Goal: Task Accomplishment & Management: Manage account settings

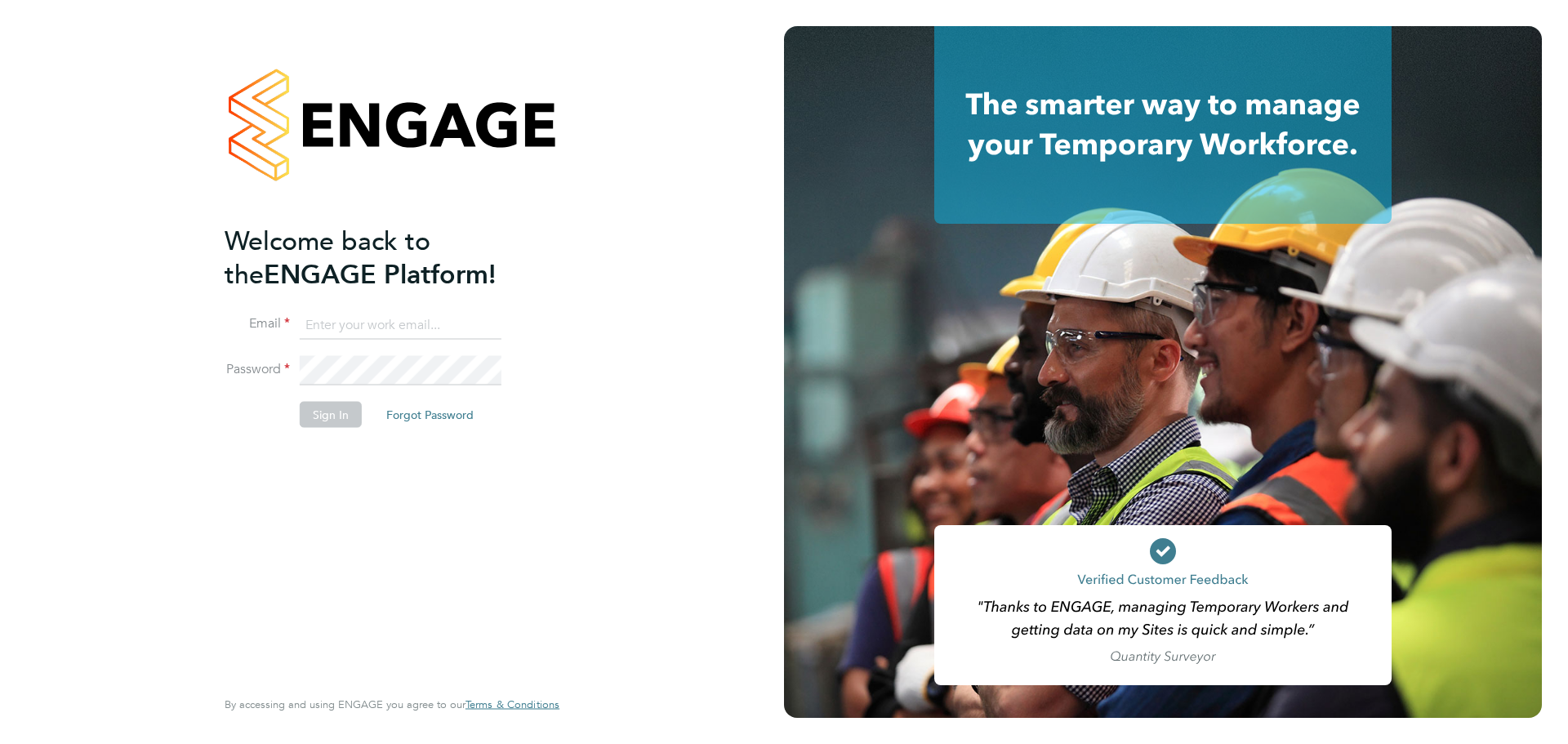
type input "hela.baker@randstadcpe.com"
click at [338, 411] on button "Sign In" at bounding box center [330, 413] width 62 height 26
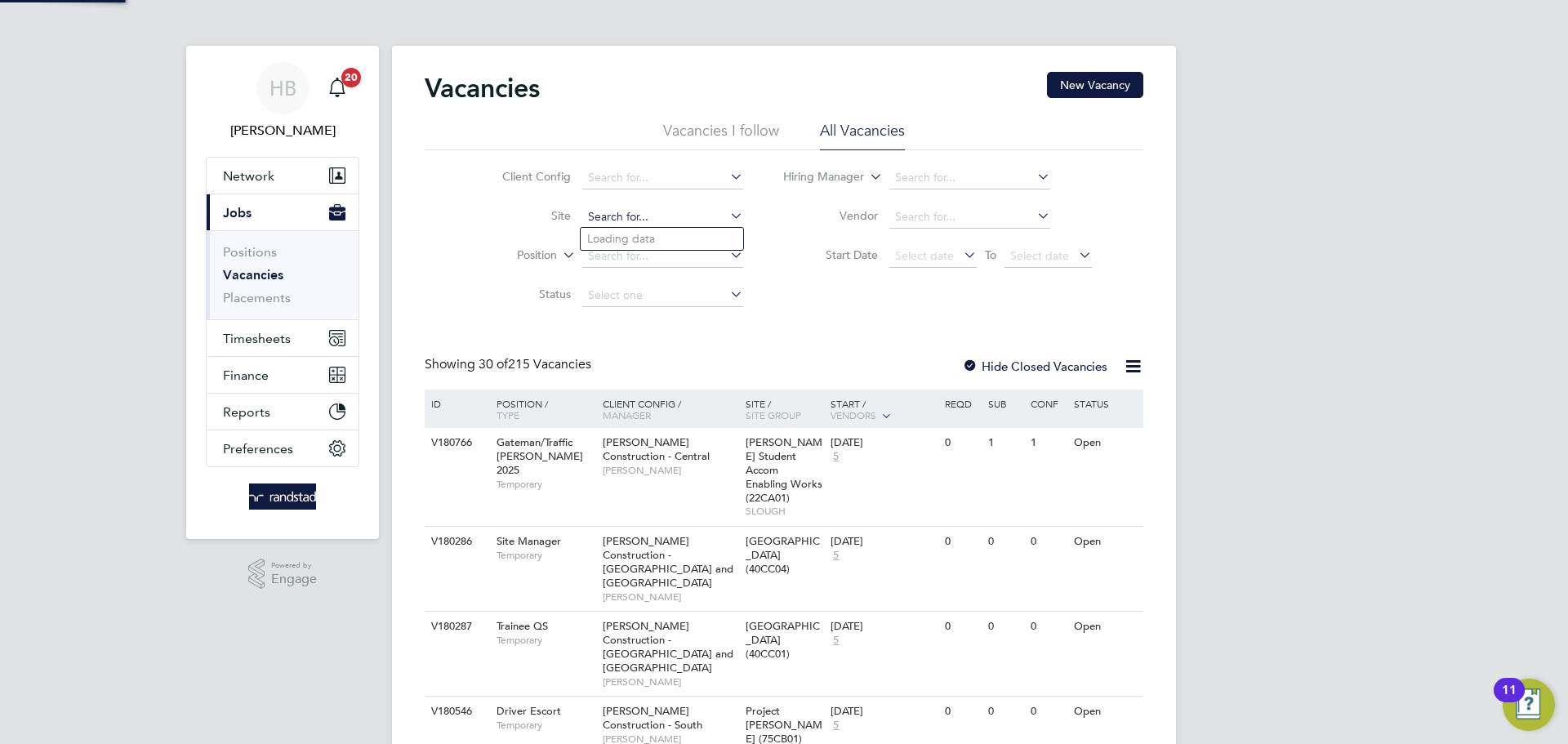
click at [686, 213] on input at bounding box center [662, 217] width 161 height 23
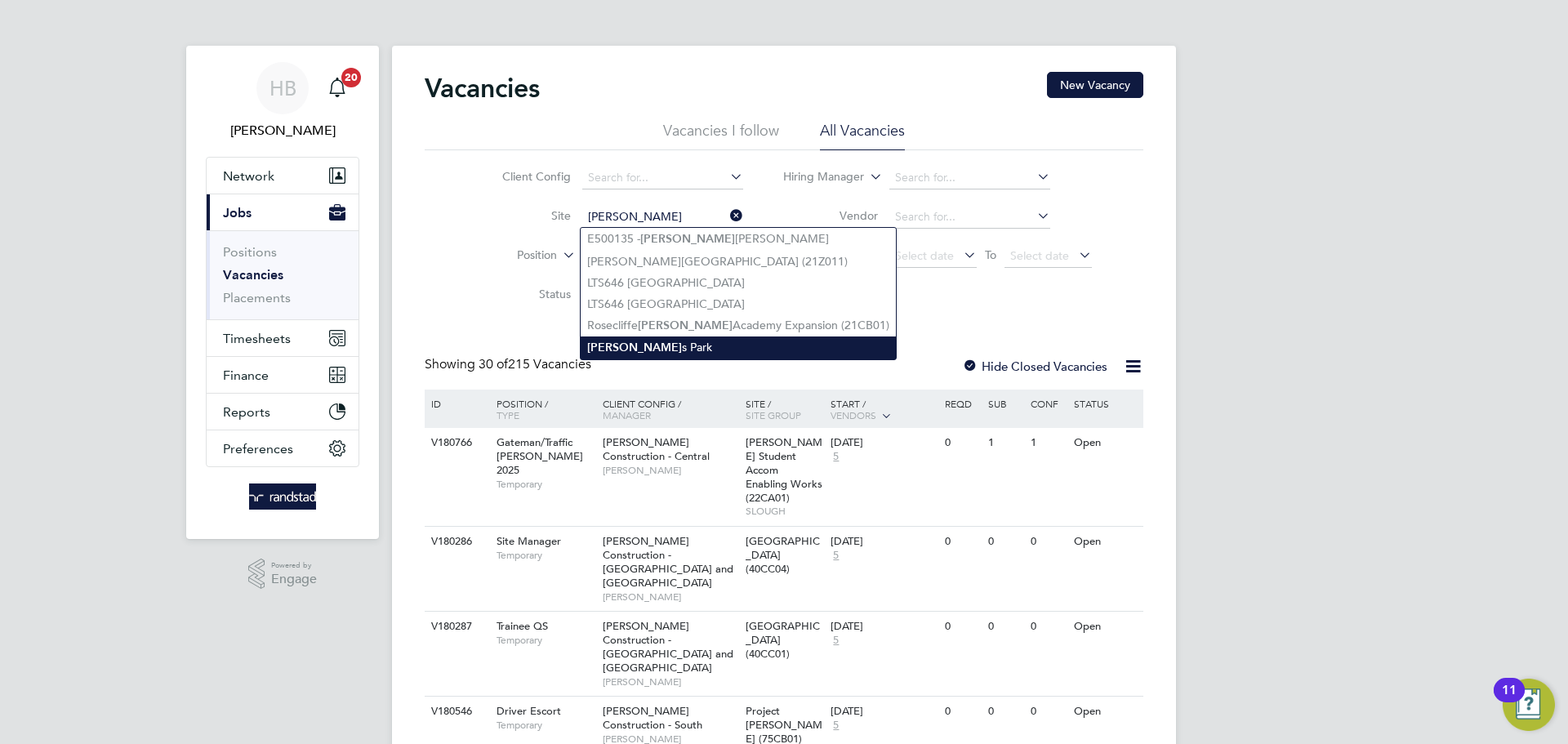
click at [687, 344] on li "Spencer s Park" at bounding box center [738, 347] width 315 height 22
type input "Spencers Park"
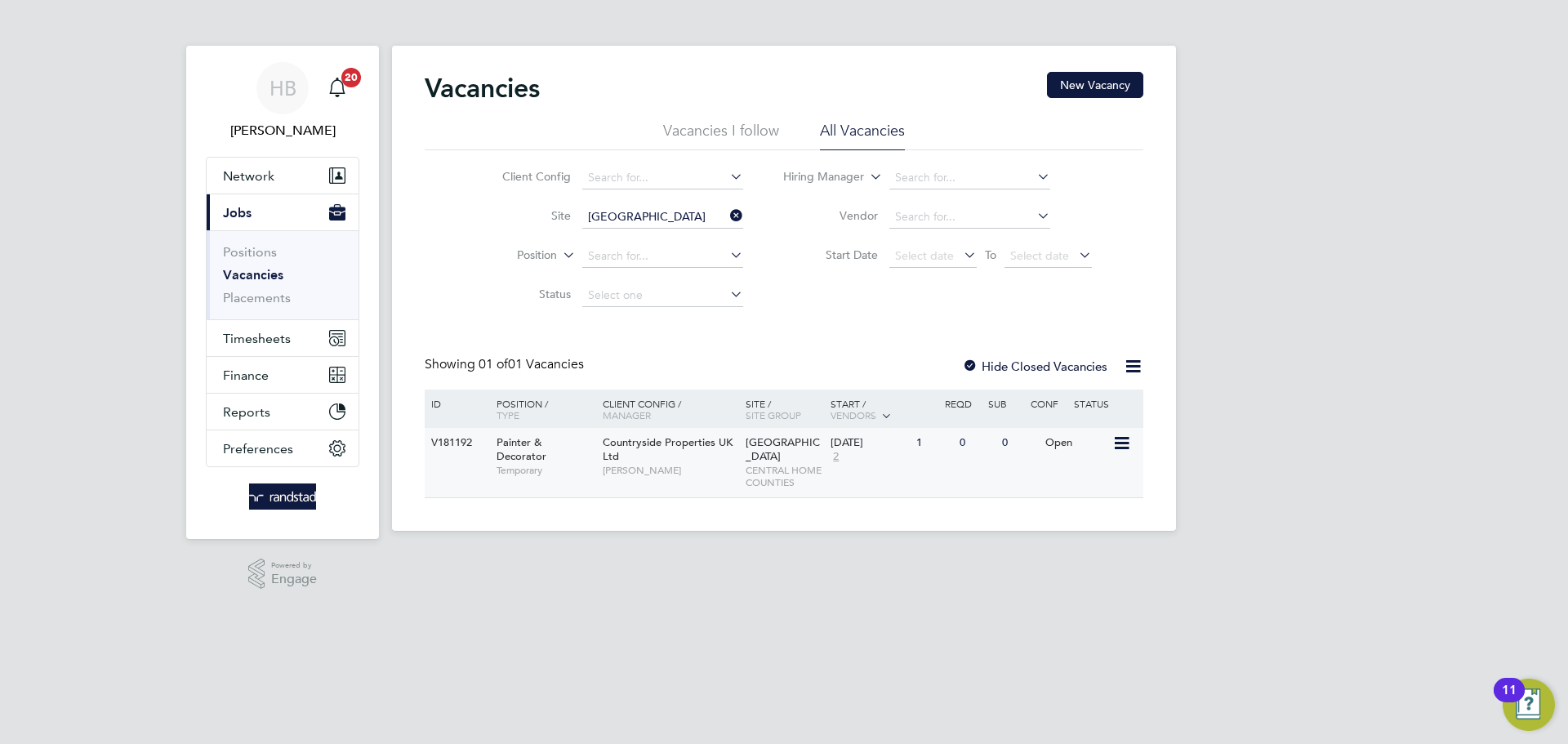
click at [529, 464] on span "Temporary" at bounding box center [545, 471] width 98 height 13
click at [248, 342] on span "Timesheets" at bounding box center [257, 338] width 68 height 16
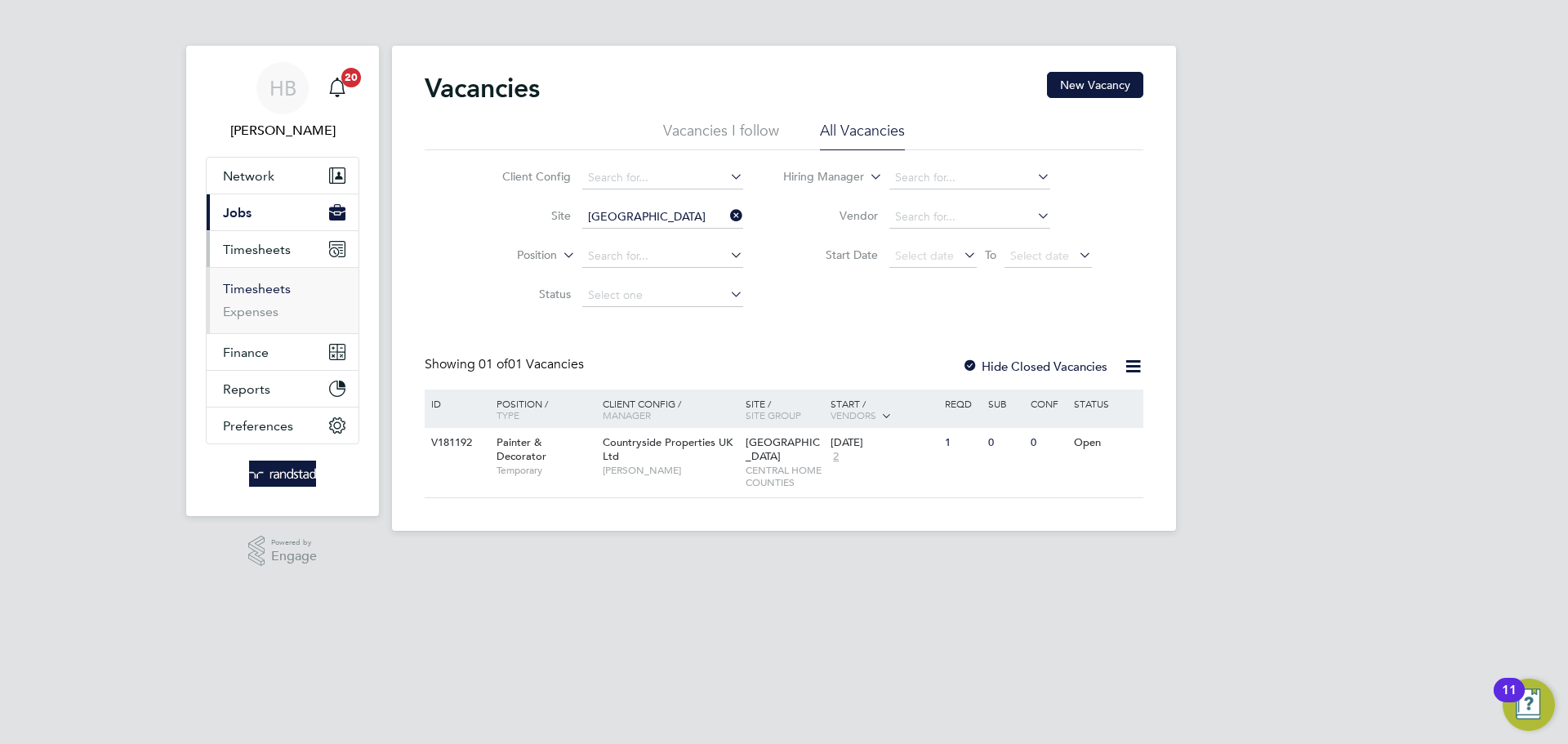
click at [258, 286] on link "Timesheets" at bounding box center [257, 288] width 68 height 16
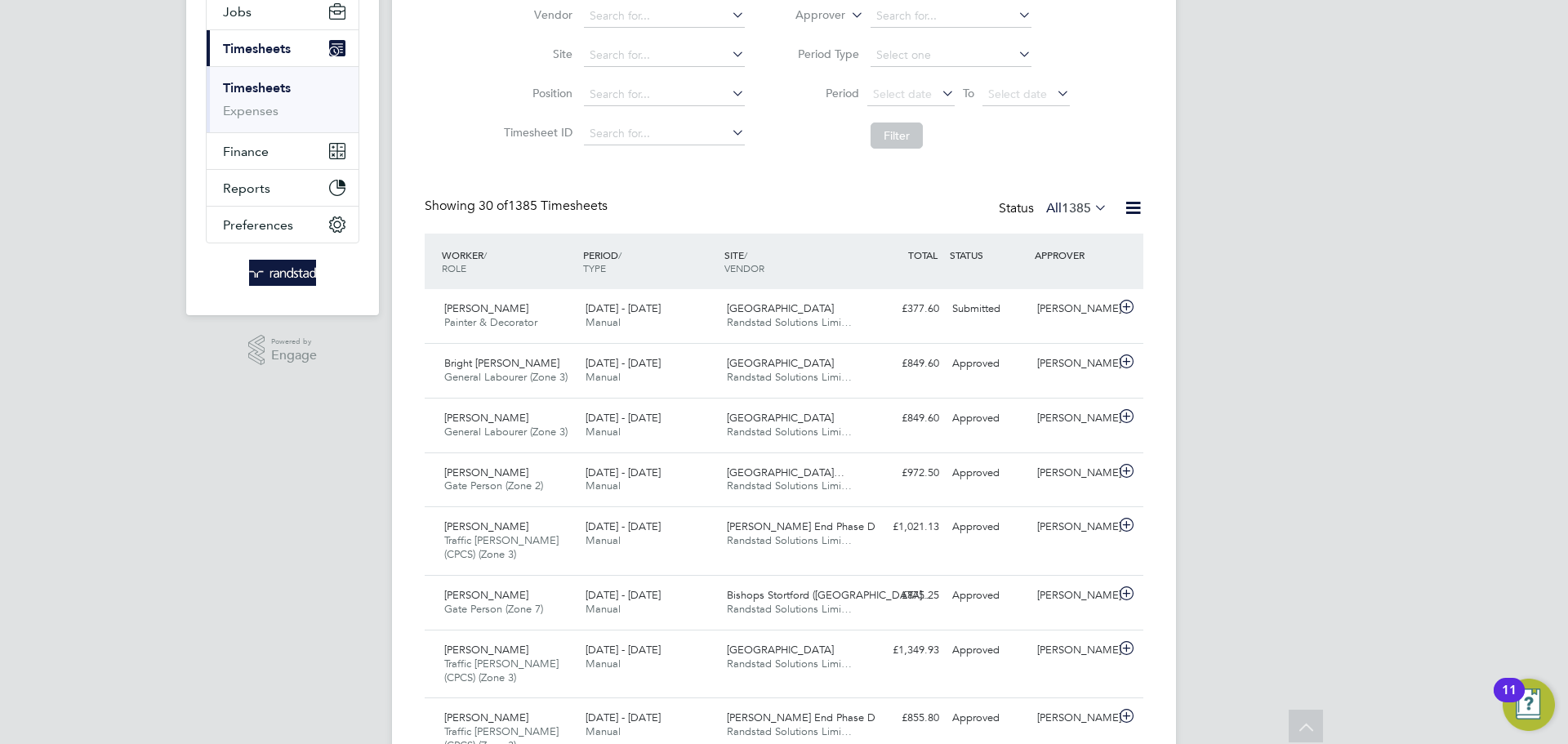
click at [251, 49] on span "Timesheets" at bounding box center [257, 48] width 68 height 16
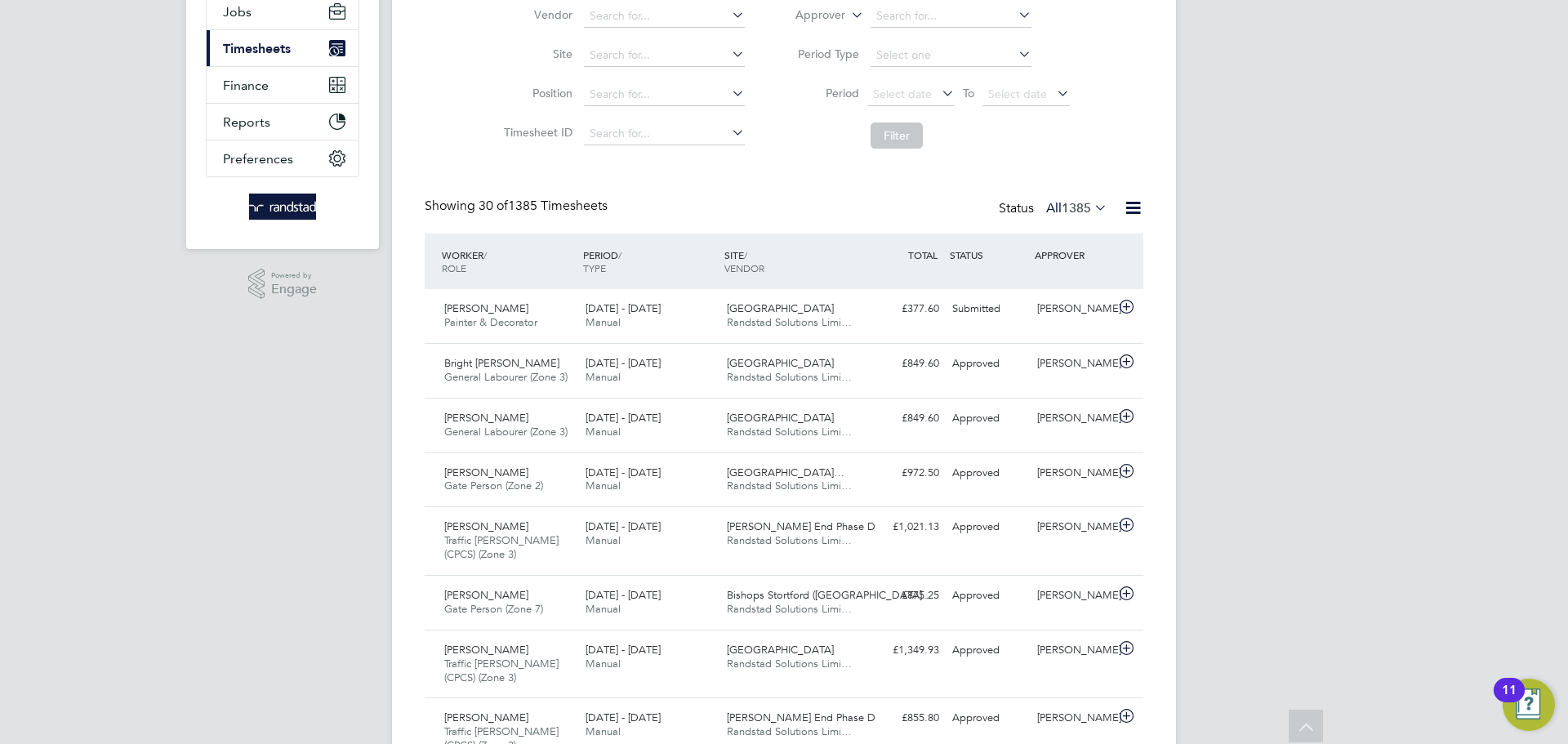
click at [249, 50] on span "Timesheets" at bounding box center [257, 48] width 68 height 16
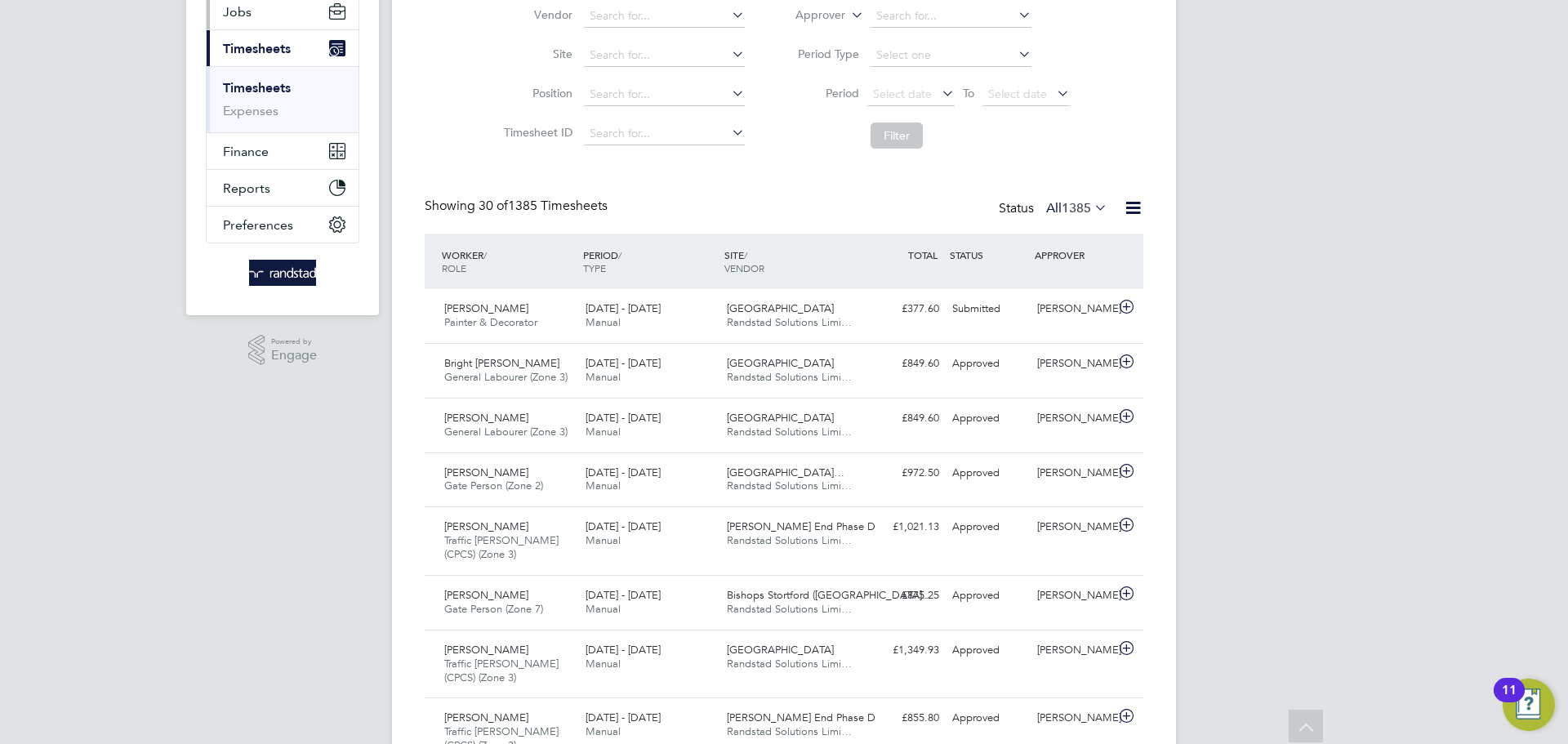
click at [230, 11] on span "Jobs" at bounding box center [237, 12] width 28 height 16
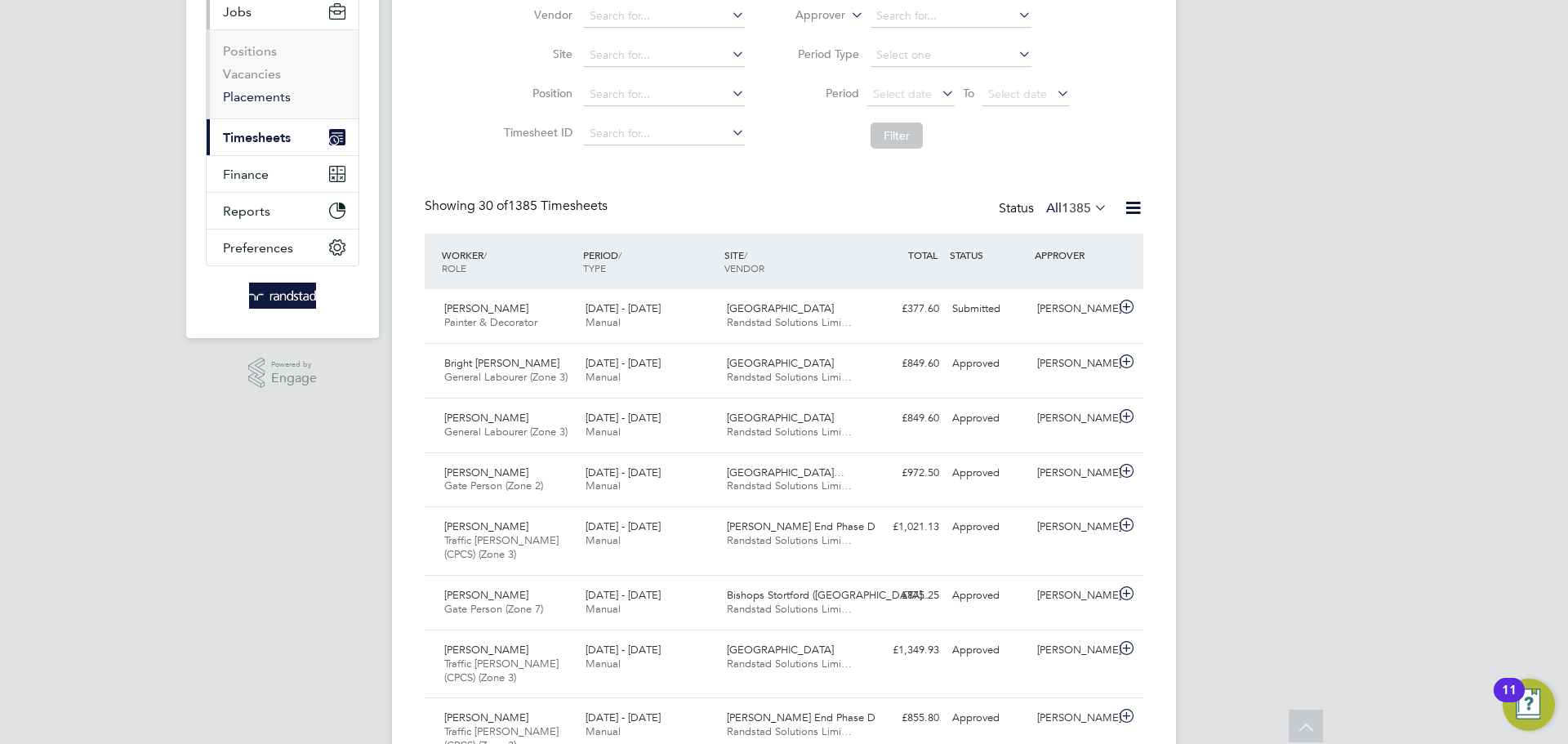
click at [255, 93] on link "Placements" at bounding box center [257, 96] width 68 height 16
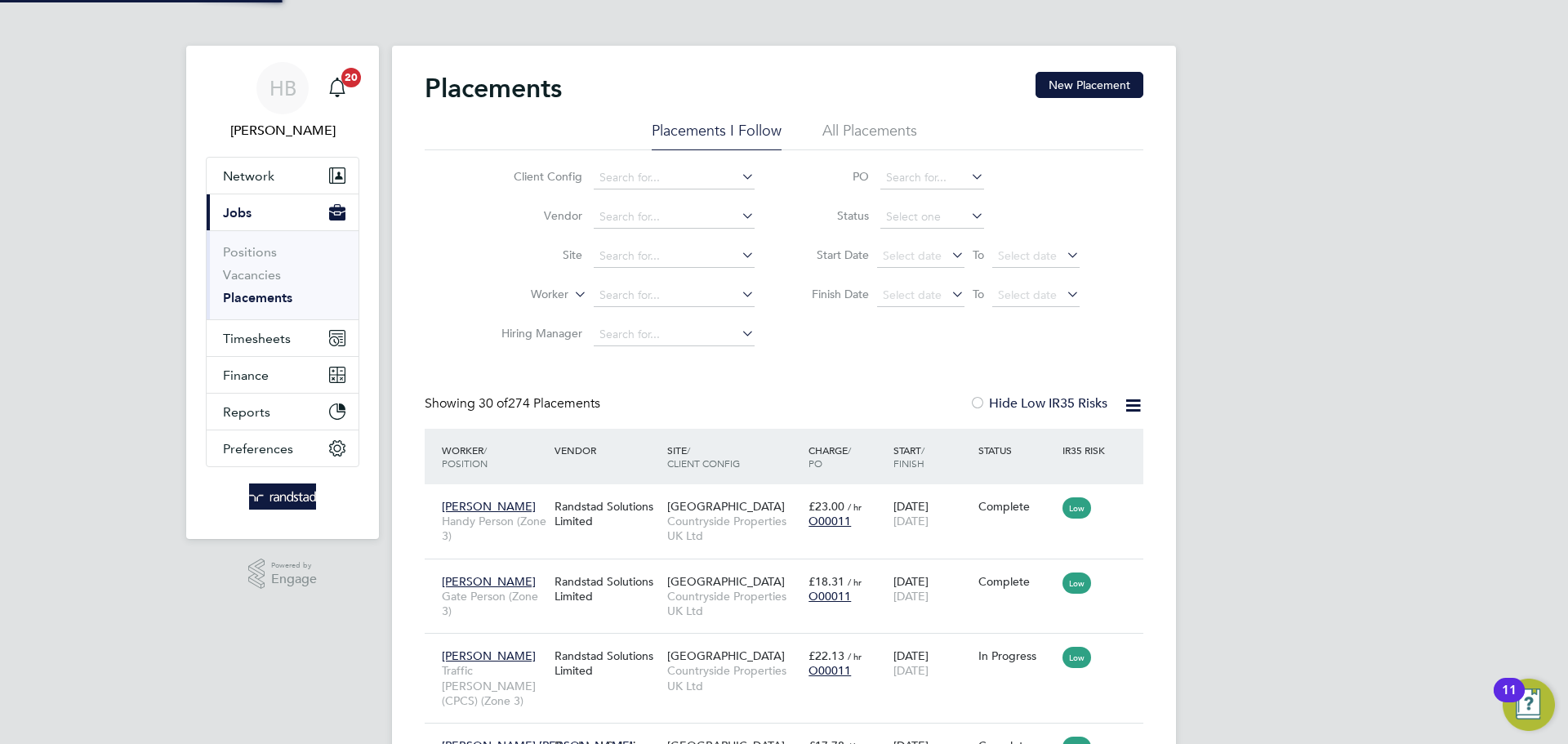
scroll to position [61, 142]
click at [902, 214] on input at bounding box center [932, 217] width 104 height 23
click at [905, 236] on li "Active" at bounding box center [932, 238] width 105 height 21
type input "Active"
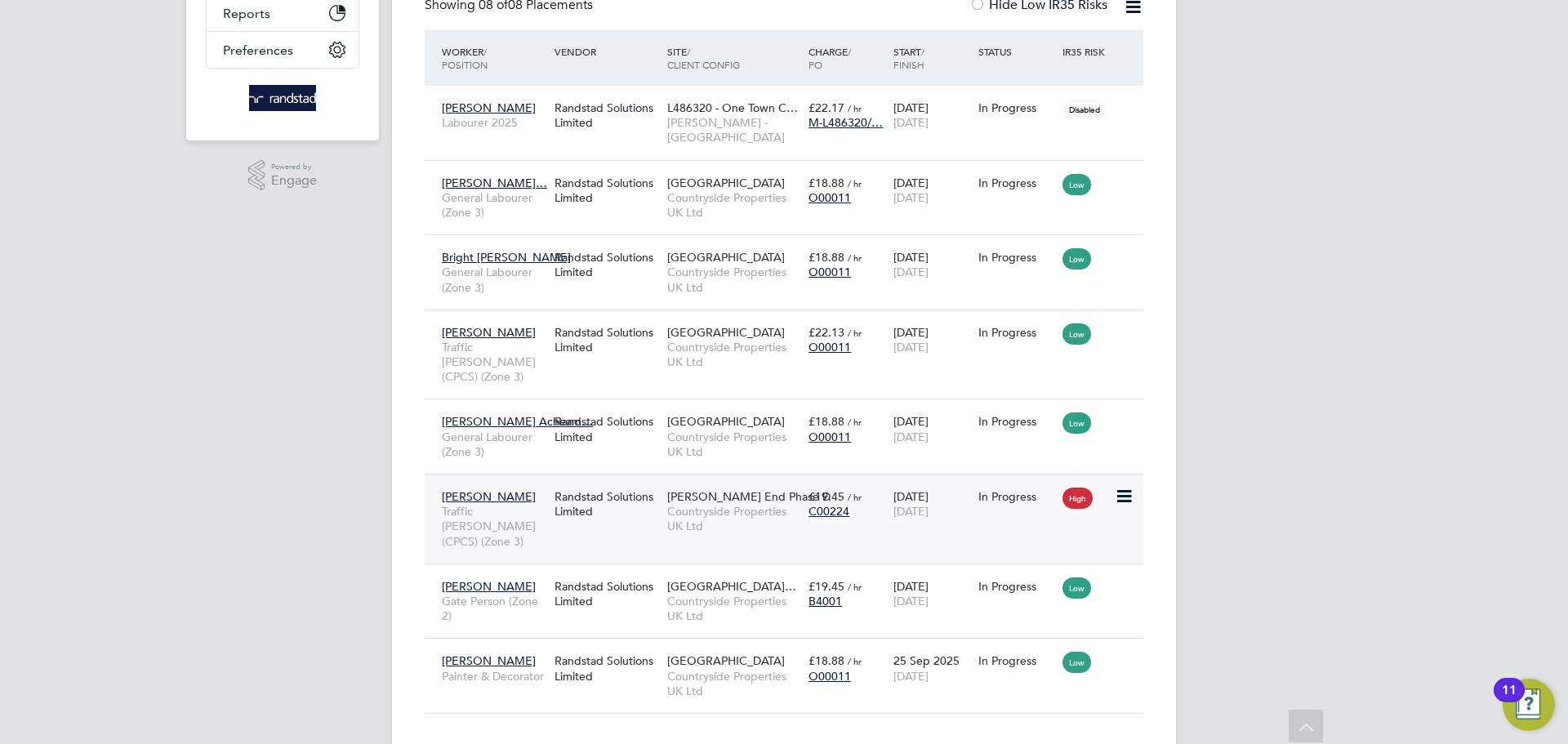
click at [486, 489] on span "[PERSON_NAME]" at bounding box center [488, 497] width 94 height 15
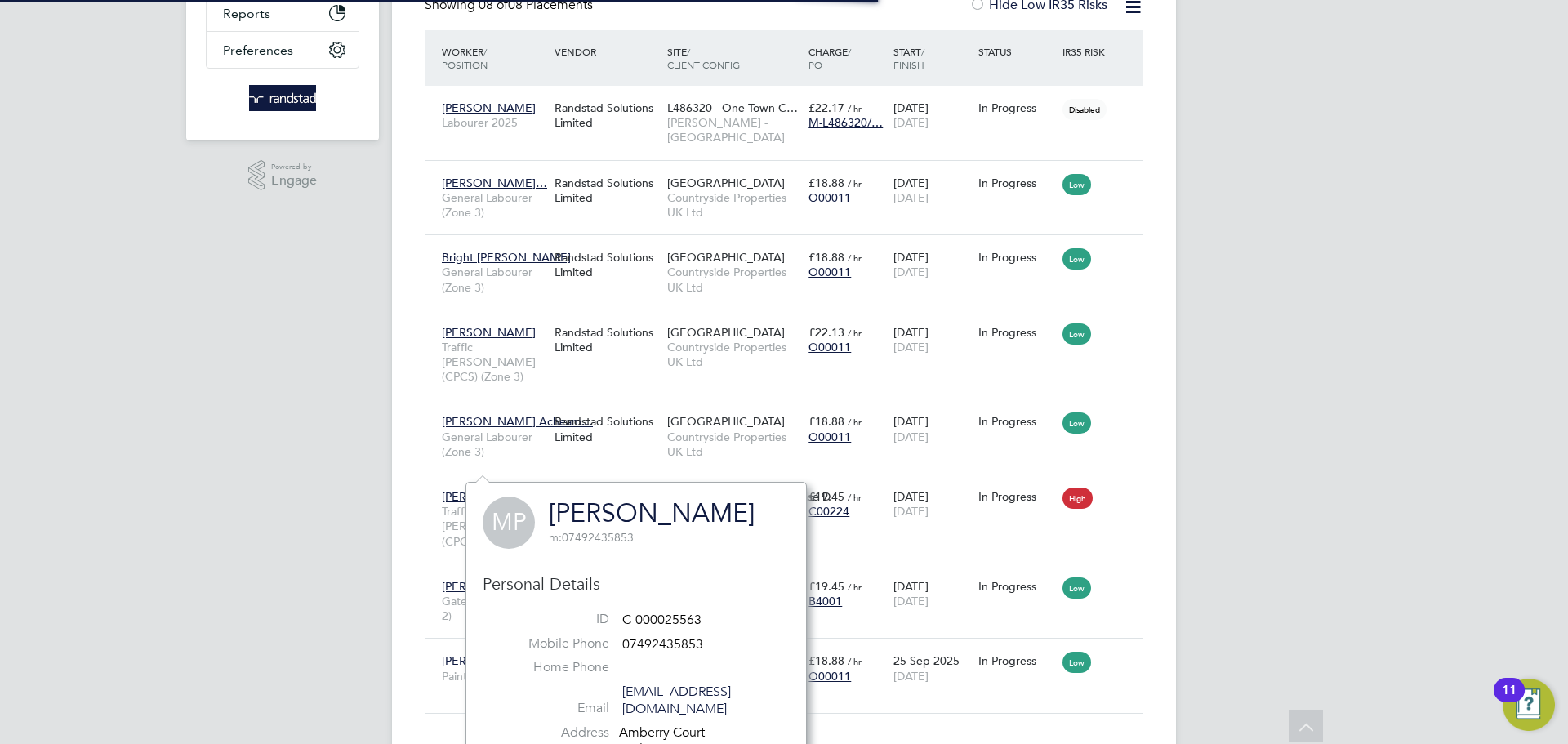
click at [584, 510] on link "[PERSON_NAME]" at bounding box center [651, 513] width 206 height 32
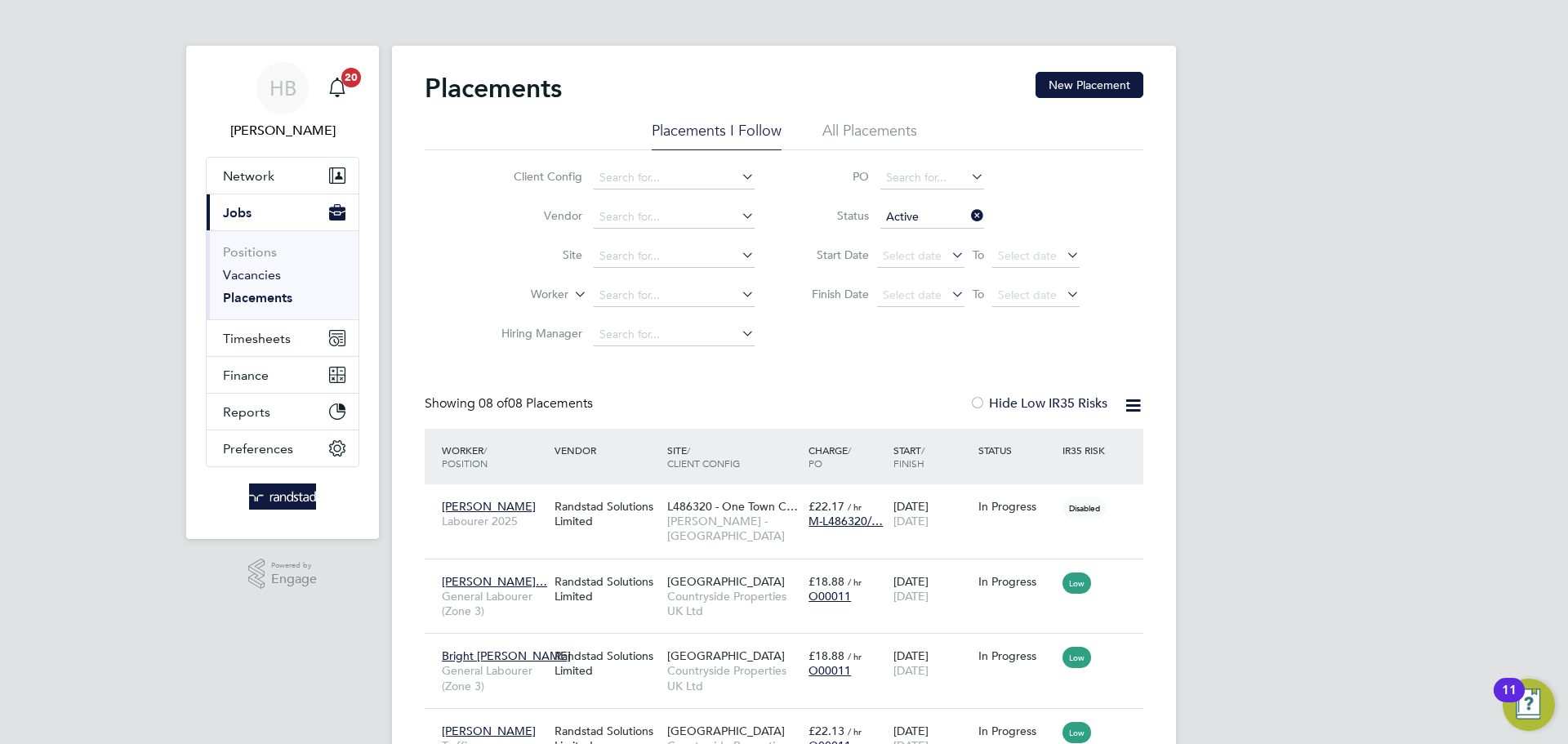
click at [260, 277] on link "Vacancies" at bounding box center [252, 274] width 58 height 16
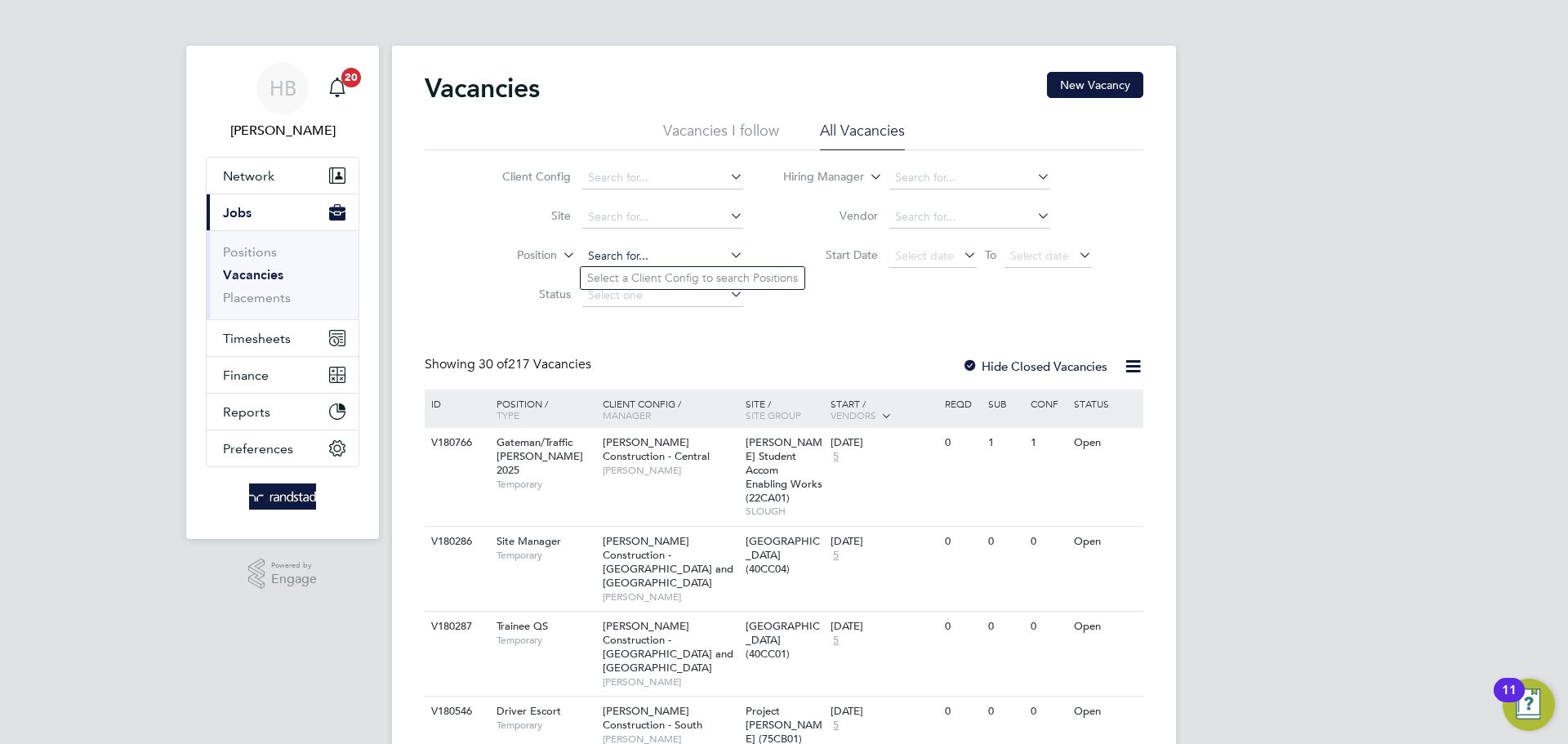
click at [636, 247] on input at bounding box center [662, 256] width 161 height 23
type input "R"
click at [636, 222] on input at bounding box center [662, 217] width 161 height 23
click at [660, 233] on li "Bishops Stortford Fields R&T 1" at bounding box center [661, 238] width 162 height 22
type input "Bishops Stortford Fields R&T1"
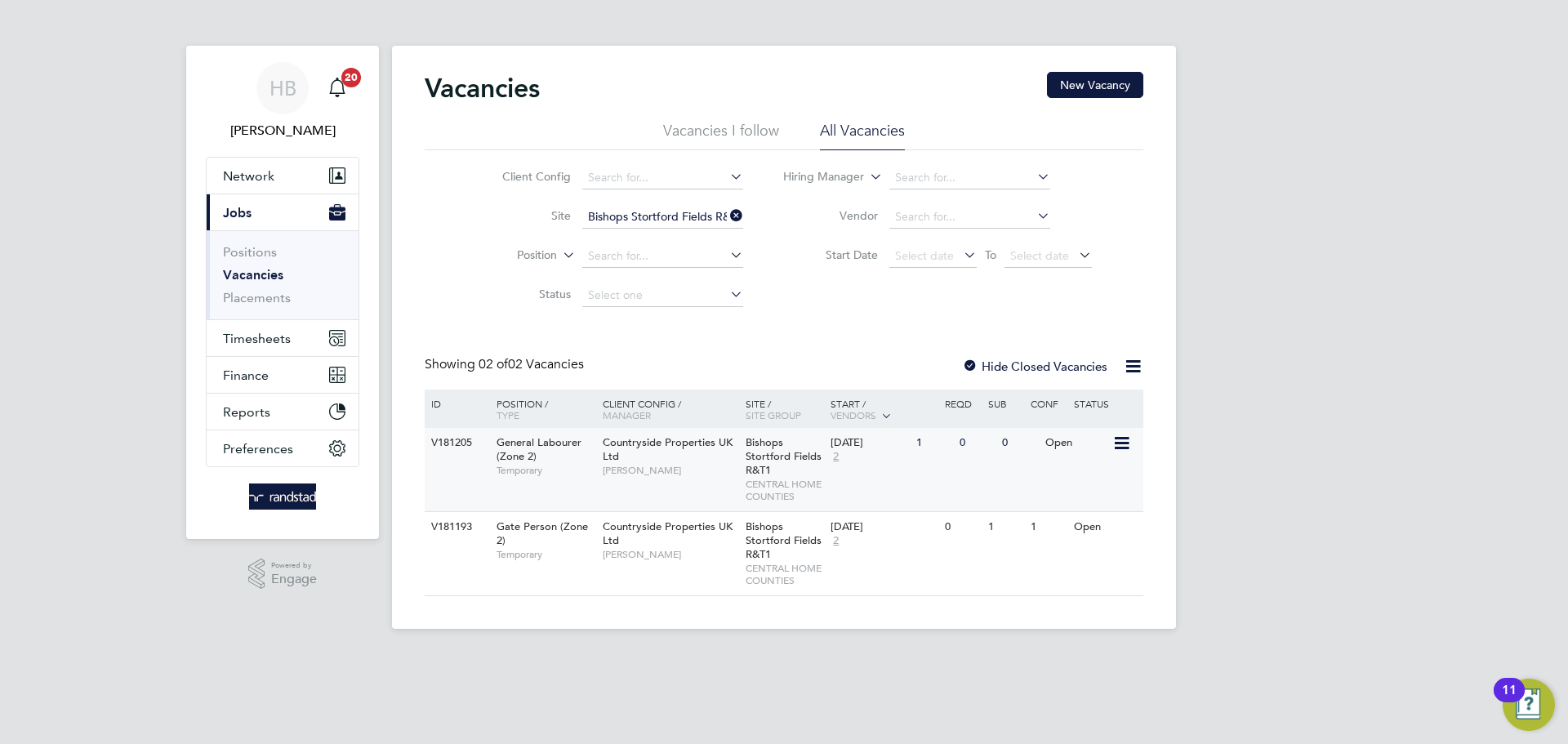
click at [707, 455] on div "Countryside Properties UK Ltd George King" at bounding box center [670, 456] width 143 height 56
click at [261, 334] on span "Timesheets" at bounding box center [257, 338] width 68 height 16
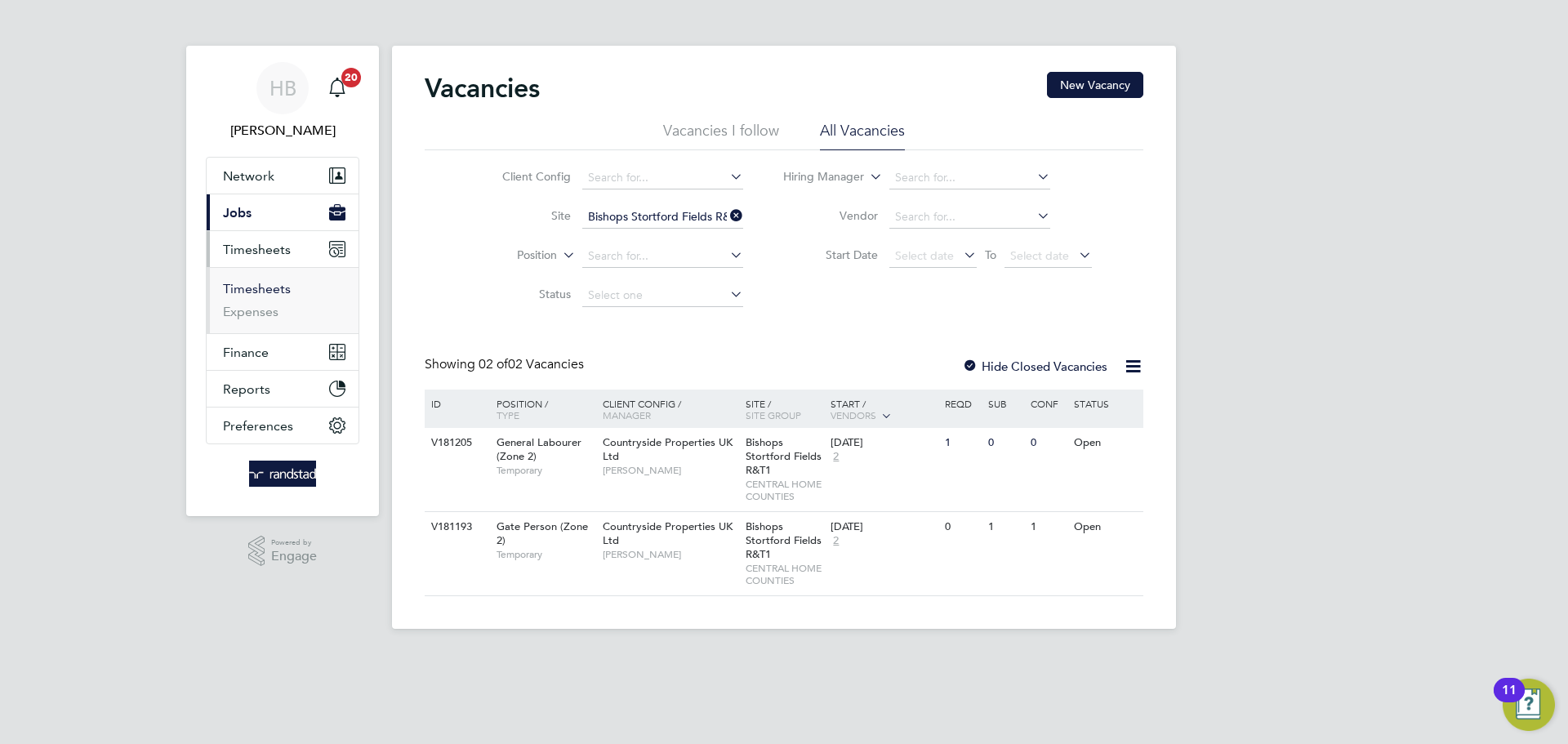
click at [263, 286] on link "Timesheets" at bounding box center [257, 288] width 68 height 16
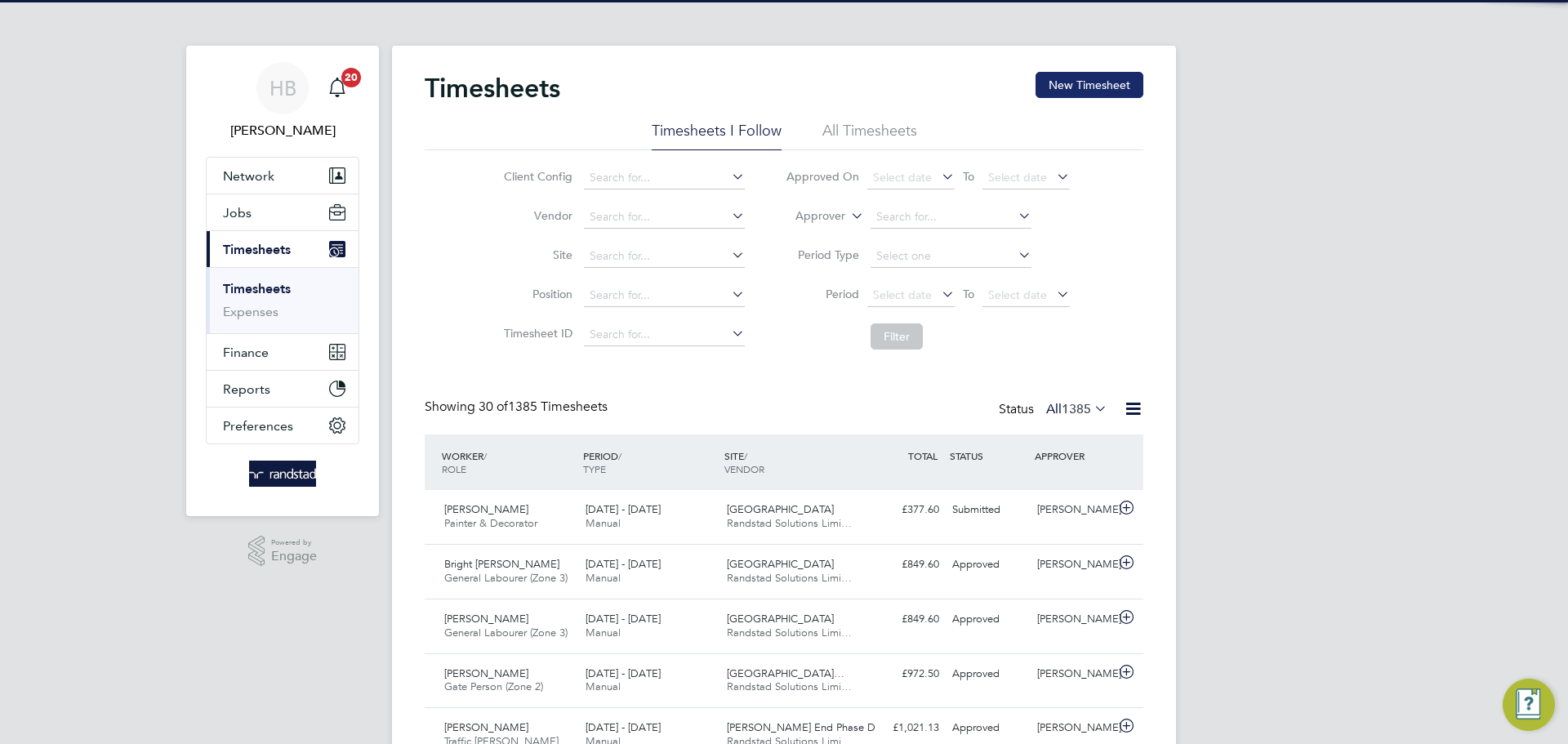
scroll to position [42, 142]
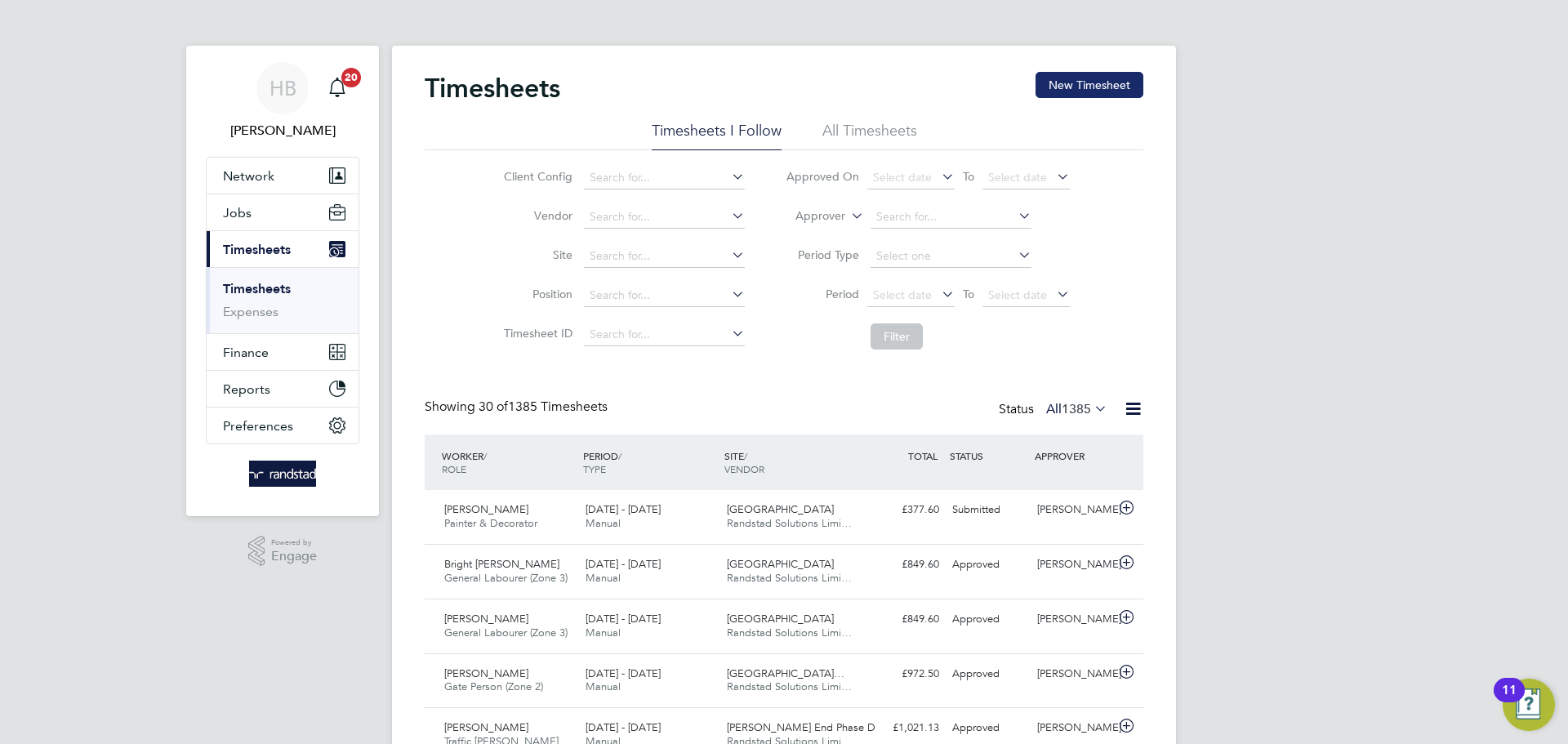
click at [1099, 89] on button "New Timesheet" at bounding box center [1089, 84] width 108 height 26
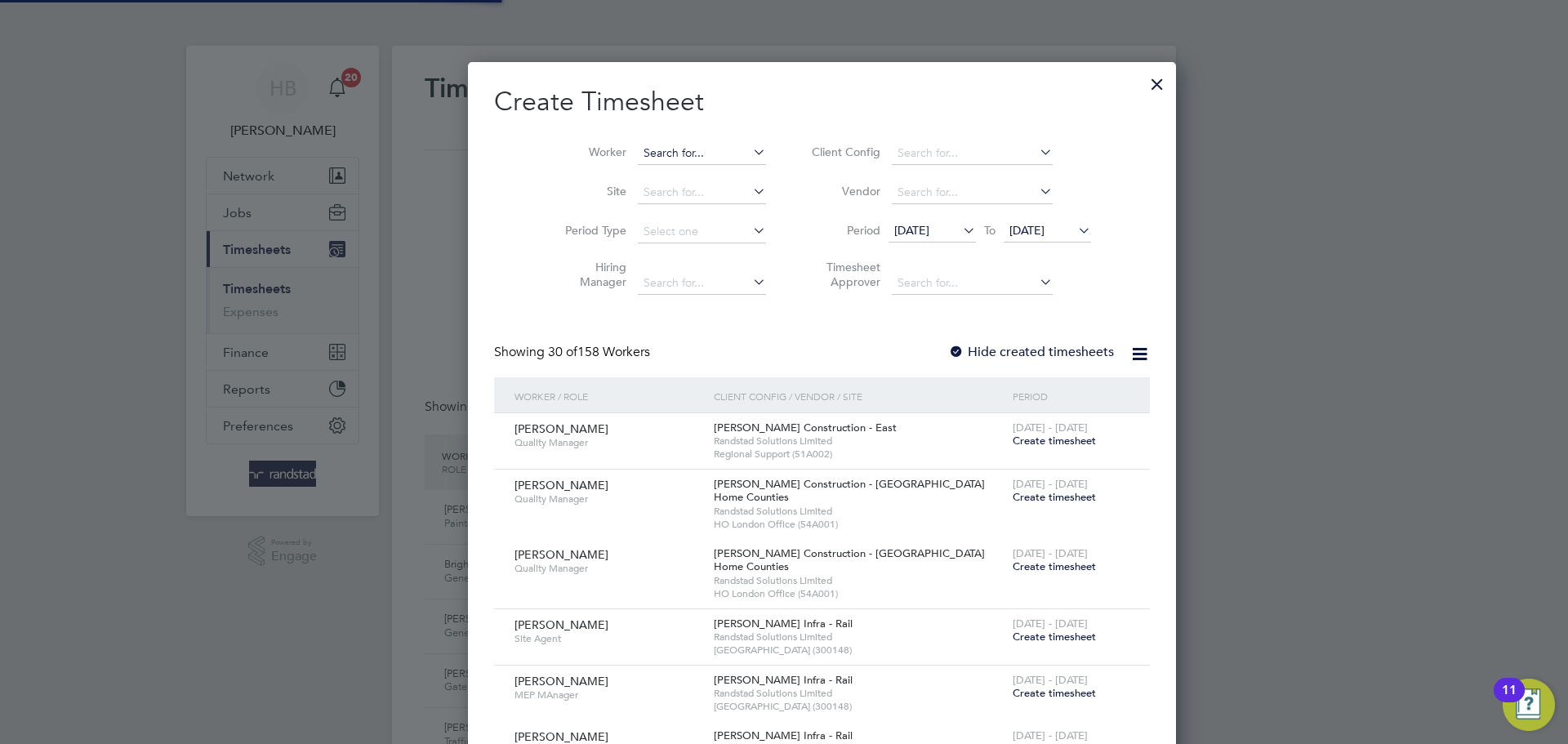
click at [645, 150] on input at bounding box center [702, 153] width 128 height 23
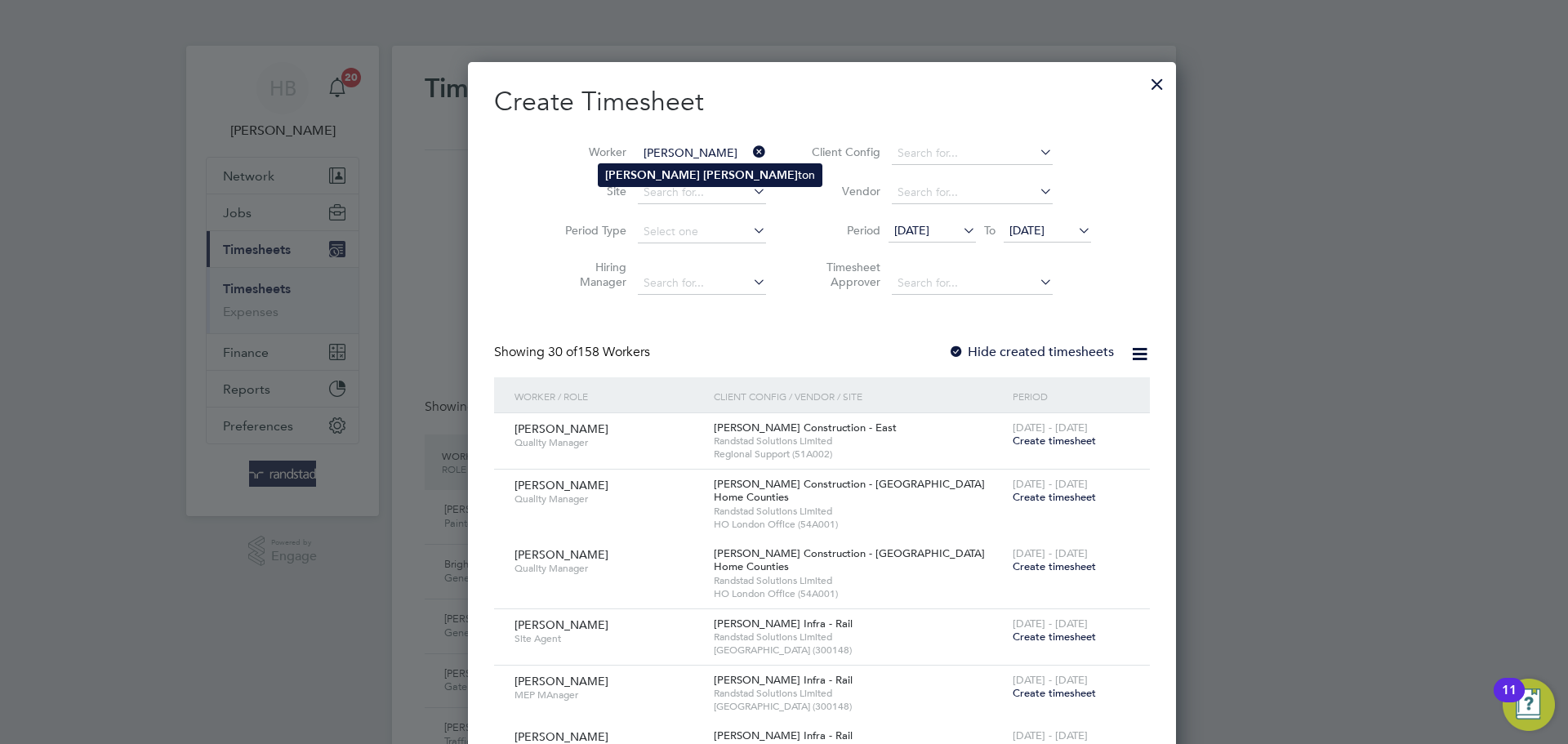
click at [703, 176] on b "Walling" at bounding box center [750, 175] width 94 height 14
type input "Rick Wallington"
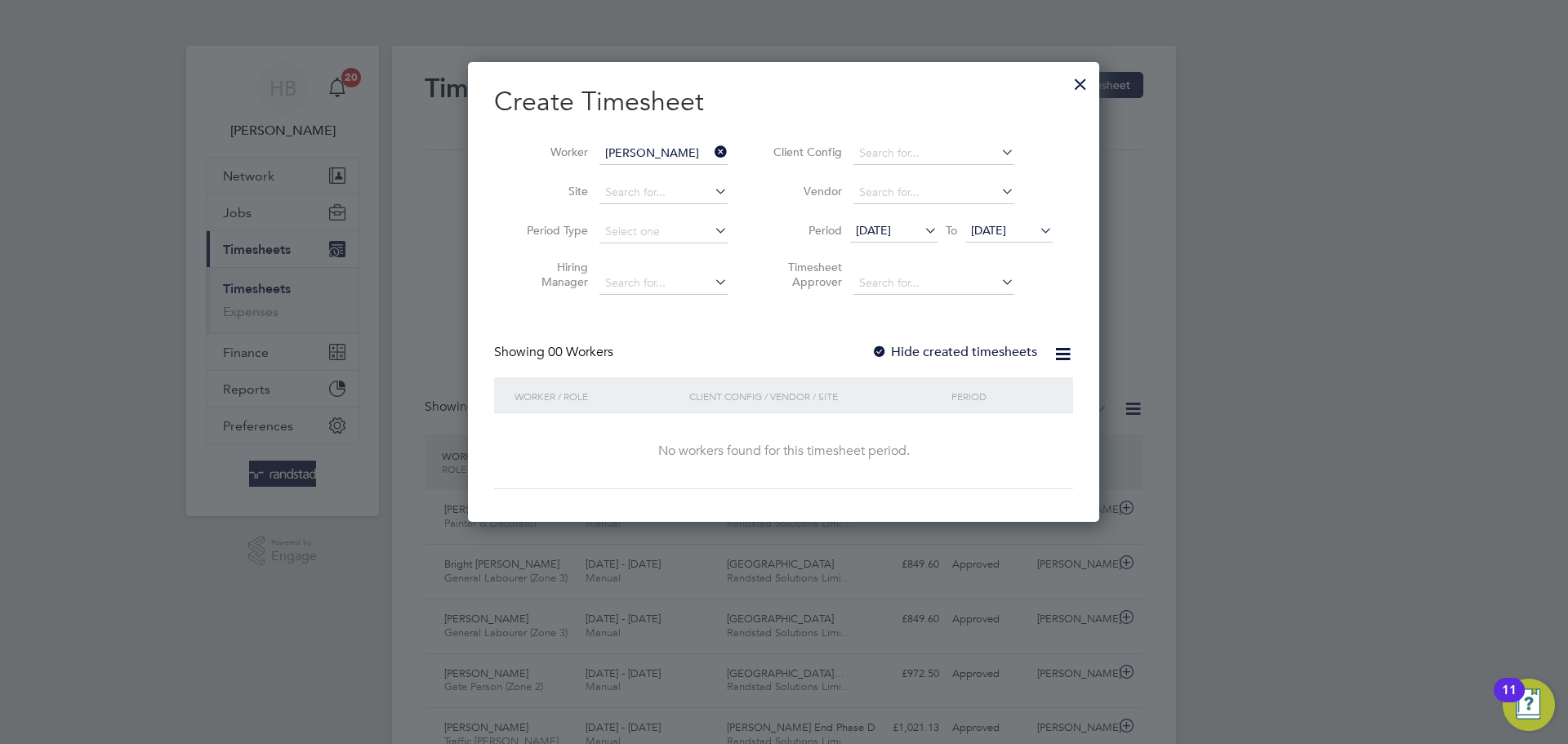
click at [884, 353] on div at bounding box center [880, 353] width 17 height 17
click at [999, 229] on span "[DATE]" at bounding box center [988, 231] width 35 height 15
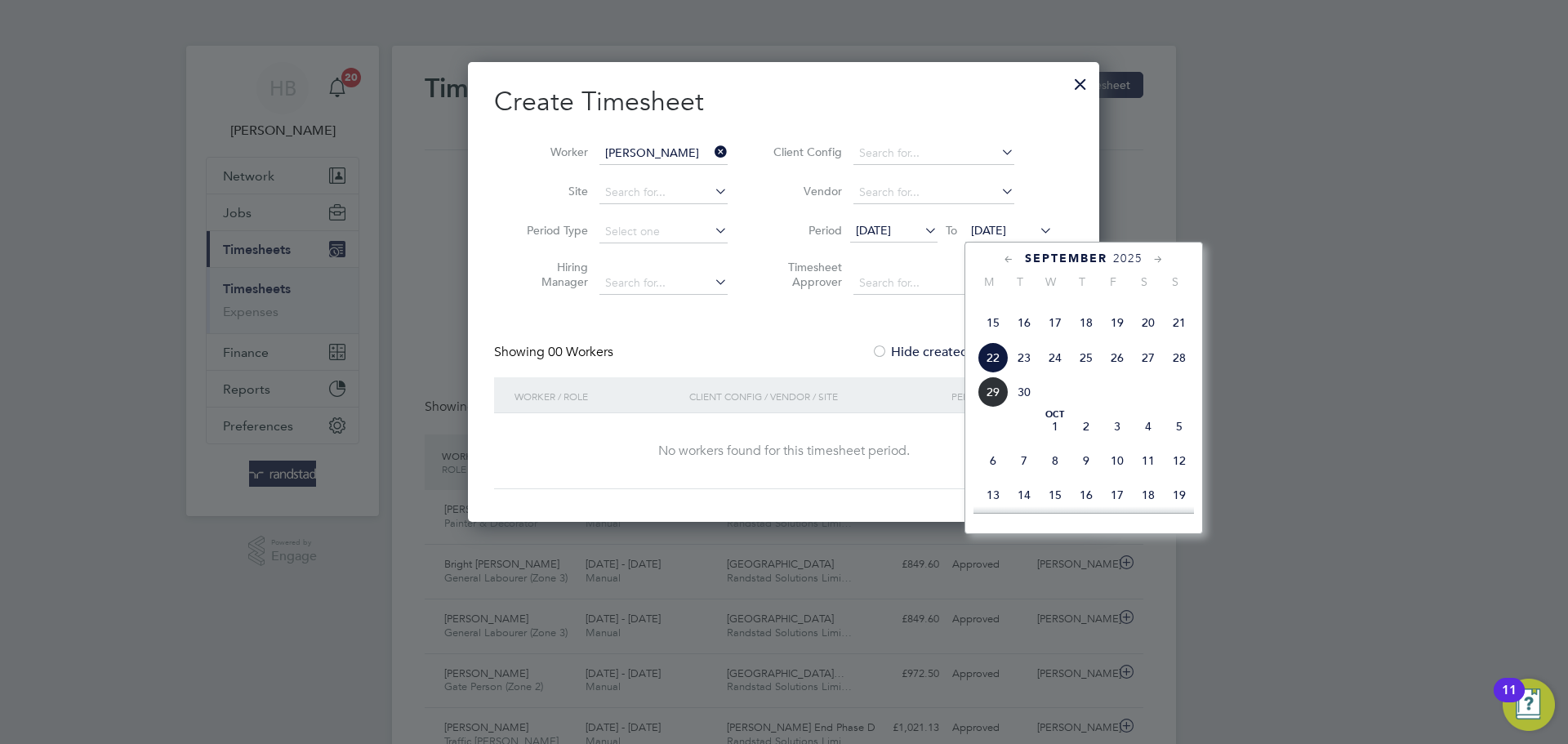
click at [1117, 373] on span "26" at bounding box center [1116, 357] width 31 height 31
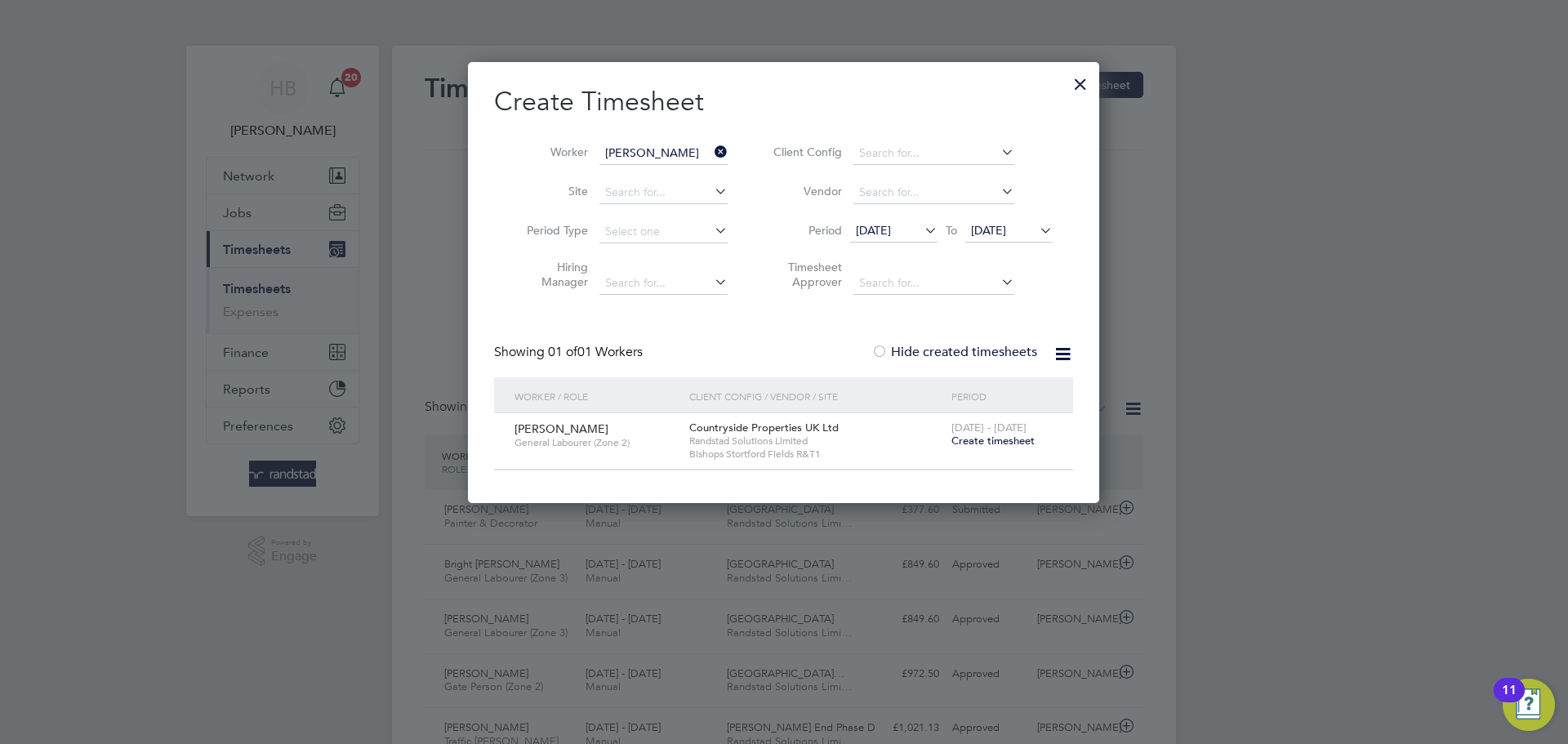
click at [978, 441] on span "Create timesheet" at bounding box center [993, 440] width 84 height 14
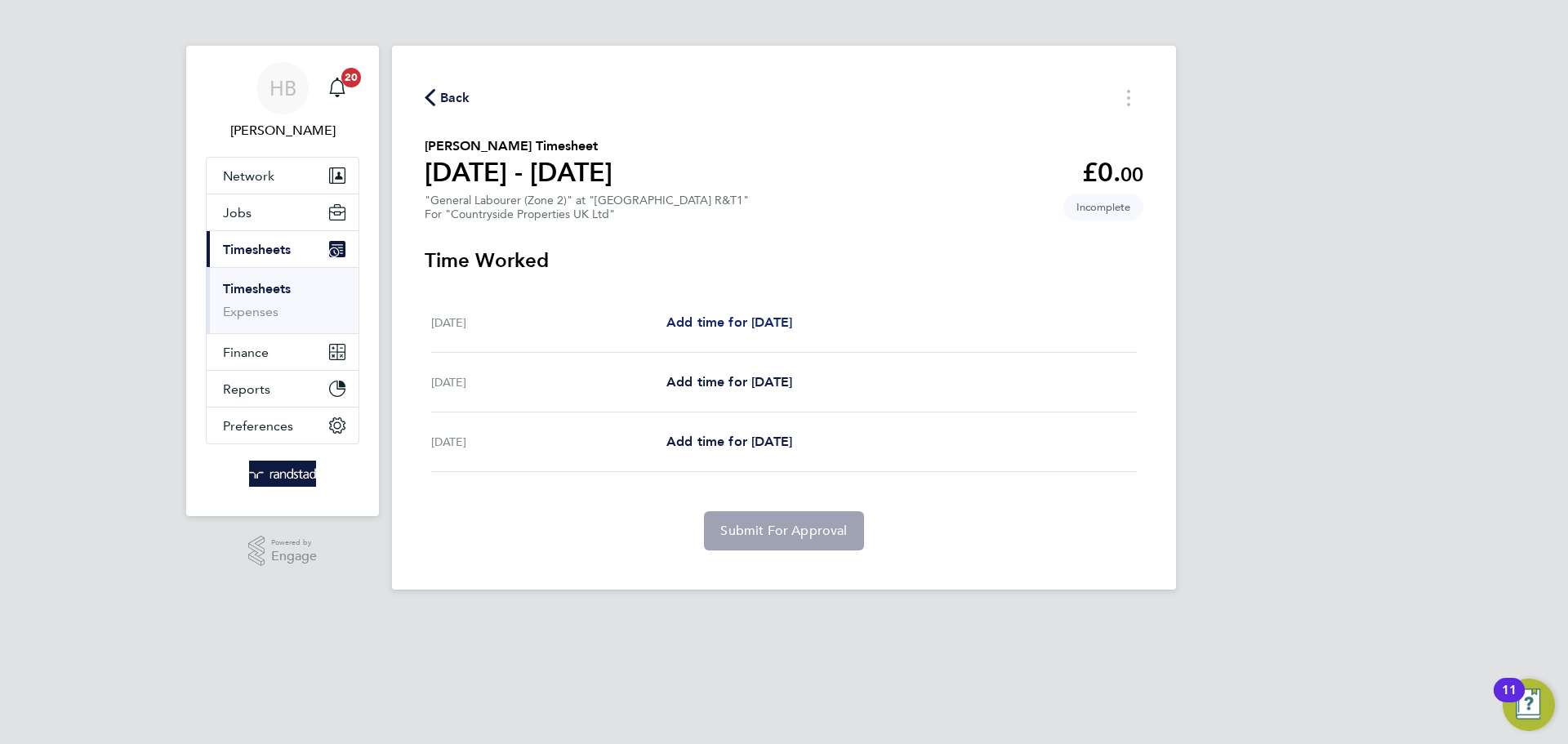
click at [755, 314] on span "Add time for Wed 24 Sep" at bounding box center [729, 322] width 125 height 16
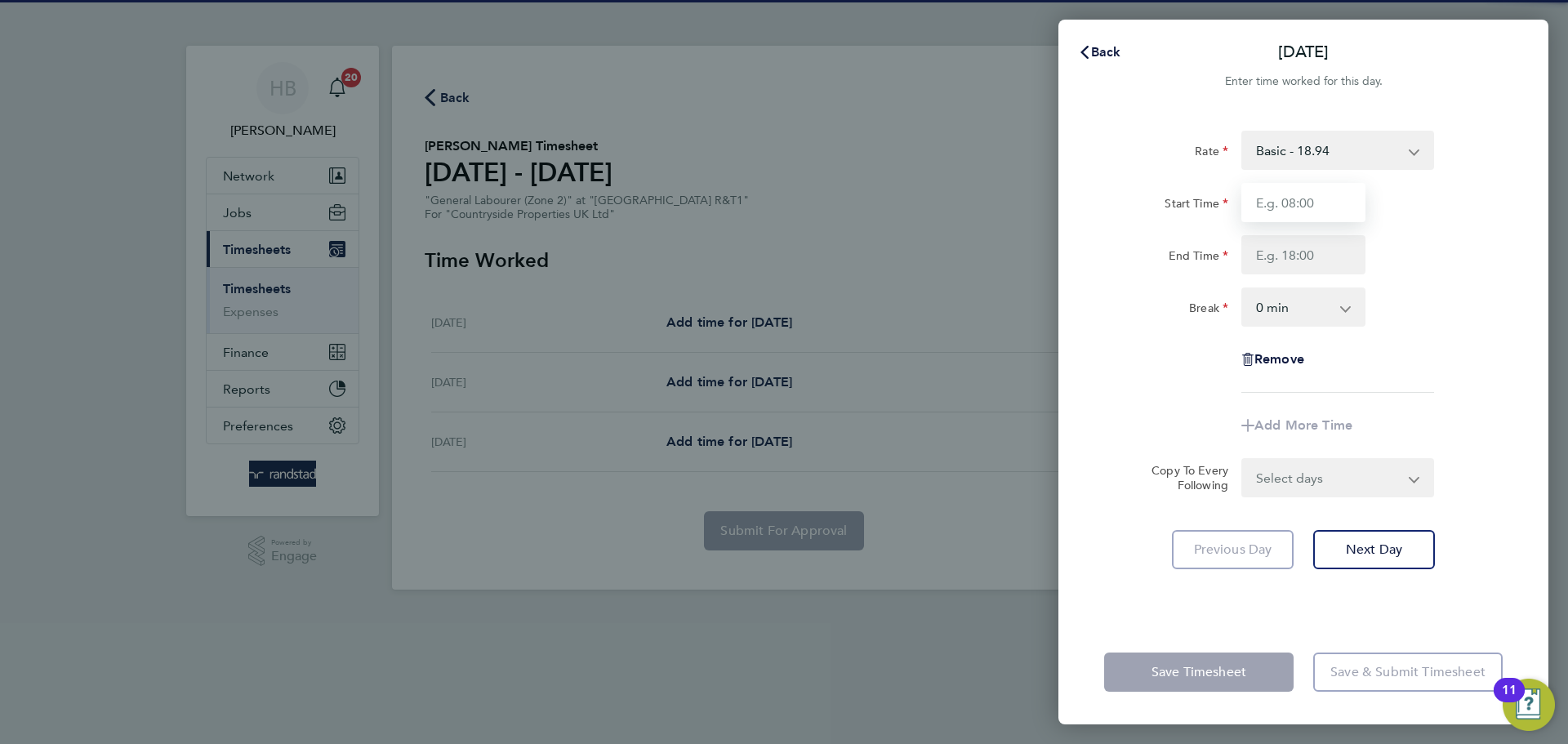
click at [1285, 207] on input "Start Time" at bounding box center [1303, 202] width 124 height 39
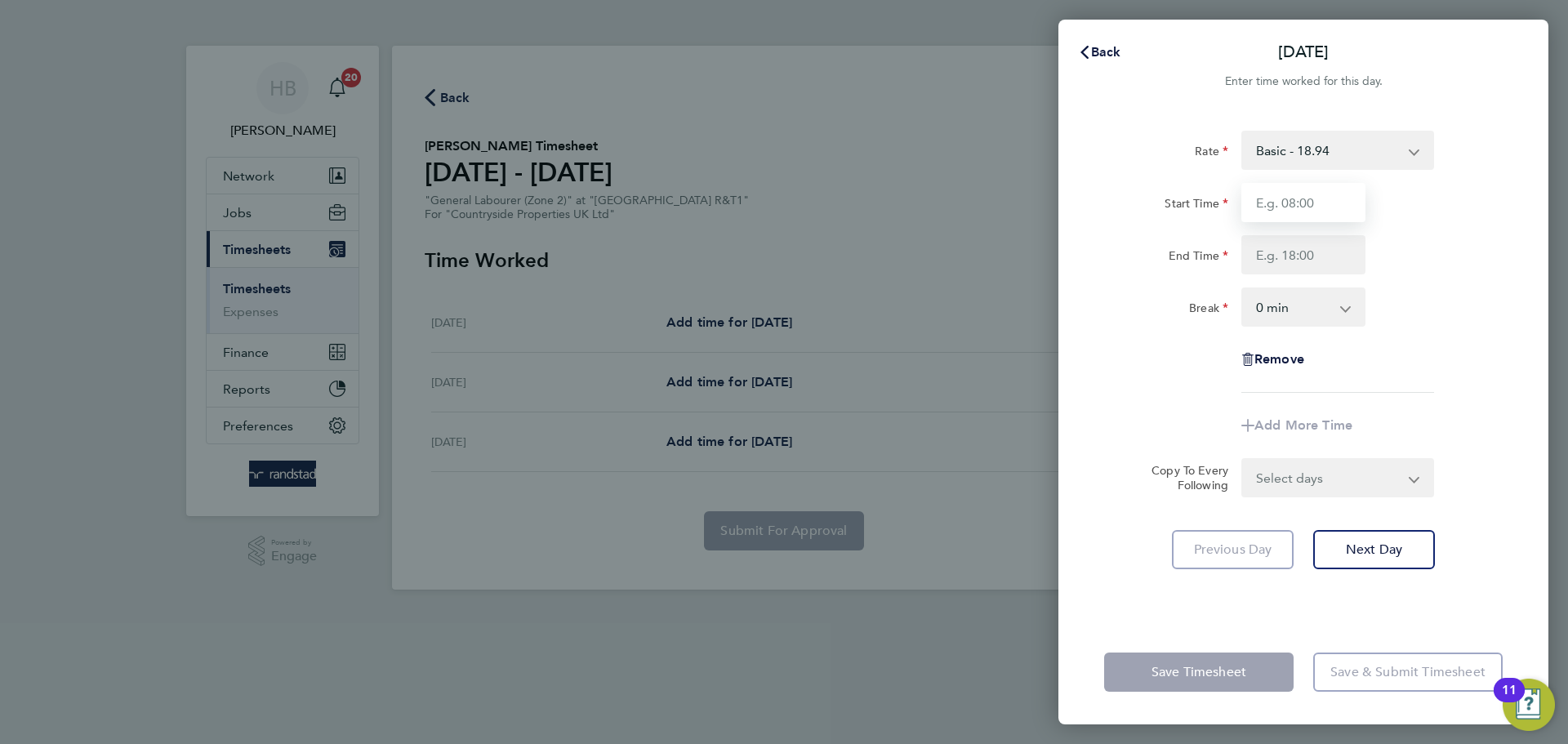
type input "07:30"
click at [1301, 252] on input "End Time" at bounding box center [1303, 254] width 124 height 39
type input "17:00"
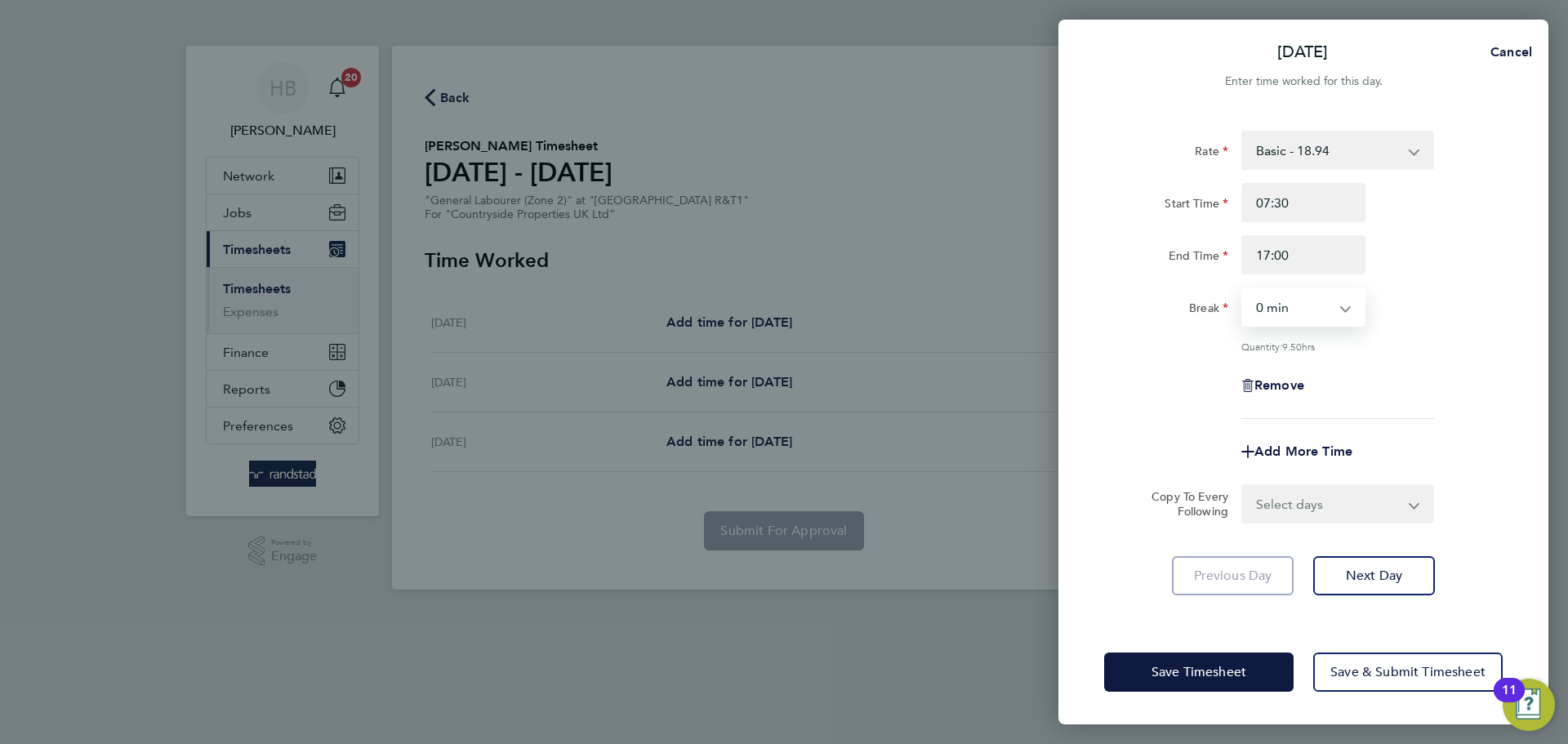
click at [1290, 308] on select "0 min 15 min 30 min 45 min 60 min 75 min 90 min" at bounding box center [1293, 307] width 101 height 36
select select "30"
click at [1243, 289] on select "0 min 15 min 30 min 45 min 60 min 75 min 90 min" at bounding box center [1293, 307] width 101 height 36
click at [1310, 496] on select "Select days Day Thursday Friday" at bounding box center [1328, 503] width 171 height 36
select select "DAY"
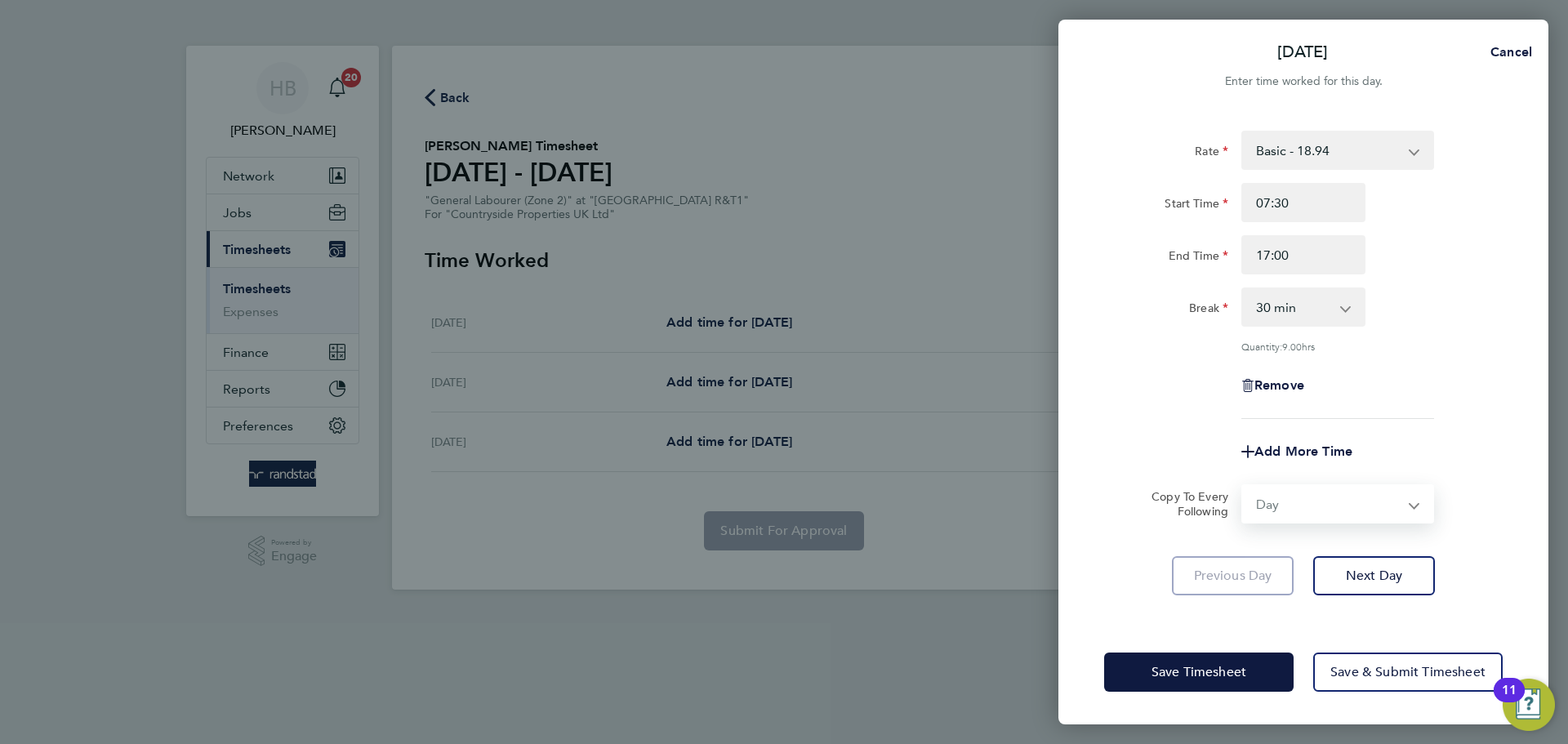
click at [1243, 486] on select "Select days Day Thursday Friday" at bounding box center [1328, 503] width 171 height 36
select select "2025-09-26"
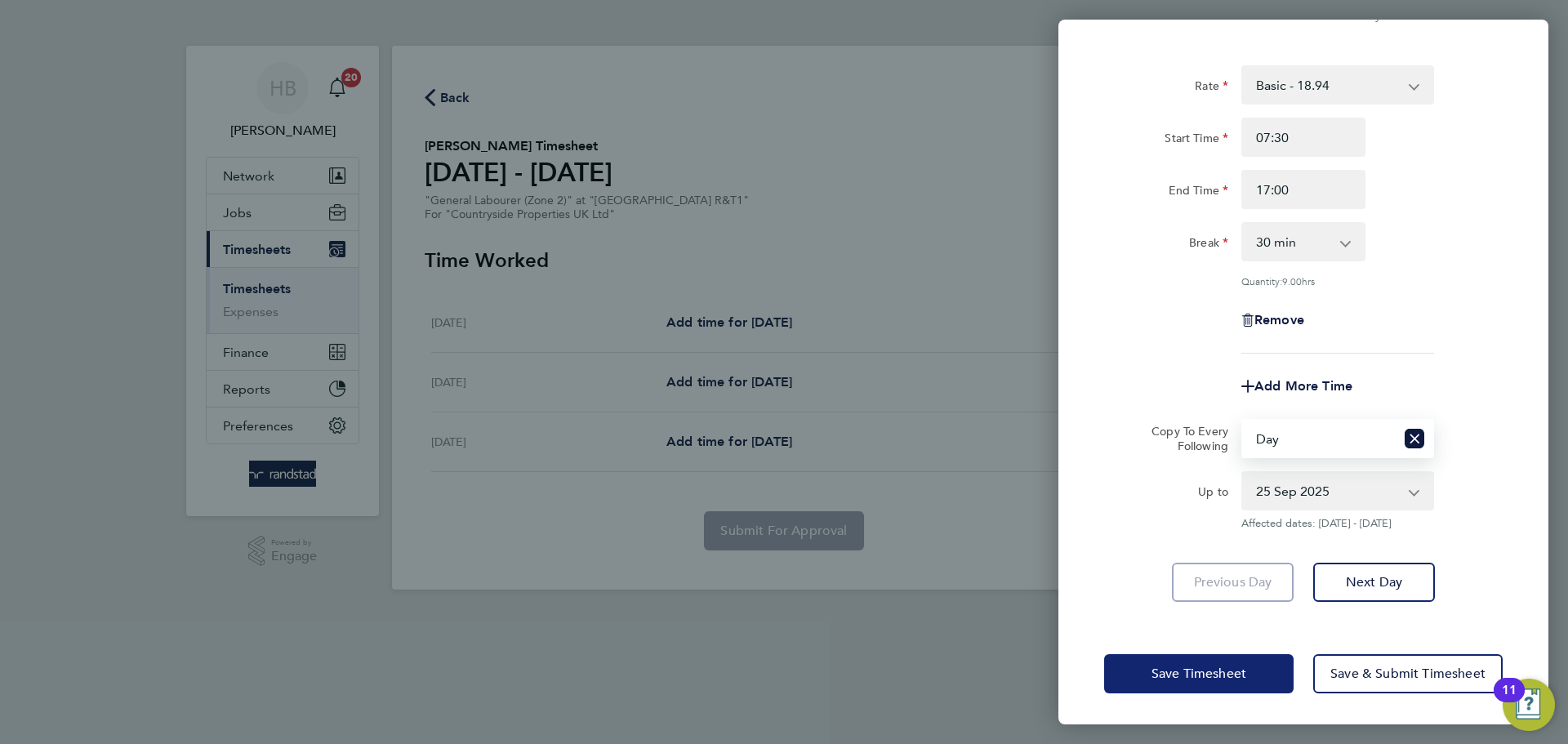
click at [1218, 672] on span "Save Timesheet" at bounding box center [1198, 674] width 94 height 17
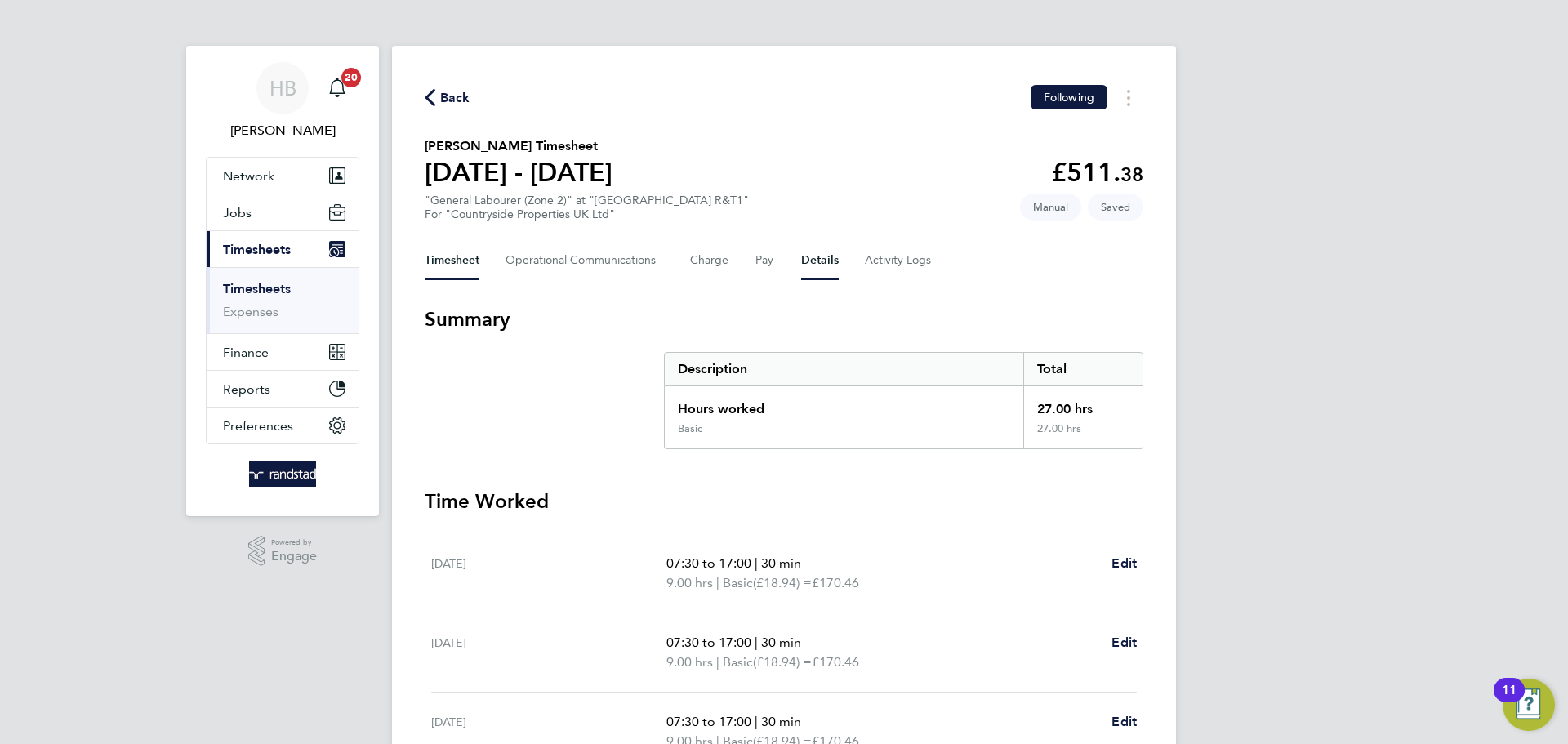
click at [827, 254] on button "Details" at bounding box center [820, 260] width 38 height 39
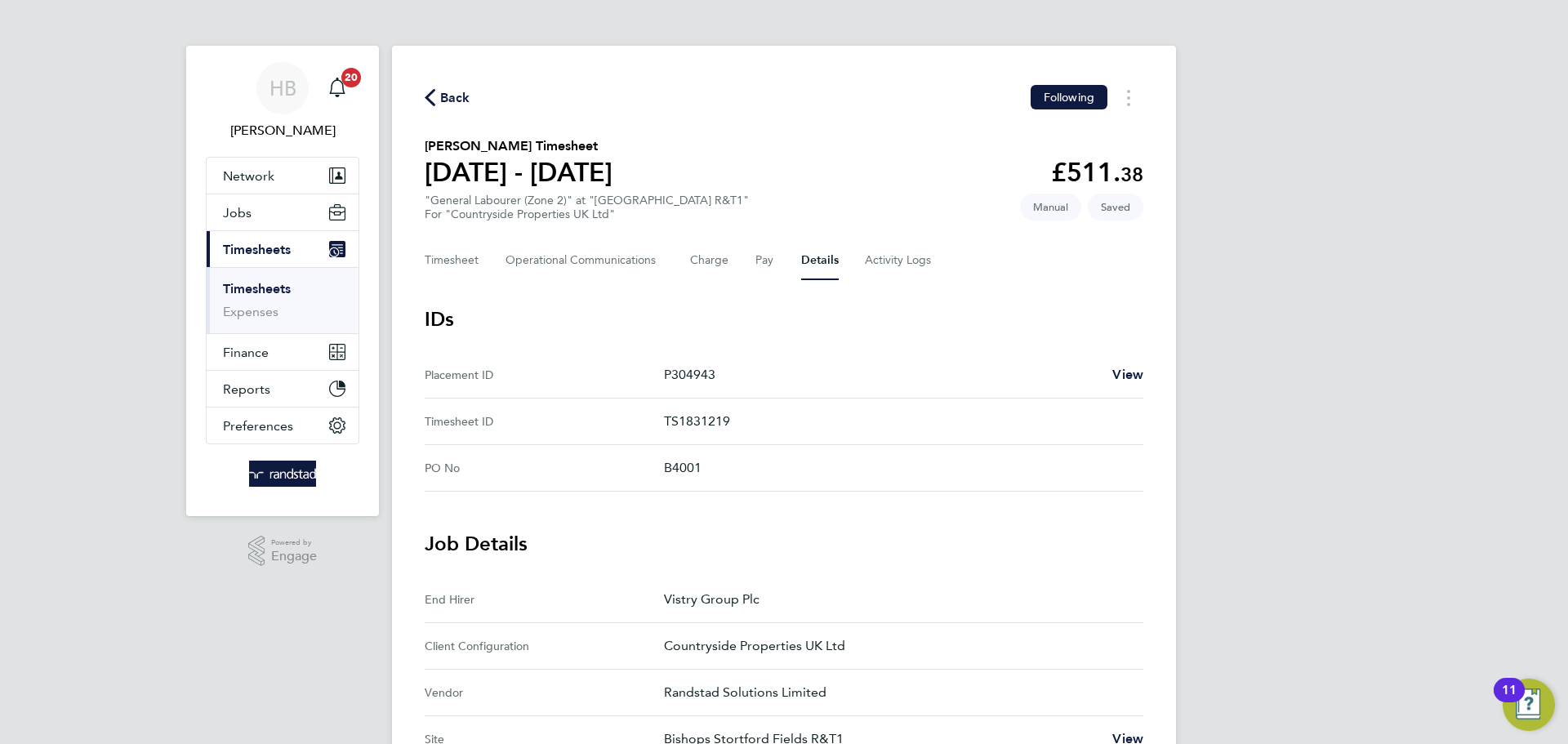
click at [260, 254] on span "Timesheets" at bounding box center [257, 249] width 68 height 16
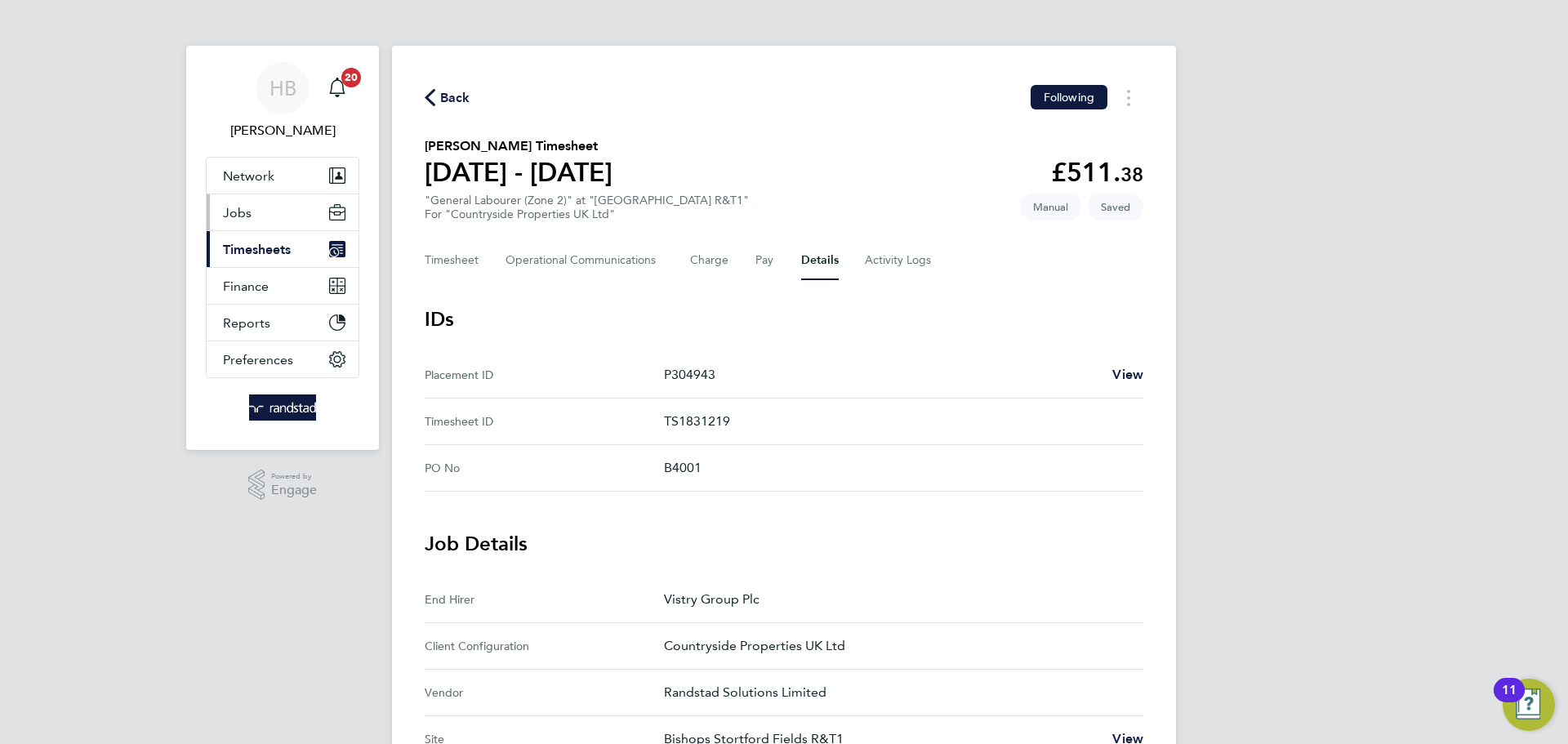
click at [228, 212] on span "Jobs" at bounding box center [237, 212] width 28 height 16
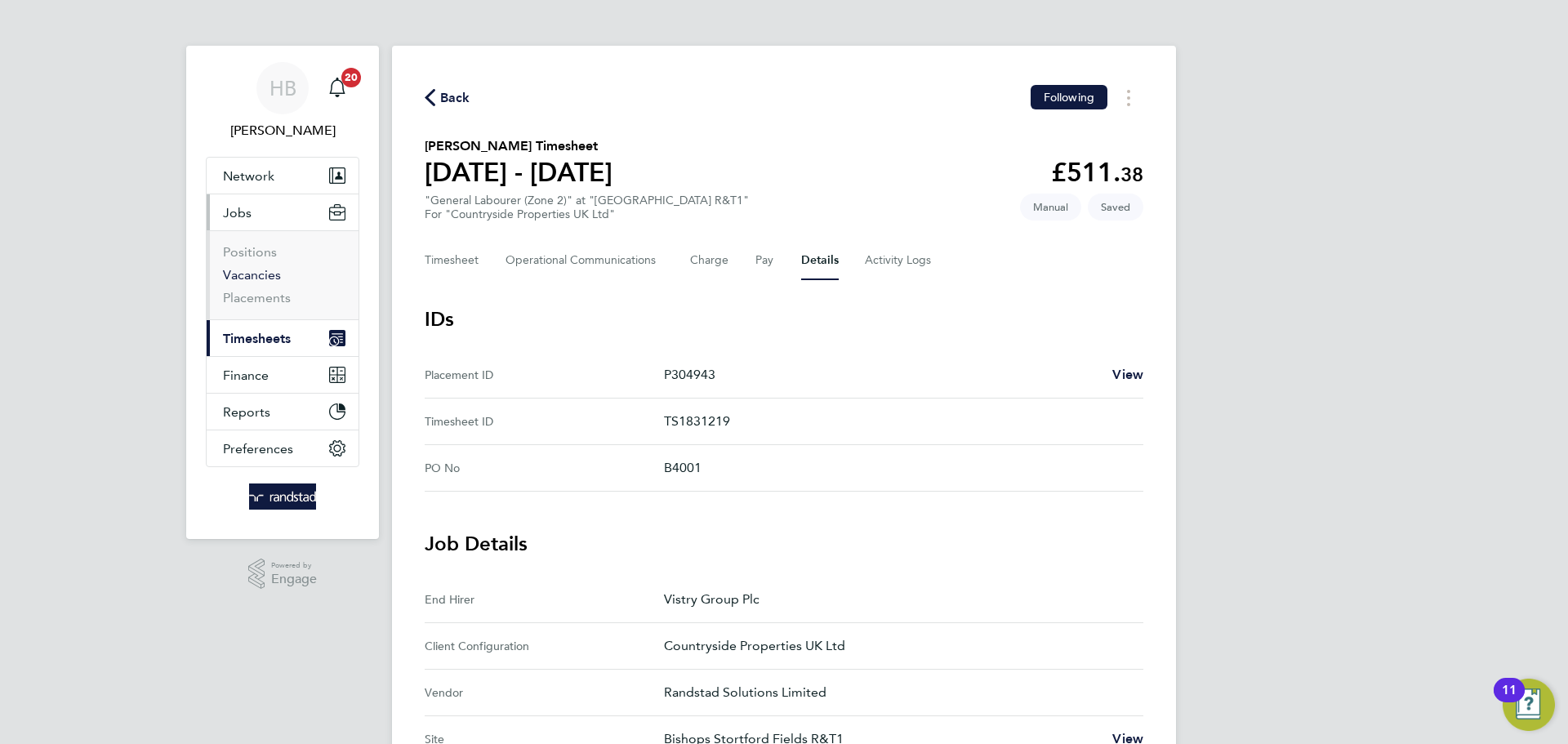
click at [242, 268] on link "Vacancies" at bounding box center [252, 274] width 58 height 16
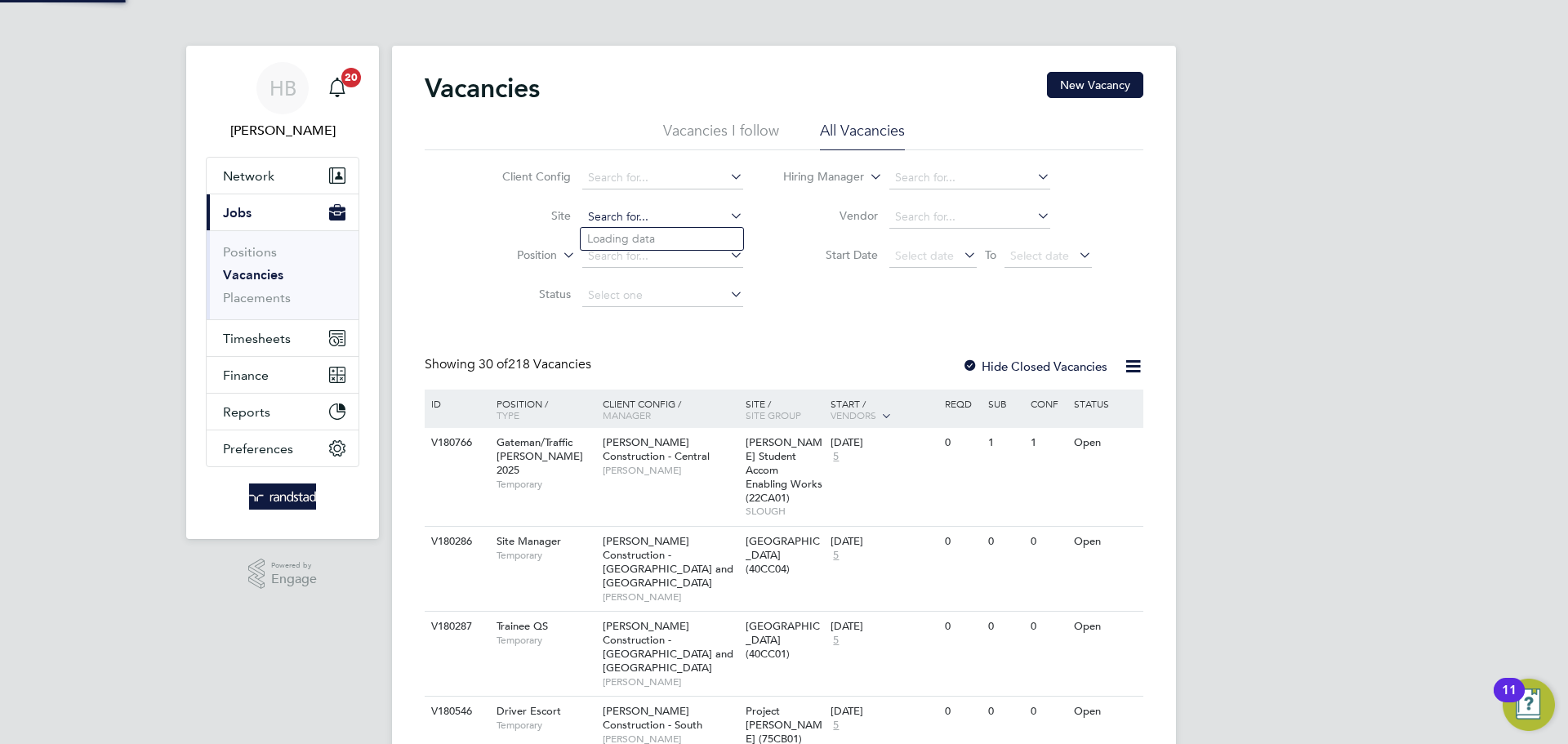
click at [690, 224] on input at bounding box center [662, 217] width 161 height 23
click at [694, 238] on li "Bishops Stortford Fields R&T 1" at bounding box center [661, 238] width 162 height 22
type input "Bishops Stortford Fields R&T1"
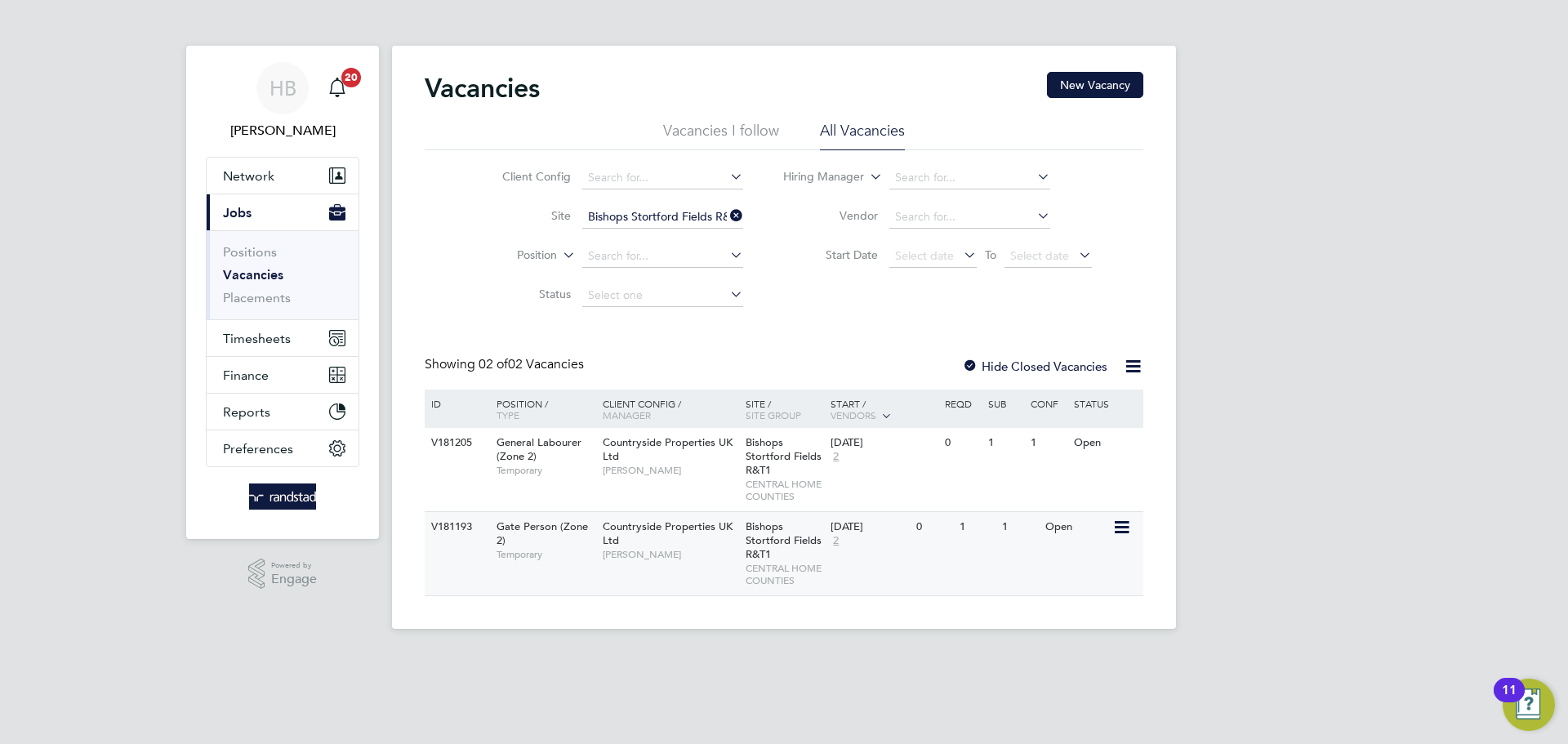
click at [805, 553] on div "Bishops Stortford Fields R&T1 CENTRAL HOME COUNTIES" at bounding box center [784, 553] width 86 height 84
click at [805, 467] on div "Bishops Stortford Fields R&T1 CENTRAL HOME COUNTIES" at bounding box center [784, 470] width 86 height 84
click at [727, 217] on icon at bounding box center [727, 215] width 0 height 23
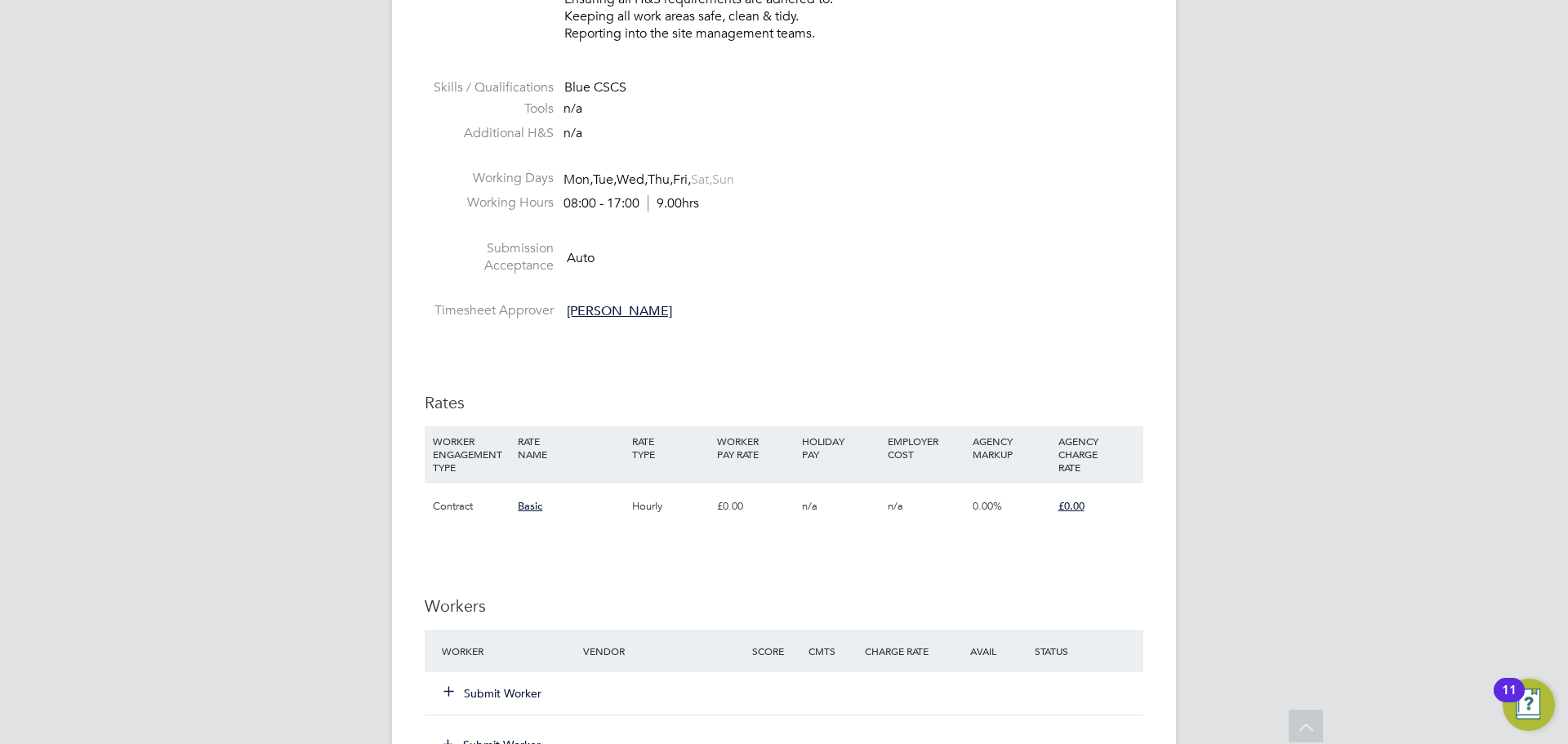
scroll to position [919, 0]
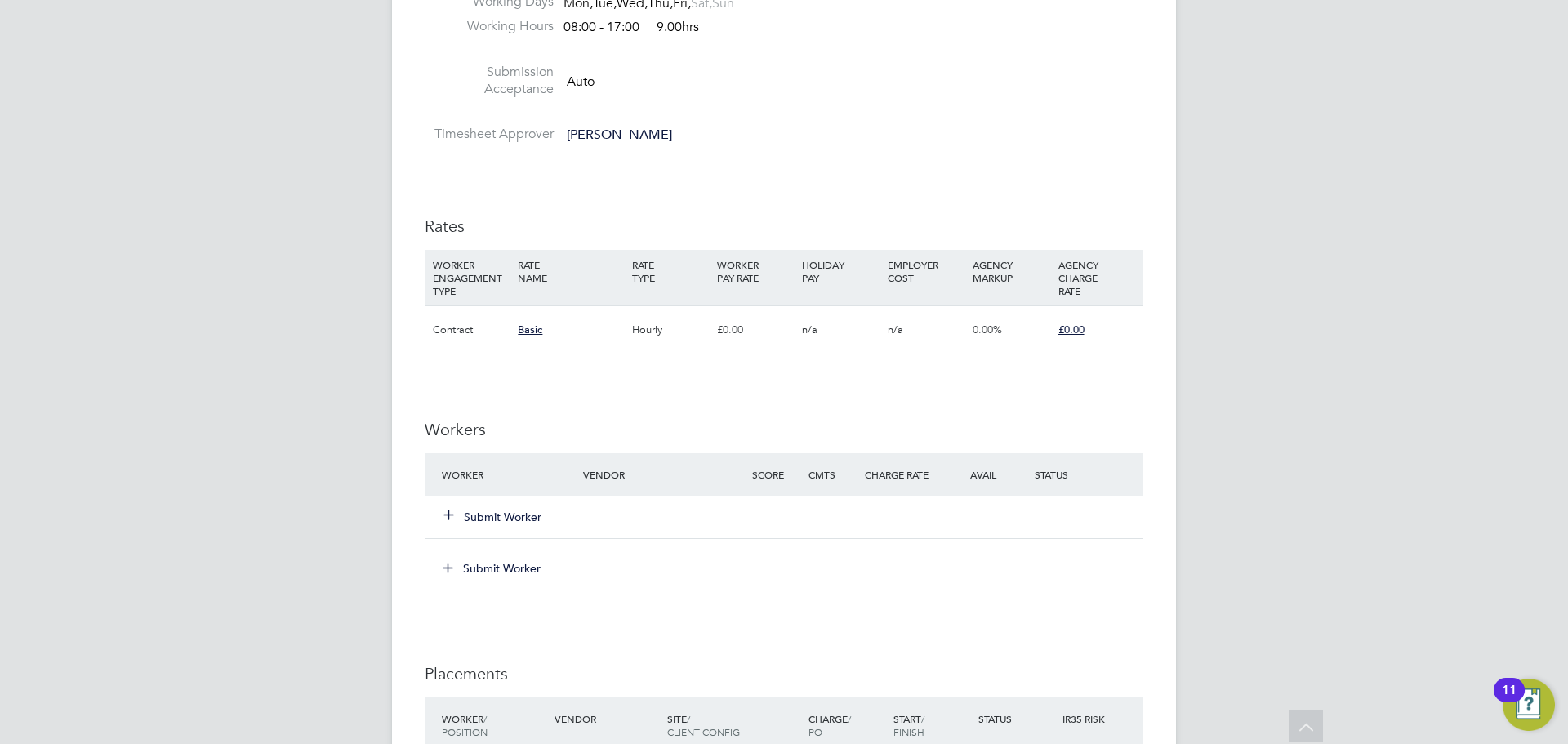
click at [507, 569] on button "Submit Worker" at bounding box center [493, 568] width 122 height 26
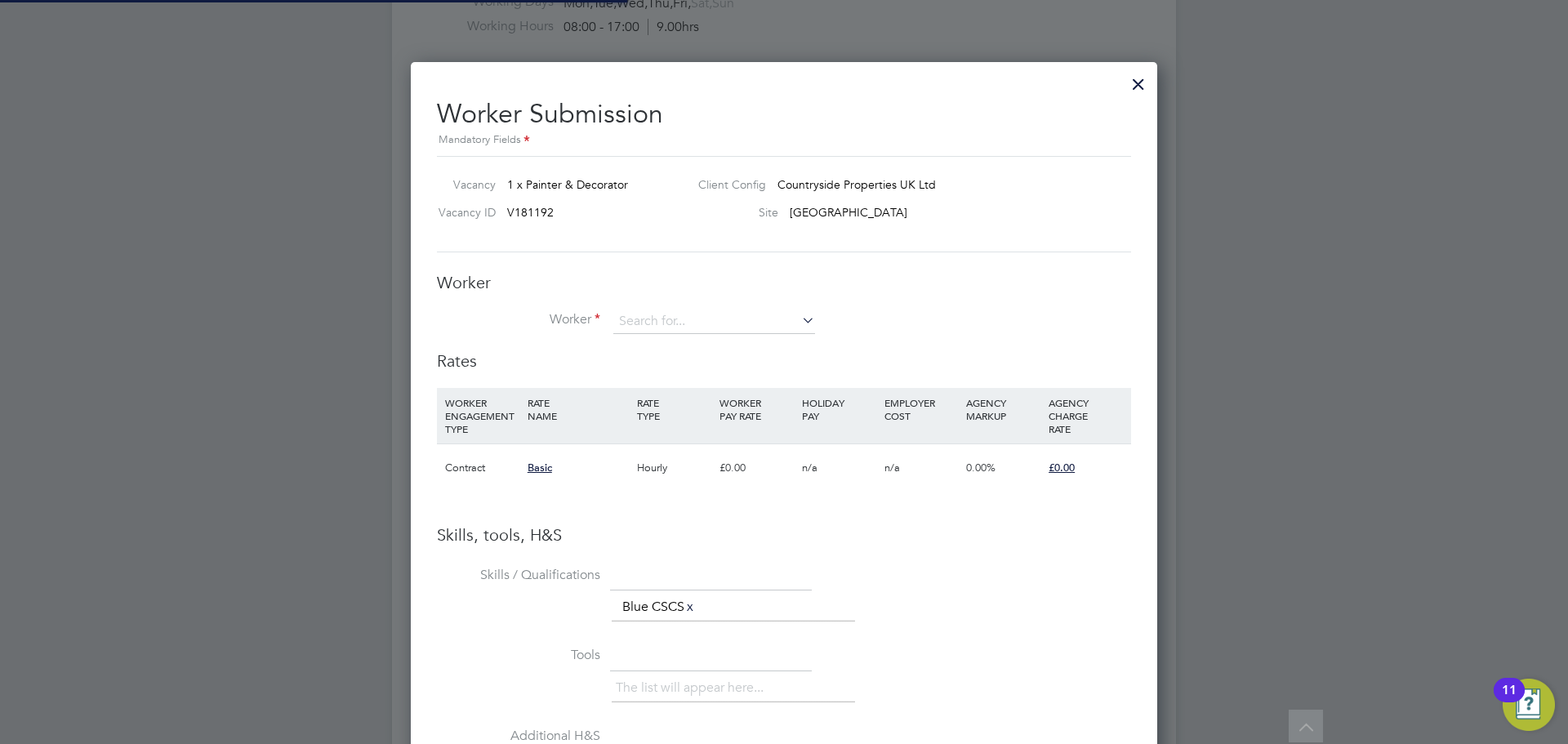
scroll to position [1052, 747]
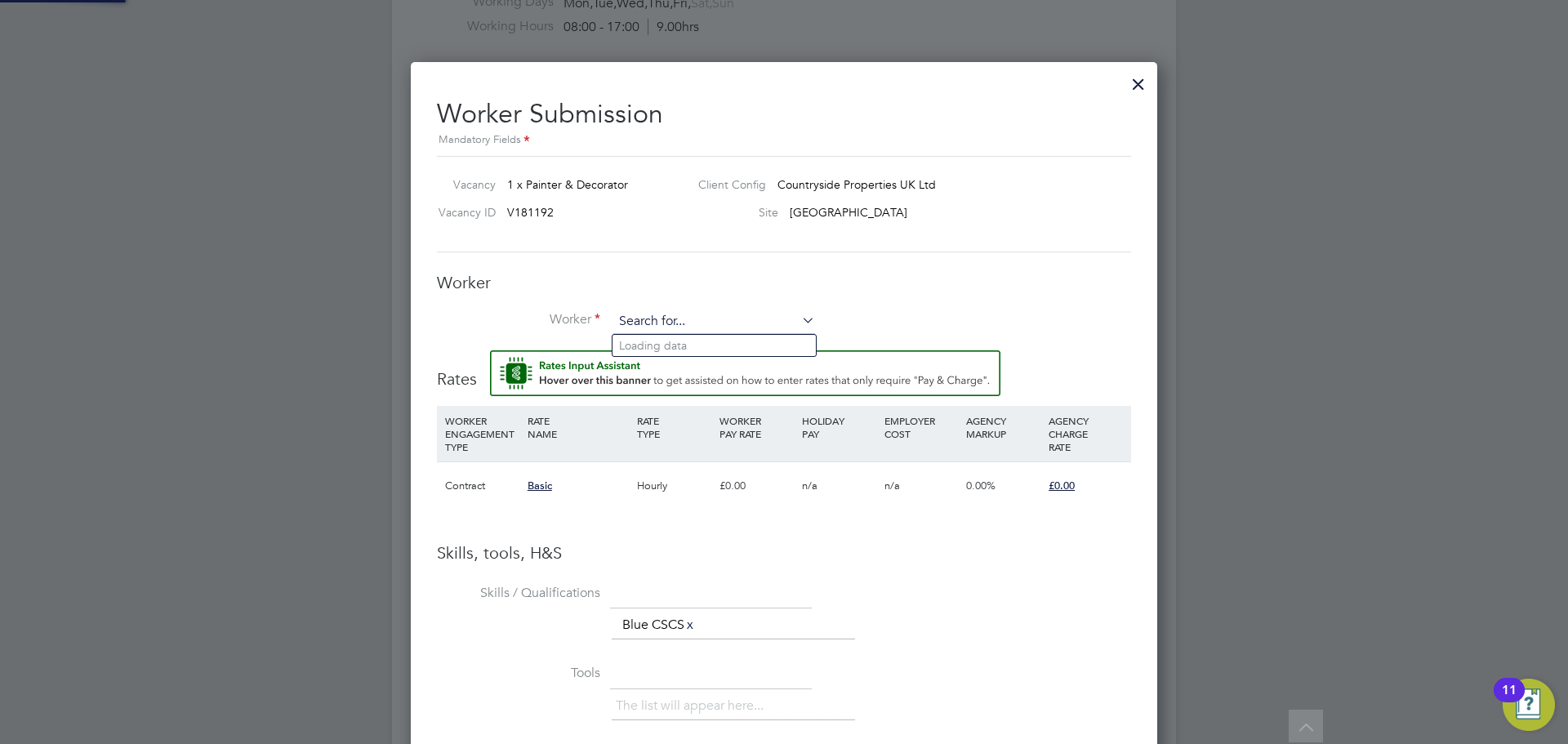
click at [737, 318] on input at bounding box center [713, 321] width 202 height 24
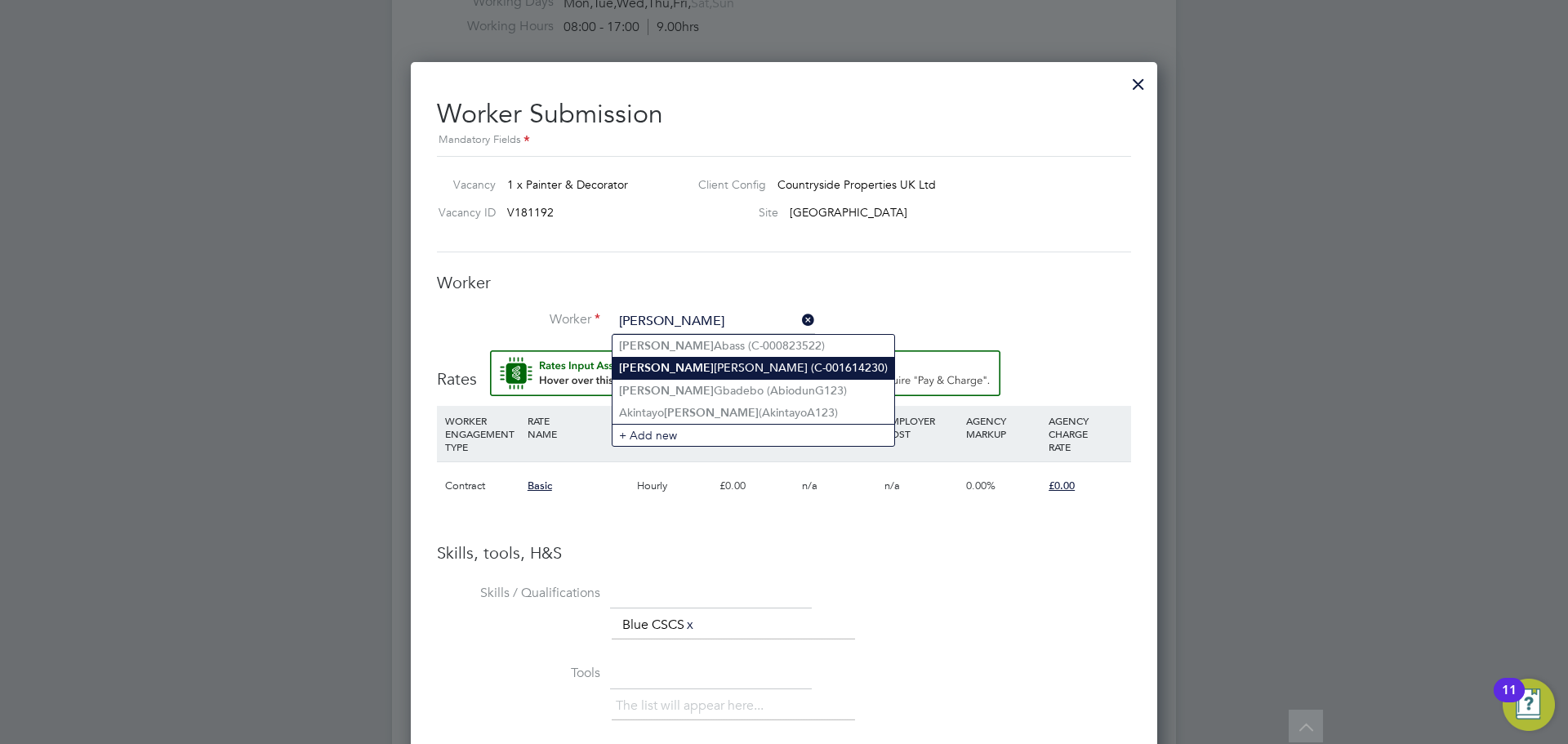
click at [733, 364] on li "Abiodun Ajayi (C-001614230)" at bounding box center [753, 368] width 282 height 22
type input "Abiodun Ajayi (C-001614230)"
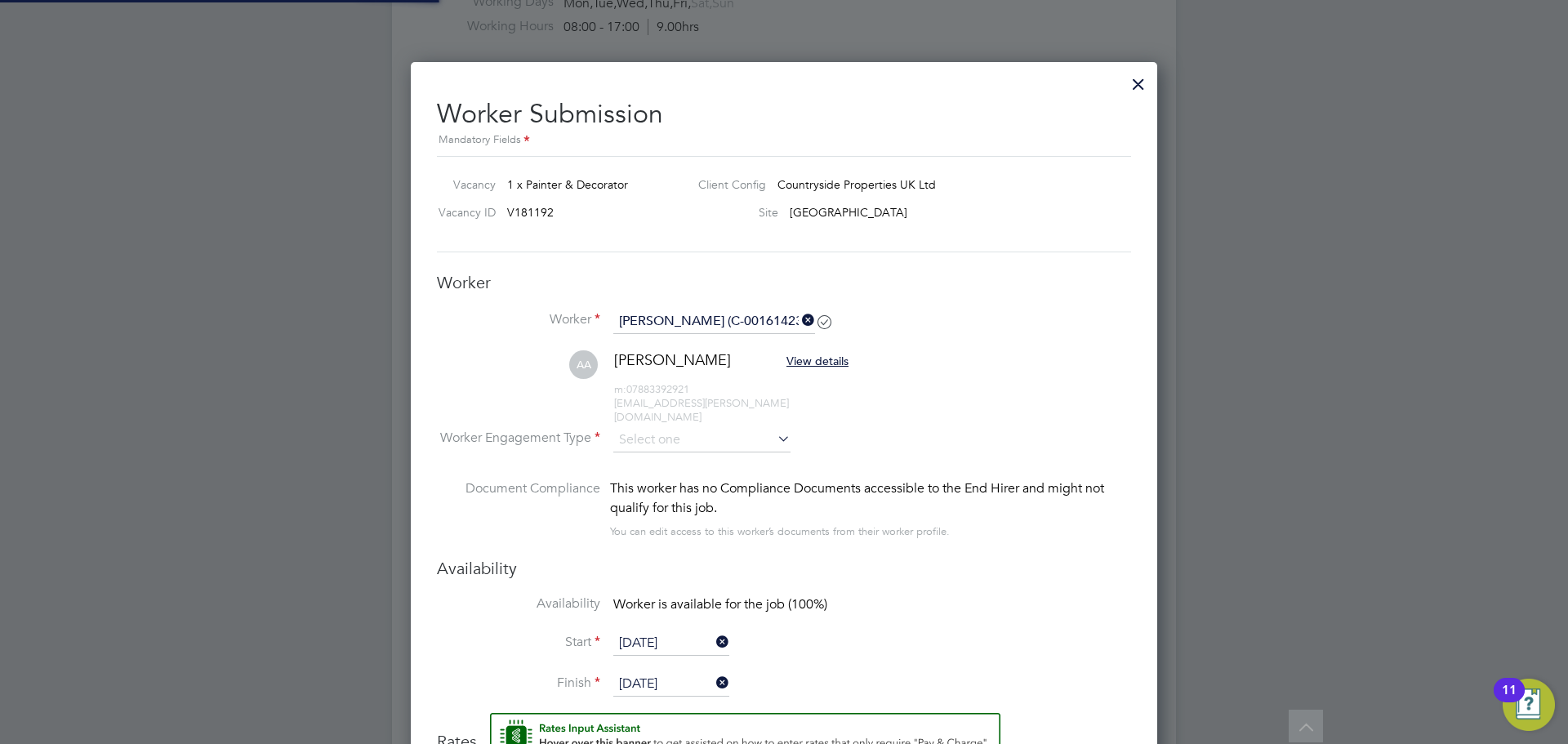
scroll to position [8, 8]
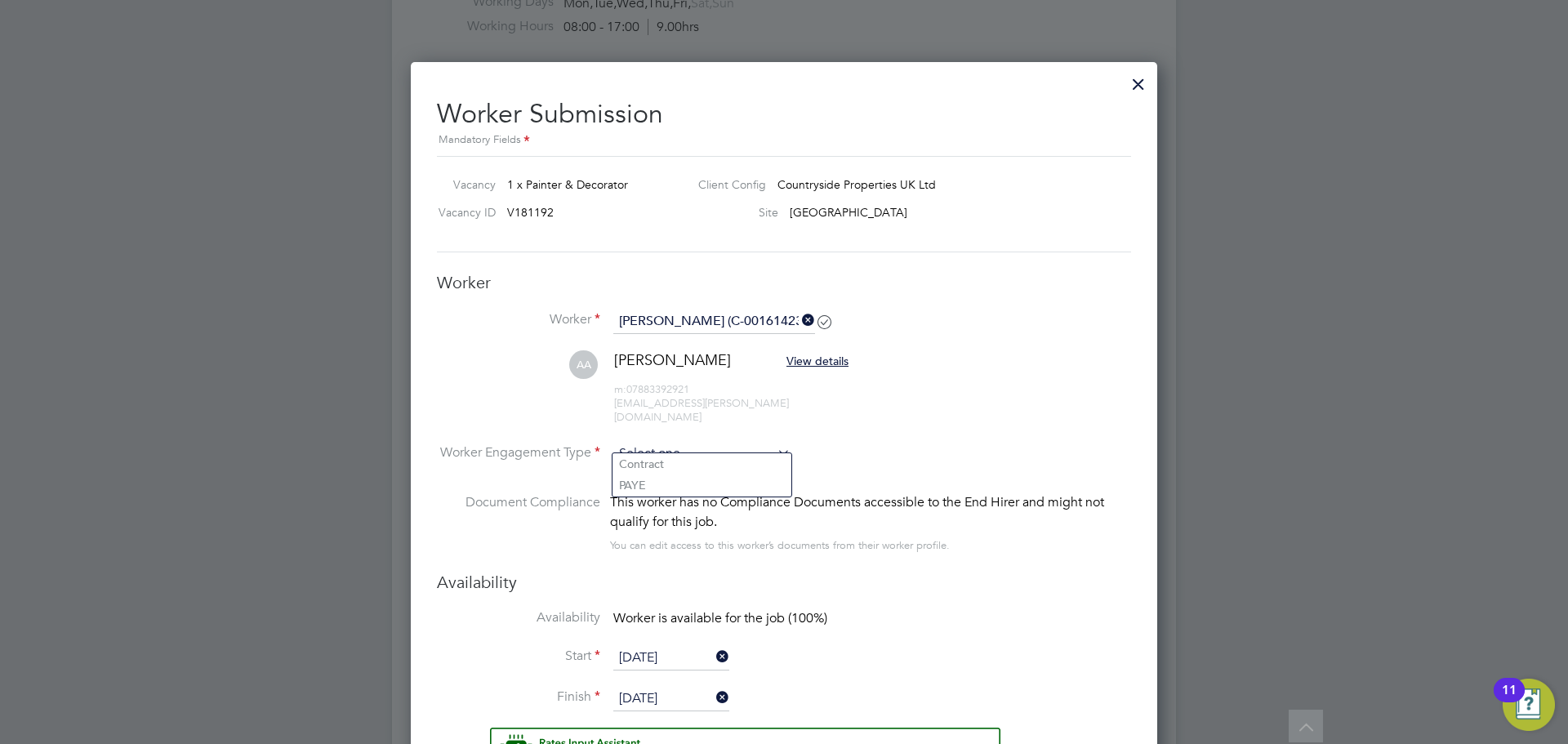
click at [698, 444] on input at bounding box center [702, 453] width 177 height 24
click at [657, 487] on li "PAYE" at bounding box center [702, 484] width 179 height 21
type input "PAYE"
click at [662, 646] on input "22 Sep 2025" at bounding box center [671, 657] width 116 height 24
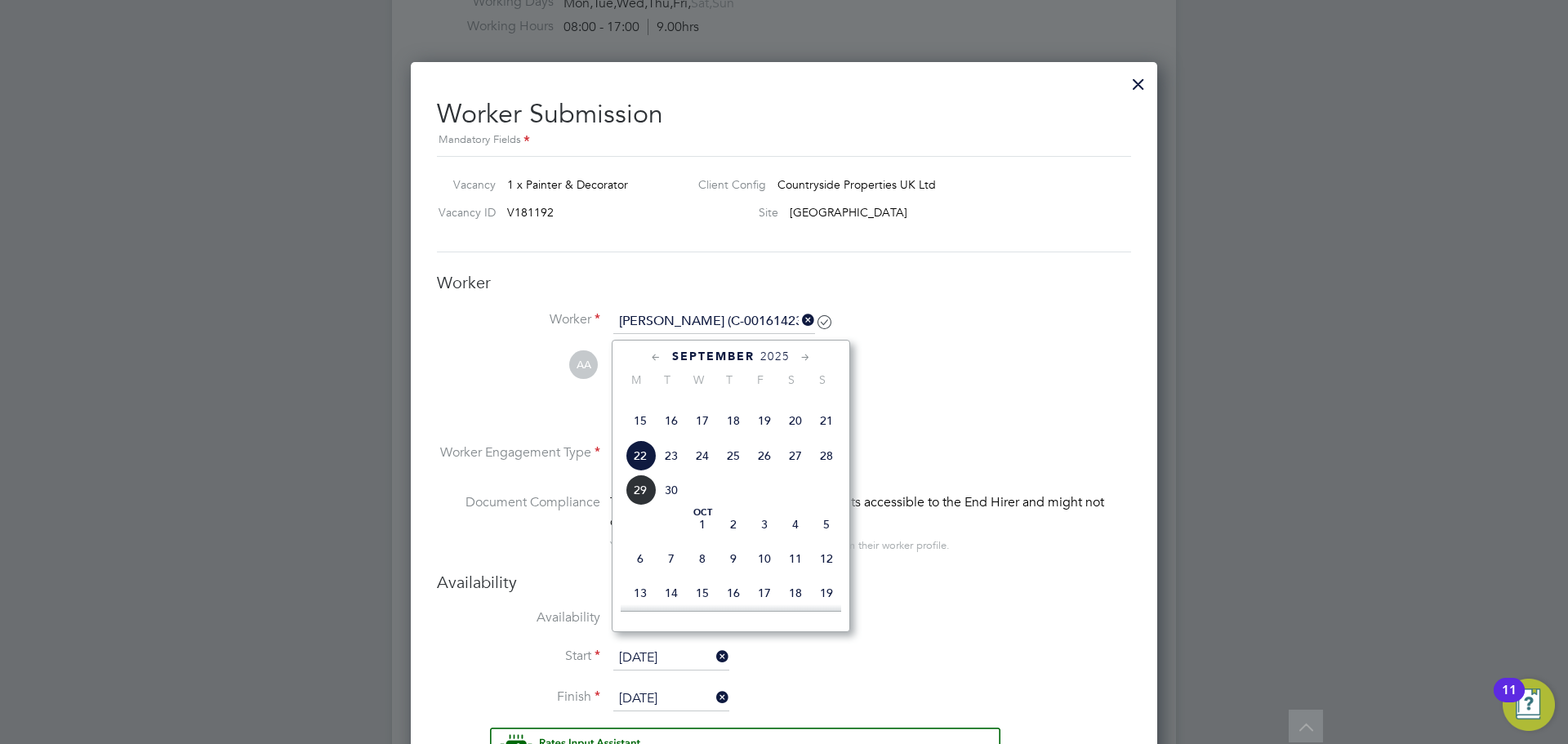
click at [733, 471] on span "25" at bounding box center [733, 455] width 31 height 31
type input "25 Sep 2025"
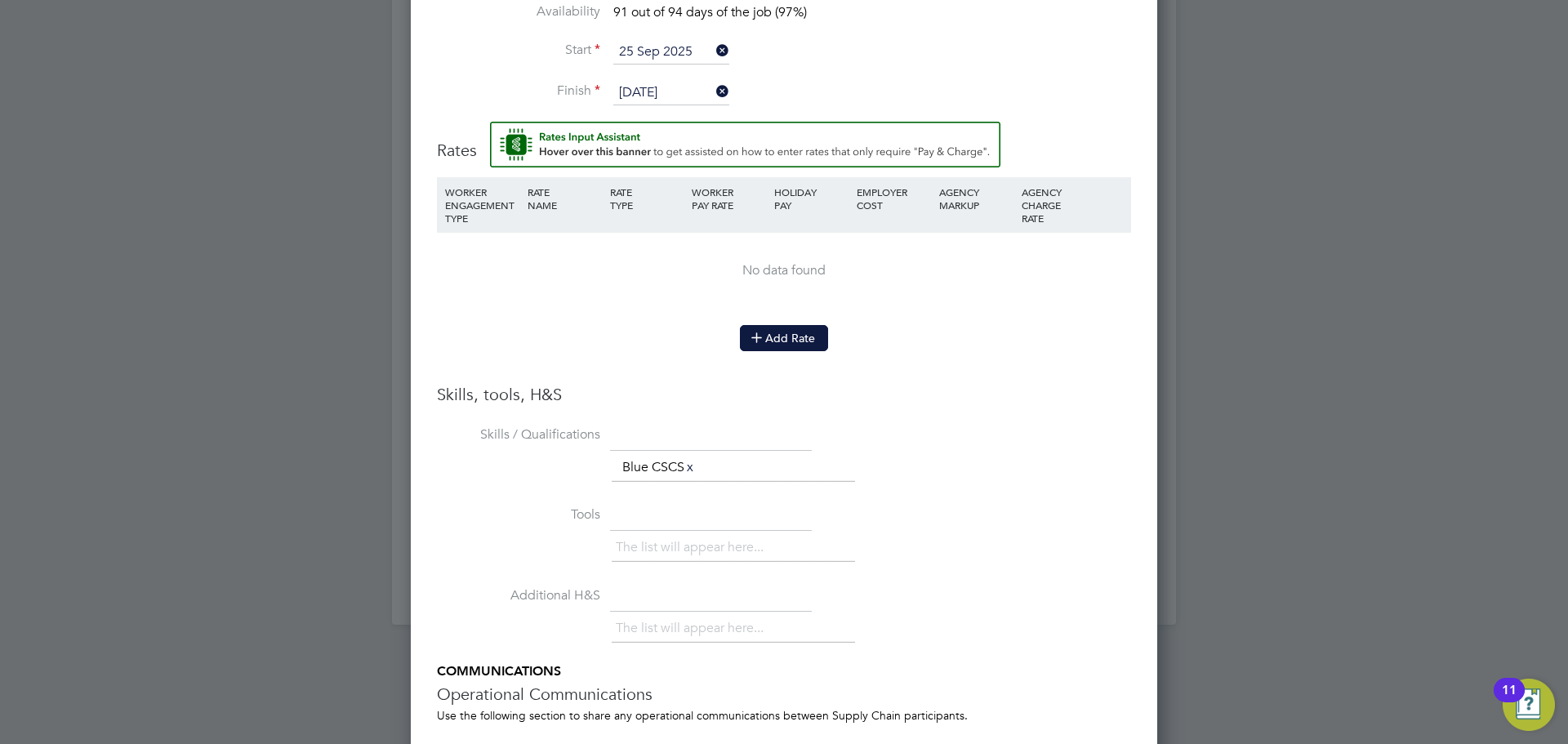
click at [799, 332] on button "Add Rate" at bounding box center [784, 338] width 88 height 26
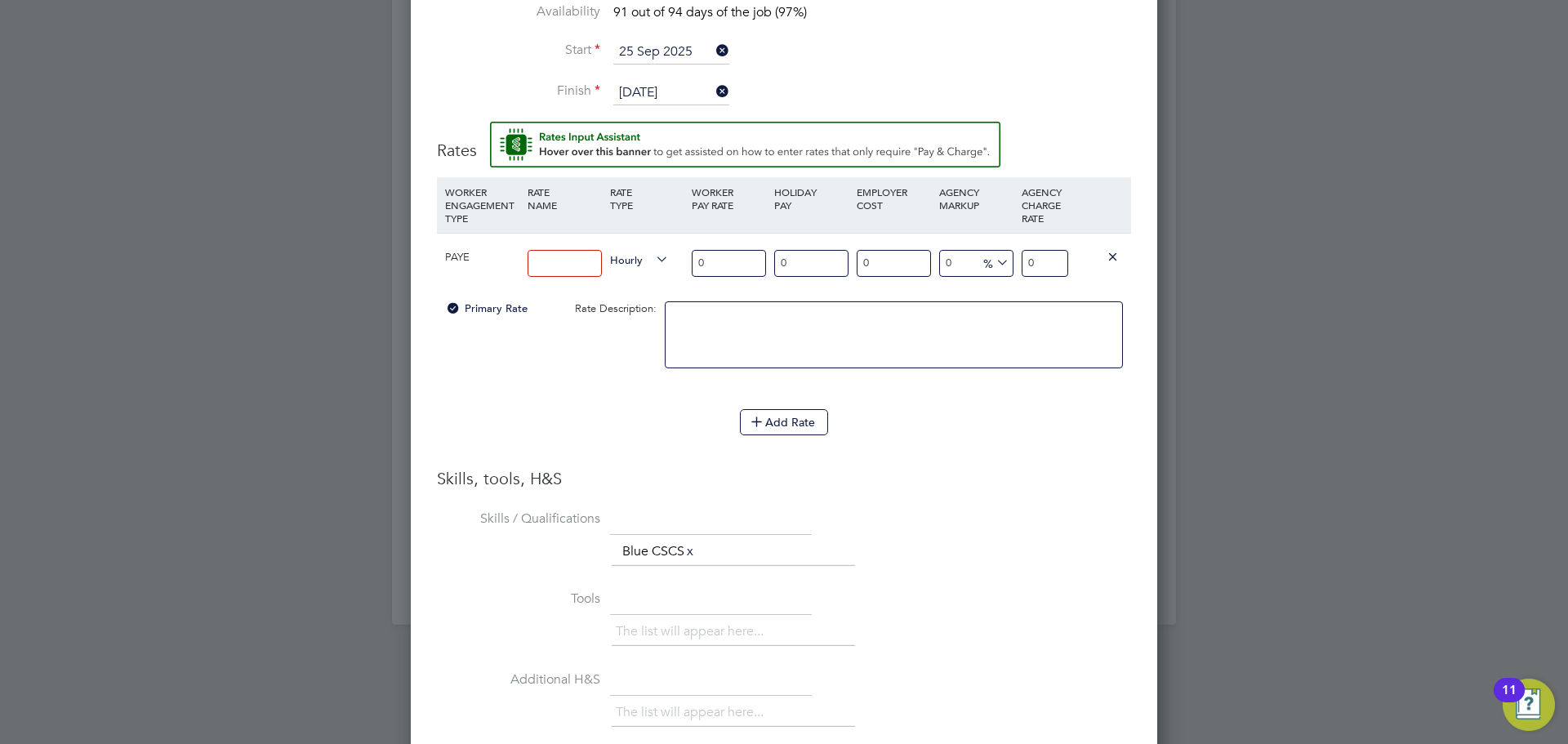
click at [572, 253] on input at bounding box center [564, 263] width 74 height 27
type input "agreed"
click at [753, 250] on input "0" at bounding box center [728, 263] width 74 height 27
type input "1"
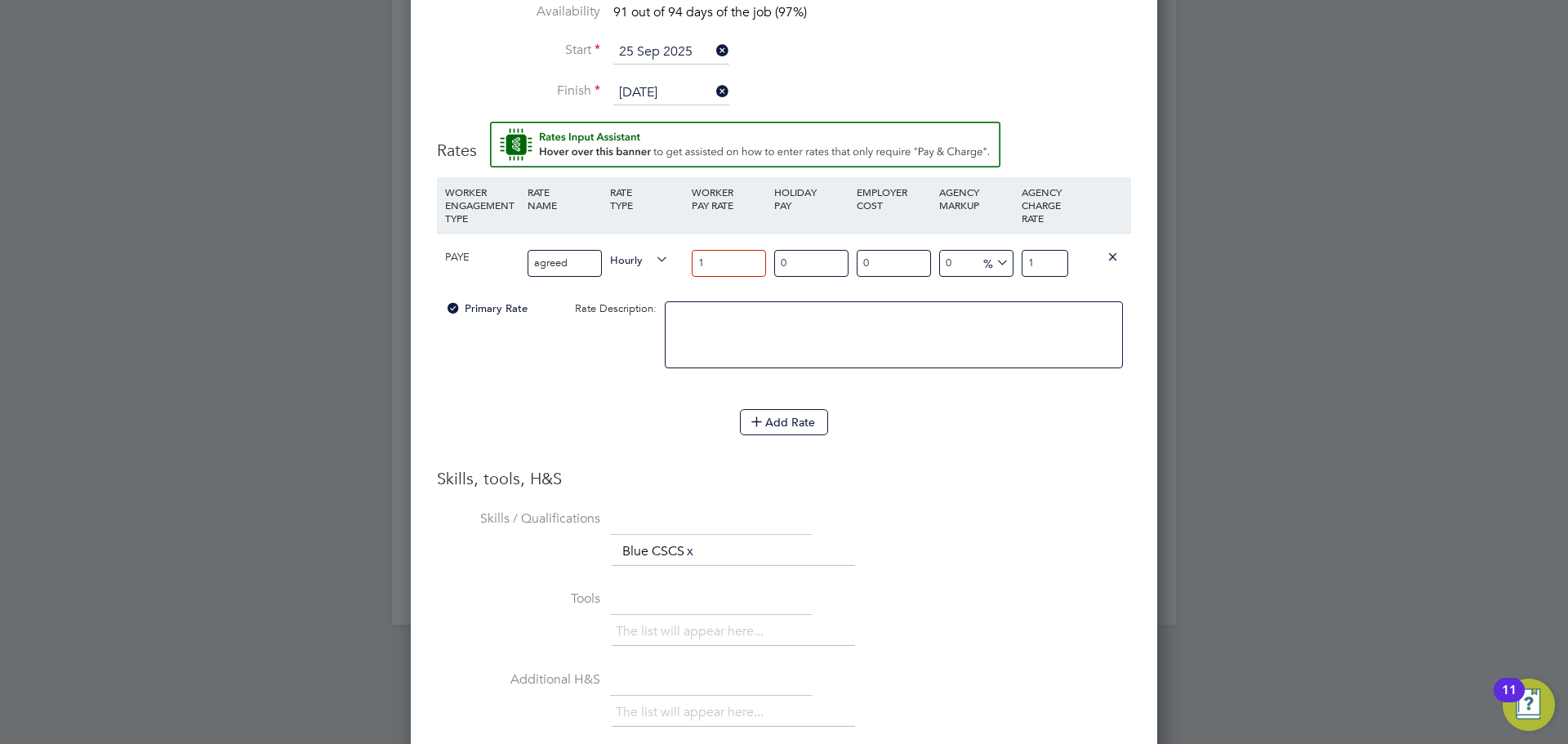
type input "14"
type input "14.1"
type input "14.12"
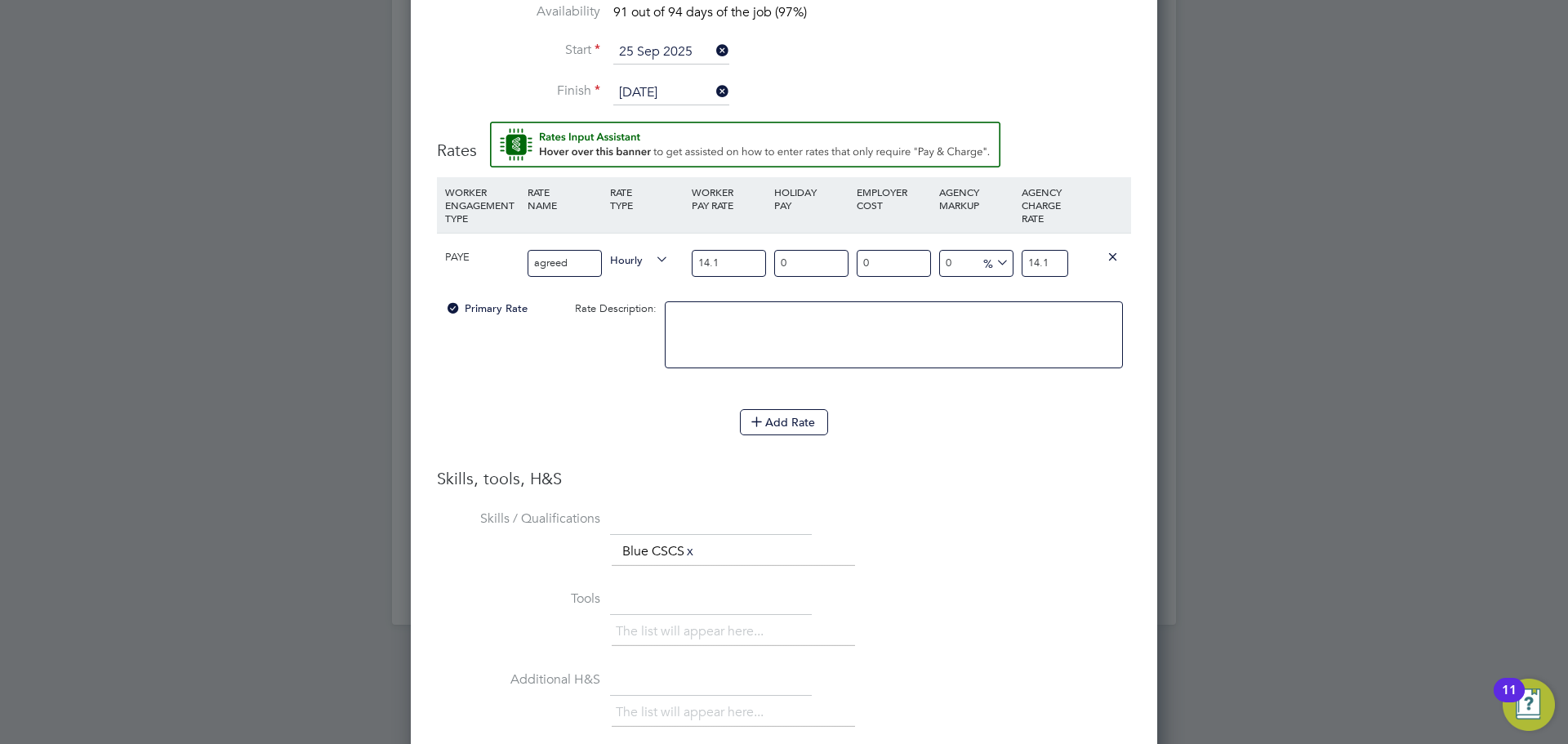
type input "14.12"
drag, startPoint x: 1066, startPoint y: 247, endPoint x: 950, endPoint y: 244, distance: 116.0
click at [951, 245] on div "PAYE agreed Hourly 14.12 0 n/a 0 n/a 0 0 % 14.12" at bounding box center [784, 262] width 694 height 60
type input "-92.91784702549575"
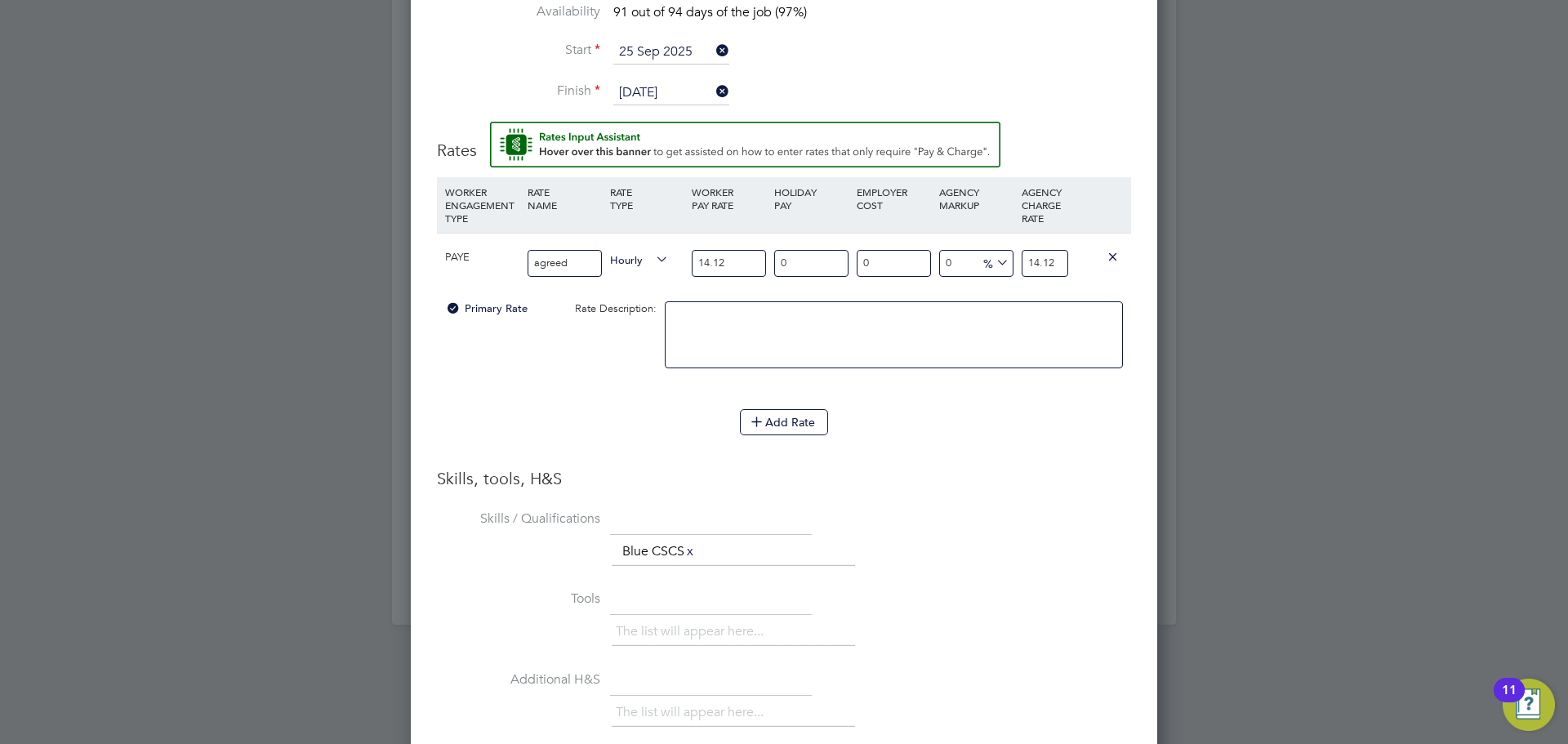
type input "1"
type input "27.478753541076486"
type input "18"
type input "33.14447592067989"
type input "18.8"
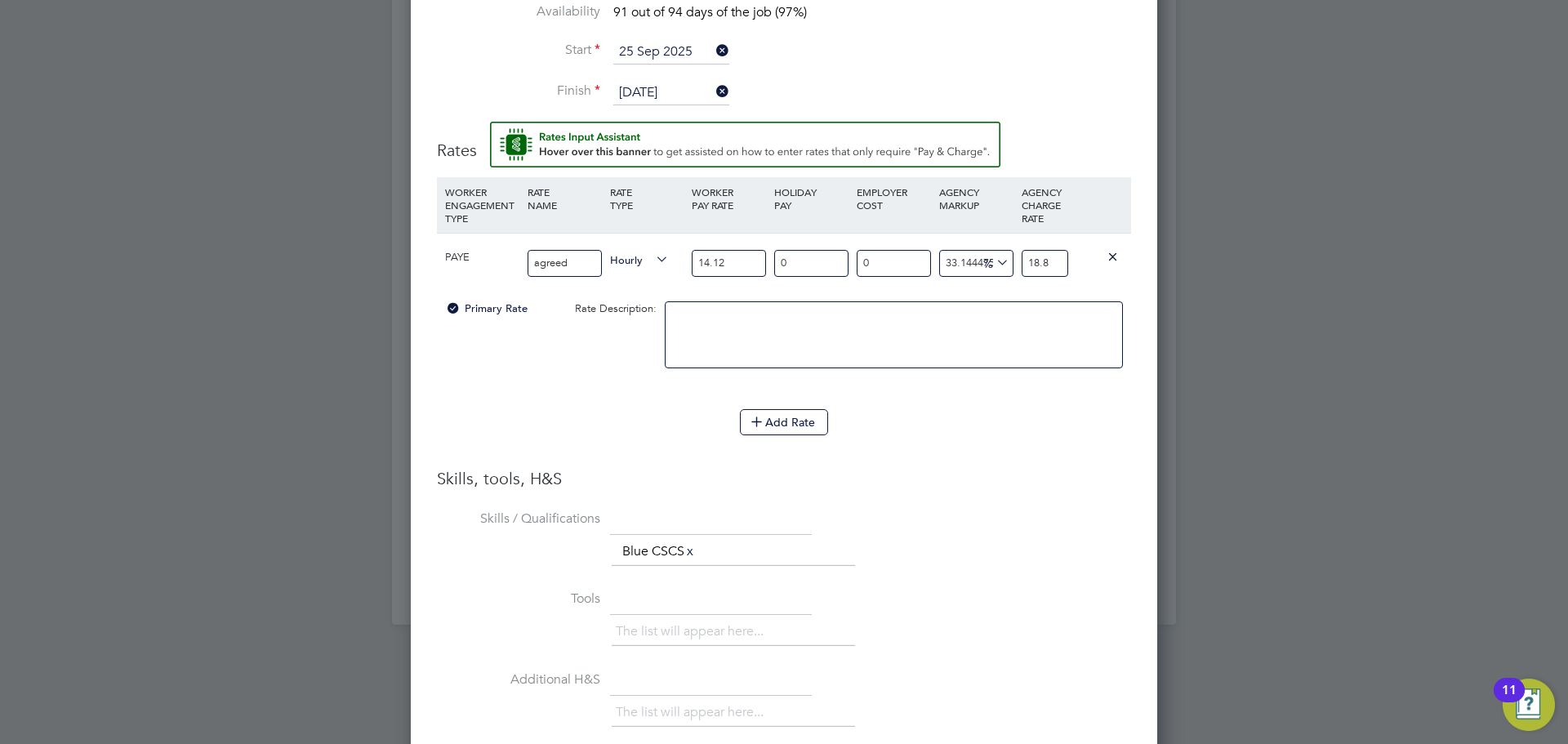
type input "33.711048158640224"
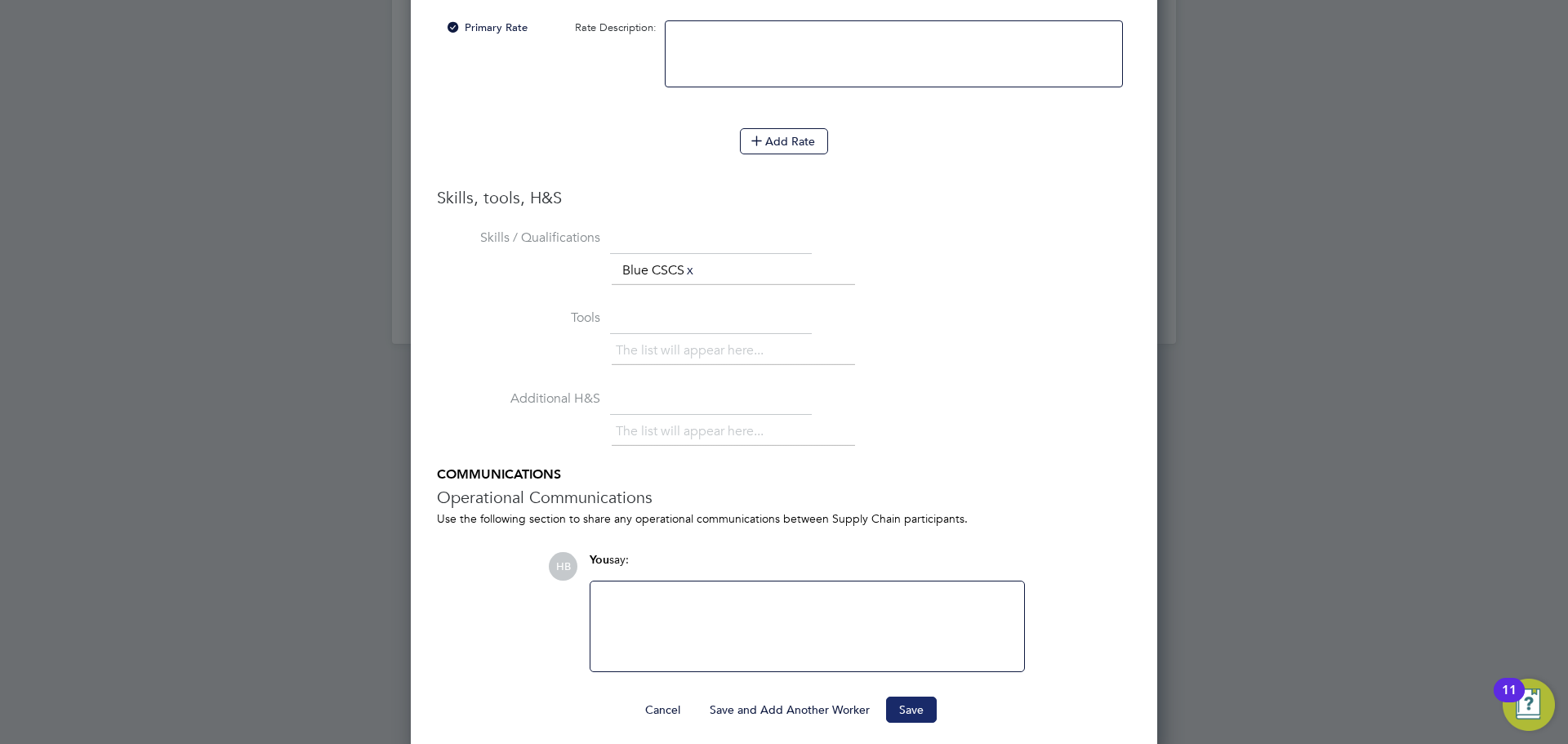
type input "18.88"
click at [897, 700] on button "Save" at bounding box center [911, 709] width 51 height 26
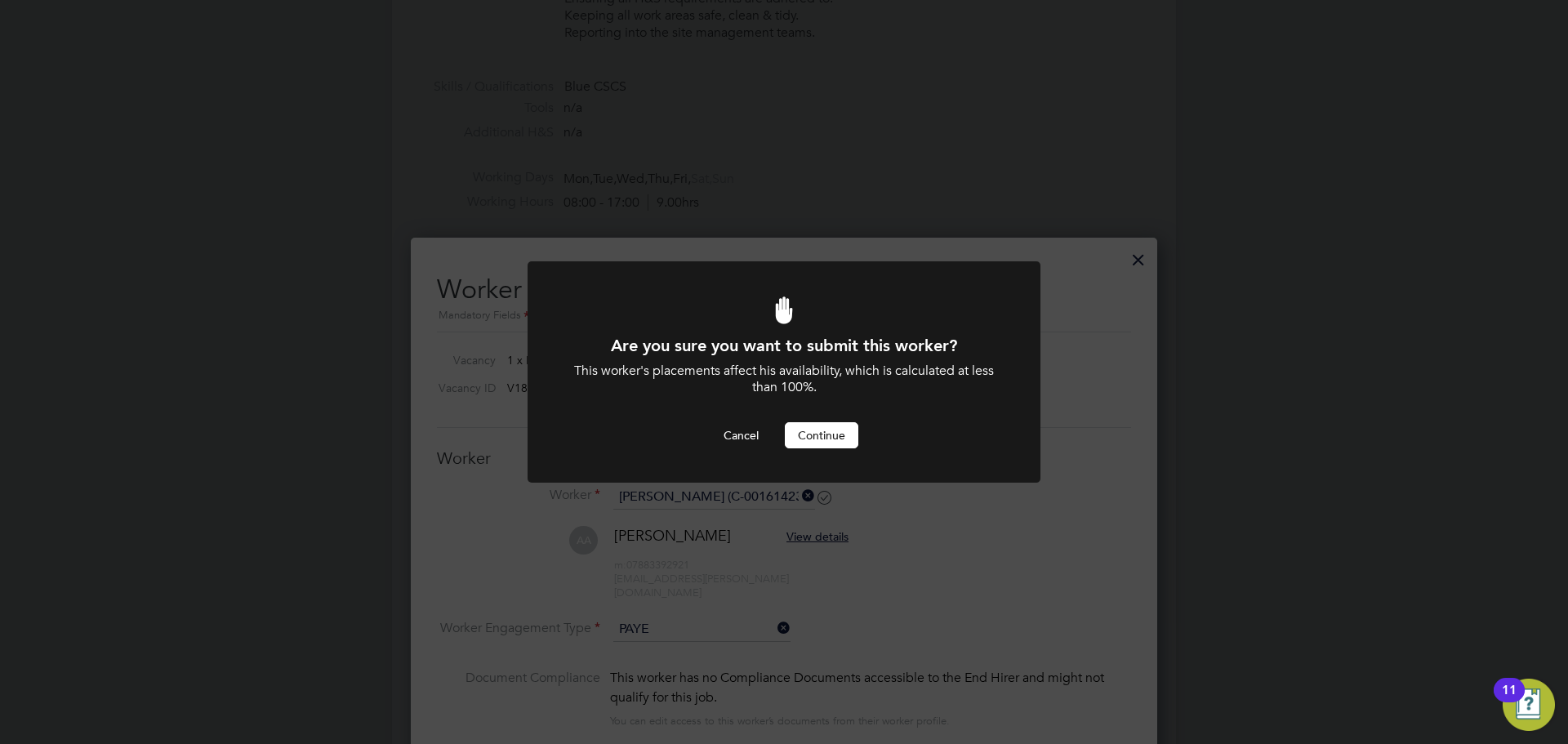
drag, startPoint x: 825, startPoint y: 436, endPoint x: 784, endPoint y: 399, distance: 55.2
click at [820, 433] on button "Continue" at bounding box center [821, 435] width 74 height 26
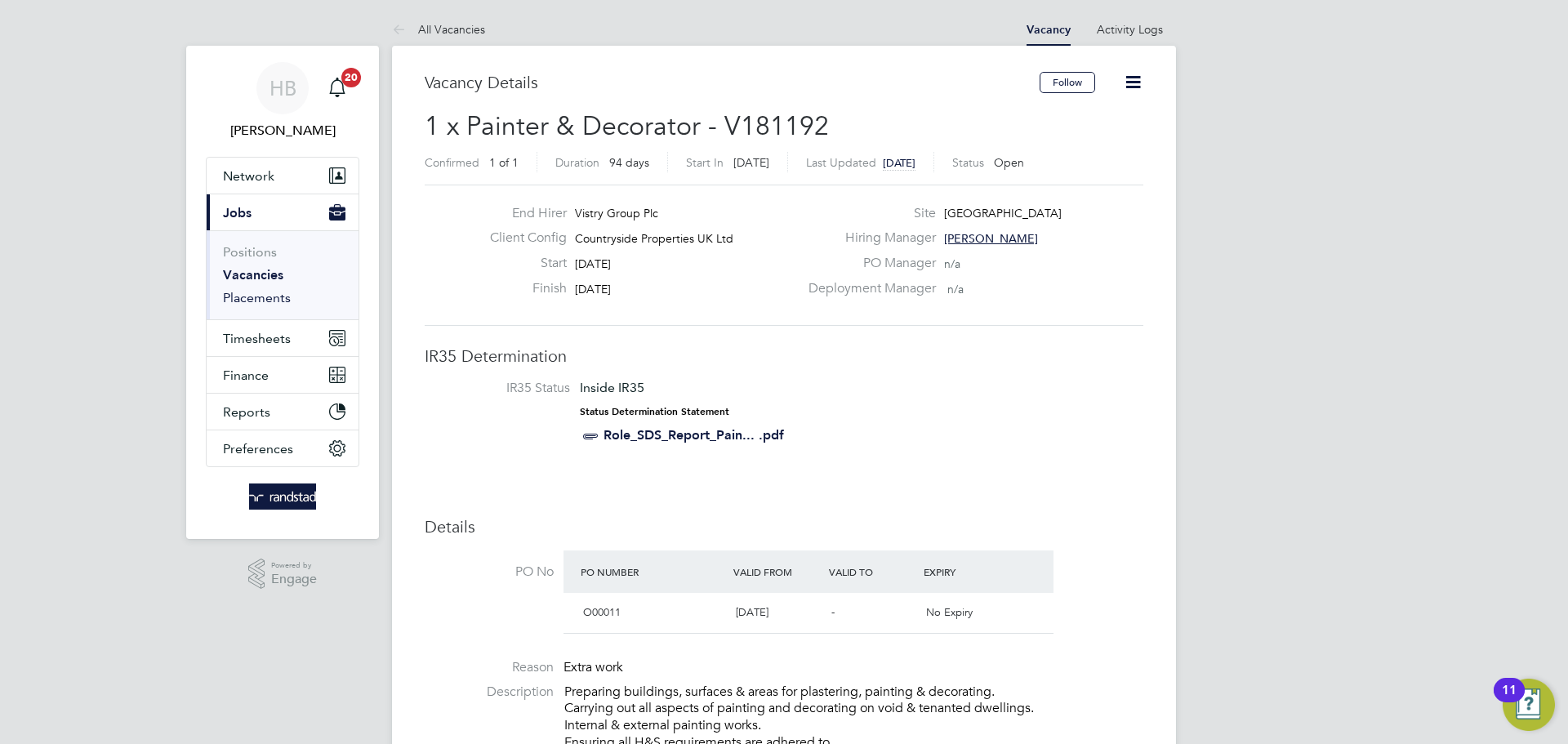
click at [244, 298] on link "Placements" at bounding box center [257, 298] width 68 height 16
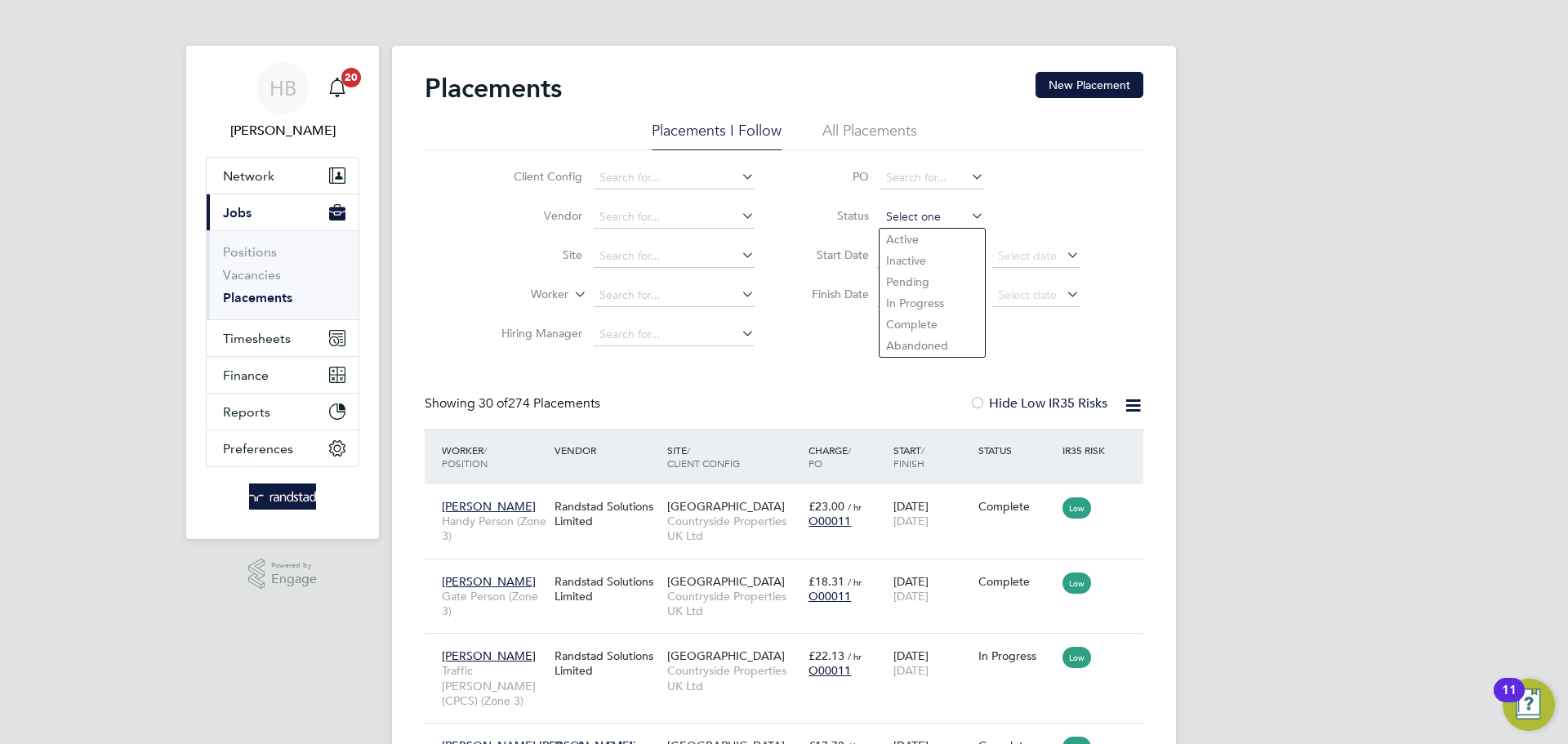
click at [901, 217] on input at bounding box center [932, 217] width 104 height 23
click at [907, 236] on li "Active" at bounding box center [932, 238] width 105 height 21
type input "Active"
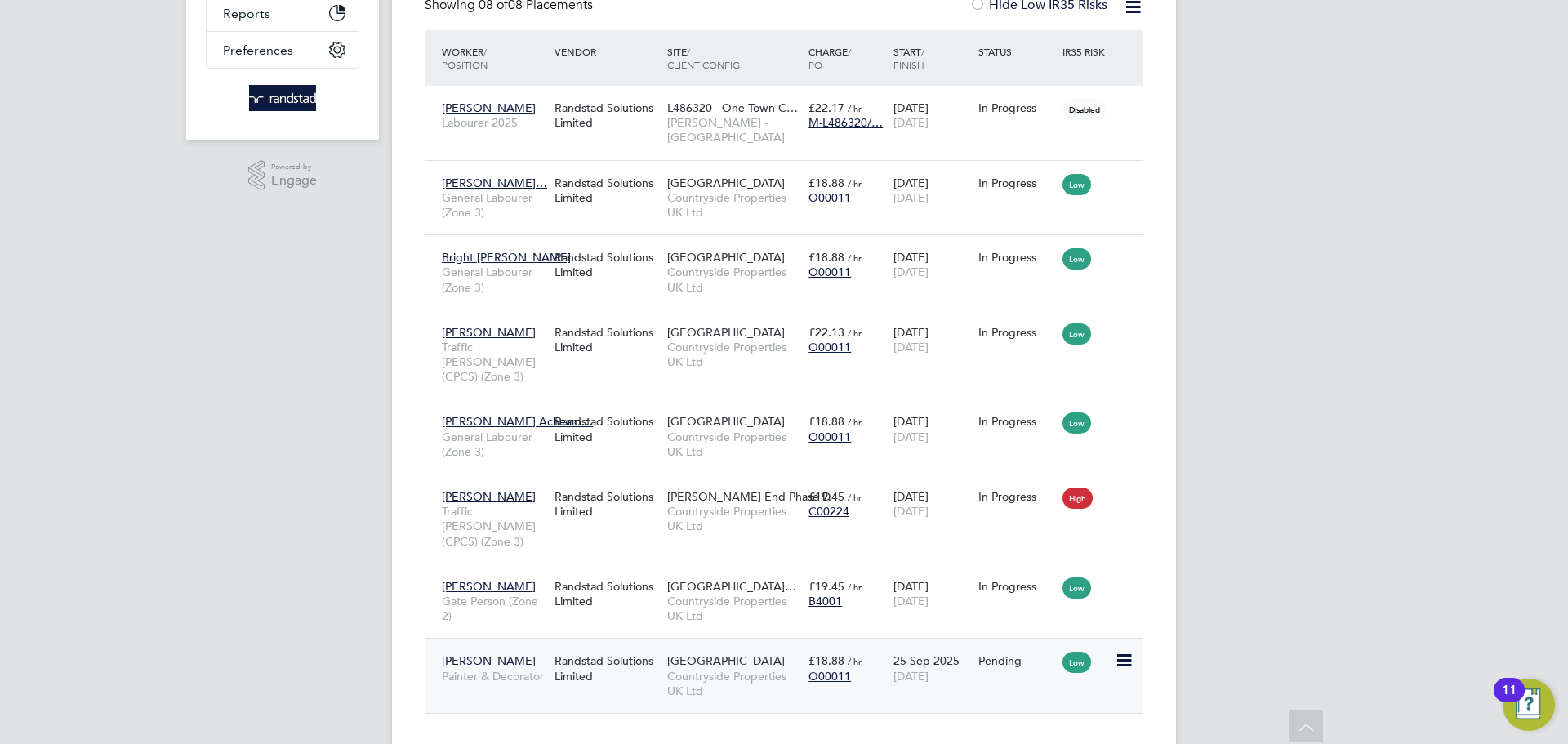
click at [1121, 650] on icon at bounding box center [1123, 660] width 17 height 19
click at [973, 717] on li "Start" at bounding box center [1049, 717] width 167 height 23
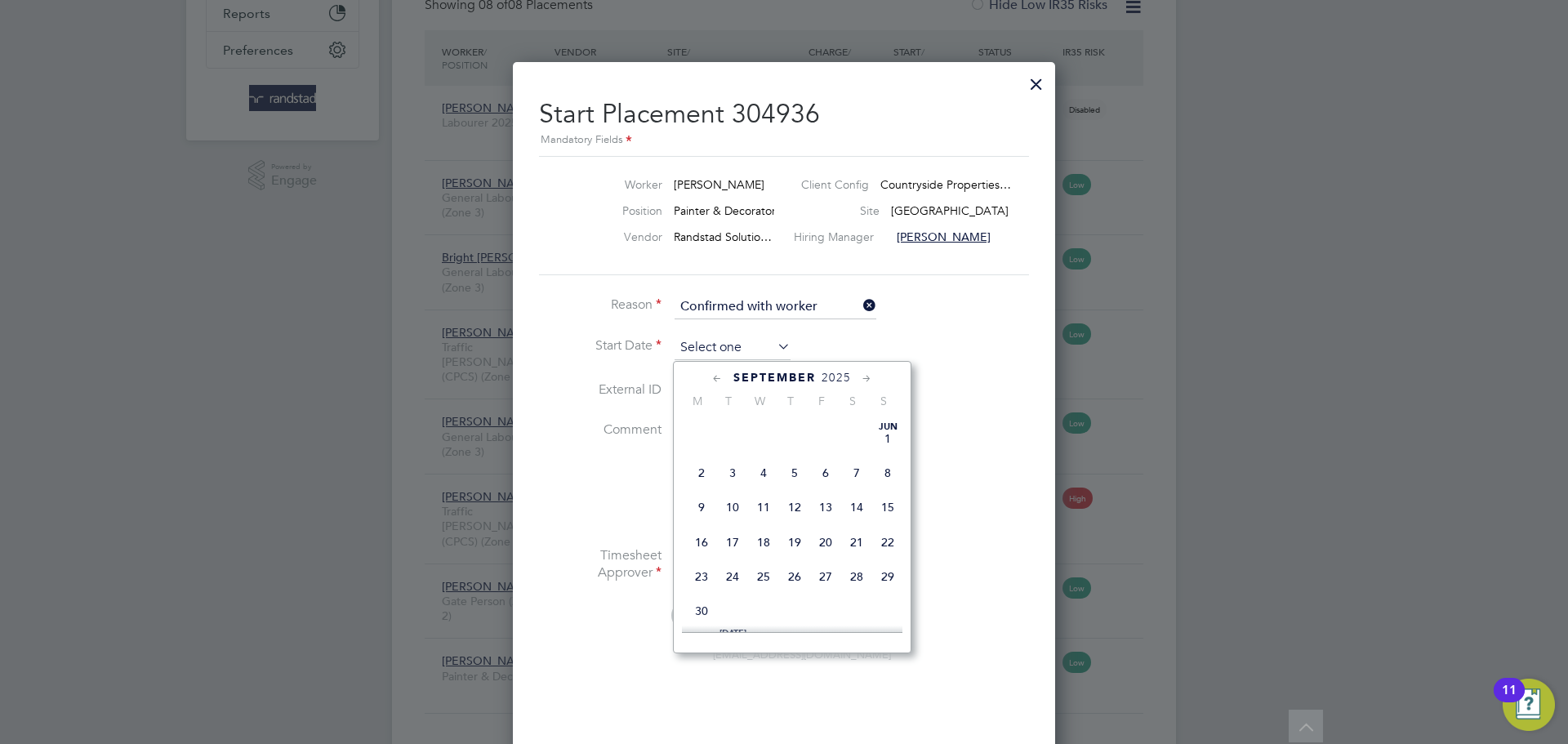
click at [732, 344] on input at bounding box center [733, 347] width 116 height 24
click at [788, 456] on span "25" at bounding box center [794, 441] width 31 height 31
type input "25 Sep 2025"
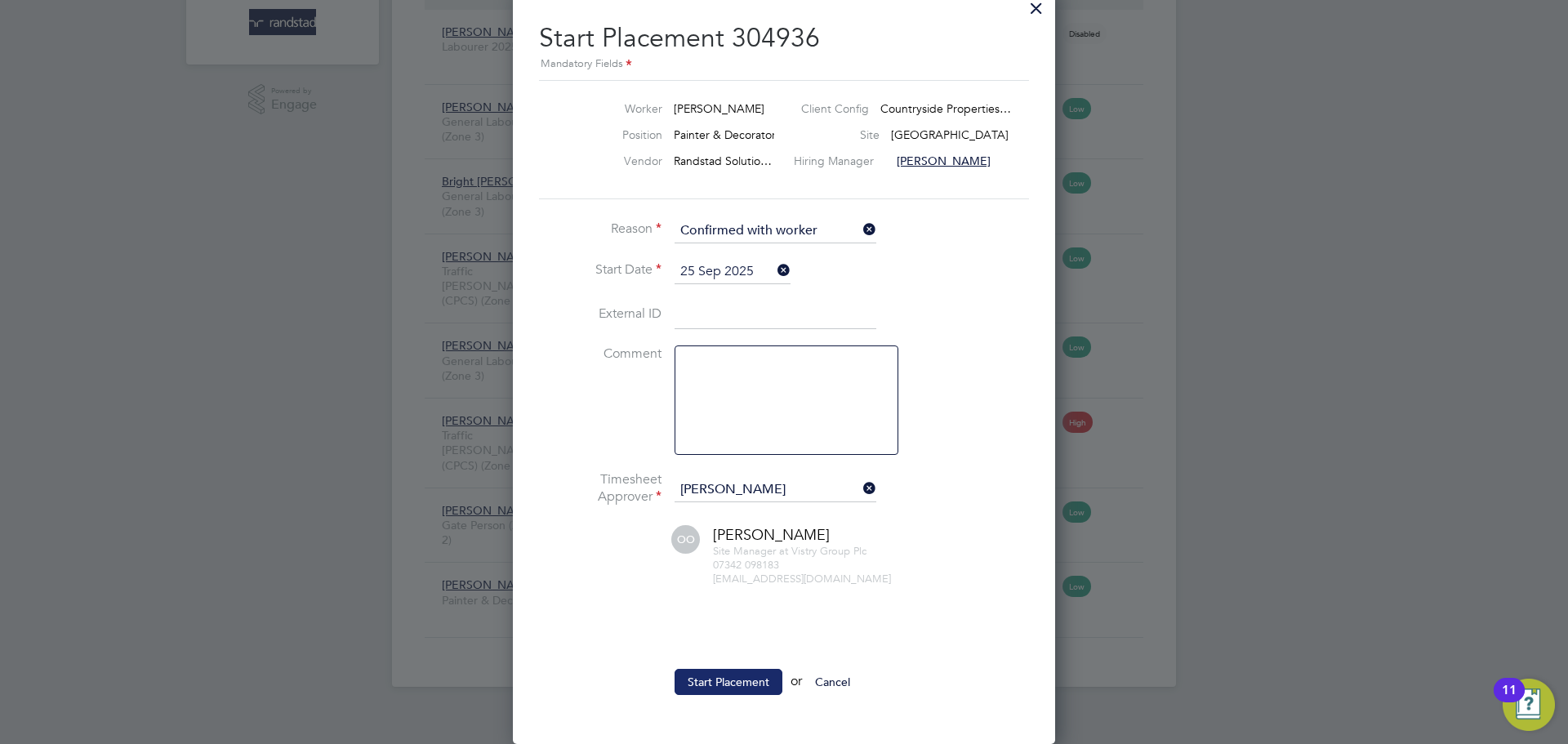
click at [720, 690] on button "Start Placement" at bounding box center [728, 681] width 108 height 26
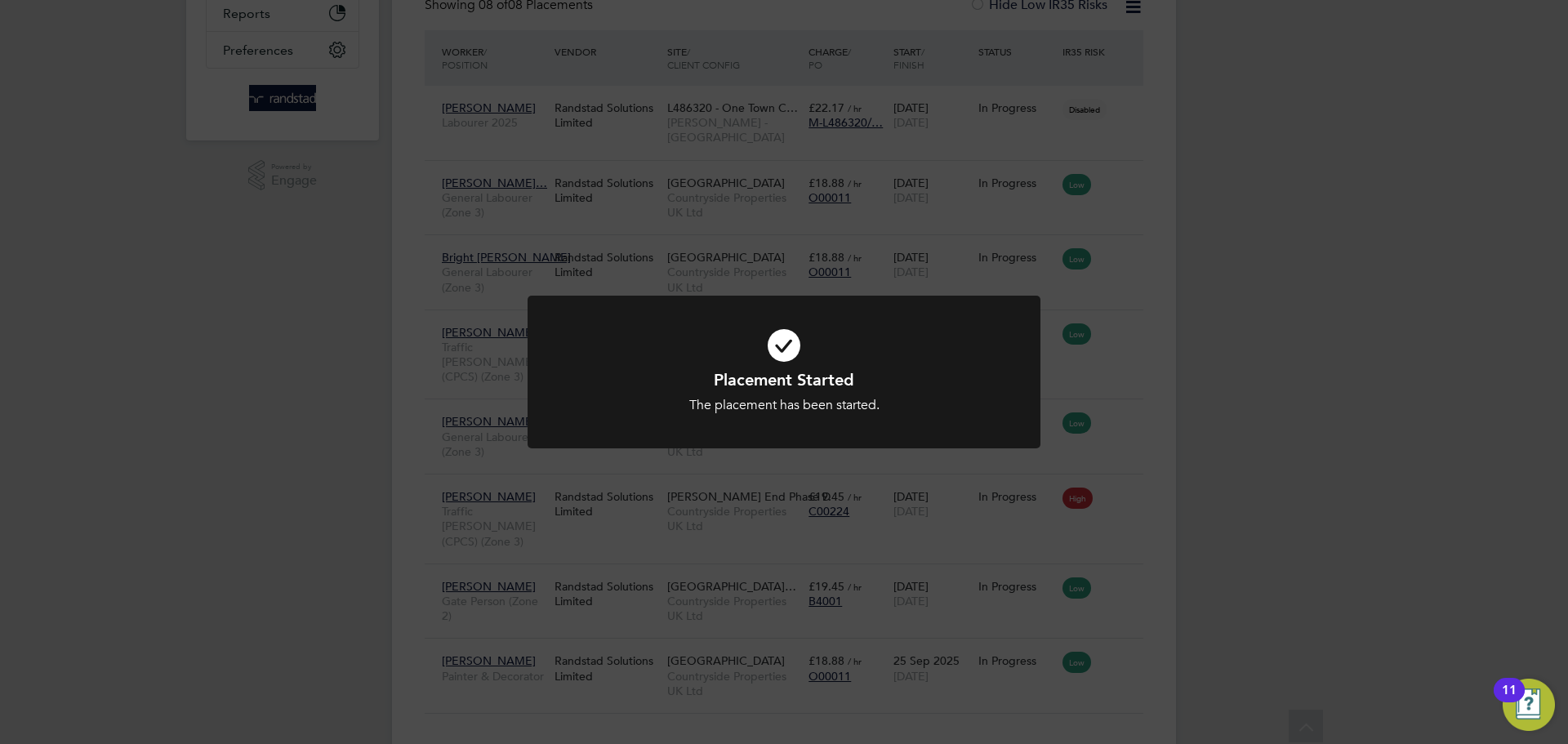
click at [1354, 278] on div "Placement Started The placement has been started. Cancel Okay" at bounding box center [784, 372] width 1568 height 744
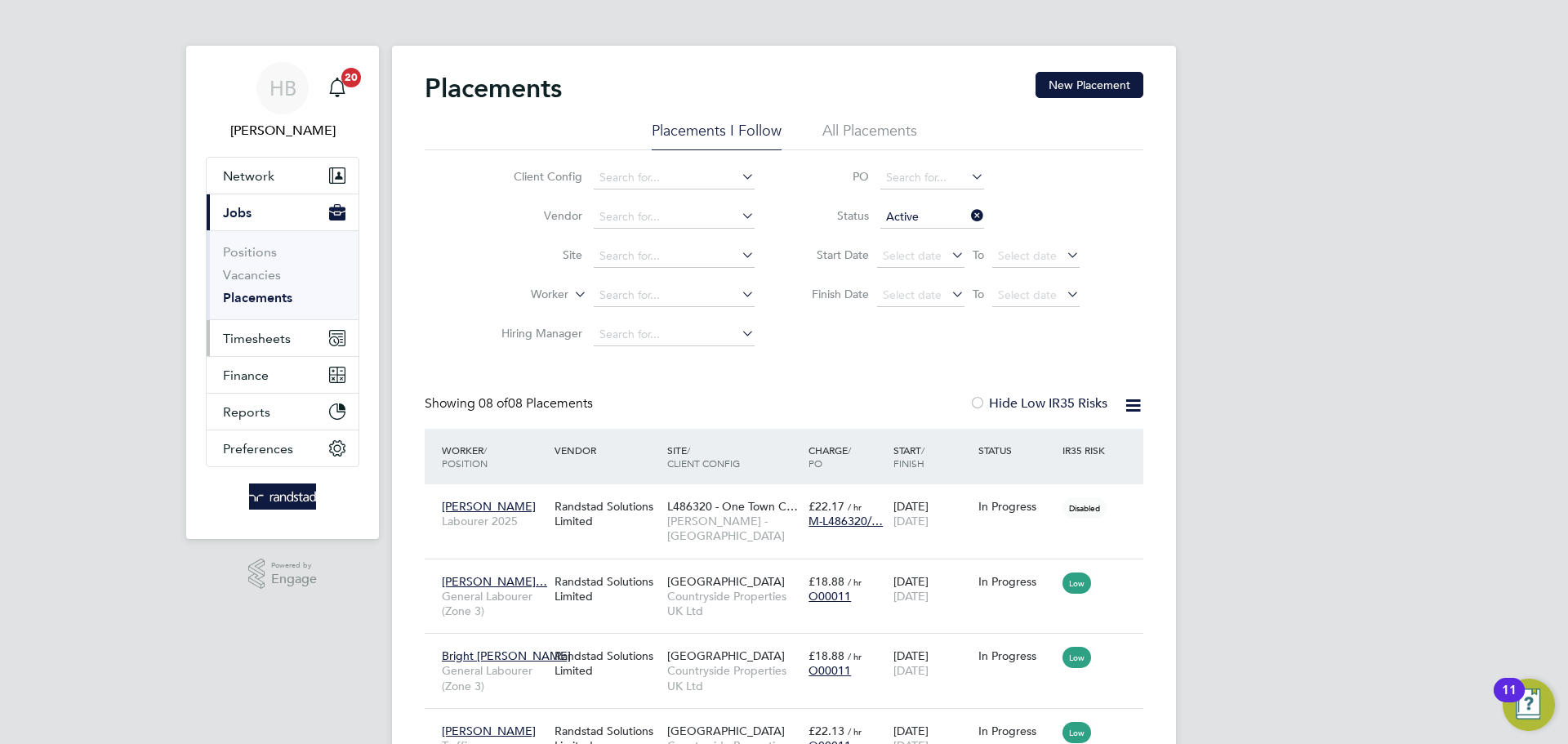
click at [263, 341] on span "Timesheets" at bounding box center [257, 338] width 68 height 16
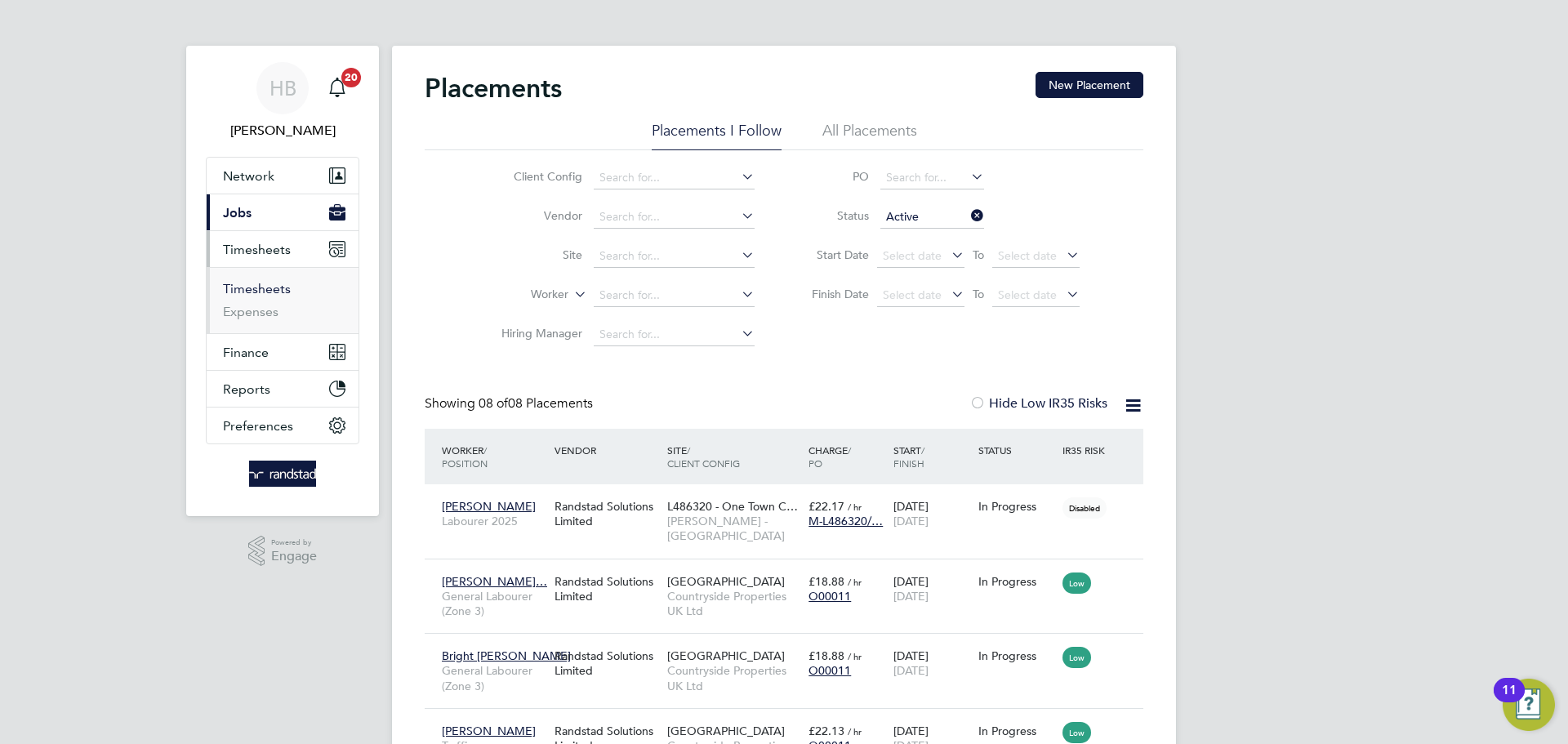
click at [251, 290] on link "Timesheets" at bounding box center [257, 288] width 68 height 16
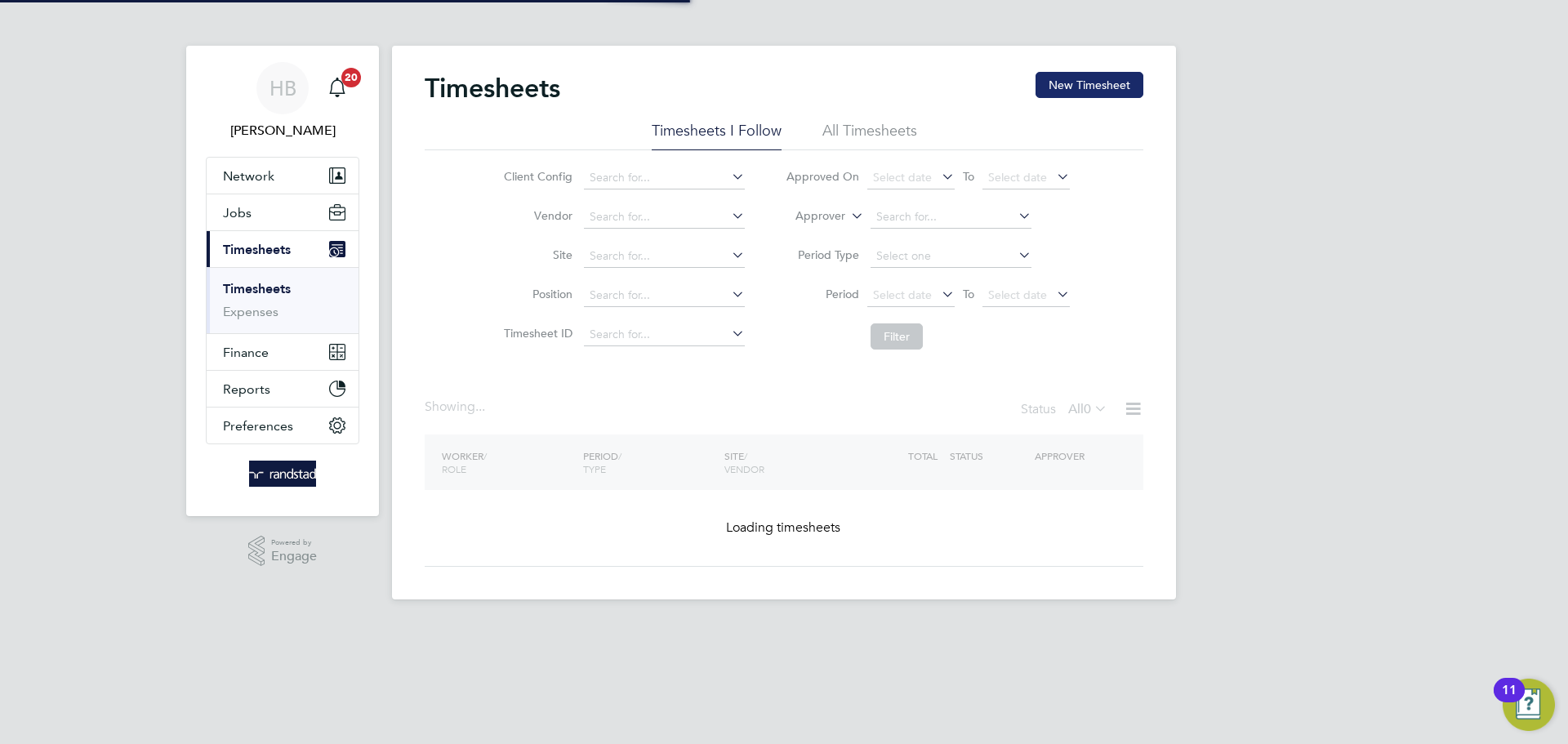
click at [1060, 84] on button "New Timesheet" at bounding box center [1089, 84] width 108 height 26
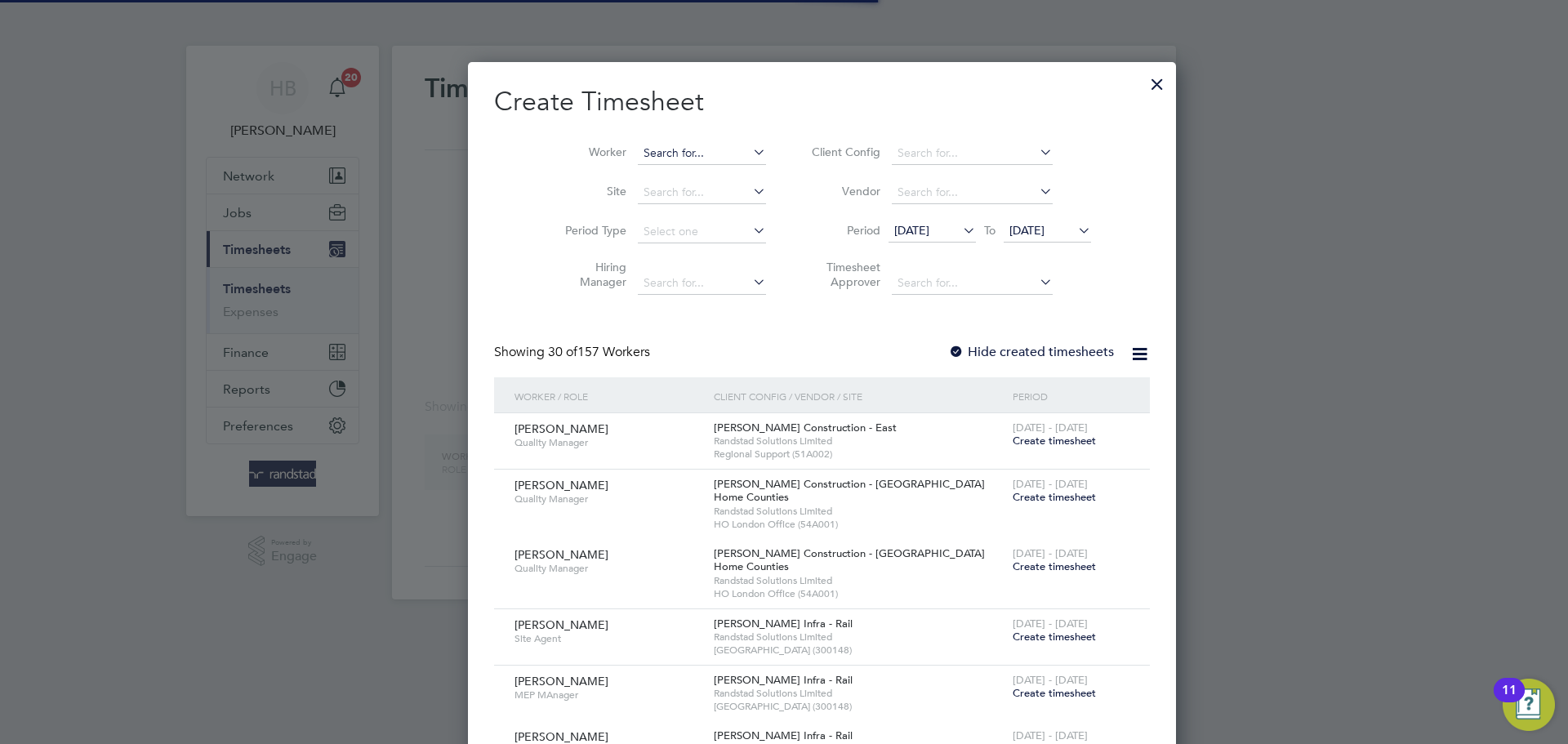
click at [683, 146] on input at bounding box center [702, 153] width 128 height 23
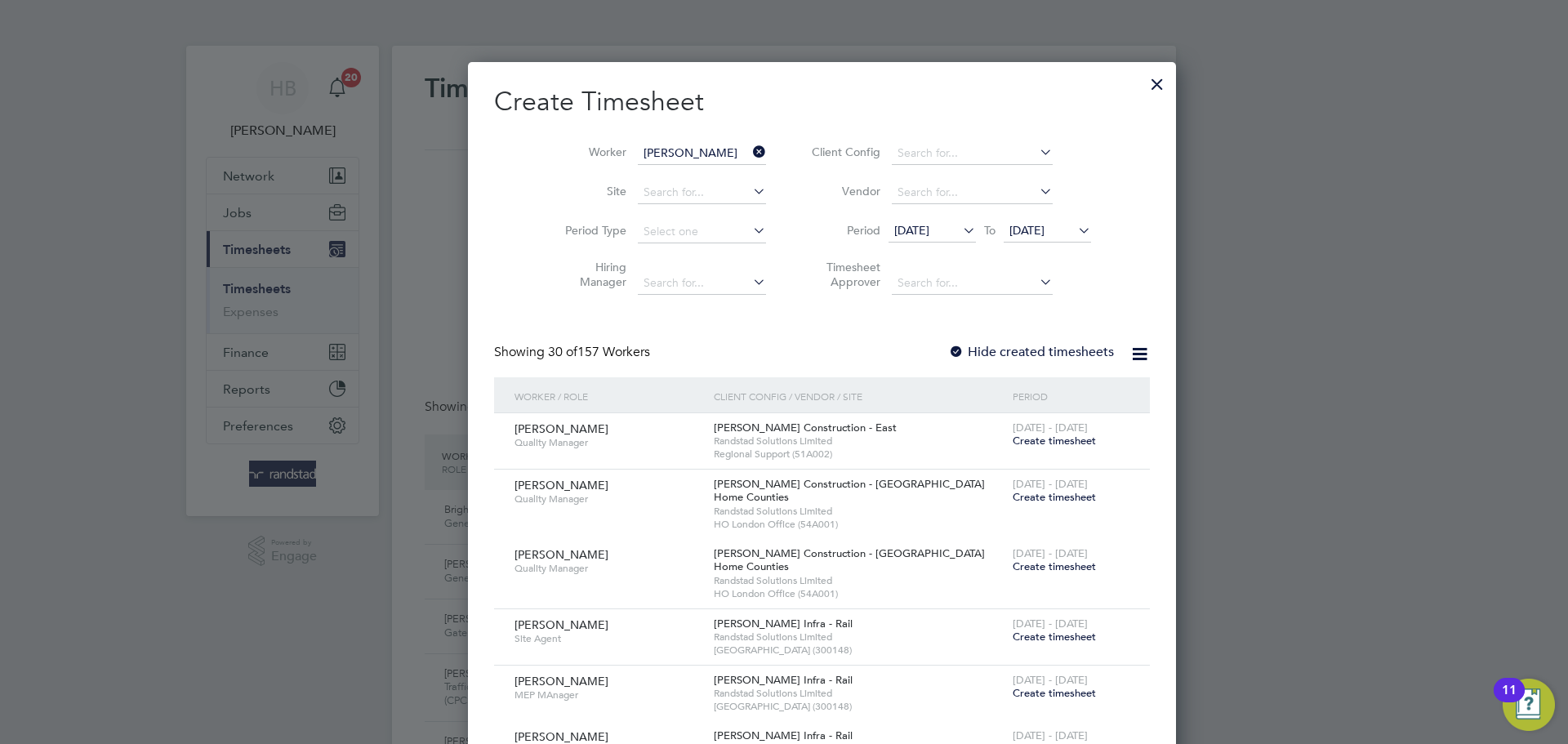
click at [653, 202] on li "Abiodun Ajayi" at bounding box center [699, 197] width 202 height 22
type input "Abiodun Ajayi"
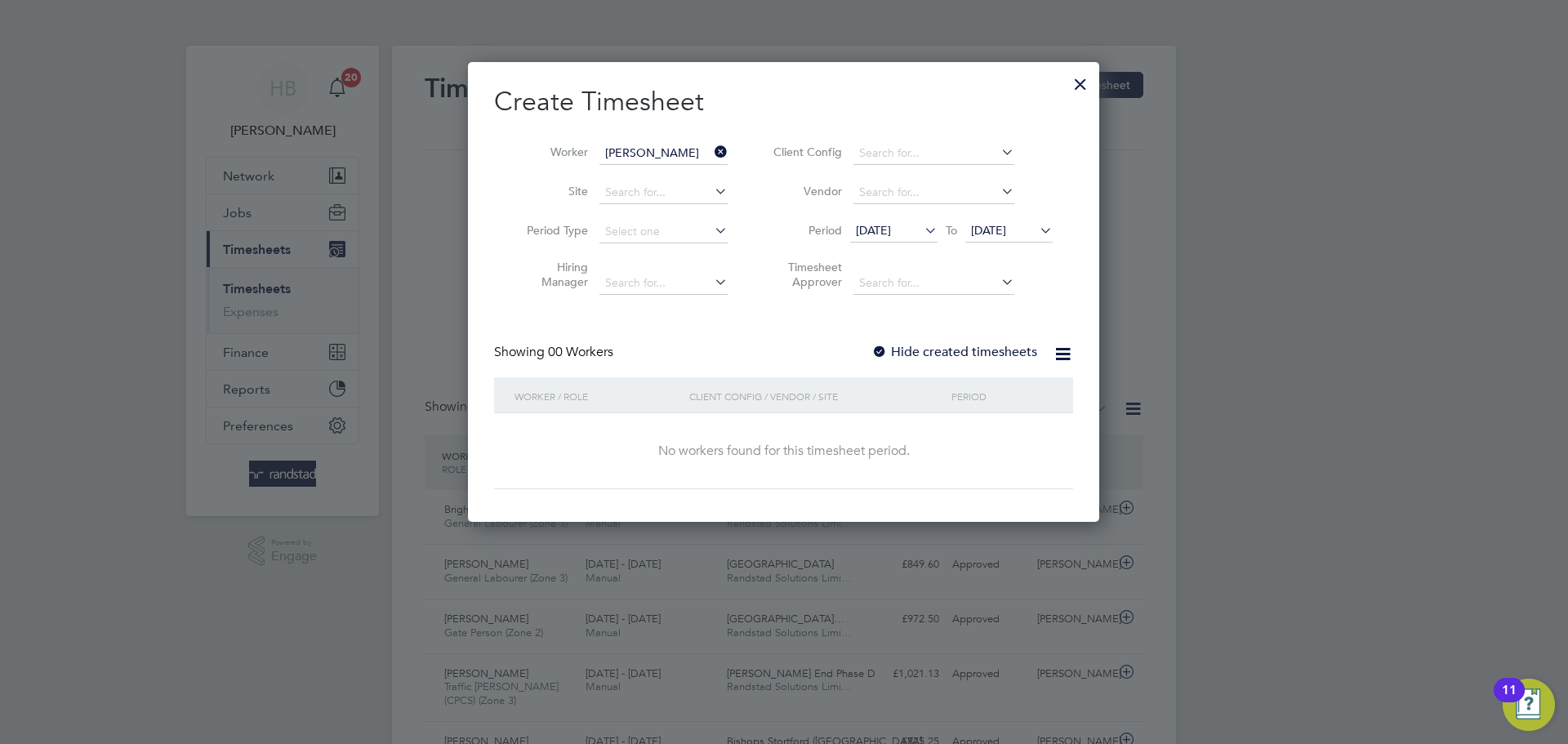
click at [899, 352] on label "Hide created timesheets" at bounding box center [954, 352] width 166 height 17
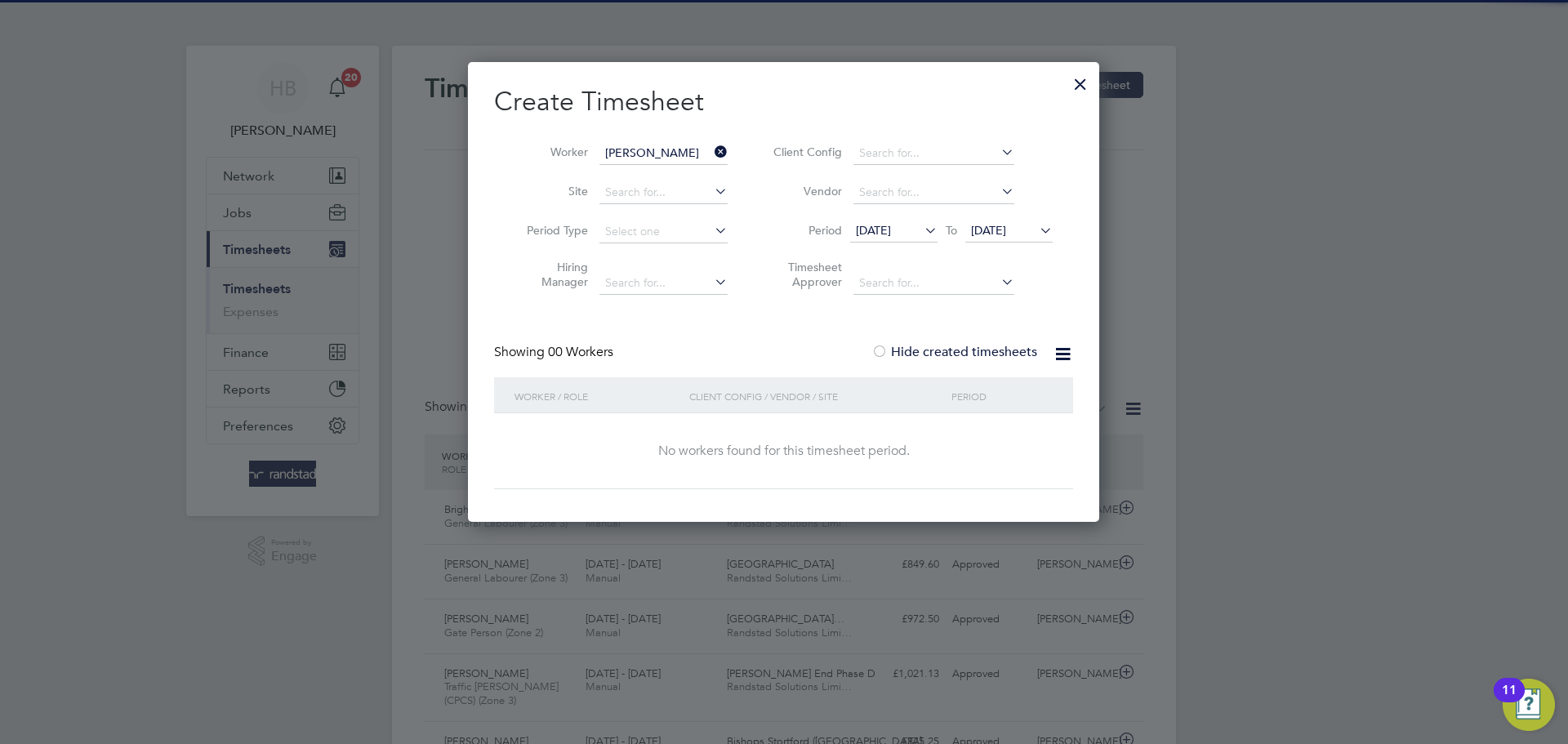
click at [1004, 231] on span "22 Sep 2025" at bounding box center [988, 231] width 35 height 15
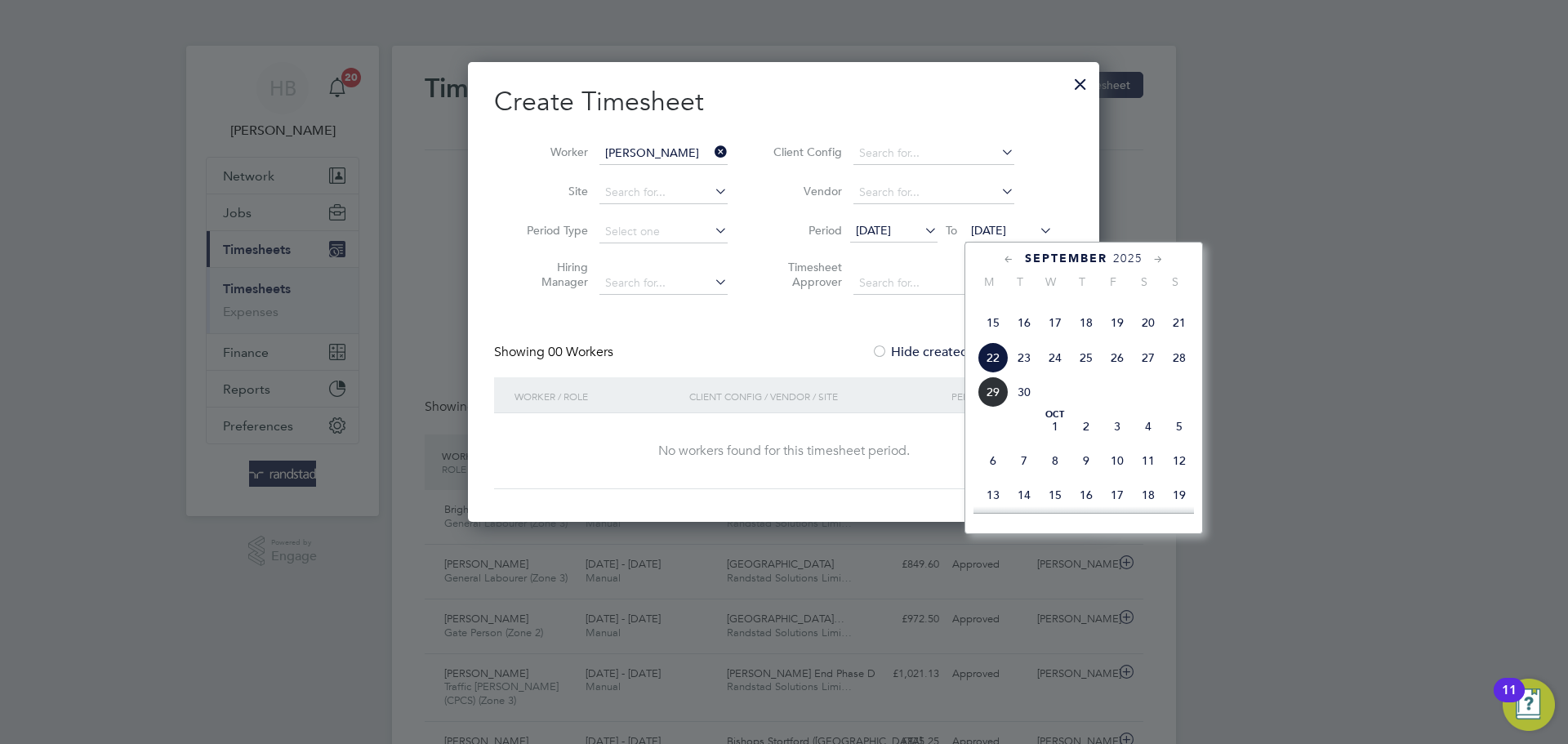
click at [1111, 373] on span "26" at bounding box center [1116, 357] width 31 height 31
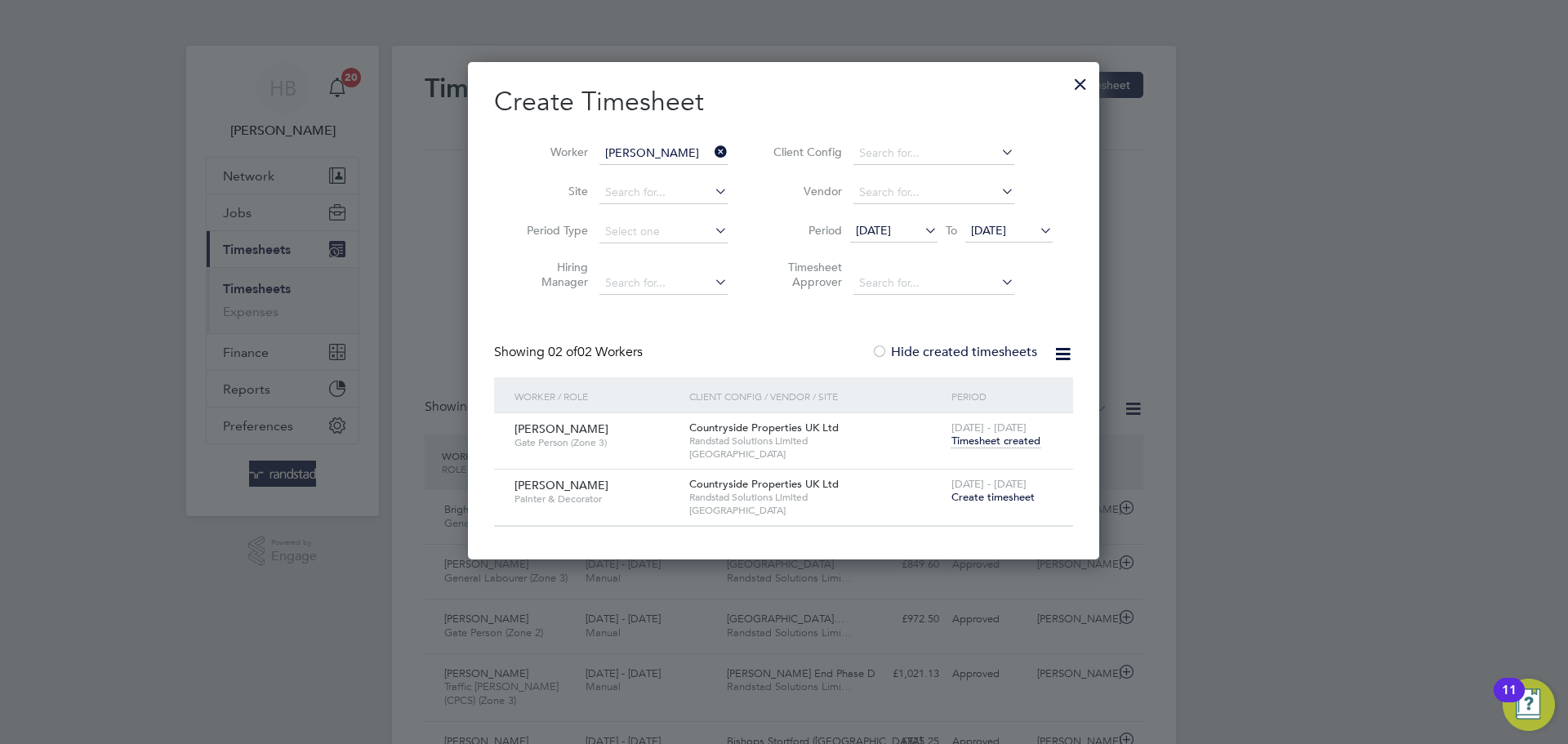
click at [1021, 497] on span "Create timesheet" at bounding box center [993, 497] width 84 height 14
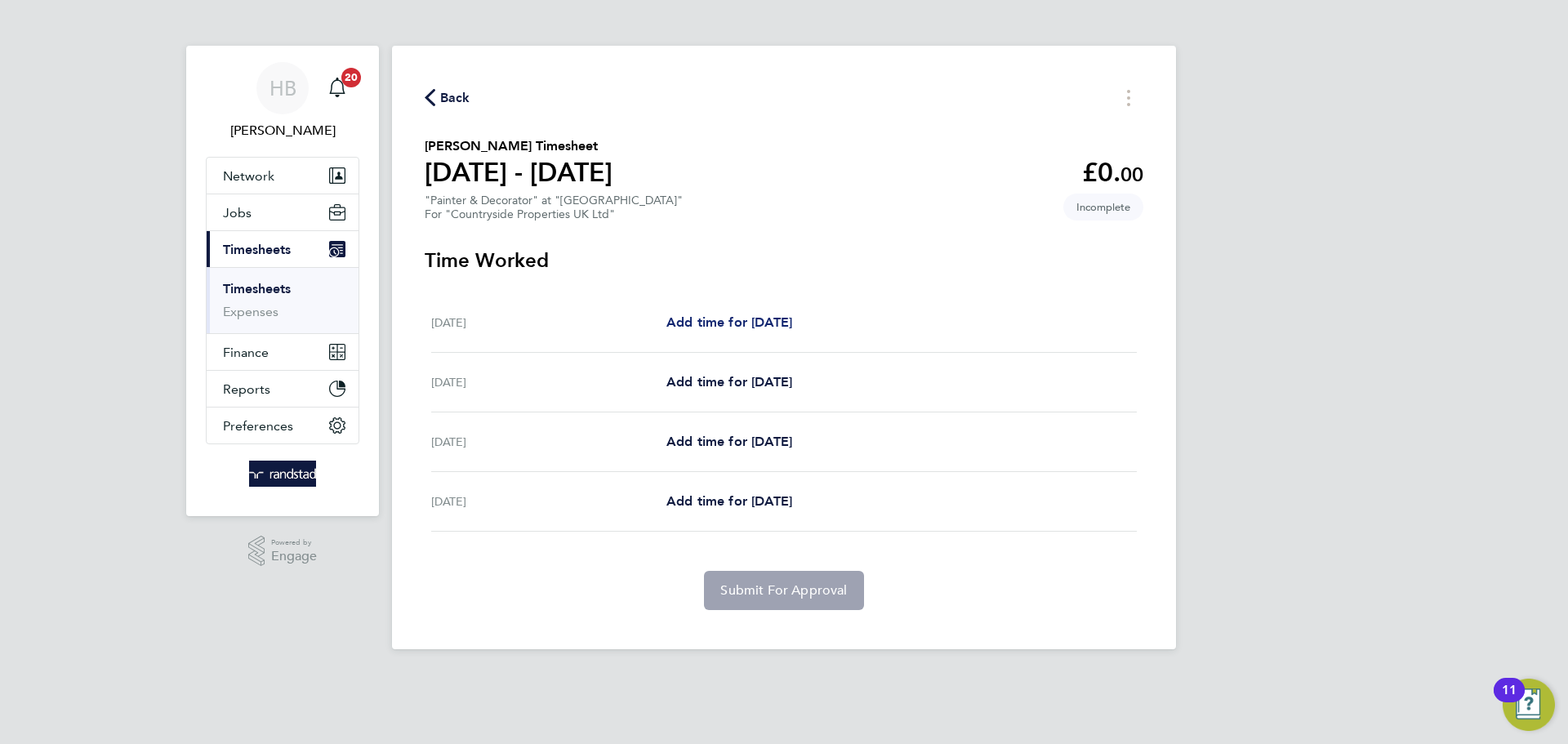
click at [719, 316] on span "Add time for Thu 25 Sep" at bounding box center [729, 322] width 125 height 16
select select "30"
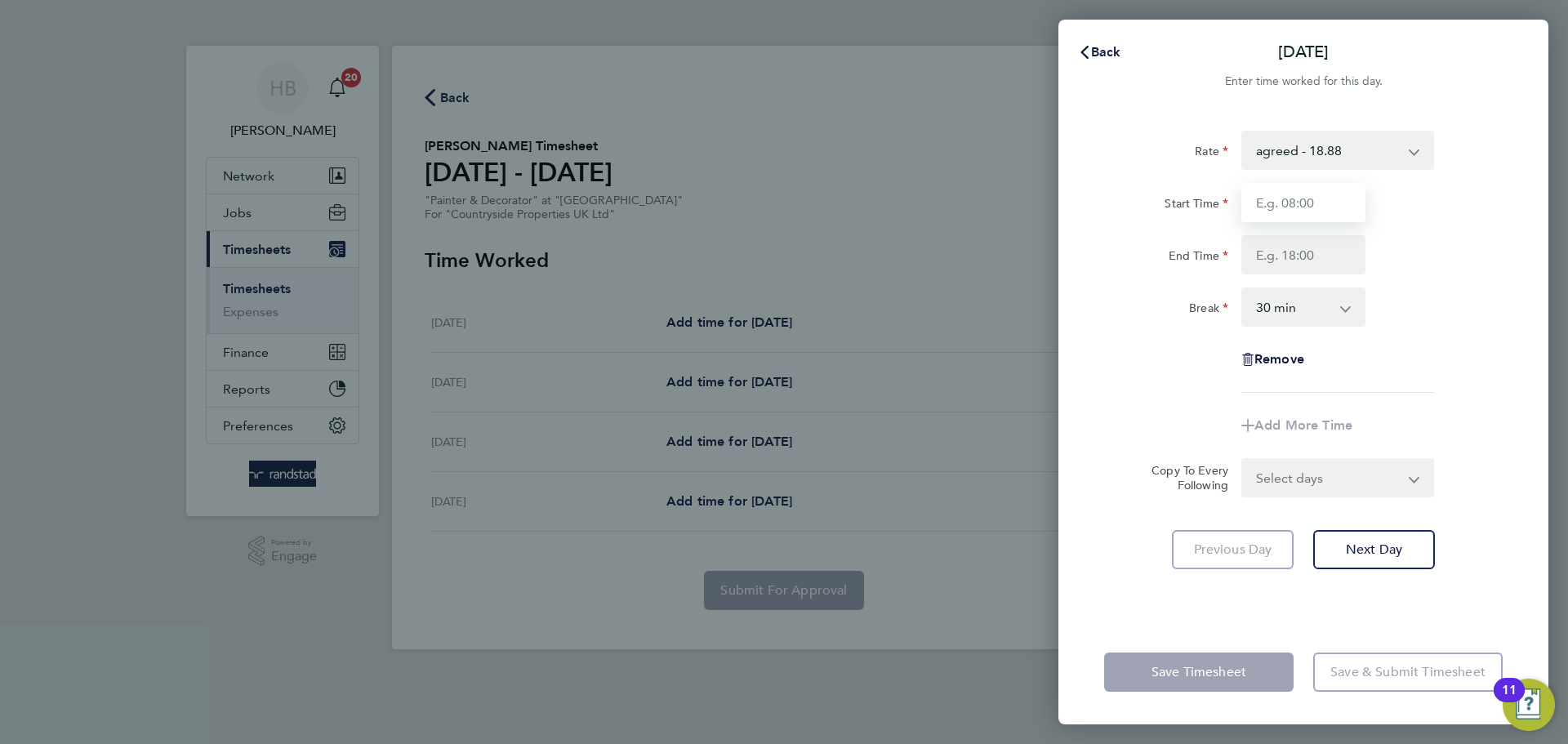
click at [1299, 200] on input "Start Time" at bounding box center [1303, 202] width 124 height 39
type input "06:30"
click at [1294, 260] on input "End Time" at bounding box center [1303, 254] width 124 height 39
type input "17:30"
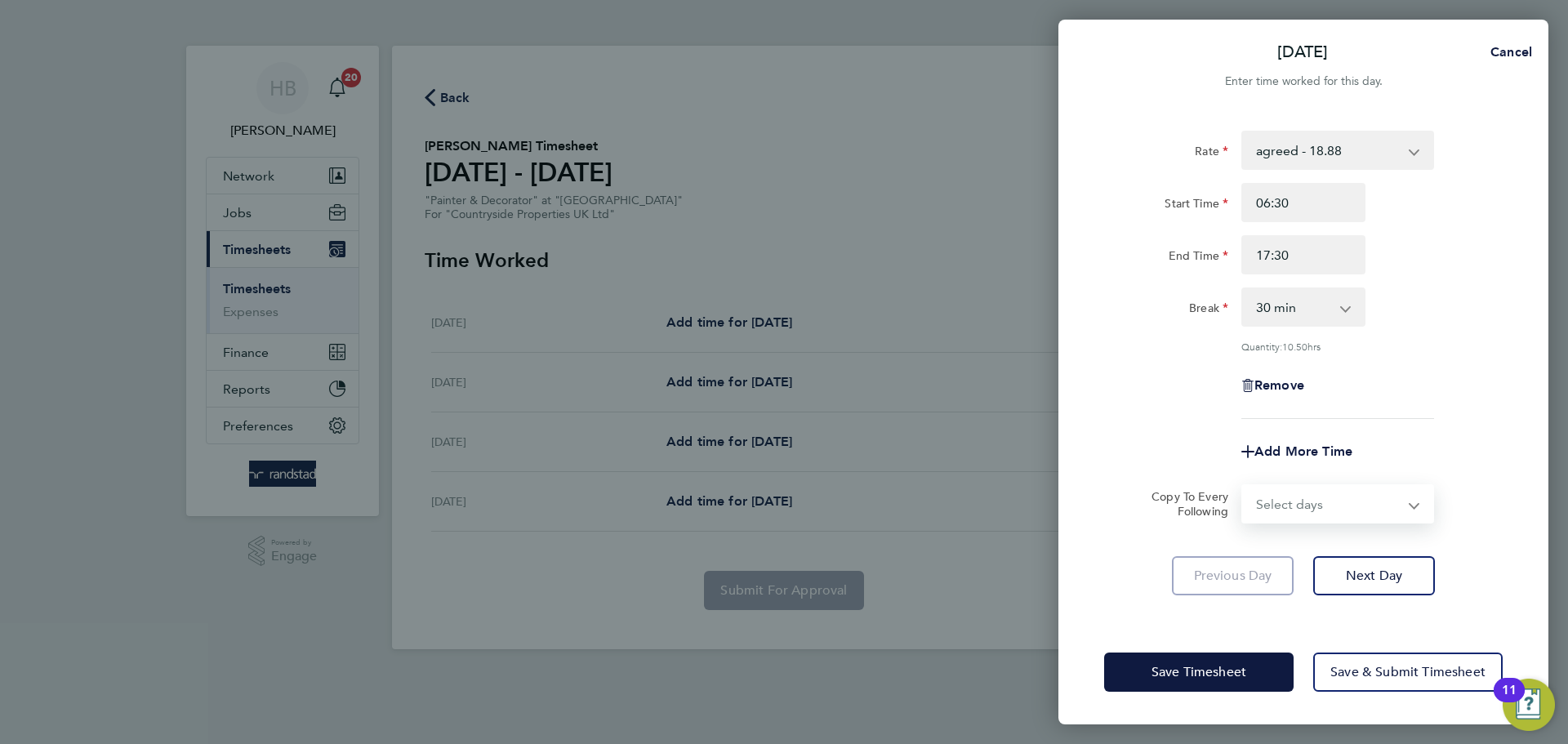
click at [1333, 481] on form "Rate agreed - 18.88 Start Time 06:30 End Time 17:30 Break 0 min 15 min 30 min 4…" at bounding box center [1303, 327] width 398 height 393
select select "WEEKEND"
click at [1243, 486] on select "Select days Day Weekend (Sat-Sun) Friday Saturday Sunday" at bounding box center [1328, 503] width 171 height 36
select select "2025-09-28"
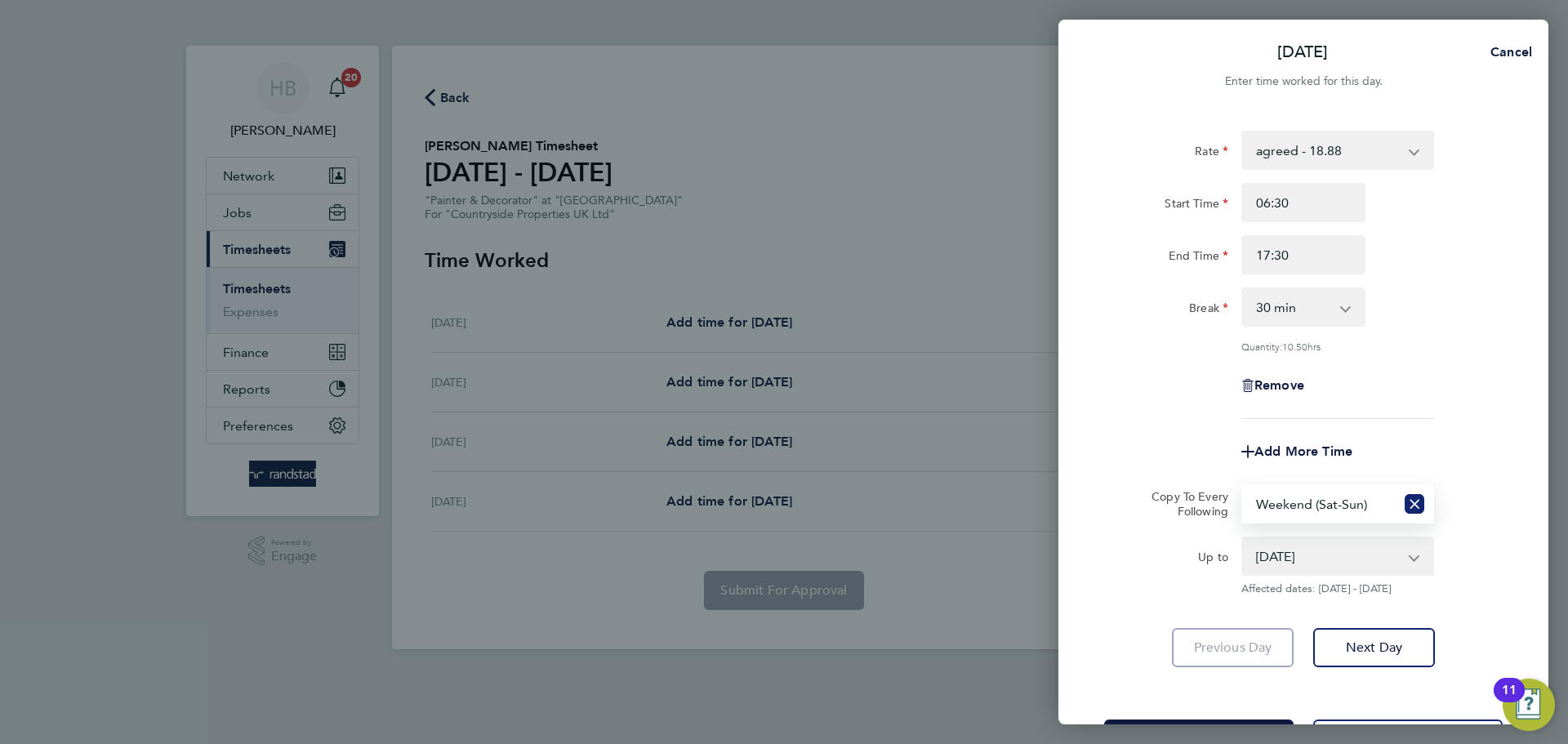
click at [1417, 503] on icon "Reset selection" at bounding box center [1413, 503] width 19 height 19
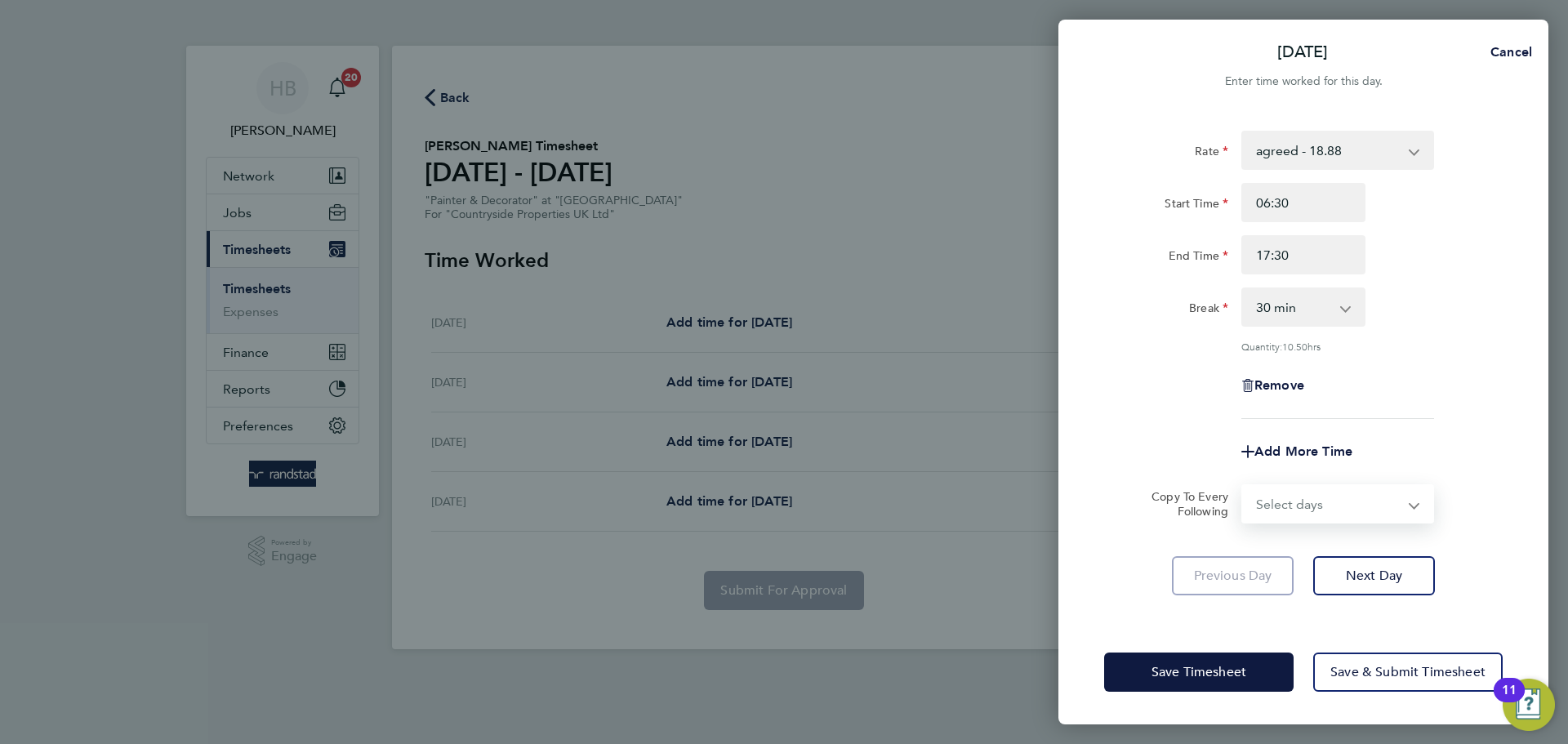
click at [1310, 502] on select "Select days Day Weekend (Sat-Sun) Friday Saturday Sunday" at bounding box center [1328, 503] width 171 height 36
select select "DAY"
click at [1243, 486] on select "Select days Day Weekend (Sat-Sun) Friday Saturday Sunday" at bounding box center [1328, 503] width 171 height 36
select select "2025-09-28"
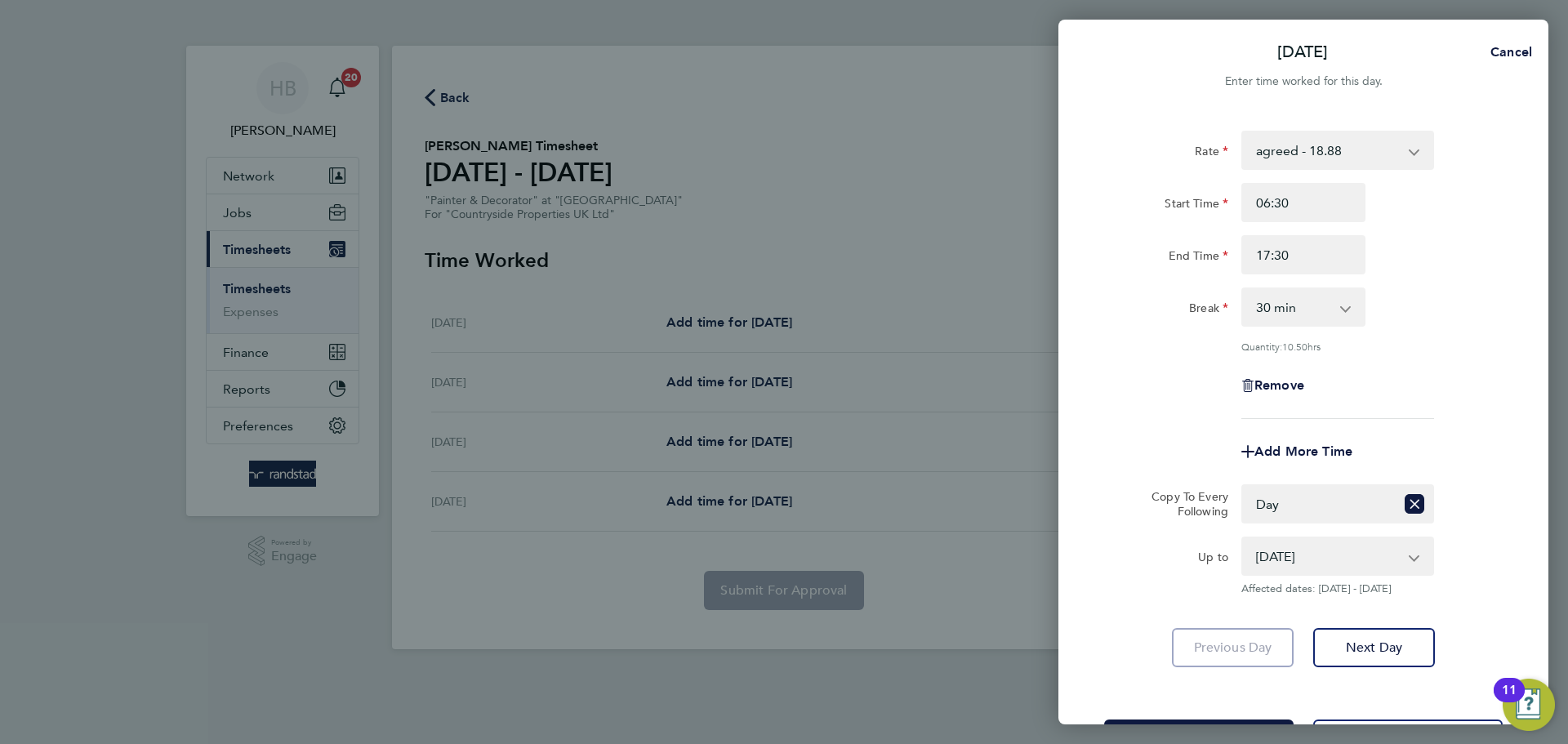
click at [1473, 363] on div "Rate agreed - 18.88 Start Time 06:30 End Time 17:30 Break 0 min 15 min 30 min 4…" at bounding box center [1303, 274] width 398 height 288
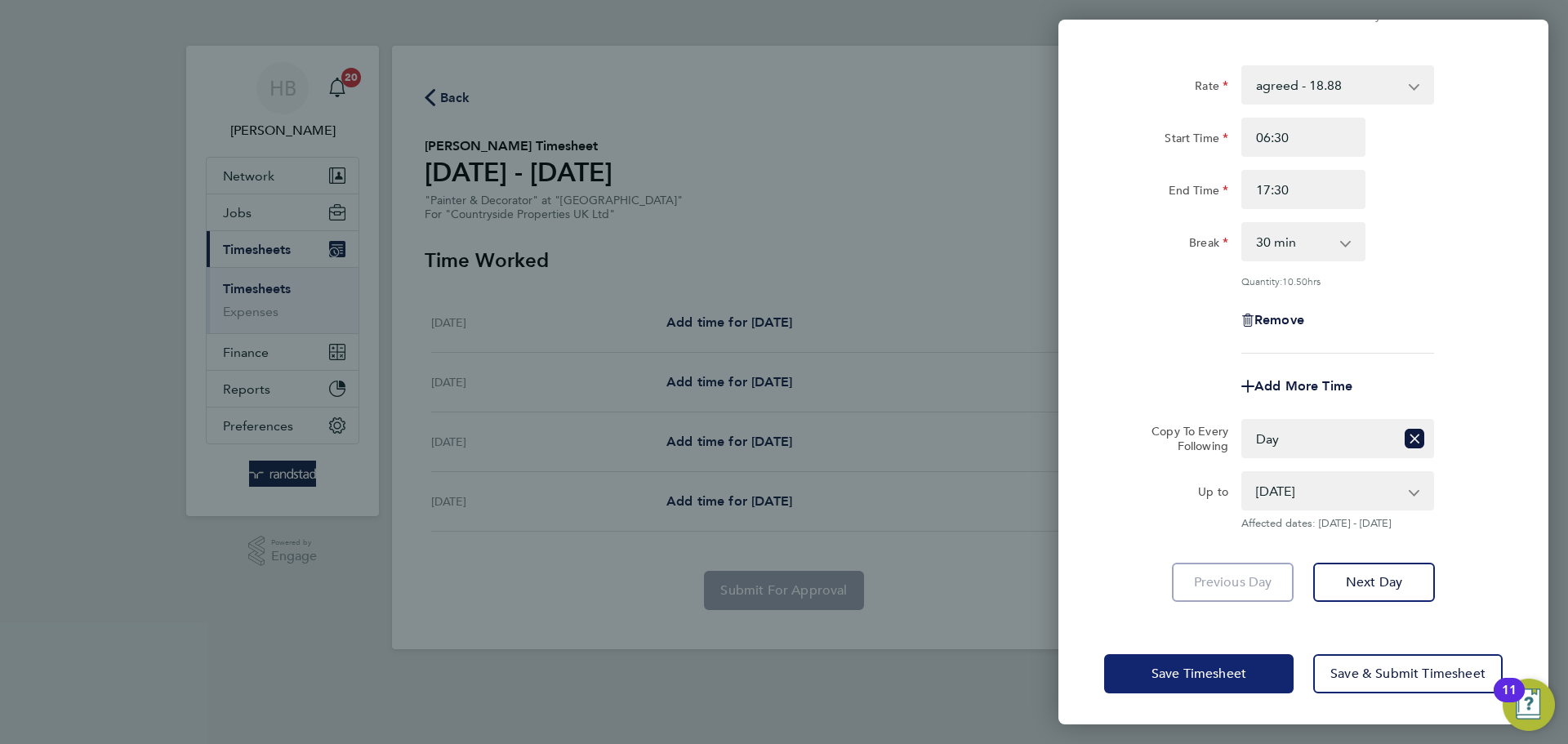
click at [1180, 676] on span "Save Timesheet" at bounding box center [1198, 674] width 94 height 17
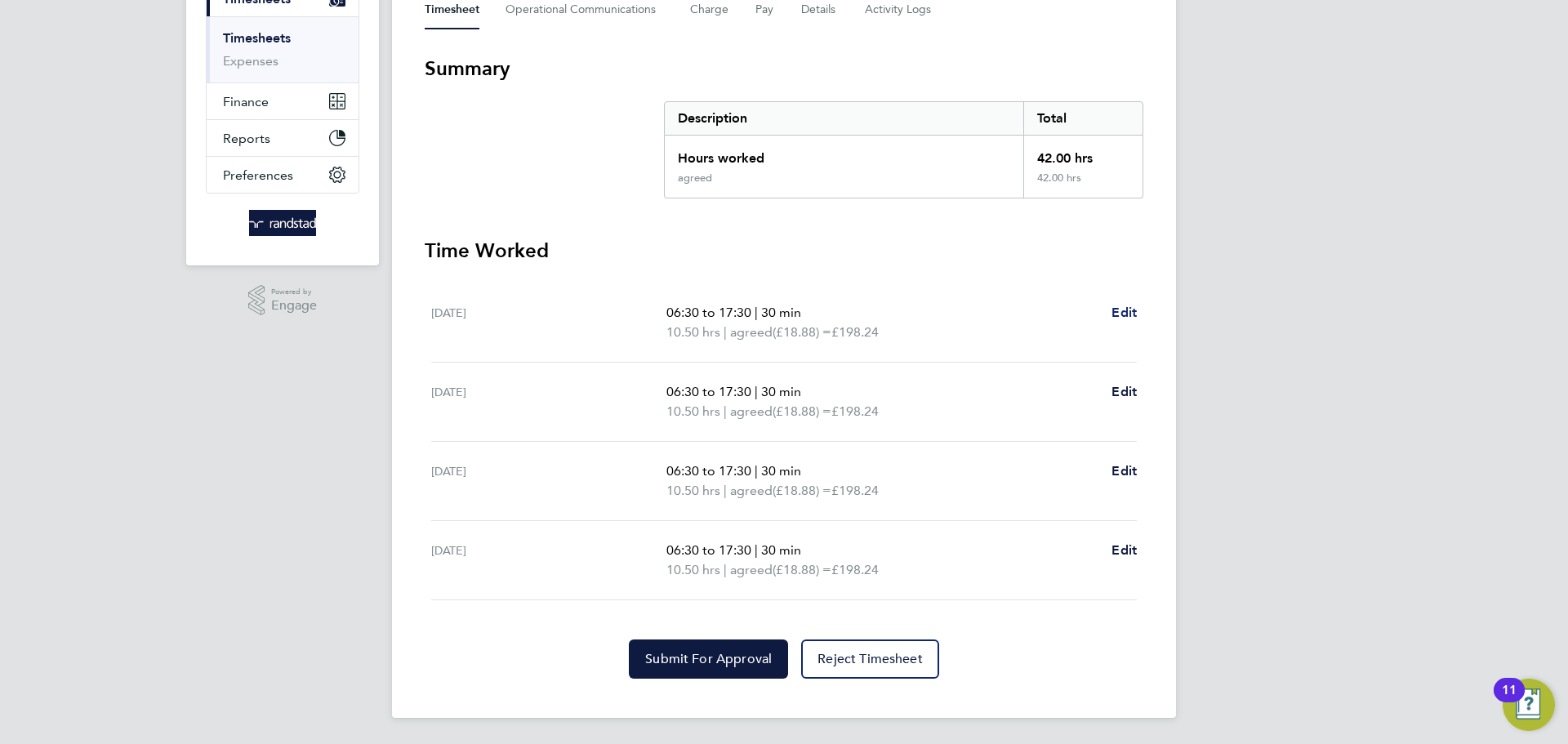
click at [1123, 307] on span "Edit" at bounding box center [1124, 312] width 25 height 16
select select "30"
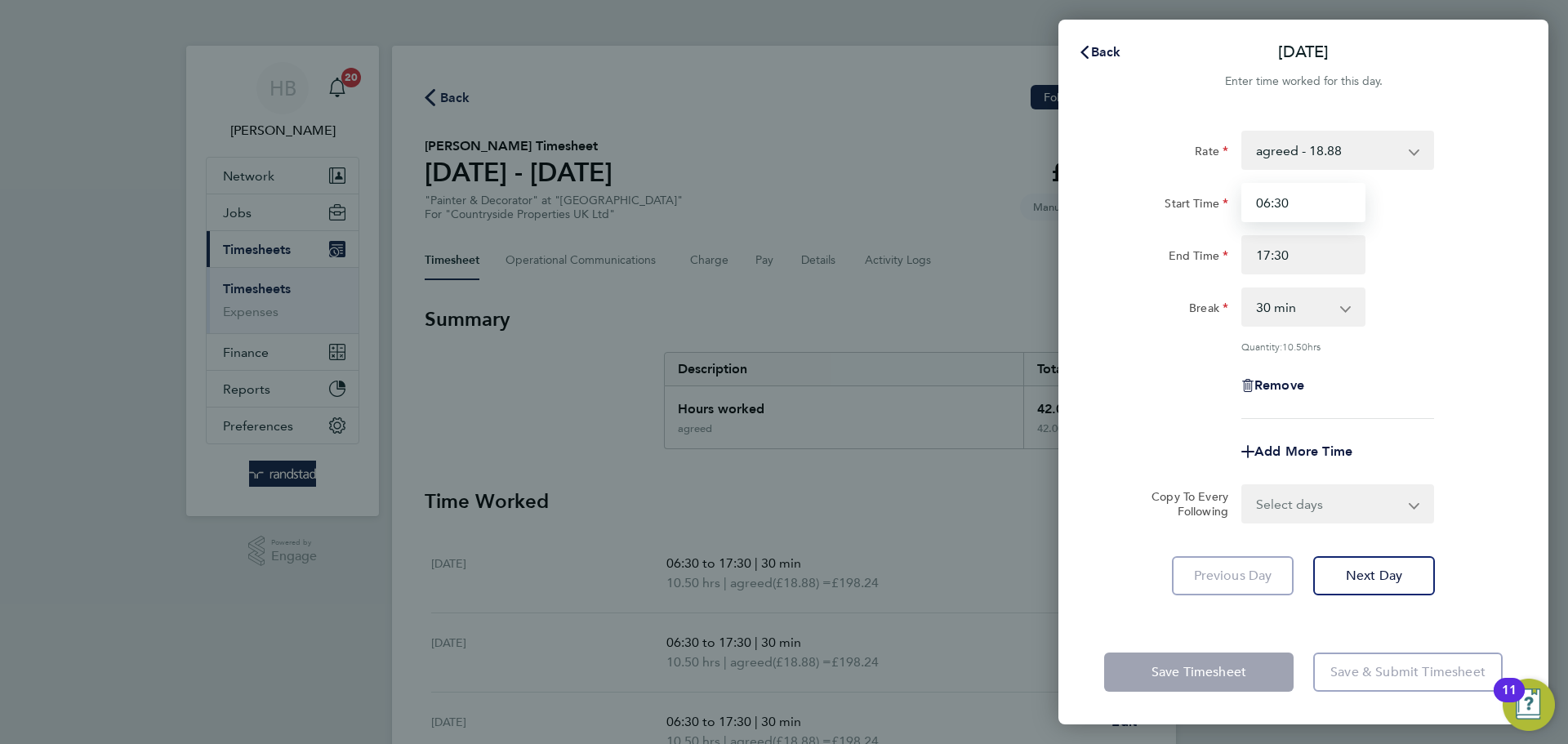
click at [1315, 194] on input "06:30" at bounding box center [1303, 202] width 124 height 39
drag, startPoint x: 1317, startPoint y: 194, endPoint x: 1019, endPoint y: 232, distance: 300.4
click at [1020, 232] on div "Back Thu 25 Sep Enter time worked for this day. Rate agreed - 18.88 Start Time …" at bounding box center [784, 372] width 1568 height 744
type input "07:00"
click at [1474, 400] on div "Remove" at bounding box center [1303, 385] width 411 height 39
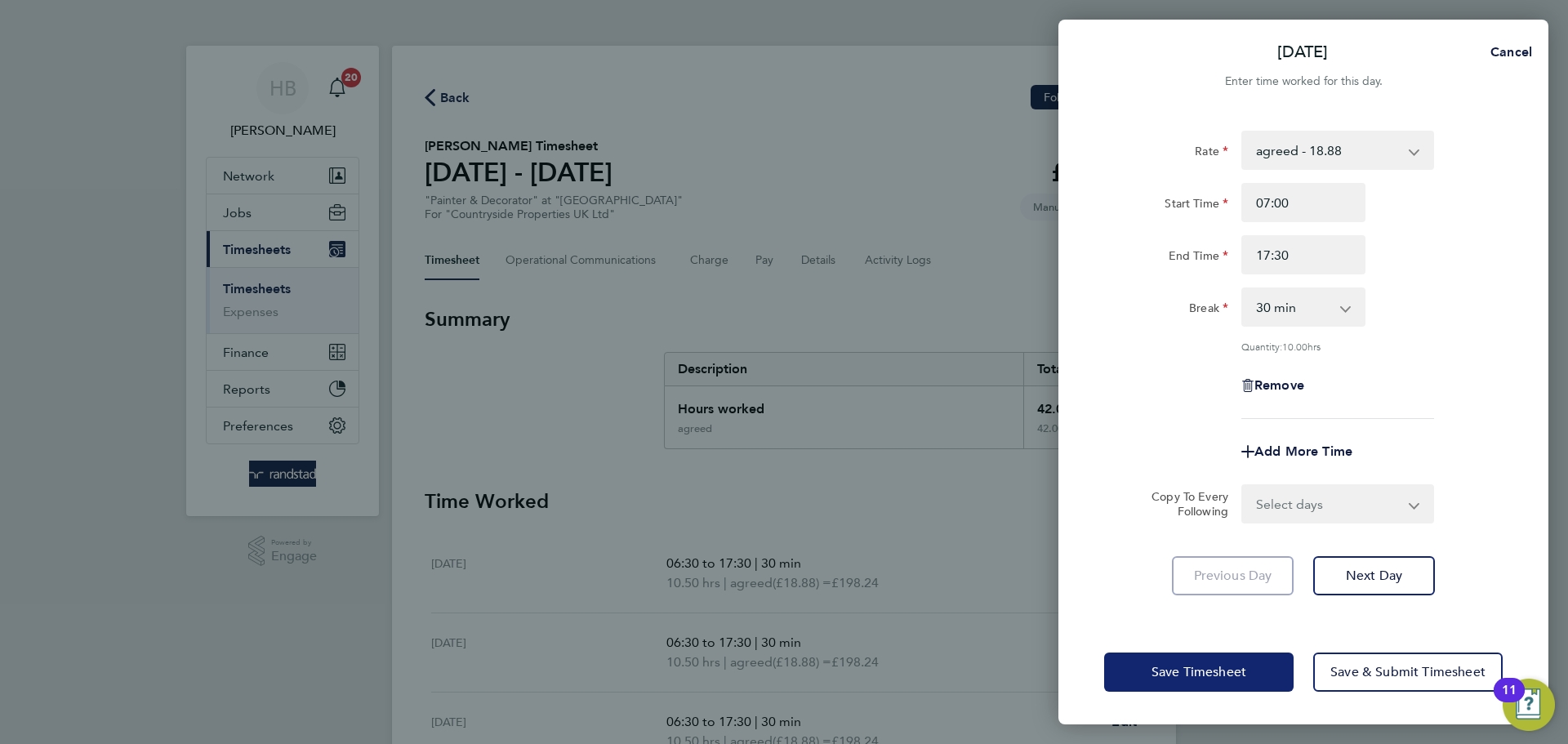
drag, startPoint x: 1211, startPoint y: 666, endPoint x: 1172, endPoint y: 655, distance: 40.5
click at [1210, 667] on span "Save Timesheet" at bounding box center [1198, 672] width 94 height 17
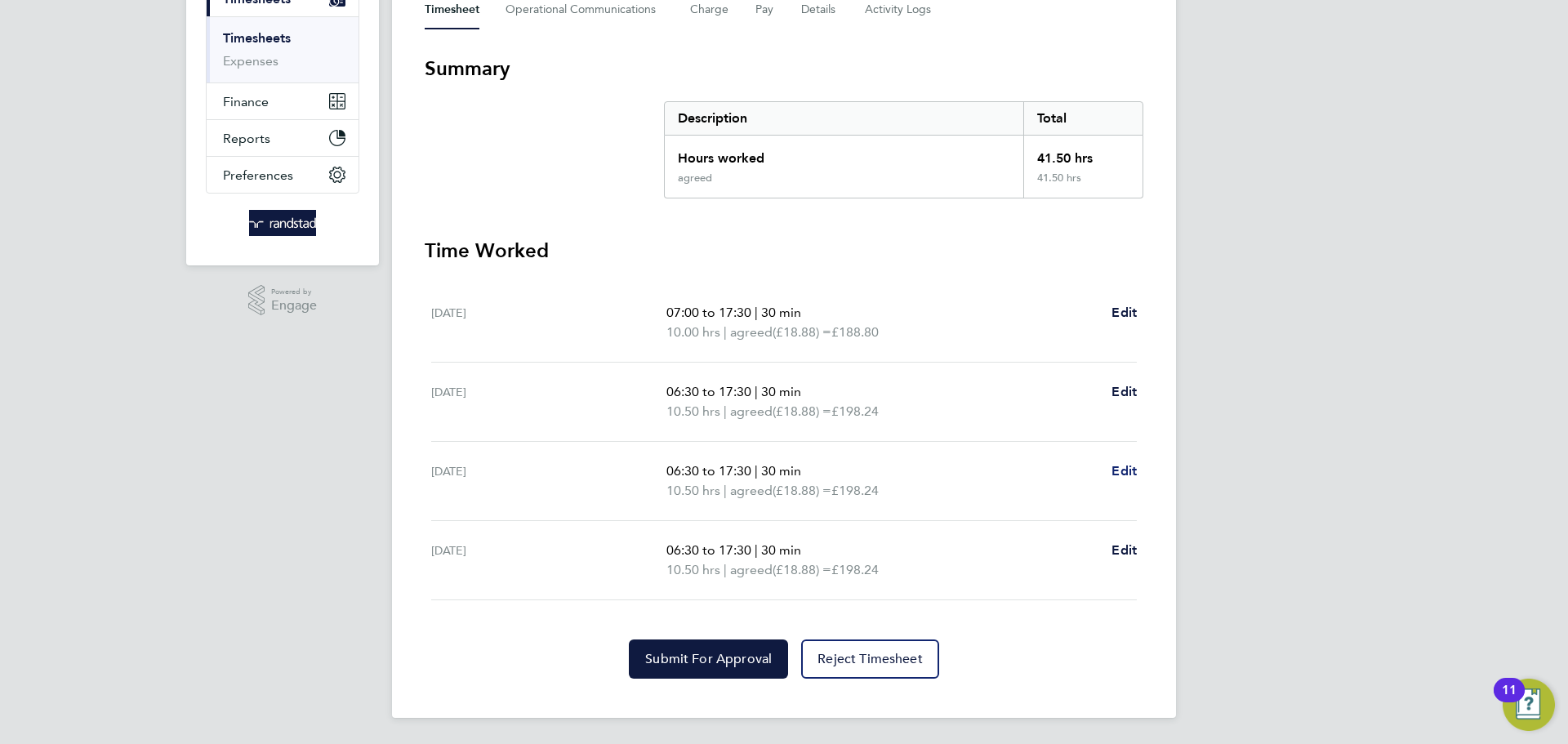
click at [1111, 477] on span "Edit" at bounding box center [1124, 471] width 25 height 16
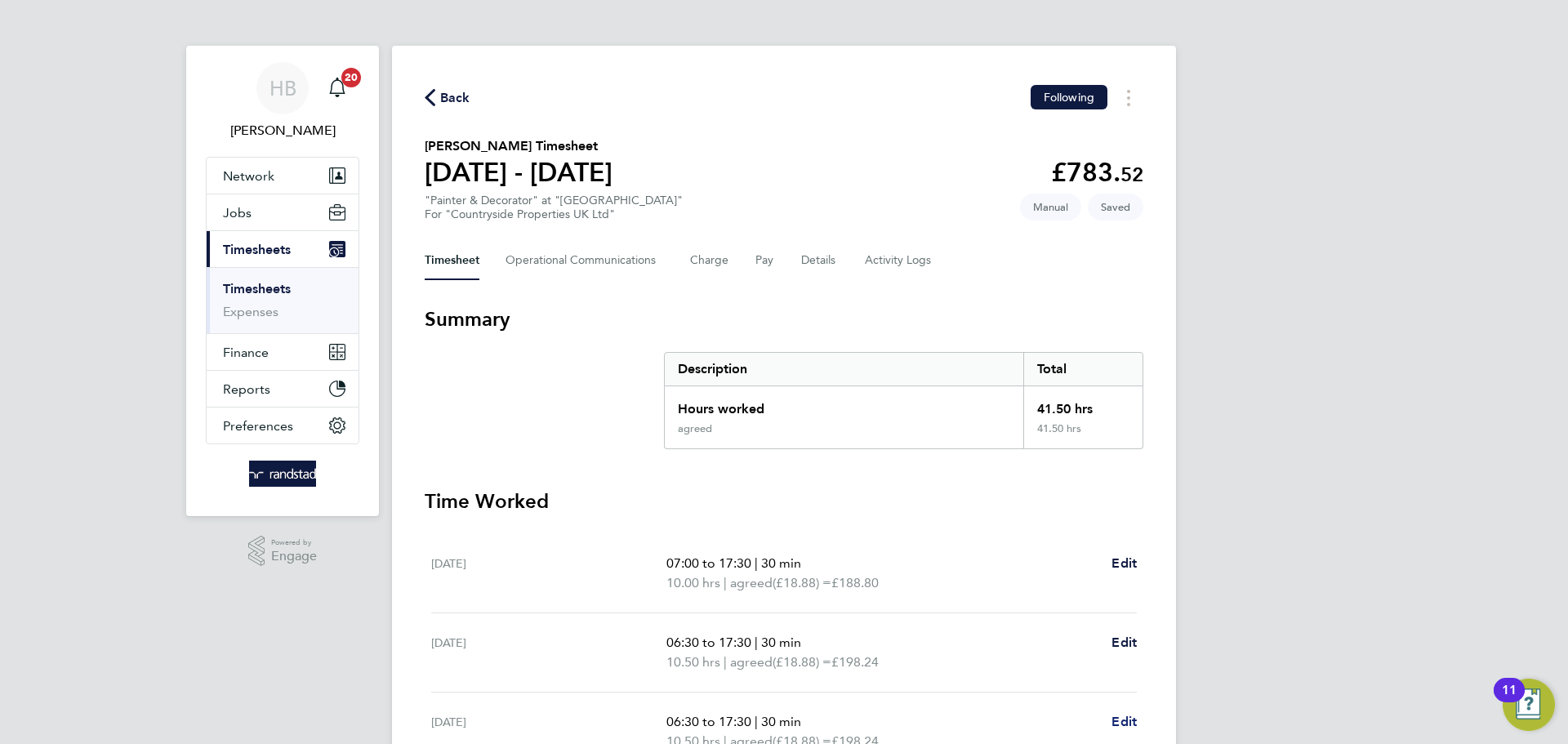
select select "30"
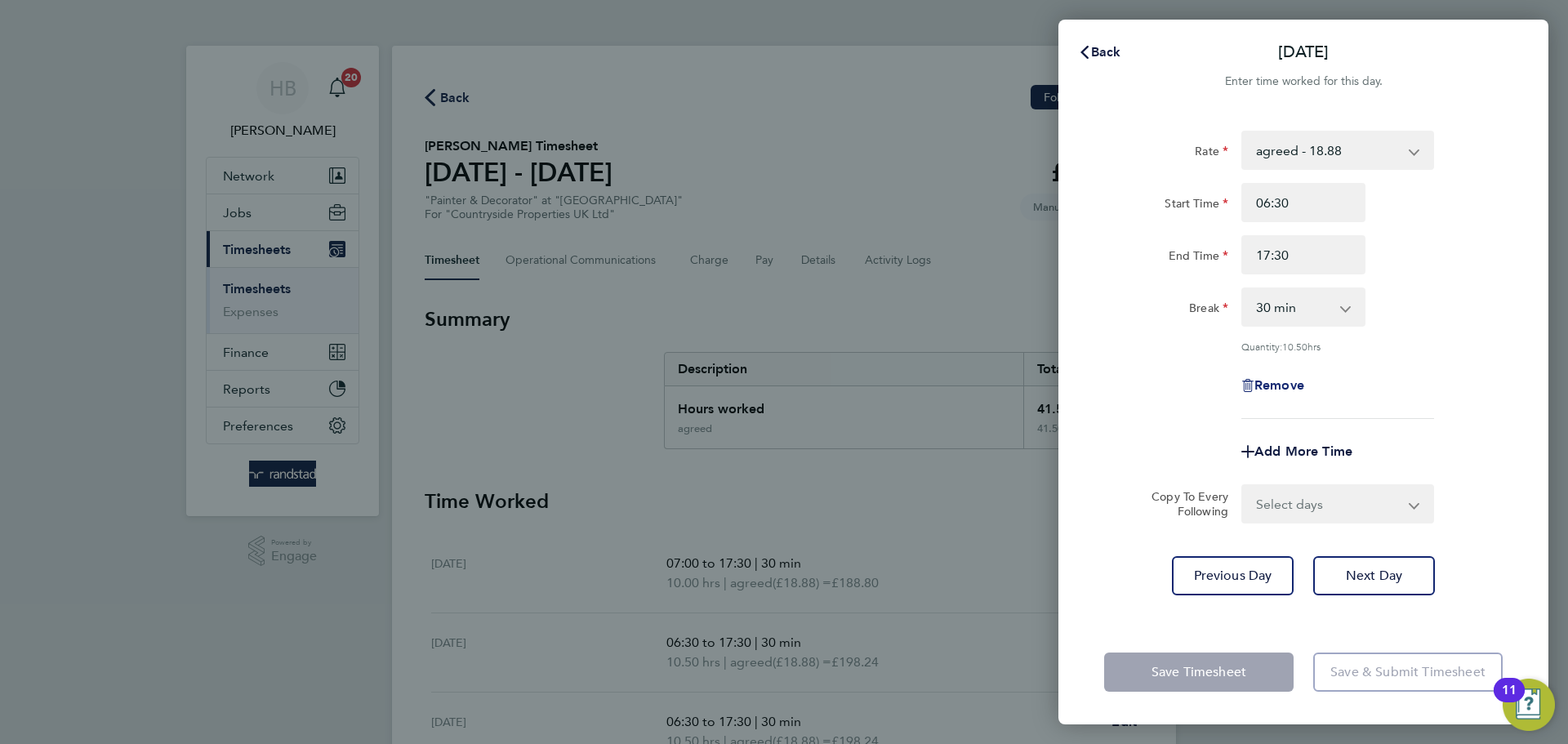
click at [1304, 380] on span "Remove" at bounding box center [1279, 385] width 50 height 16
select select "null"
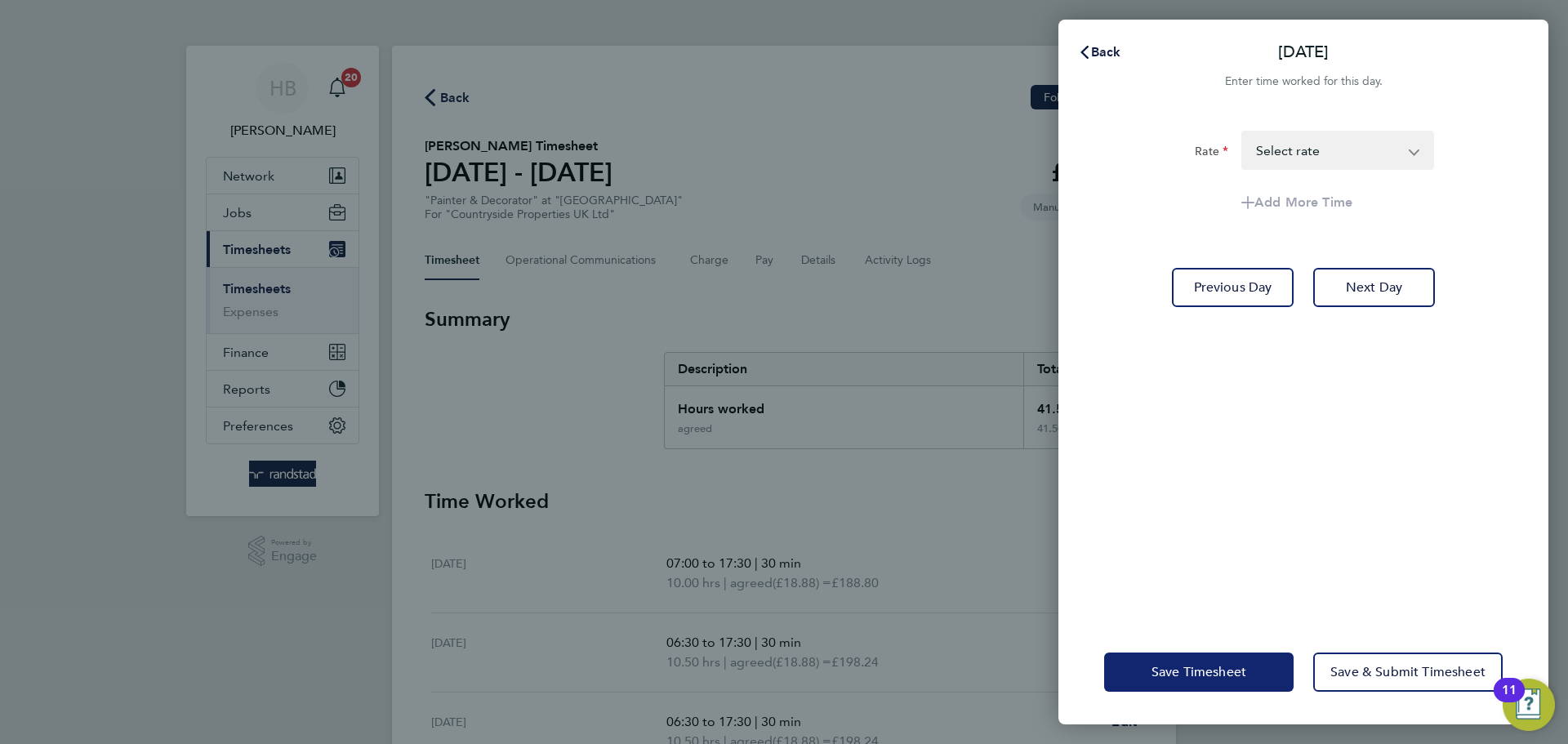
click at [1264, 667] on button "Save Timesheet" at bounding box center [1198, 671] width 190 height 39
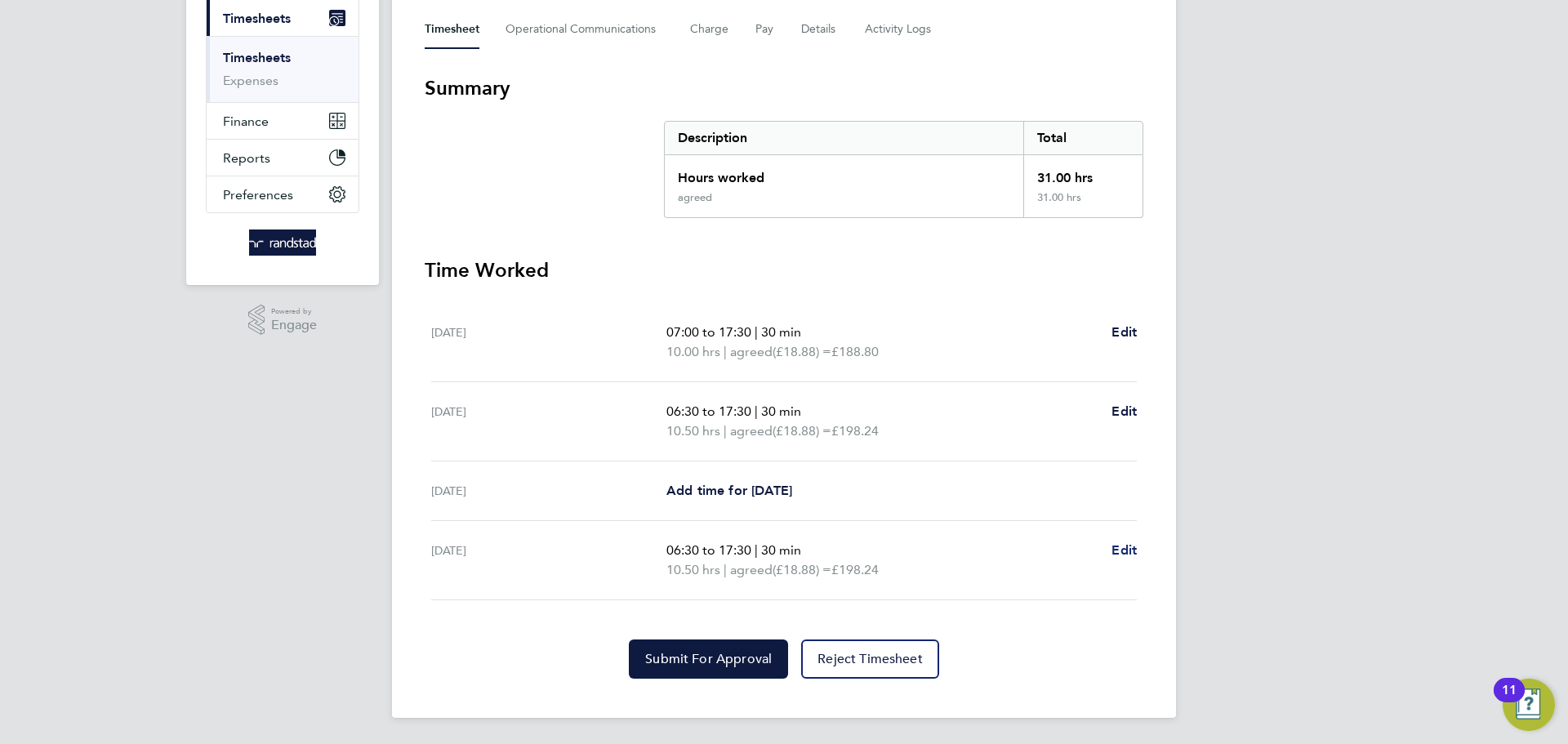
click at [1135, 548] on span "Edit" at bounding box center [1124, 549] width 25 height 16
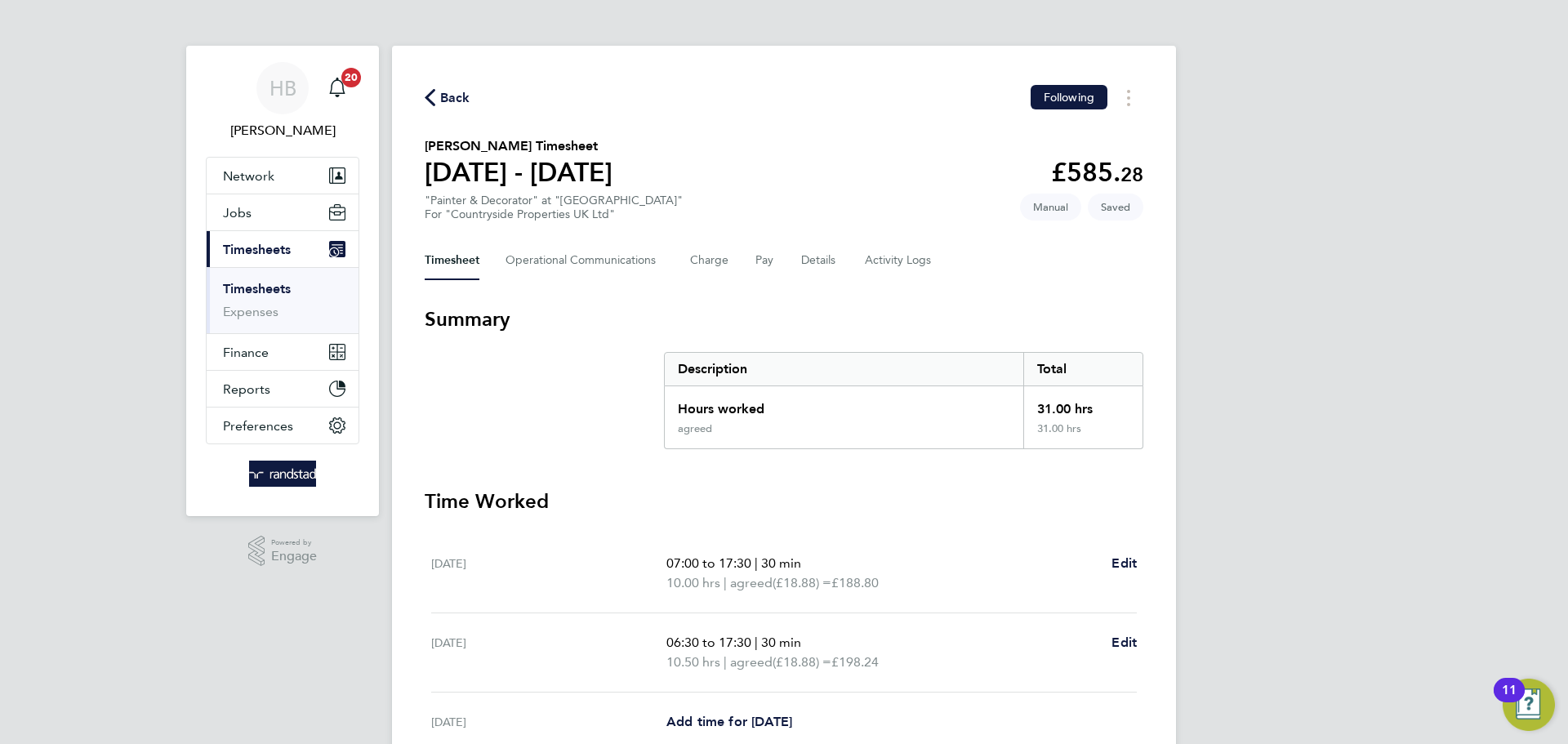
select select "30"
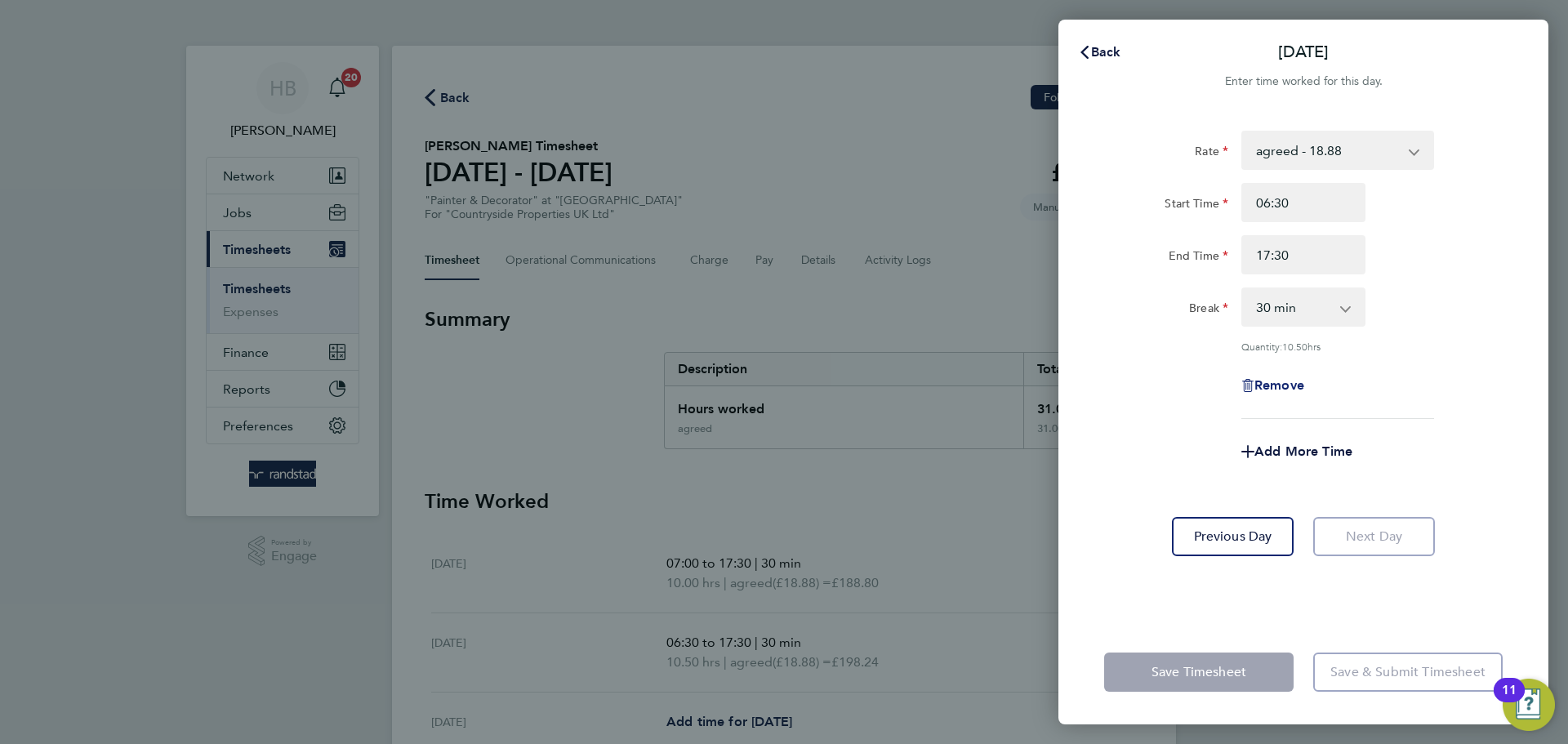
click at [1269, 378] on span "Remove" at bounding box center [1279, 385] width 50 height 16
select select "null"
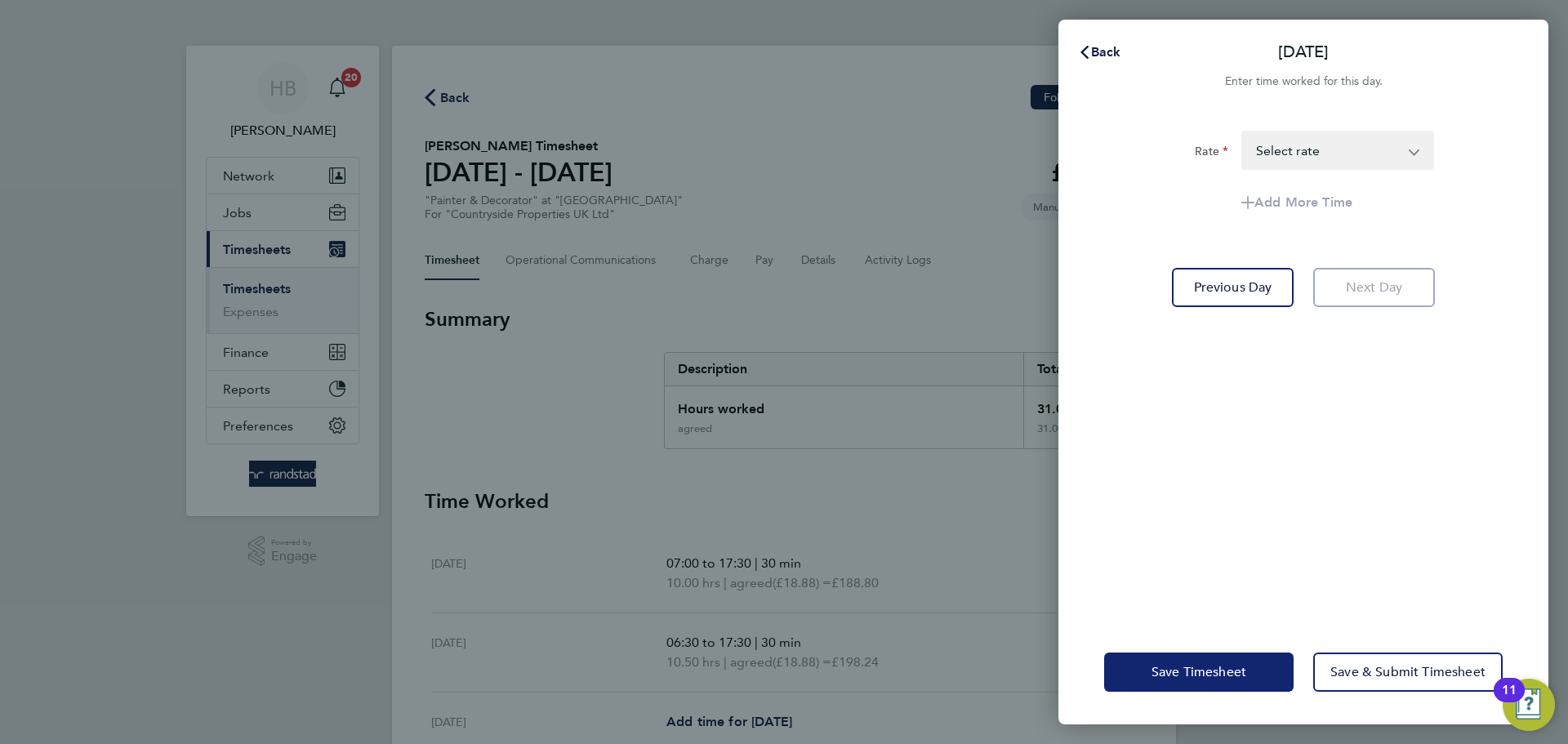
click at [1229, 670] on span "Save Timesheet" at bounding box center [1198, 672] width 94 height 17
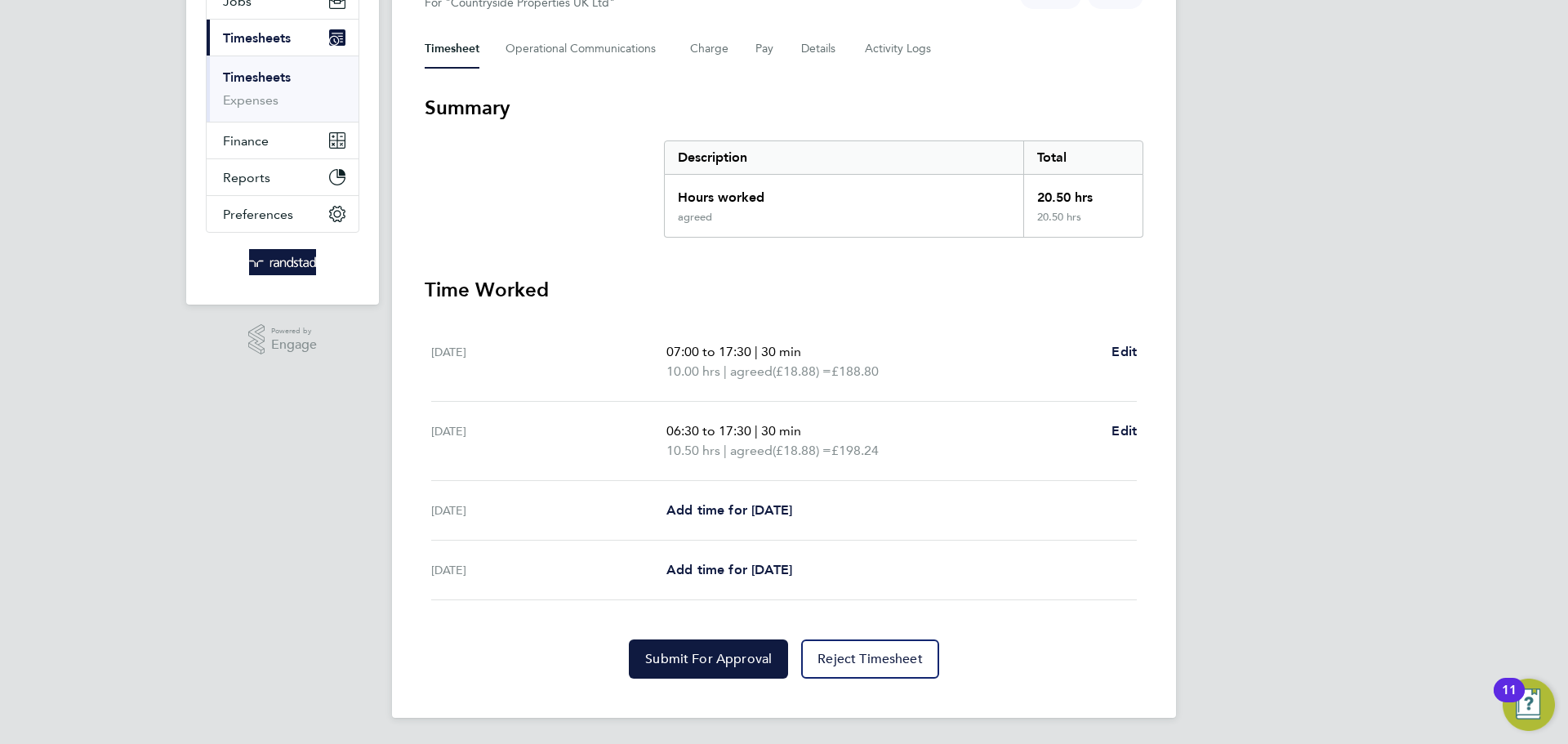
click at [1141, 432] on ul "Thu 25 Sep 07:00 to 17:30 | 30 min 10.00 hrs | agreed (£18.88) = £188.80 Edit F…" at bounding box center [784, 461] width 718 height 278
click at [1120, 433] on span "Edit" at bounding box center [1124, 431] width 25 height 16
select select "30"
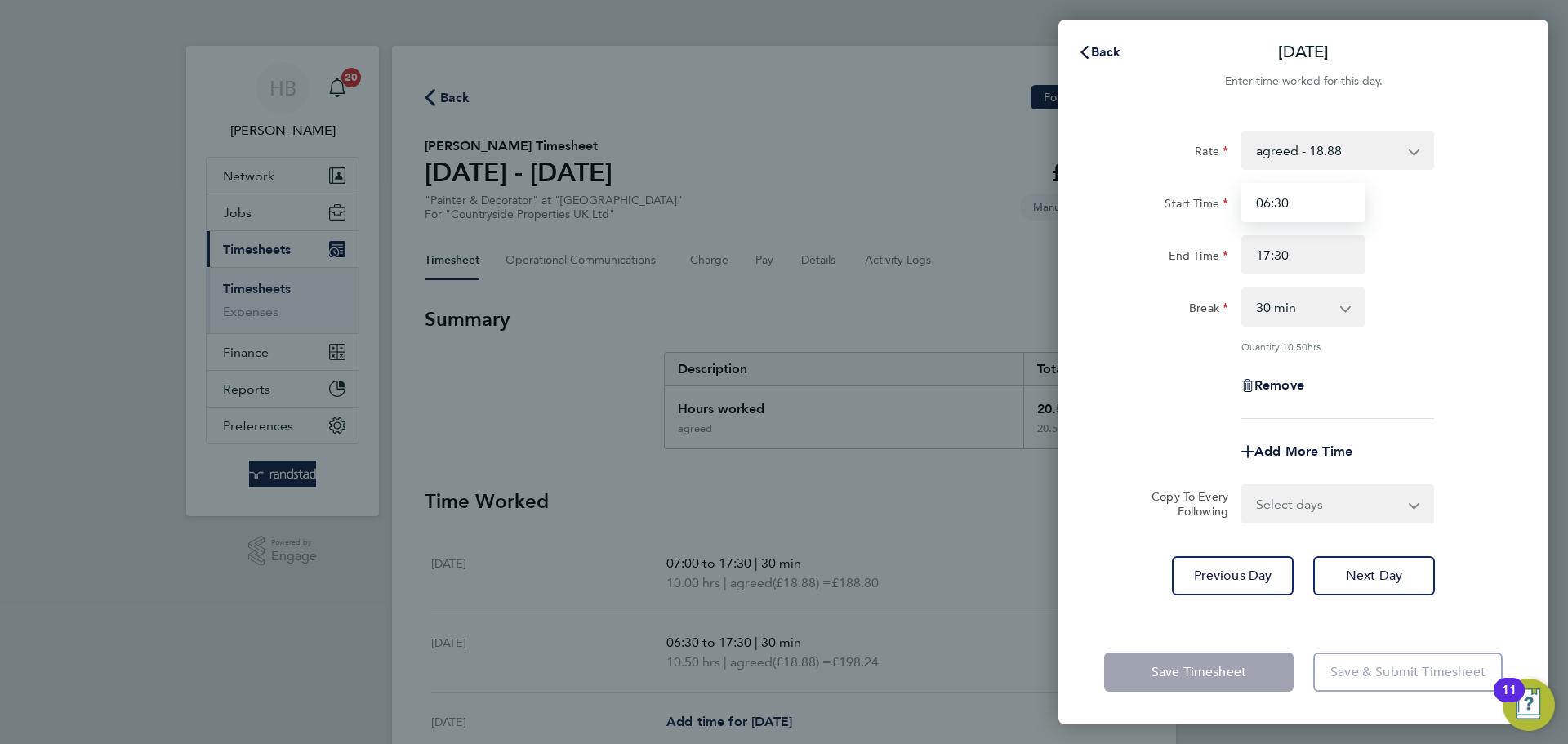
drag, startPoint x: 1304, startPoint y: 198, endPoint x: 1066, endPoint y: 227, distance: 239.8
click at [1068, 227] on div "Rate agreed - 18.88 Start Time 06:30 End Time 17:30 Break 0 min 15 min 30 min 4…" at bounding box center [1303, 365] width 490 height 508
type input "07:00"
drag, startPoint x: 1468, startPoint y: 364, endPoint x: 1458, endPoint y: 374, distance: 14.1
click at [1468, 365] on div "Remove" at bounding box center [1303, 385] width 411 height 39
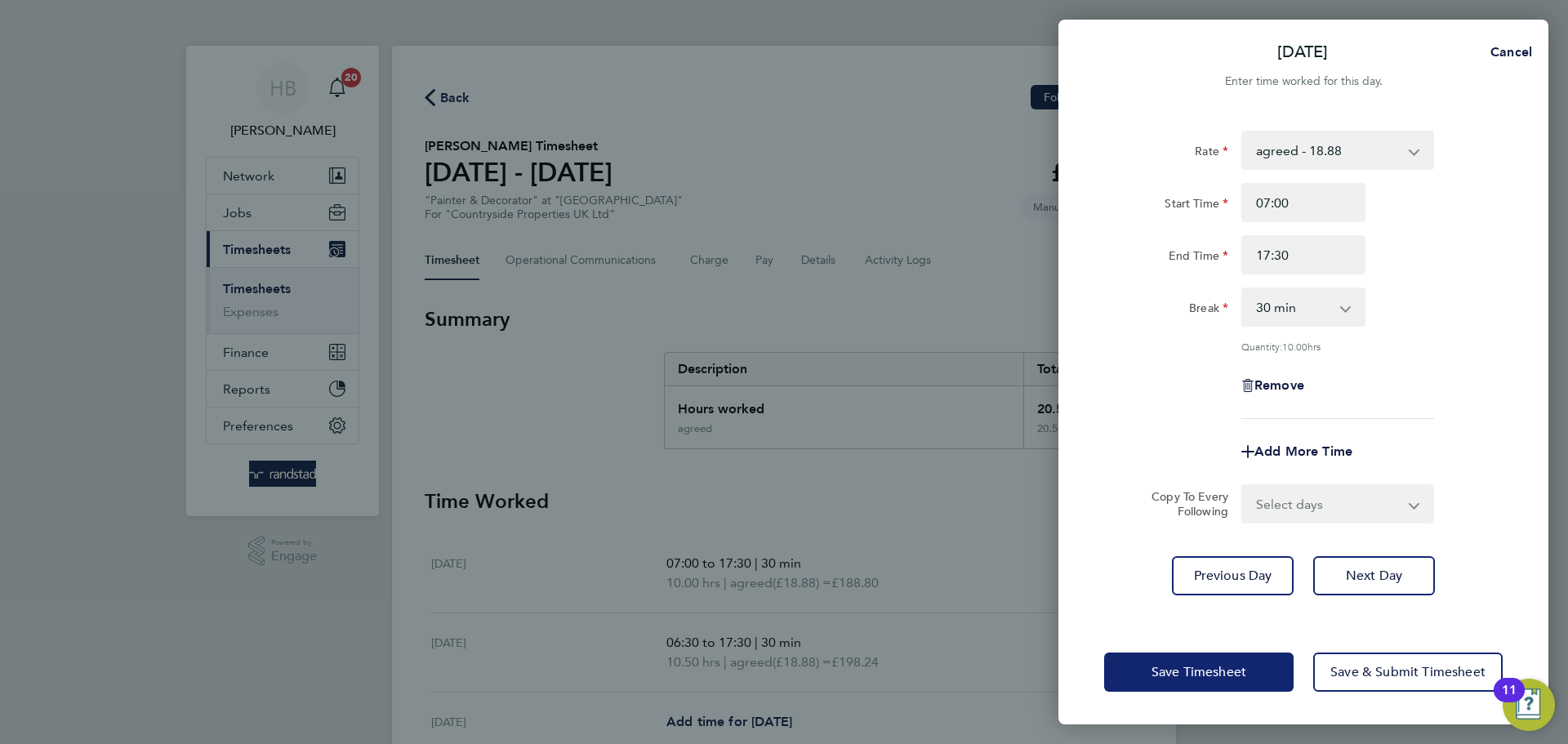
click at [1271, 665] on button "Save Timesheet" at bounding box center [1198, 671] width 190 height 39
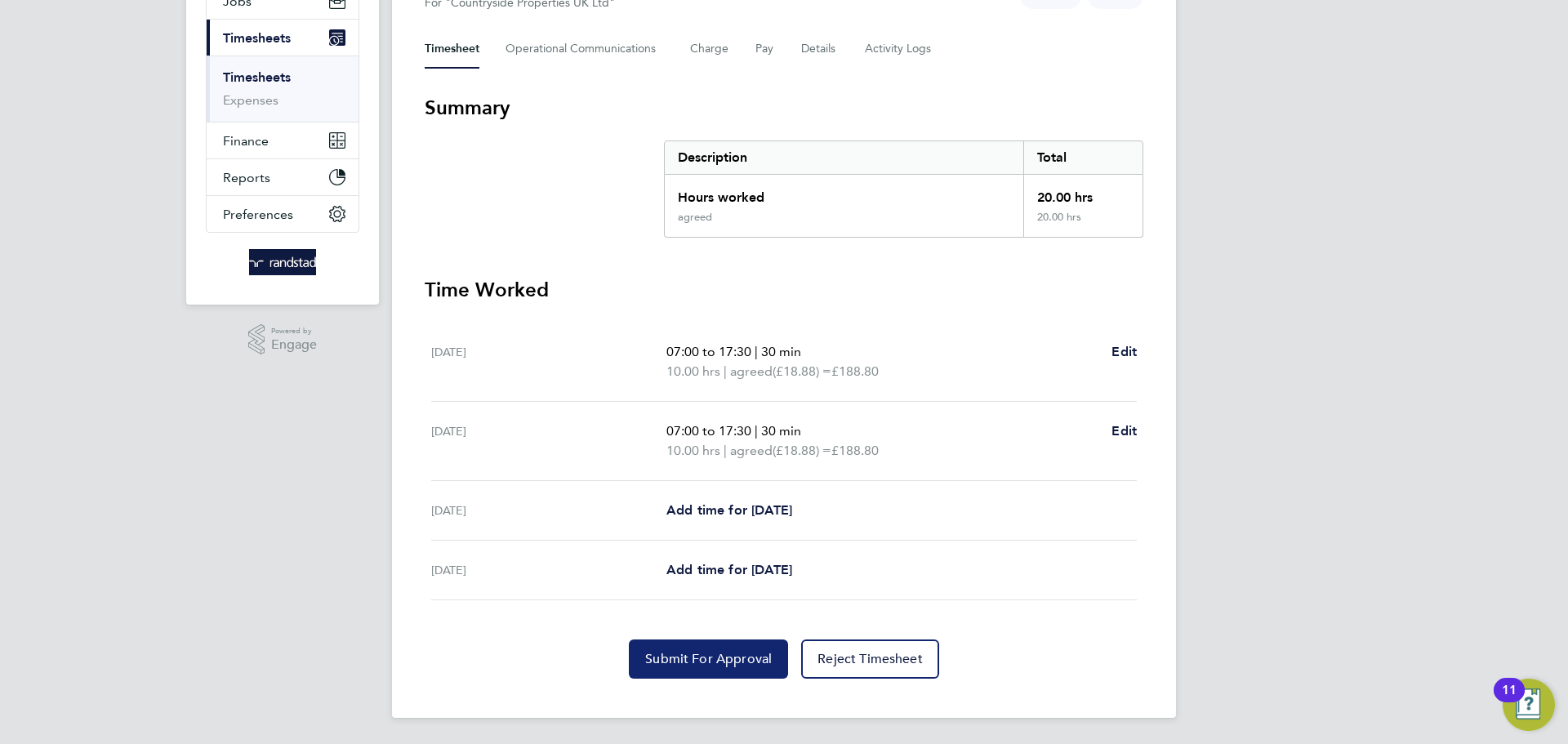
click at [710, 660] on span "Submit For Approval" at bounding box center [707, 659] width 126 height 17
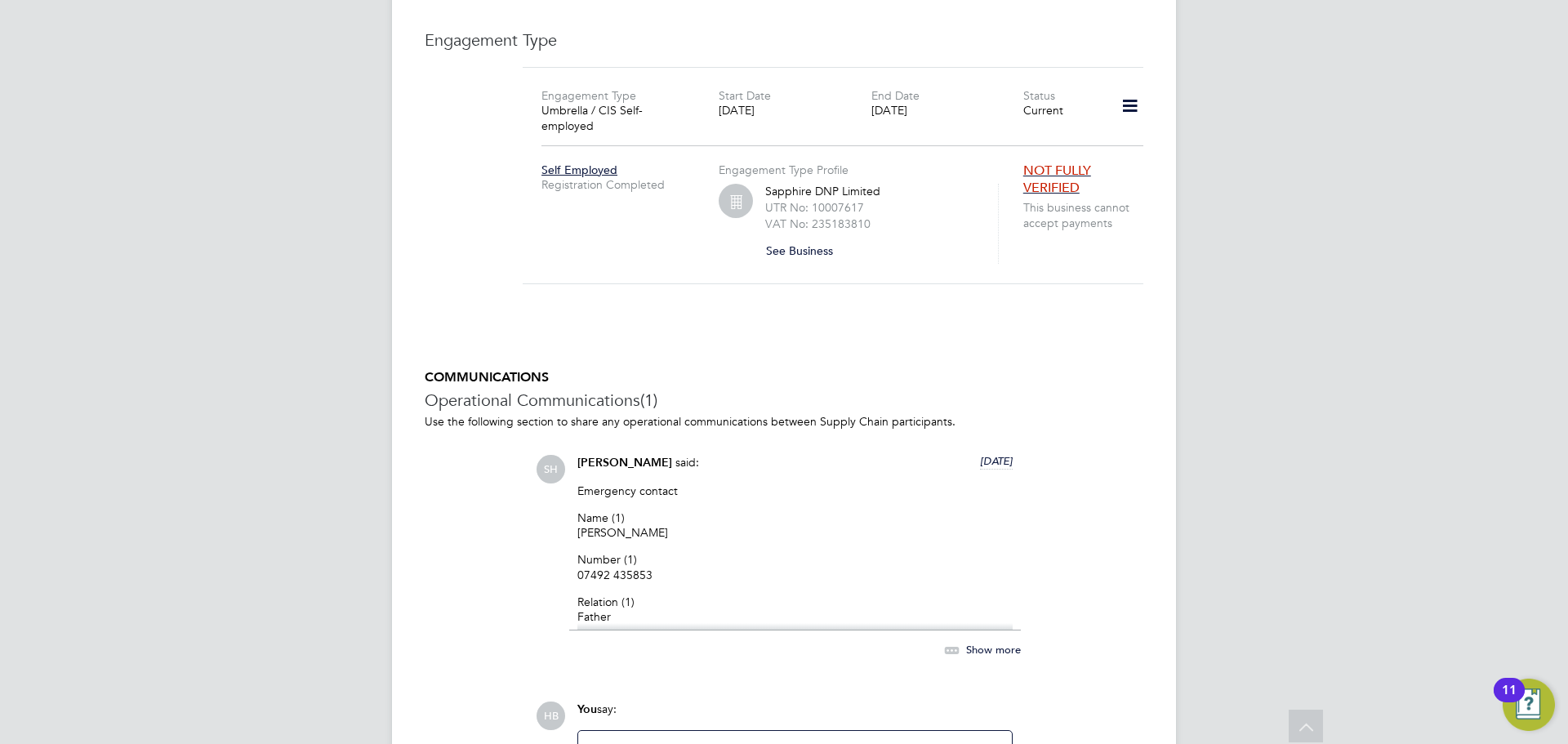
scroll to position [1112, 0]
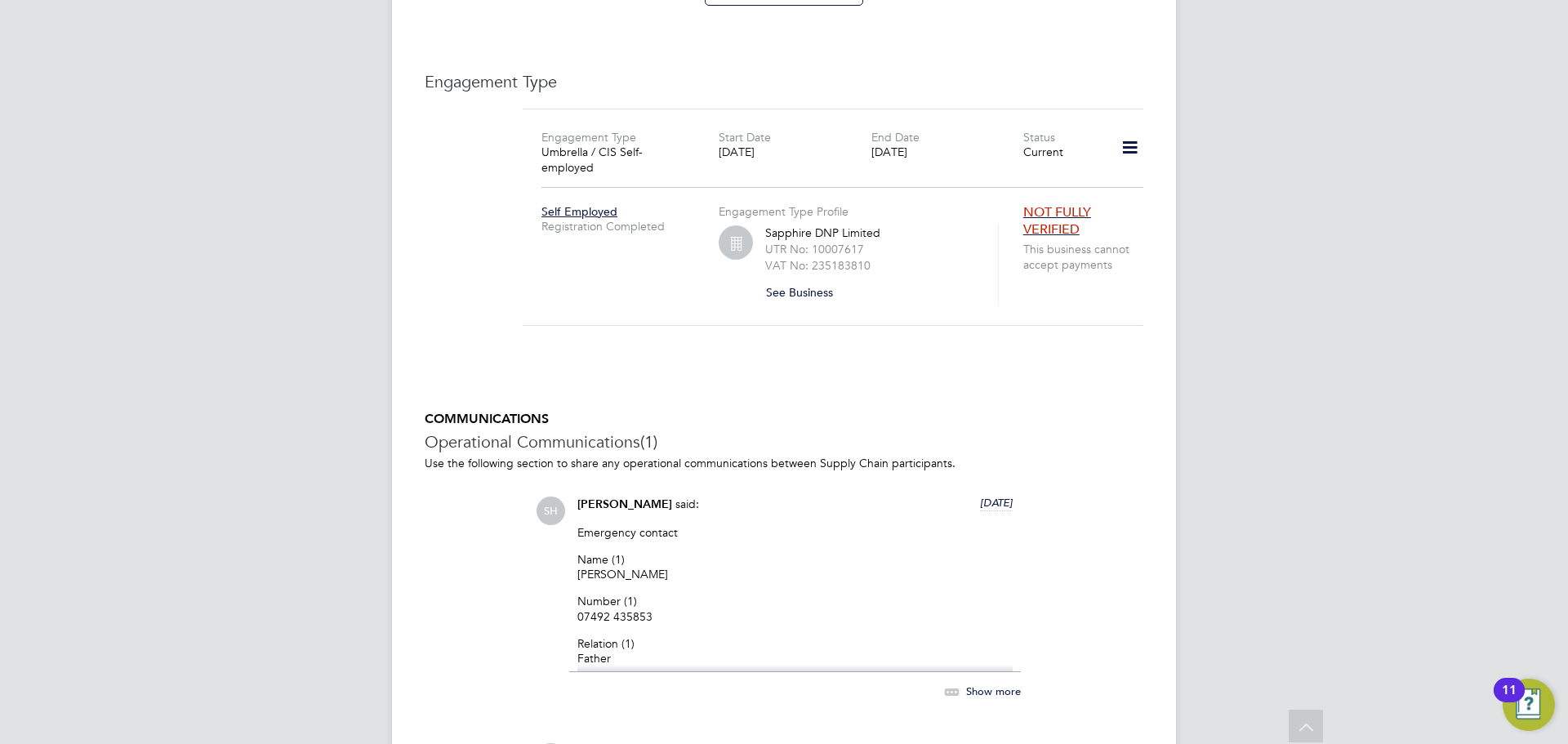
click at [1127, 129] on icon at bounding box center [1130, 147] width 28 height 38
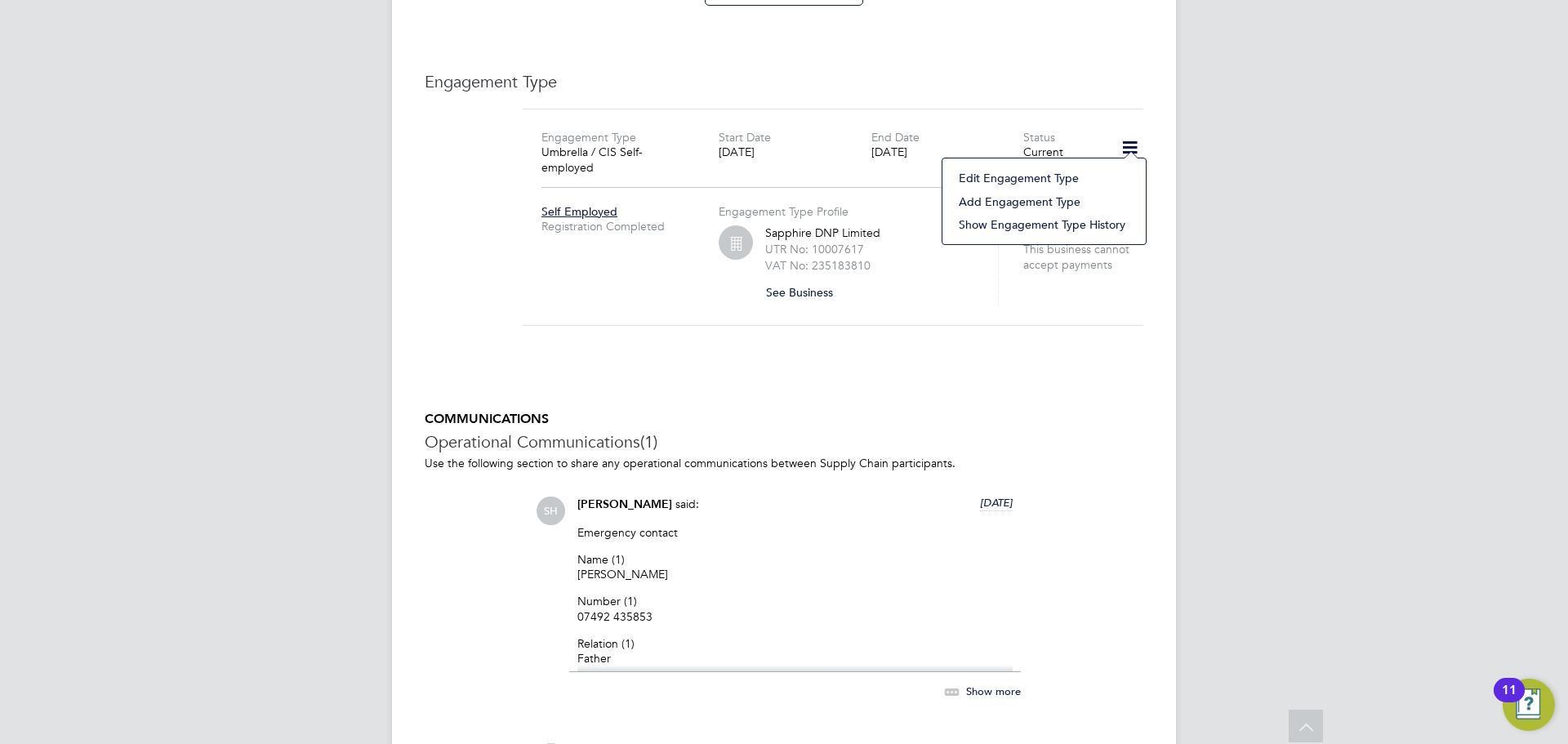
click at [1023, 176] on li "Edit Engagement Type" at bounding box center [1044, 177] width 187 height 23
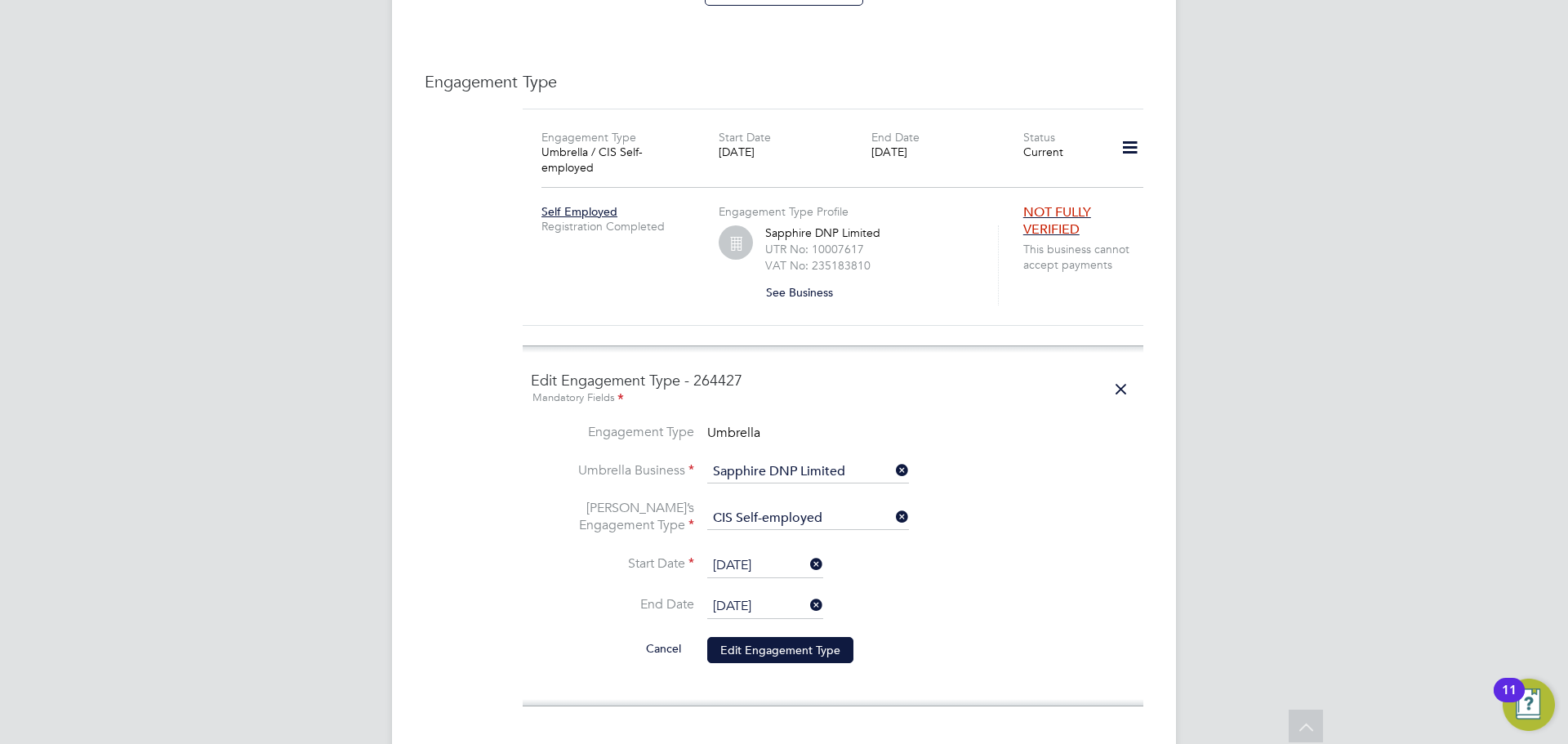
click at [807, 594] on icon at bounding box center [807, 604] width 0 height 23
click at [799, 594] on input at bounding box center [765, 606] width 116 height 24
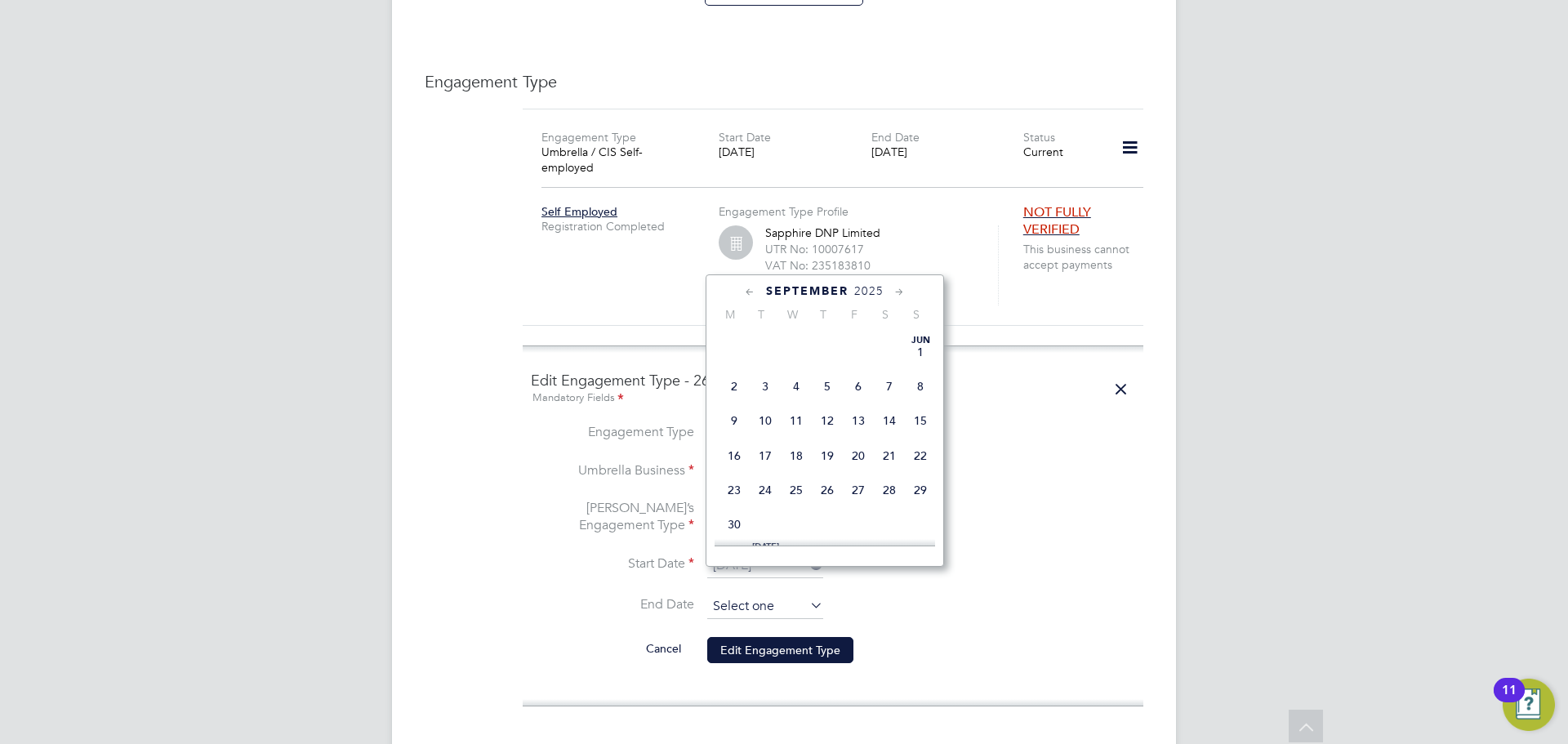
scroll to position [652, 0]
click at [895, 291] on icon at bounding box center [899, 292] width 16 height 18
click at [896, 290] on icon at bounding box center [899, 292] width 16 height 18
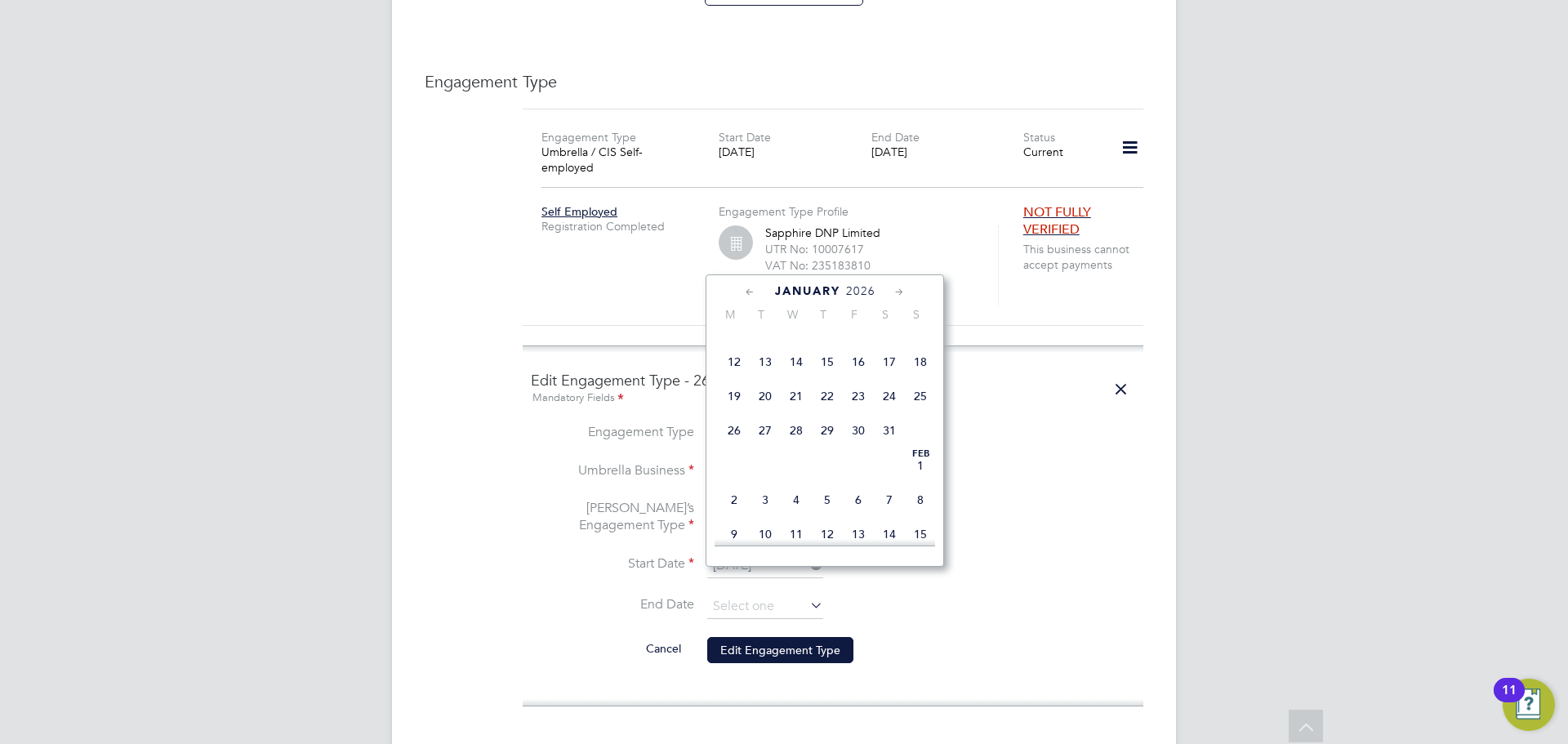
click at [896, 290] on icon at bounding box center [899, 292] width 16 height 18
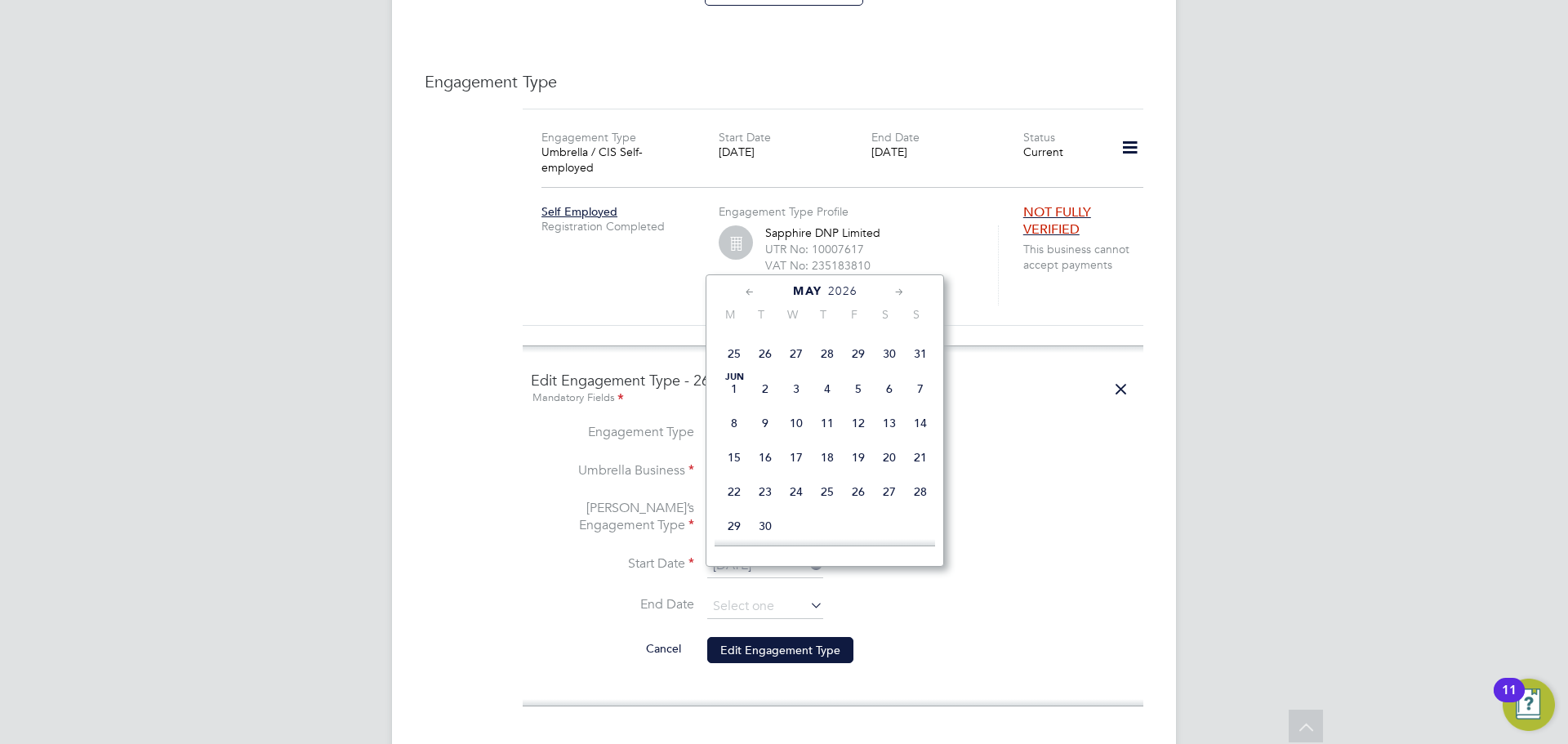
click at [896, 290] on icon at bounding box center [899, 292] width 16 height 18
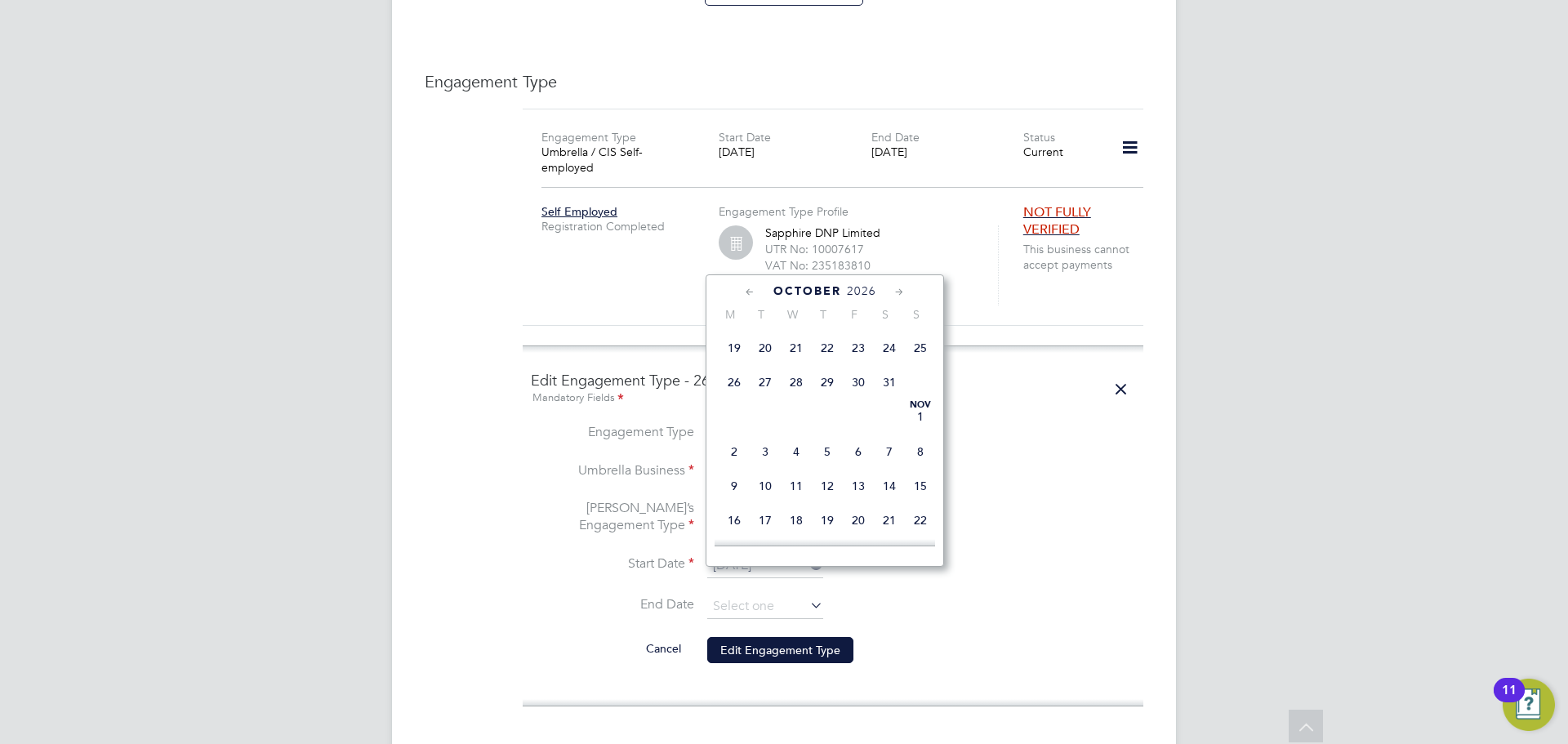
scroll to position [3174, 0]
click at [733, 395] on span "30" at bounding box center [733, 379] width 31 height 31
type input "30 Nov 2026"
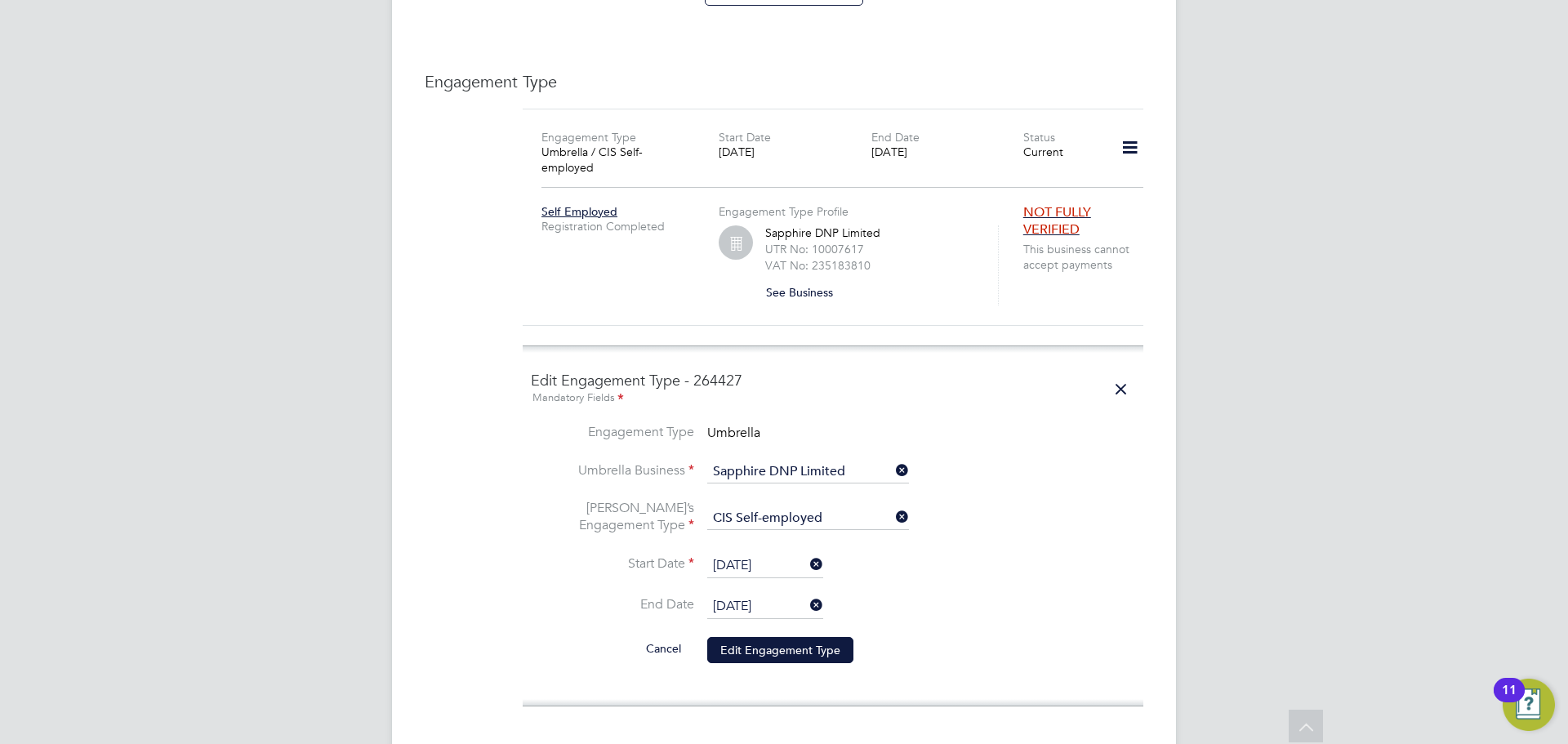
click at [892, 505] on icon at bounding box center [892, 516] width 0 height 23
click at [802, 507] on input at bounding box center [808, 517] width 202 height 23
click at [884, 539] on div "All Workers Worker Payment History Tasks Activity Logs Worker Payment History T…" at bounding box center [784, 119] width 784 height 2435
click at [827, 507] on input at bounding box center [808, 517] width 202 height 23
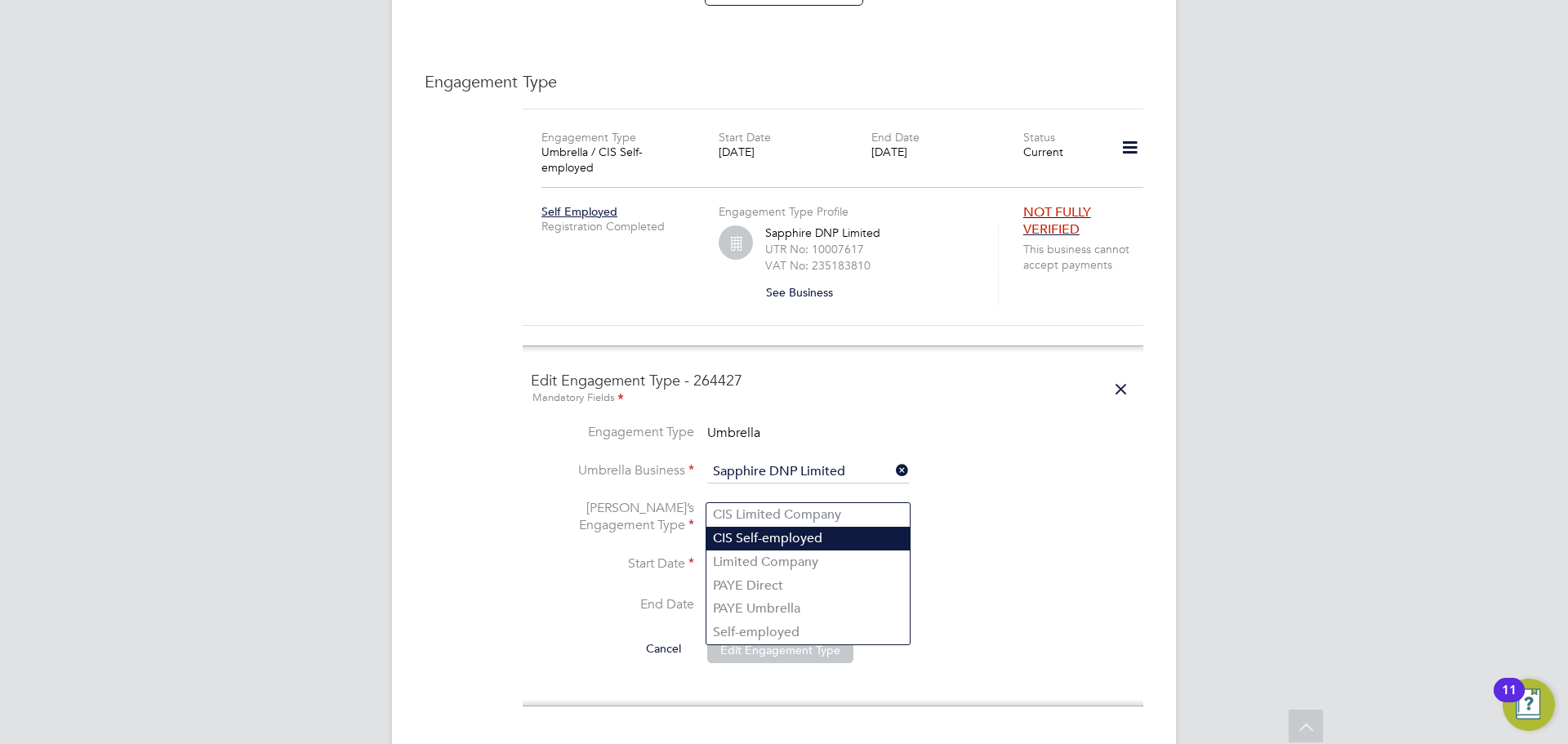
click at [838, 536] on li "CIS Self-employed" at bounding box center [808, 538] width 203 height 23
type input "CIS Self-employed"
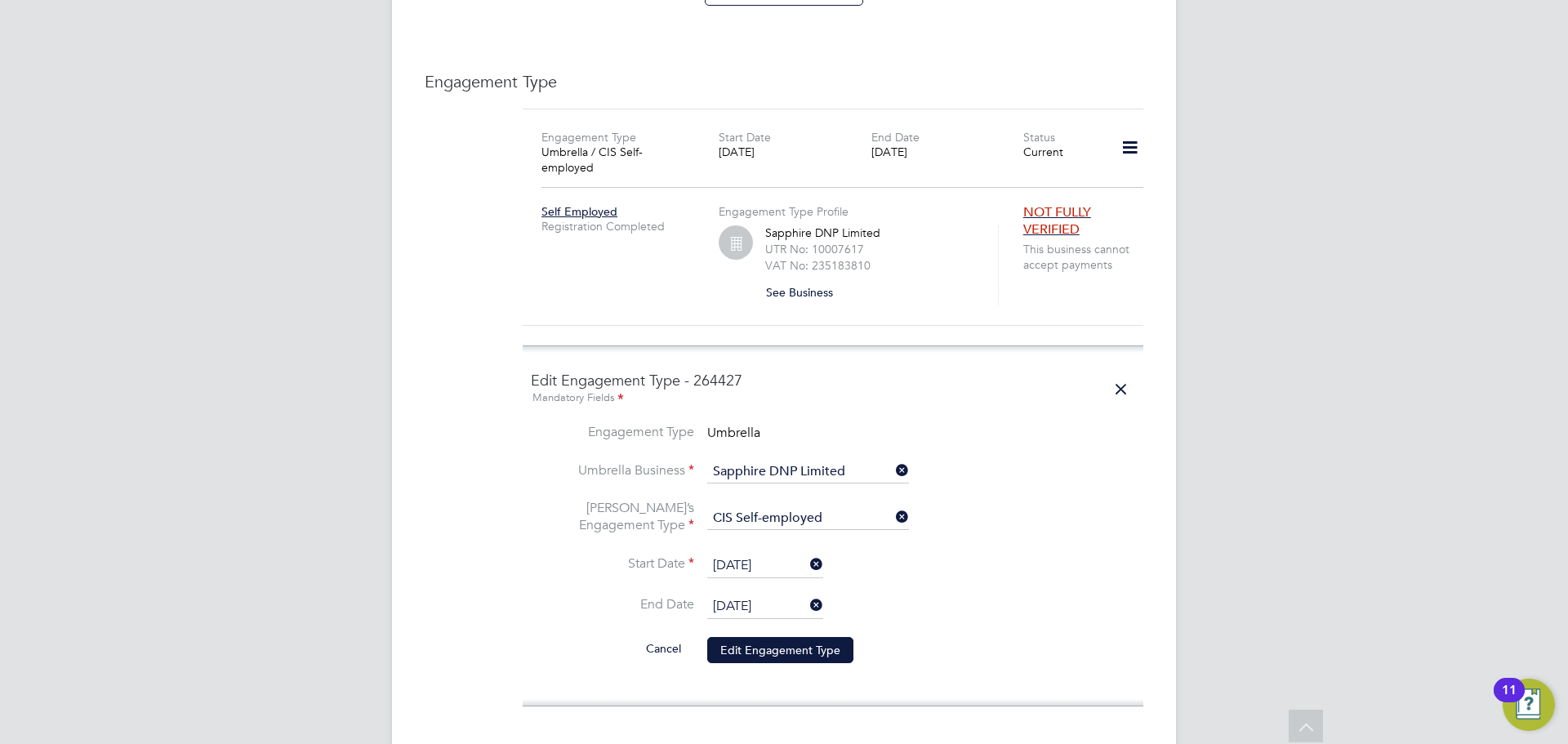
click at [1005, 553] on li "Start Date 03 Feb 2025" at bounding box center [833, 573] width 605 height 41
click at [779, 566] on li "Start Date 03 Feb 2025" at bounding box center [833, 573] width 605 height 41
click at [780, 594] on input "30 Nov 2026" at bounding box center [765, 606] width 116 height 24
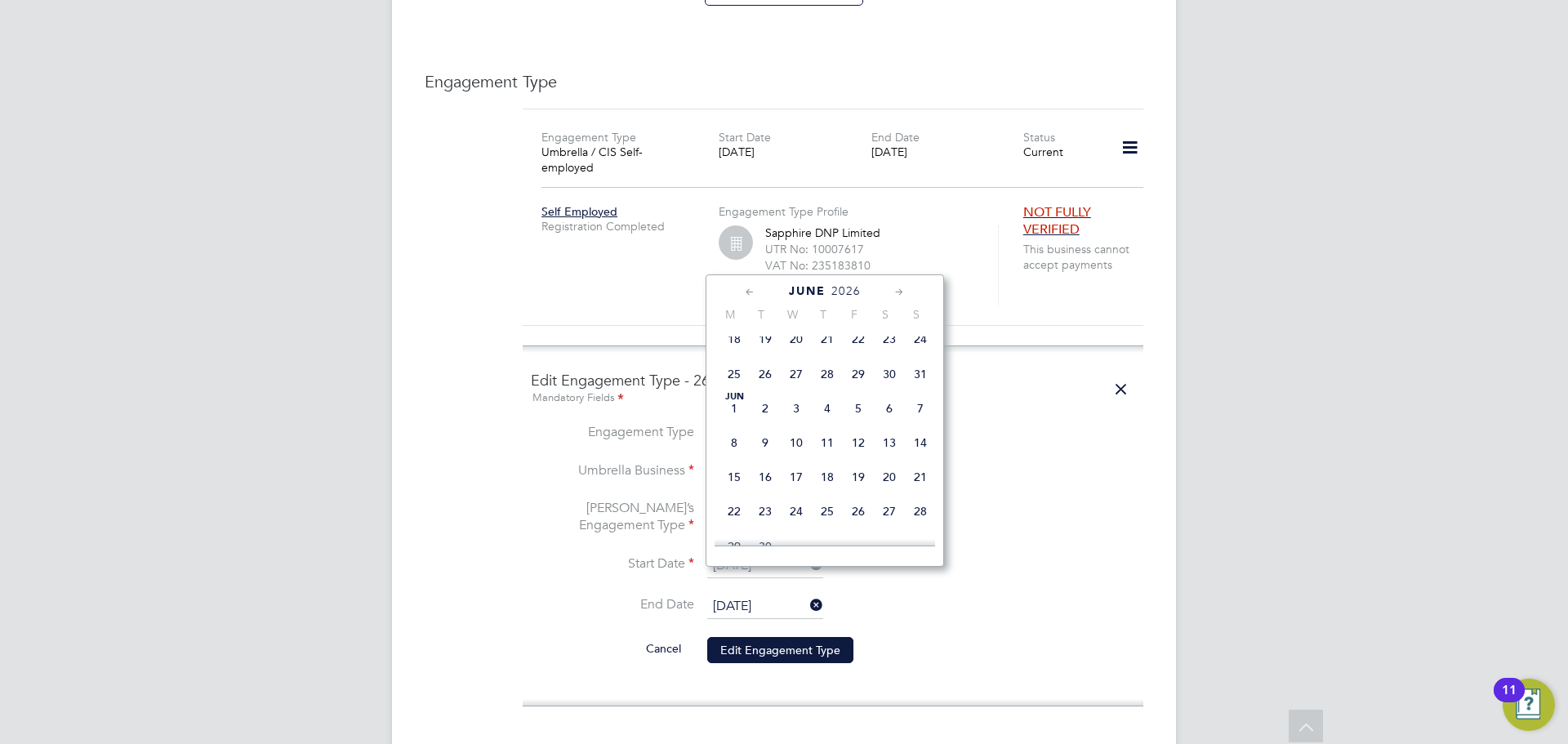
scroll to position [288, 0]
click at [754, 294] on icon at bounding box center [750, 292] width 16 height 18
click at [752, 294] on icon at bounding box center [750, 292] width 16 height 18
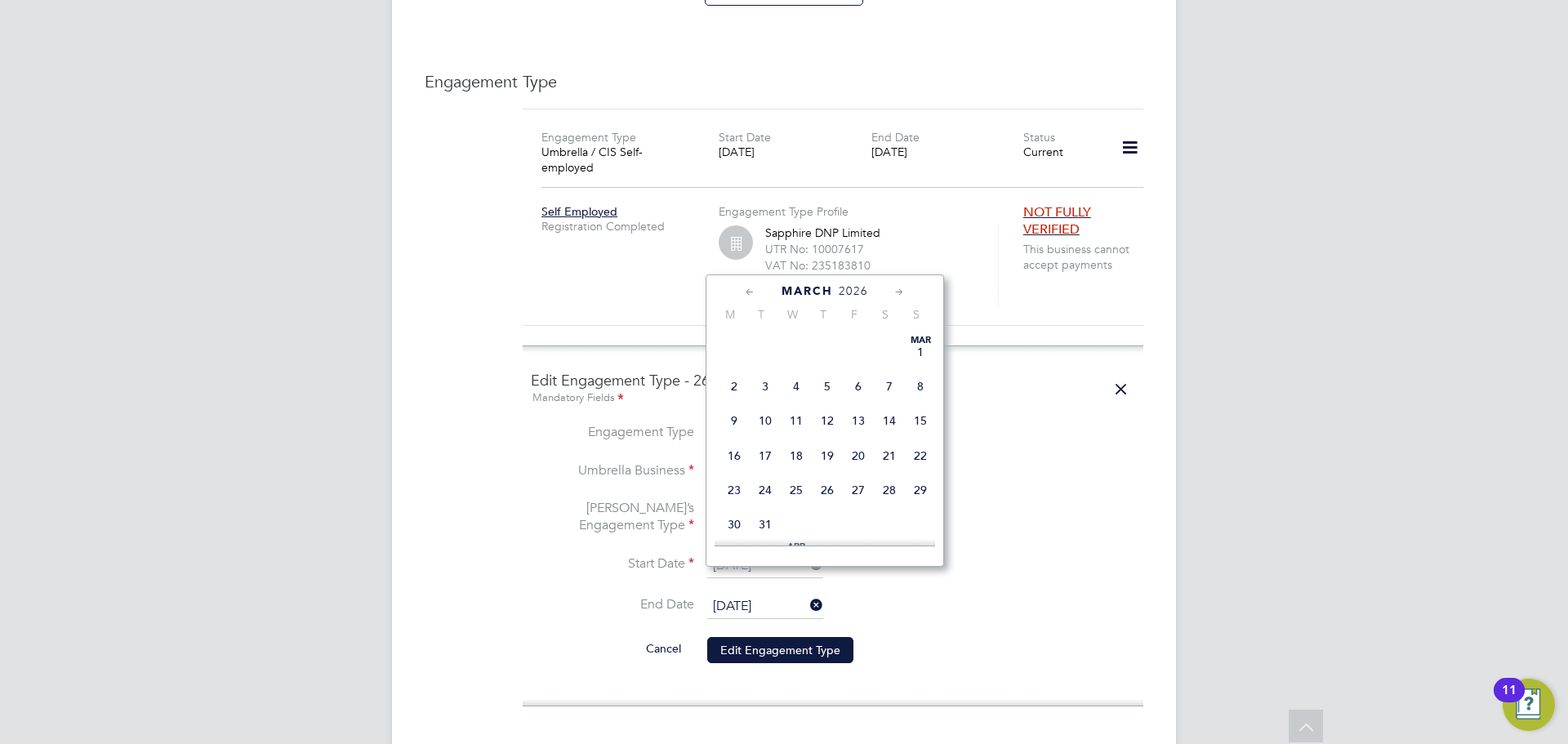
click at [752, 294] on icon at bounding box center [750, 292] width 16 height 18
click at [753, 294] on icon at bounding box center [750, 292] width 16 height 18
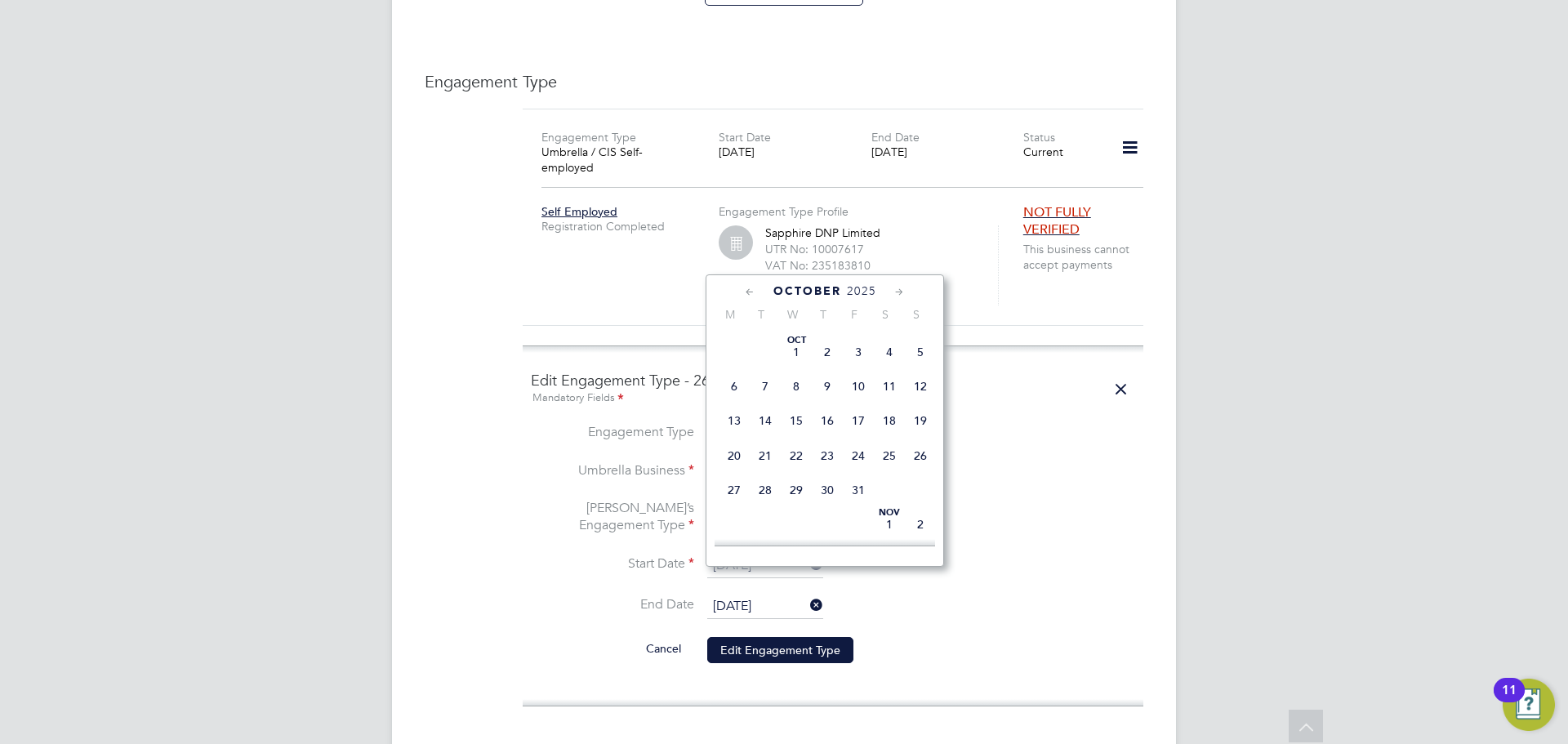
click at [746, 286] on icon at bounding box center [750, 292] width 16 height 18
click at [915, 427] on span "21" at bounding box center [920, 420] width 31 height 31
type input "[DATE]"
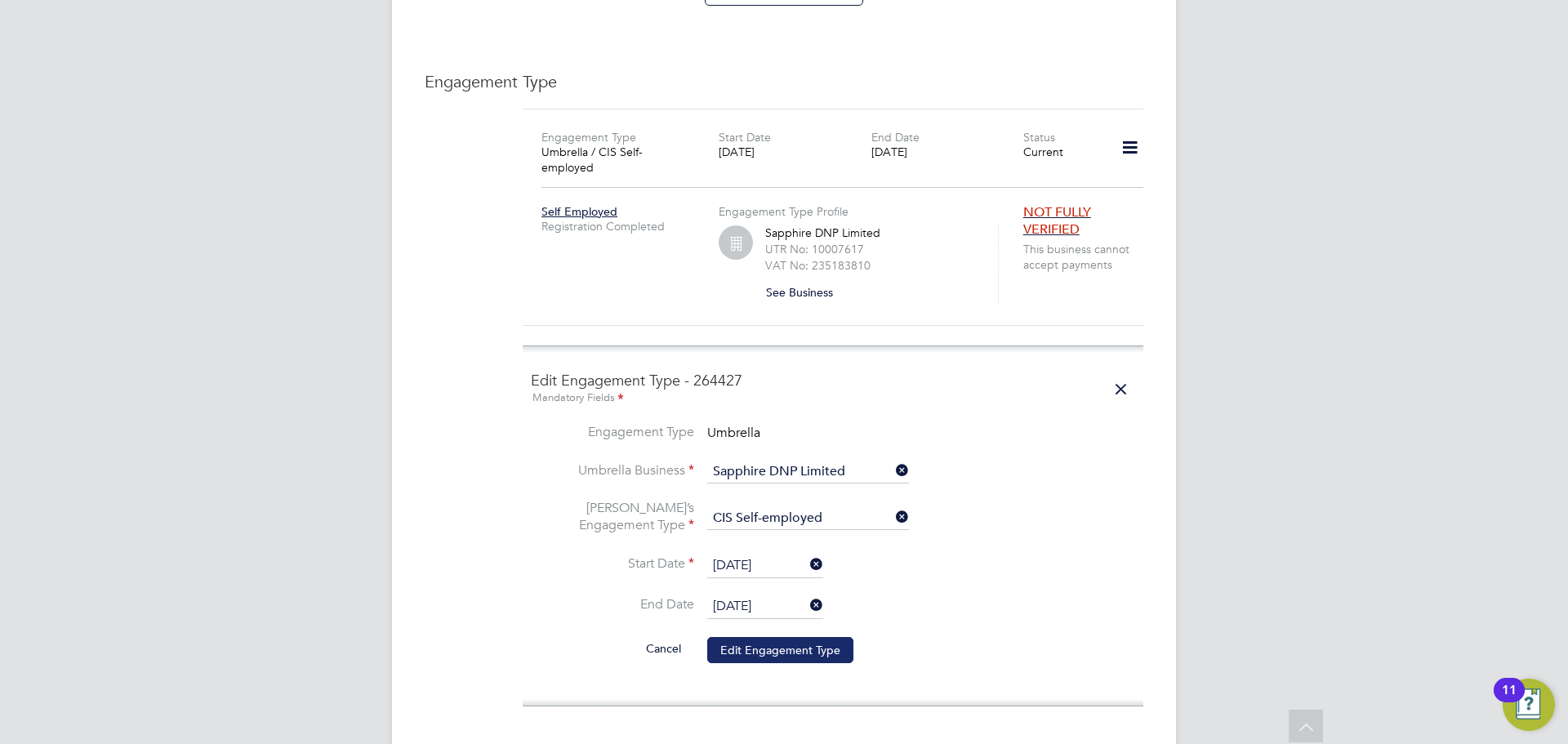
click at [760, 637] on button "Edit Engagement Type" at bounding box center [780, 650] width 146 height 26
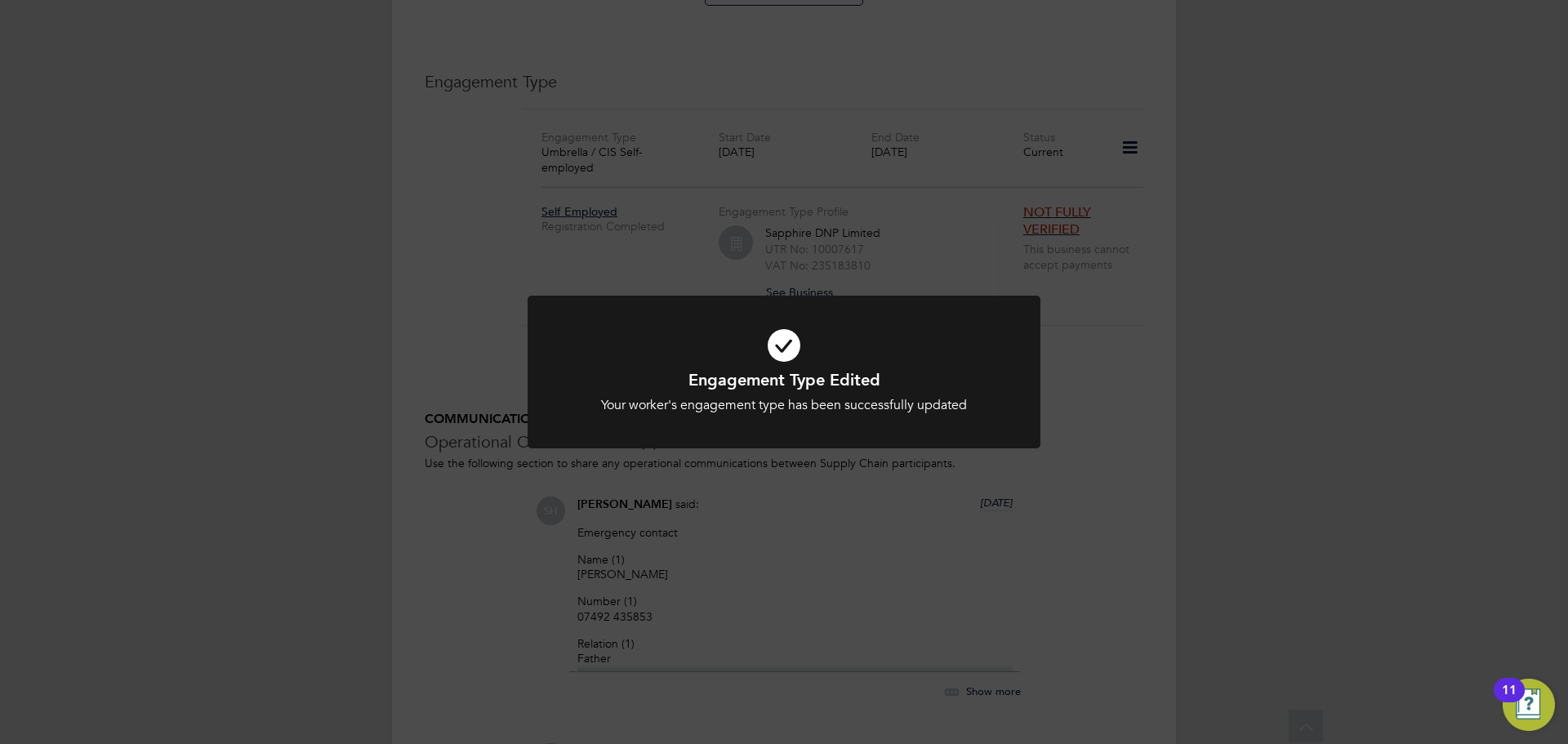
drag, startPoint x: 1171, startPoint y: 392, endPoint x: 1097, endPoint y: 395, distance: 74.1
click at [1165, 393] on div "Engagement Type Edited Your worker's engagement type has been successfully upda…" at bounding box center [784, 372] width 1568 height 744
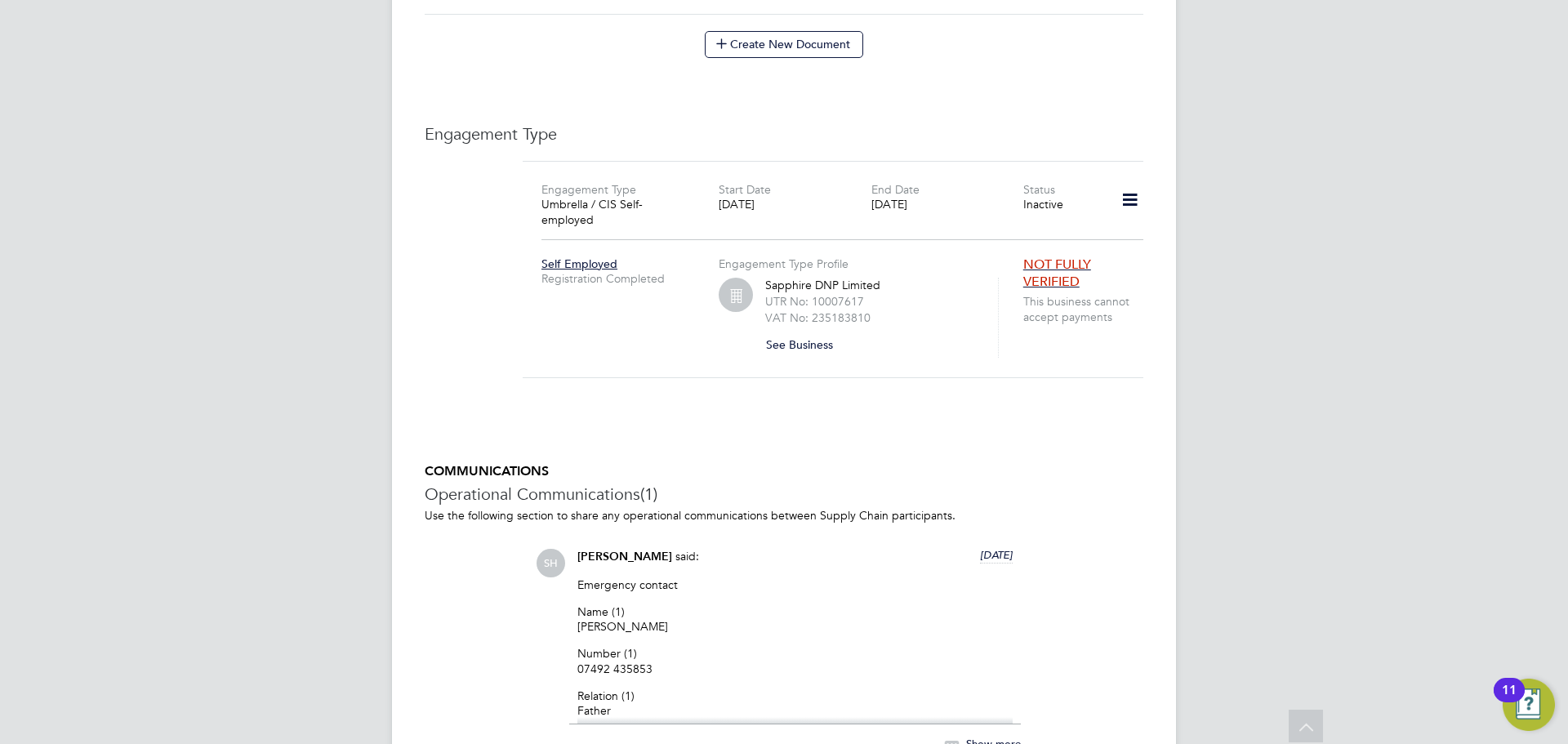
scroll to position [1056, 0]
click at [1127, 186] on icon at bounding box center [1130, 204] width 28 height 38
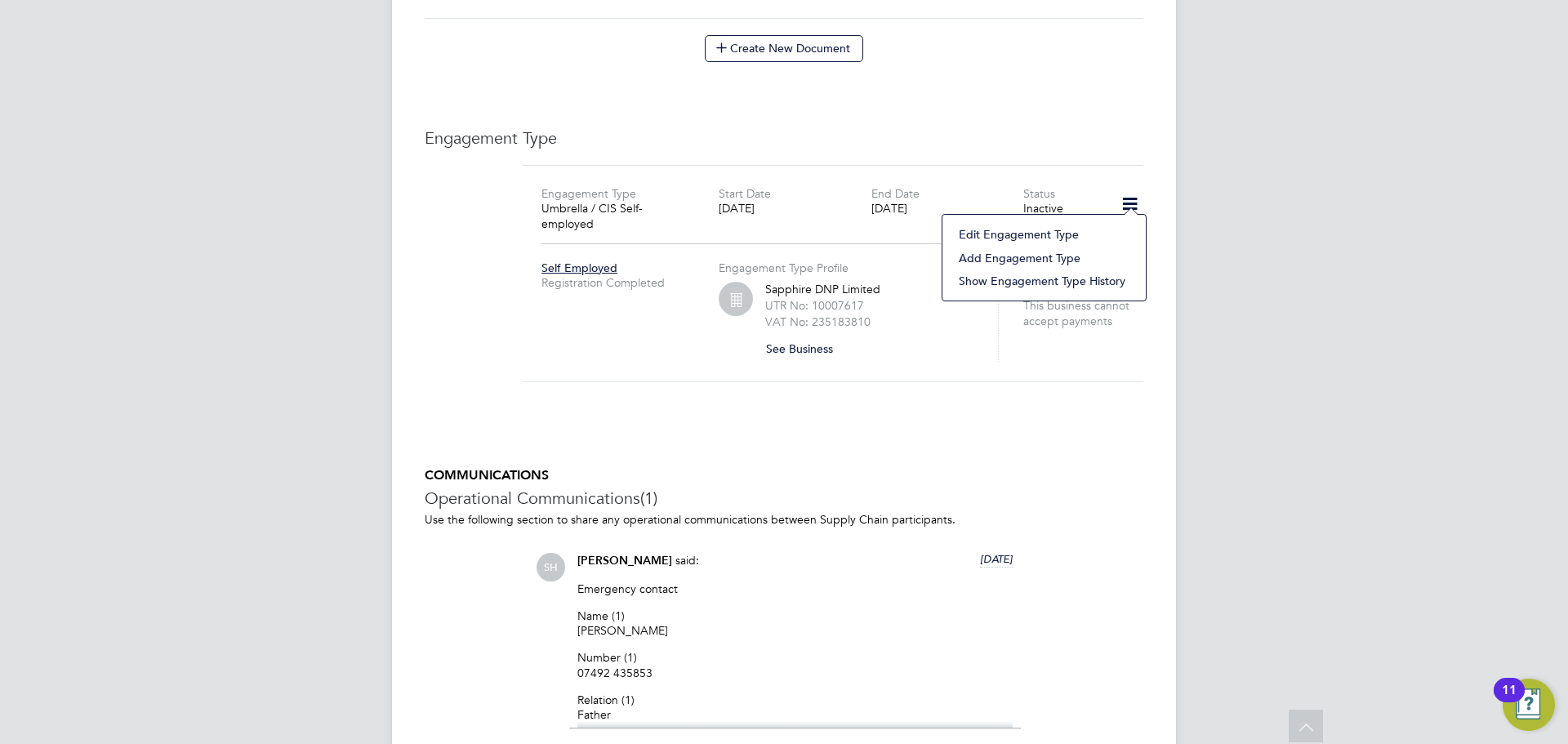
click at [1128, 186] on icon at bounding box center [1130, 204] width 28 height 38
click at [1131, 194] on icon at bounding box center [1130, 204] width 28 height 38
click at [1031, 253] on li "Add Engagement Type" at bounding box center [1044, 257] width 187 height 23
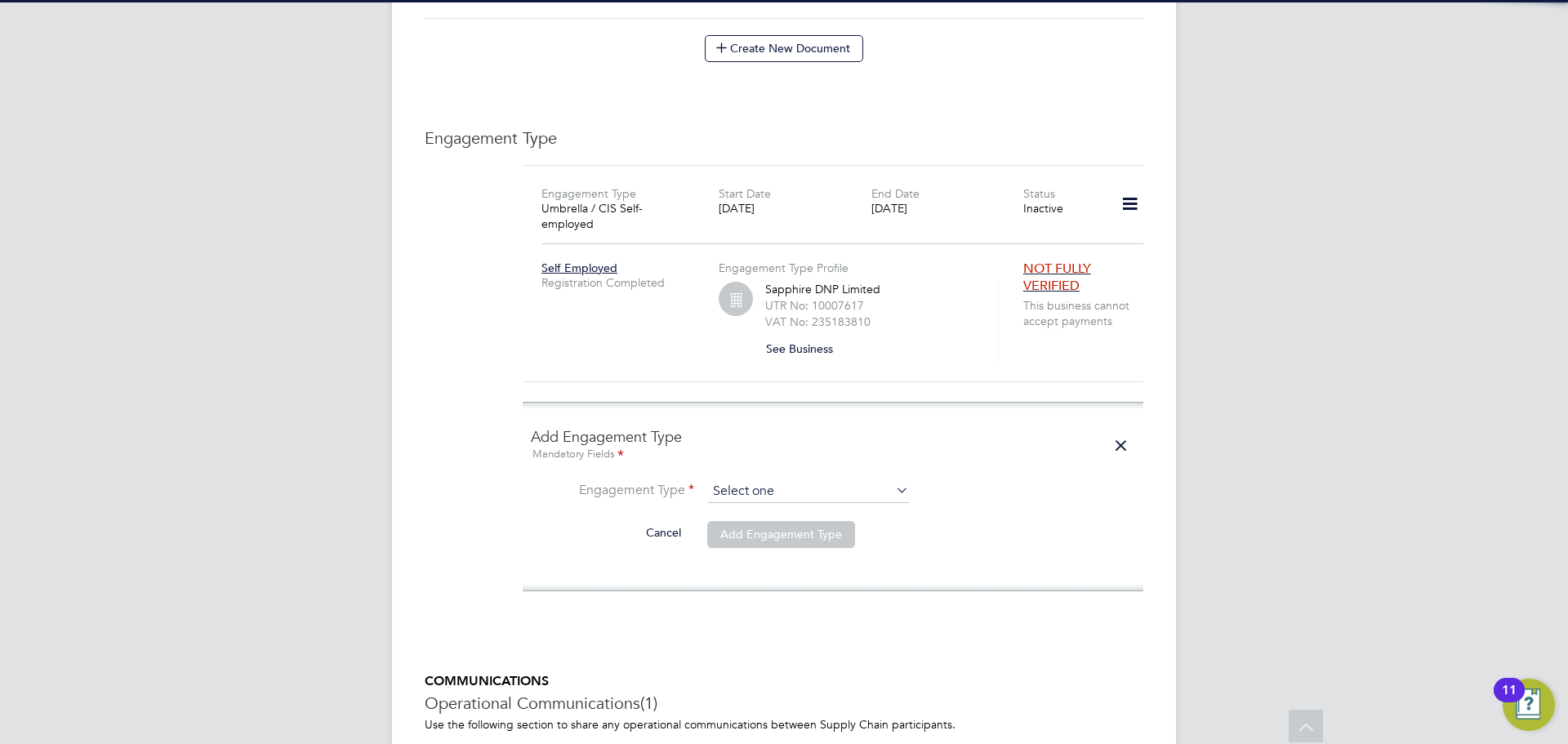
click at [750, 480] on input at bounding box center [808, 491] width 202 height 23
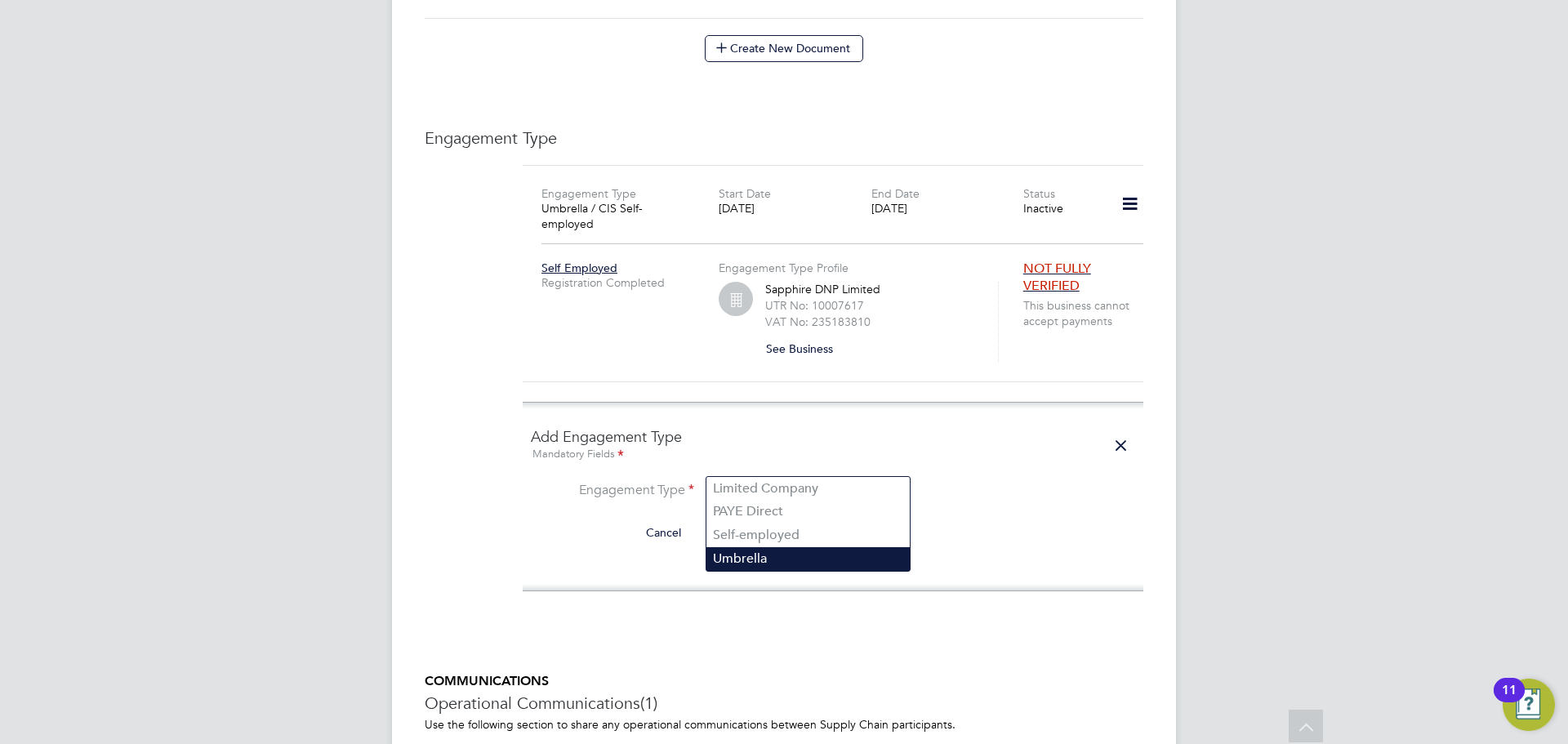
click at [804, 562] on li "Umbrella" at bounding box center [808, 558] width 203 height 23
type input "Umbrella"
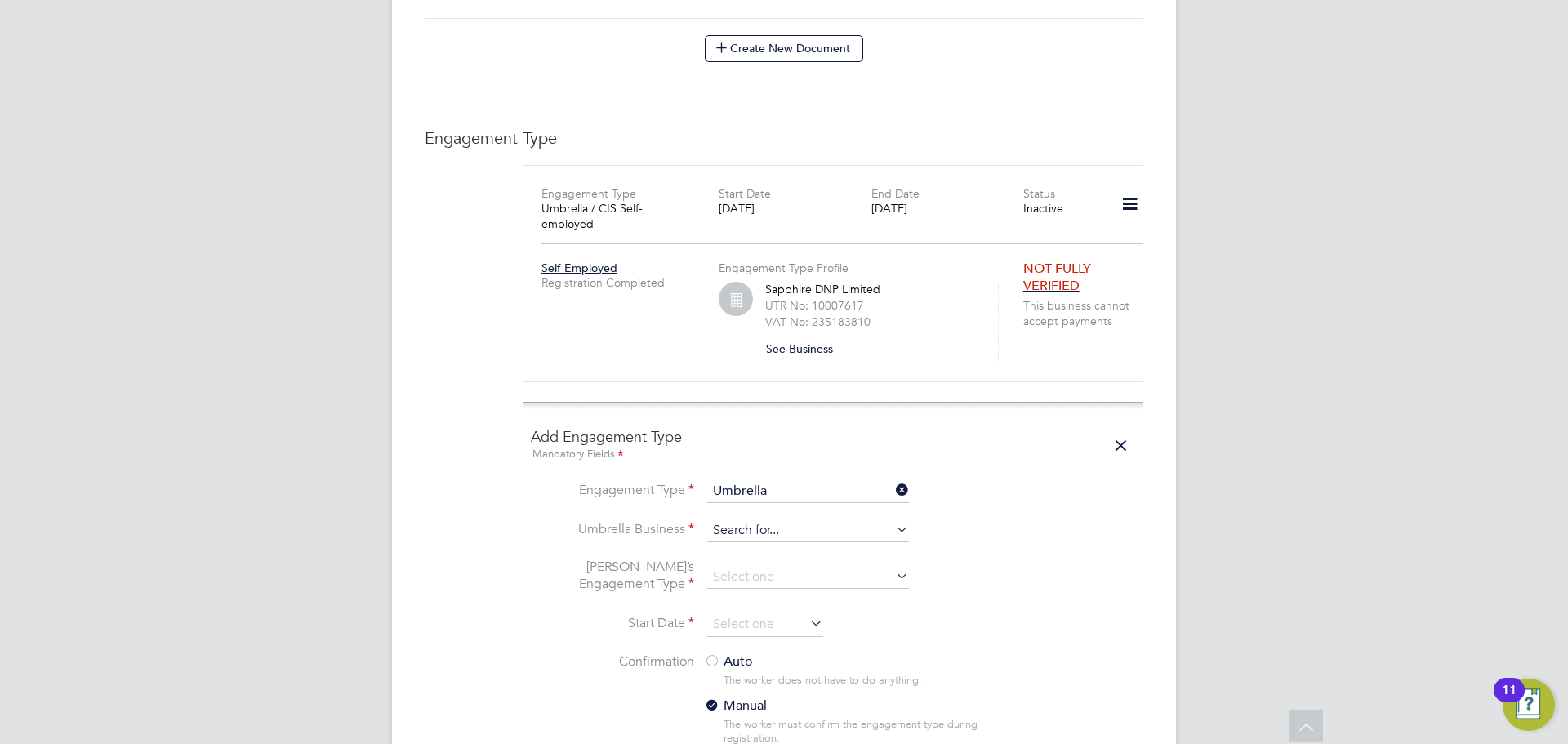
click at [759, 519] on input at bounding box center [808, 530] width 202 height 23
click at [804, 518] on li "[PERSON_NAME] hire DNP Limited" at bounding box center [818, 527] width 222 height 23
type input "Sapphire DNP Limited"
click at [805, 566] on input at bounding box center [808, 577] width 202 height 23
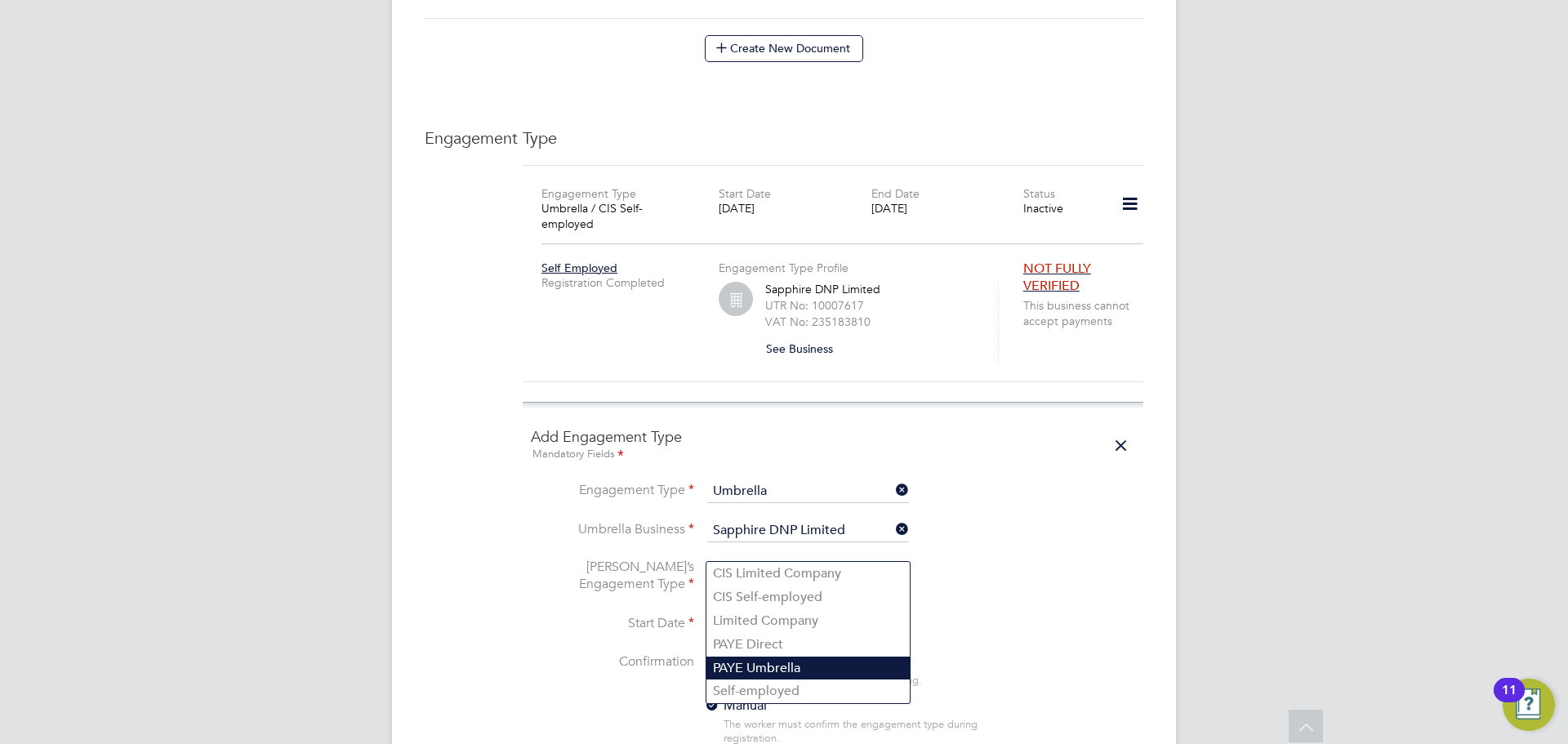
click at [836, 664] on li "PAYE Umbrella" at bounding box center [808, 668] width 203 height 23
type input "PAYE Umbrella"
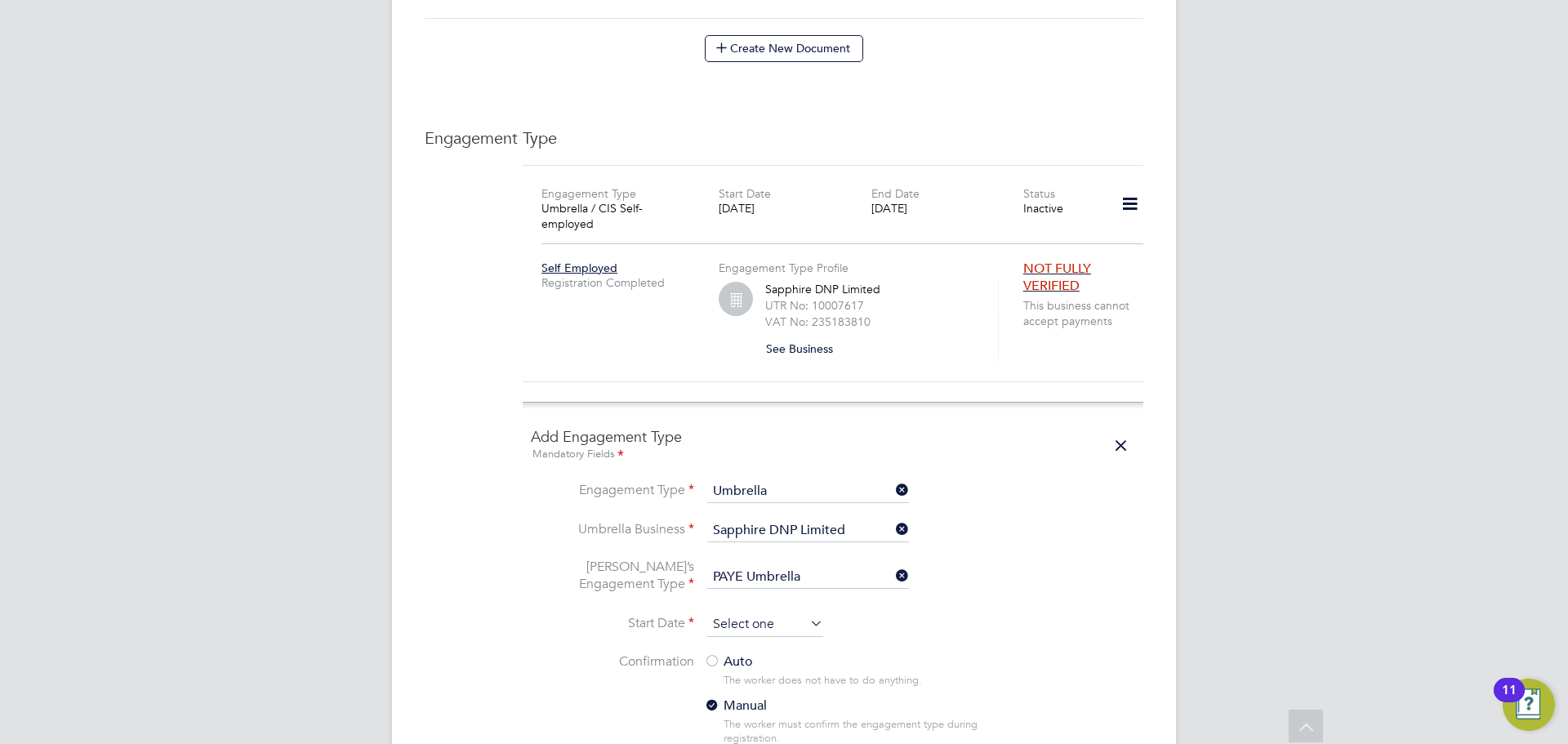
click at [771, 612] on input at bounding box center [765, 624] width 116 height 24
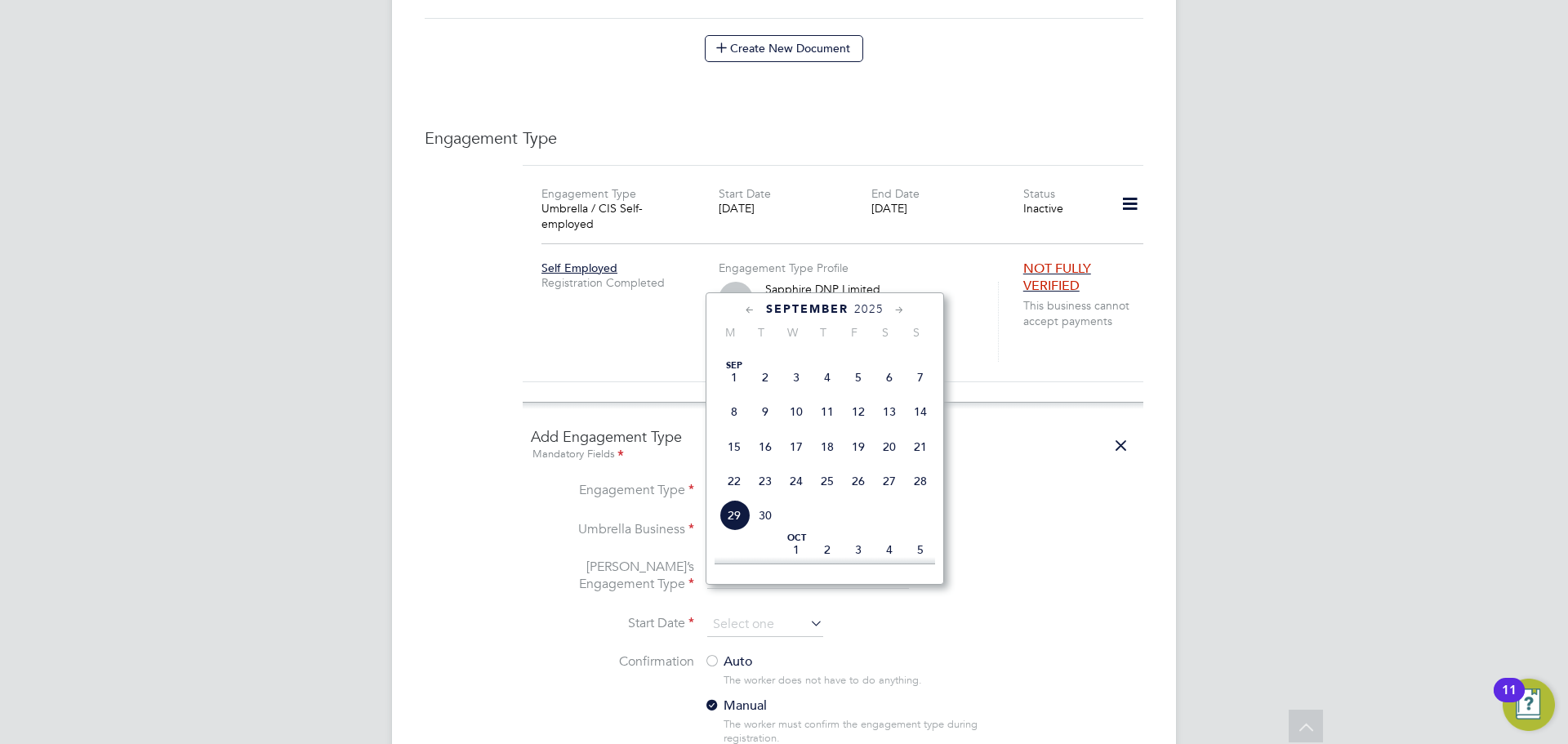
scroll to position [525, 0]
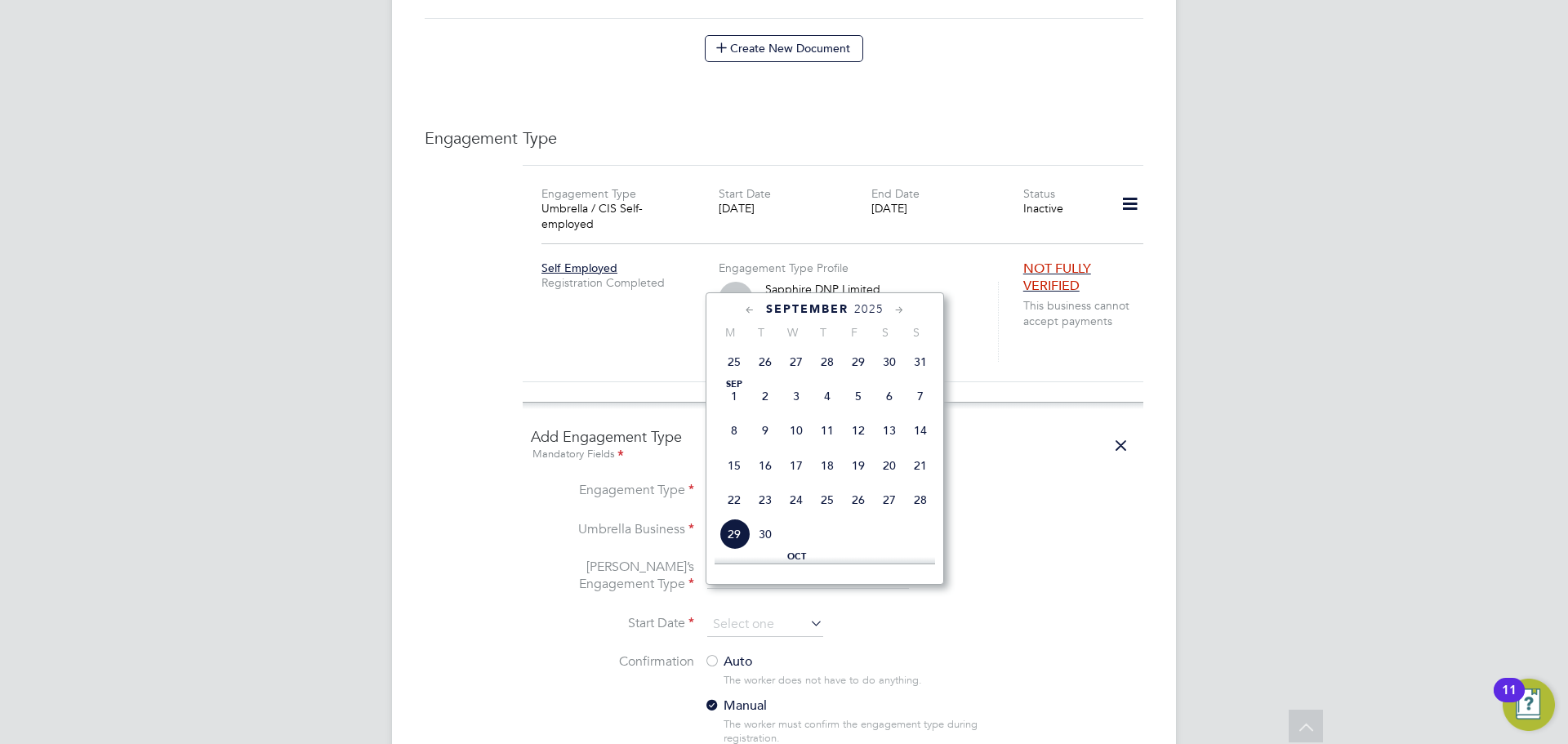
click at [758, 481] on span "16" at bounding box center [764, 465] width 31 height 31
type input "[DATE]"
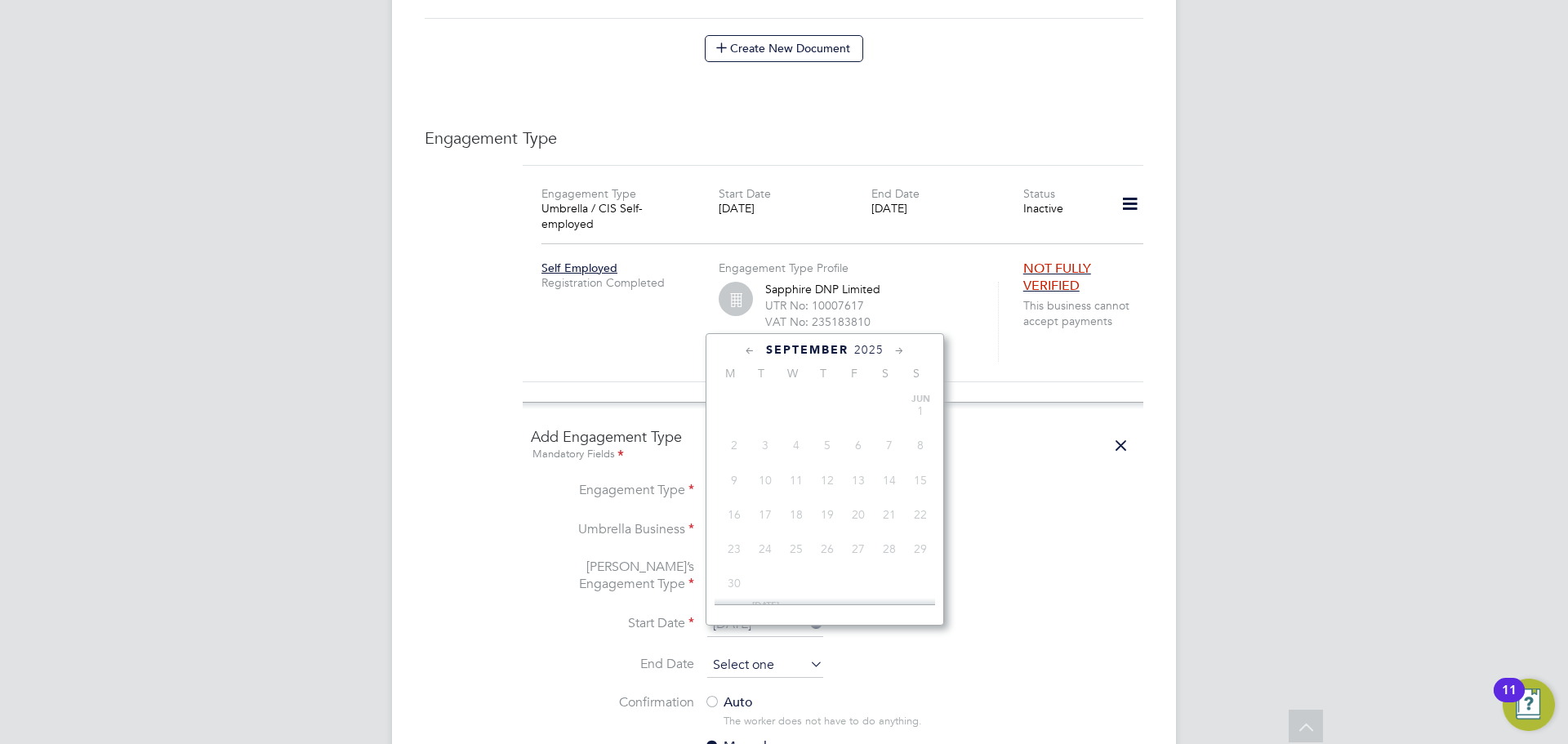
click at [784, 653] on input at bounding box center [765, 665] width 116 height 24
click at [923, 619] on div at bounding box center [825, 614] width 221 height 20
drag, startPoint x: 1030, startPoint y: 617, endPoint x: 922, endPoint y: 648, distance: 112.4
click at [1031, 621] on li "Start Date [DATE]" at bounding box center [833, 632] width 605 height 41
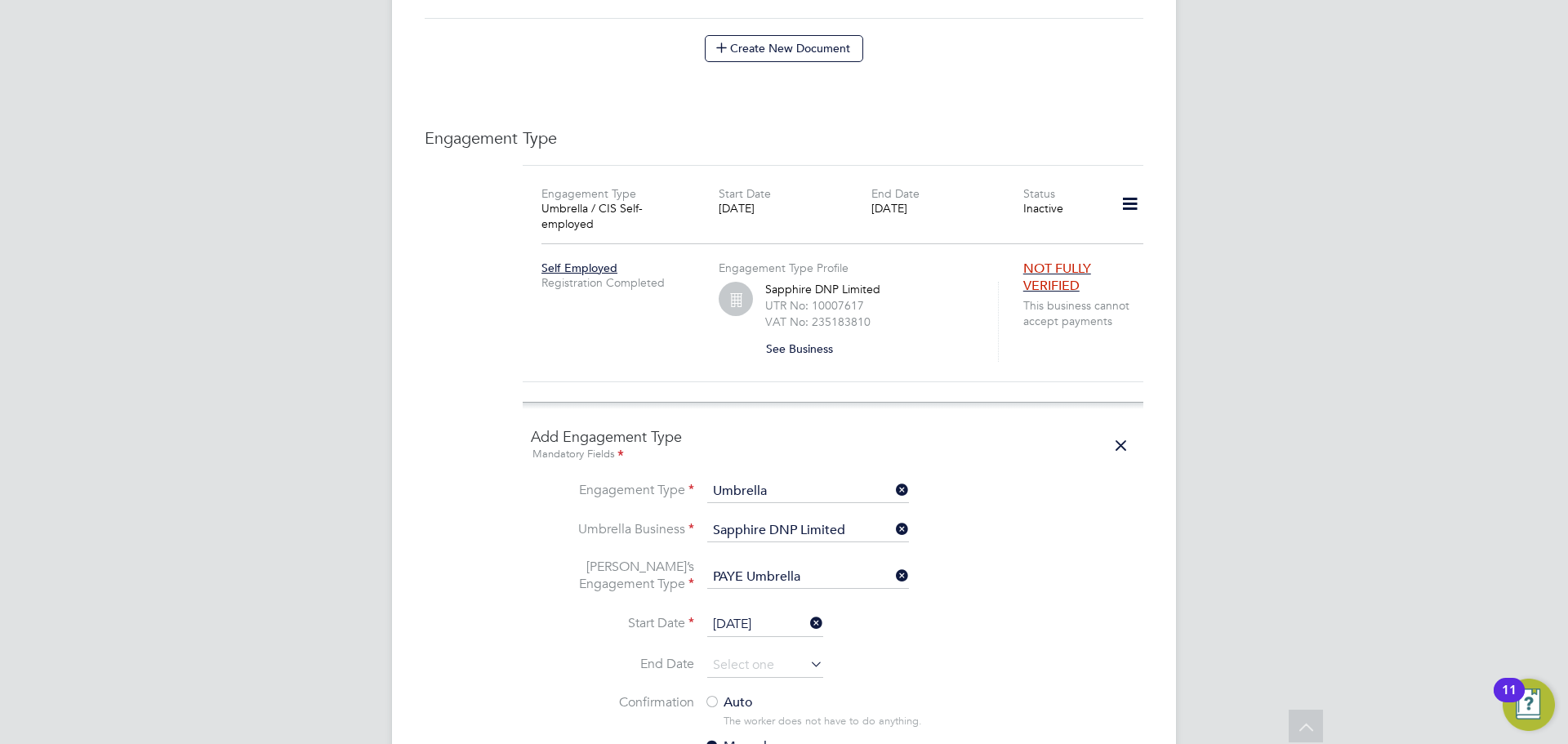
click at [716, 695] on div at bounding box center [712, 703] width 17 height 17
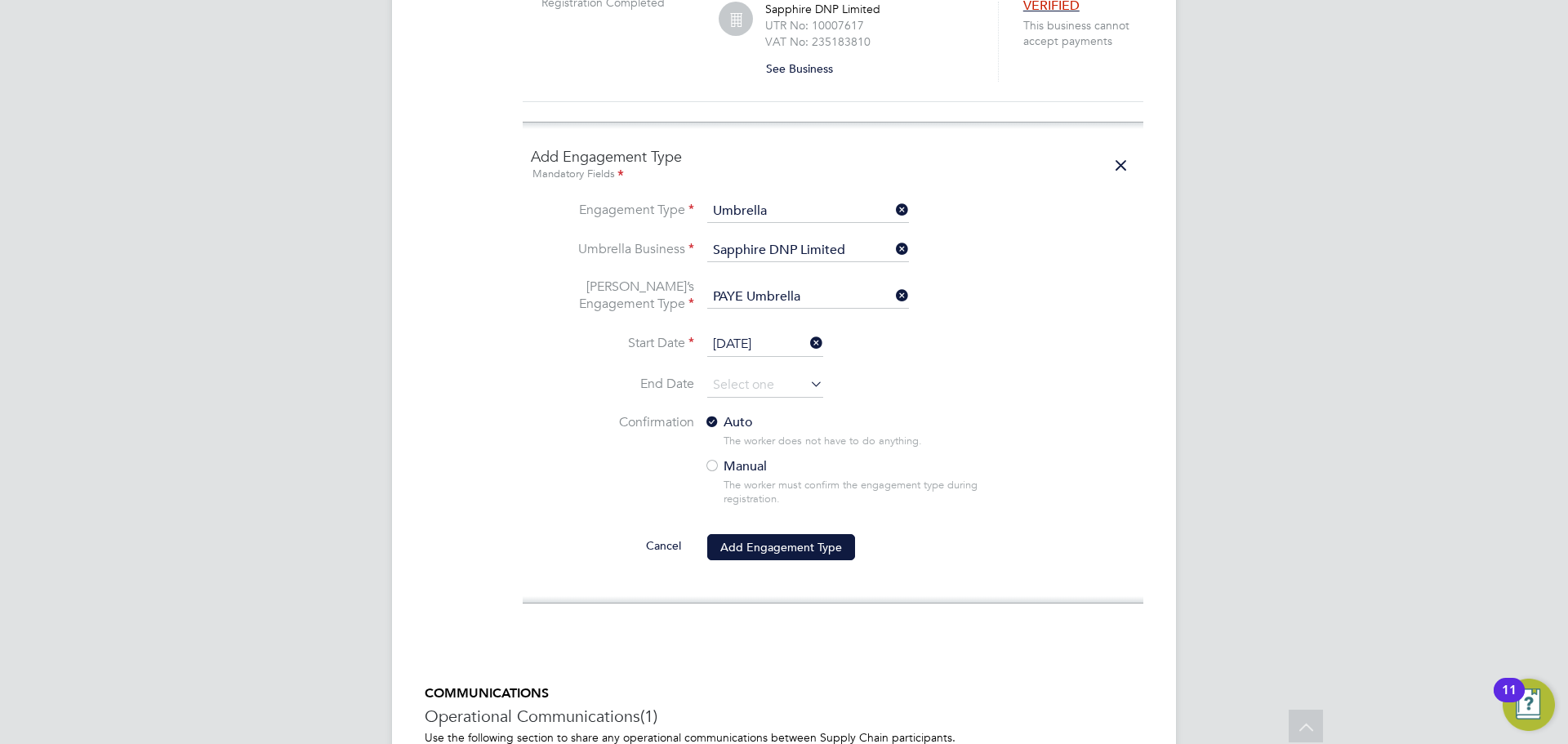
scroll to position [1622, 0]
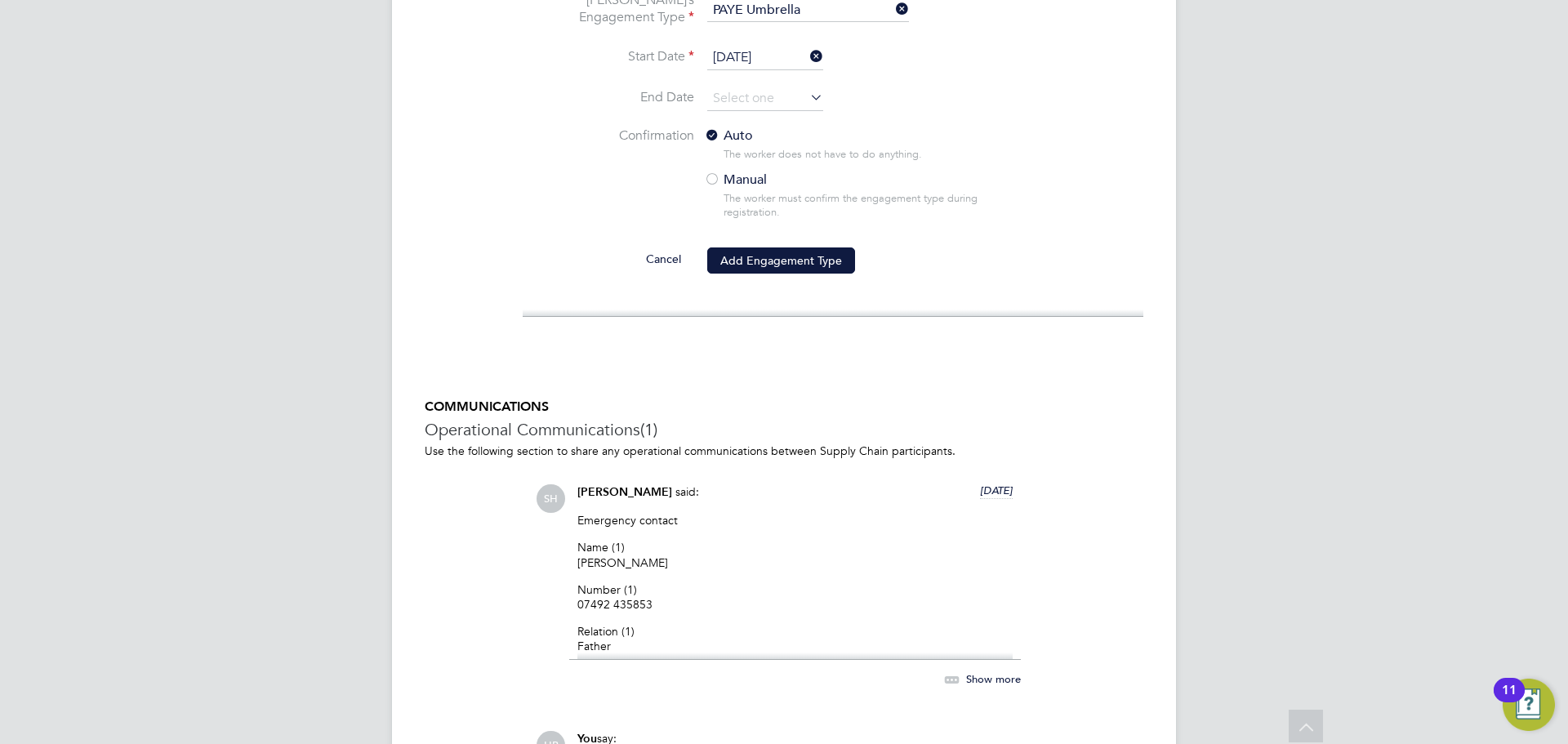
click at [772, 247] on button "Add Engagement Type" at bounding box center [781, 260] width 148 height 26
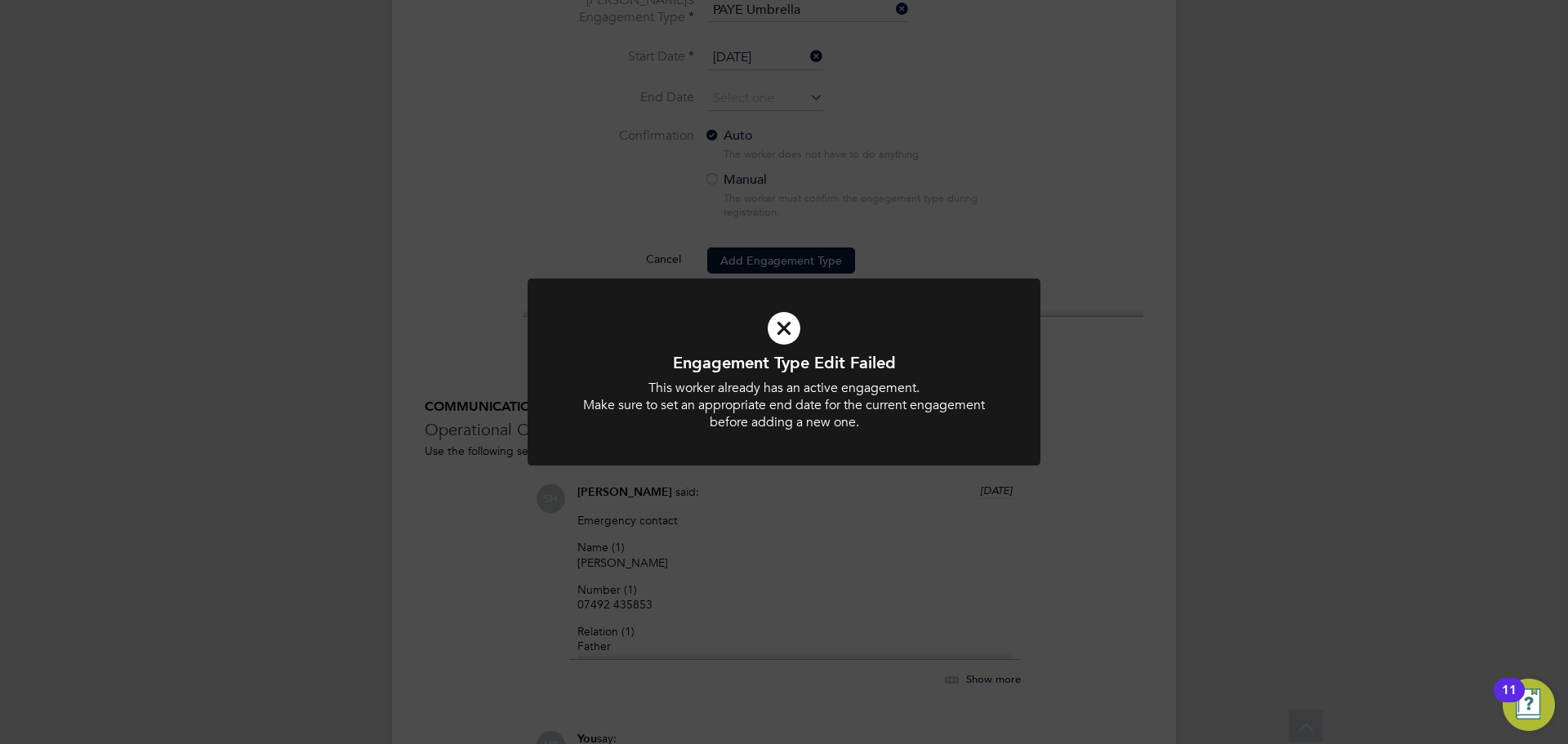
click at [1014, 216] on div "Engagement Type Edit Failed This worker already has an active engagement. Make …" at bounding box center [784, 372] width 1568 height 744
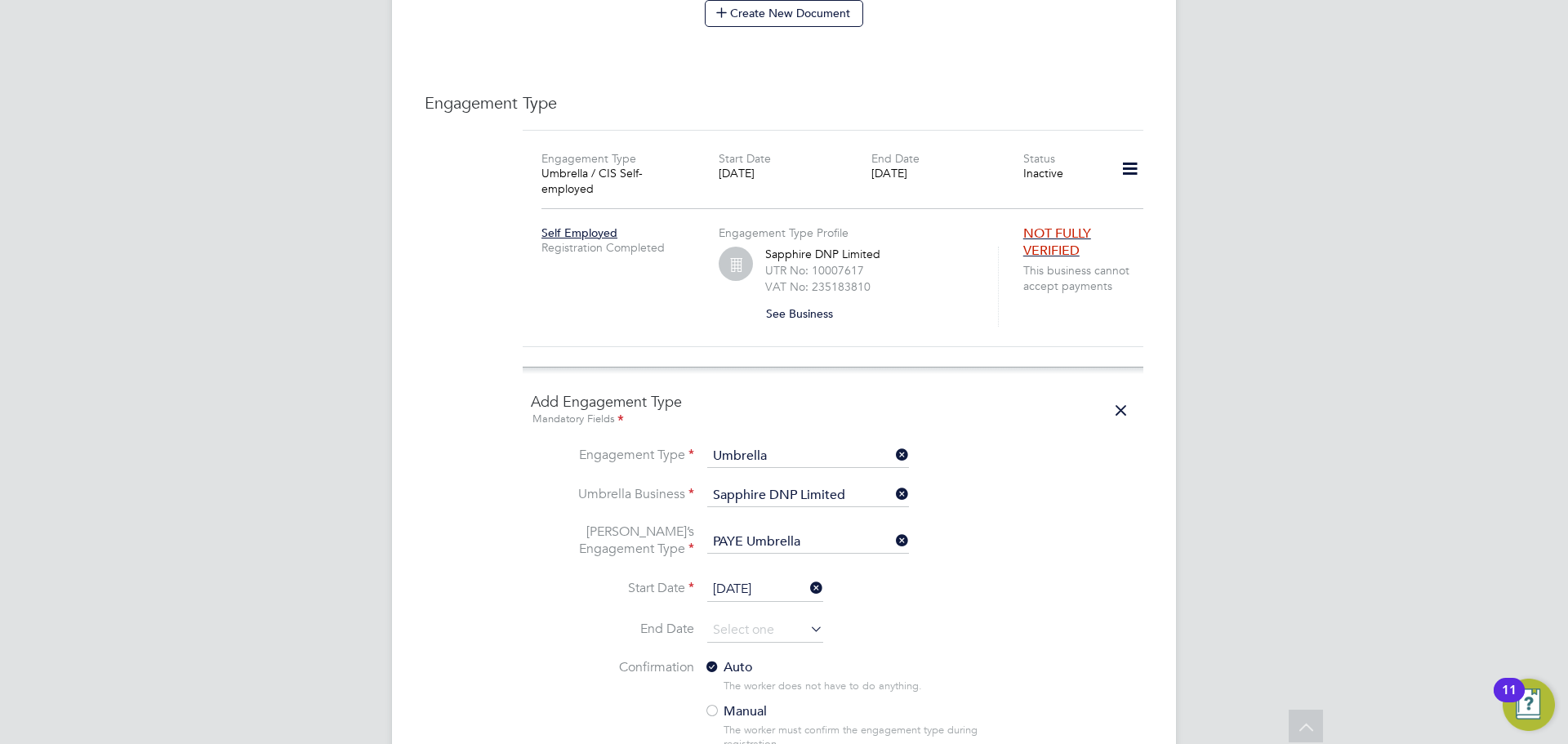
scroll to position [1068, 0]
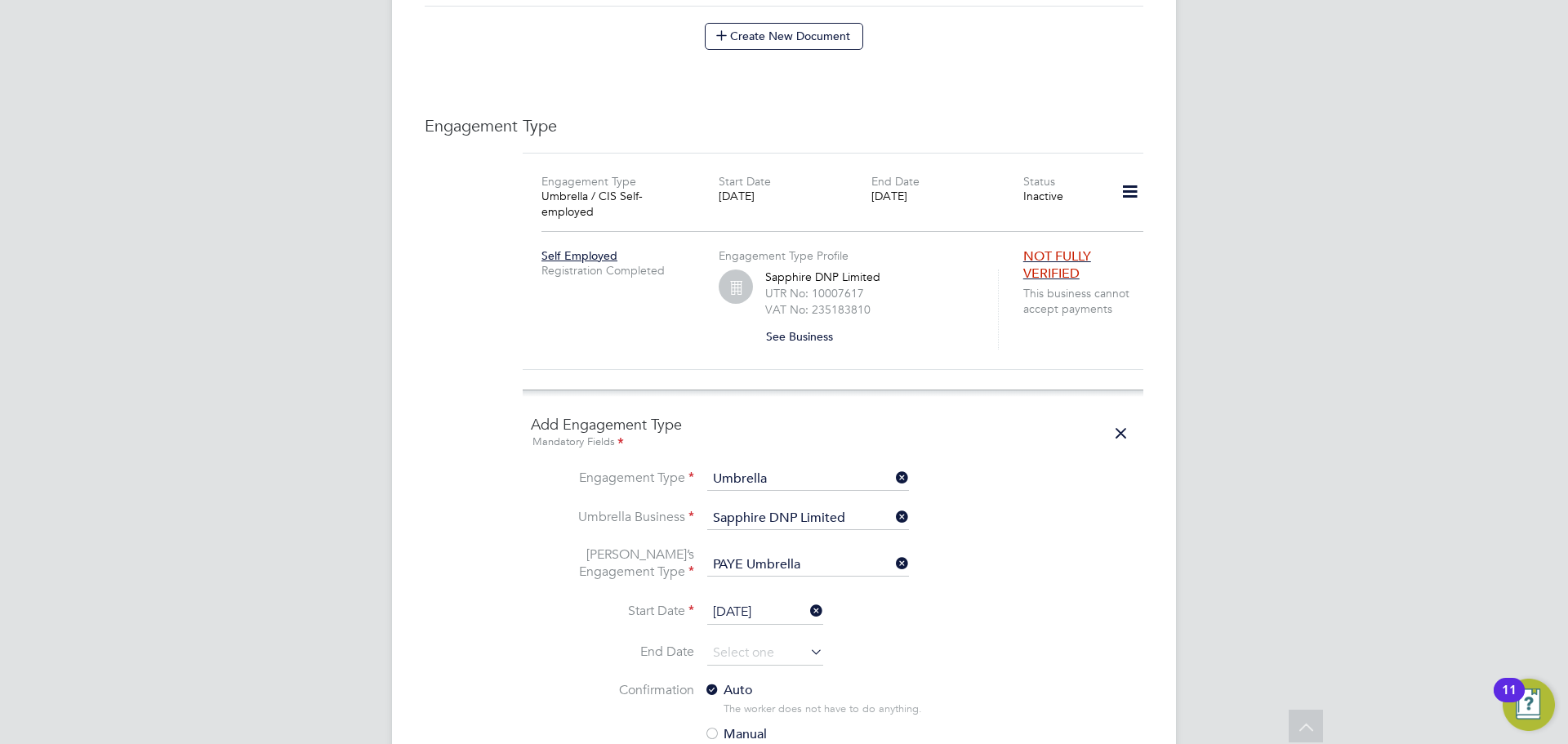
click at [1134, 183] on icon at bounding box center [1130, 191] width 28 height 38
drag, startPoint x: 886, startPoint y: 346, endPoint x: 912, endPoint y: 366, distance: 32.8
click at [888, 348] on div "Engagement Type Umbrella / CIS Self-employed Start Date [DATE] End Date [DATE] …" at bounding box center [833, 271] width 621 height 237
drag, startPoint x: 1129, startPoint y: 406, endPoint x: 1089, endPoint y: 289, distance: 123.6
click at [1127, 415] on icon at bounding box center [1121, 433] width 28 height 38
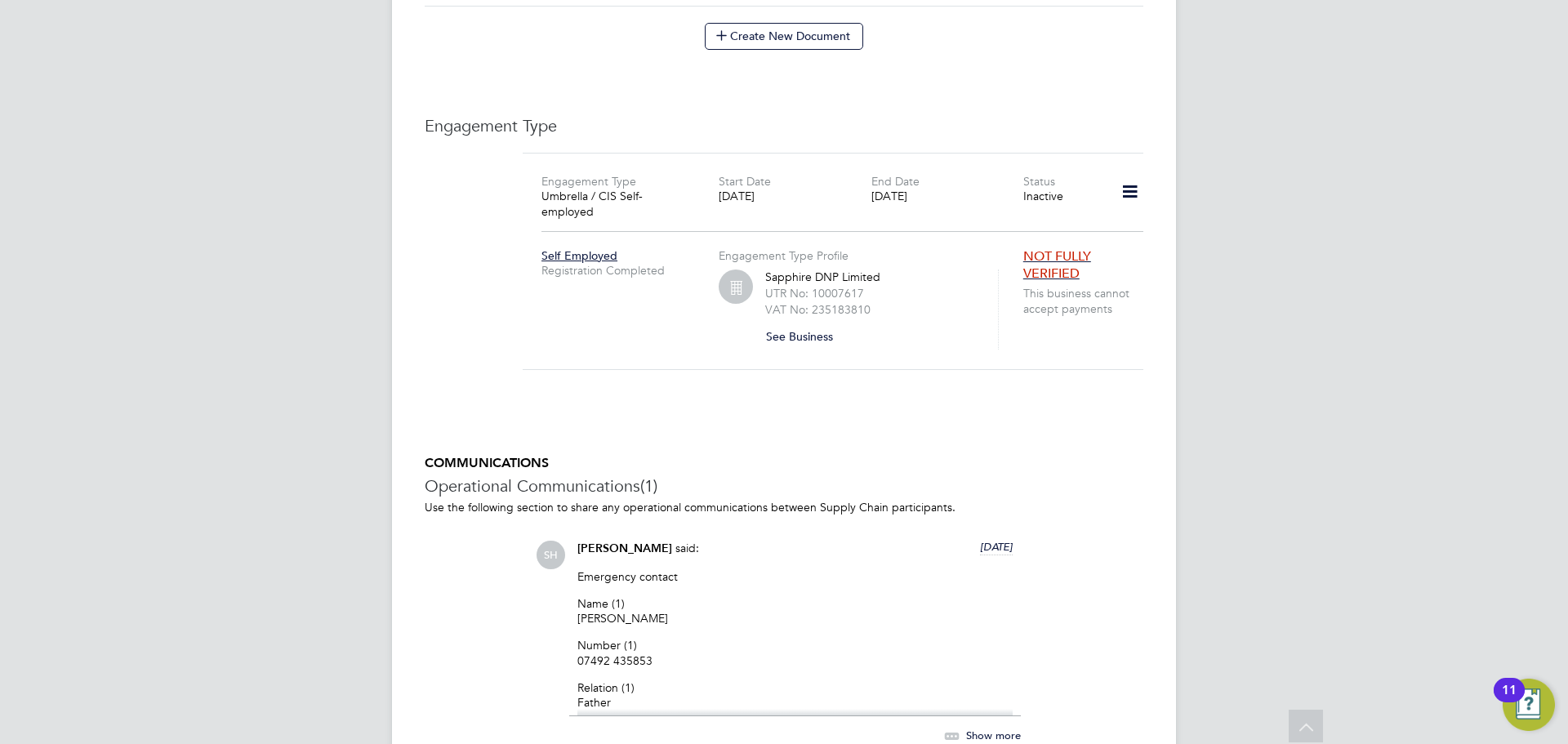
click at [1112, 181] on div at bounding box center [1124, 196] width 51 height 46
click at [1123, 181] on icon at bounding box center [1130, 191] width 28 height 38
click at [994, 221] on li "Edit Engagement Type" at bounding box center [1044, 222] width 187 height 23
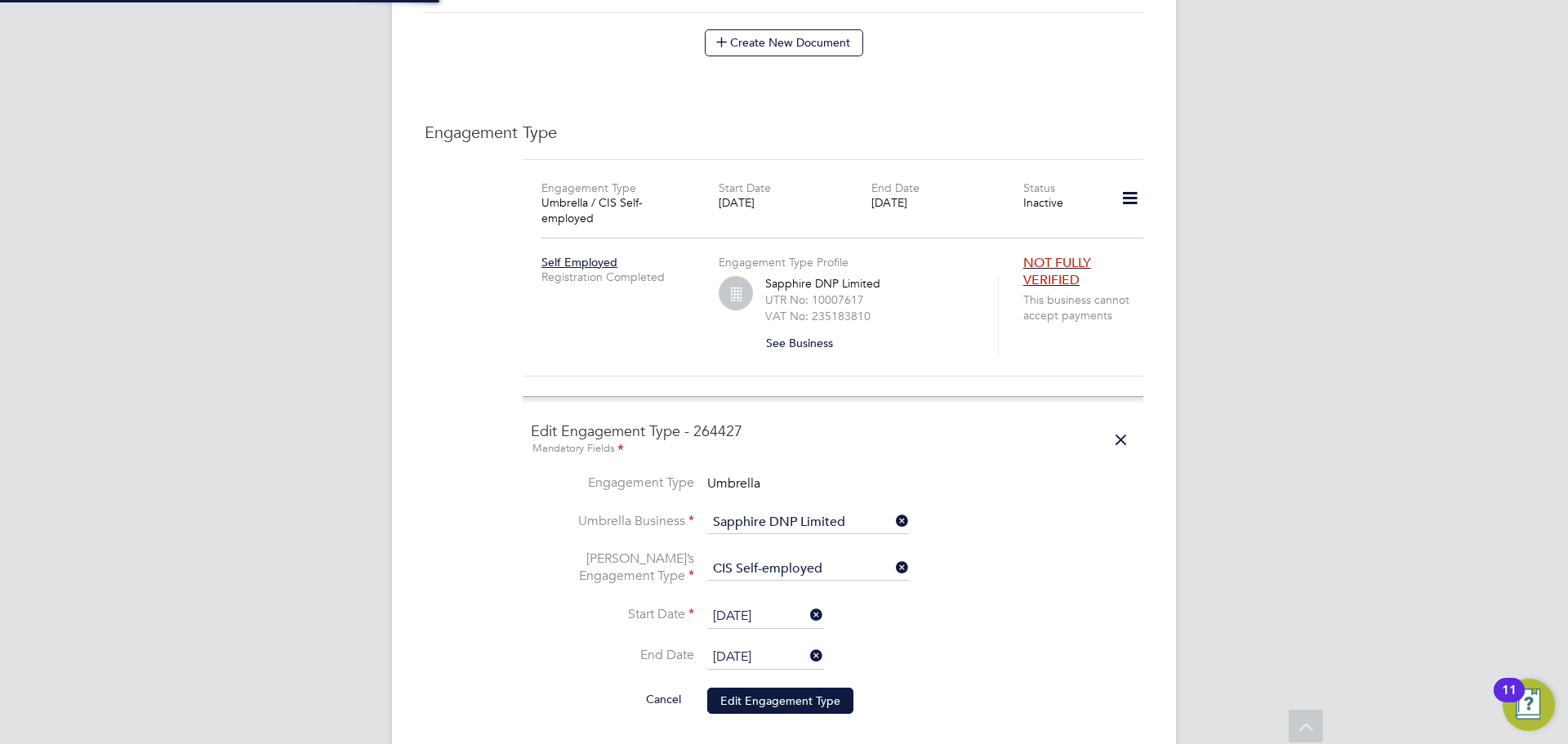
scroll to position [1059, 0]
drag, startPoint x: 783, startPoint y: 613, endPoint x: 784, endPoint y: 627, distance: 14.0
click at [784, 624] on ul "Engagement Type Umbrella Umbrella Business Sapphire DNP Limited Umbrella’s Enga…" at bounding box center [833, 604] width 605 height 257
click at [784, 646] on input "[DATE]" at bounding box center [765, 658] width 116 height 24
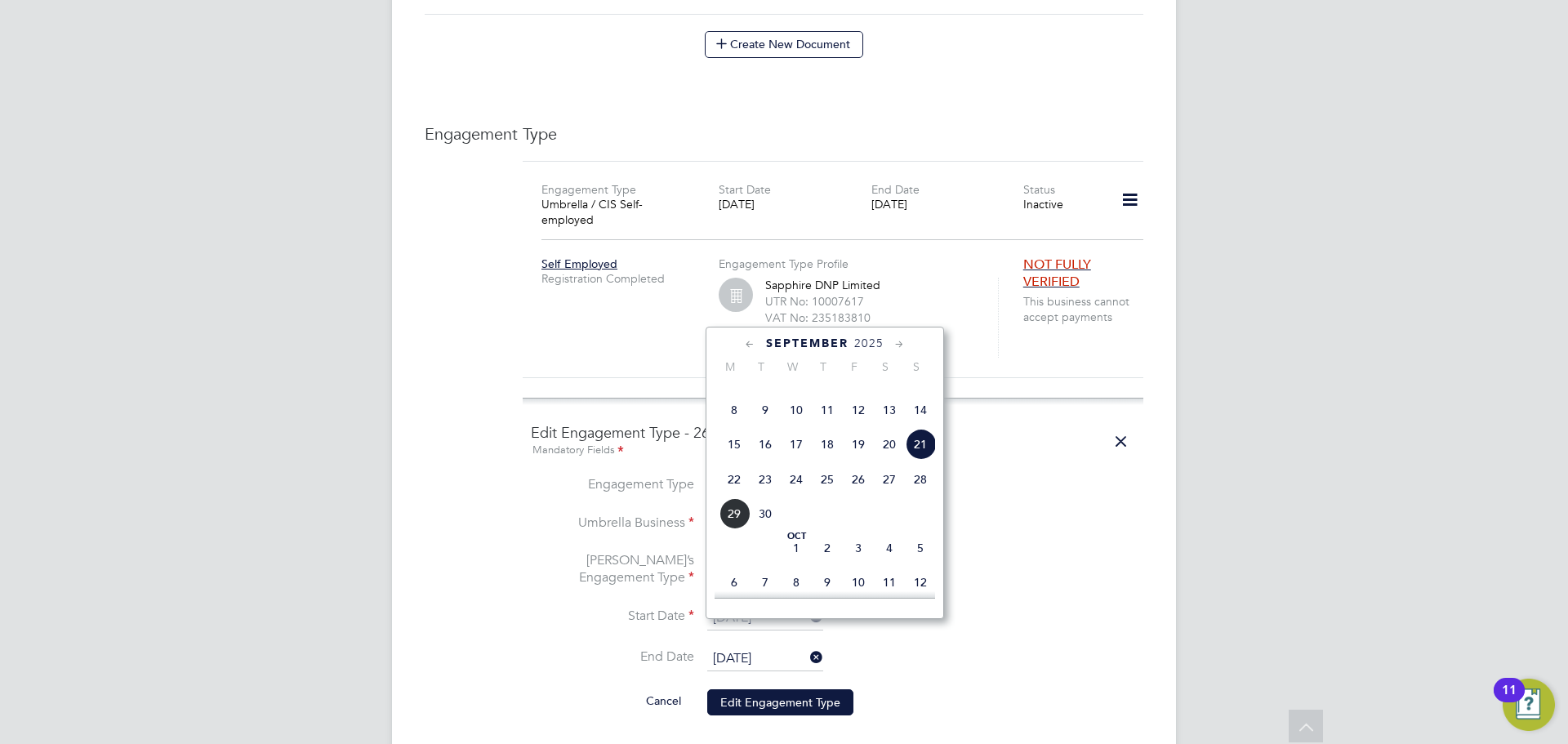
drag, startPoint x: 918, startPoint y: 441, endPoint x: 743, endPoint y: 486, distance: 180.7
click at [743, 486] on div "[DATE] 2 3 4 5 6 7 8 9 10 11 12 13 14 15 16 17 18 19 20 21 22 23 24 25 26 27 28…" at bounding box center [835, 446] width 241 height 172
click at [736, 460] on span "15" at bounding box center [733, 444] width 31 height 31
type input "[DATE]"
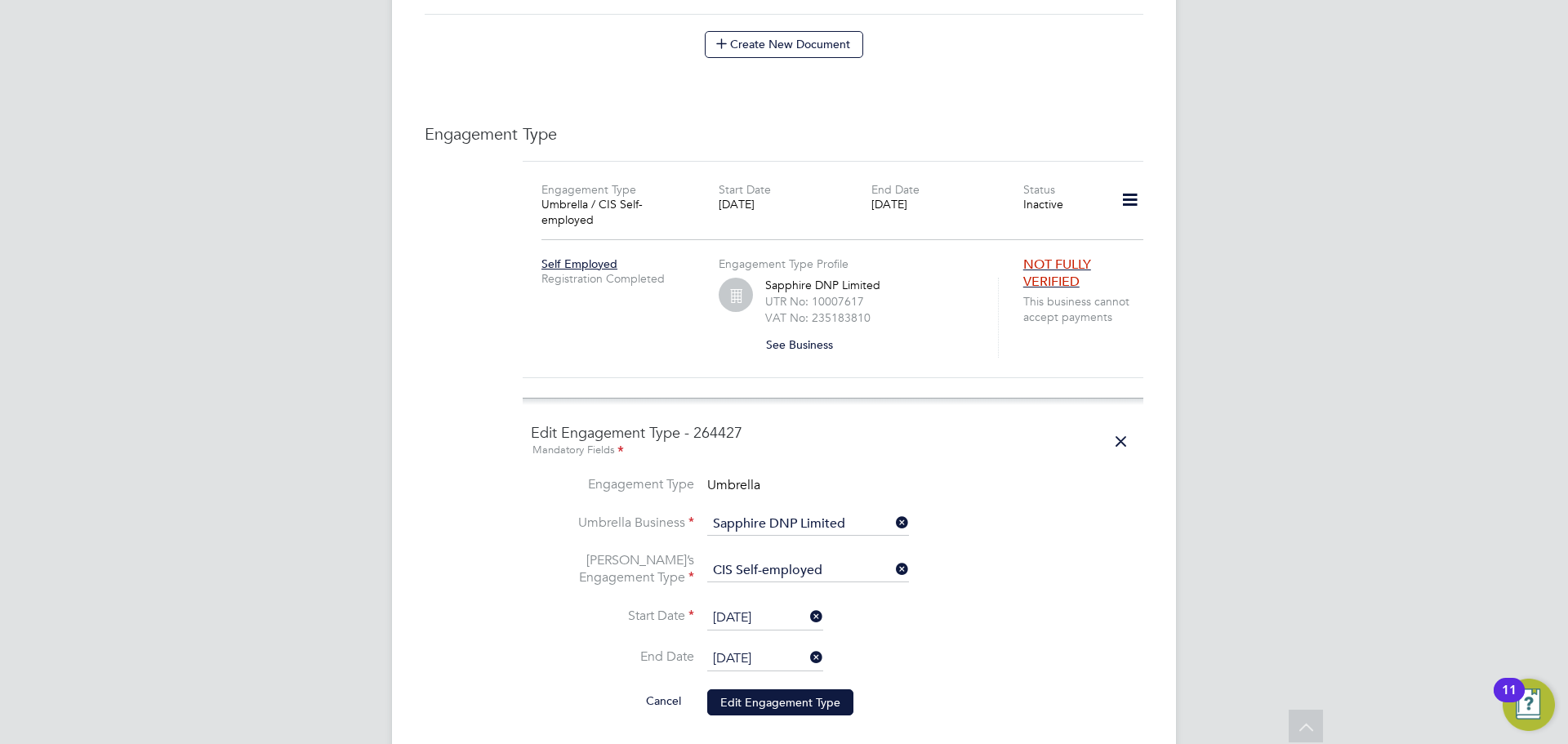
click at [747, 693] on li "Cancel Edit Engagement Type" at bounding box center [833, 710] width 605 height 46
click at [753, 689] on button "Edit Engagement Type" at bounding box center [780, 701] width 146 height 26
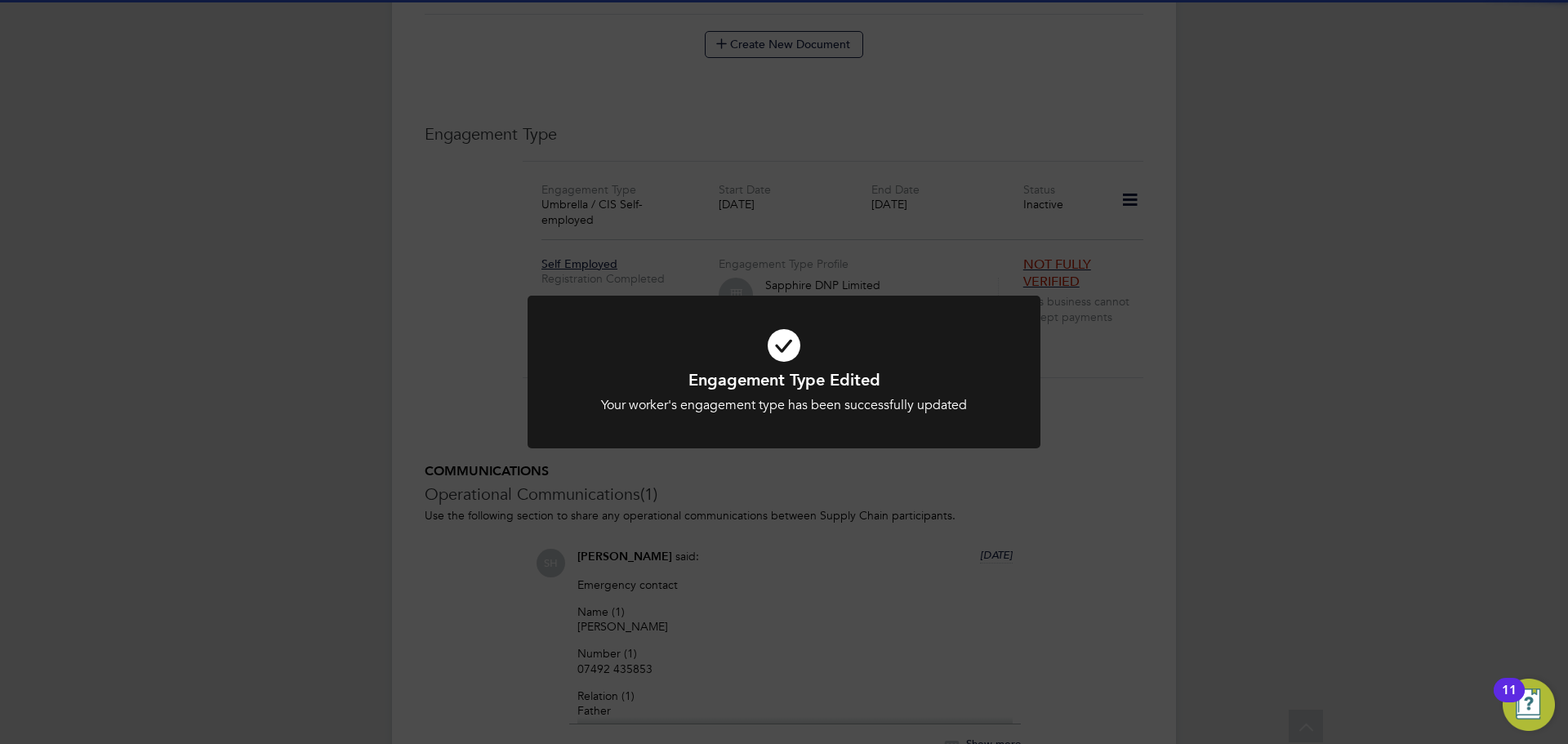
click at [1154, 420] on div "Engagement Type Edited Your worker's engagement type has been successfully upda…" at bounding box center [784, 372] width 1568 height 744
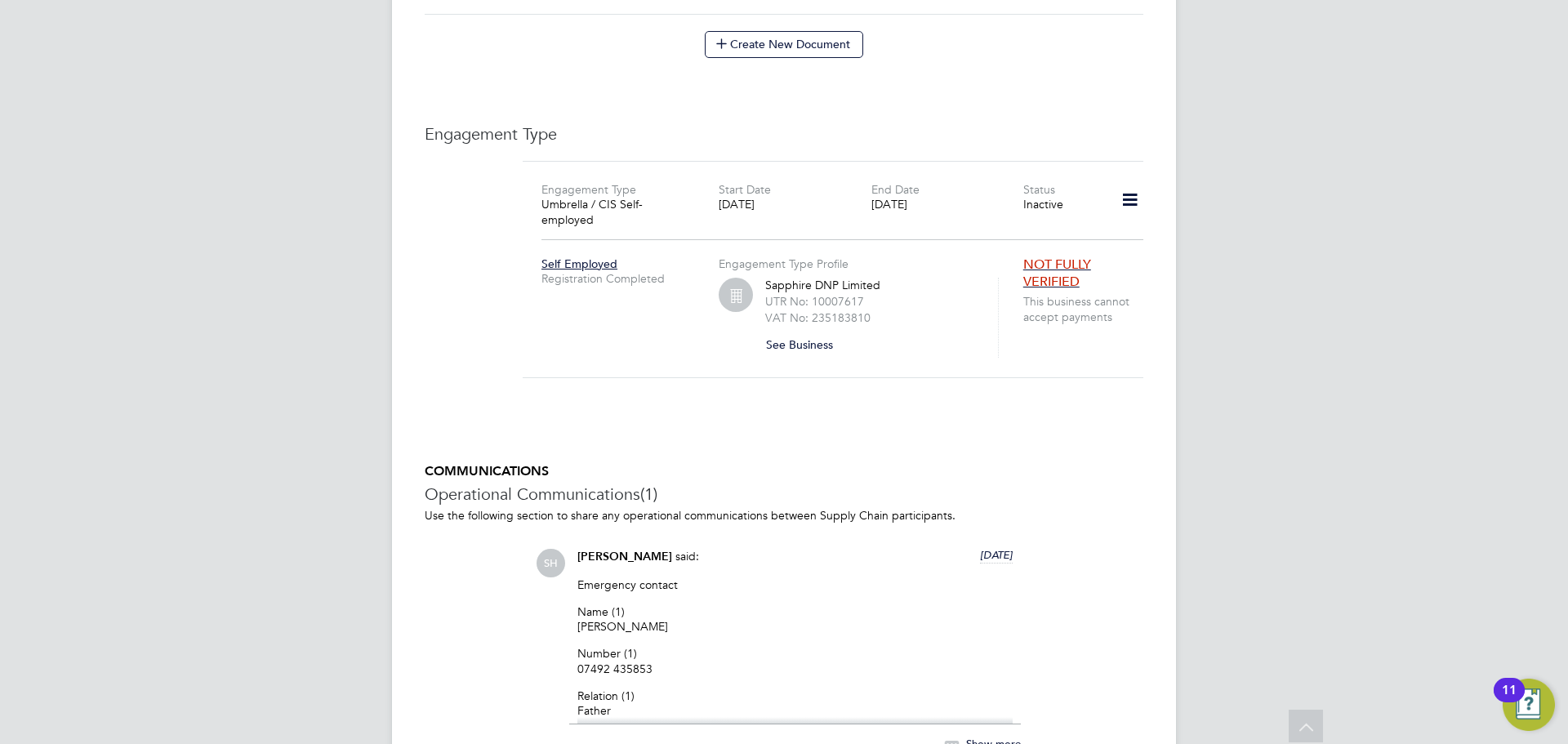
click at [1118, 181] on icon at bounding box center [1130, 200] width 28 height 38
click at [1039, 248] on li "Add Engagement Type" at bounding box center [1044, 253] width 187 height 23
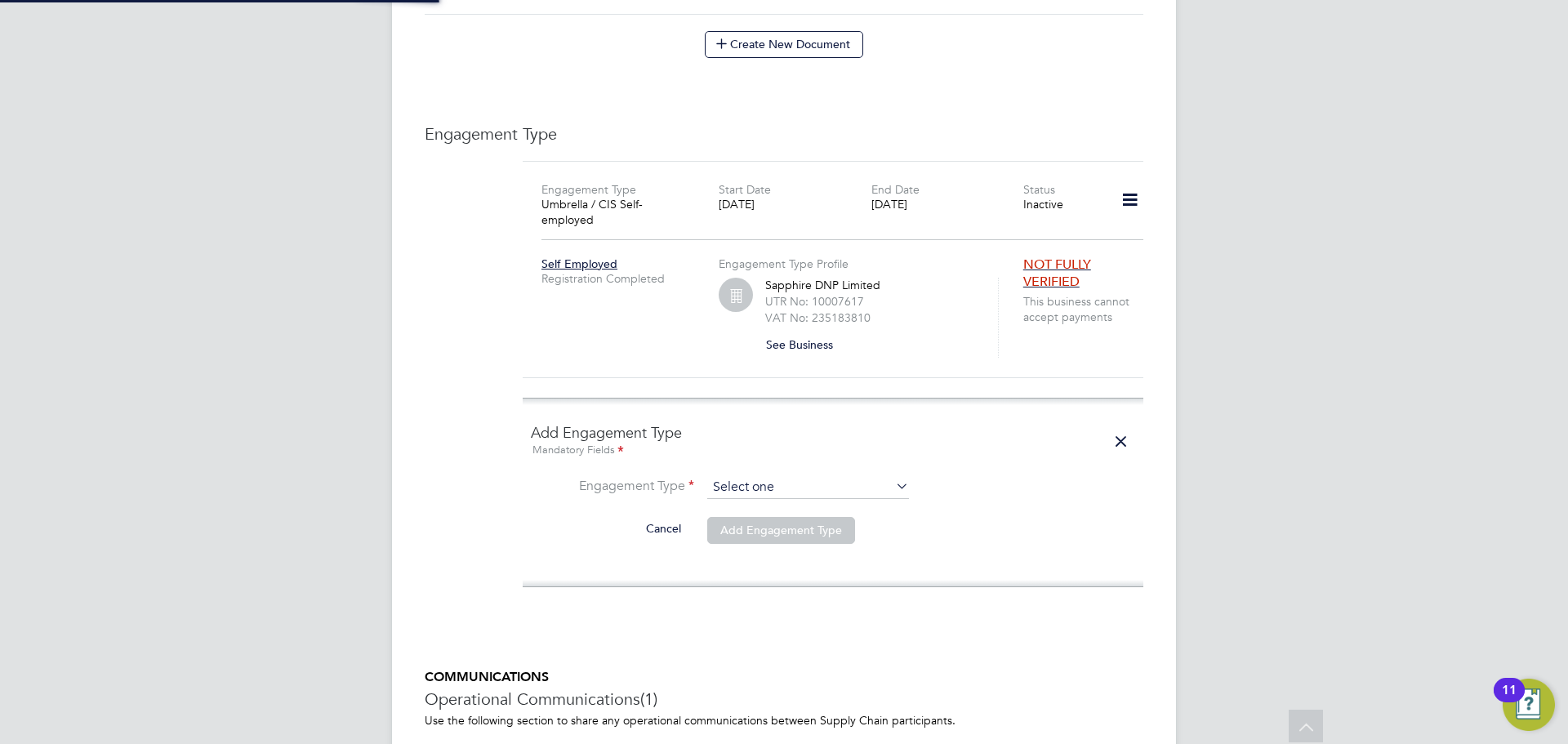
scroll to position [1059, 0]
click at [740, 476] on input at bounding box center [808, 487] width 202 height 23
drag, startPoint x: 827, startPoint y: 546, endPoint x: 813, endPoint y: 485, distance: 62.6
click at [826, 538] on div "All Workers Worker Payment History Tasks Activity Logs Worker Payment History T…" at bounding box center [784, 85] width 784 height 2264
click at [800, 476] on input at bounding box center [808, 487] width 202 height 23
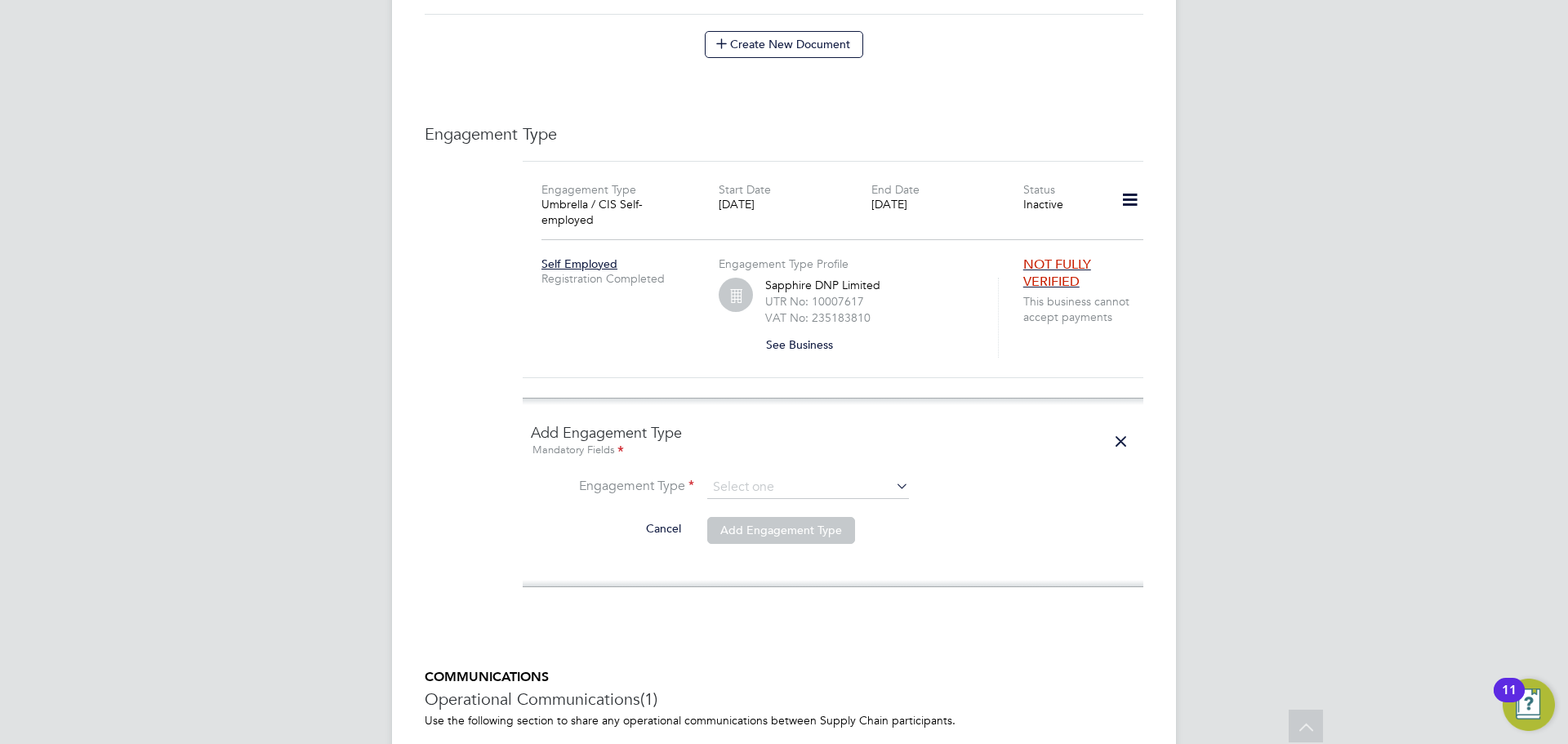
drag, startPoint x: 805, startPoint y: 551, endPoint x: 809, endPoint y: 484, distance: 67.1
click at [809, 502] on div "All Workers Worker Payment History Tasks Activity Logs Worker Payment History T…" at bounding box center [784, 85] width 784 height 2264
click at [799, 476] on input at bounding box center [808, 487] width 202 height 23
click at [810, 549] on li "Umbrella" at bounding box center [808, 554] width 203 height 23
type input "Umbrella"
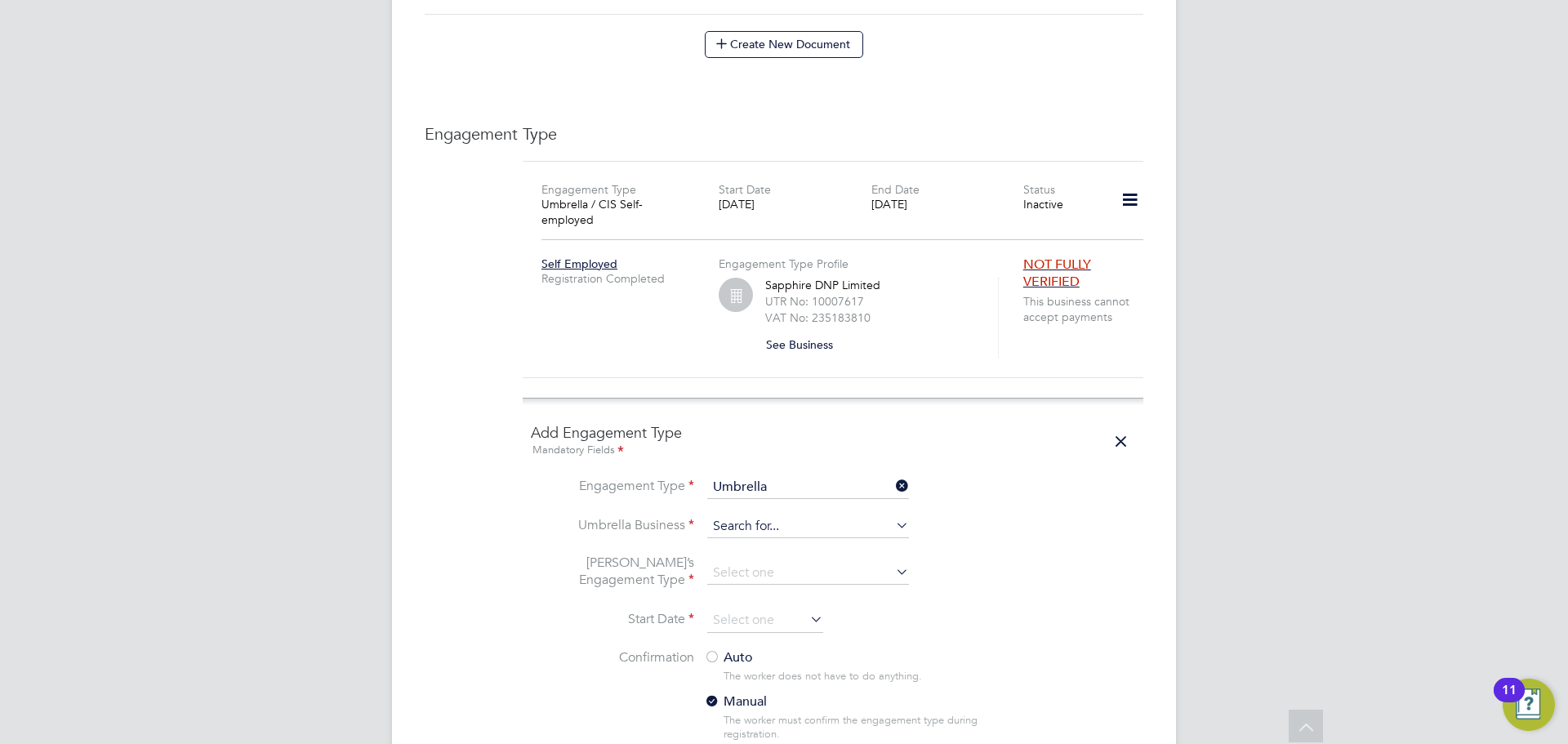
click at [738, 515] on input at bounding box center [808, 526] width 202 height 23
click at [799, 527] on li "[PERSON_NAME] hire DNP Limited" at bounding box center [818, 523] width 222 height 23
type input "Sapphire DNP Limited"
click at [790, 562] on input at bounding box center [808, 573] width 202 height 23
click at [820, 659] on li "PAYE Umbrella" at bounding box center [808, 664] width 203 height 23
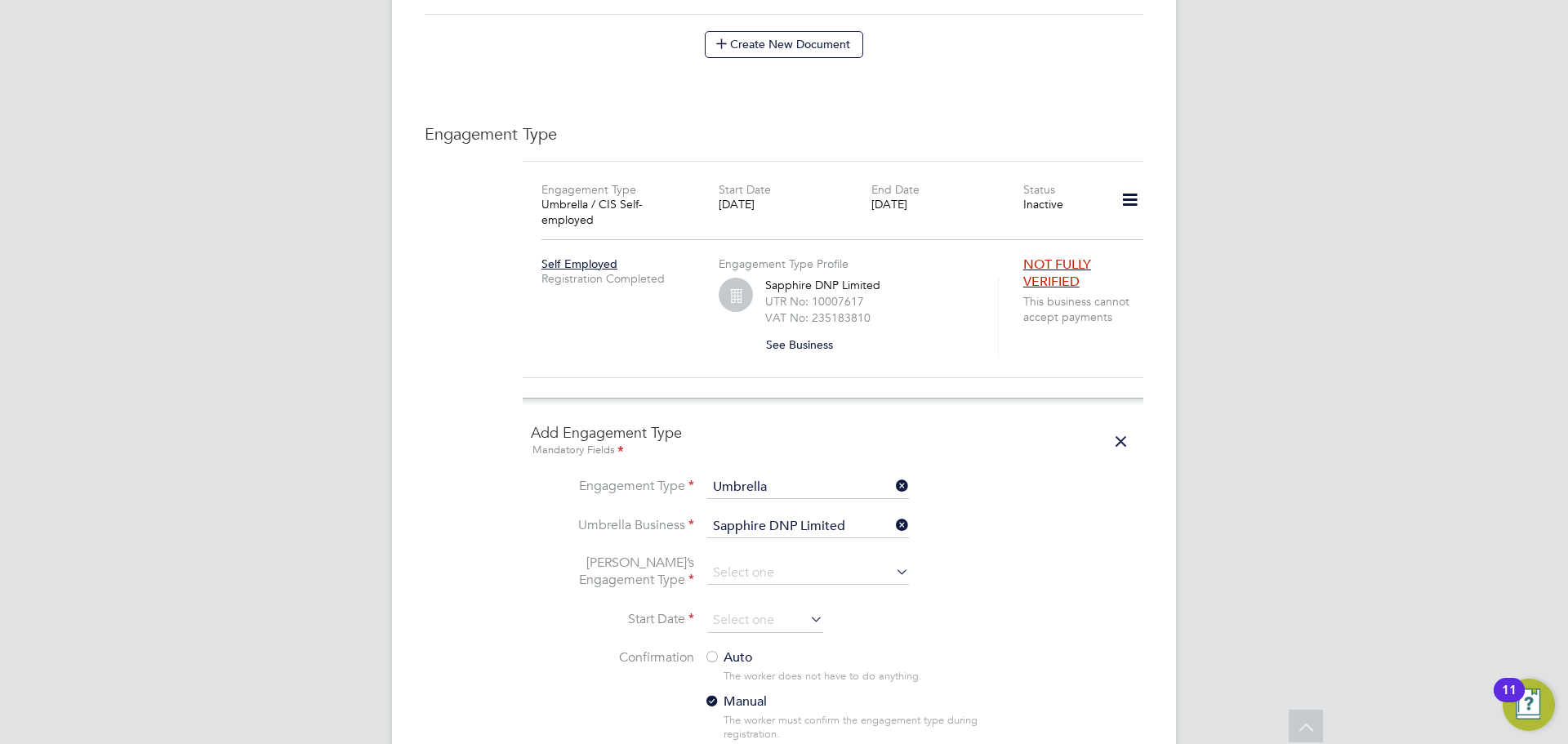
type input "PAYE Umbrella"
click at [788, 608] on input at bounding box center [765, 619] width 116 height 24
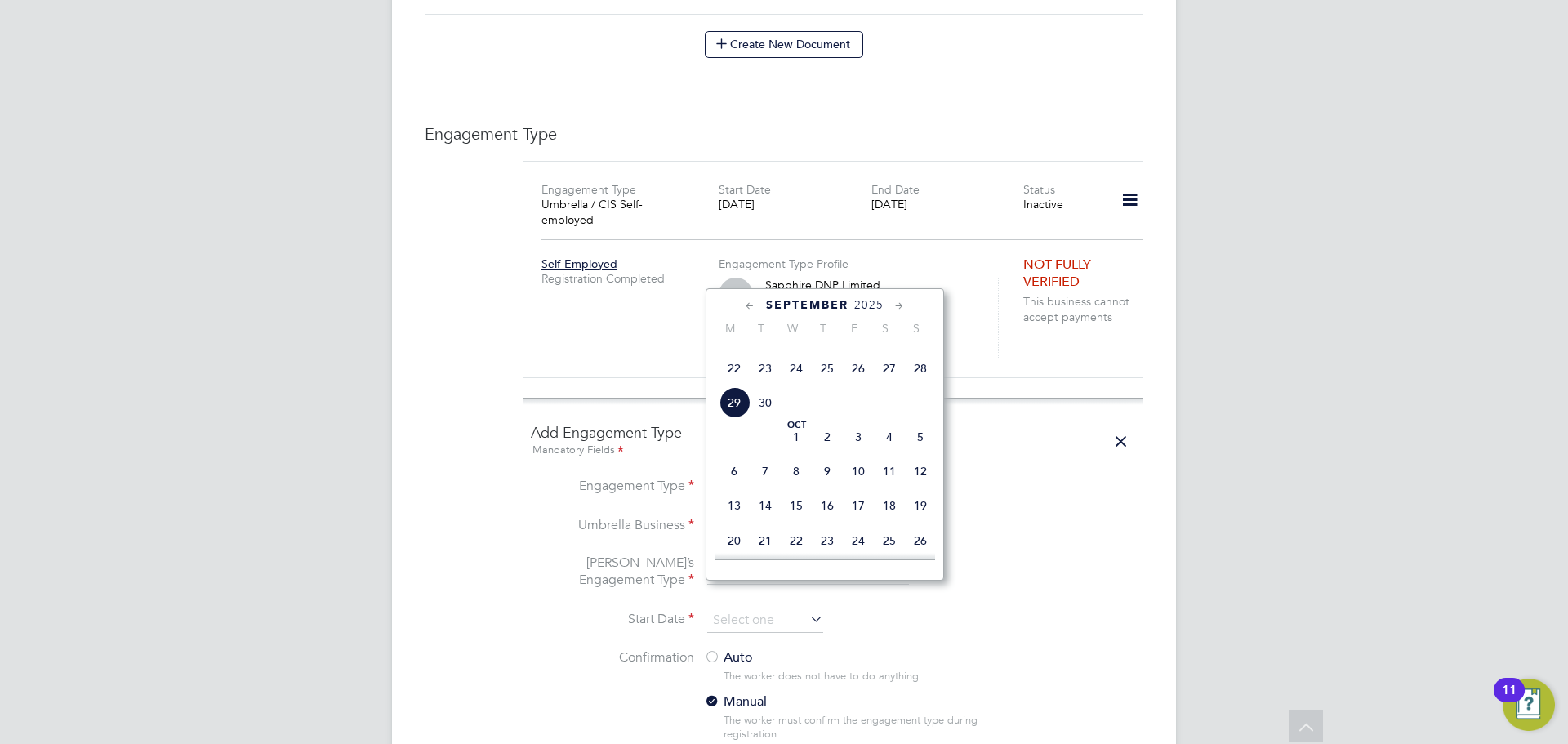
click at [769, 349] on span "16" at bounding box center [764, 334] width 31 height 31
type input "[DATE]"
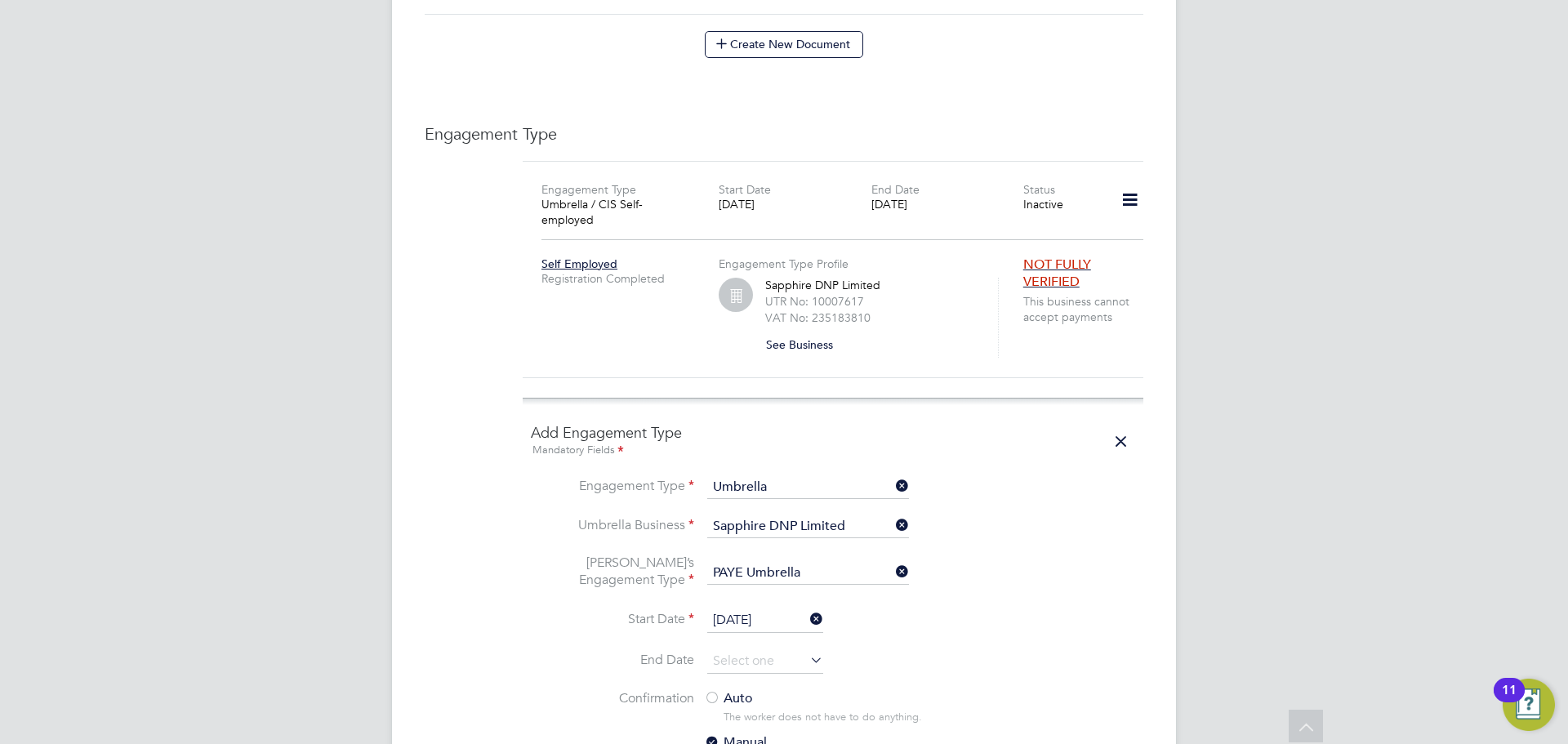
click at [712, 690] on div at bounding box center [712, 699] width 17 height 17
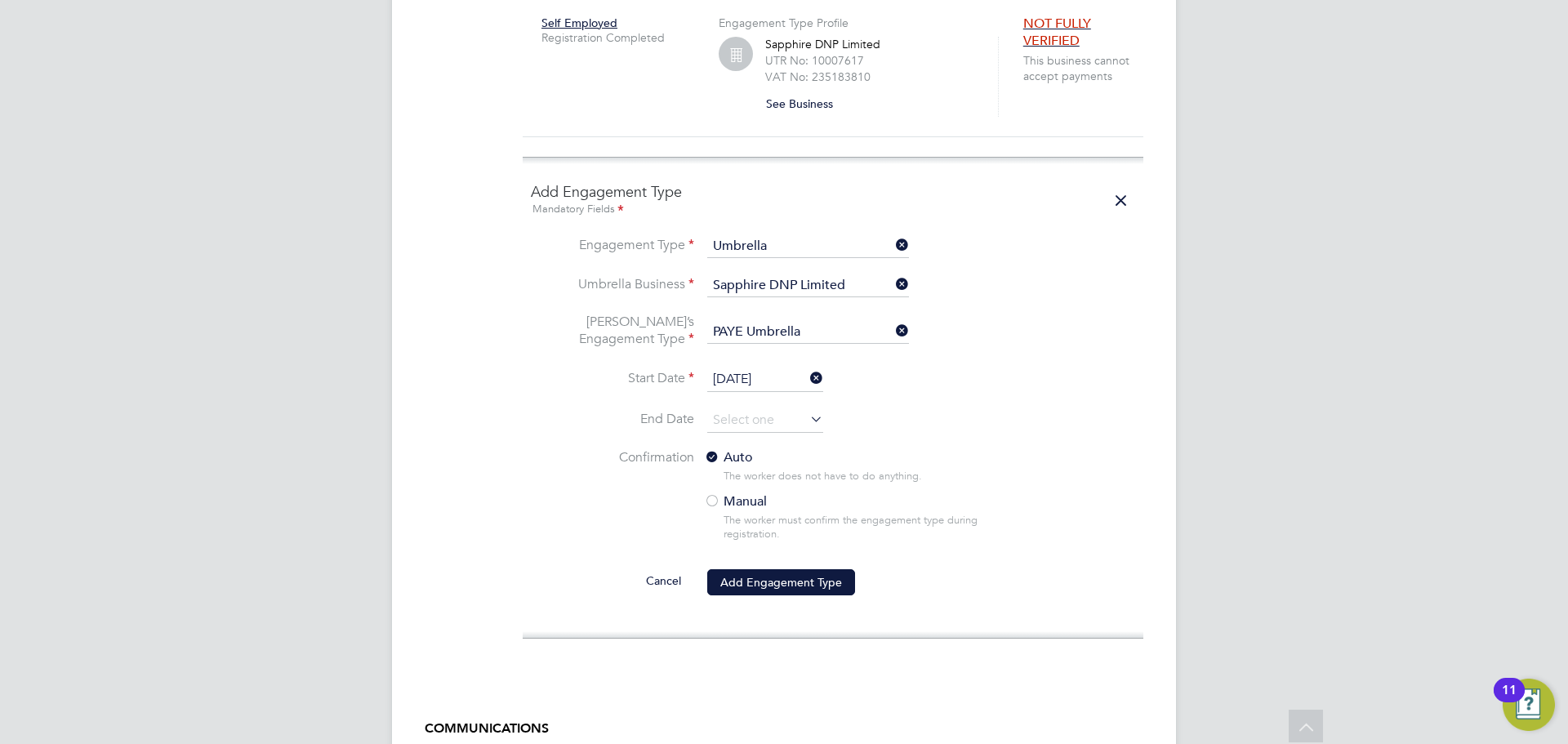
scroll to position [1475, 0]
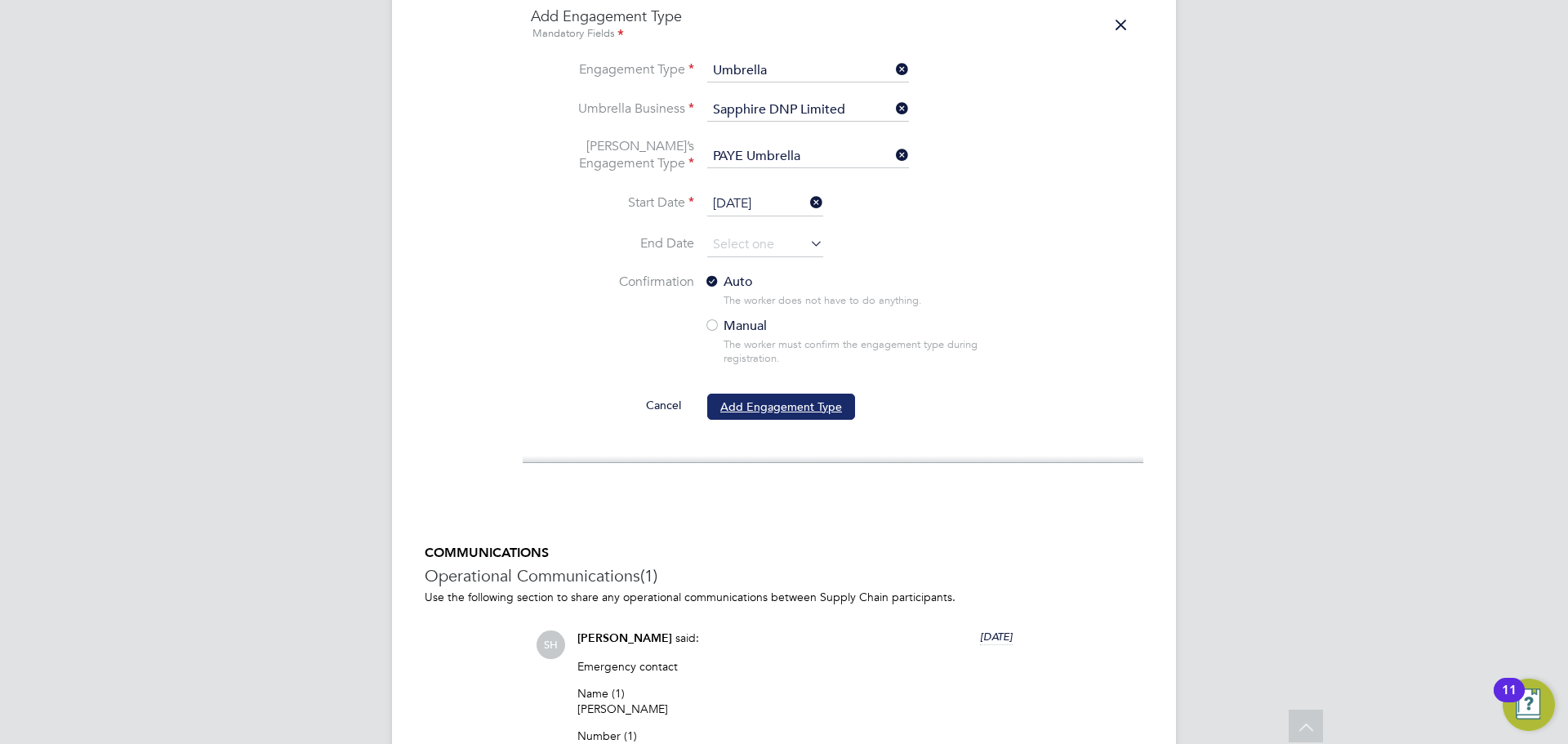
click at [802, 394] on button "Add Engagement Type" at bounding box center [781, 406] width 148 height 26
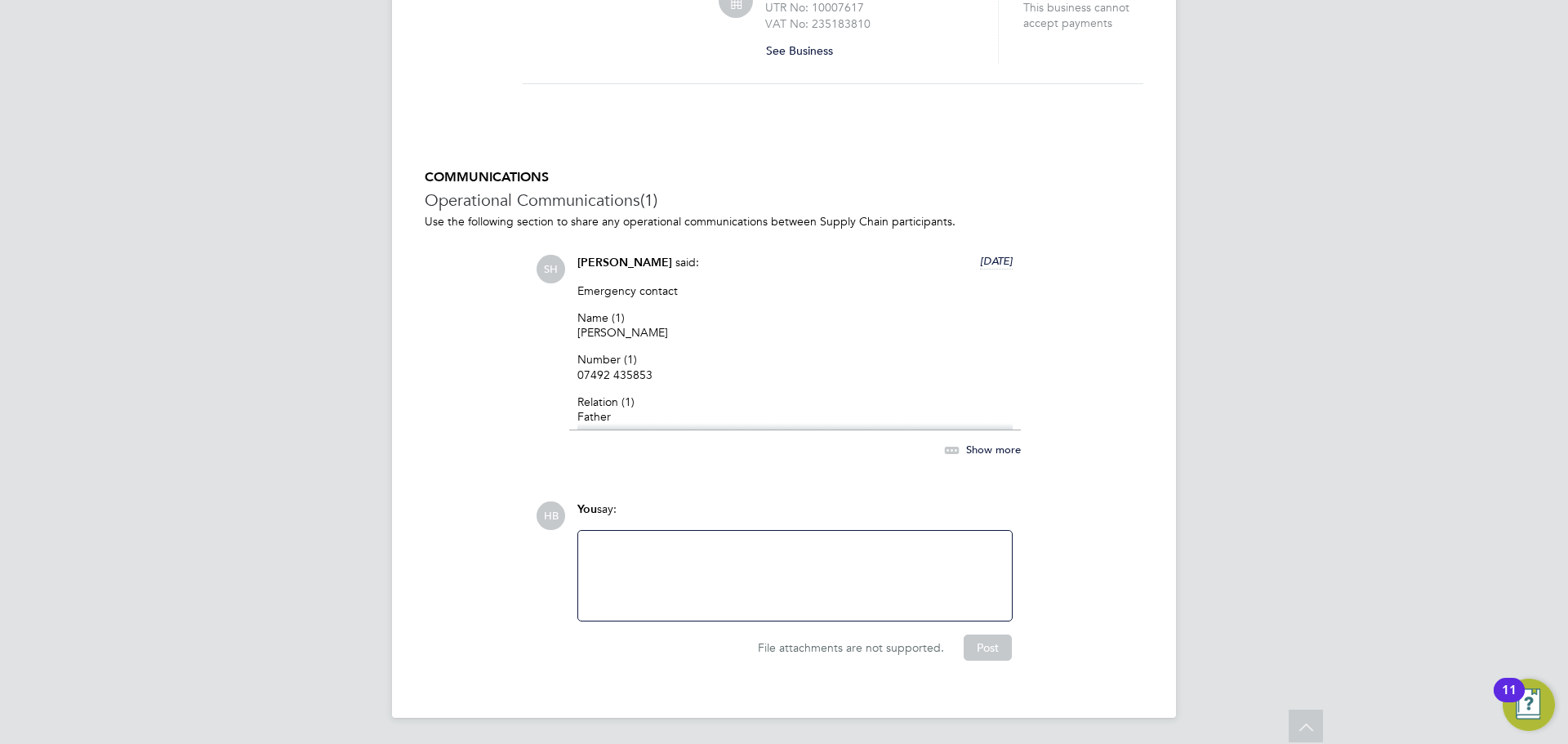
scroll to position [1327, 0]
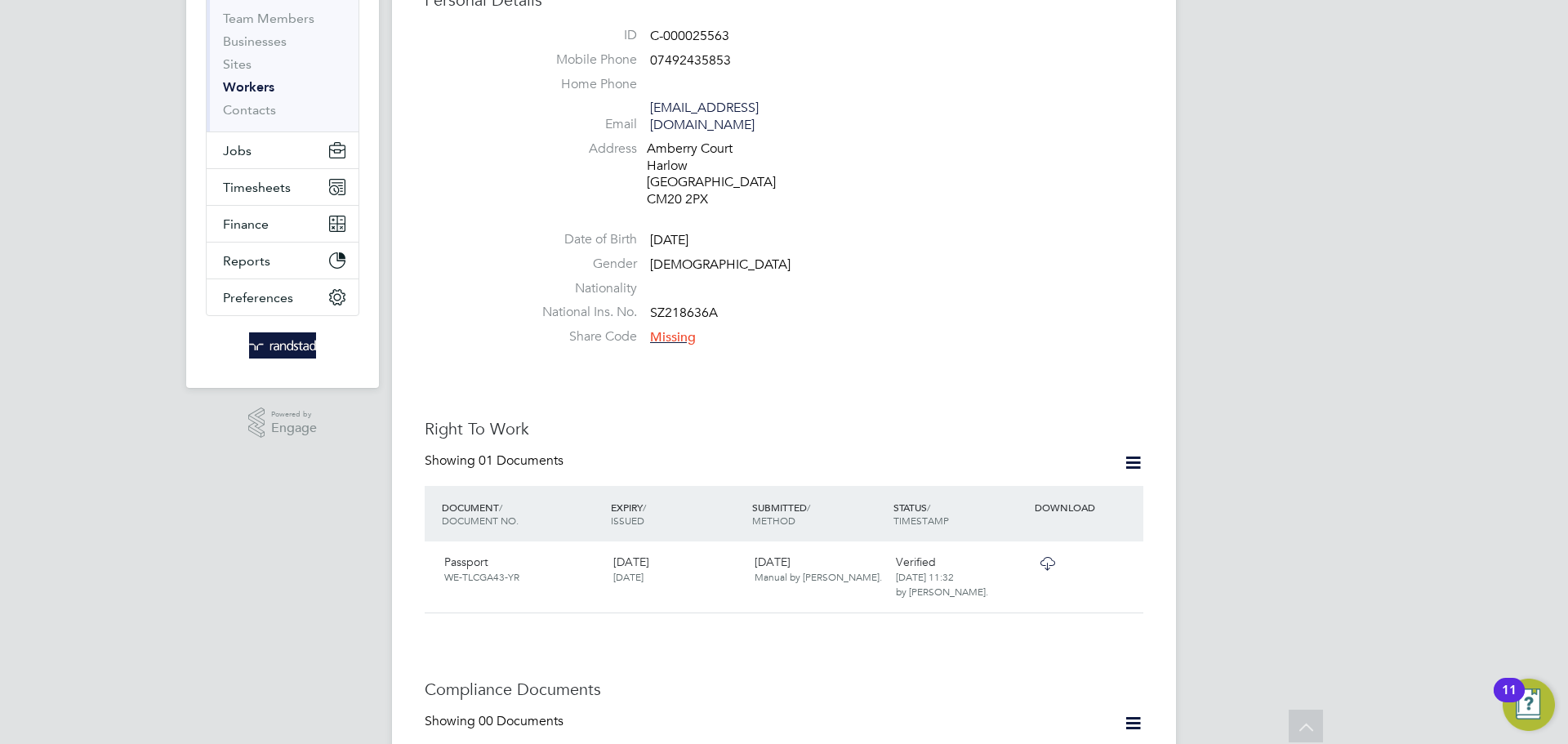
scroll to position [3, 0]
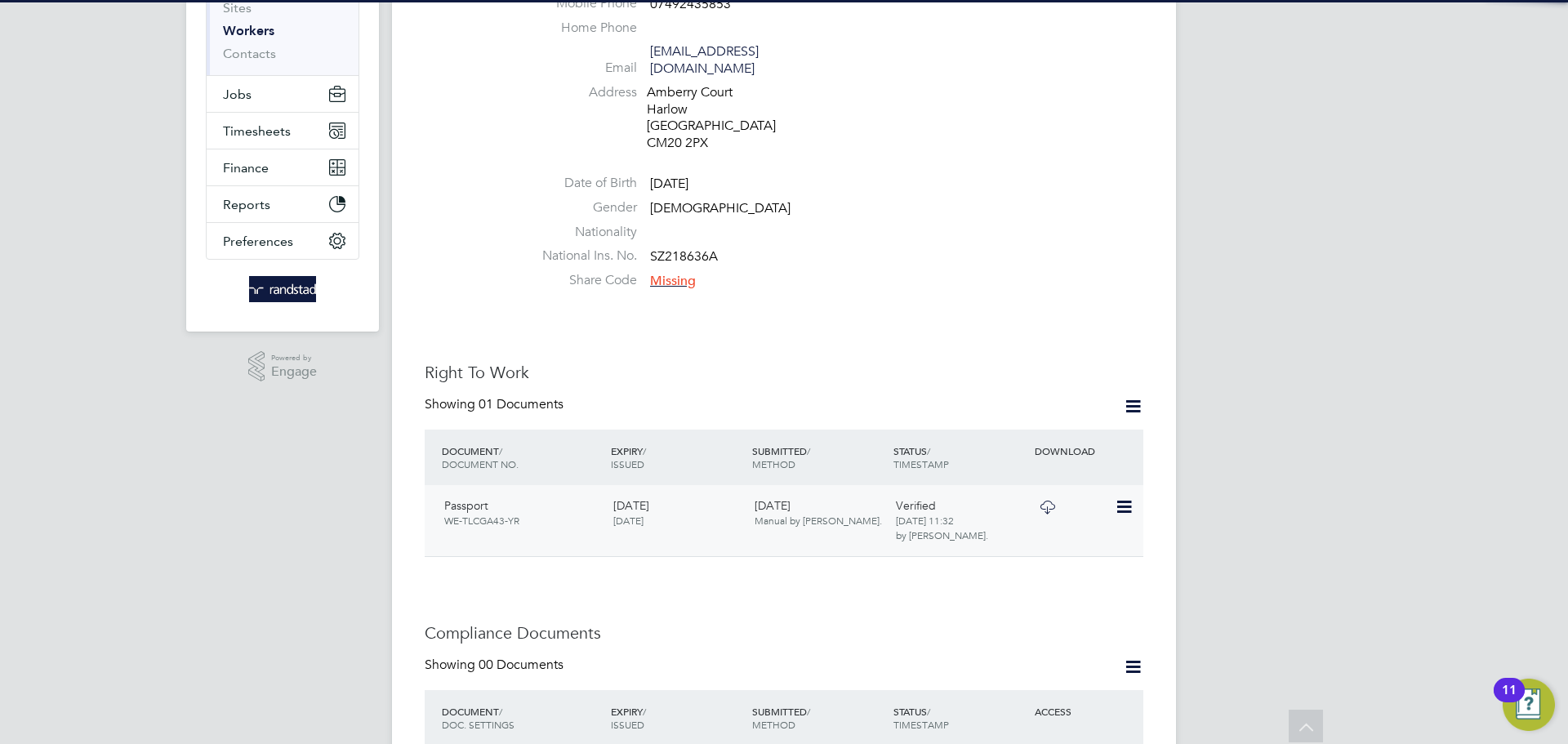
scroll to position [829, 0]
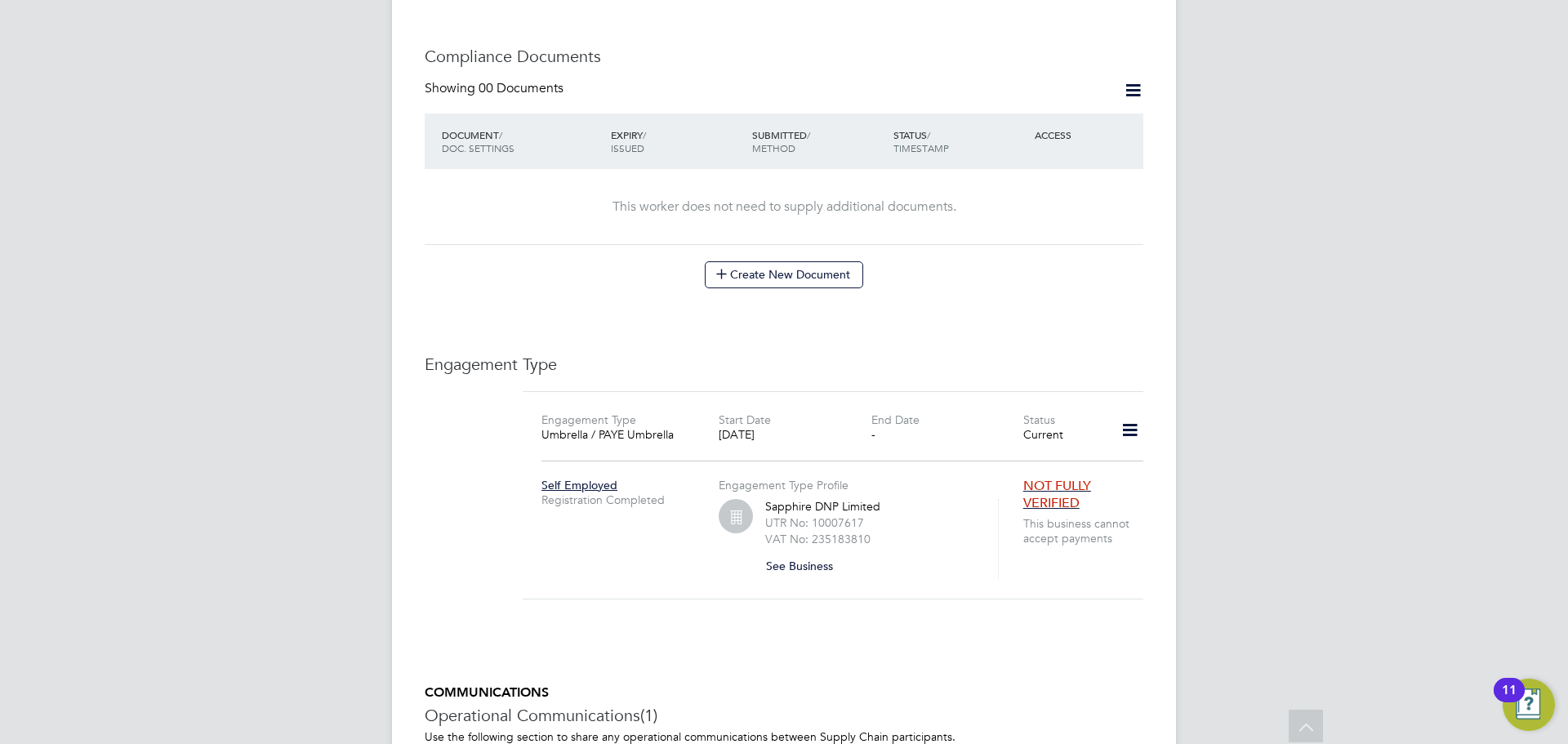
click at [641, 529] on div "Self Employed Registration Completed Engagement Type Profile Sapphire DNP Limit…" at bounding box center [833, 517] width 634 height 122
drag, startPoint x: 568, startPoint y: 426, endPoint x: 962, endPoint y: 426, distance: 394.0
click at [962, 426] on div "Engagement Type Umbrella / PAYE Umbrella Start Date 16 Sep 2025 End Date - Stat…" at bounding box center [833, 434] width 634 height 46
drag, startPoint x: 1106, startPoint y: 522, endPoint x: 1015, endPoint y: 476, distance: 102.0
click at [1014, 476] on div "Self Employed Registration Completed Engagement Type Profile Sapphire DNP Limit…" at bounding box center [833, 517] width 634 height 122
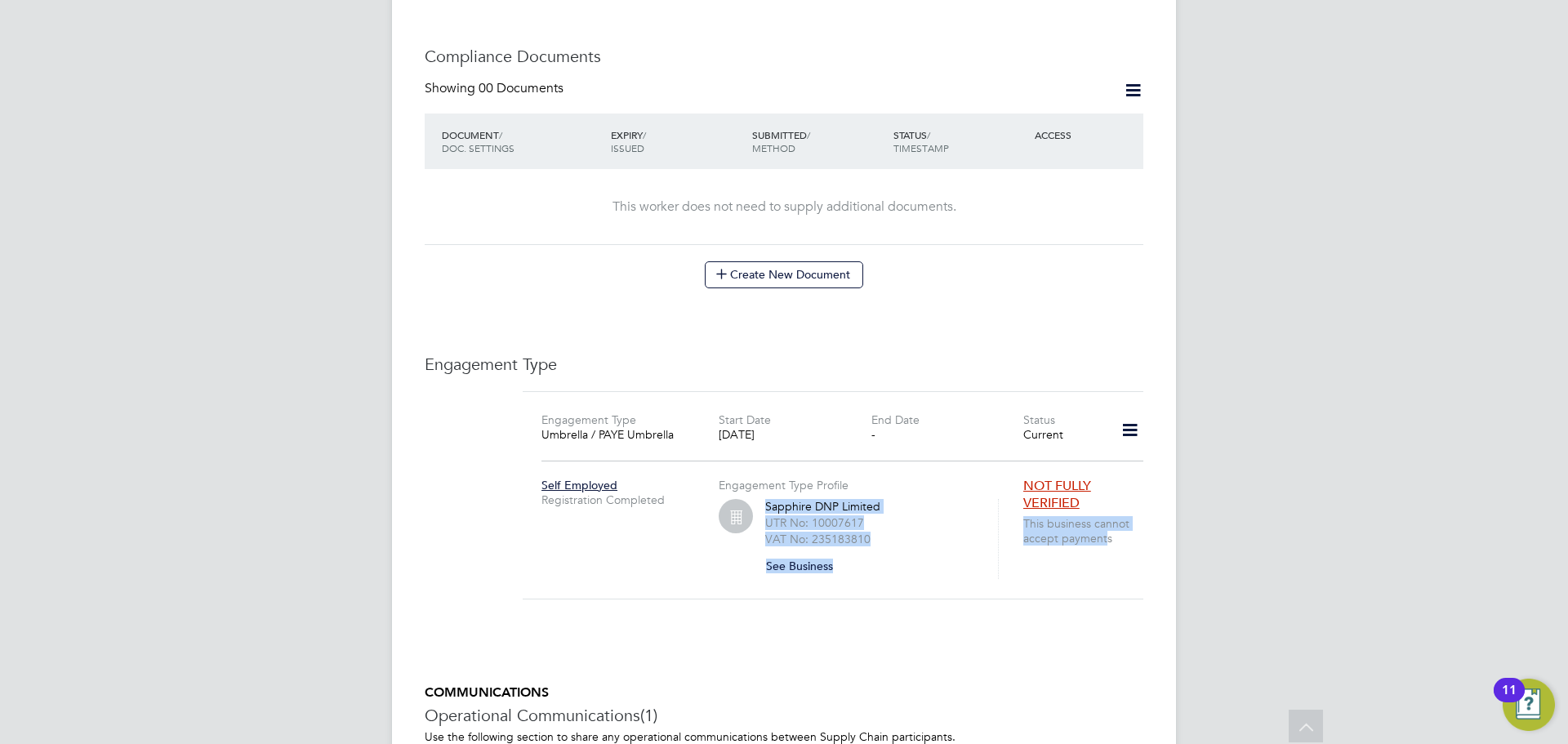
click at [1049, 477] on span "NOT FULLY VERIFIED" at bounding box center [1056, 494] width 68 height 33
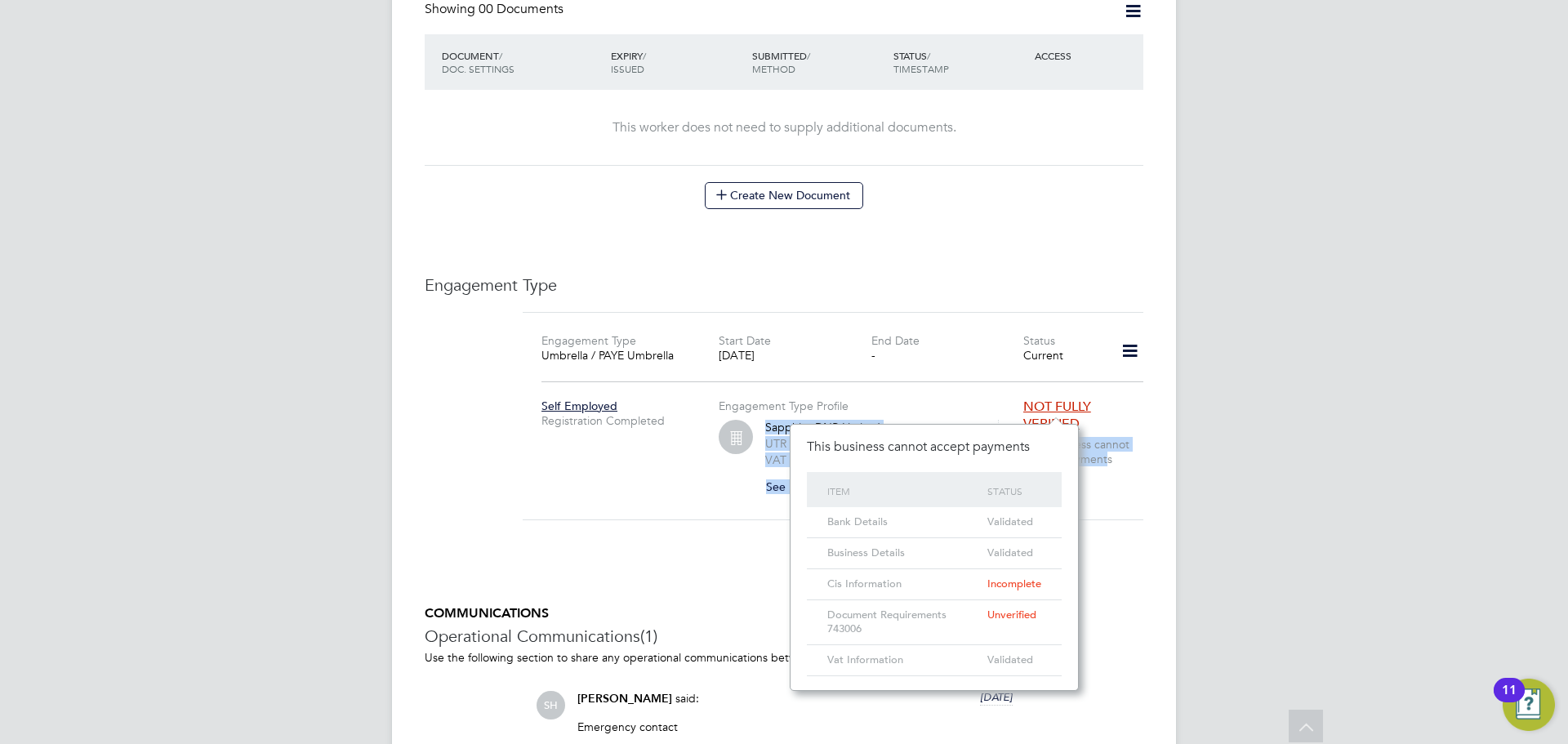
scroll to position [945, 0]
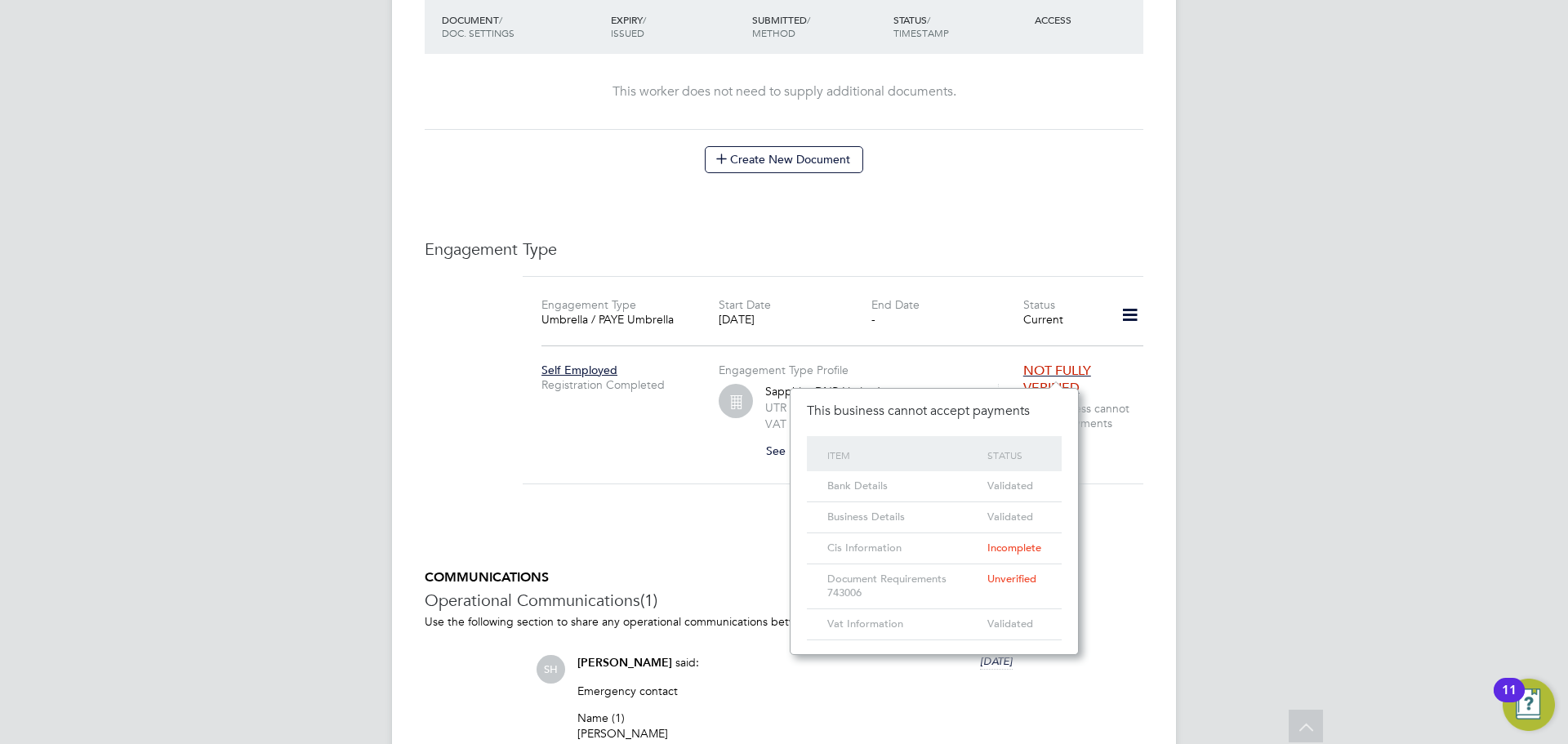
click at [1222, 553] on div "HB Hela Baker Notifications 20 Applications: Current page: Network Team Members…" at bounding box center [784, 99] width 1568 height 2088
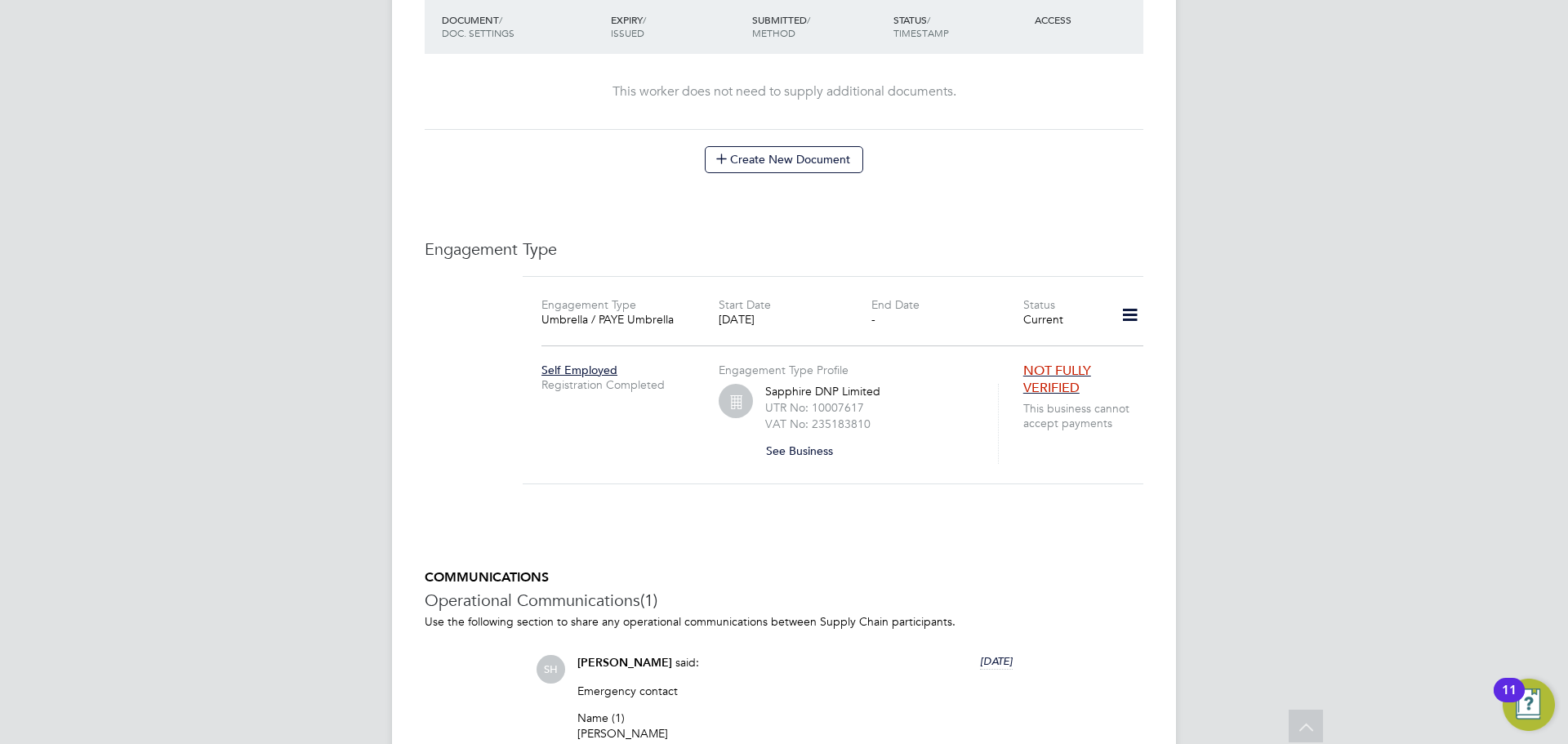
click at [1061, 512] on div "Worker Details Unfollow MP Marcel Potoceanu m: 07492435853 Personal Details ID …" at bounding box center [784, 94] width 718 height 1933
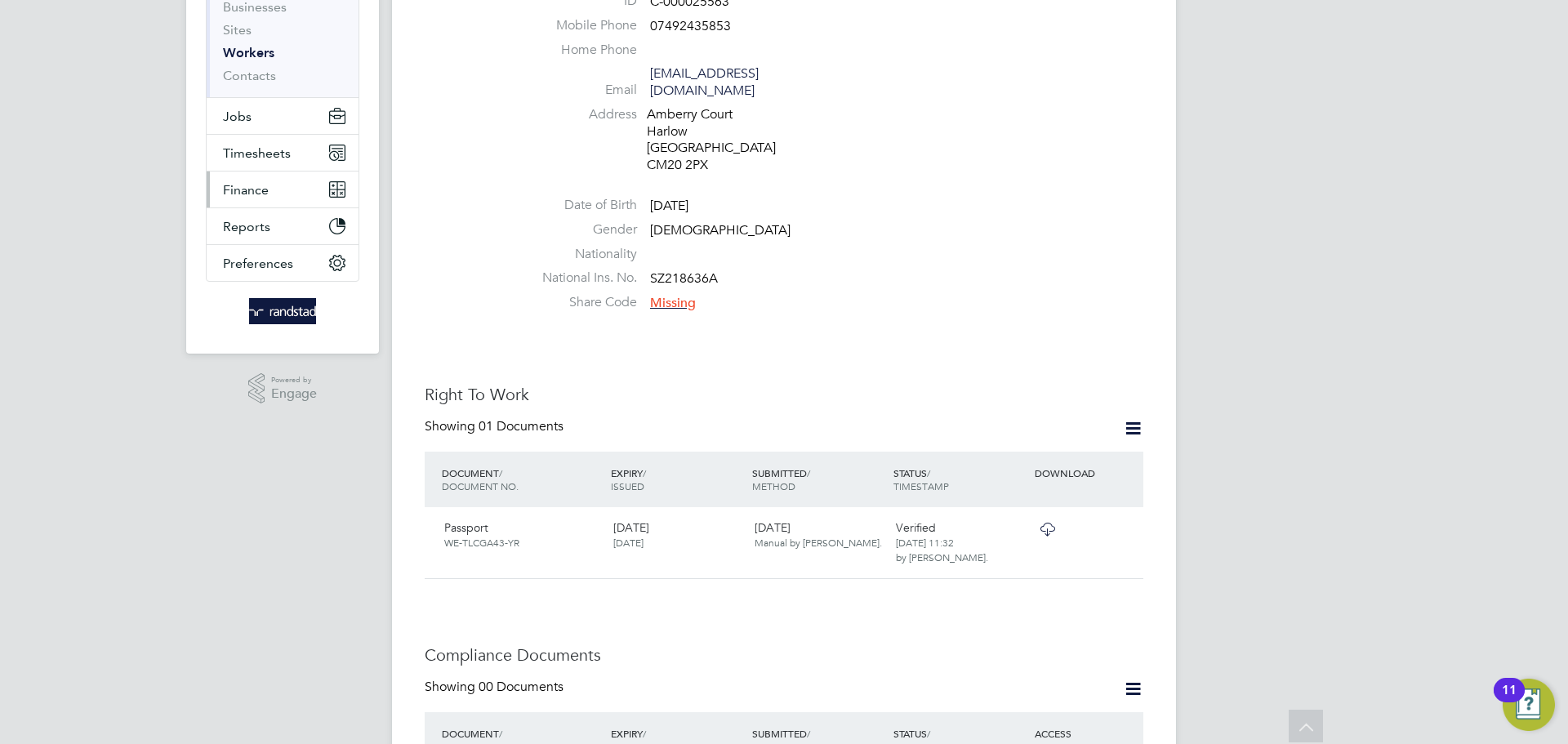
scroll to position [0, 0]
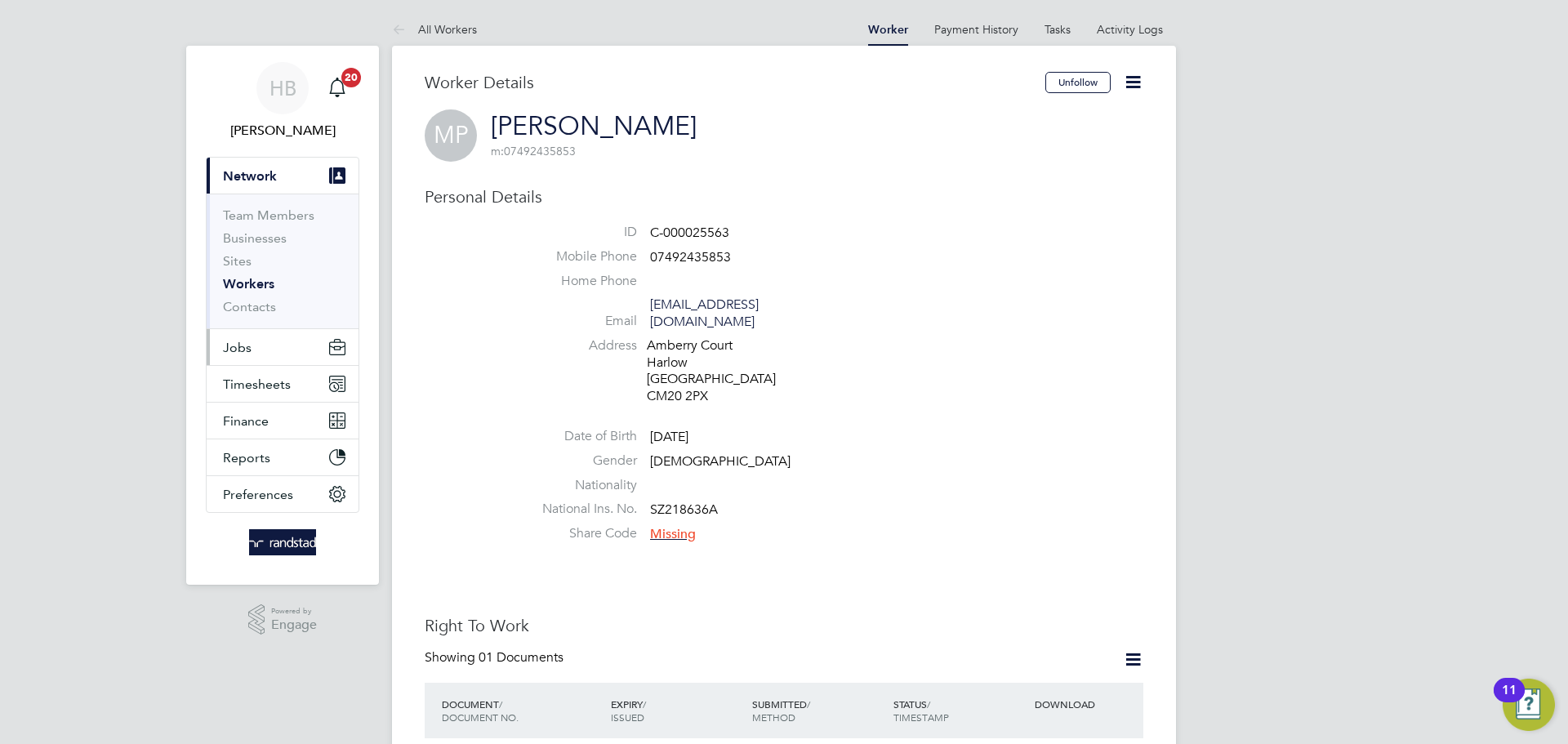
click at [233, 344] on span "Jobs" at bounding box center [237, 347] width 28 height 16
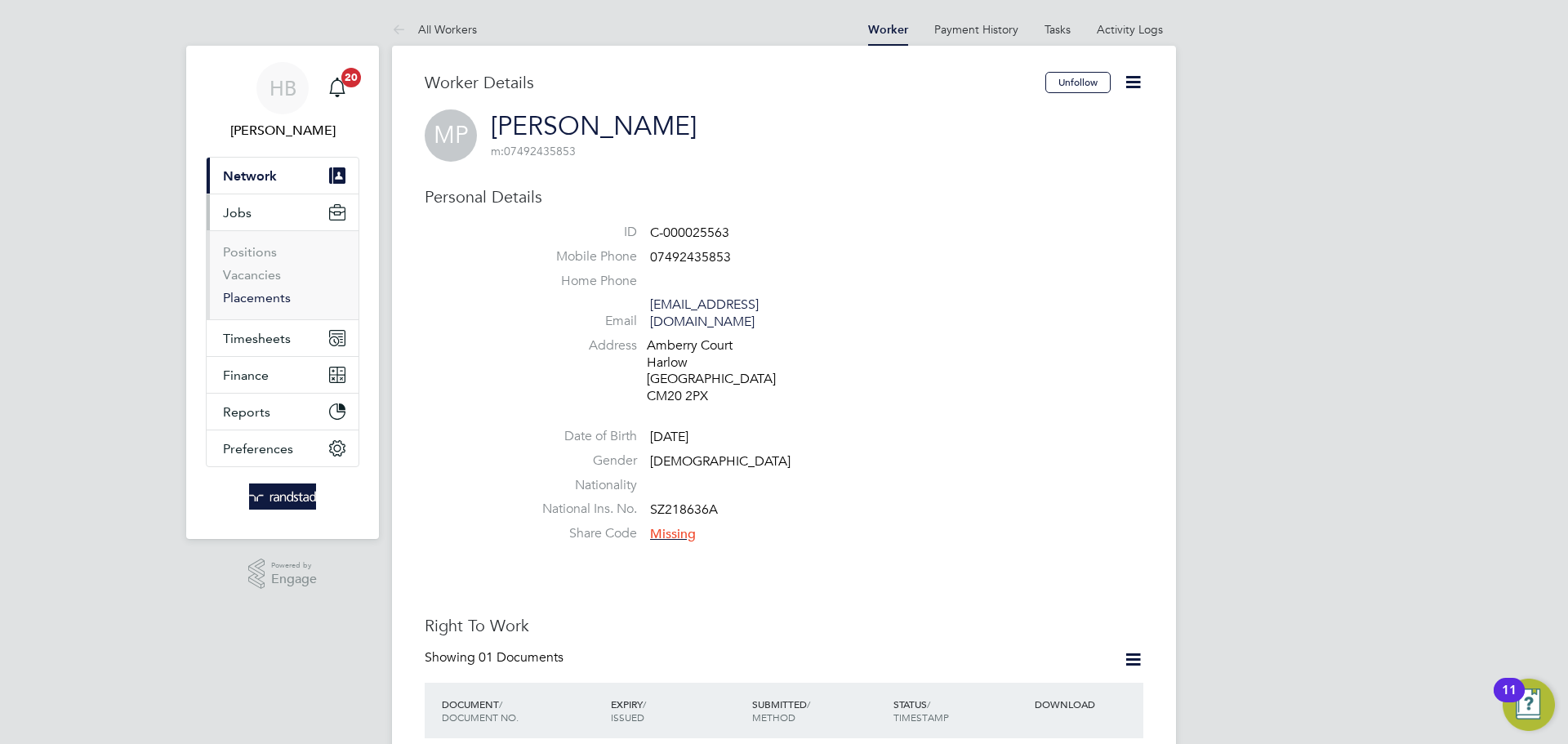
click at [247, 298] on link "Placements" at bounding box center [257, 298] width 68 height 16
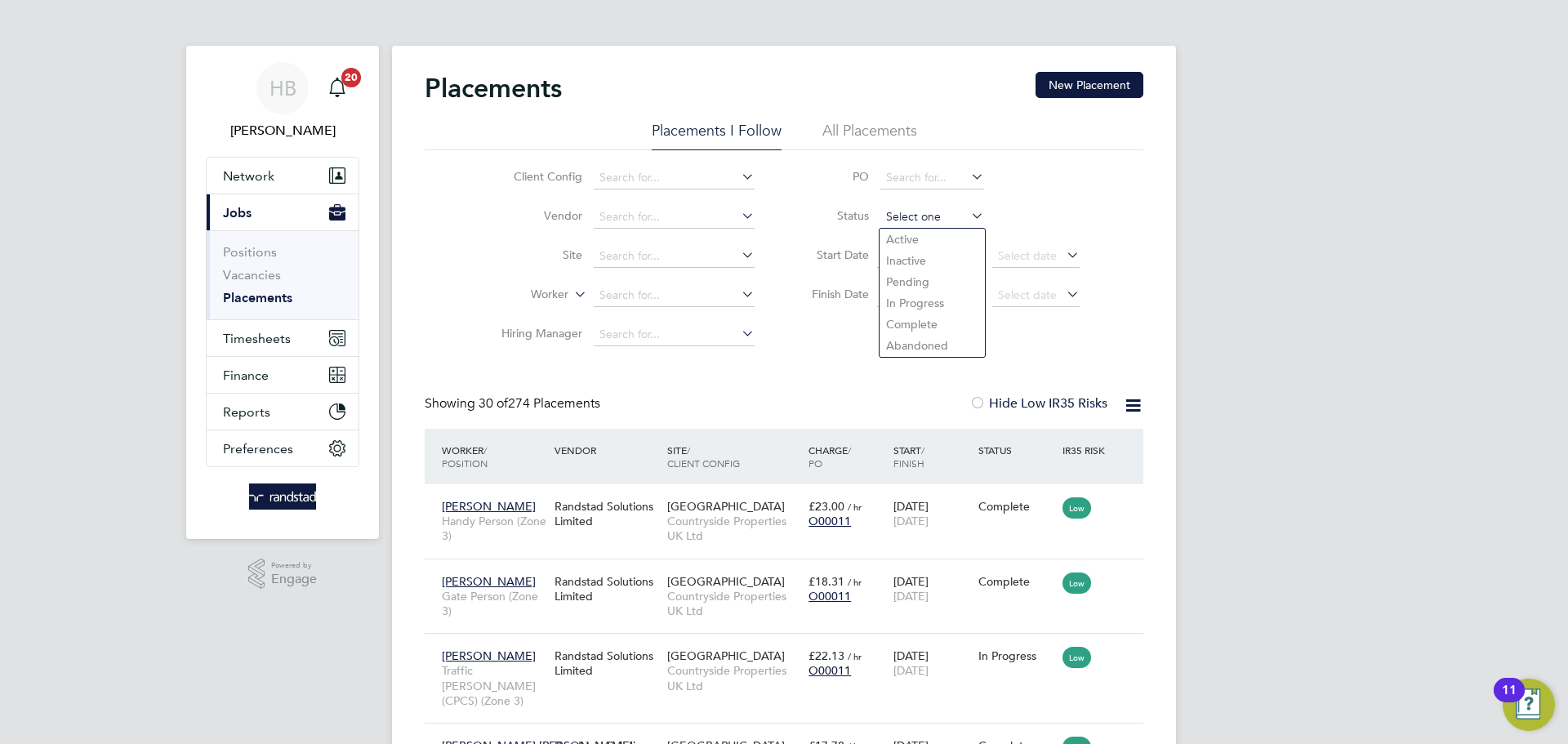
click at [942, 222] on input at bounding box center [932, 217] width 104 height 23
click at [917, 245] on li "Active" at bounding box center [932, 238] width 105 height 21
type input "Active"
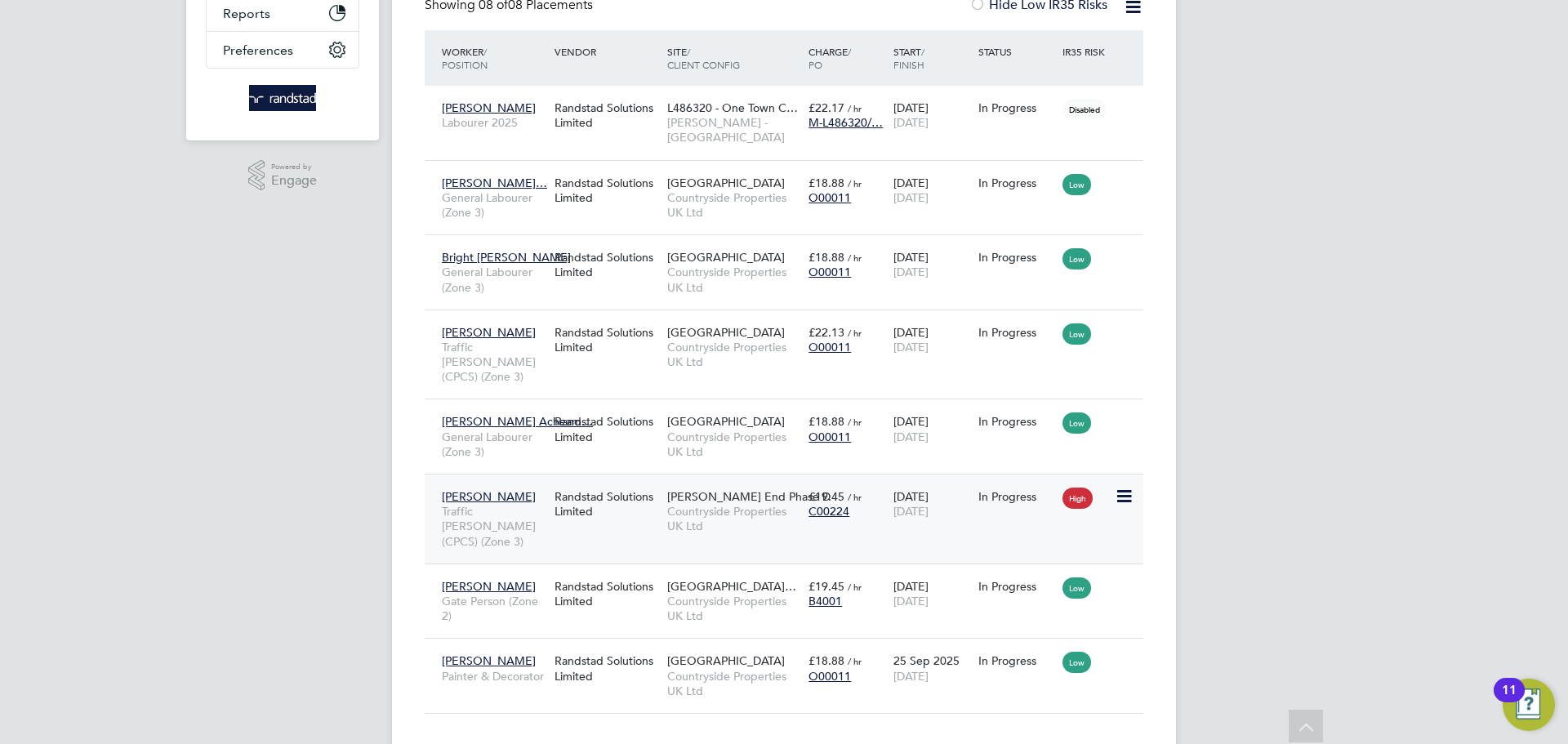
click at [493, 489] on span "[PERSON_NAME]" at bounding box center [488, 497] width 94 height 15
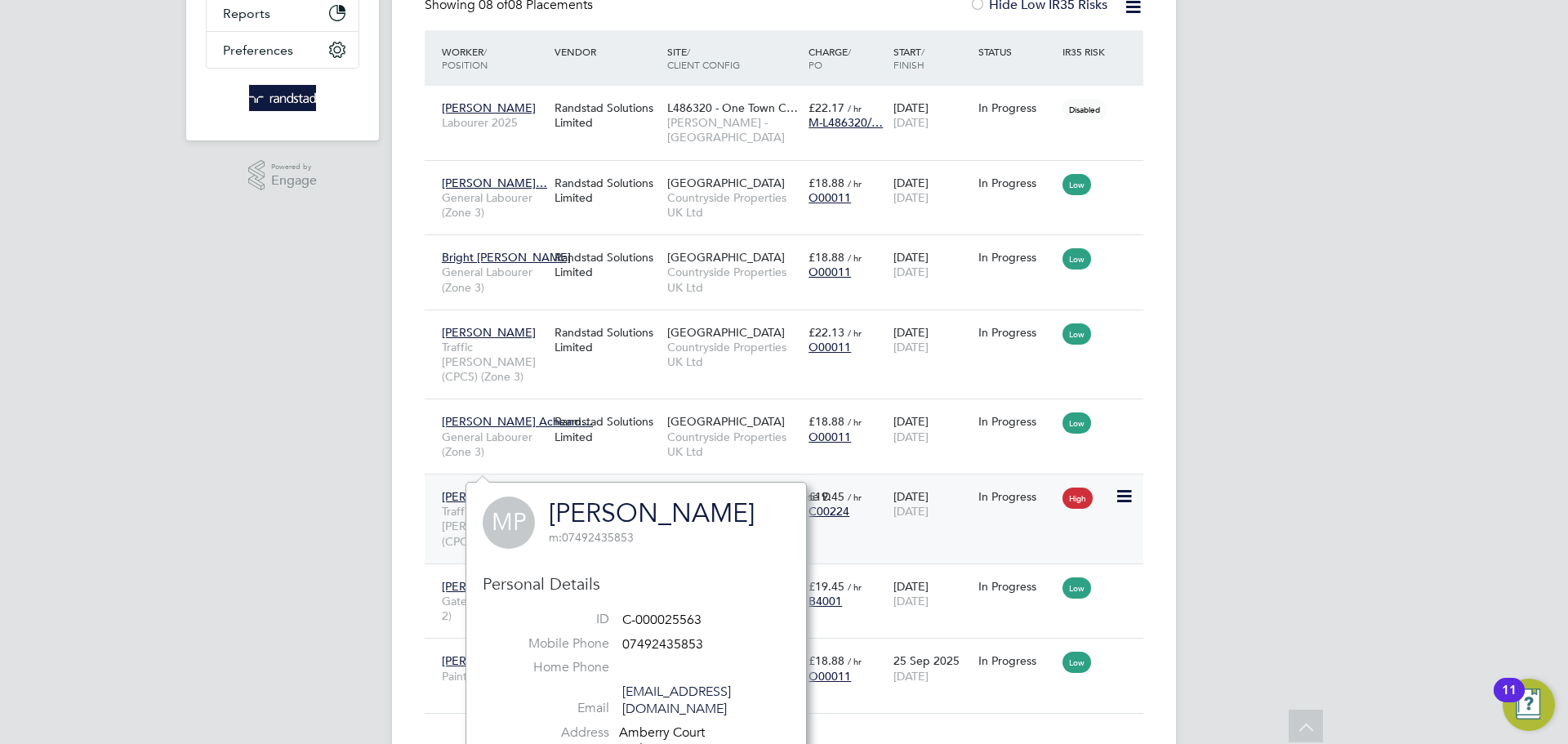
click at [1115, 487] on icon at bounding box center [1123, 496] width 17 height 19
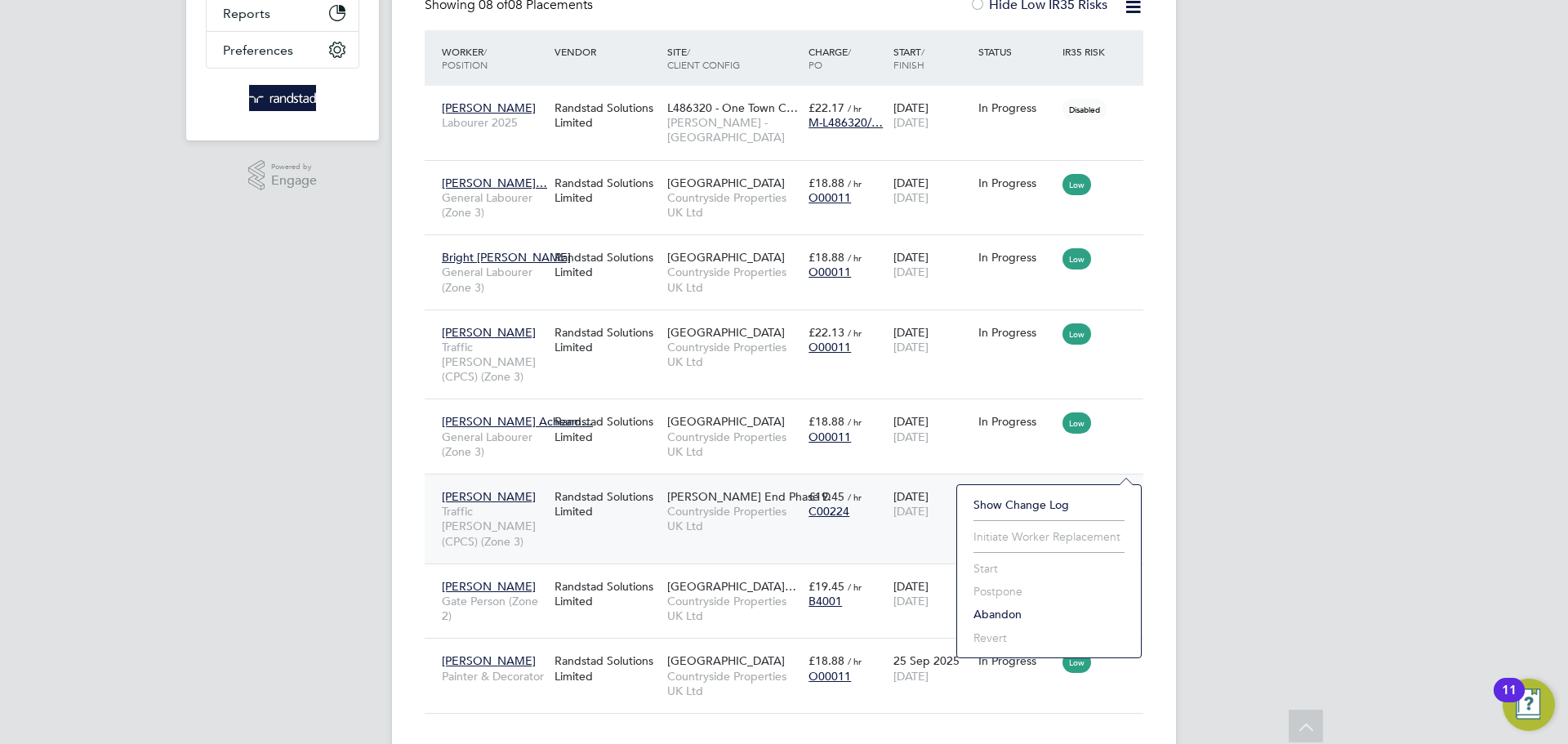
click at [477, 489] on span "[PERSON_NAME]" at bounding box center [488, 497] width 94 height 15
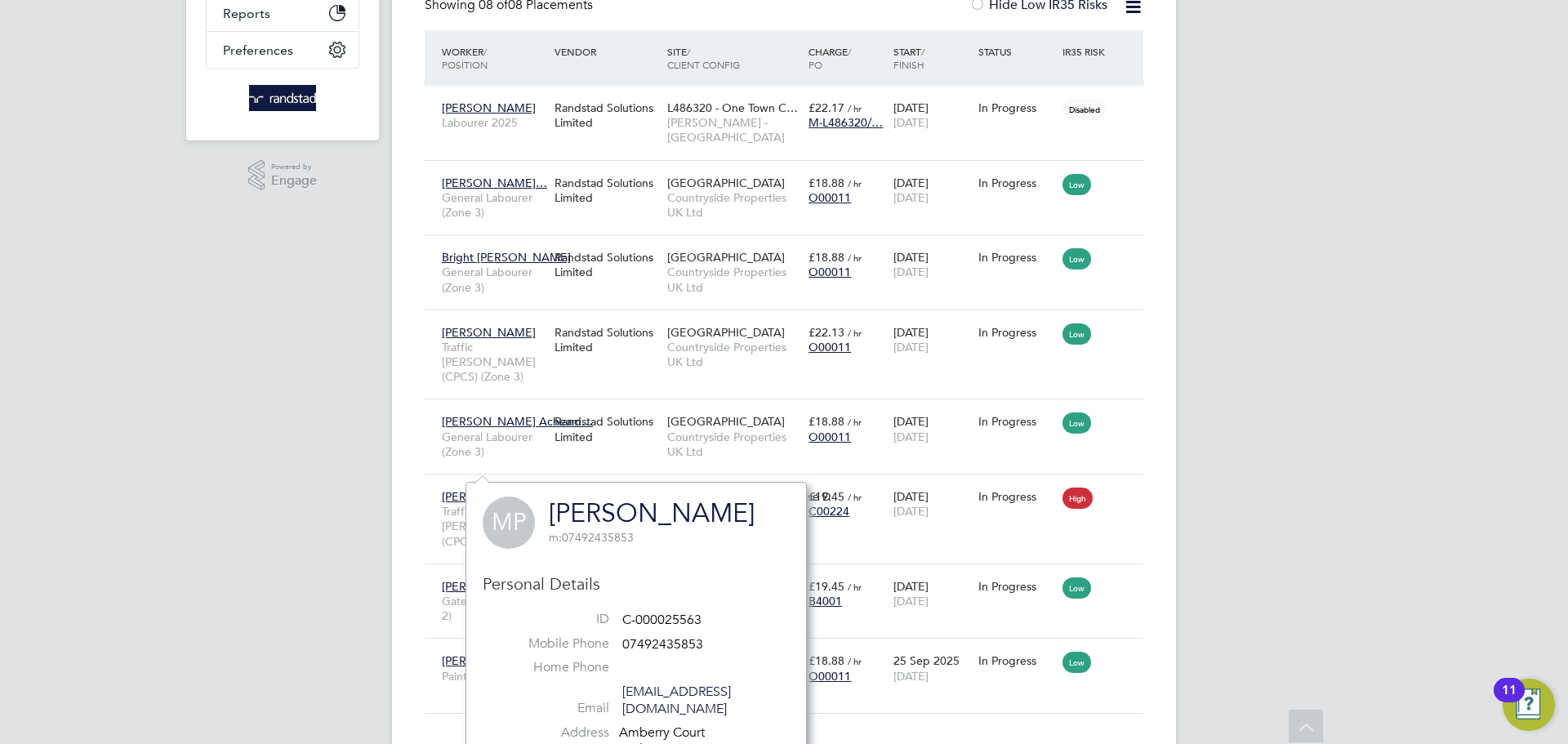
click at [271, 578] on div "HB Hela Baker Notifications 20 Applications: Network Team Members Businesses Si…" at bounding box center [784, 196] width 1568 height 1187
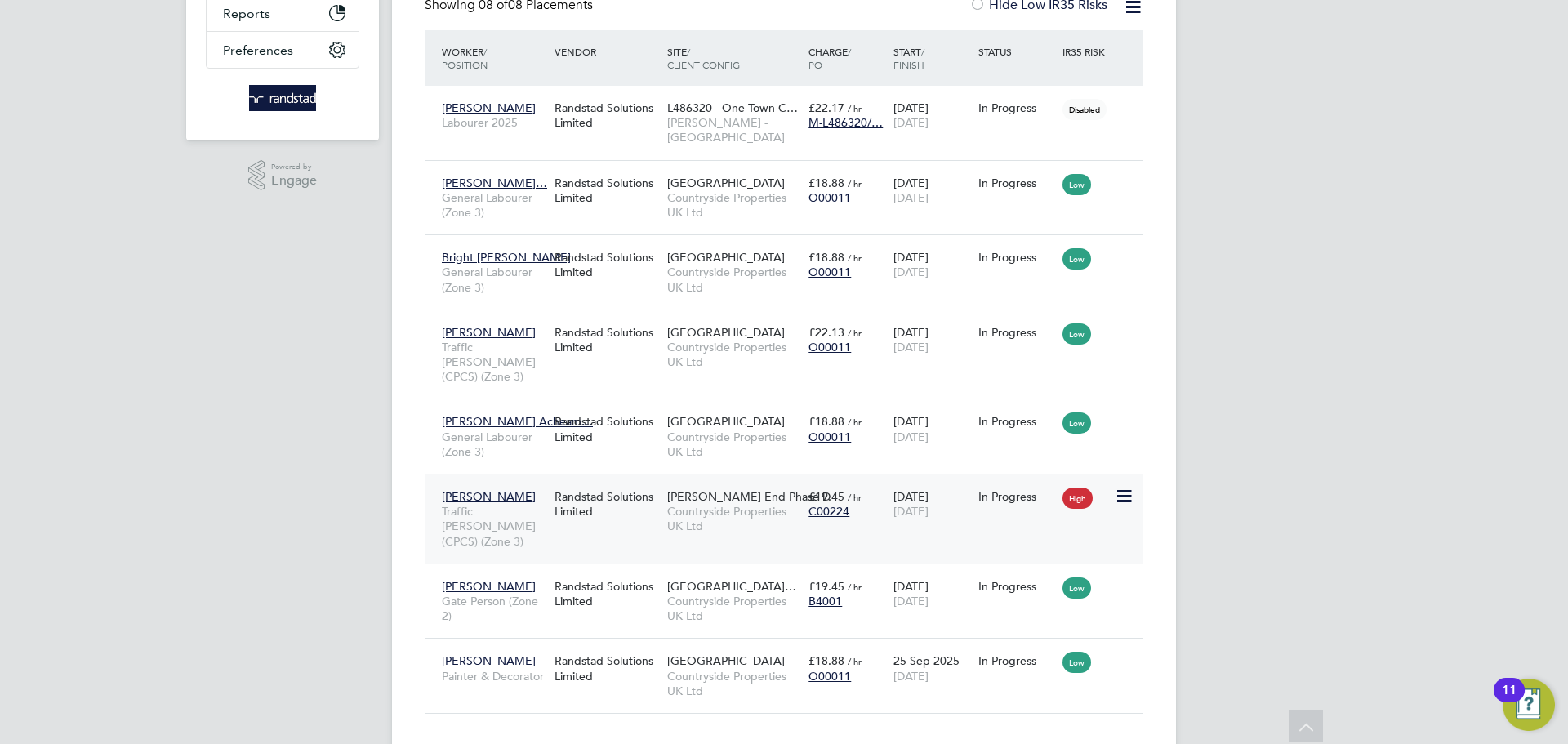
click at [490, 489] on span "[PERSON_NAME]" at bounding box center [488, 497] width 94 height 15
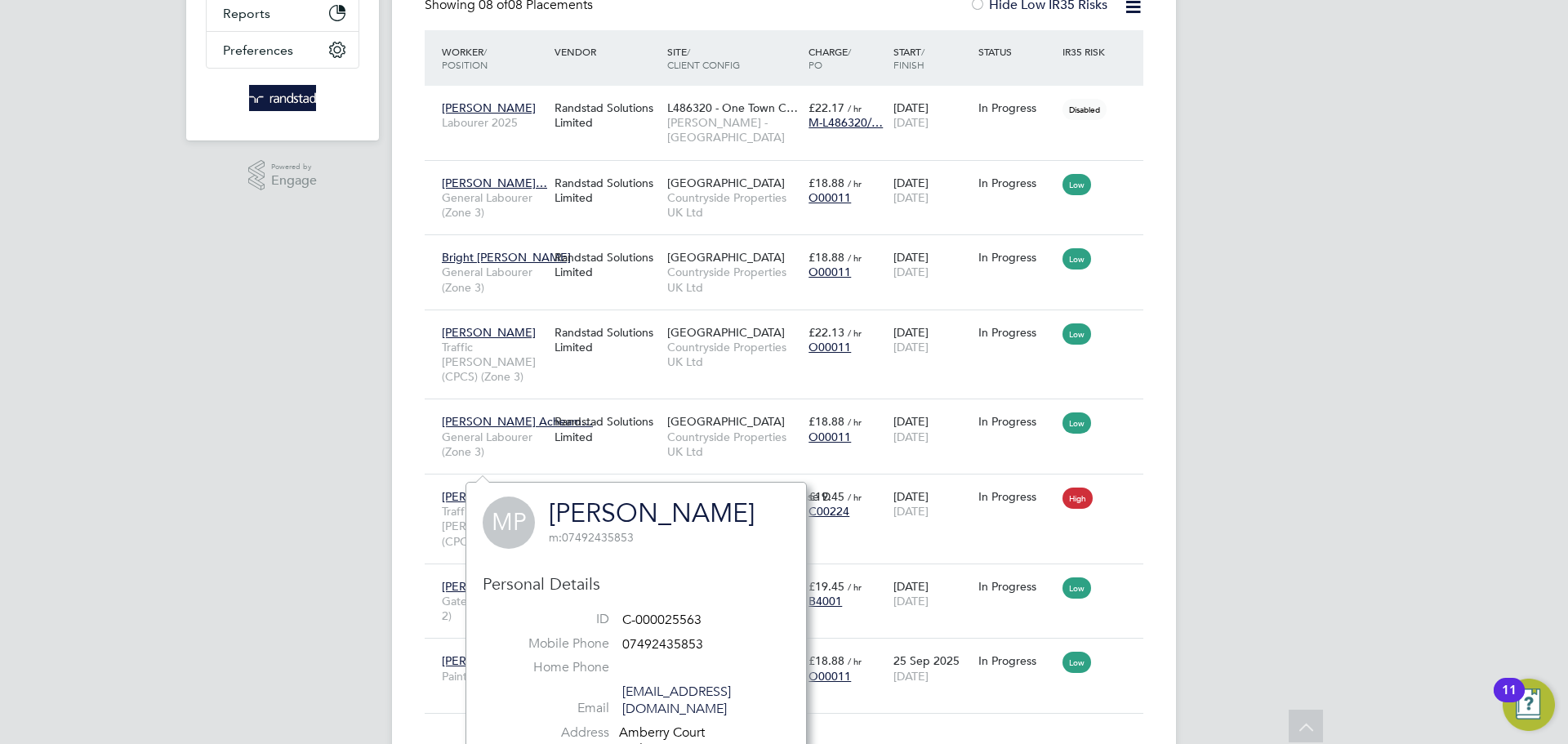
click at [627, 513] on link "[PERSON_NAME]" at bounding box center [651, 513] width 206 height 32
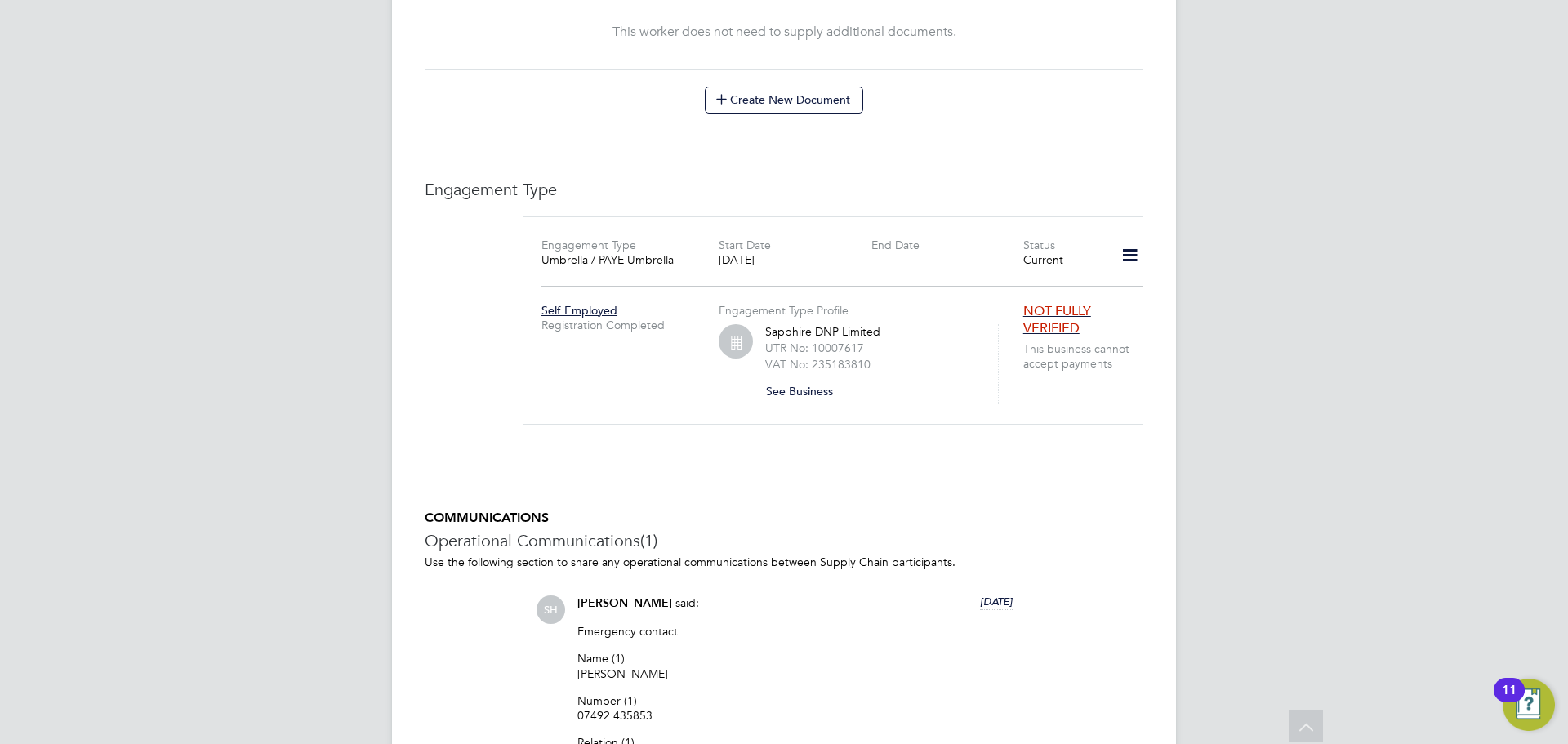
scroll to position [1006, 0]
click at [1130, 240] on icon at bounding box center [1130, 253] width 28 height 38
click at [1014, 282] on li "Edit Engagement Type" at bounding box center [1044, 283] width 187 height 23
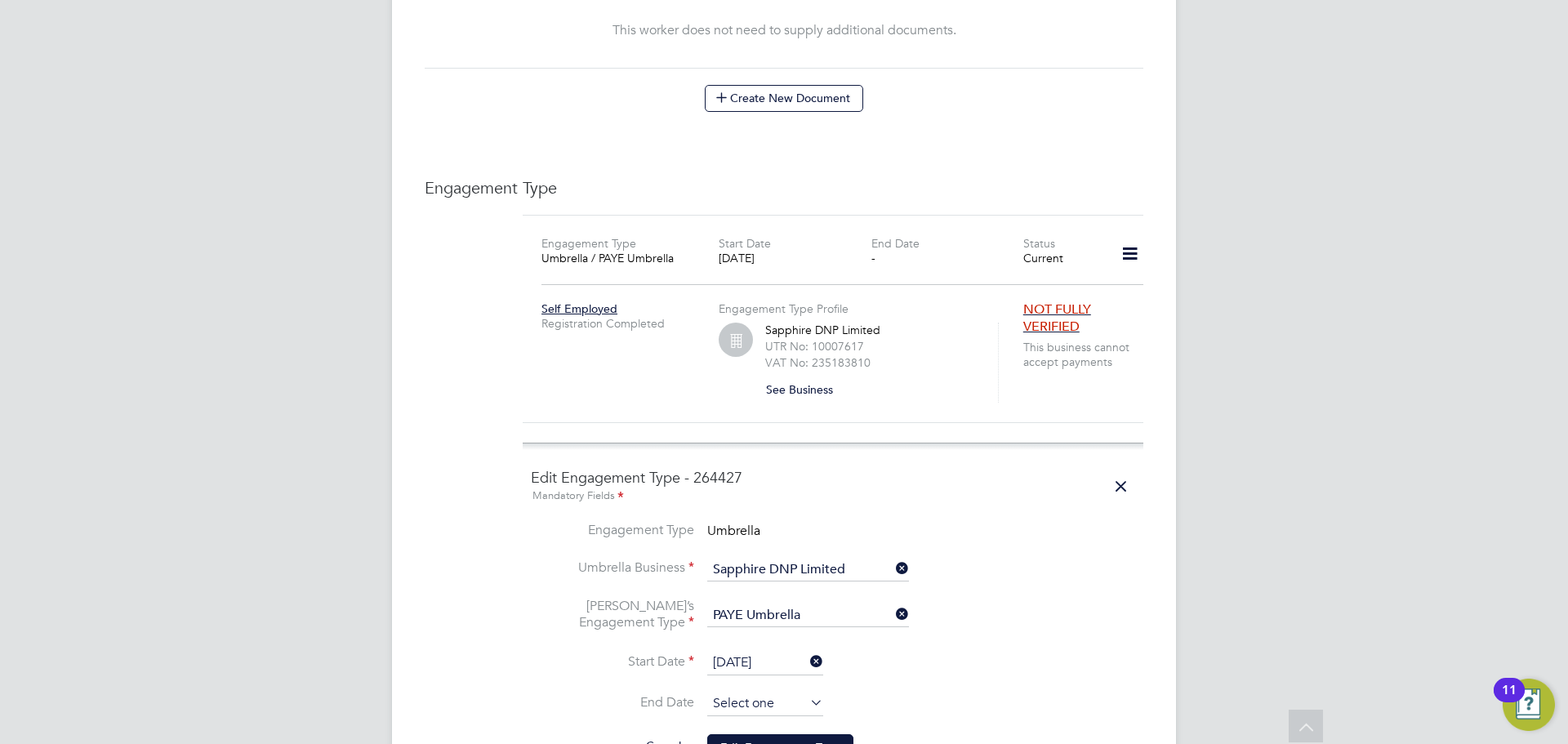
click at [768, 691] on input at bounding box center [765, 703] width 116 height 24
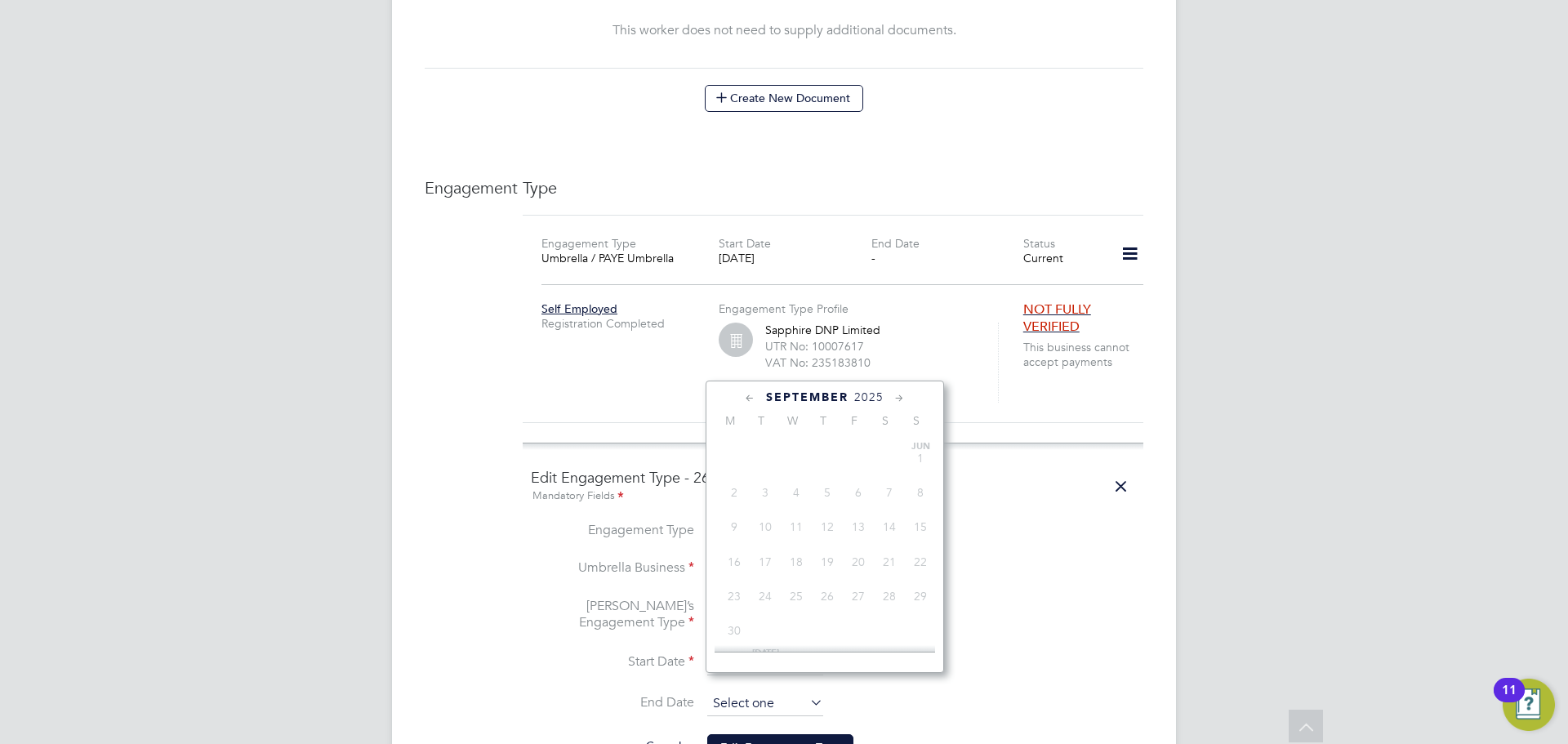
scroll to position [652, 0]
click at [1077, 599] on li "Umbrella’s Engagement Type PAYE Umbrella" at bounding box center [833, 624] width 605 height 54
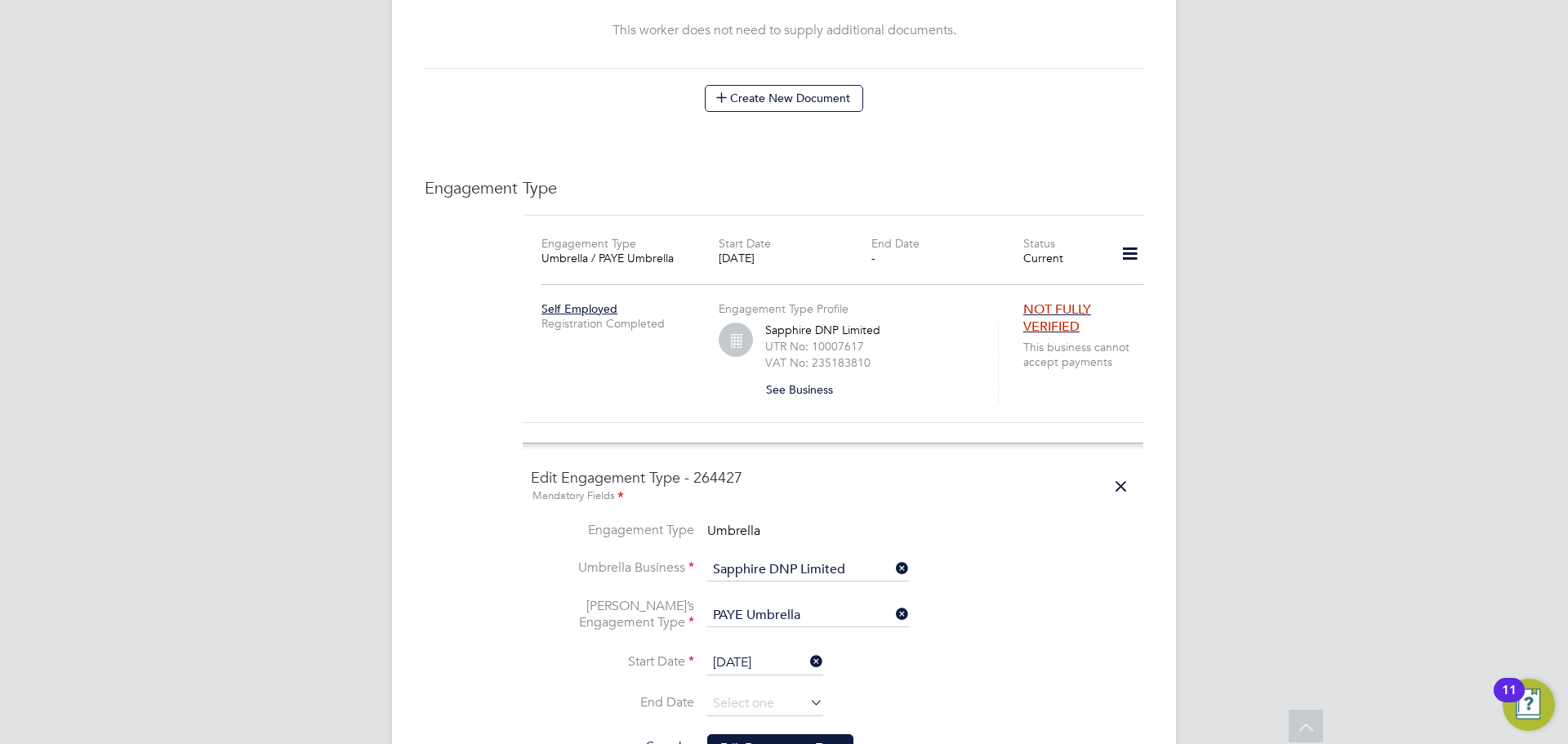
click at [807, 650] on icon at bounding box center [807, 660] width 0 height 23
click at [768, 650] on input at bounding box center [765, 662] width 116 height 24
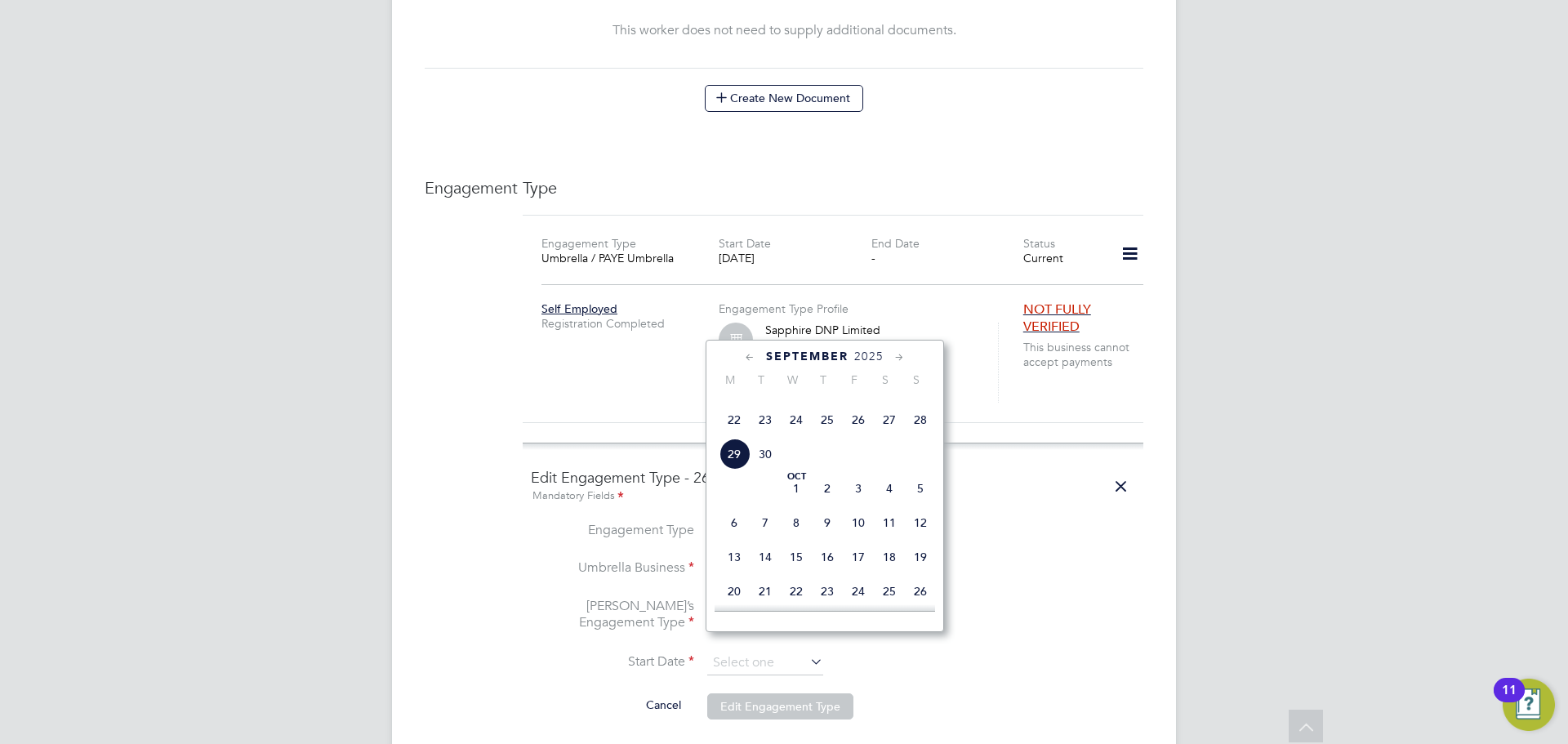
click at [733, 400] on span "15" at bounding box center [733, 384] width 31 height 31
type input "[DATE]"
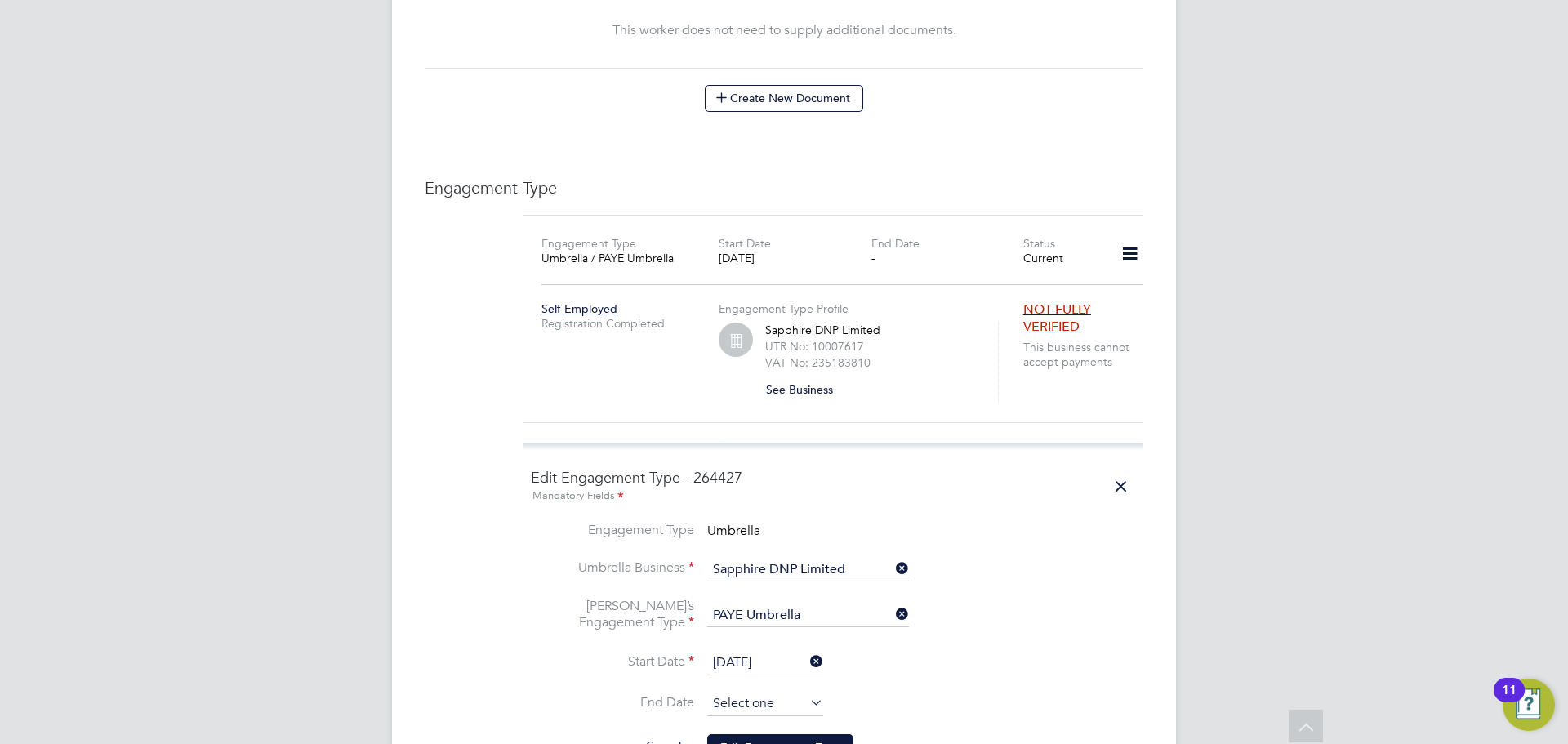
click at [744, 691] on input at bounding box center [765, 703] width 116 height 24
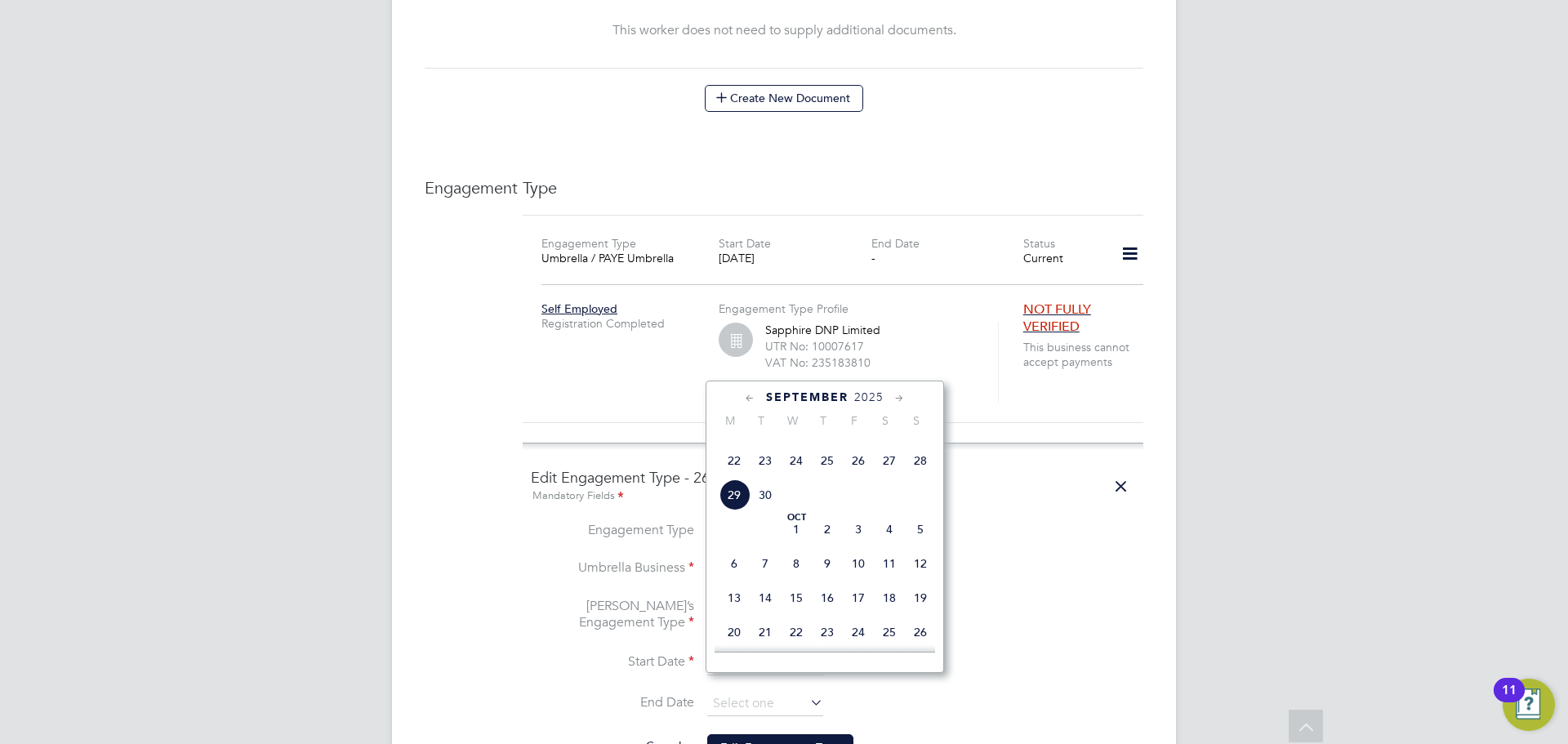
click at [742, 441] on span "15" at bounding box center [733, 425] width 31 height 31
type input "[DATE]"
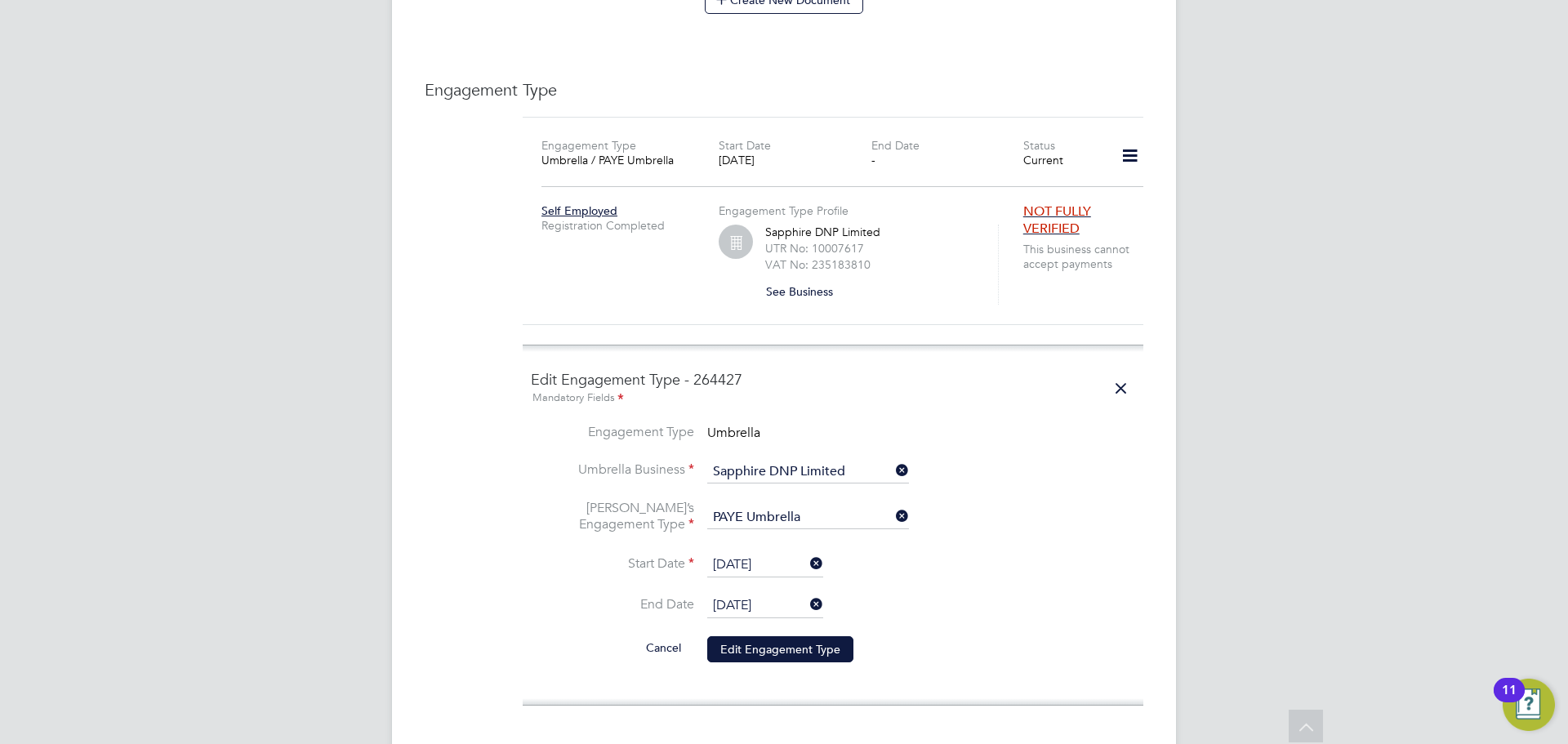
scroll to position [1191, 0]
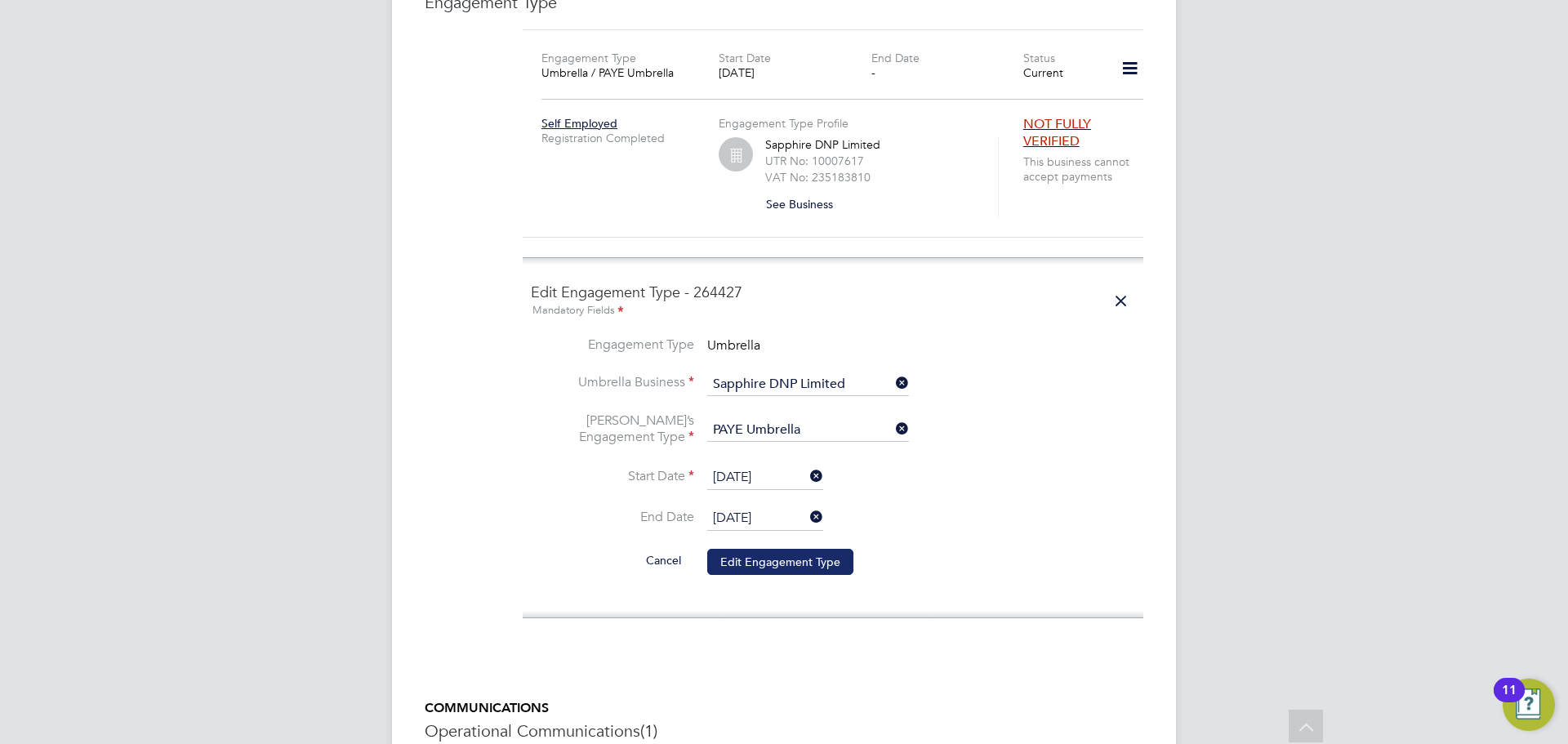
click at [794, 548] on button "Edit Engagement Type" at bounding box center [780, 561] width 146 height 26
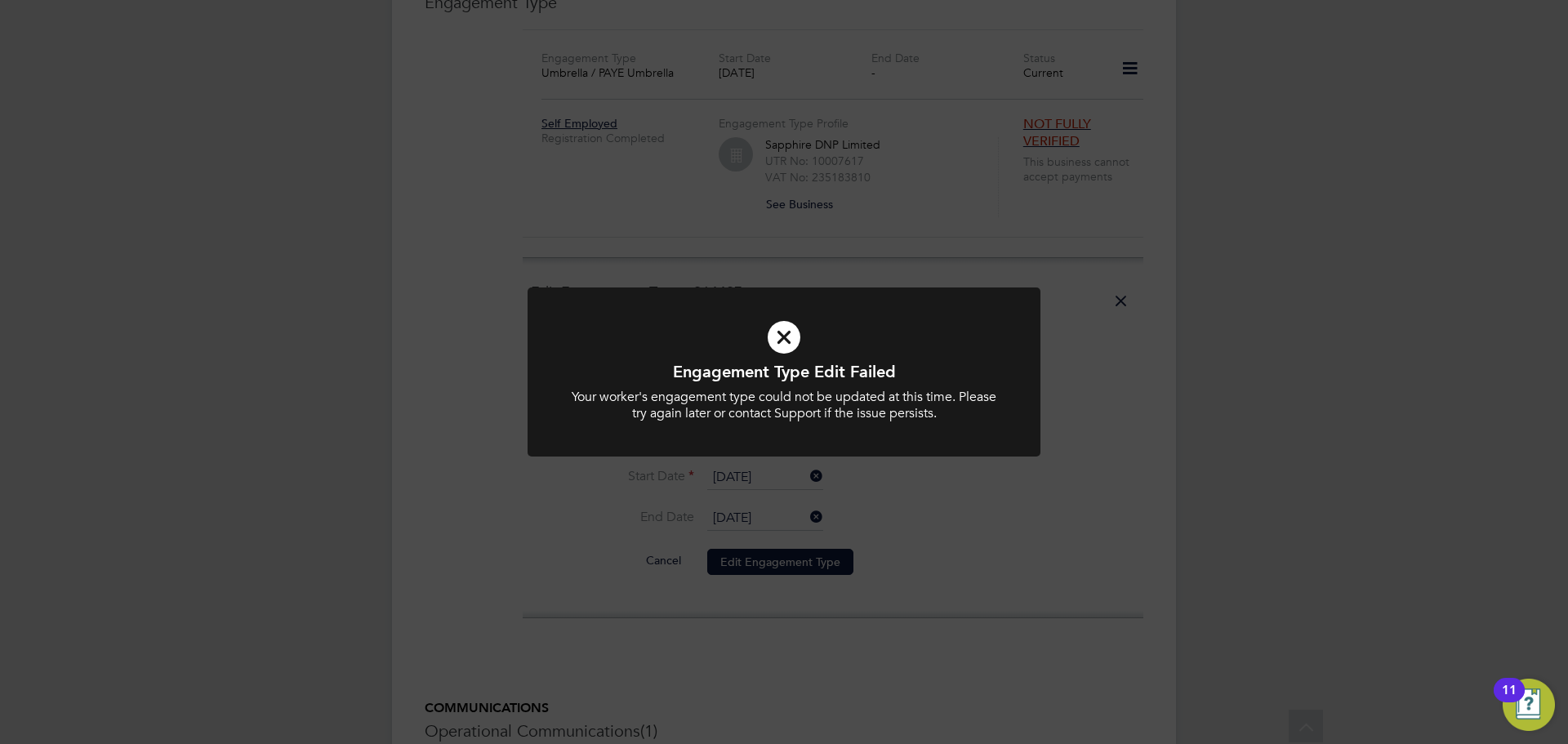
click at [963, 532] on div "Engagement Type Edit Failed Your worker's engagement type could not be updated …" at bounding box center [784, 372] width 1568 height 744
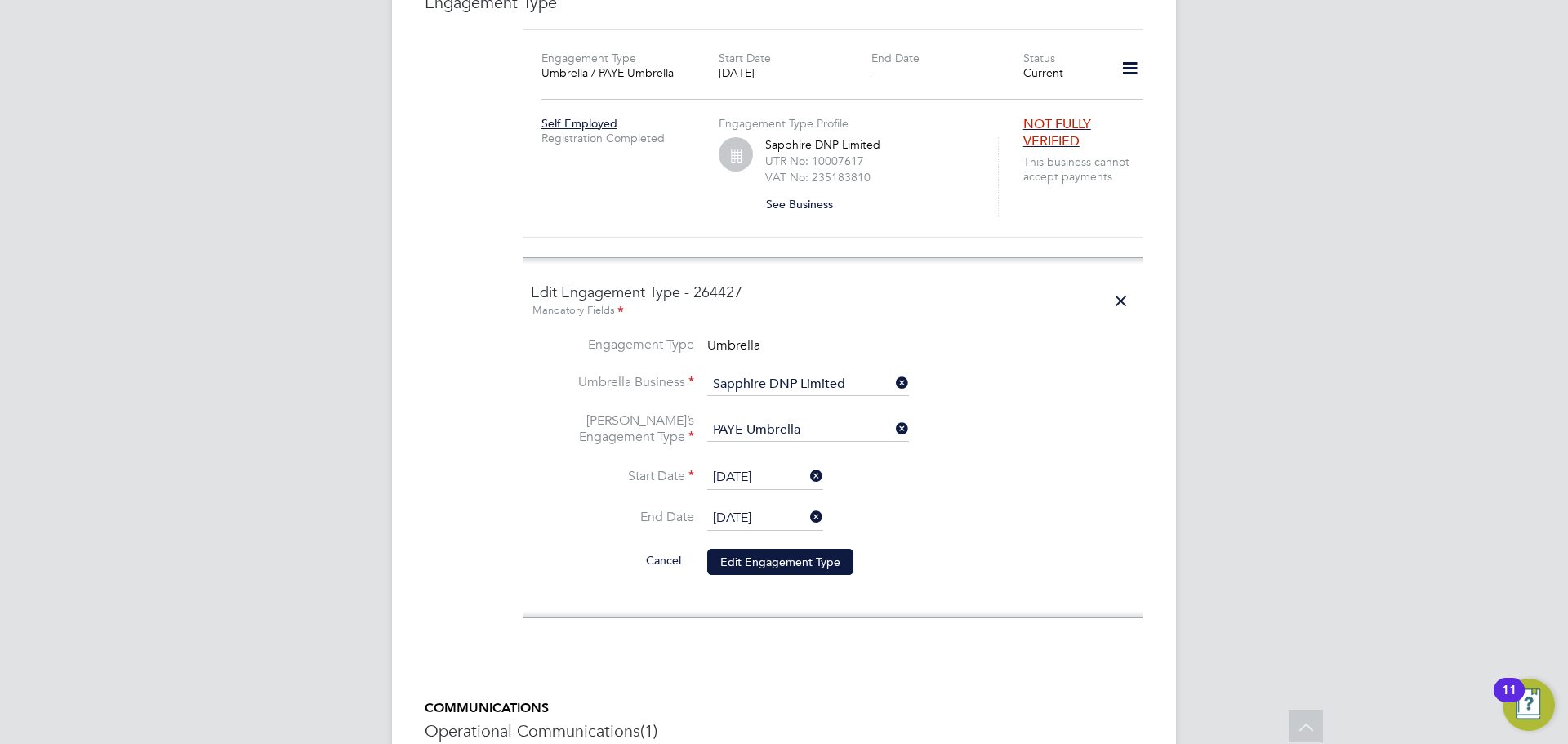
click at [1118, 283] on icon at bounding box center [1121, 301] width 28 height 38
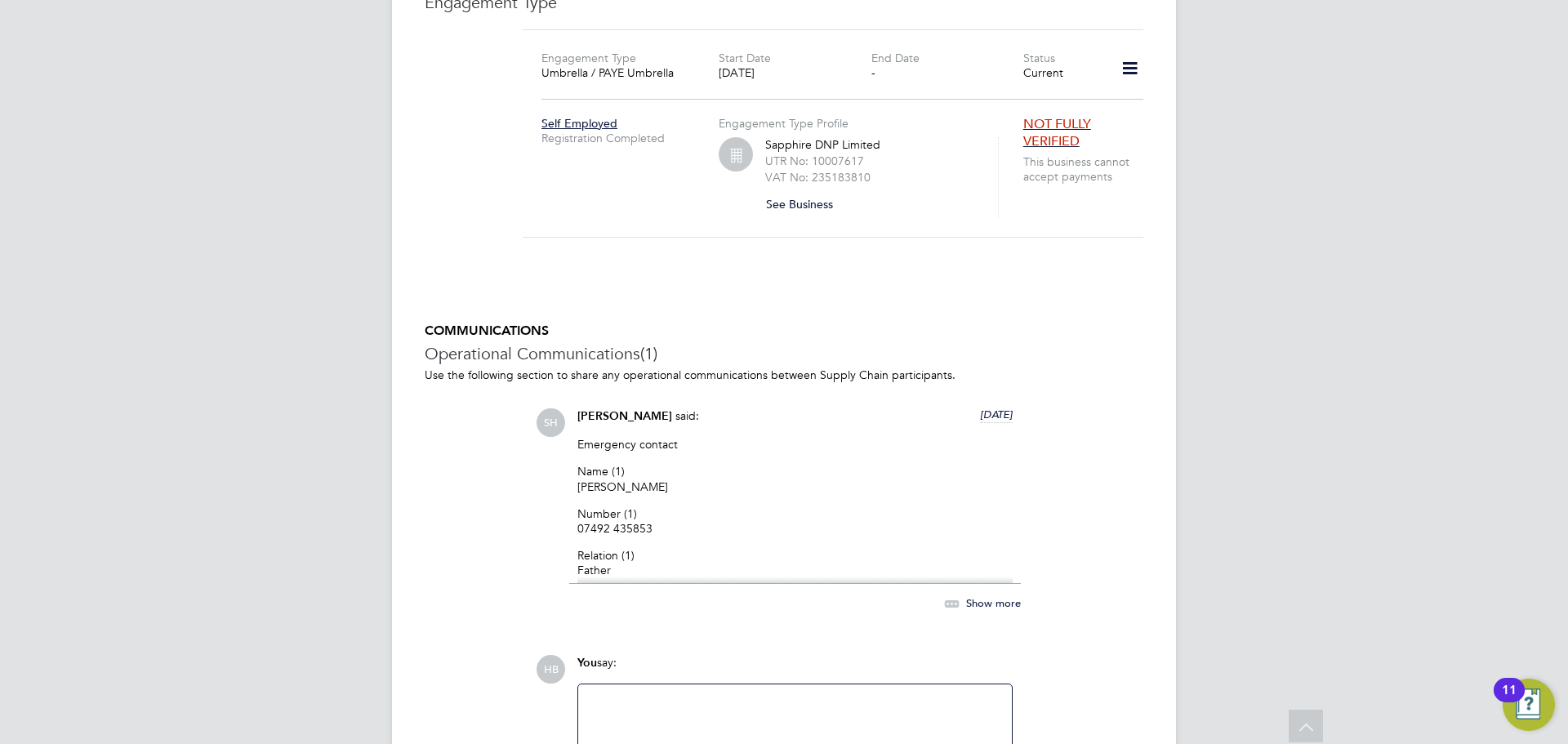
click at [1118, 51] on icon at bounding box center [1130, 69] width 28 height 38
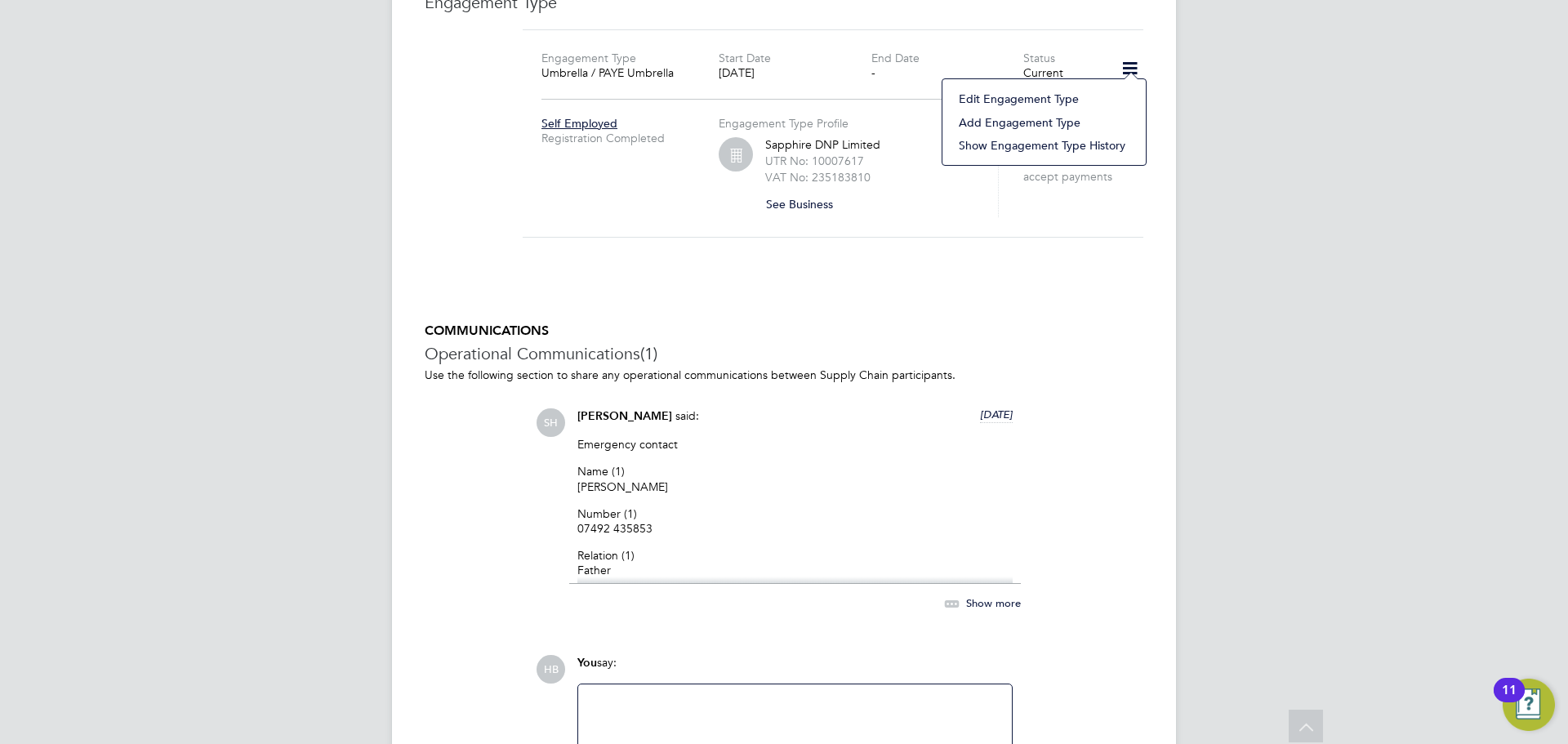
click at [1028, 100] on li "Edit Engagement Type" at bounding box center [1044, 98] width 187 height 23
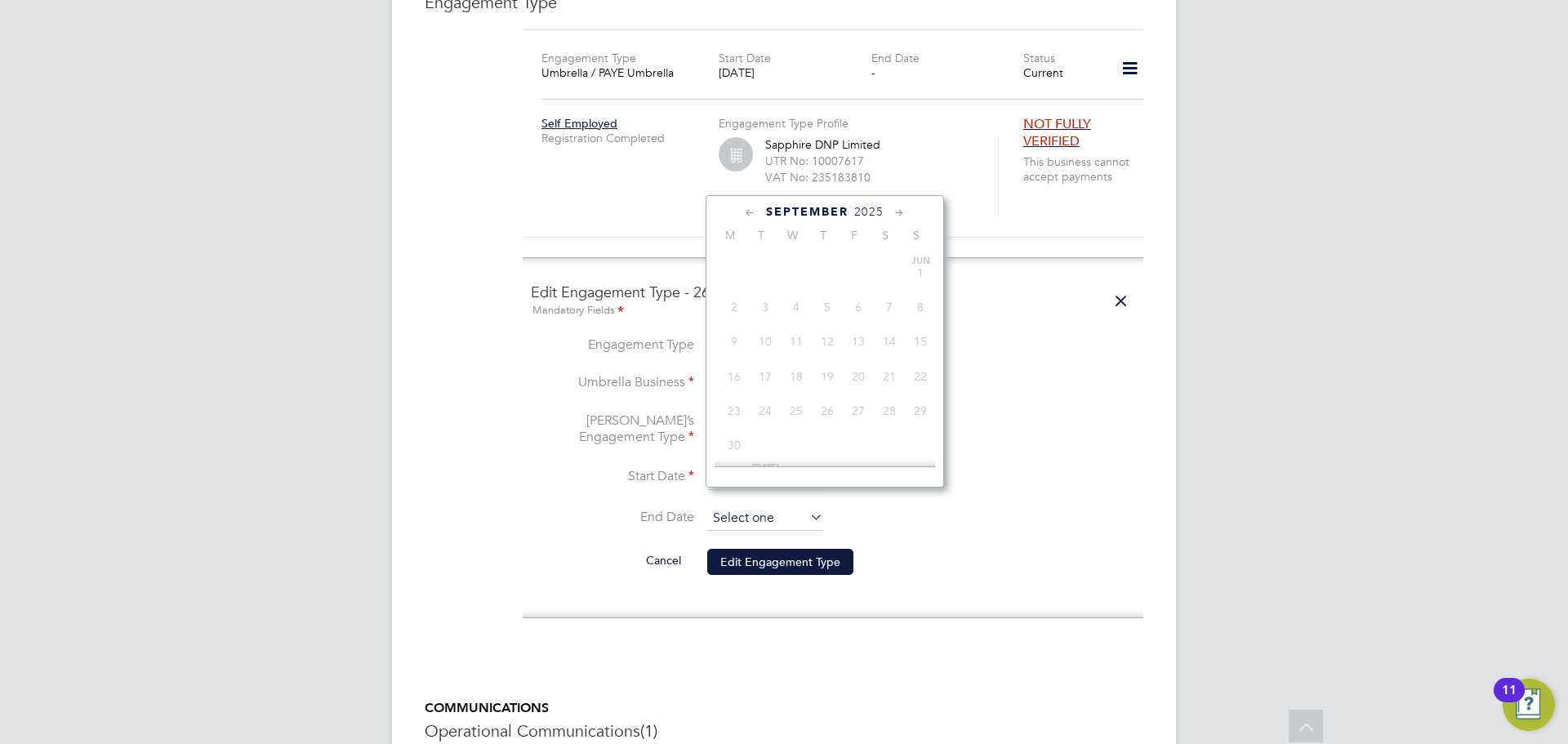
click at [753, 506] on input at bounding box center [765, 517] width 116 height 24
click at [891, 210] on icon at bounding box center [899, 212] width 16 height 18
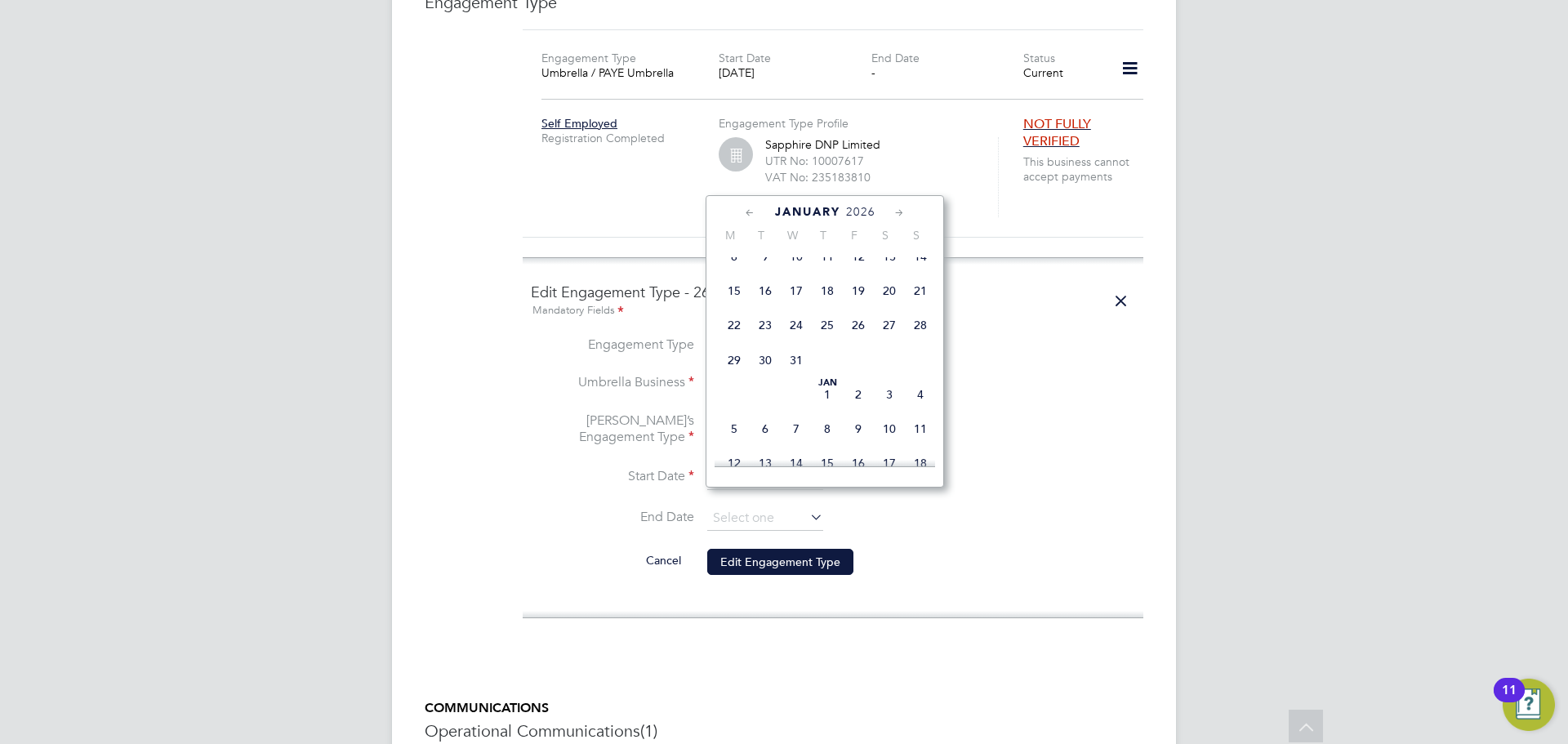
scroll to position [1298, 0]
click at [896, 366] on span "31" at bounding box center [889, 350] width 31 height 31
type input "[DATE]"
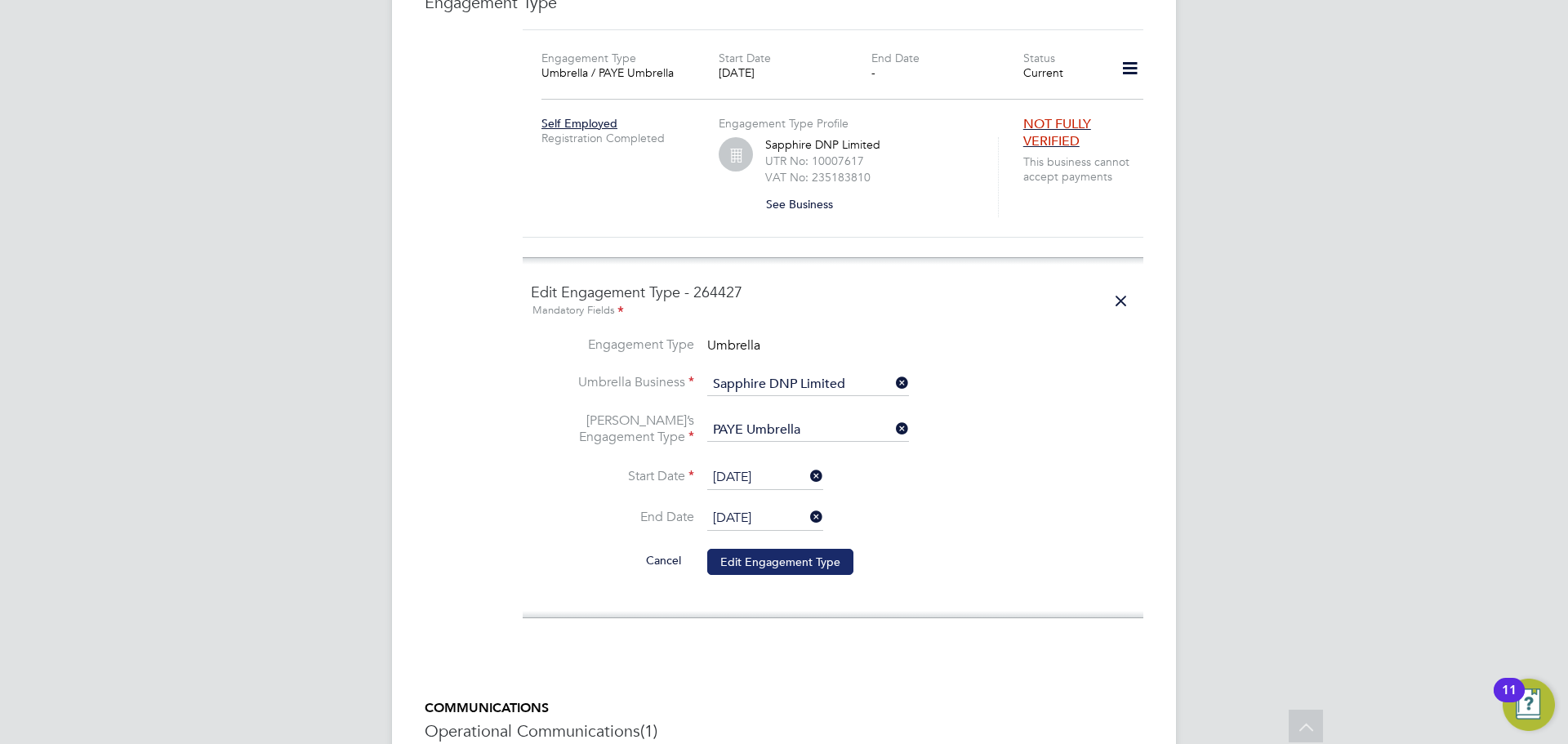
click at [809, 548] on button "Edit Engagement Type" at bounding box center [780, 561] width 146 height 26
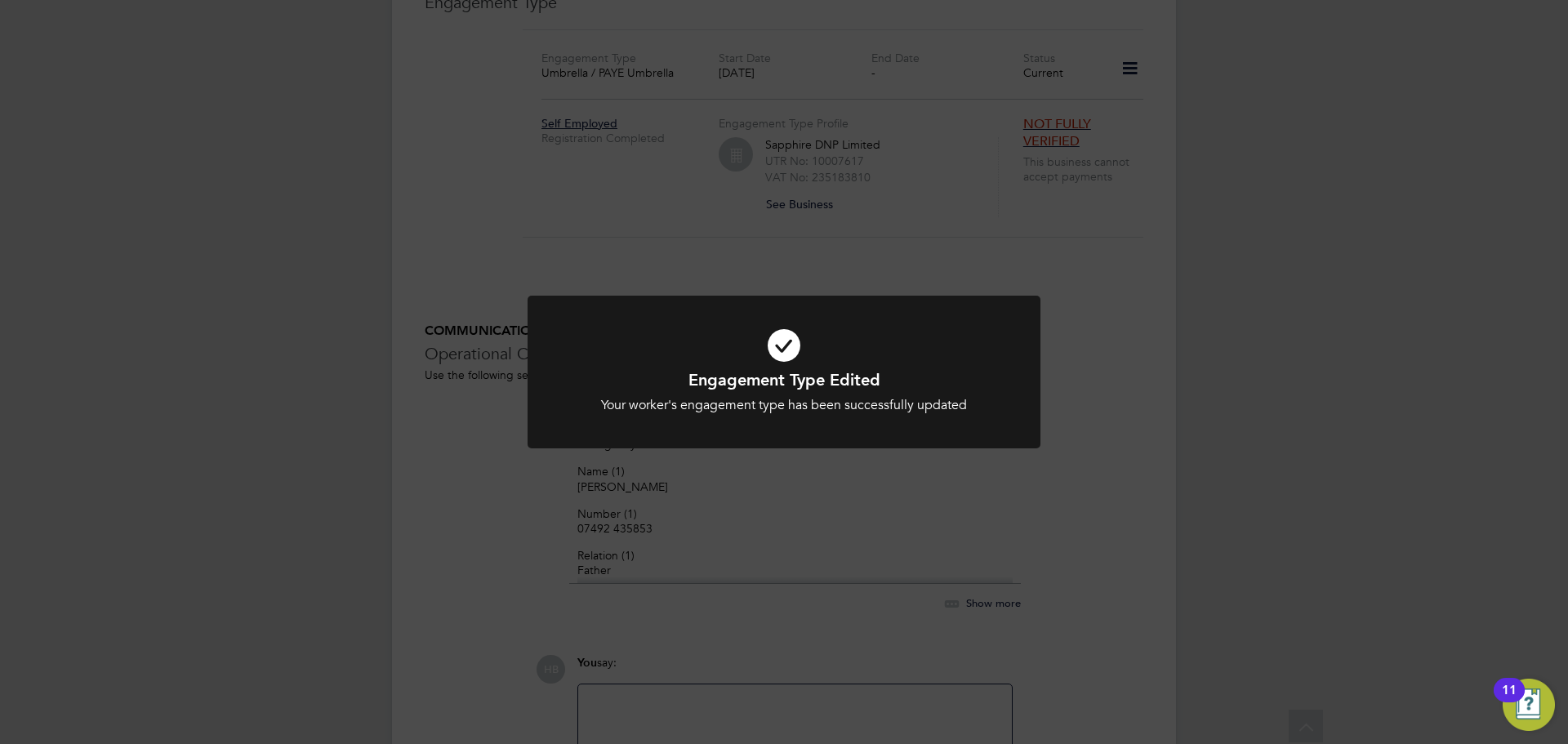
click at [987, 220] on div "Engagement Type Edited Your worker's engagement type has been successfully upda…" at bounding box center [784, 372] width 1568 height 744
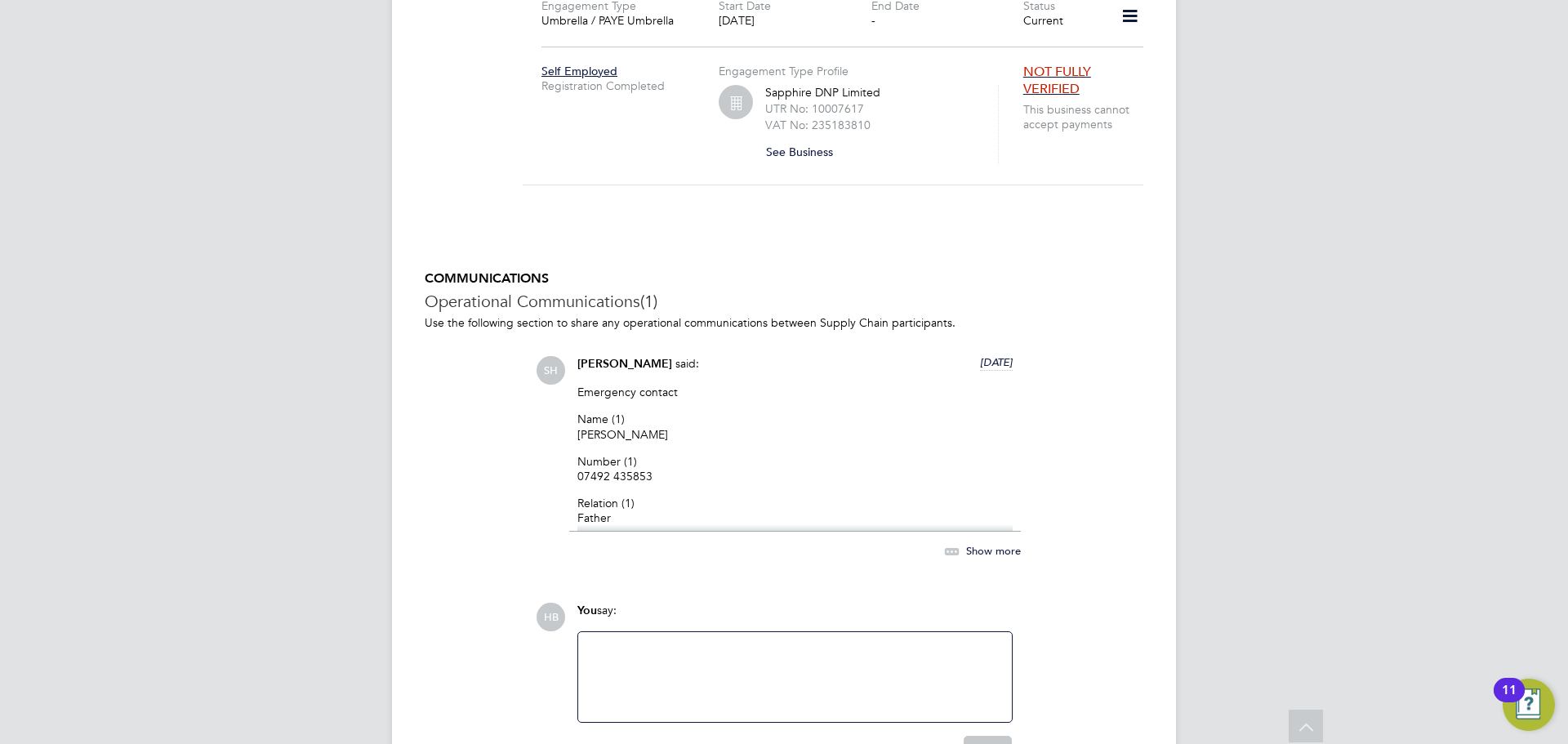
scroll to position [1321, 0]
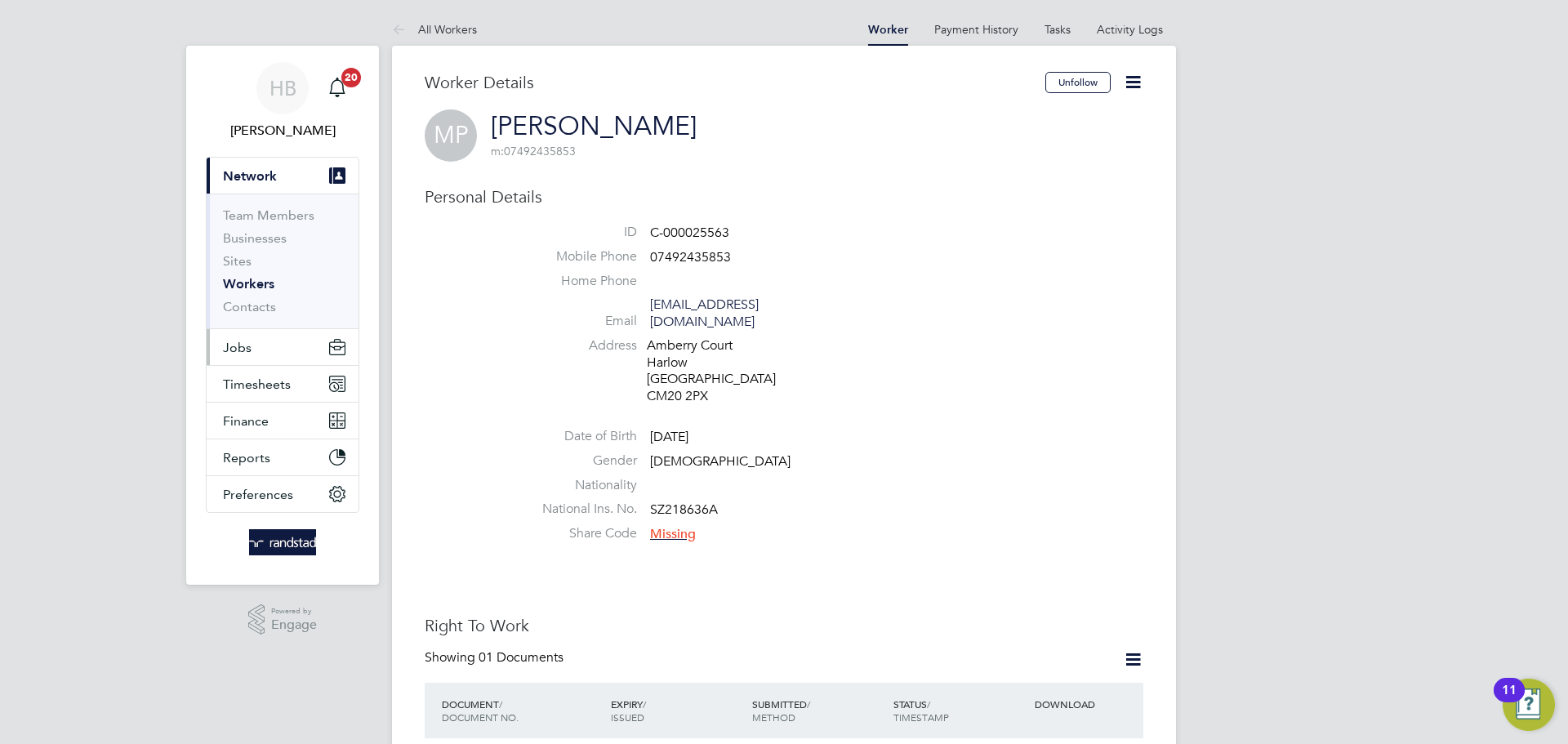
click at [242, 347] on span "Jobs" at bounding box center [237, 347] width 28 height 16
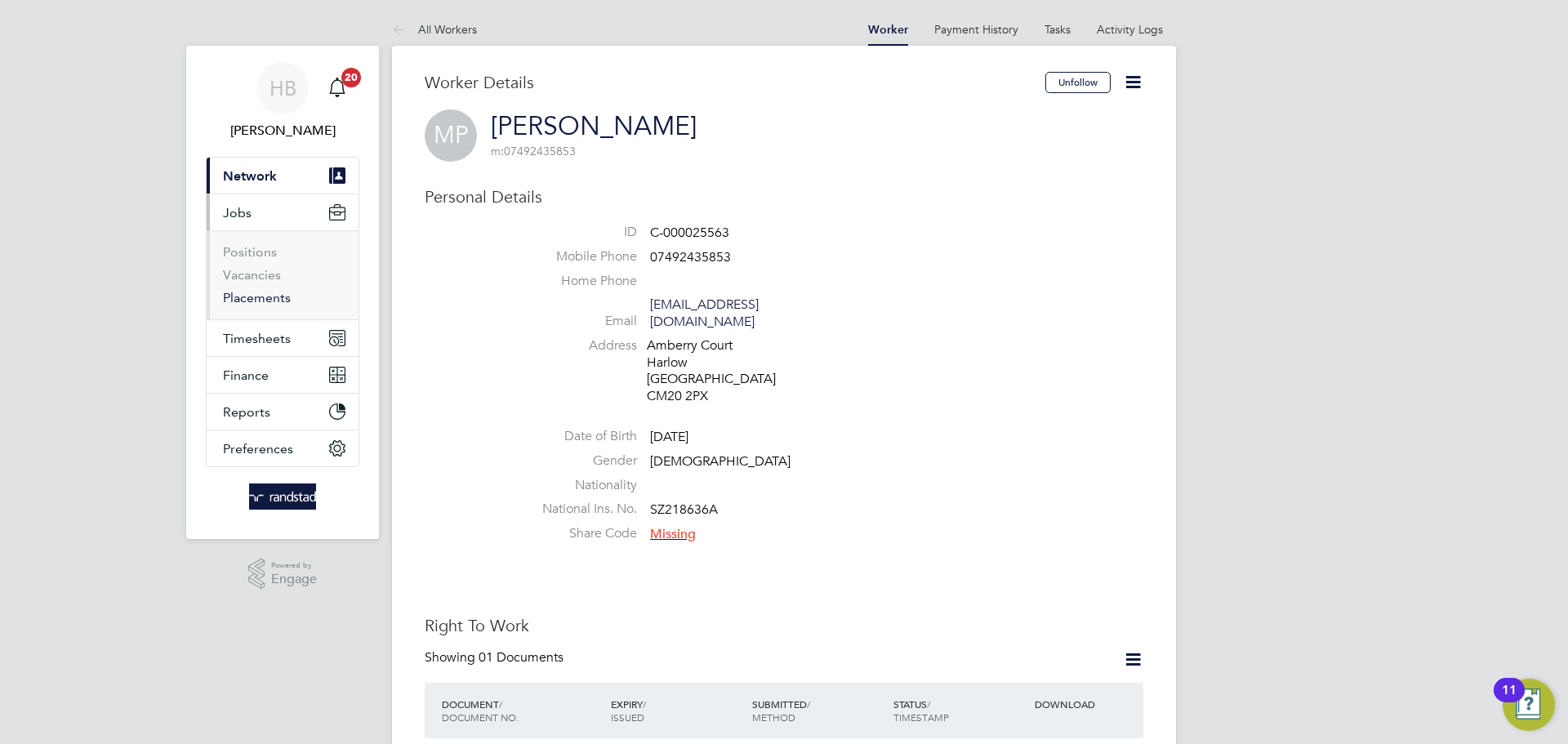
click at [266, 299] on link "Placements" at bounding box center [257, 298] width 68 height 16
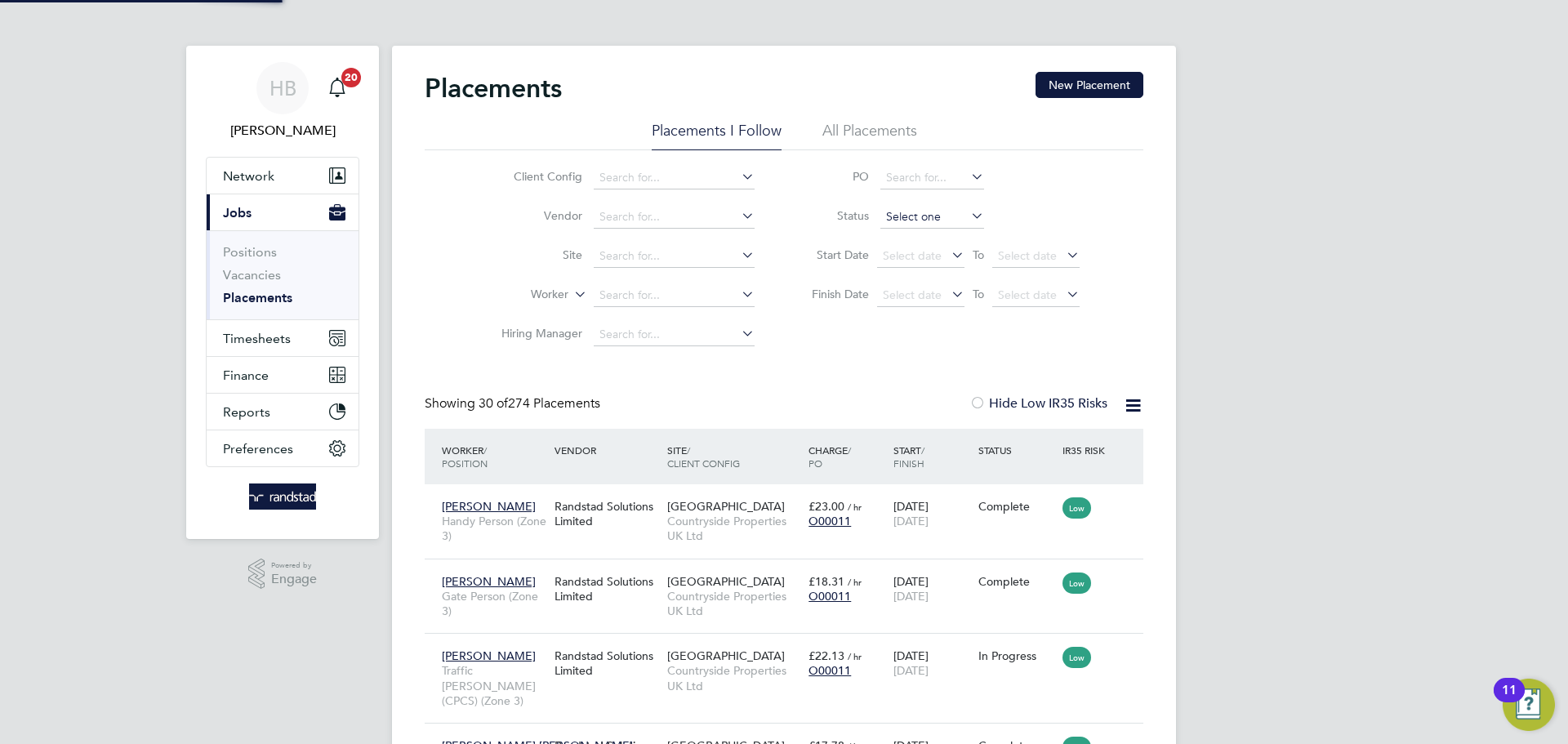
click at [919, 219] on input at bounding box center [932, 217] width 104 height 23
click at [917, 242] on li "Active" at bounding box center [932, 238] width 105 height 21
type input "Active"
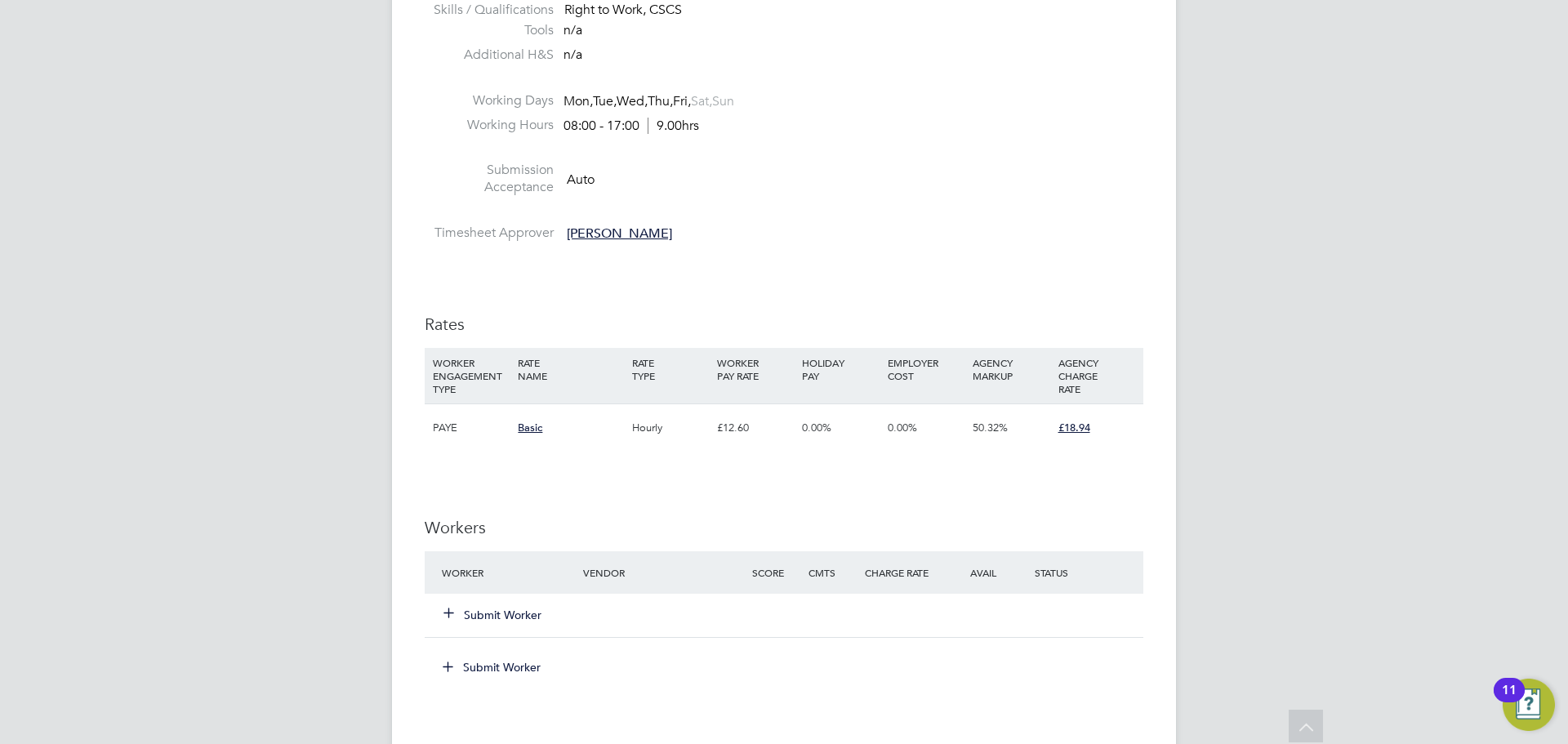
scroll to position [843, 0]
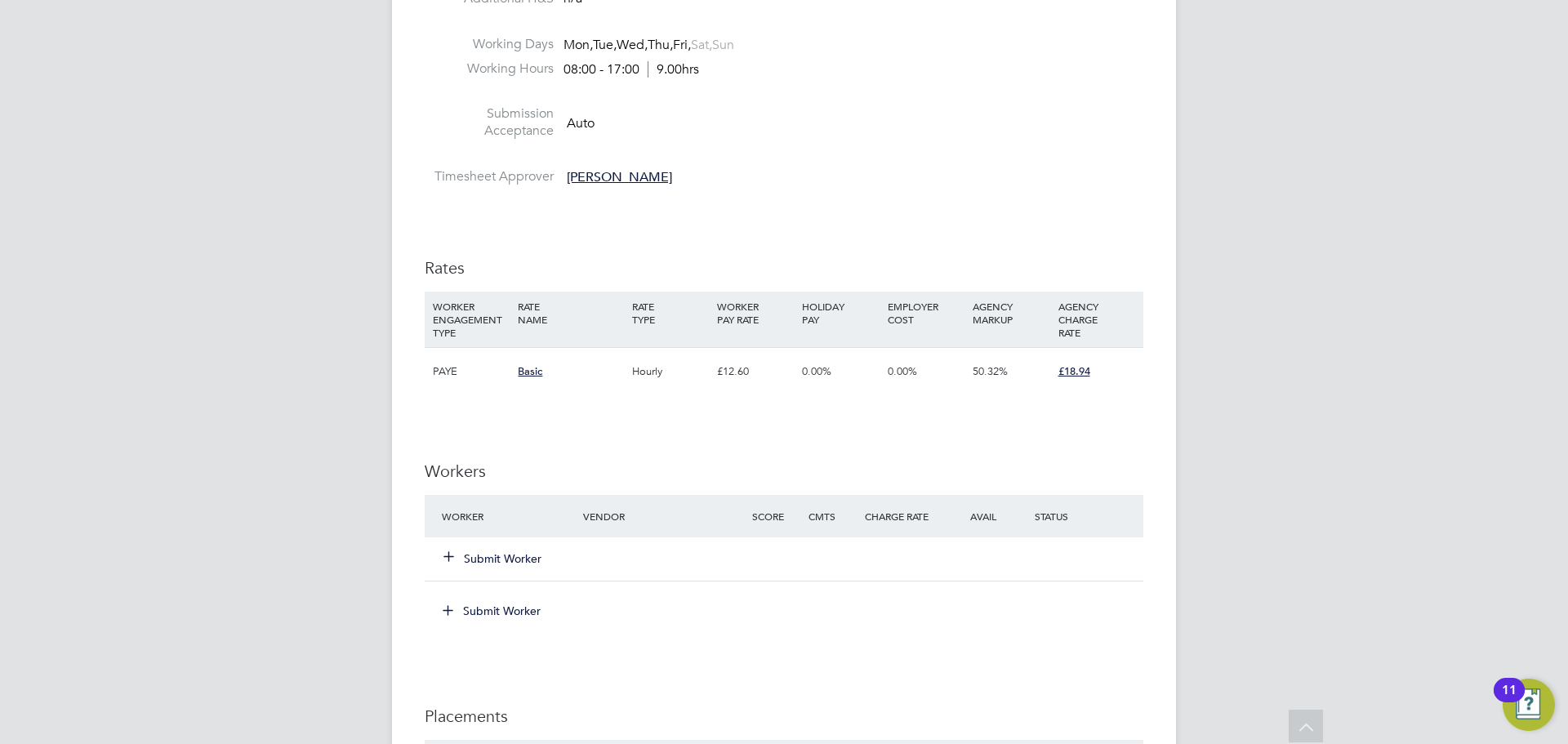
click at [502, 604] on button "Submit Worker" at bounding box center [493, 610] width 122 height 26
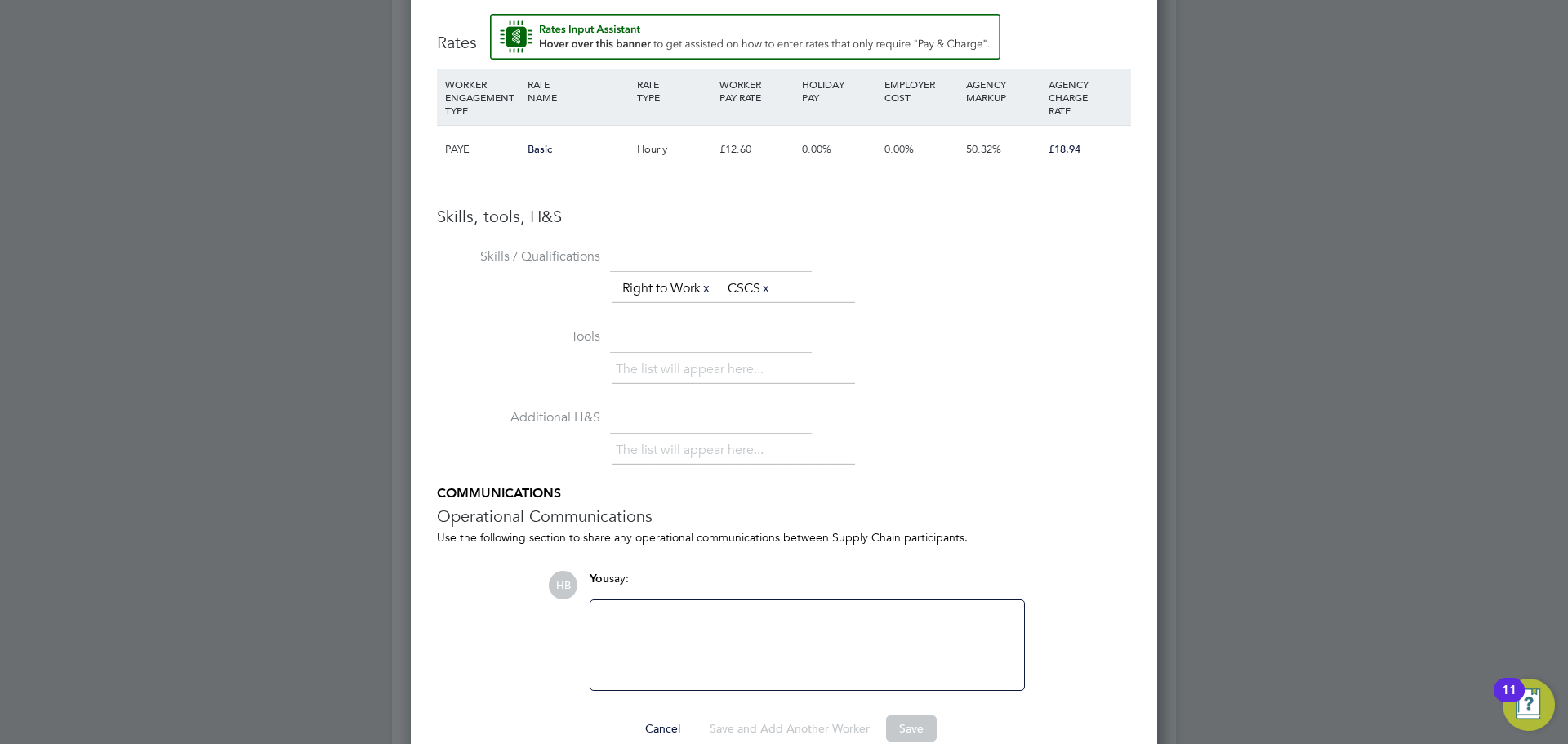
scroll to position [920, 0]
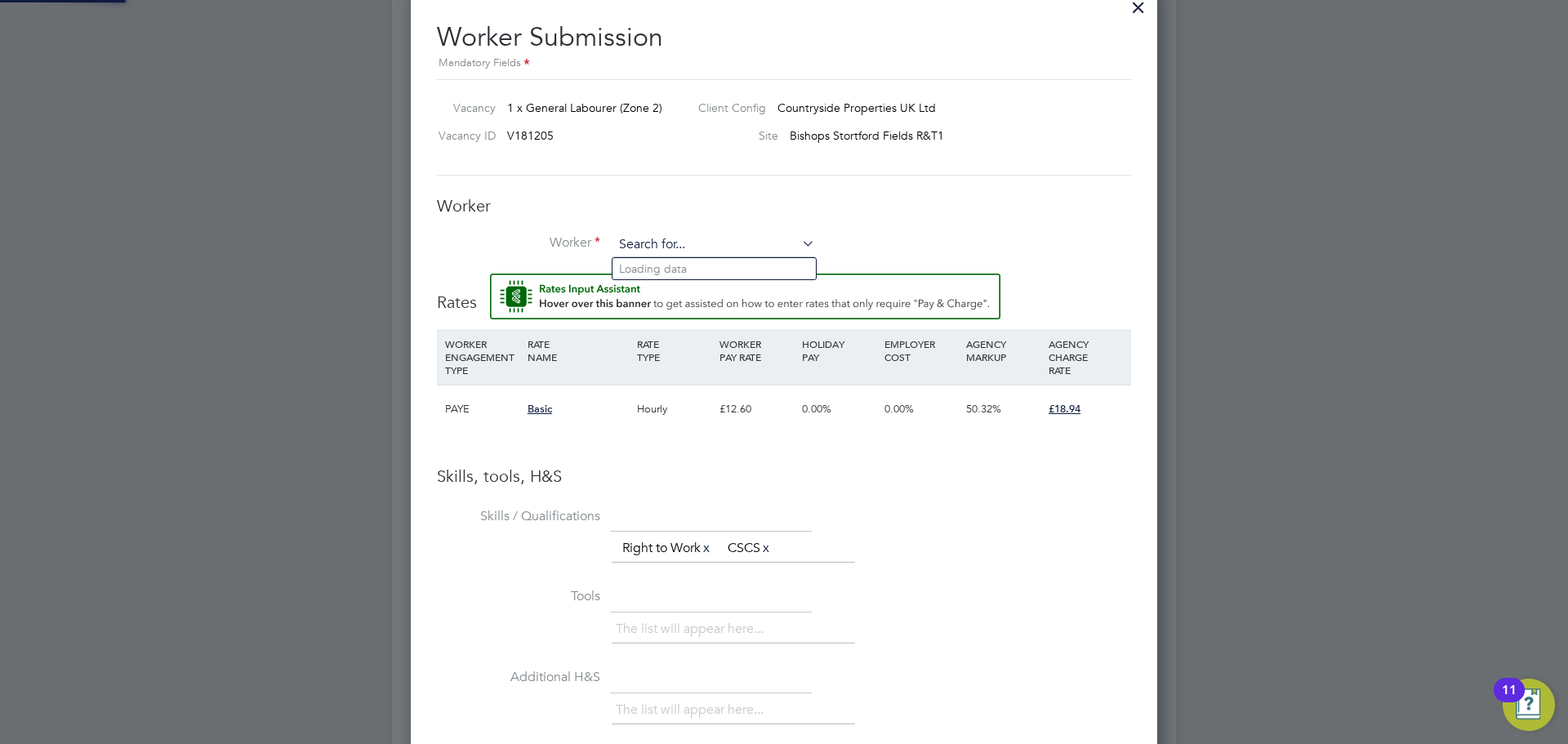
click at [653, 242] on input at bounding box center [713, 244] width 202 height 24
click at [690, 260] on li "Rick Wall ington (C-001292206)" at bounding box center [737, 269] width 249 height 22
type input "Rick Wallington (C-001292206)"
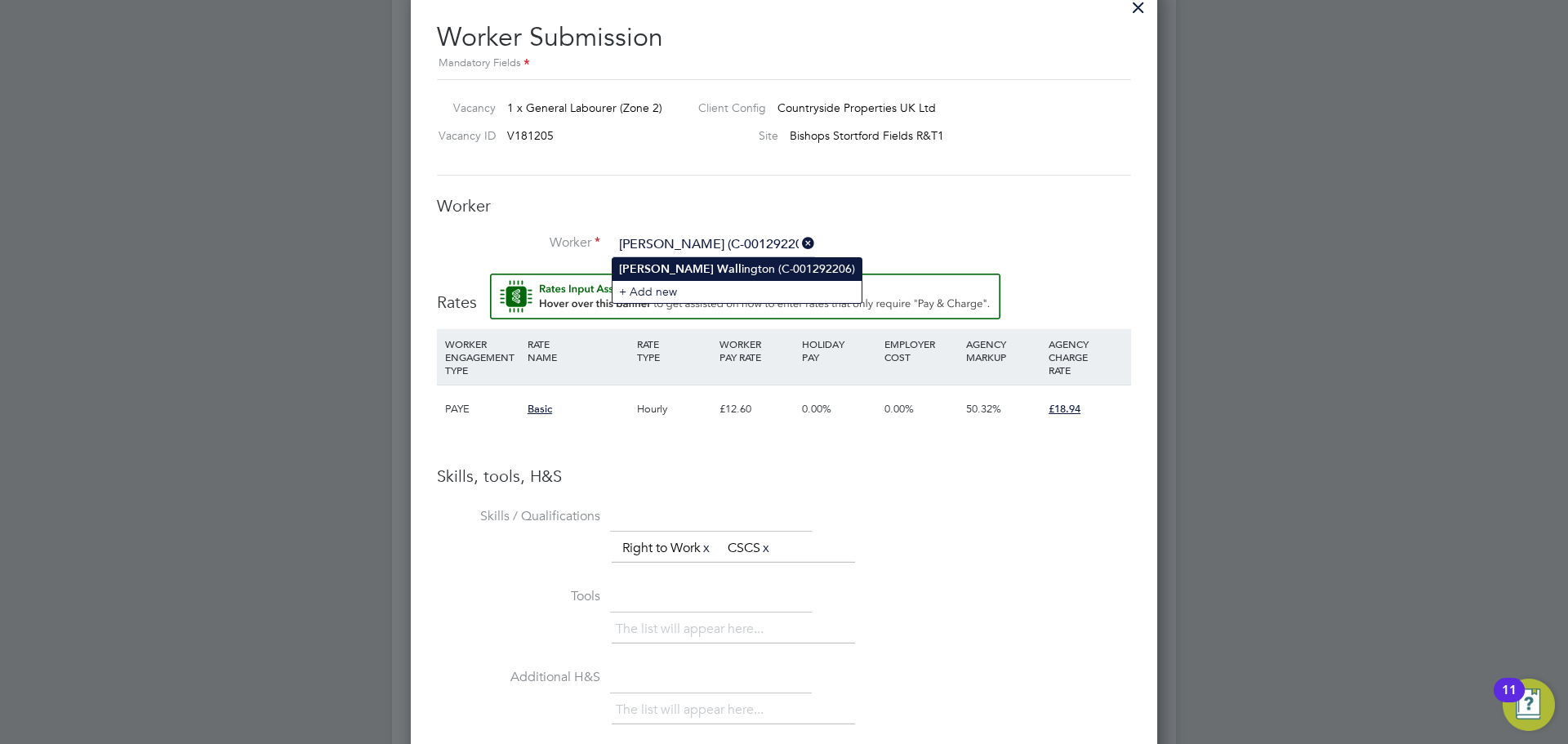
scroll to position [8, 8]
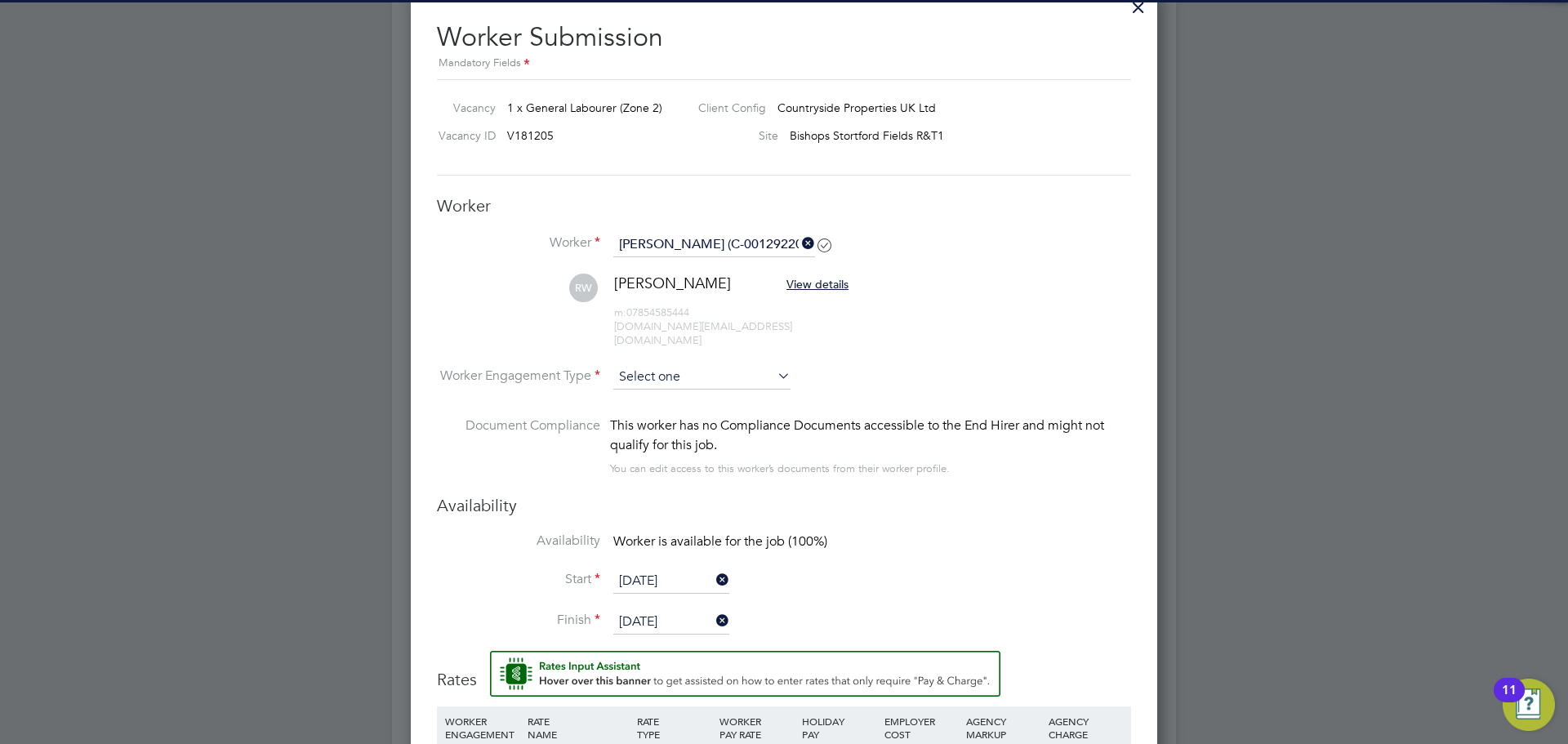
click at [656, 364] on input at bounding box center [702, 376] width 177 height 24
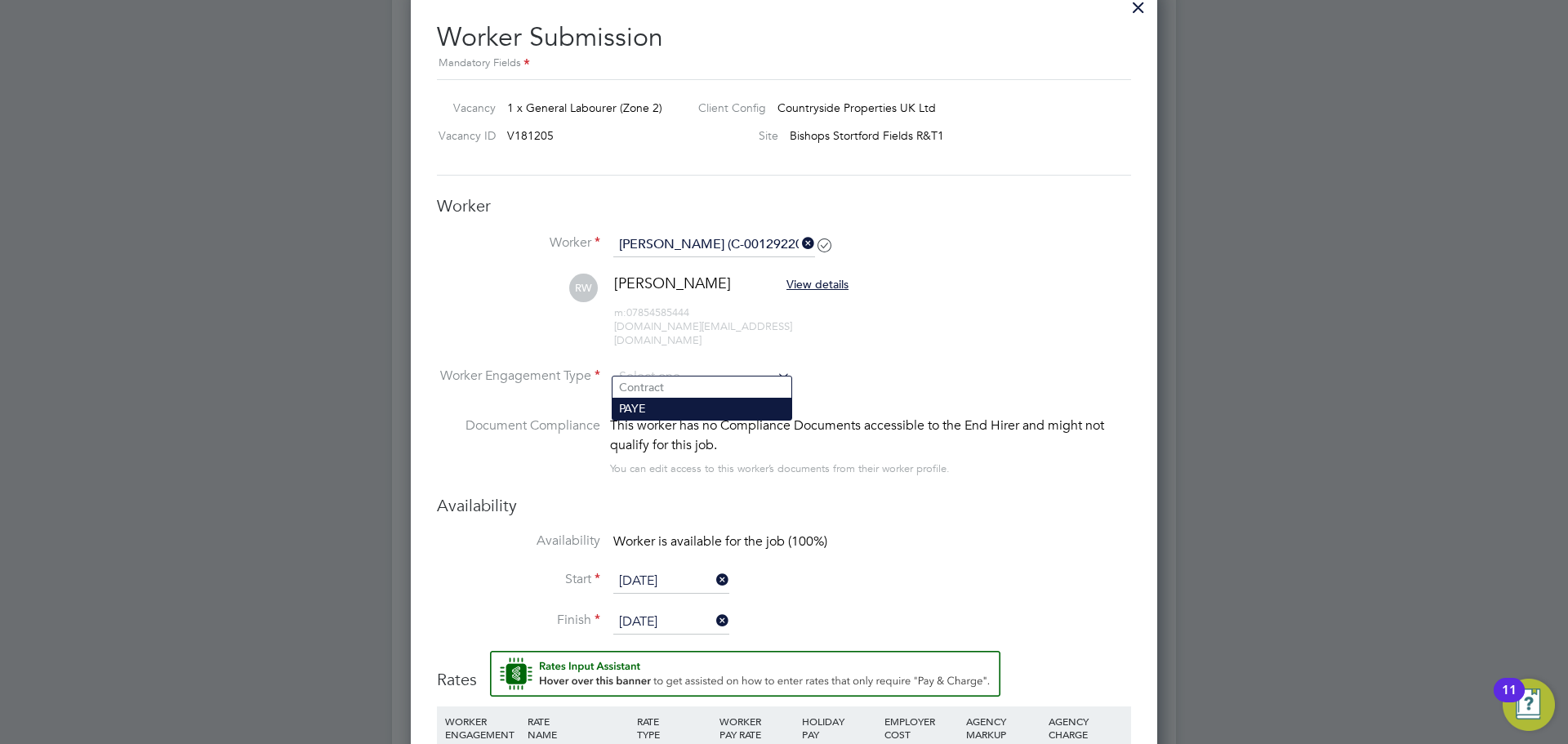
click at [652, 410] on li "PAYE" at bounding box center [702, 408] width 179 height 21
type input "PAYE"
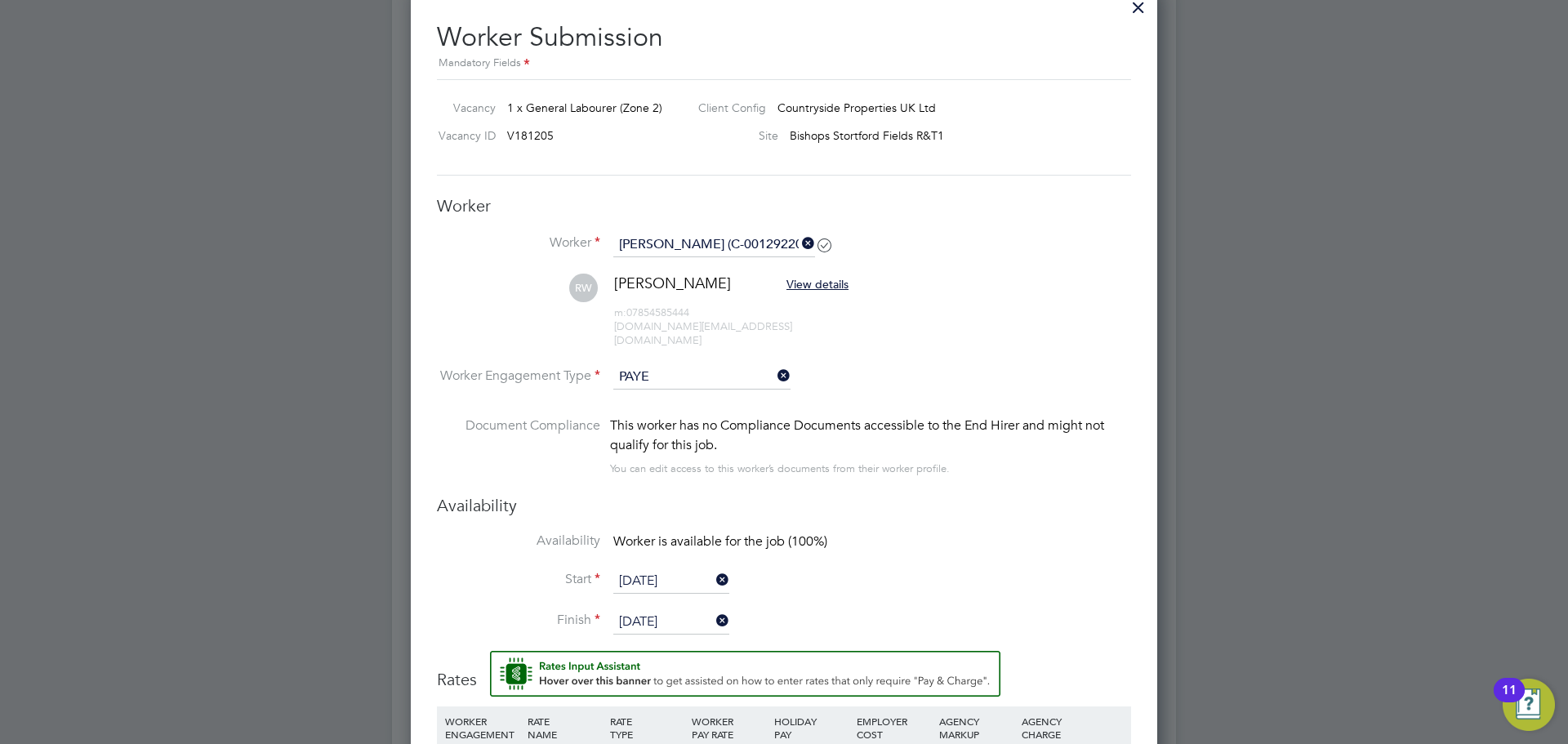
click at [655, 571] on input "[DATE]" at bounding box center [671, 581] width 116 height 24
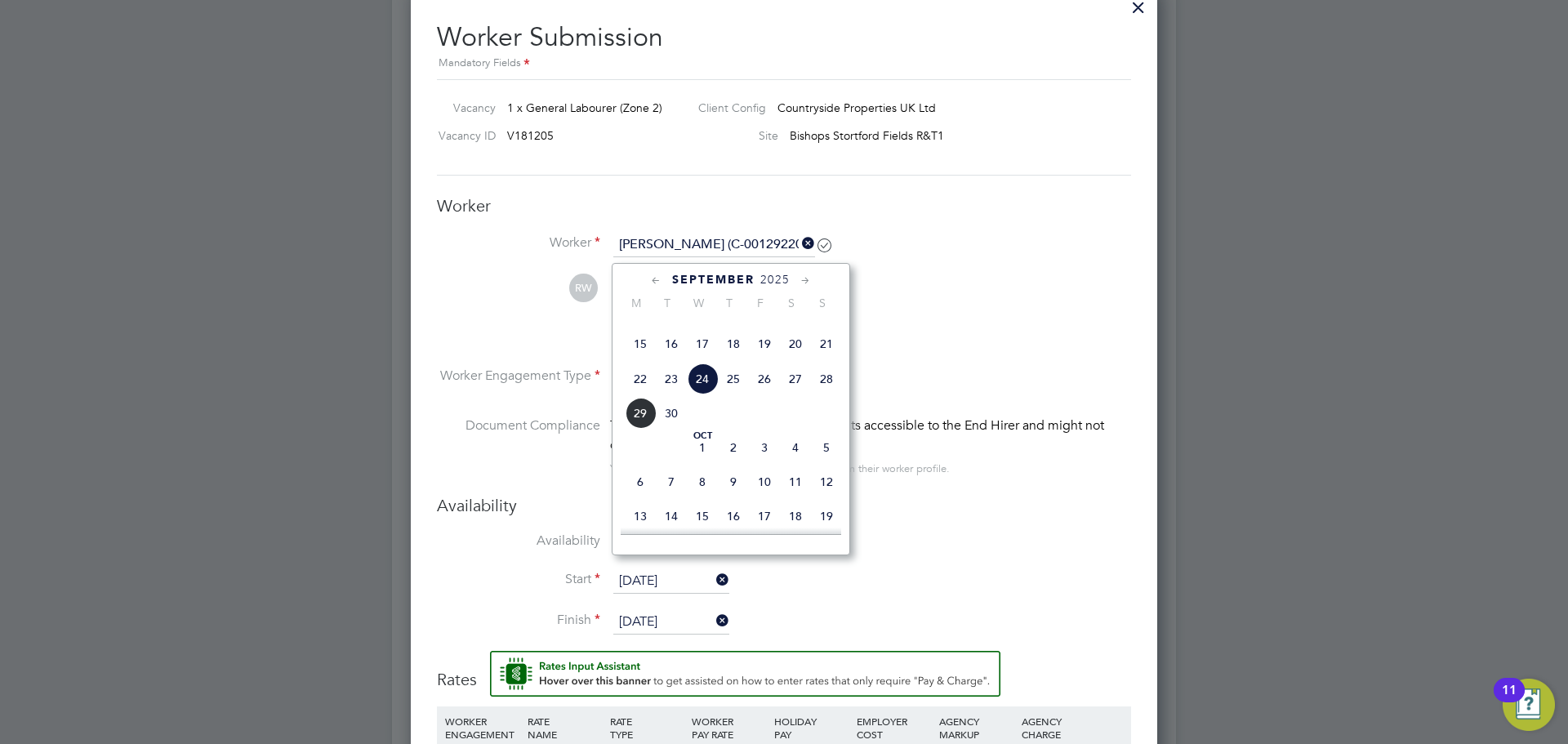
click at [703, 395] on span "24" at bounding box center [702, 379] width 31 height 31
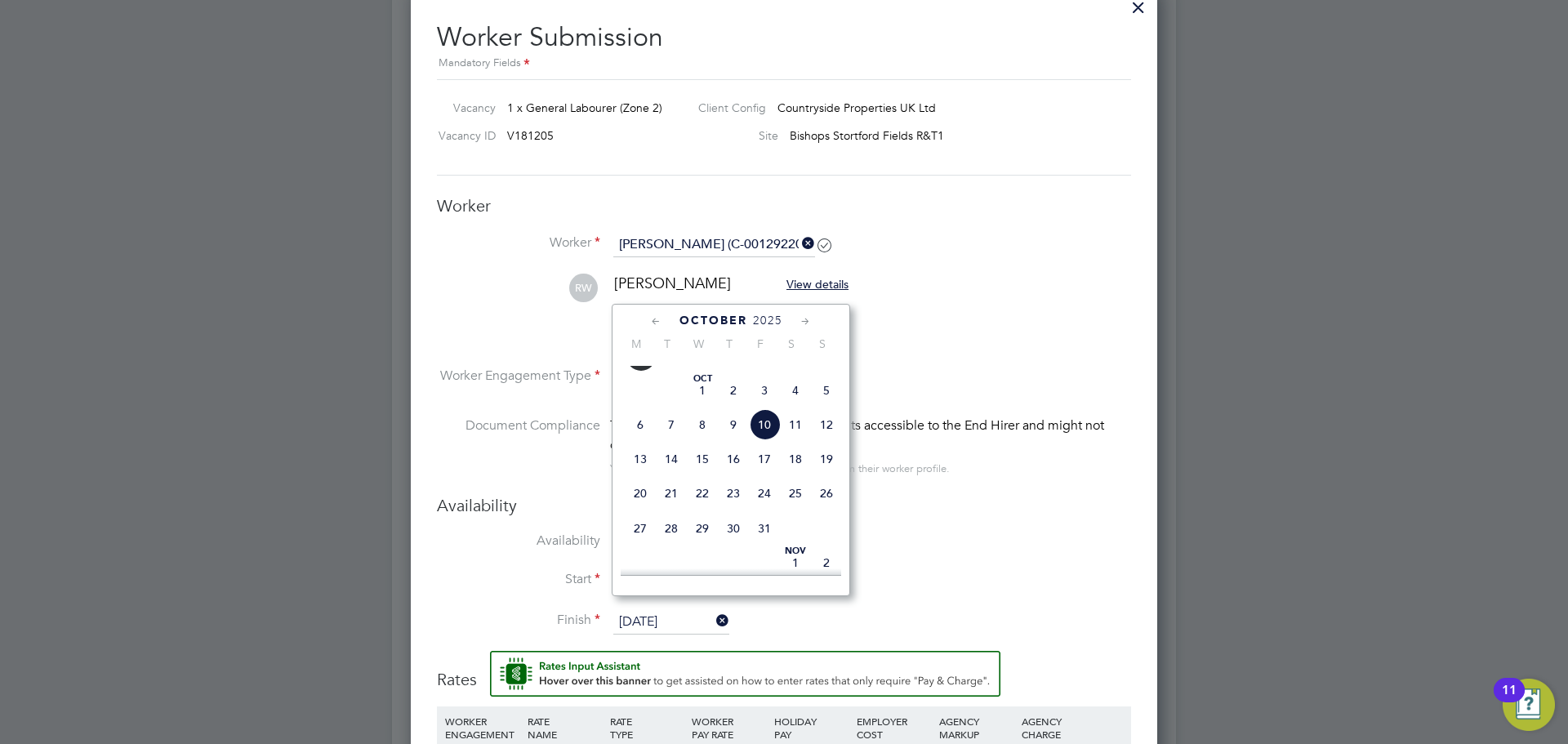
click at [666, 609] on input "[DATE]" at bounding box center [671, 621] width 116 height 24
click at [652, 318] on icon at bounding box center [656, 321] width 16 height 18
click at [770, 483] on span "26" at bounding box center [764, 467] width 31 height 31
type input "[DATE]"
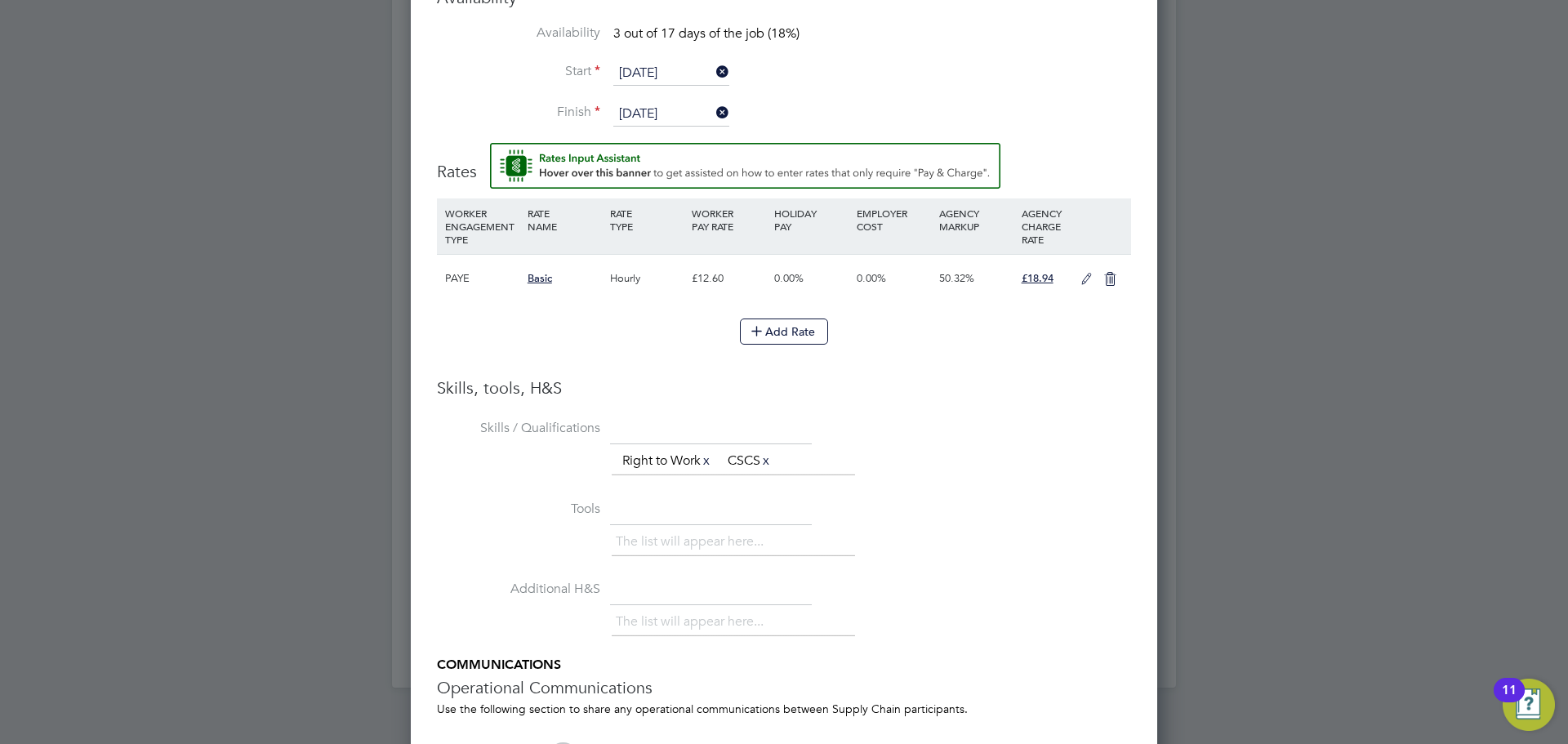
click at [1087, 273] on icon at bounding box center [1086, 279] width 20 height 13
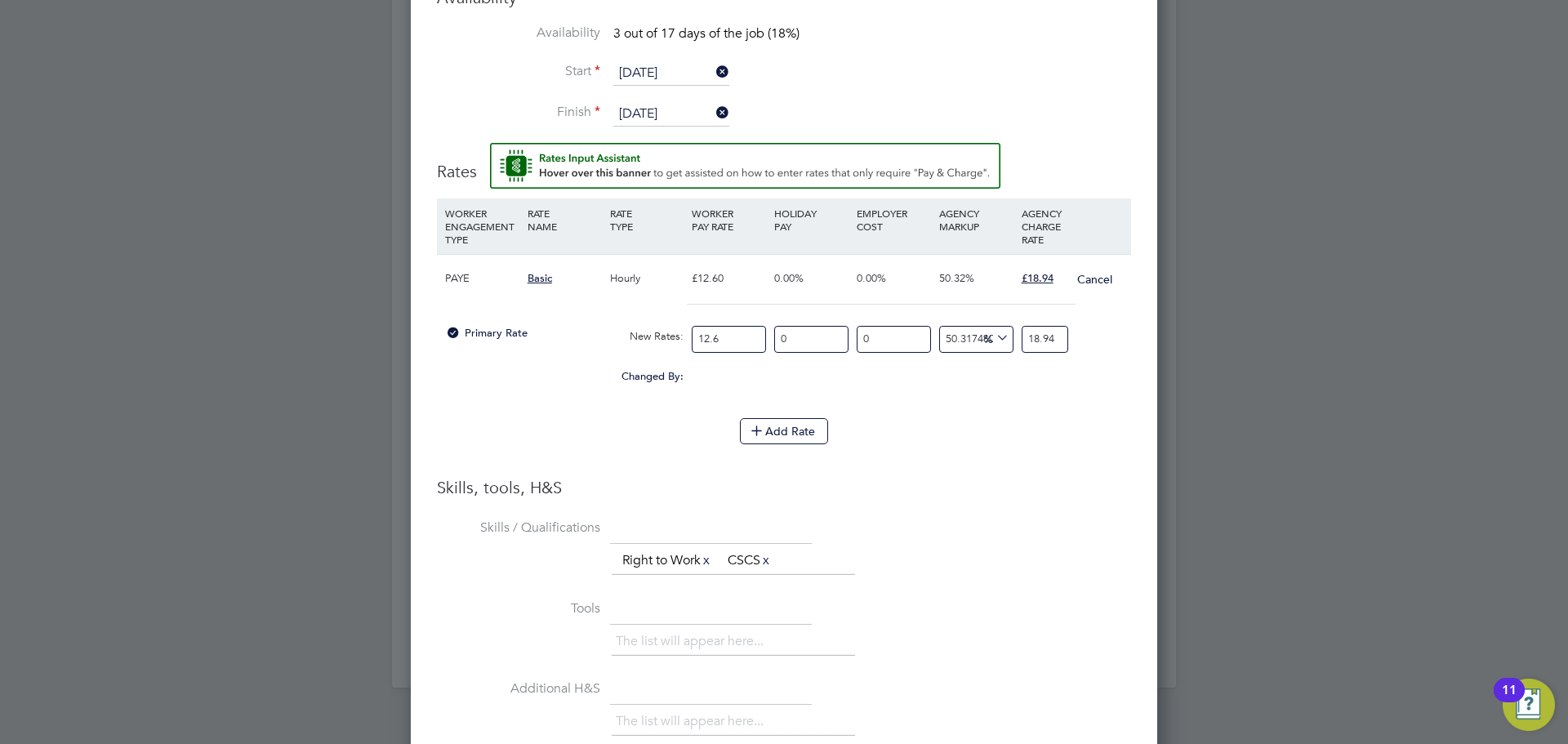
drag, startPoint x: 744, startPoint y: 328, endPoint x: 612, endPoint y: 310, distance: 133.2
click at [611, 318] on div "Primary Rate New Rates: 12.6 0 n/a 0 n/a 50.317460317460316 0 % 18.94" at bounding box center [784, 339] width 694 height 43
type input "1"
type input "1.5031746031746032"
type input "14"
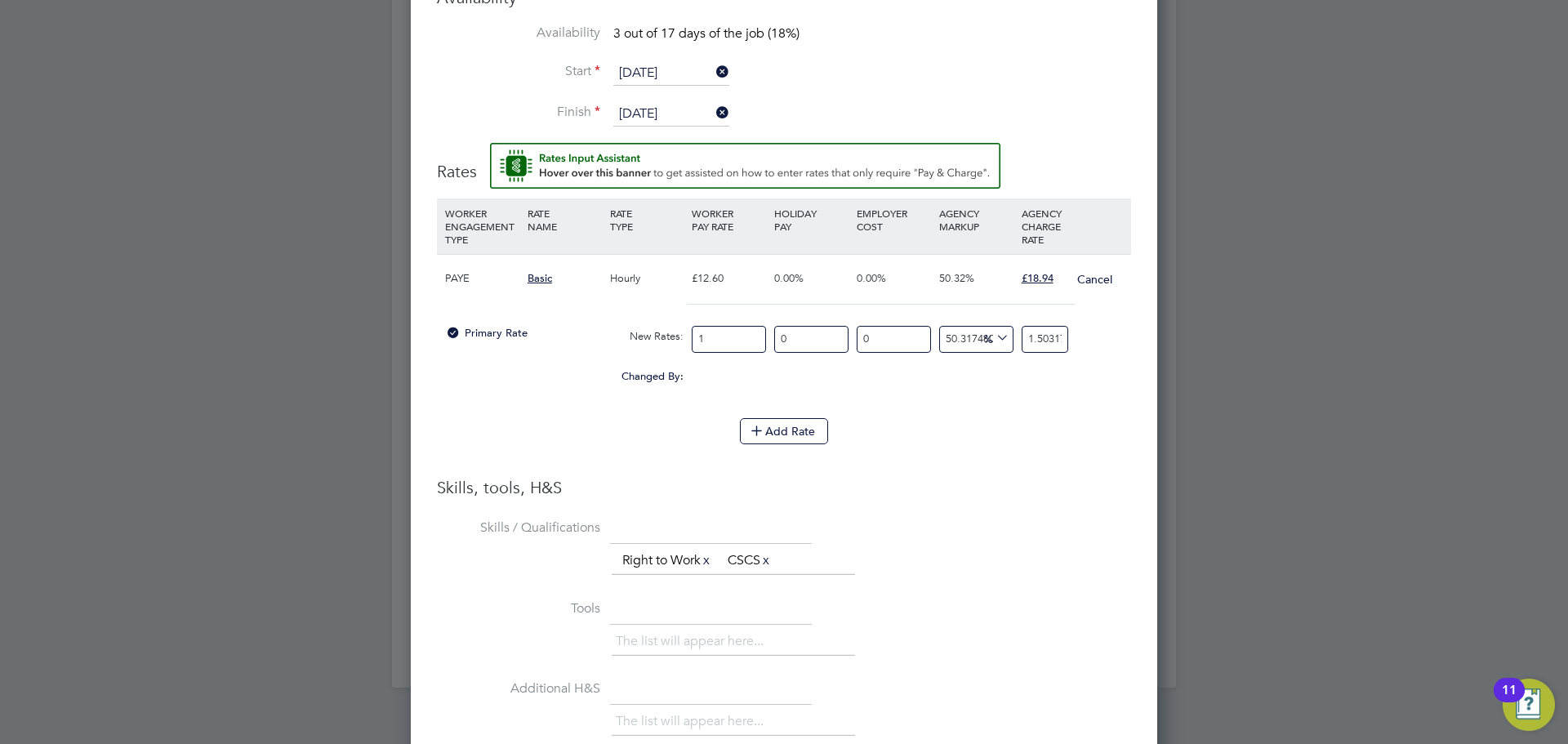
type input "21.044444444444444"
type input "14.1"
type input "21.194761904761904"
type input "14.12"
type input "21.2248253968254"
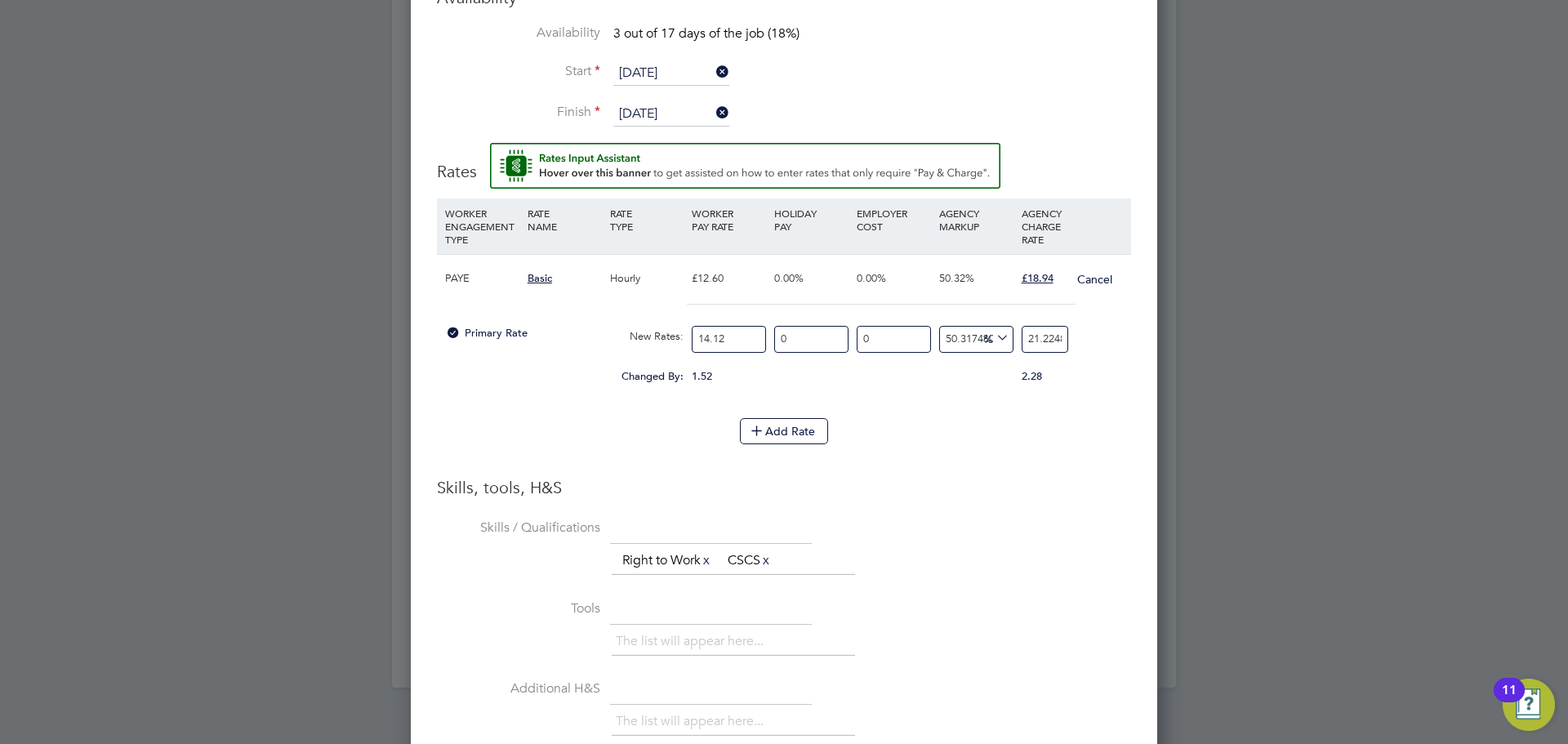
type input "14.12"
drag, startPoint x: 1025, startPoint y: 327, endPoint x: 1567, endPoint y: 216, distance: 553.2
type input "-92.91784702549575"
type input "1"
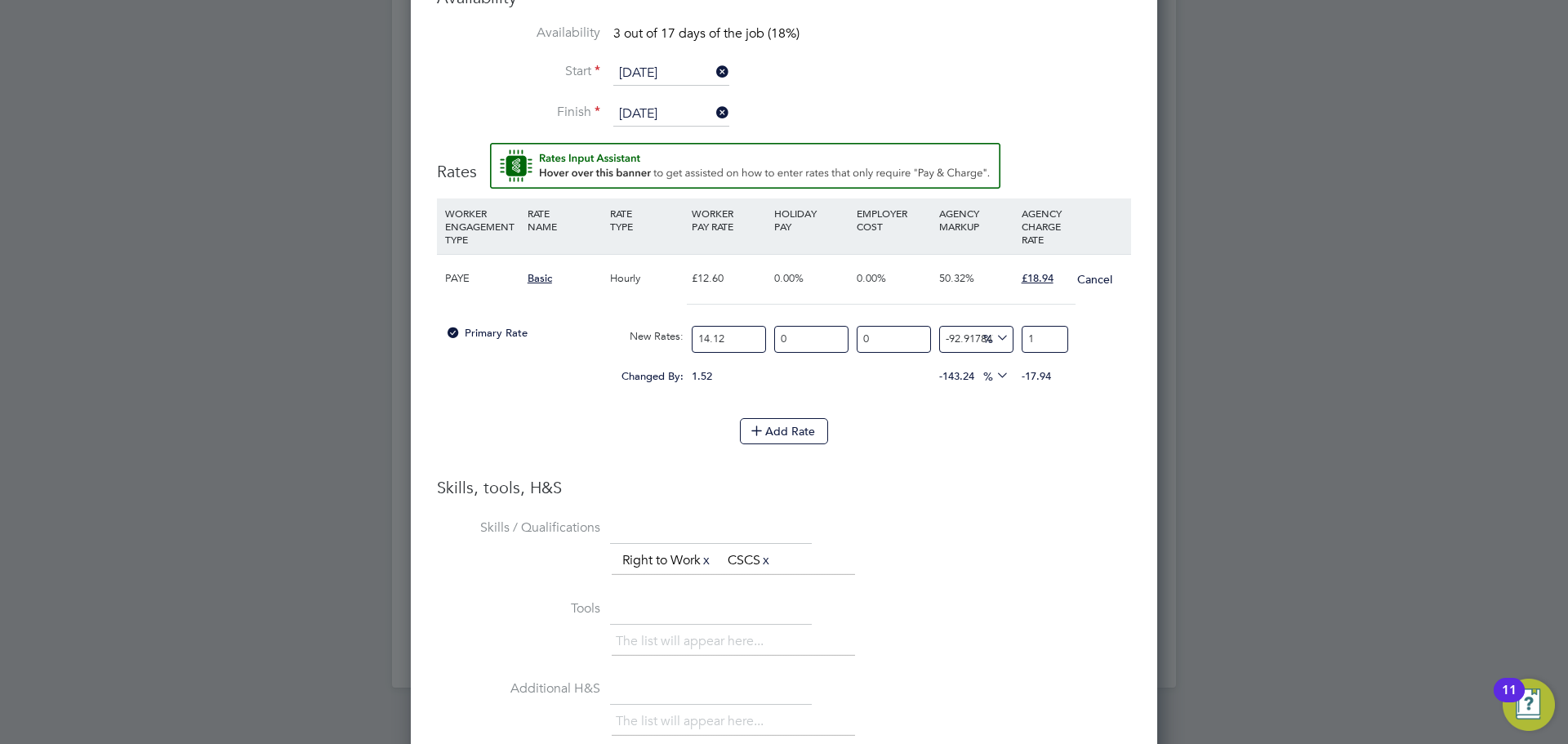
type input "27.478753541076486"
type input "18"
type input "33.85269121813031"
type input "18.9"
type input "34.13597733711048"
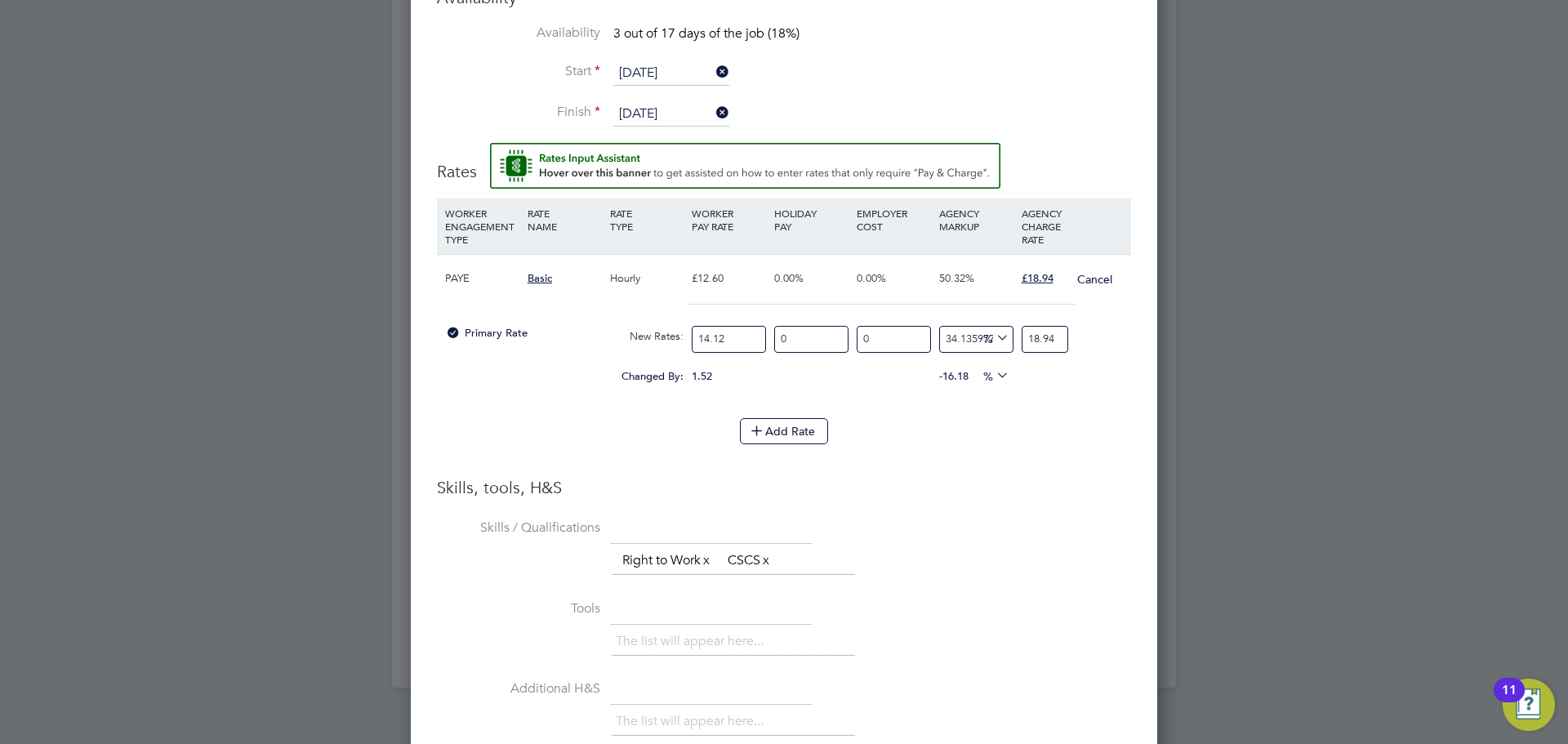
type input "18.94"
click at [928, 476] on h3 "Skills, tools, H&S" at bounding box center [784, 487] width 694 height 21
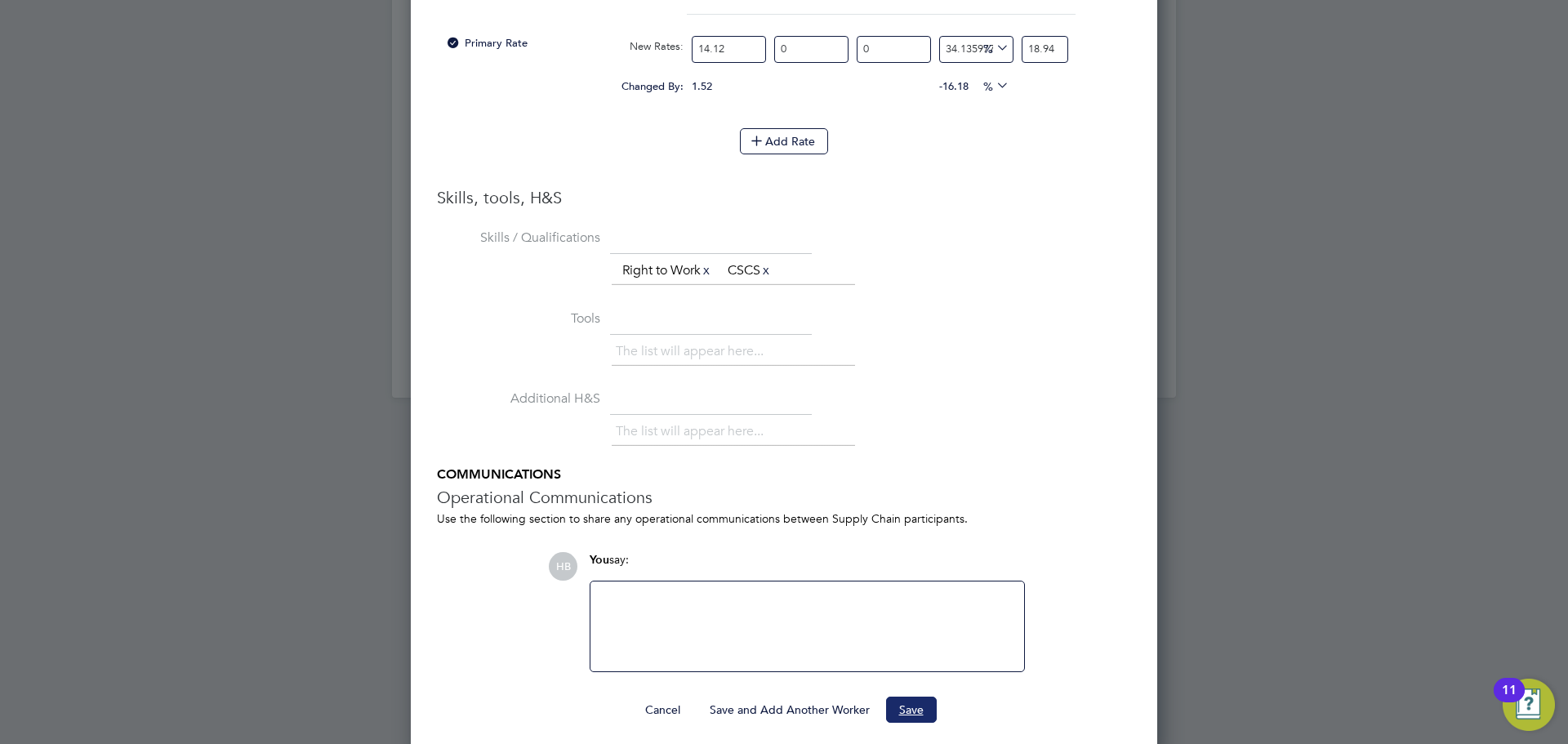
click at [916, 699] on button "Save" at bounding box center [911, 709] width 51 height 26
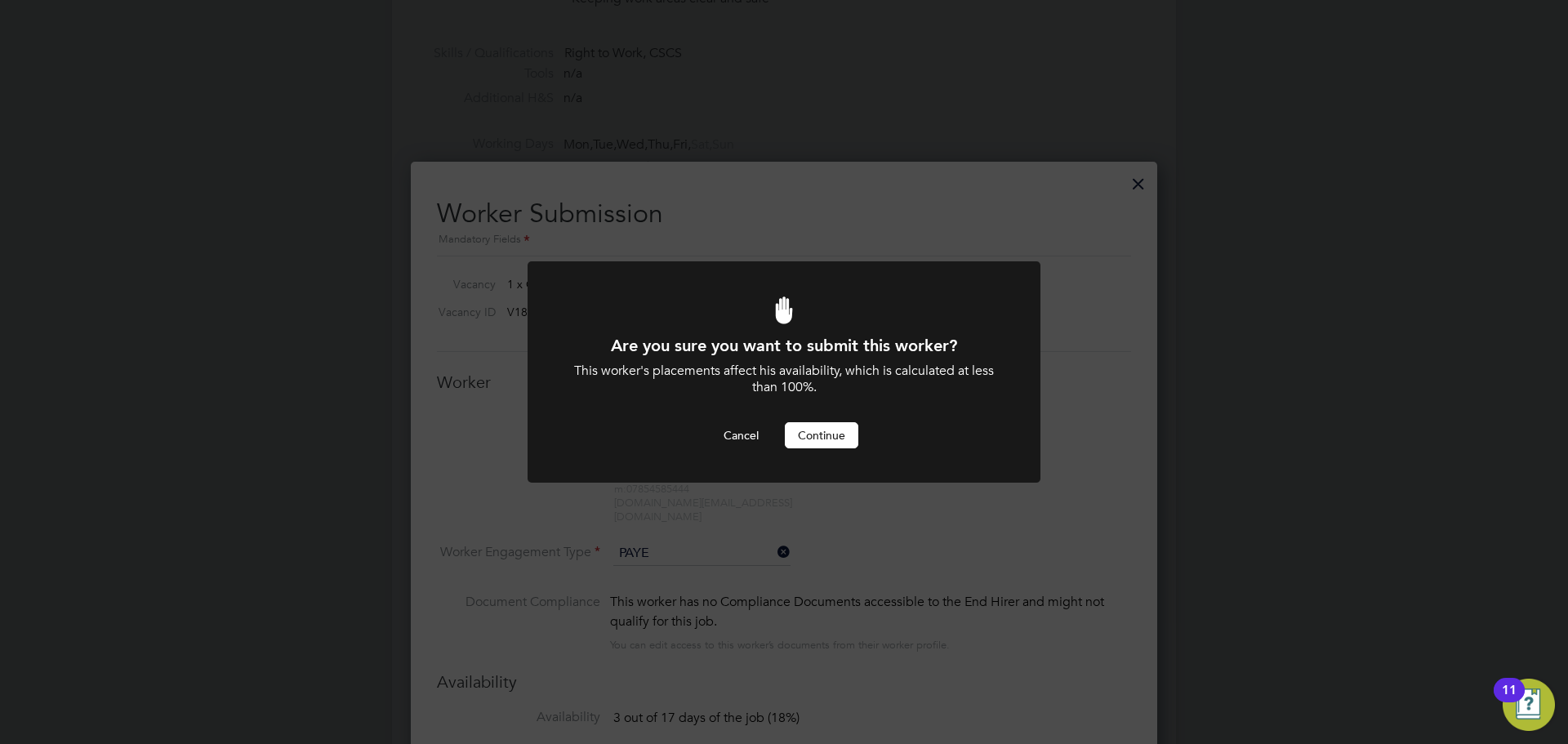
click at [823, 429] on button "Continue" at bounding box center [821, 435] width 74 height 26
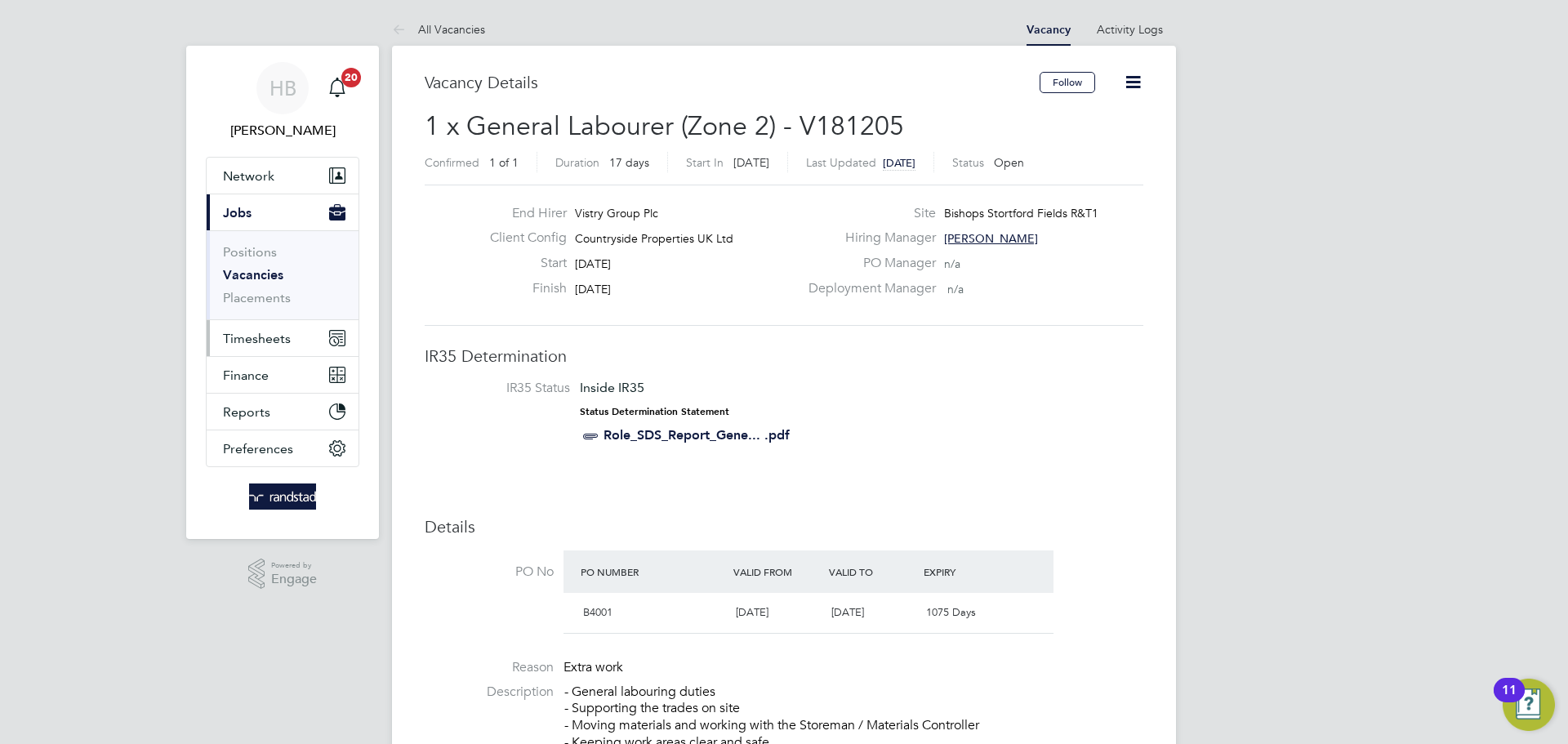
click at [257, 338] on span "Timesheets" at bounding box center [257, 338] width 68 height 16
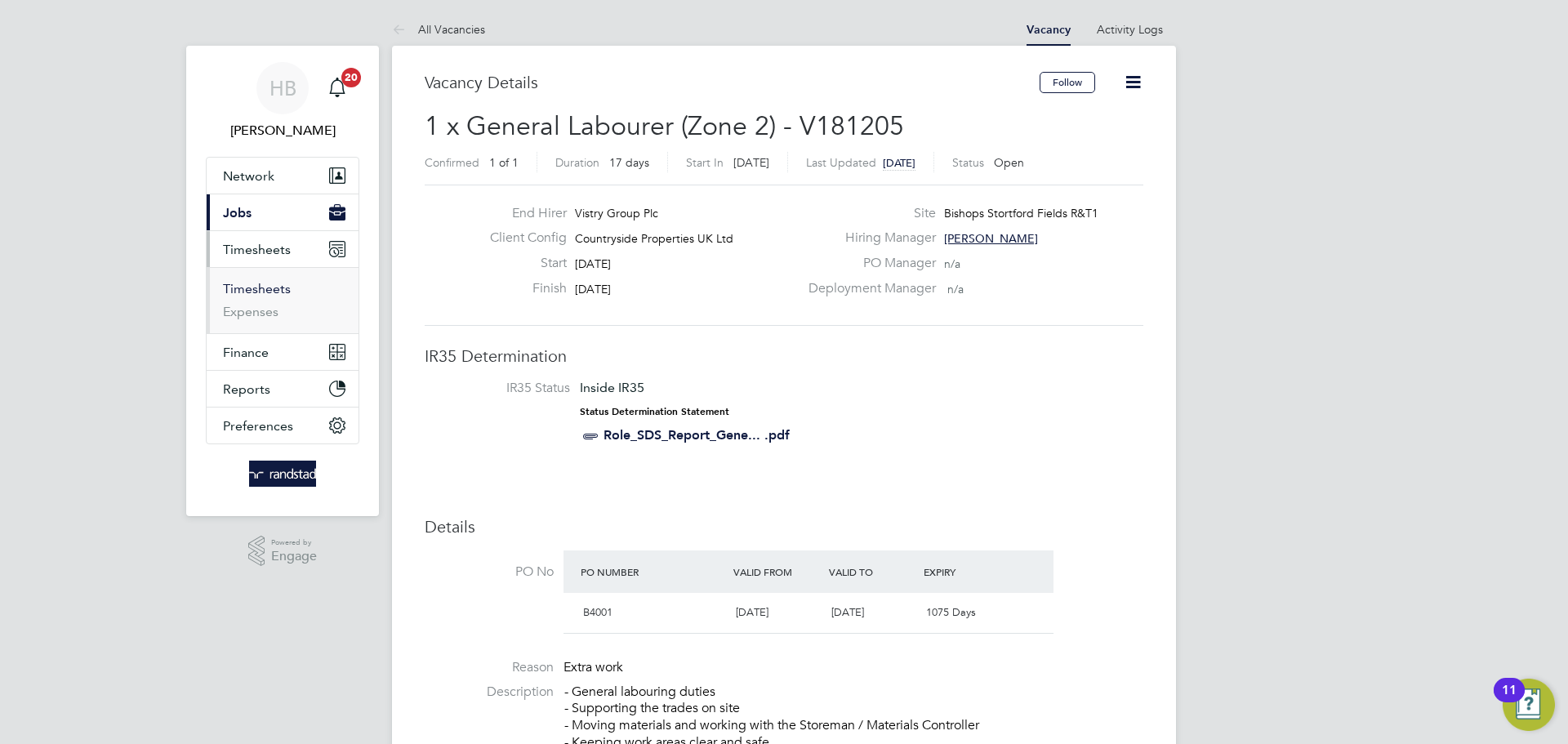
click at [278, 286] on link "Timesheets" at bounding box center [257, 288] width 68 height 16
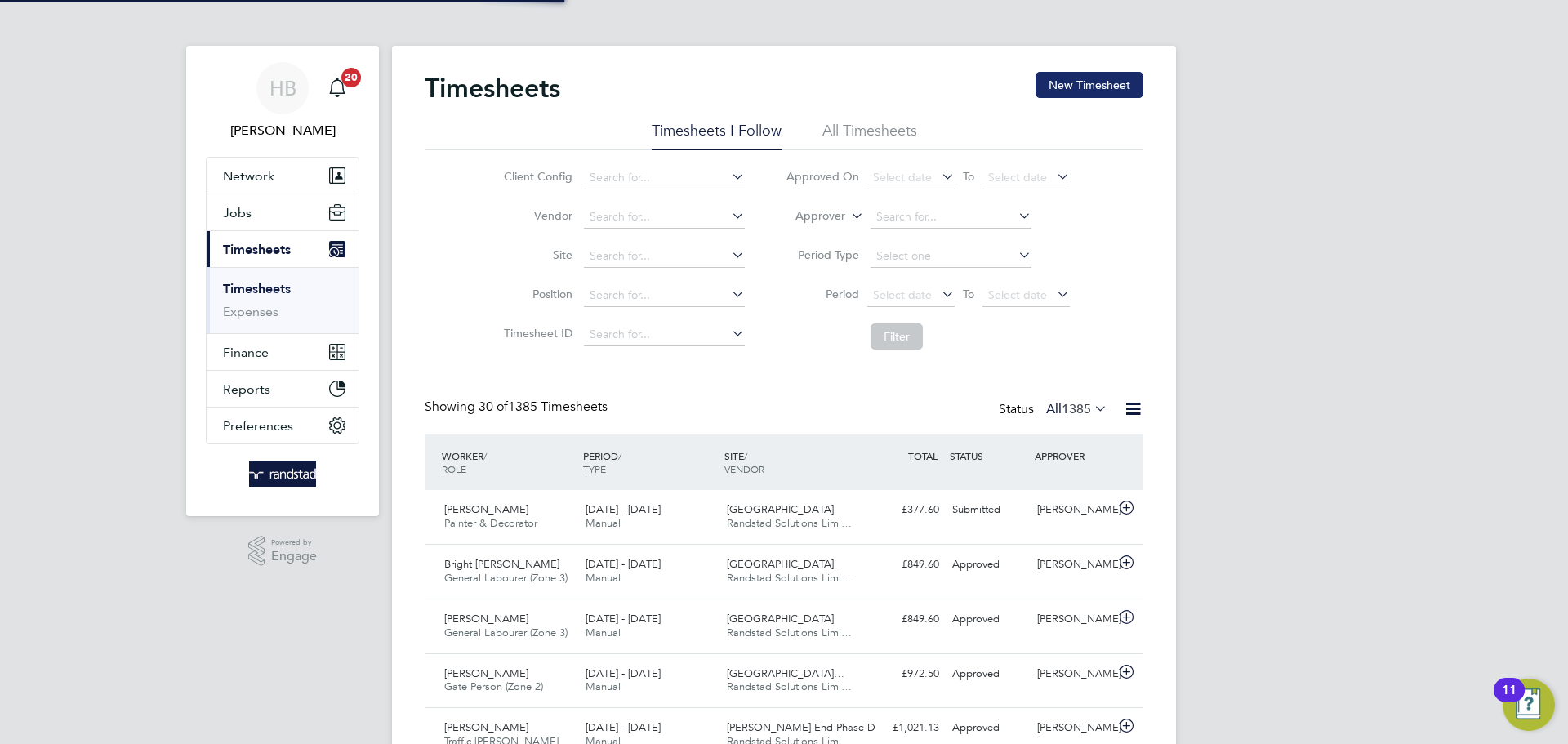
click at [1090, 78] on button "New Timesheet" at bounding box center [1089, 84] width 108 height 26
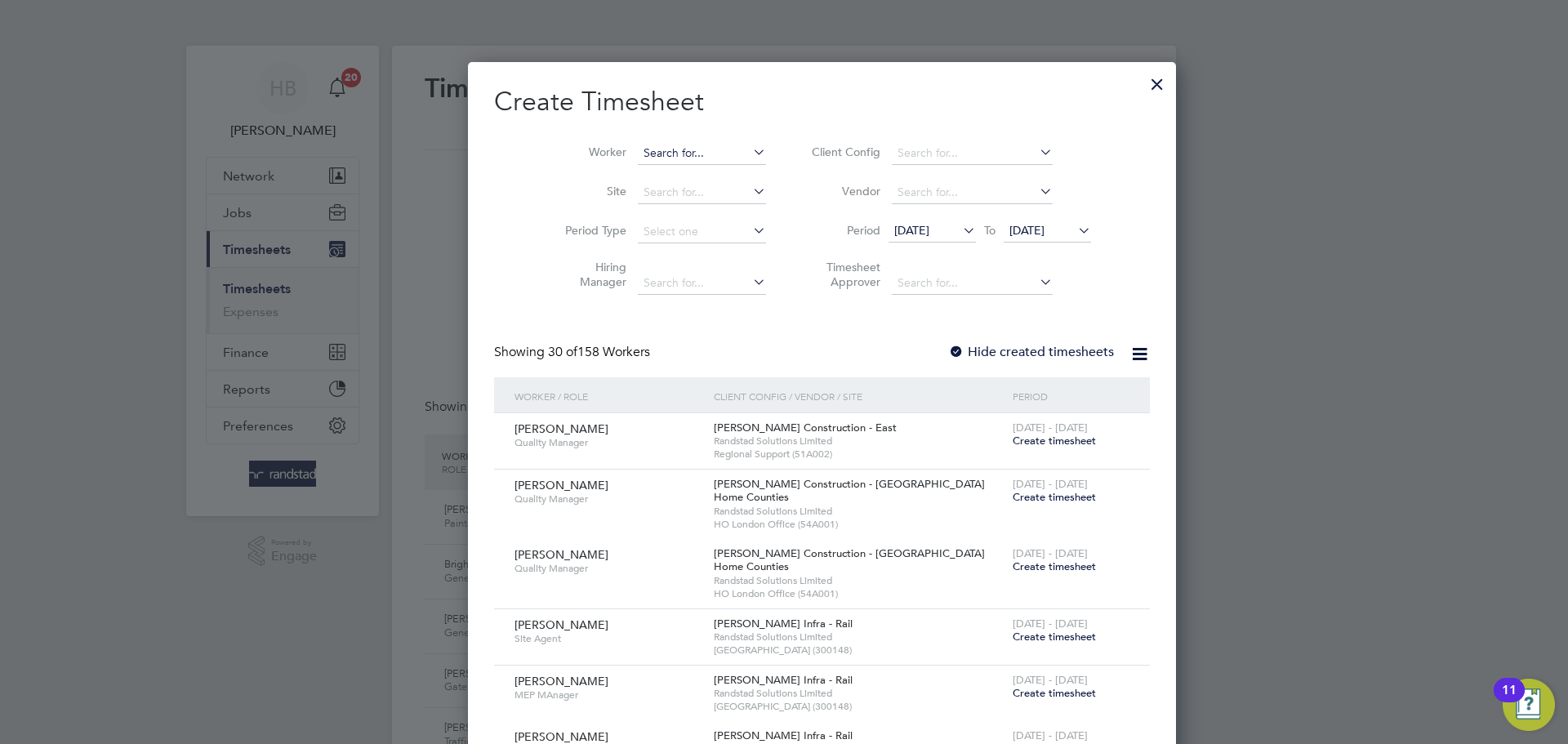
click at [639, 151] on input at bounding box center [702, 153] width 128 height 23
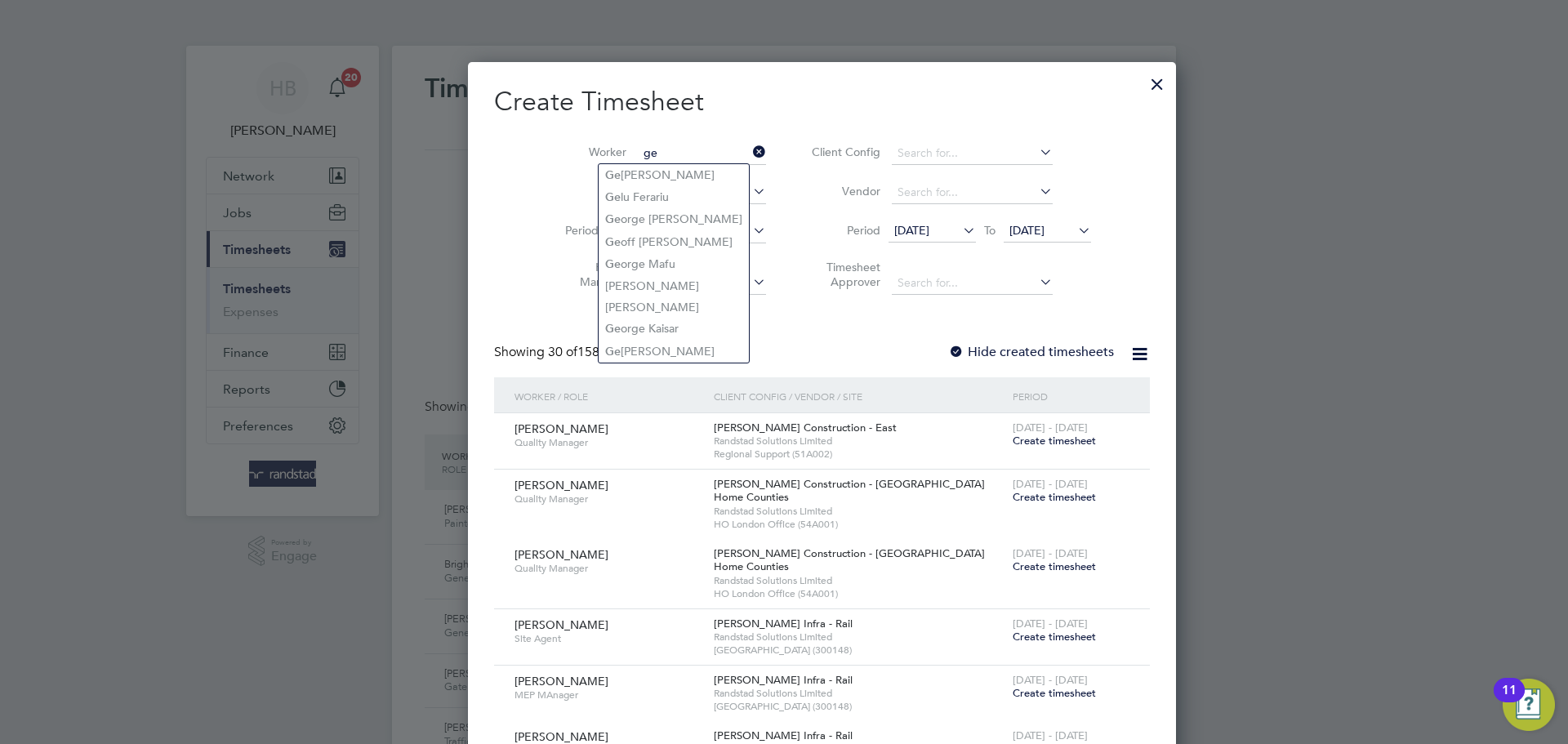
type input "g"
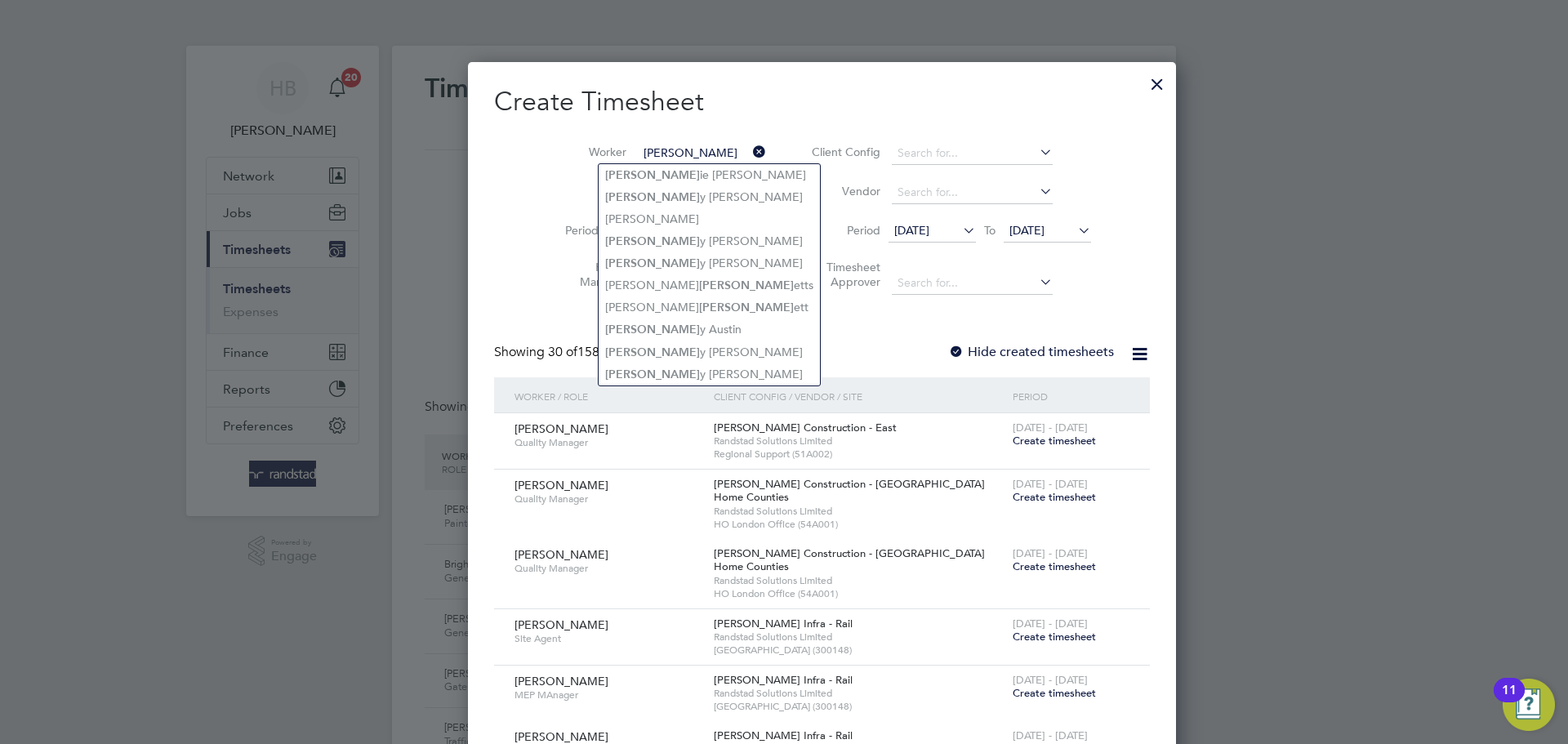
type input "rick"
click at [89, 329] on div at bounding box center [784, 372] width 1568 height 744
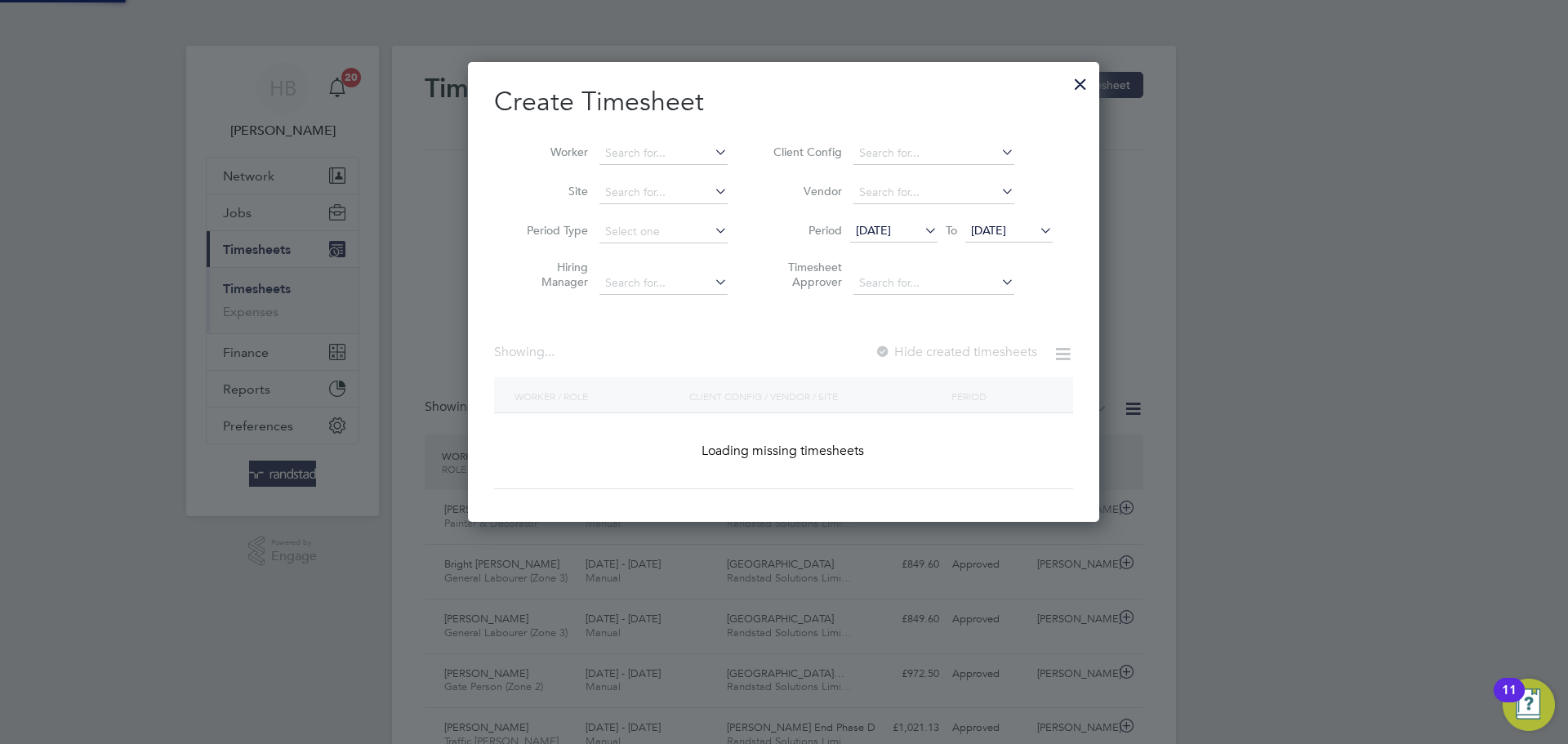
click at [257, 252] on div at bounding box center [784, 372] width 1568 height 744
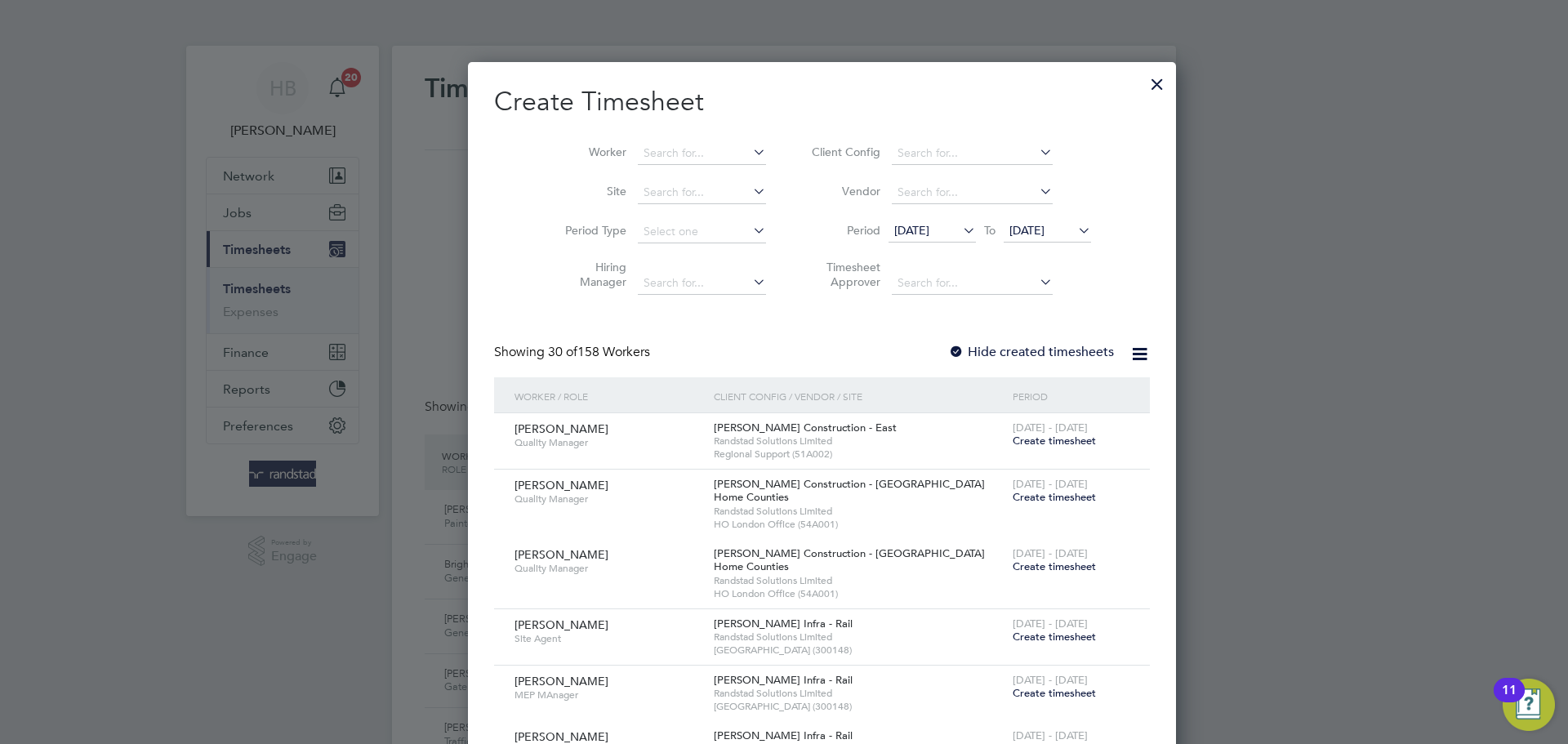
click at [1142, 86] on div at bounding box center [1157, 79] width 29 height 29
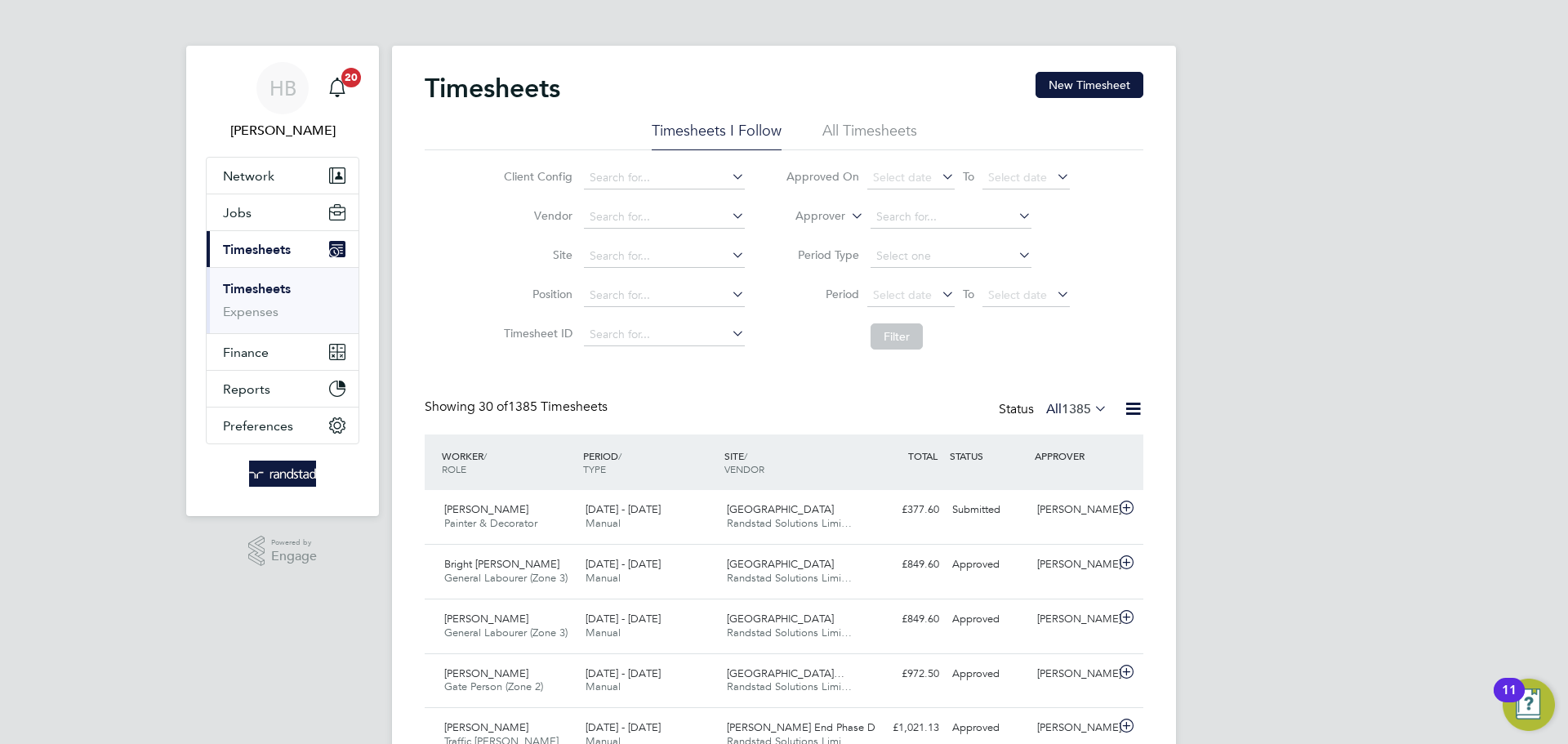
click at [272, 252] on span "Timesheets" at bounding box center [257, 249] width 68 height 16
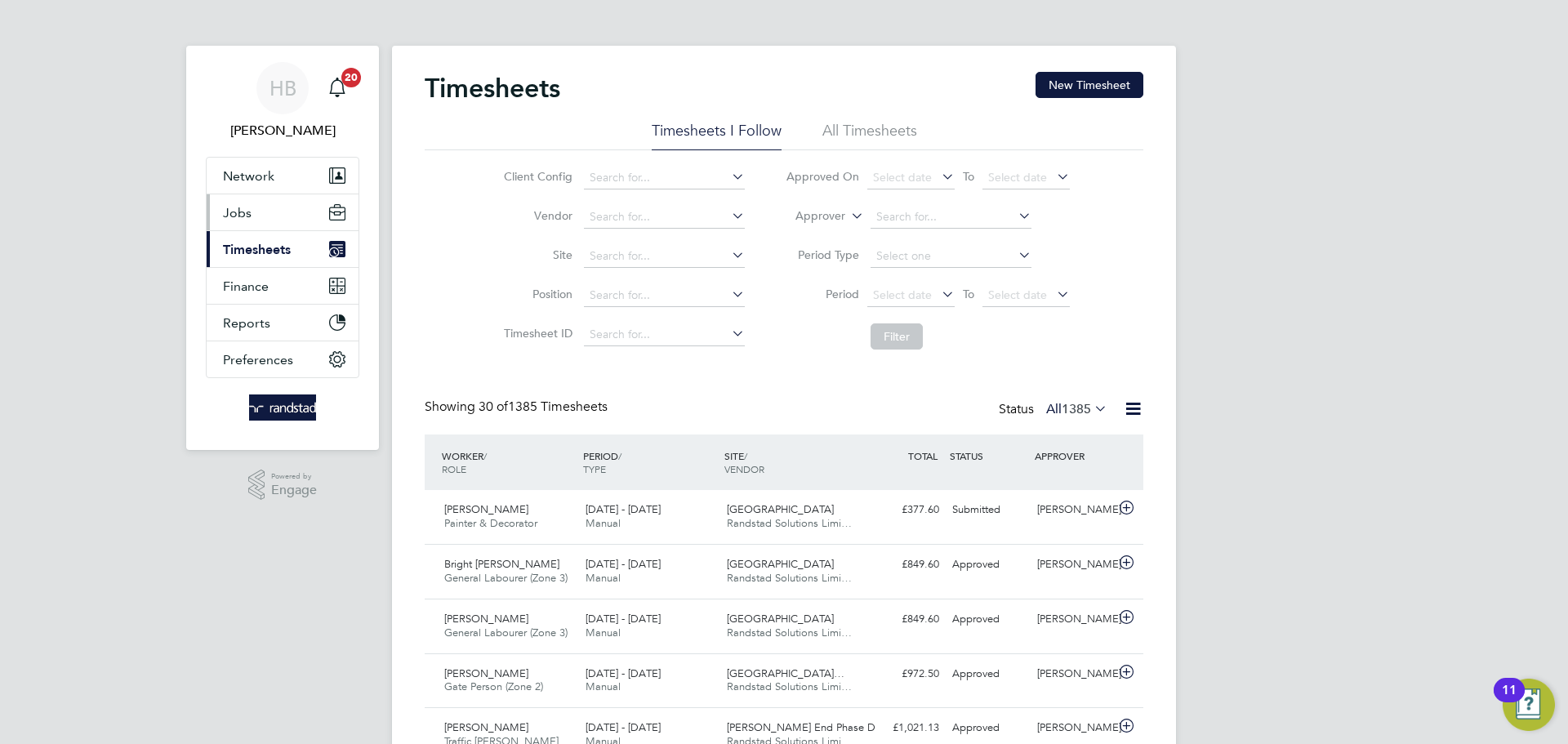
click at [232, 218] on span "Jobs" at bounding box center [237, 212] width 28 height 16
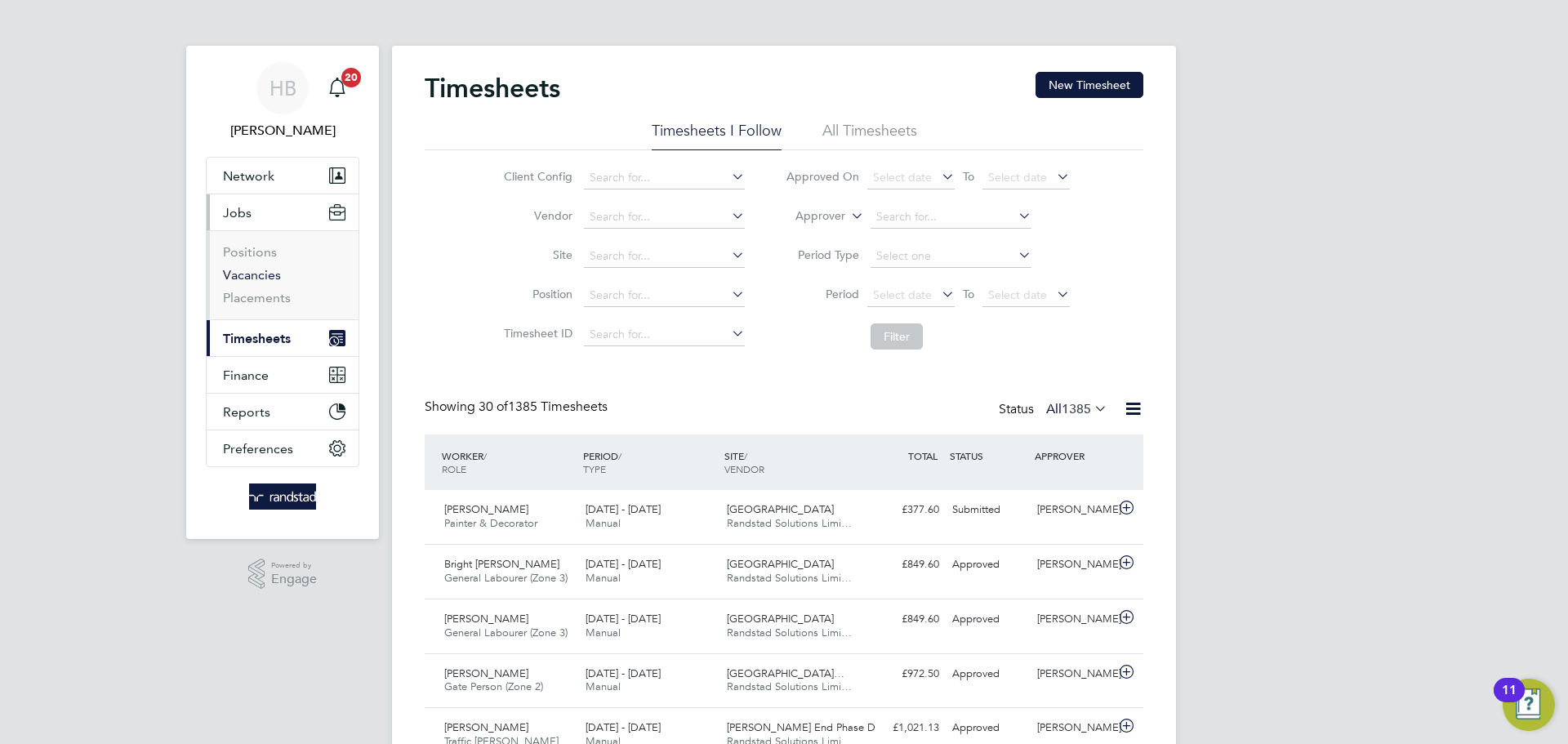
click at [249, 273] on link "Vacancies" at bounding box center [252, 274] width 58 height 16
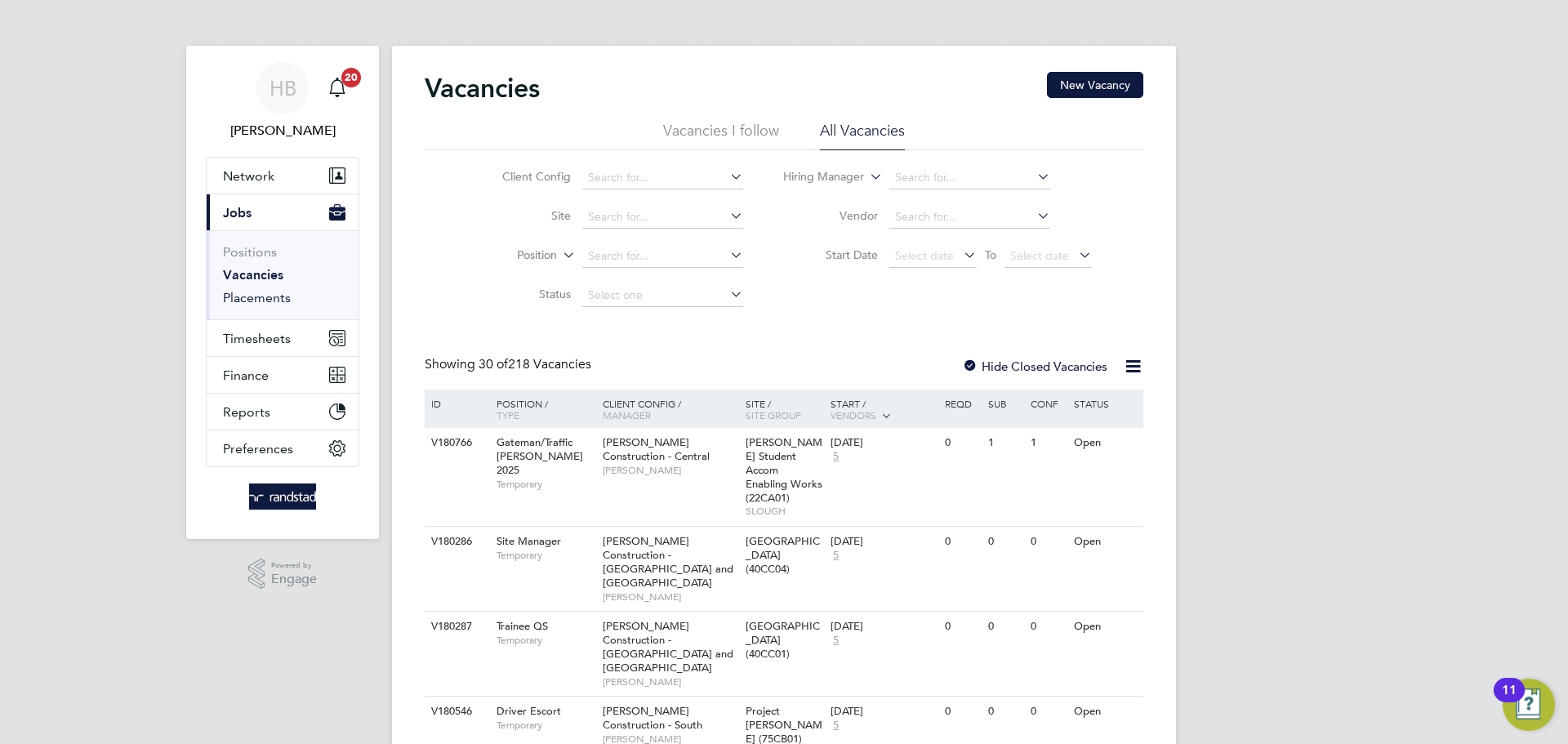
click at [260, 295] on link "Placements" at bounding box center [257, 298] width 68 height 16
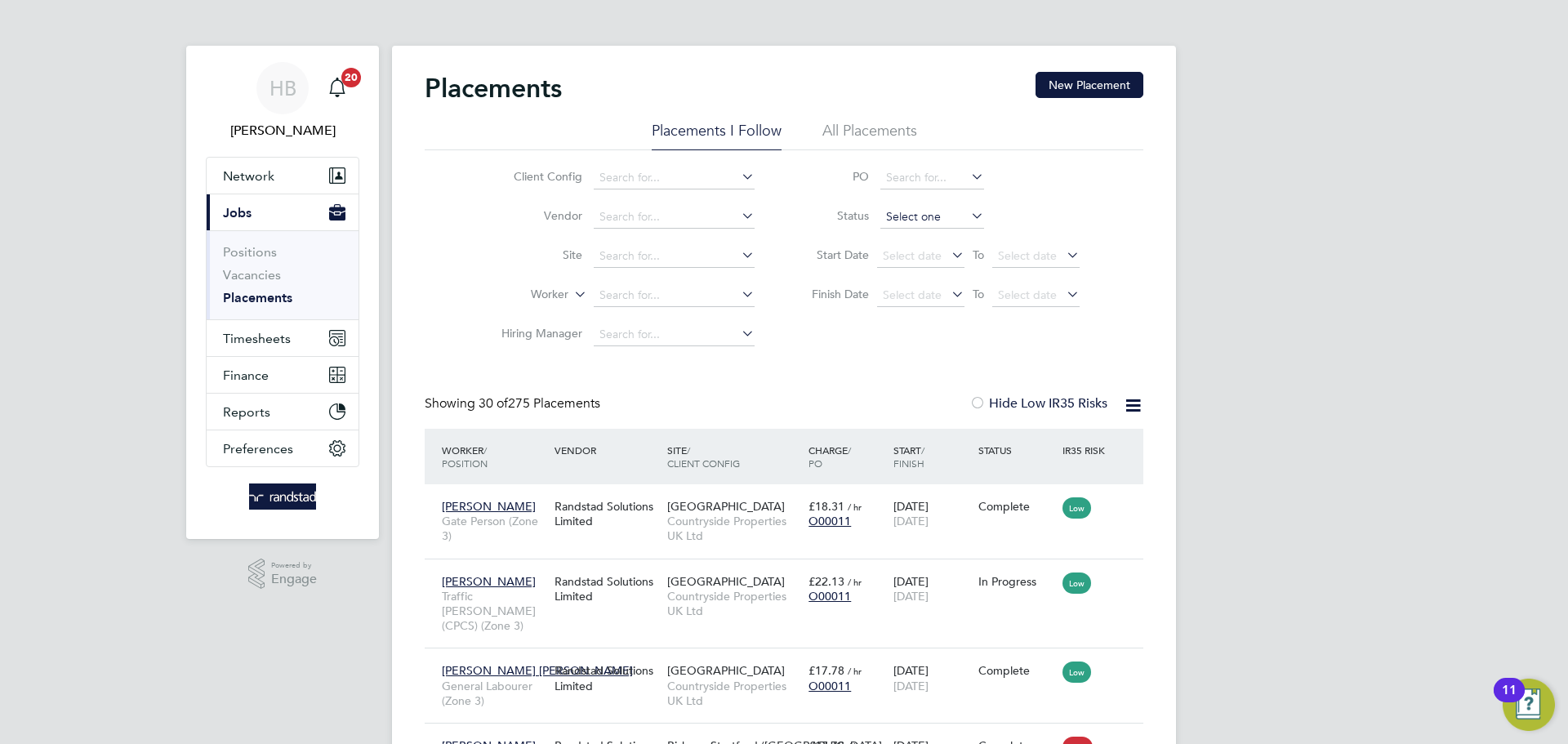
click at [925, 212] on input at bounding box center [932, 217] width 104 height 23
click at [936, 238] on li "Active" at bounding box center [932, 238] width 105 height 21
type input "Active"
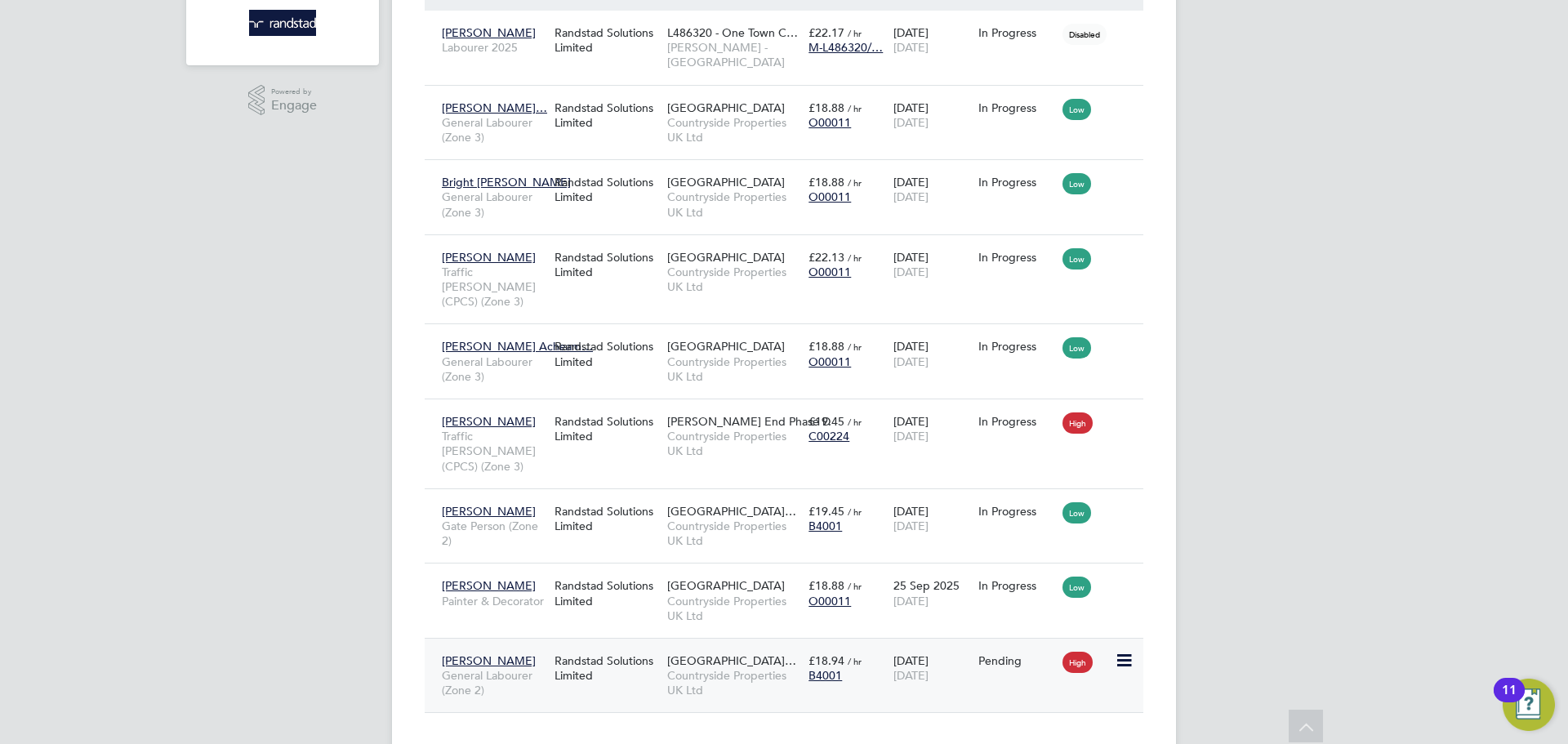
click at [1124, 650] on icon at bounding box center [1123, 660] width 17 height 19
click at [987, 716] on li "Start" at bounding box center [1049, 717] width 167 height 23
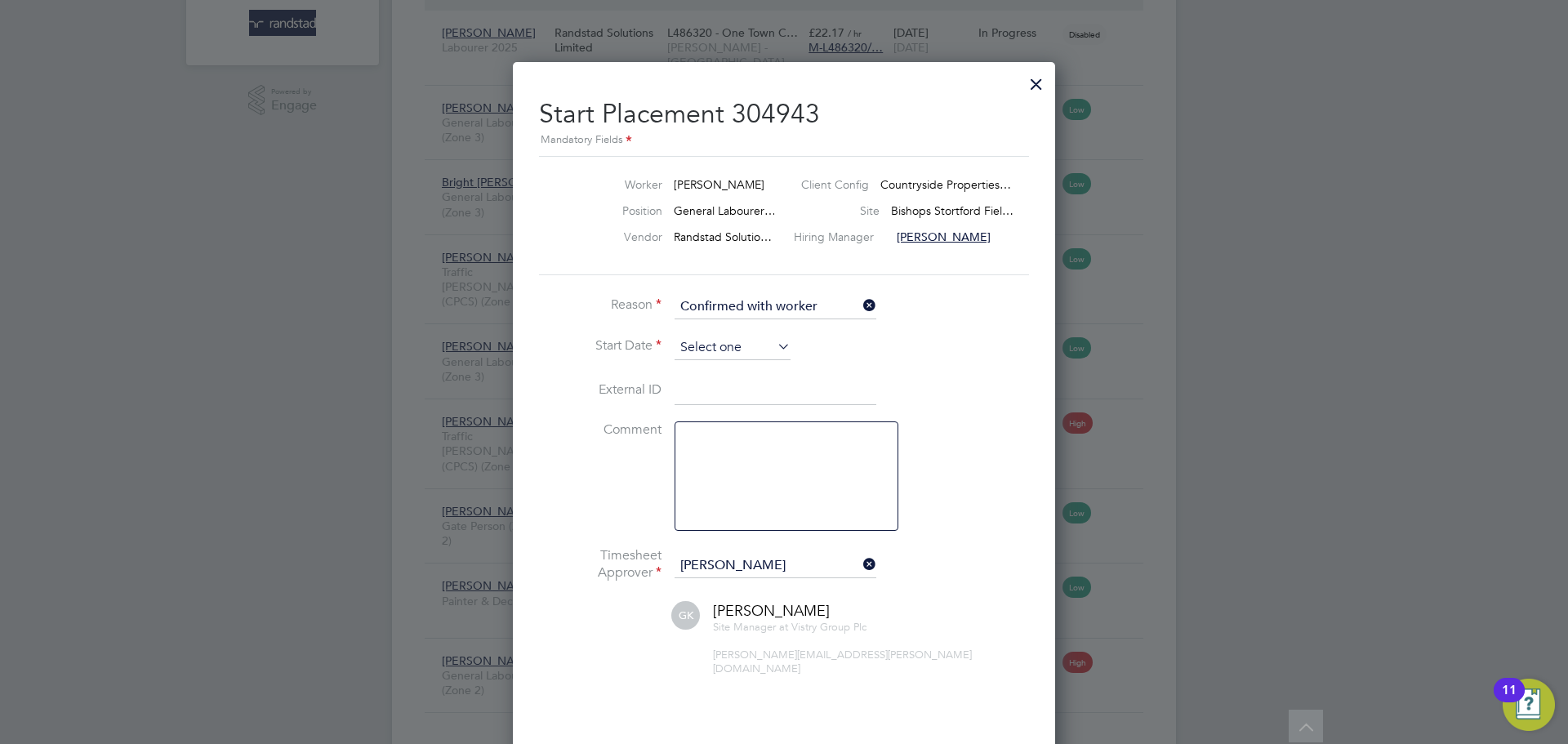
click at [720, 349] on input at bounding box center [733, 347] width 116 height 24
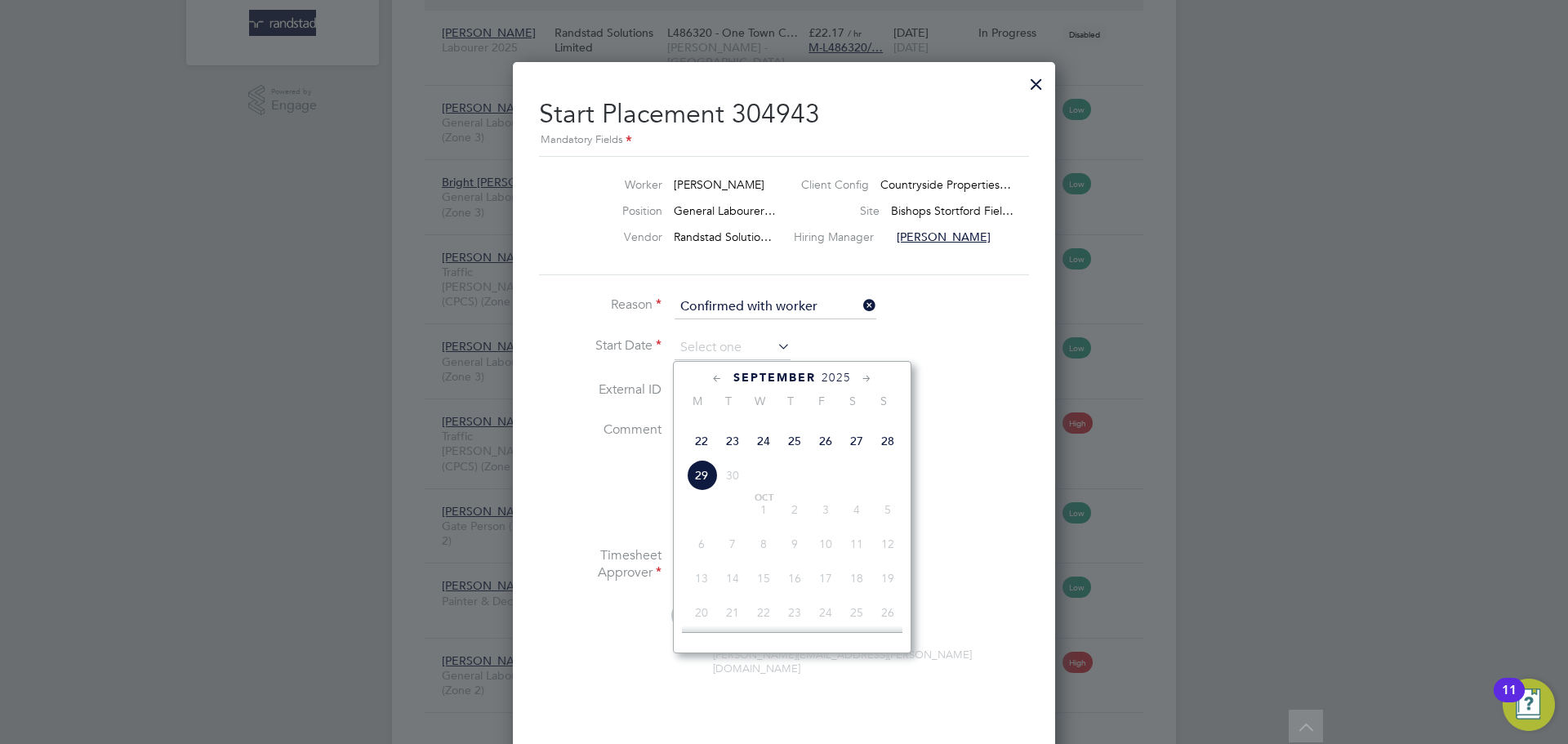
click at [764, 456] on span "24" at bounding box center [763, 441] width 31 height 31
type input "[DATE]"
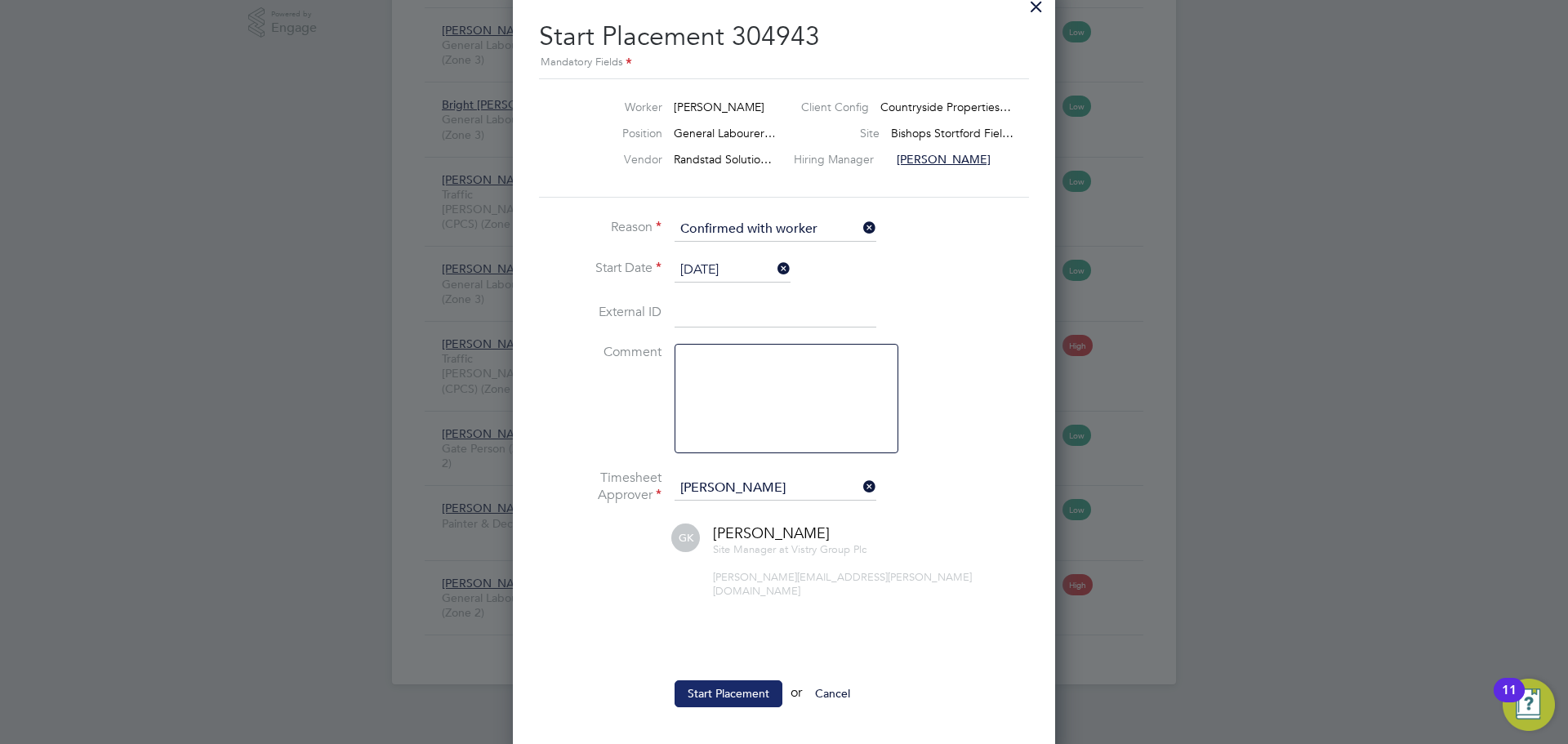
click at [758, 680] on button "Start Placement" at bounding box center [728, 692] width 108 height 26
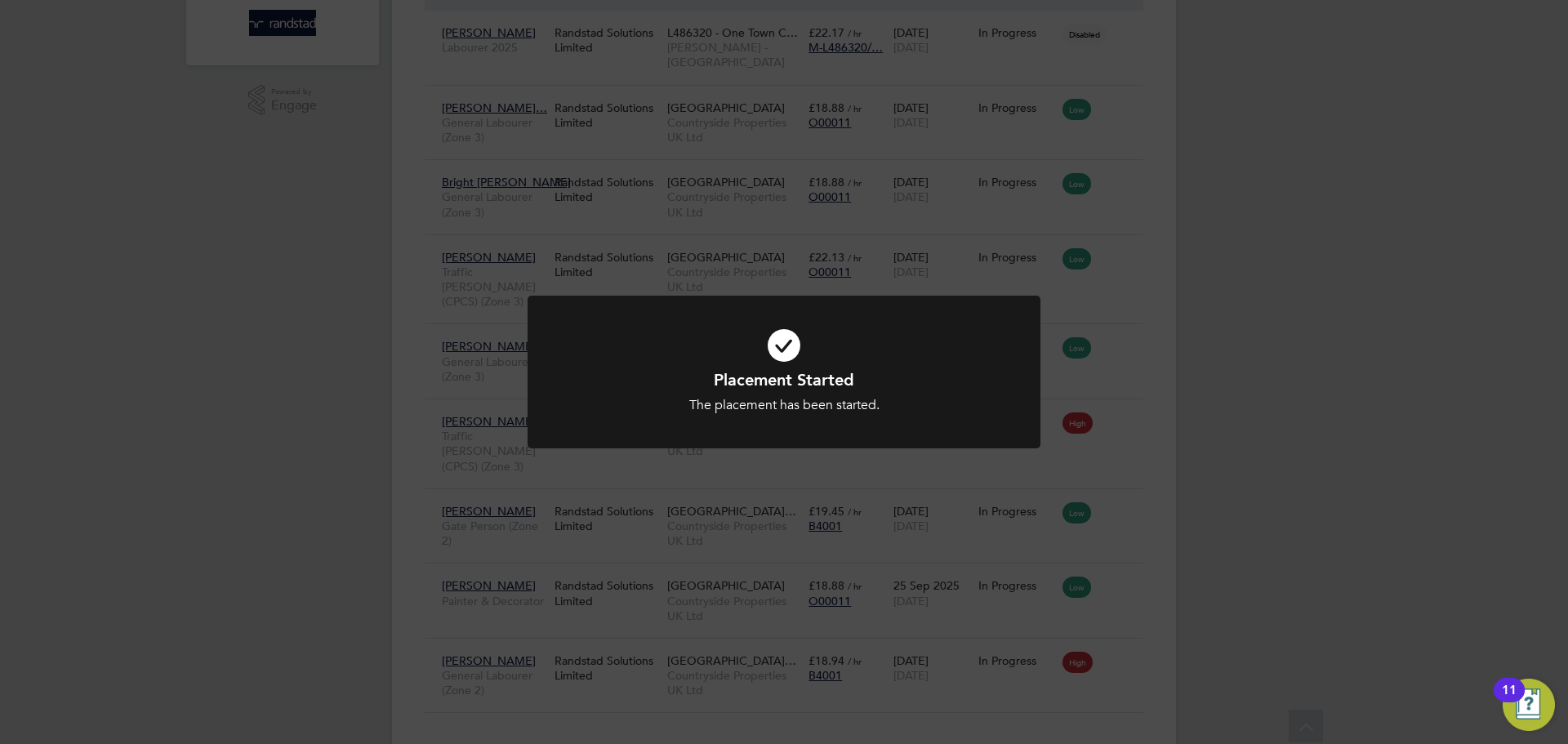
click at [1422, 409] on div "Placement Started The placement has been started. Cancel Okay" at bounding box center [784, 372] width 1568 height 744
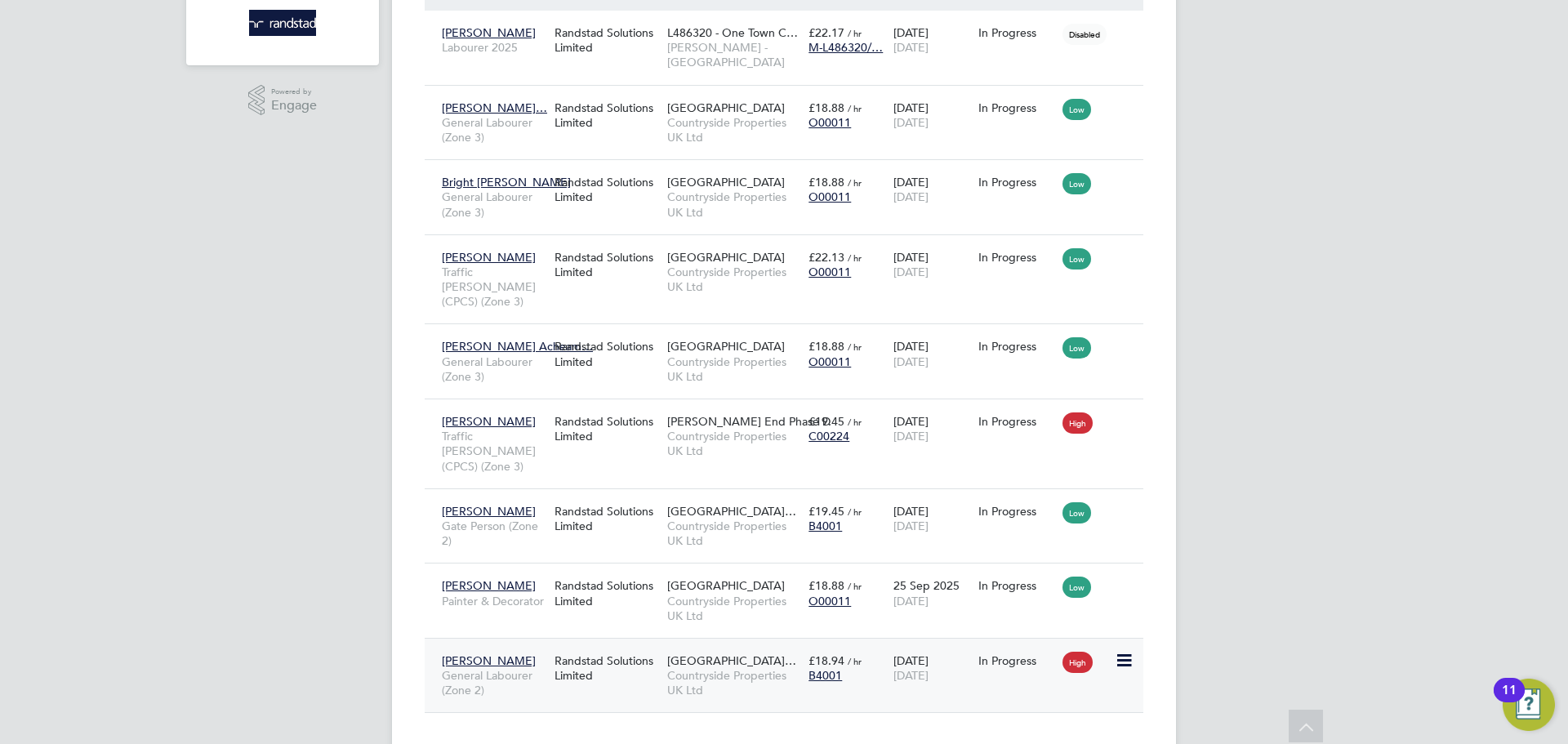
click at [508, 653] on span "[PERSON_NAME]" at bounding box center [488, 660] width 94 height 15
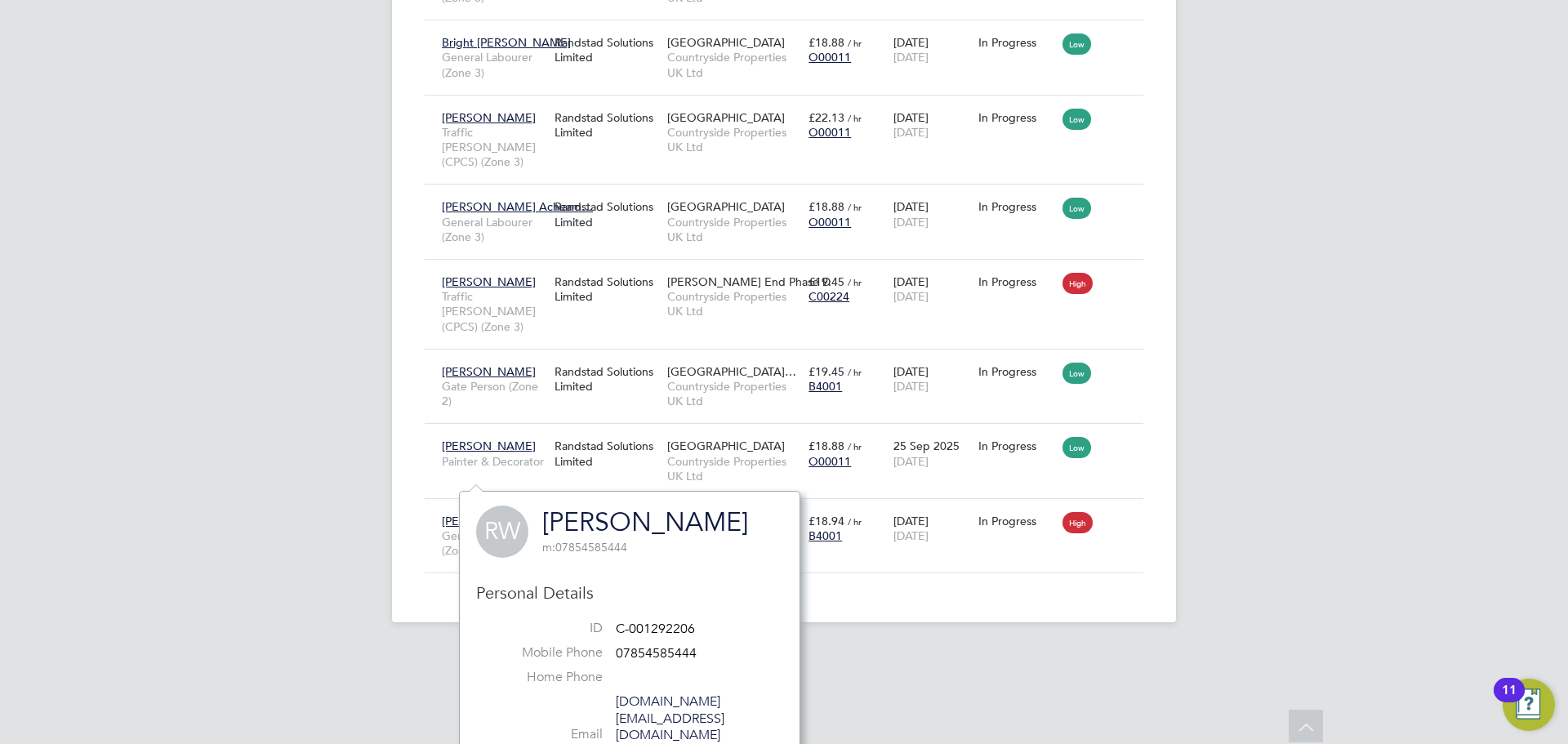
click at [639, 523] on link "[PERSON_NAME]" at bounding box center [645, 522] width 206 height 32
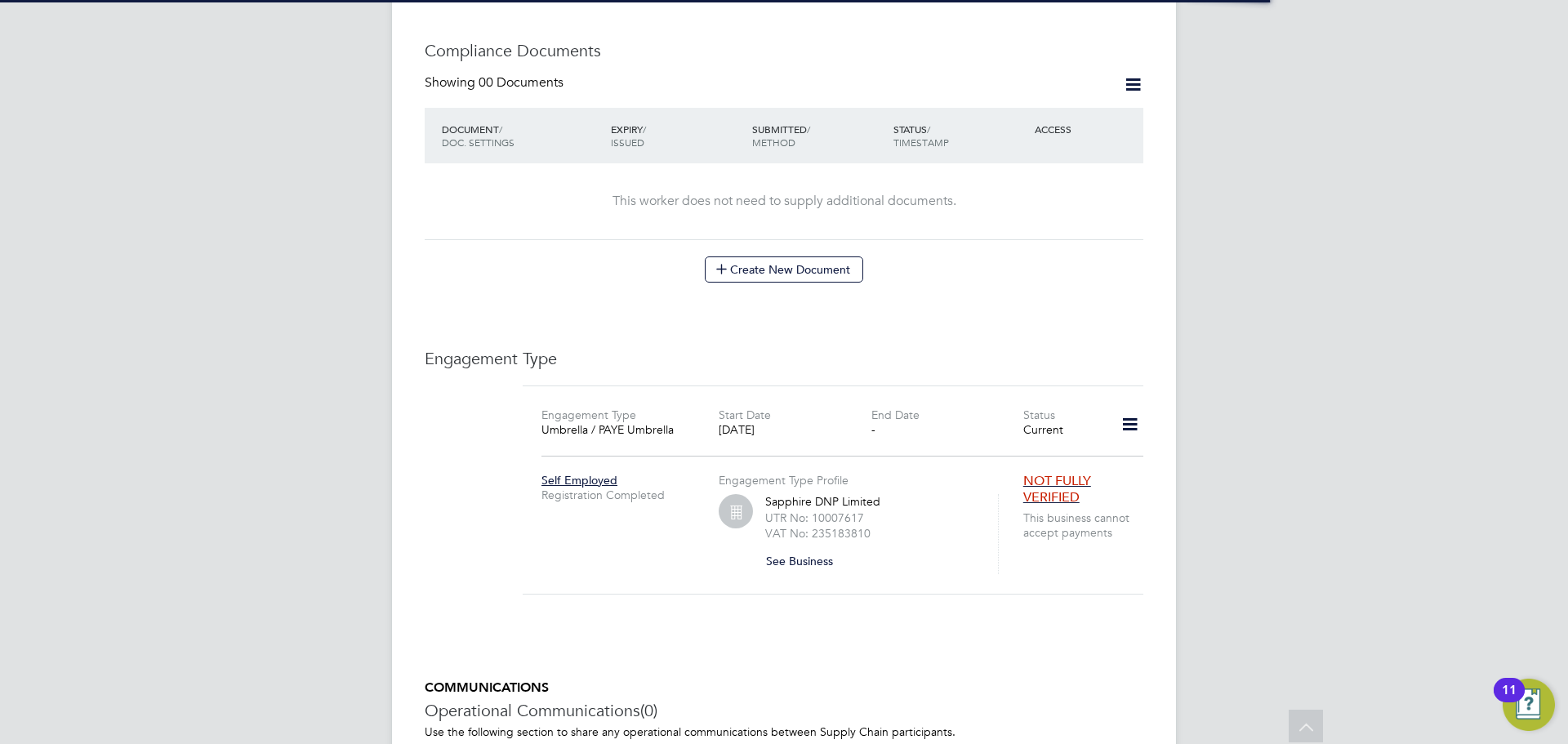
scroll to position [985, 0]
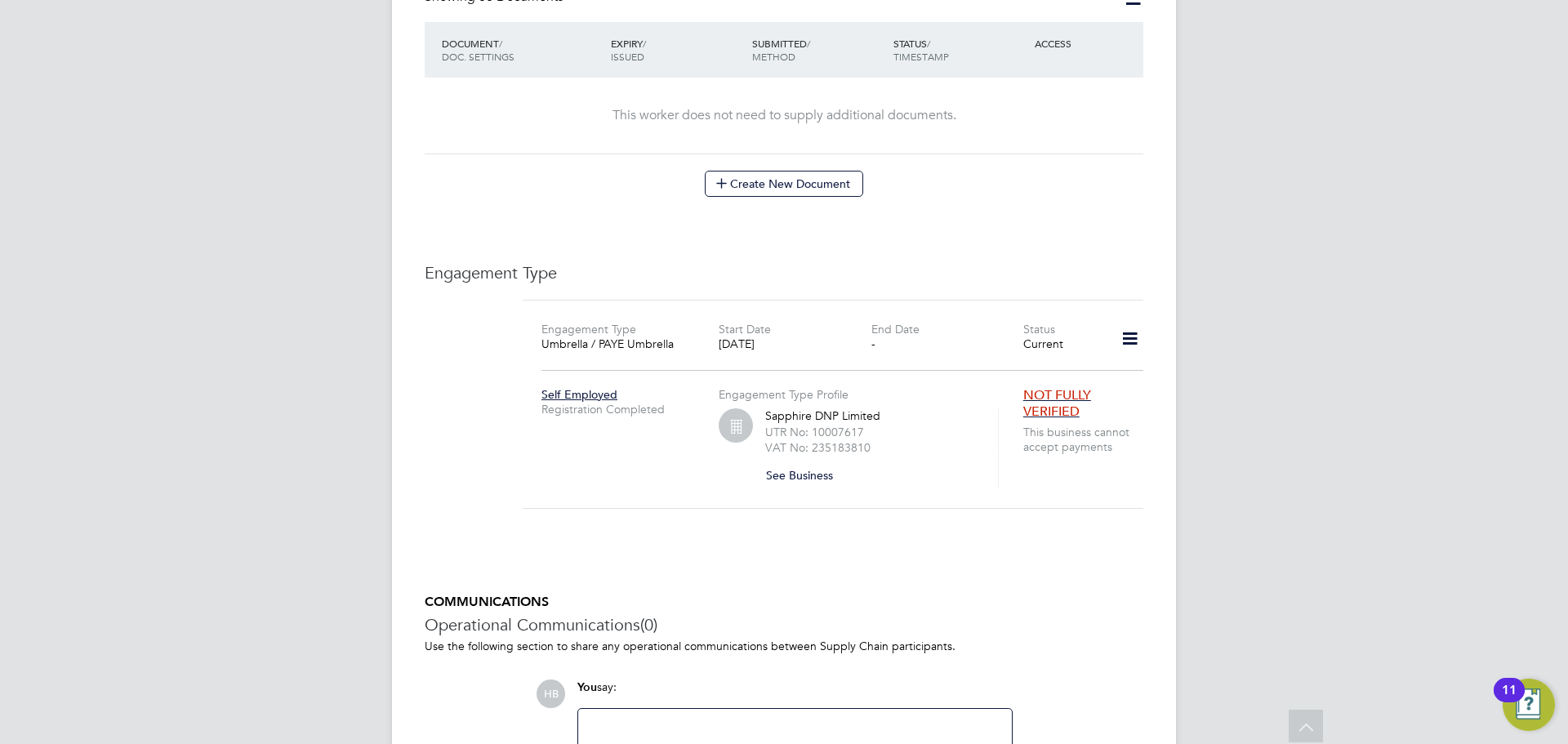
click at [1126, 320] on icon at bounding box center [1130, 339] width 28 height 38
click at [1018, 349] on li "Edit Engagement Type" at bounding box center [1044, 352] width 187 height 23
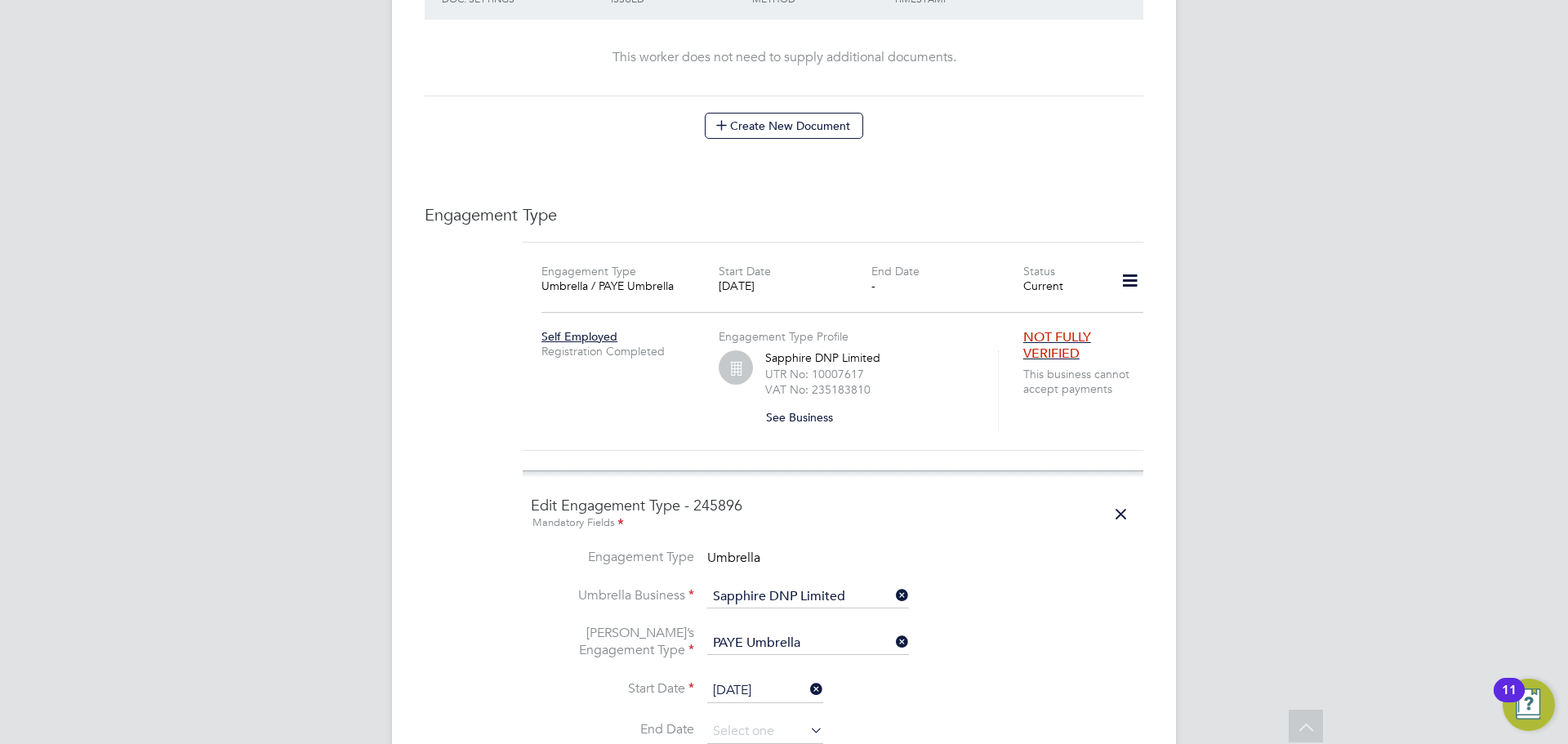
scroll to position [1292, 0]
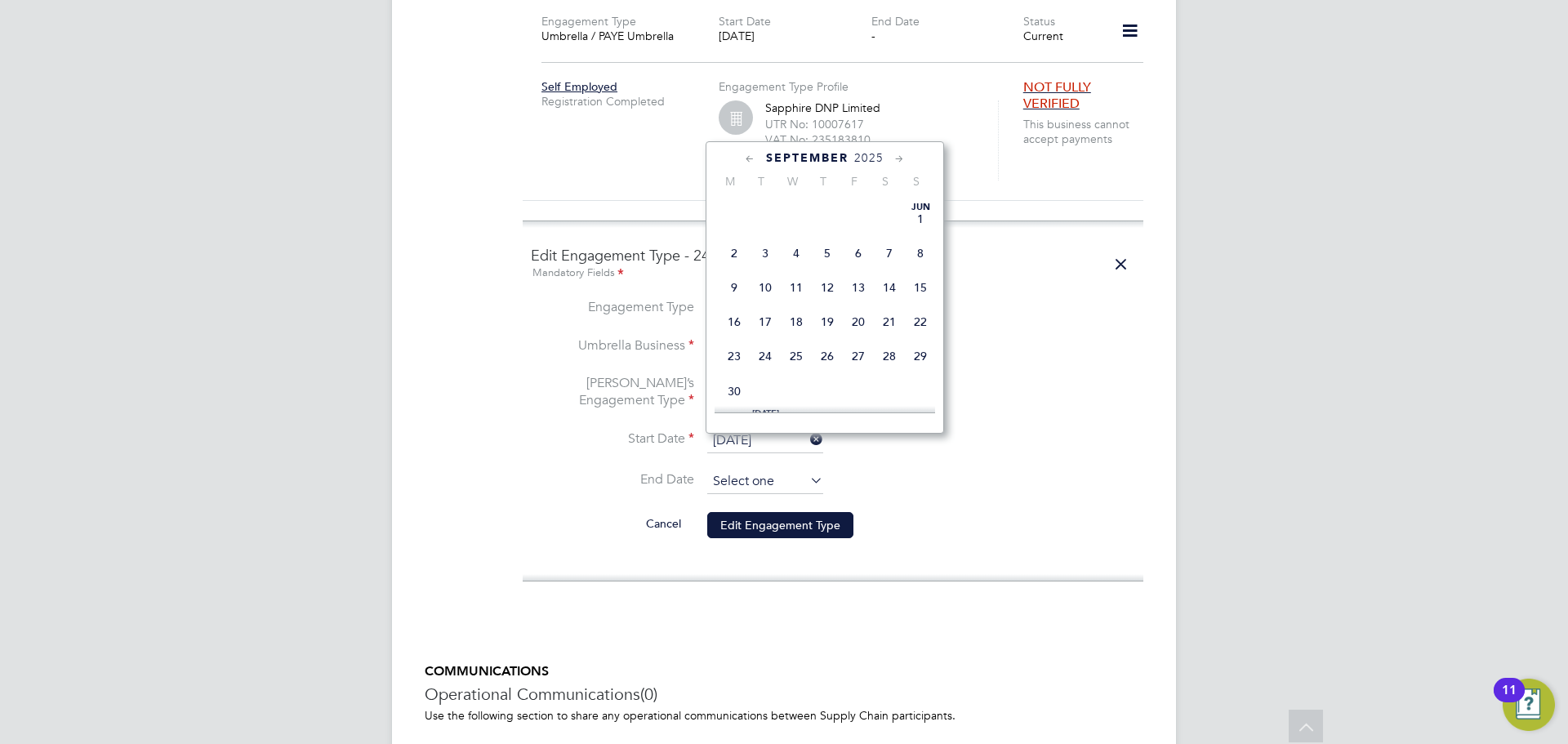
click at [767, 469] on input at bounding box center [765, 481] width 116 height 24
click at [768, 236] on span "23" at bounding box center [764, 220] width 31 height 31
type input "23 Sep 2025"
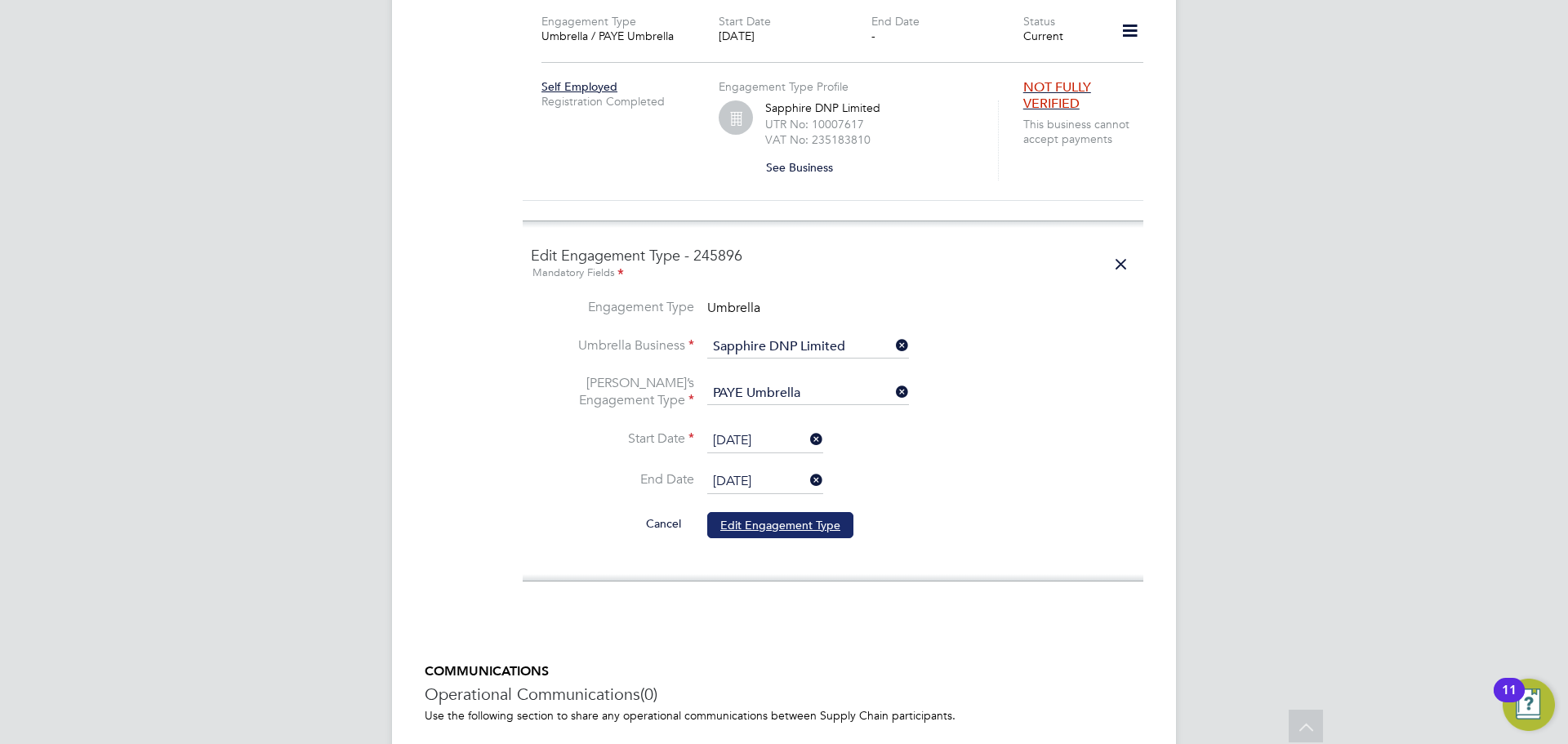
click at [752, 512] on button "Edit Engagement Type" at bounding box center [780, 524] width 146 height 26
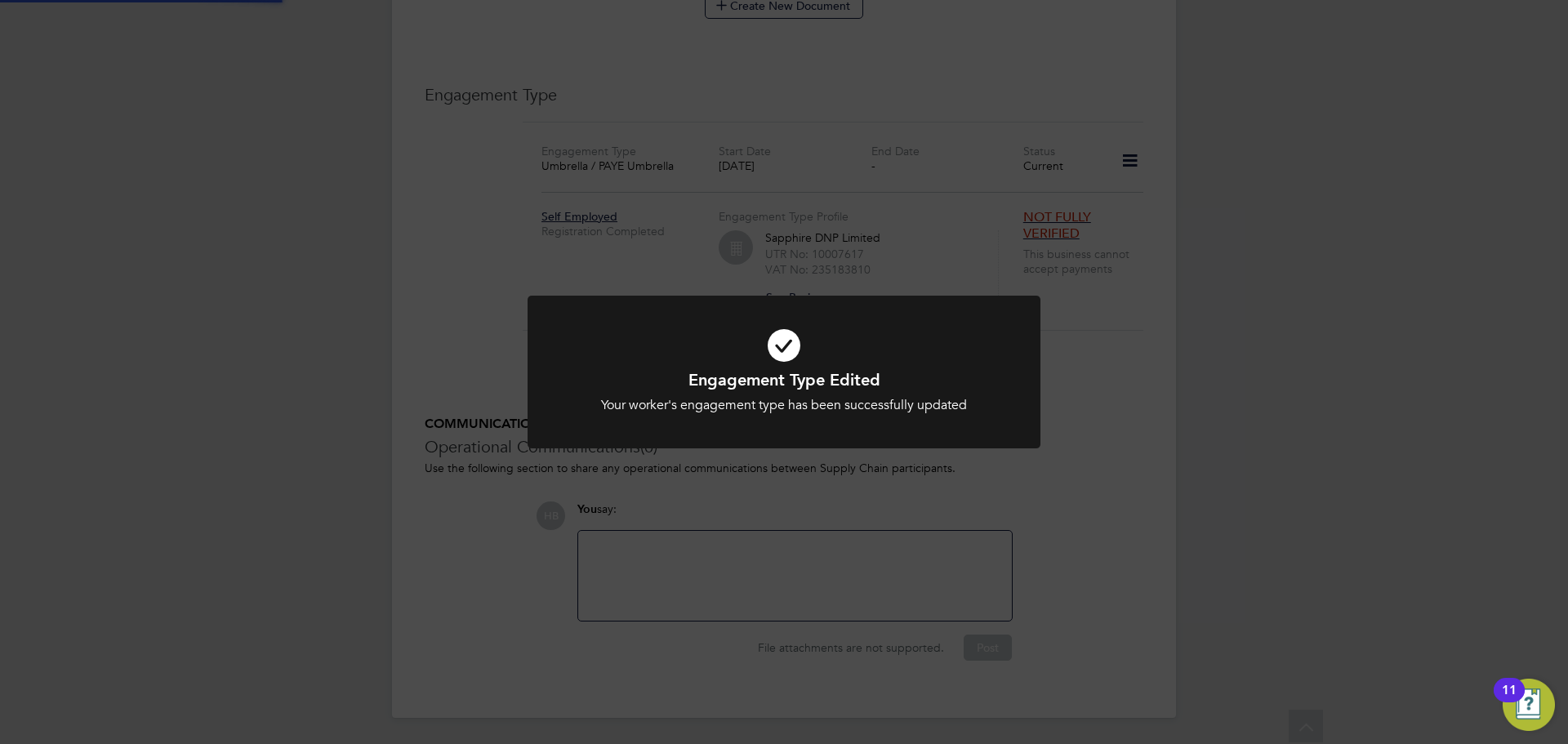
scroll to position [1127, 0]
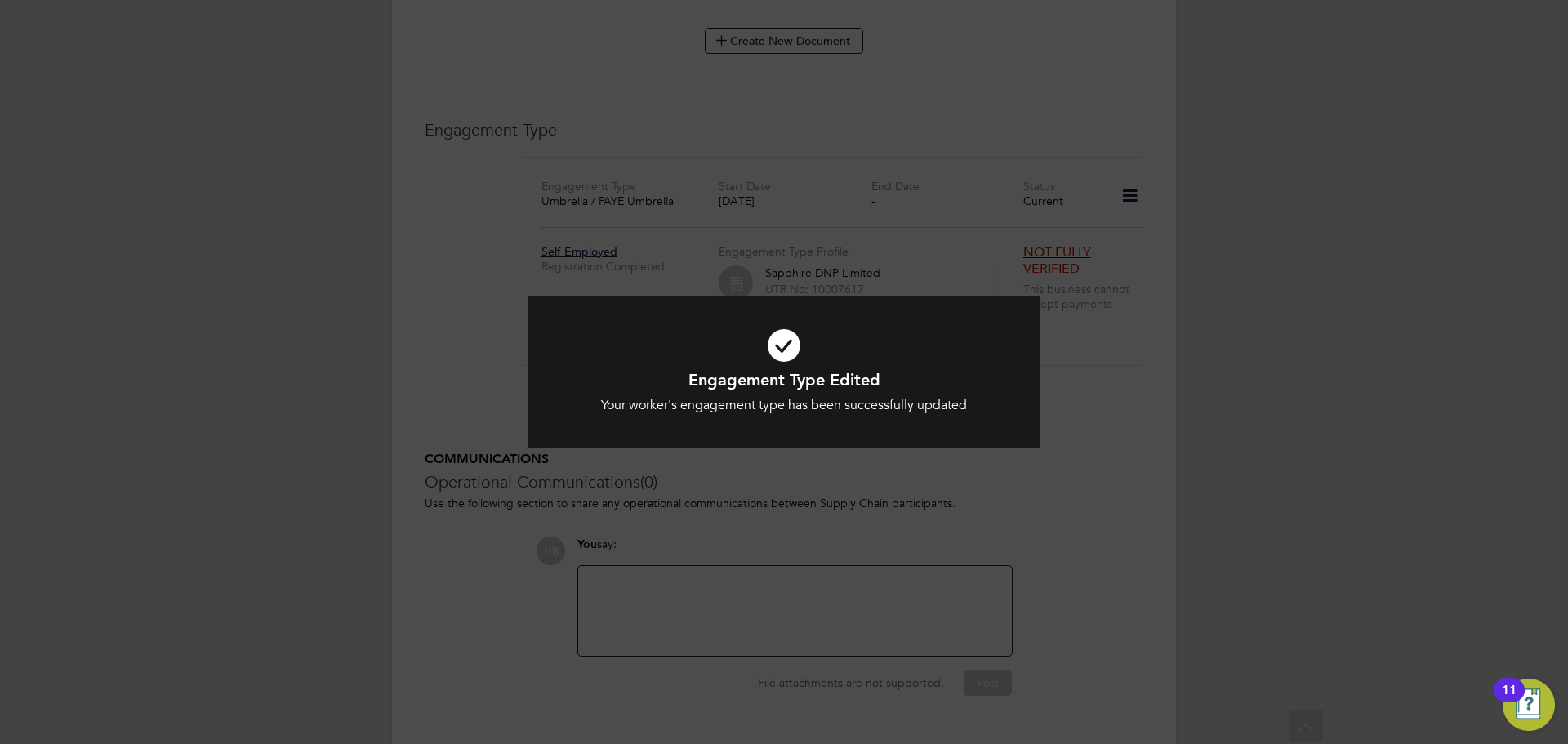
click at [1153, 263] on div "Engagement Type Edited Your worker's engagement type has been successfully upda…" at bounding box center [784, 372] width 1568 height 744
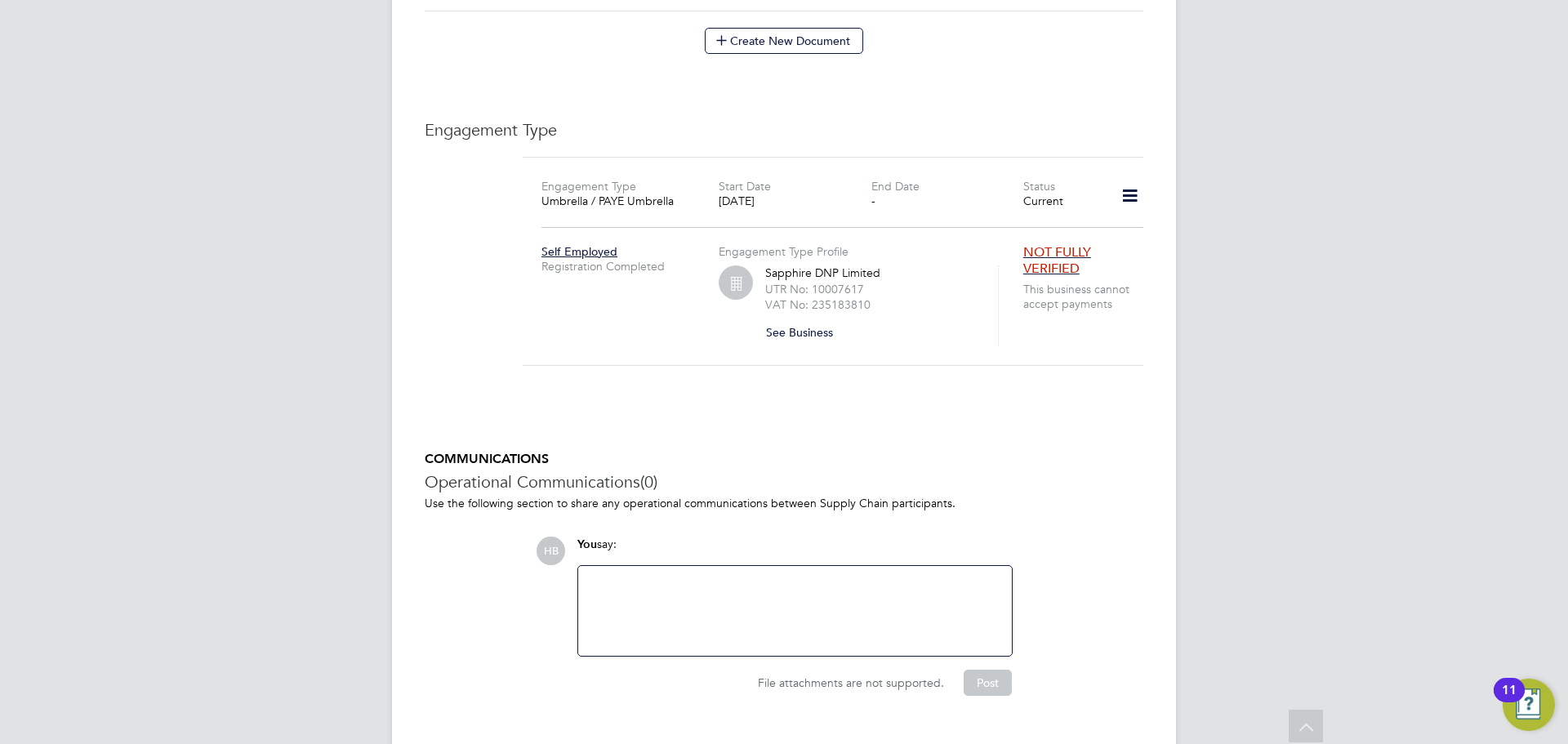
click at [1134, 177] on icon at bounding box center [1130, 196] width 28 height 38
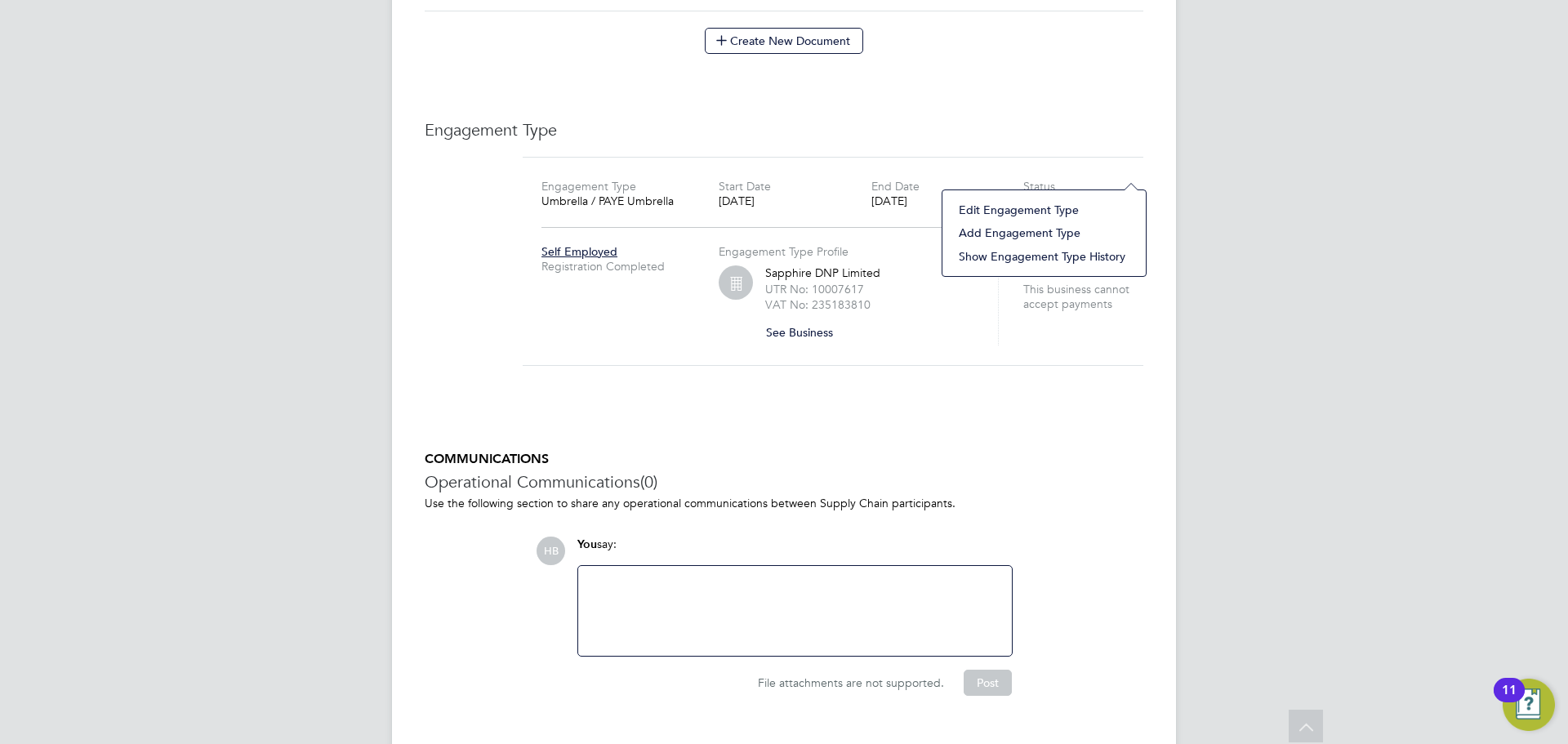
click at [1024, 232] on li "Add Engagement Type" at bounding box center [1044, 232] width 187 height 23
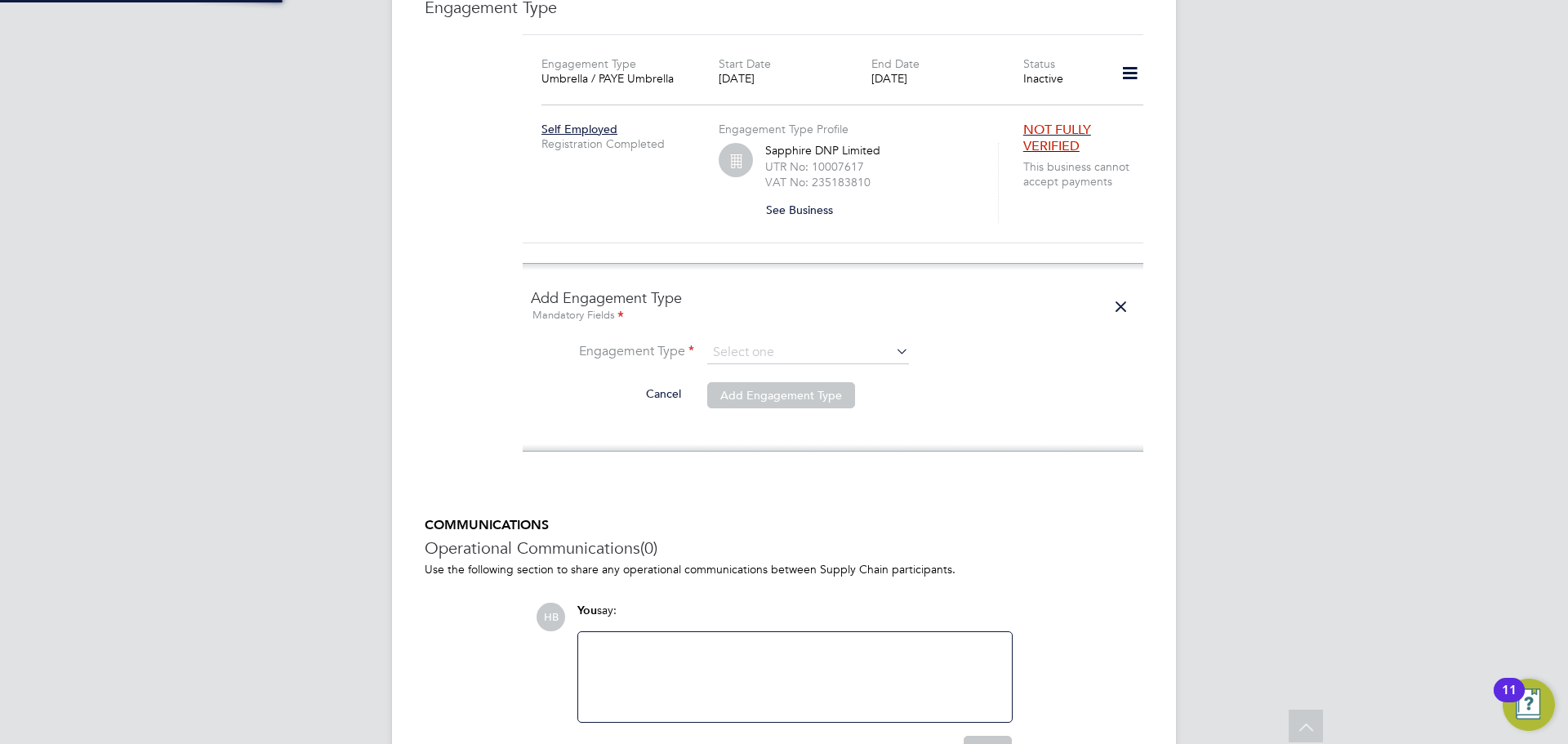
scroll to position [1292, 0]
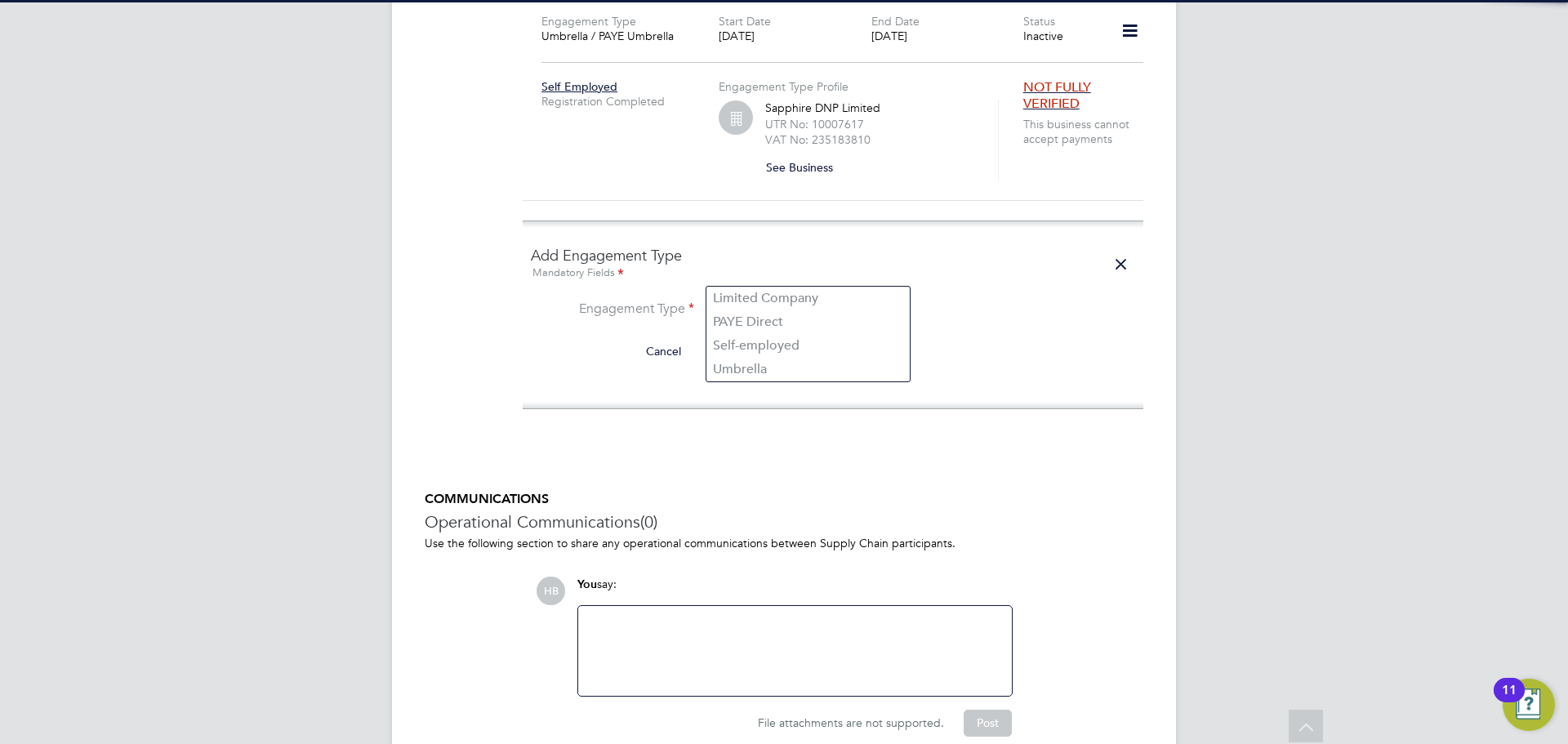
click at [738, 298] on input at bounding box center [808, 309] width 202 height 23
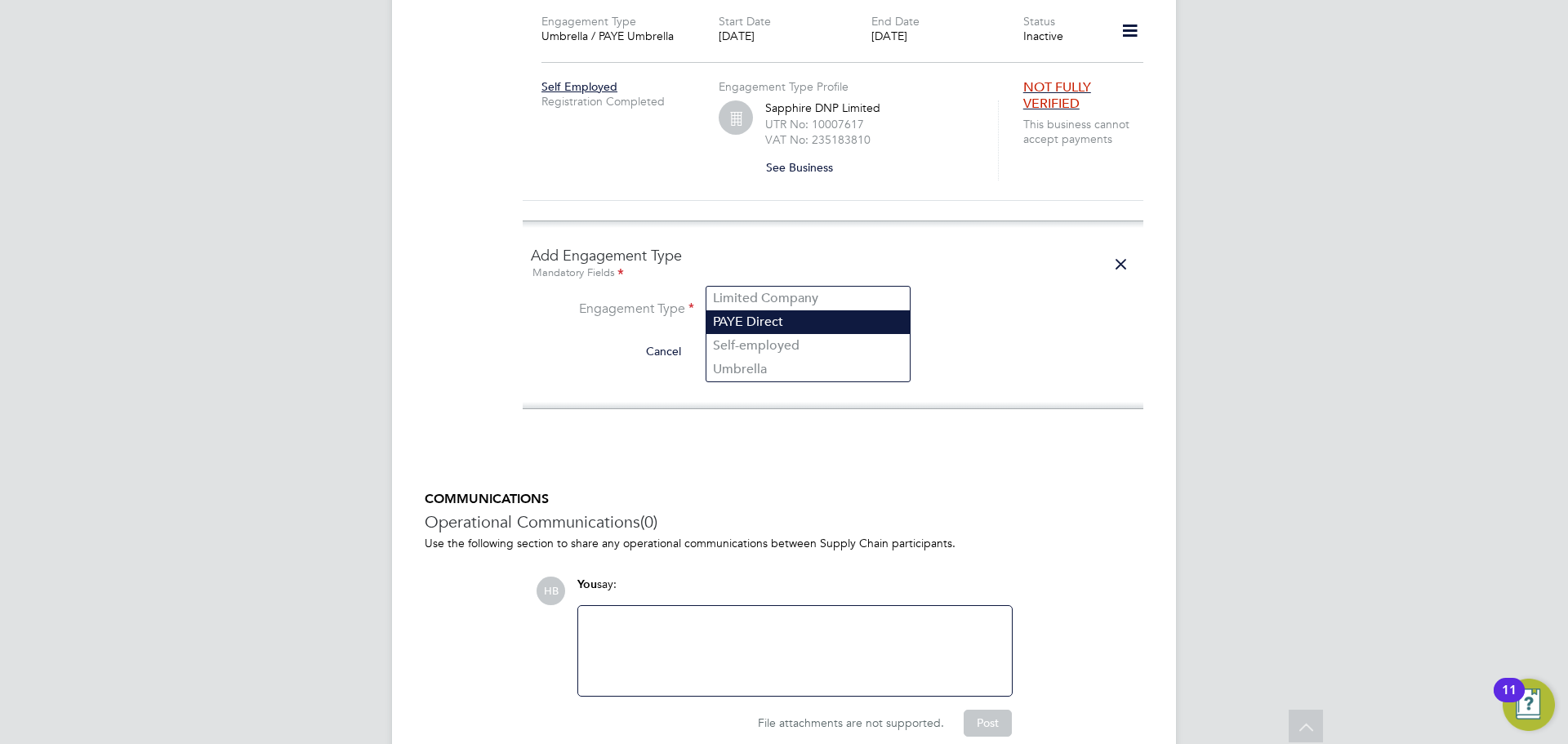
click at [758, 321] on li "PAYE Direct" at bounding box center [808, 322] width 203 height 23
type input "PAYE Direct"
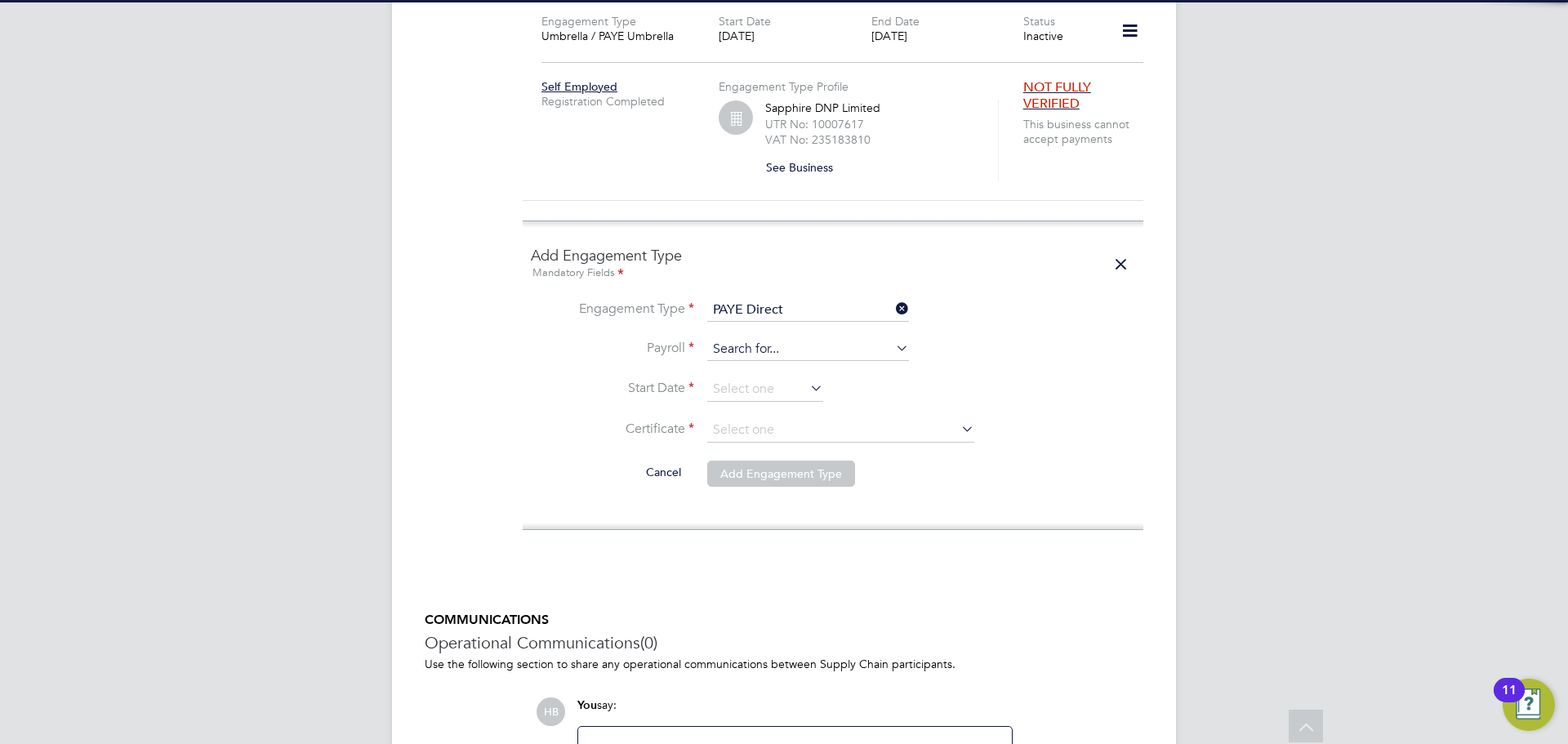
click at [753, 338] on input at bounding box center [808, 349] width 202 height 23
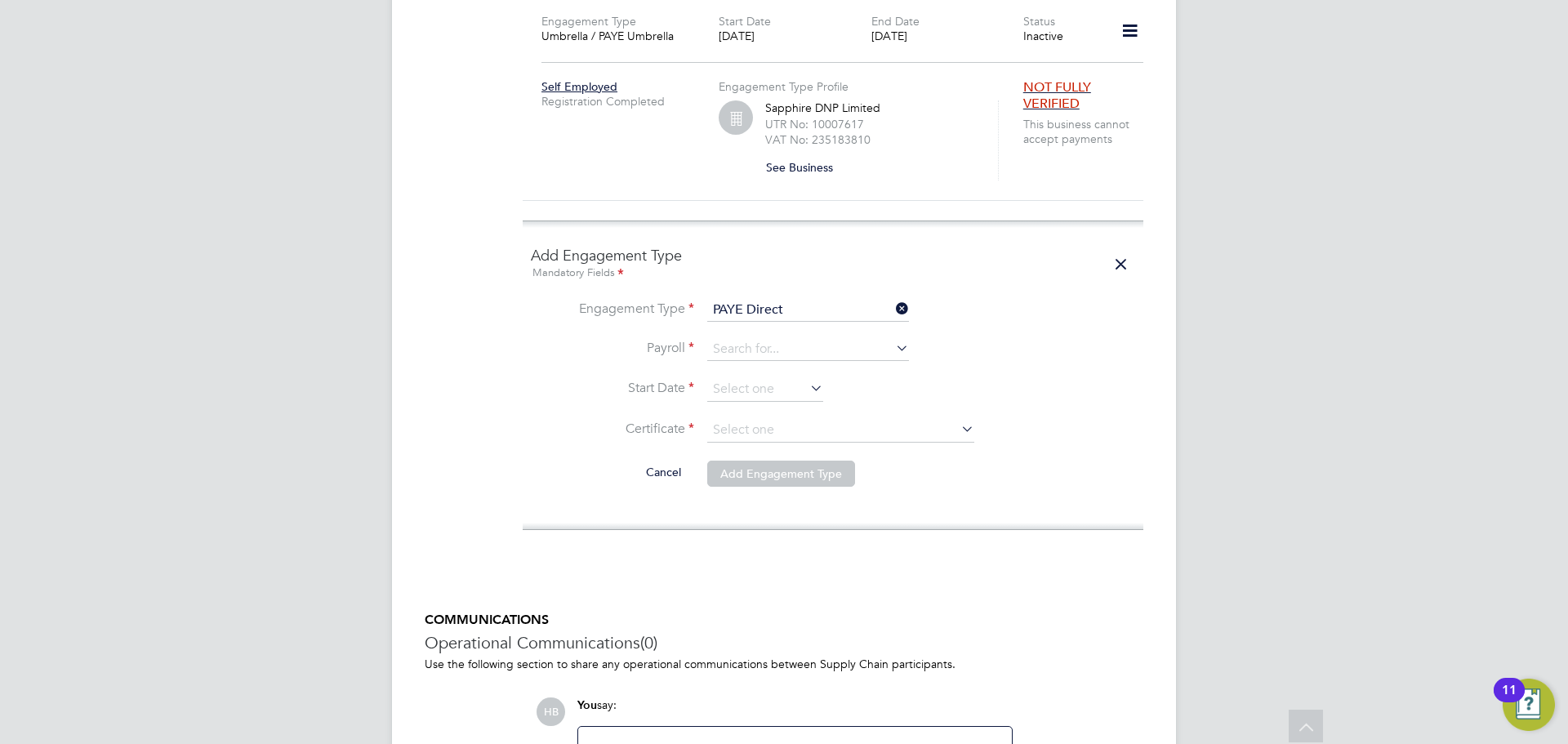
click at [751, 332] on li "Agency PAYE" at bounding box center [808, 338] width 203 height 23
type input "Agency PAYE"
click at [753, 377] on input at bounding box center [765, 389] width 116 height 24
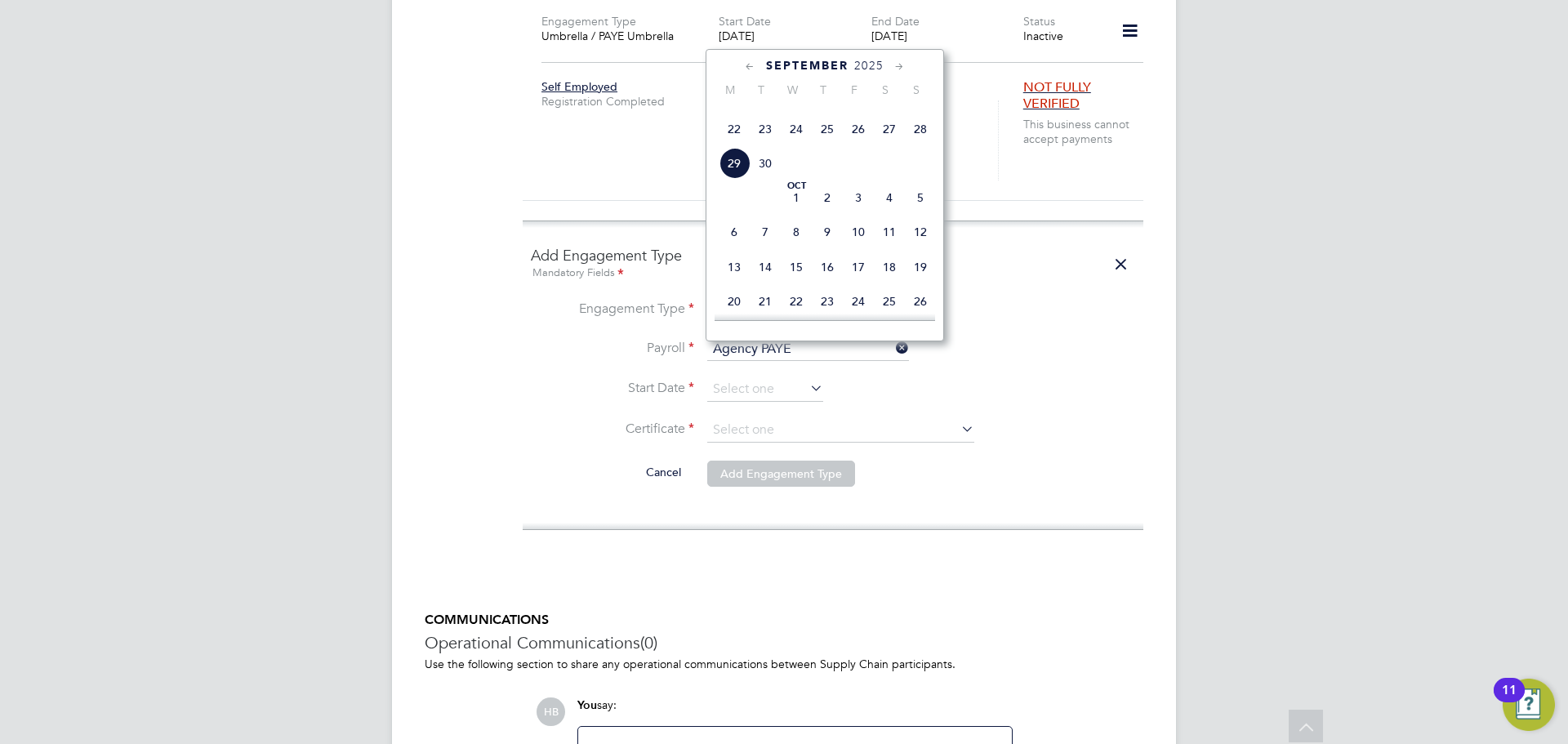
click at [764, 145] on span "23" at bounding box center [764, 129] width 31 height 31
type input "23 Sep 2025"
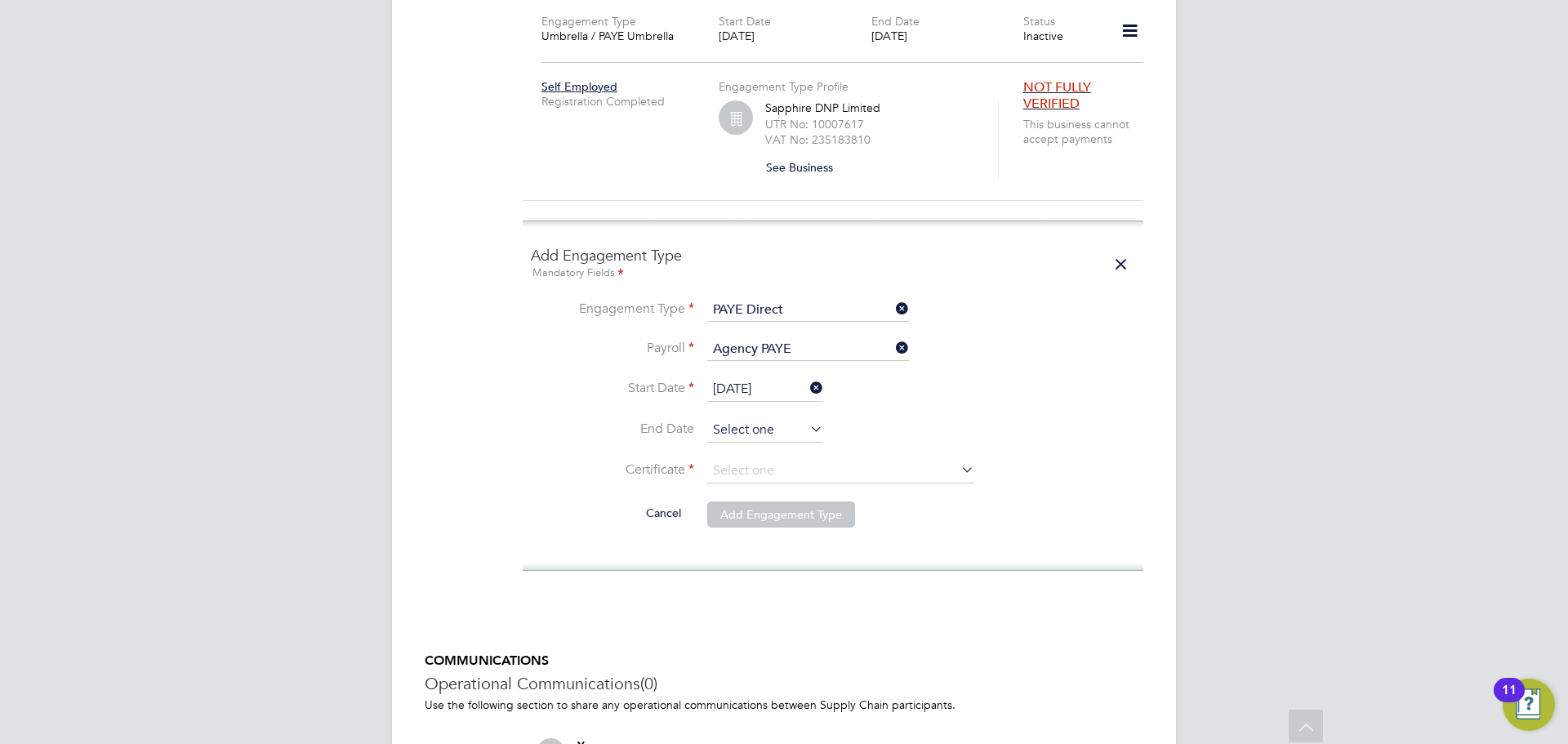
click at [751, 418] on input at bounding box center [765, 430] width 116 height 24
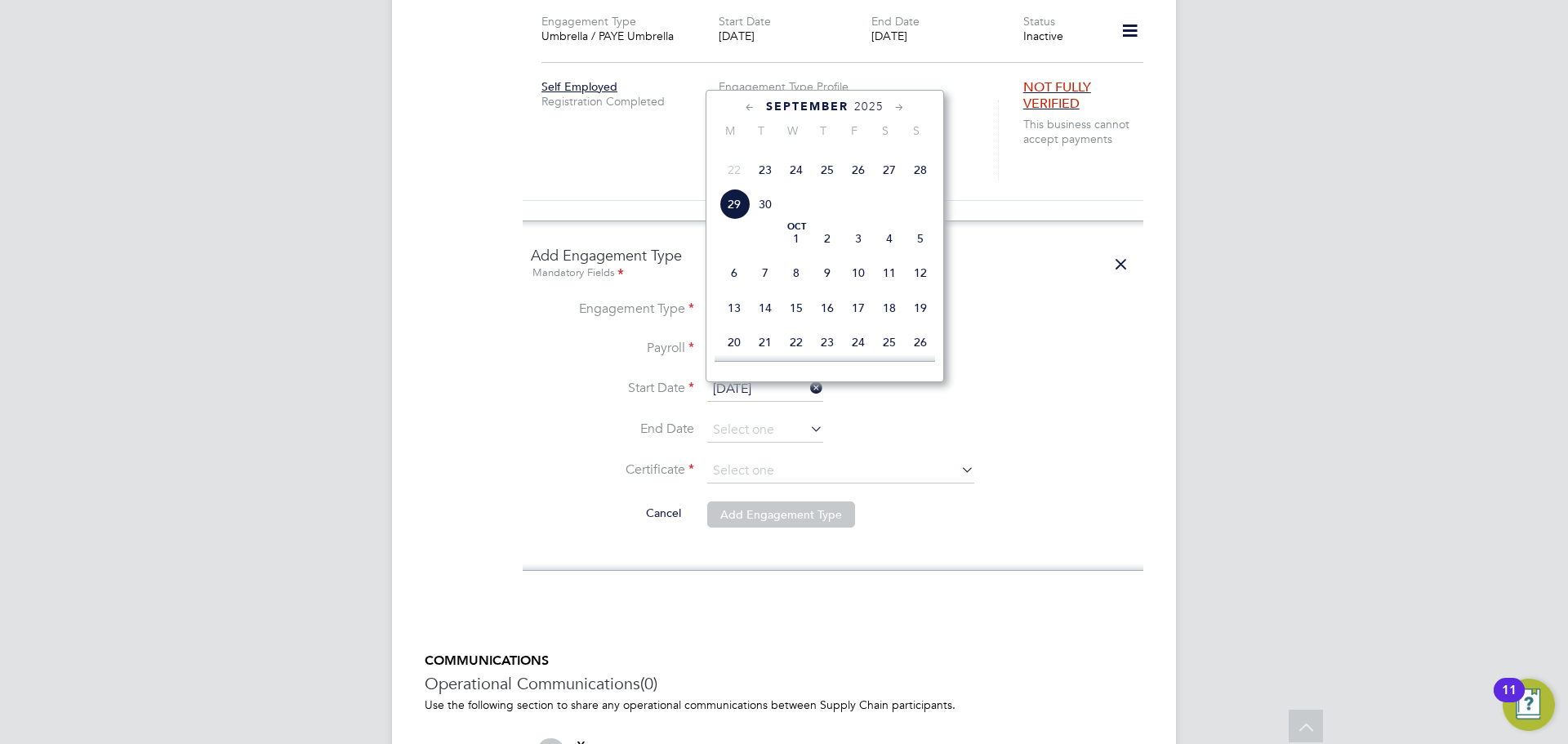
click at [901, 108] on icon at bounding box center [899, 107] width 16 height 18
click at [786, 270] on span "31" at bounding box center [795, 254] width 31 height 31
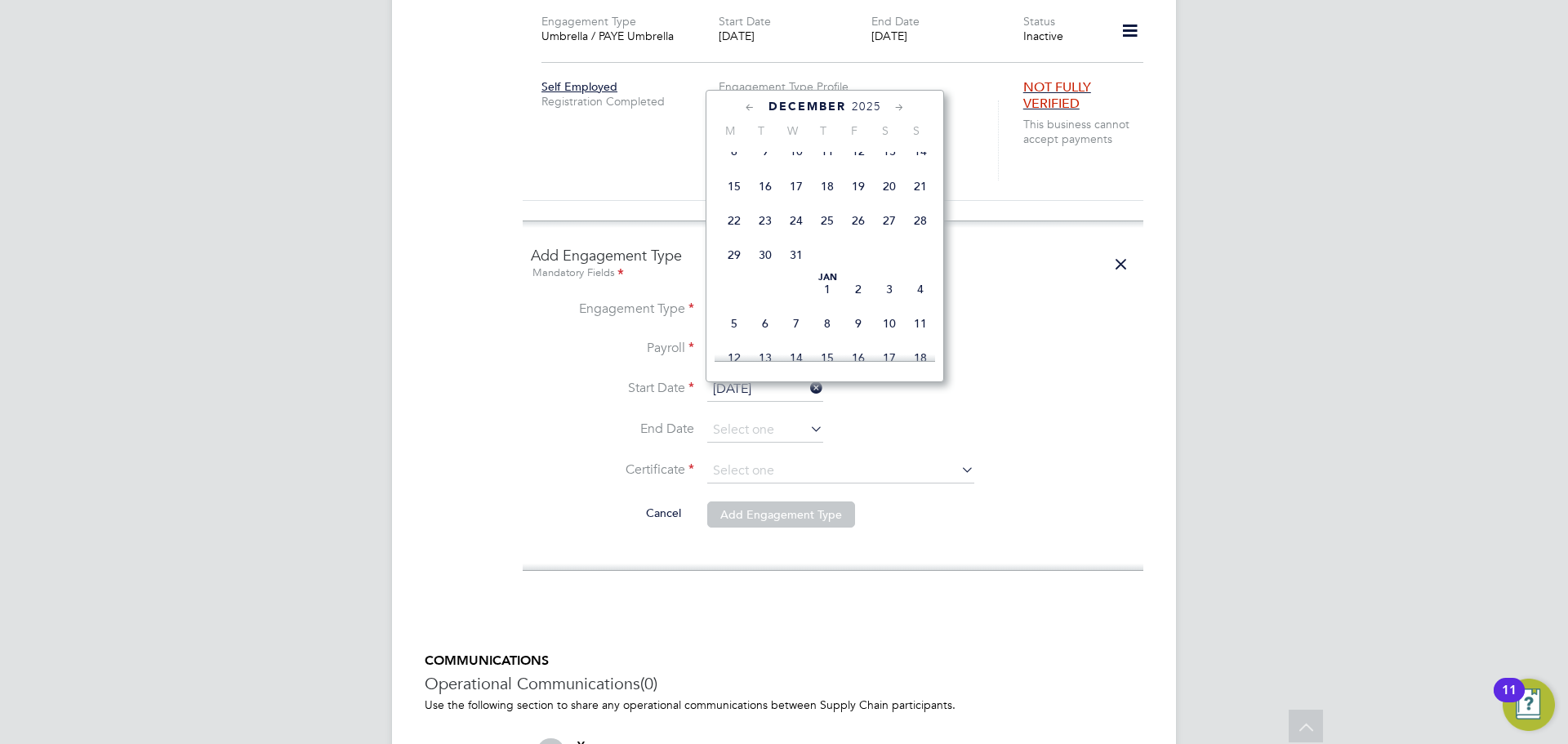
type input "31 Dec 2025"
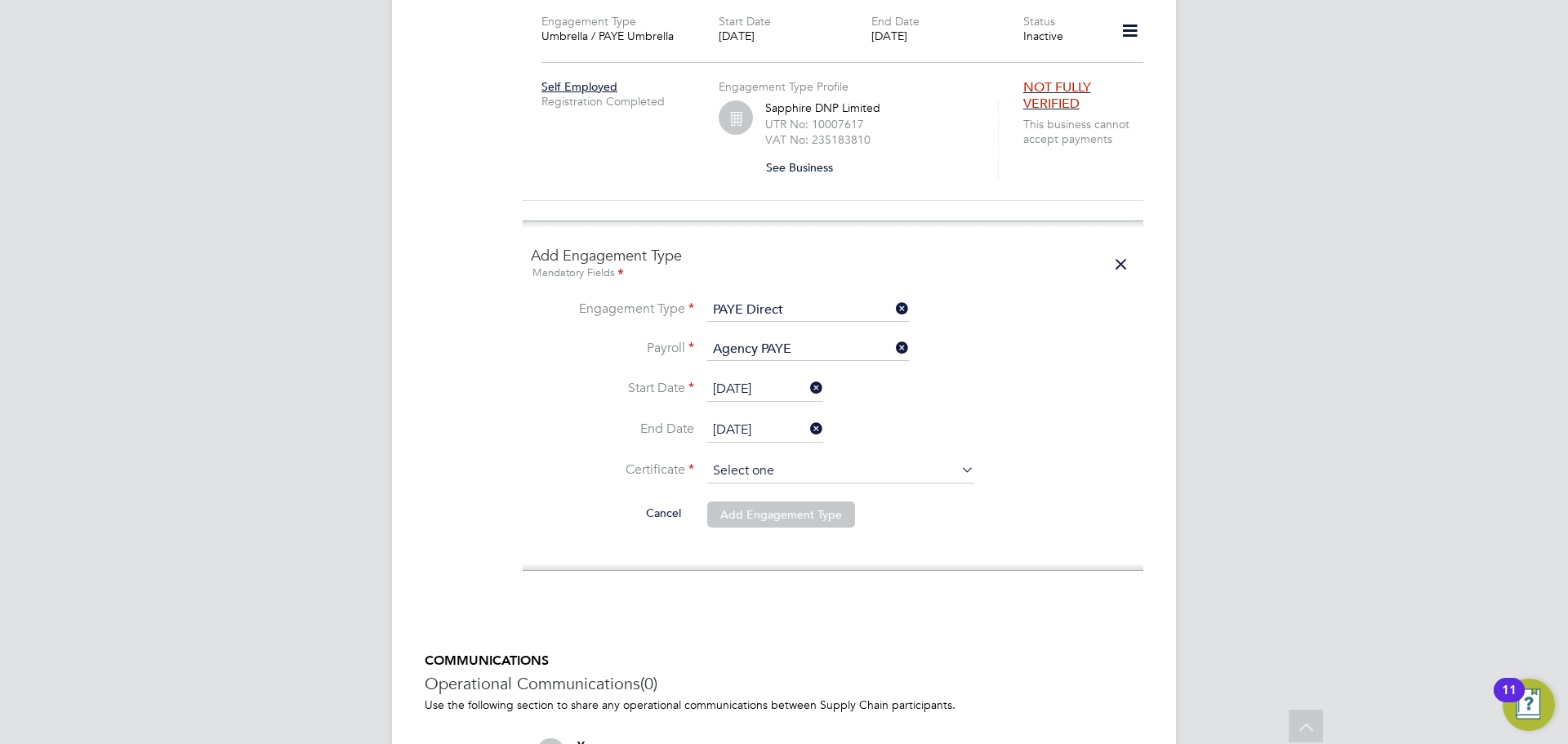
click at [758, 459] on input at bounding box center [840, 471] width 267 height 24
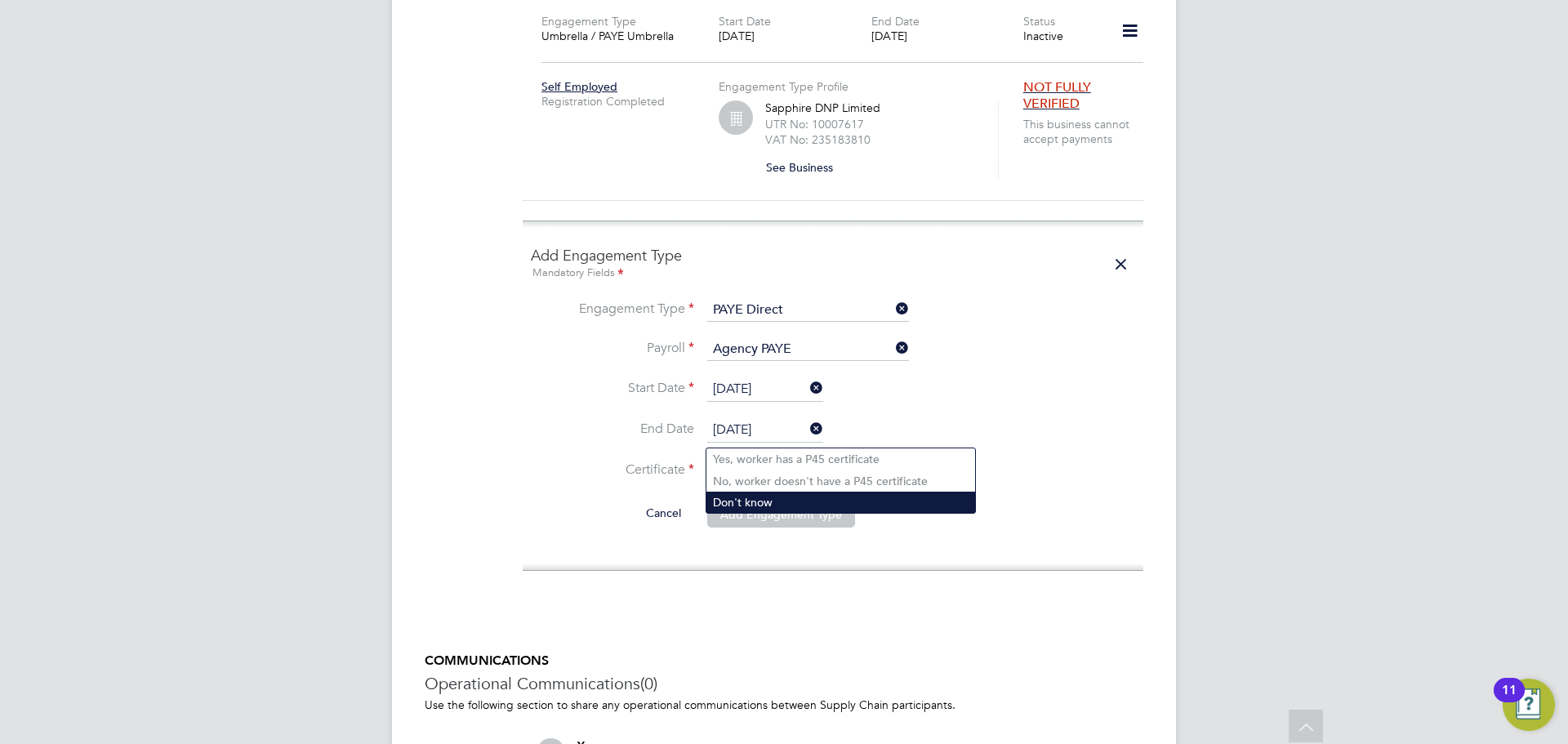
click at [765, 502] on li "Don't know" at bounding box center [840, 502] width 268 height 21
type input "Don't know"
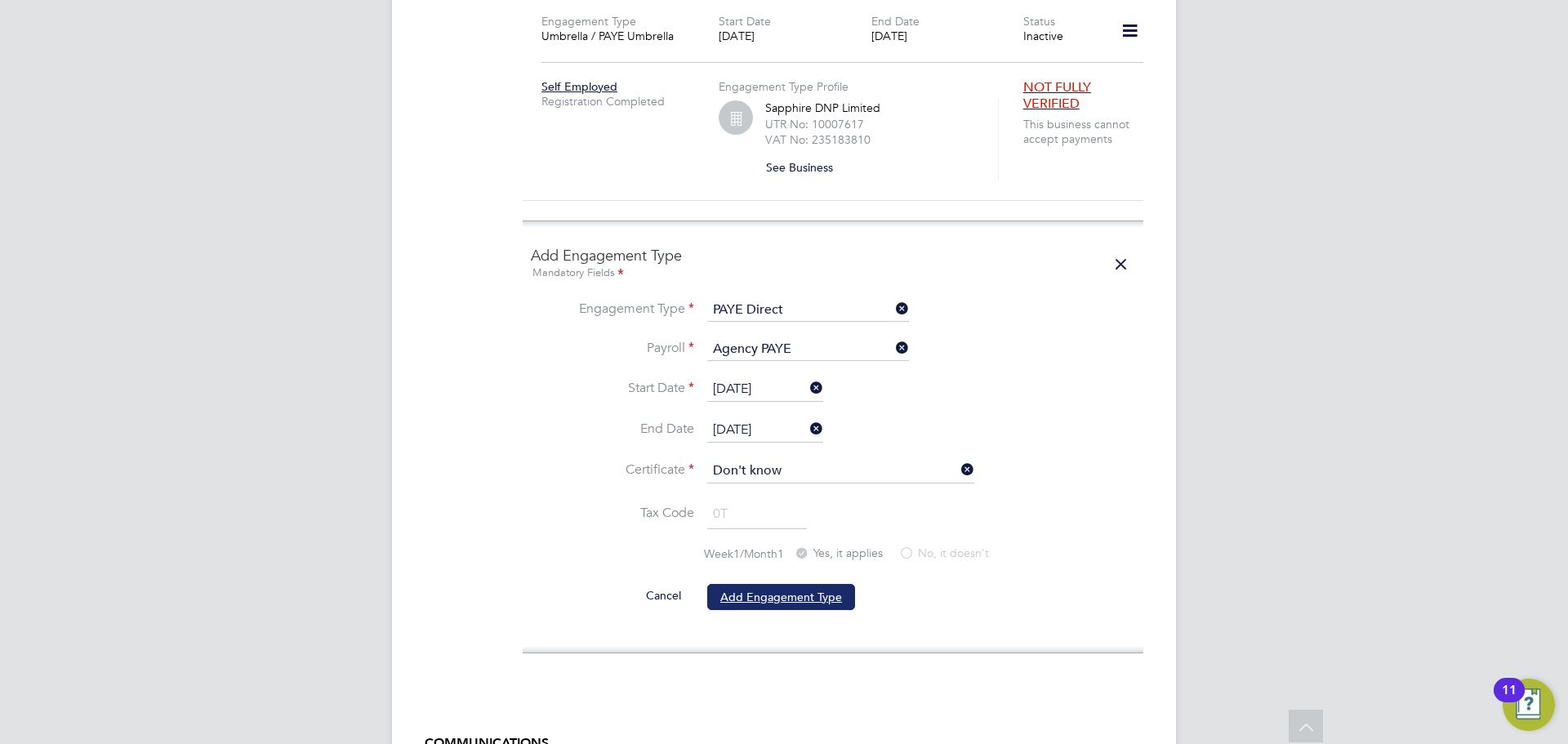
click at [763, 583] on button "Add Engagement Type" at bounding box center [781, 596] width 148 height 26
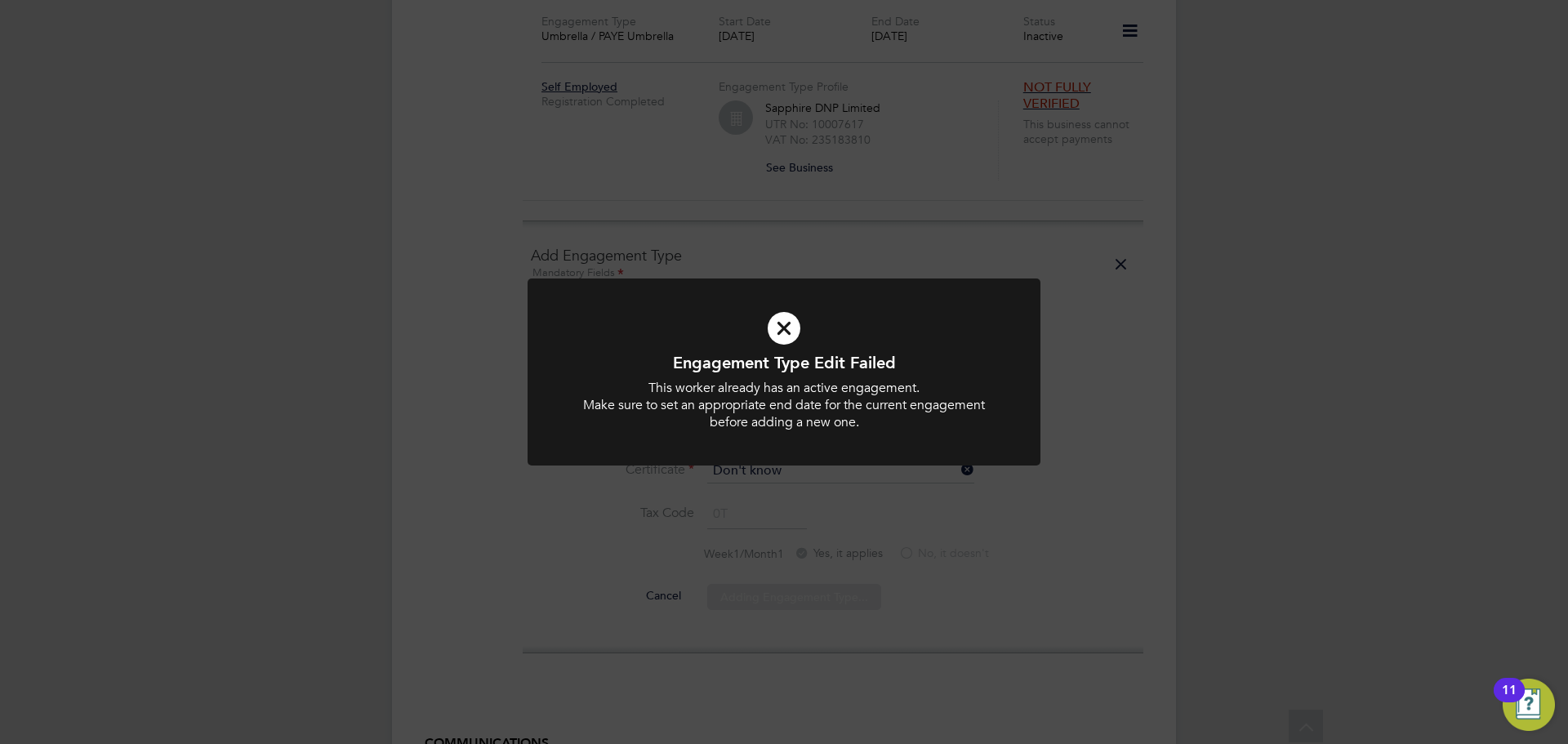
click at [775, 323] on icon at bounding box center [784, 328] width 425 height 64
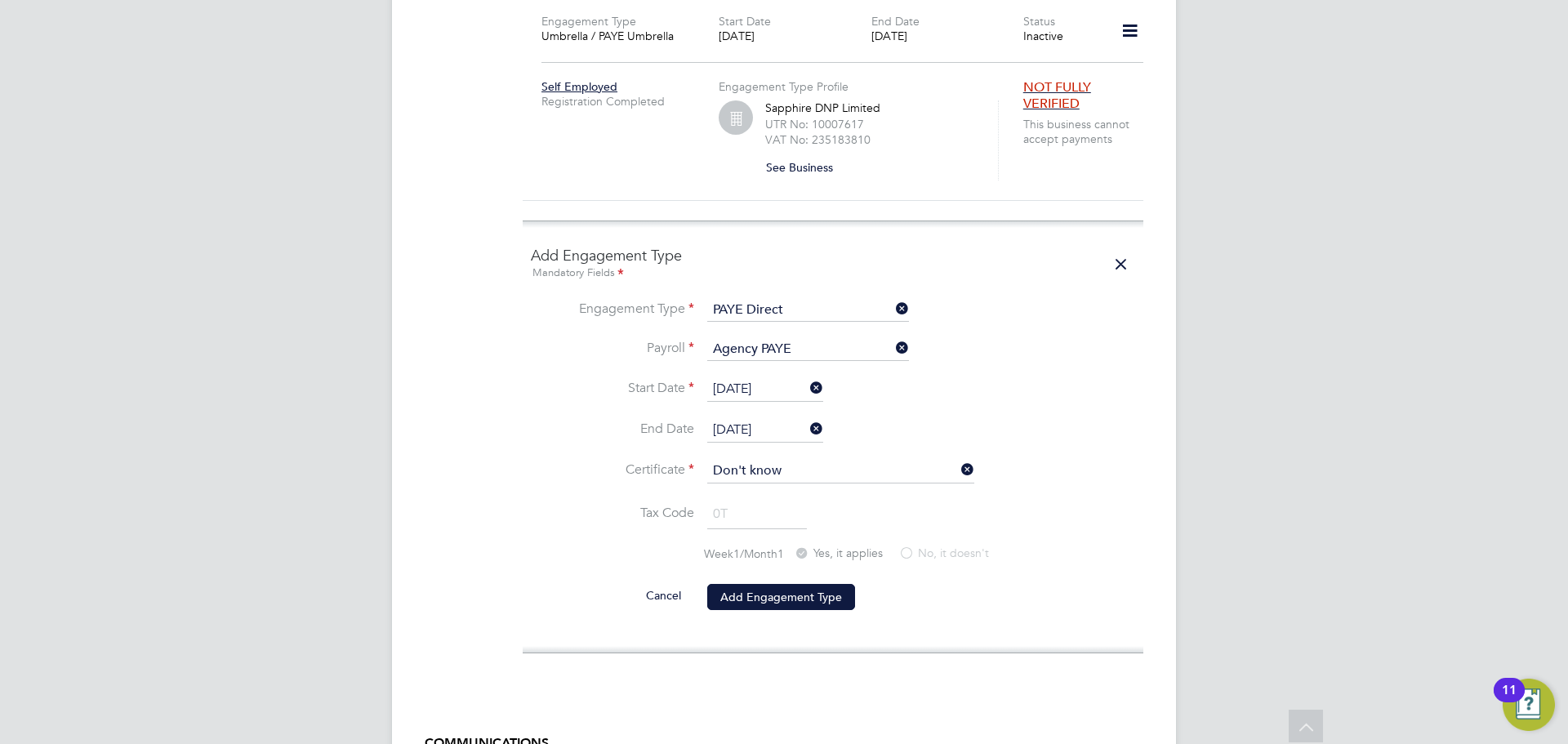
click at [787, 377] on input "23 Sep 2025" at bounding box center [765, 389] width 116 height 24
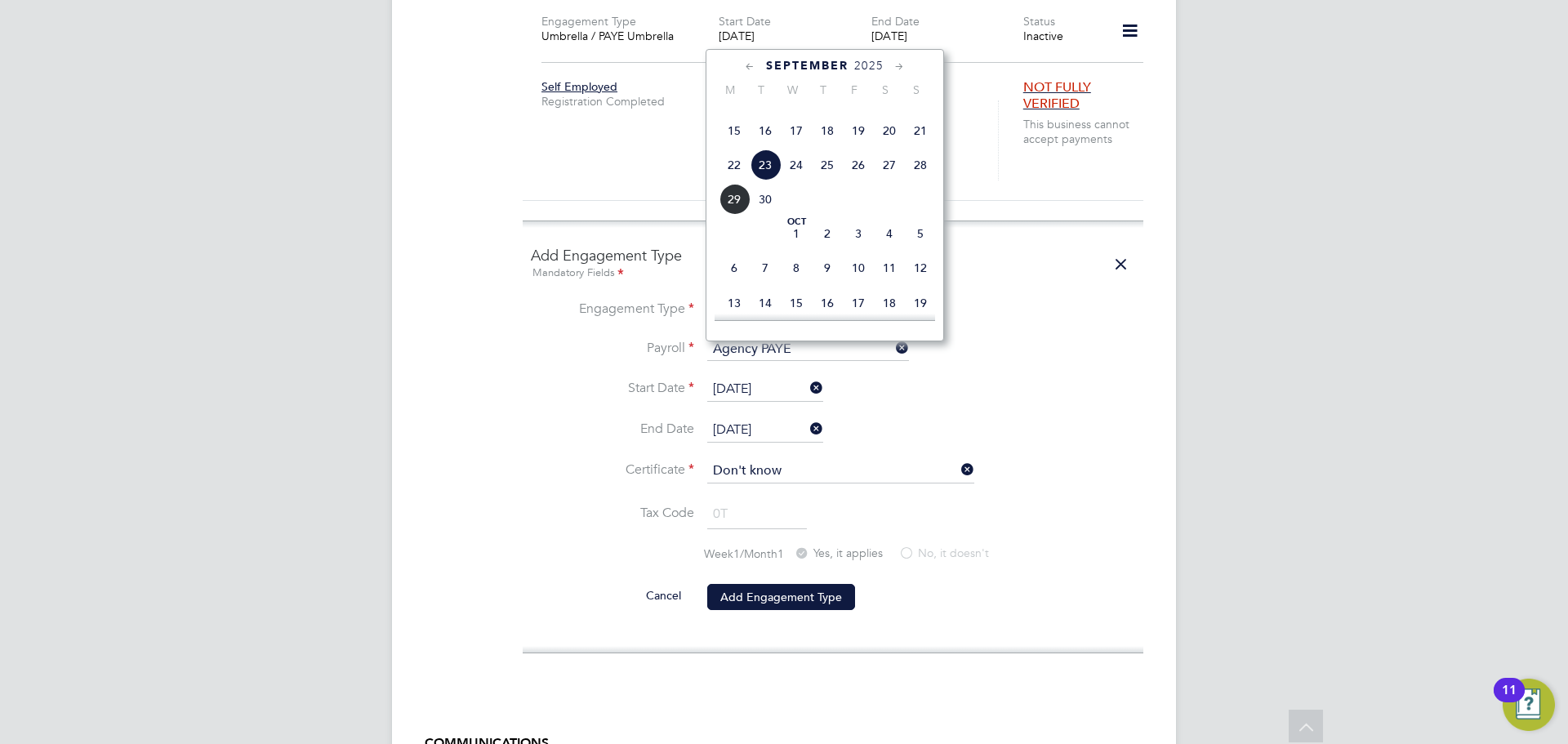
click at [792, 181] on span "24" at bounding box center [795, 165] width 31 height 31
type input "[DATE]"
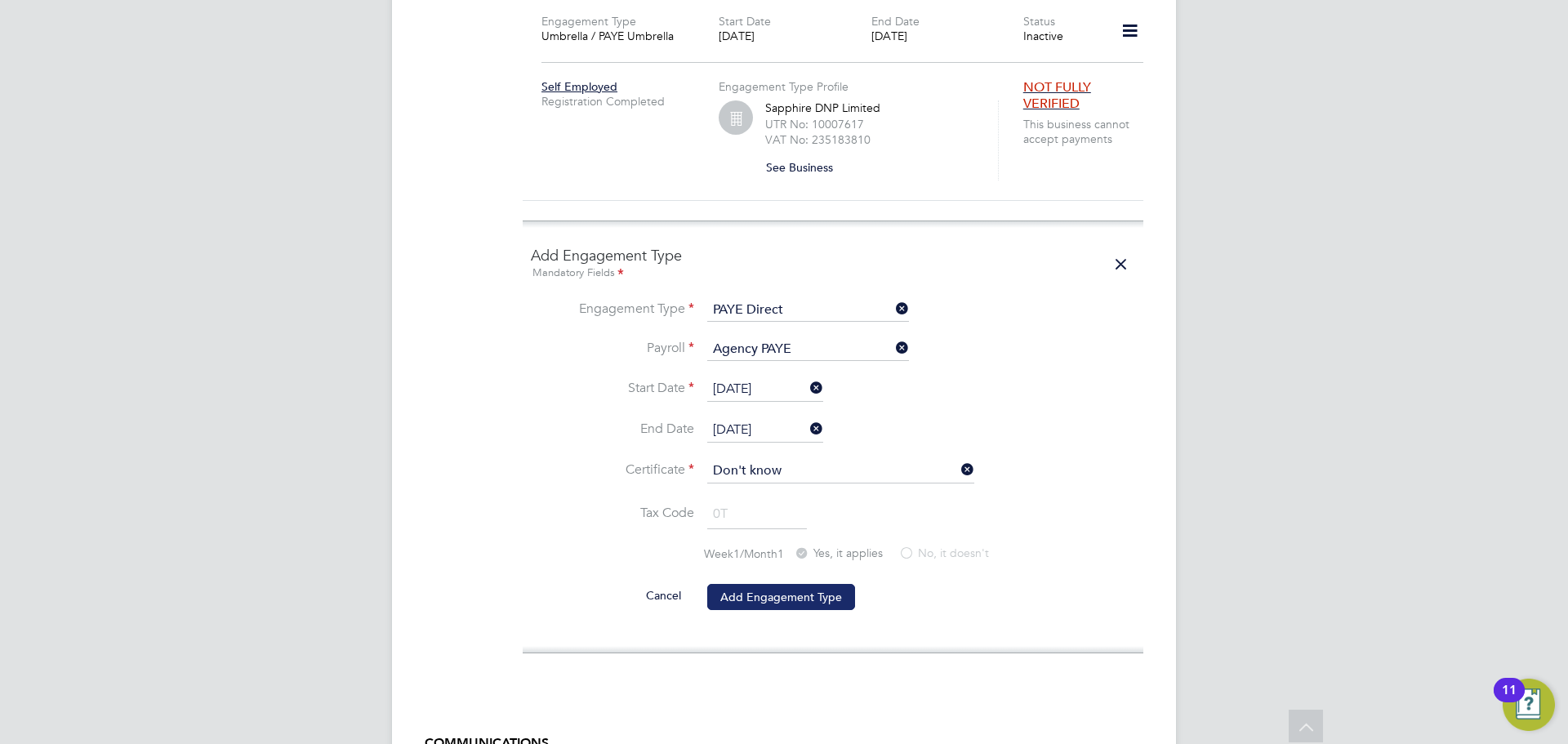
click at [797, 583] on button "Add Engagement Type" at bounding box center [781, 596] width 148 height 26
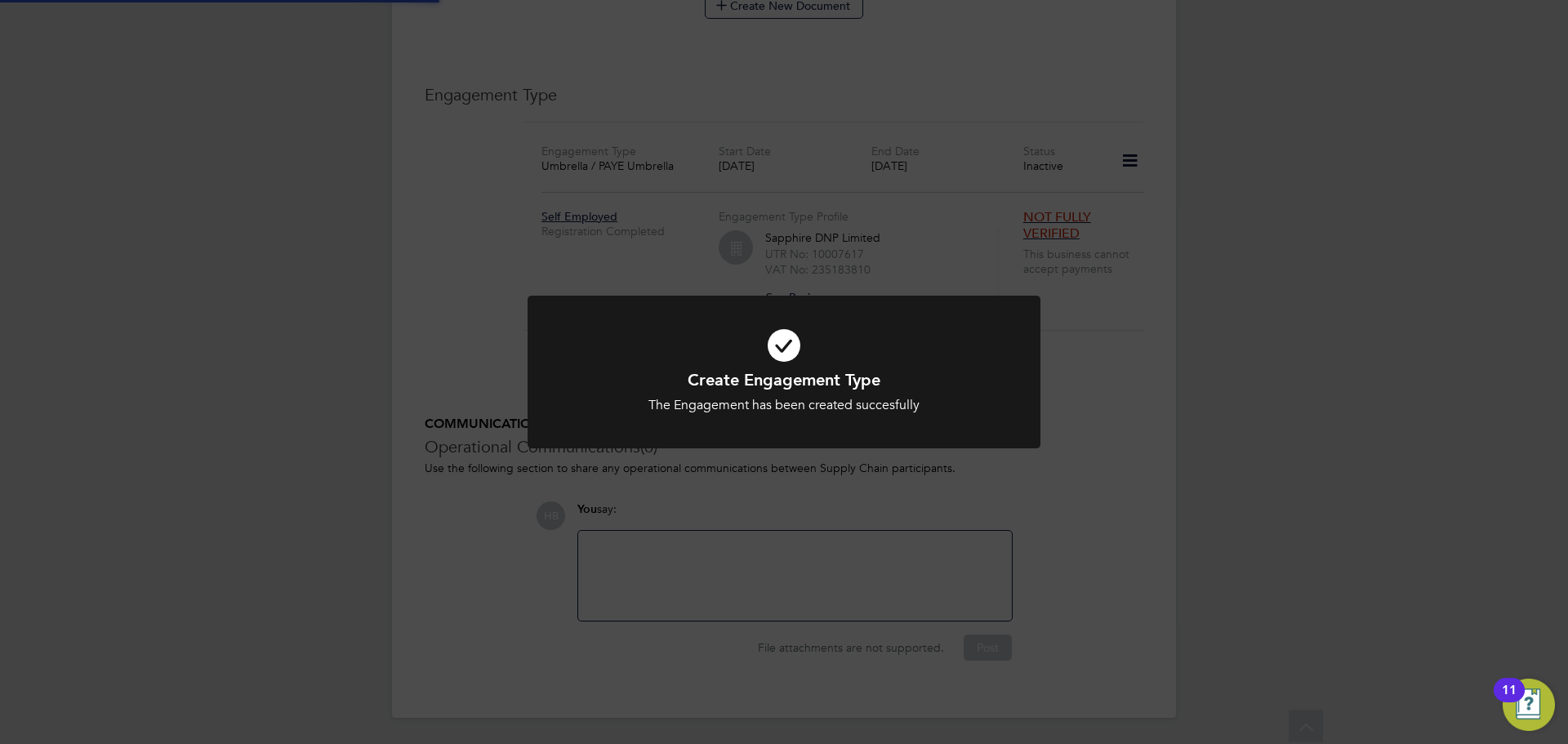
scroll to position [1127, 0]
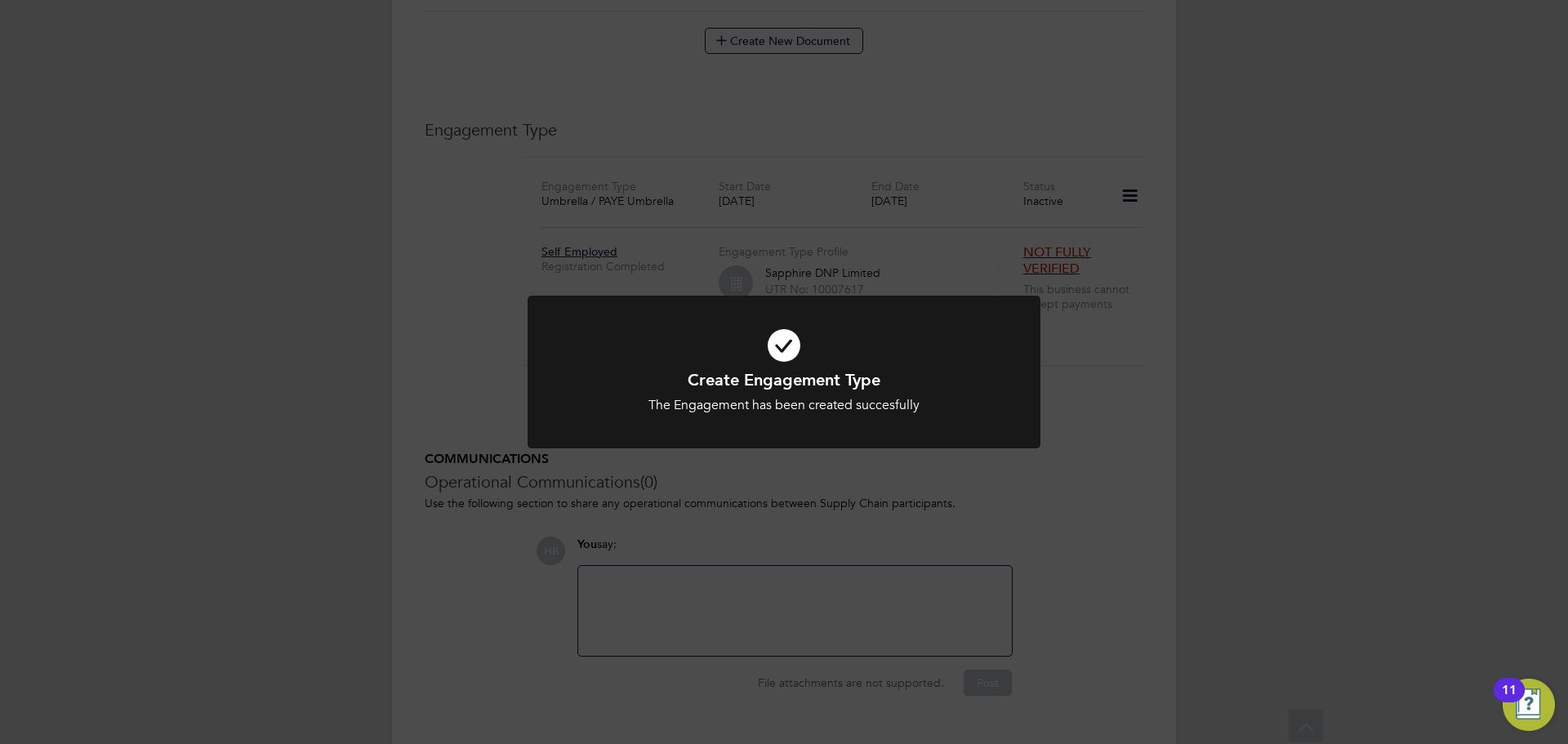
drag, startPoint x: 1066, startPoint y: 474, endPoint x: 1036, endPoint y: 427, distance: 55.8
click at [1065, 474] on div "Create Engagement Type The Engagement has been created succesfully Cancel Okay" at bounding box center [784, 372] width 1568 height 744
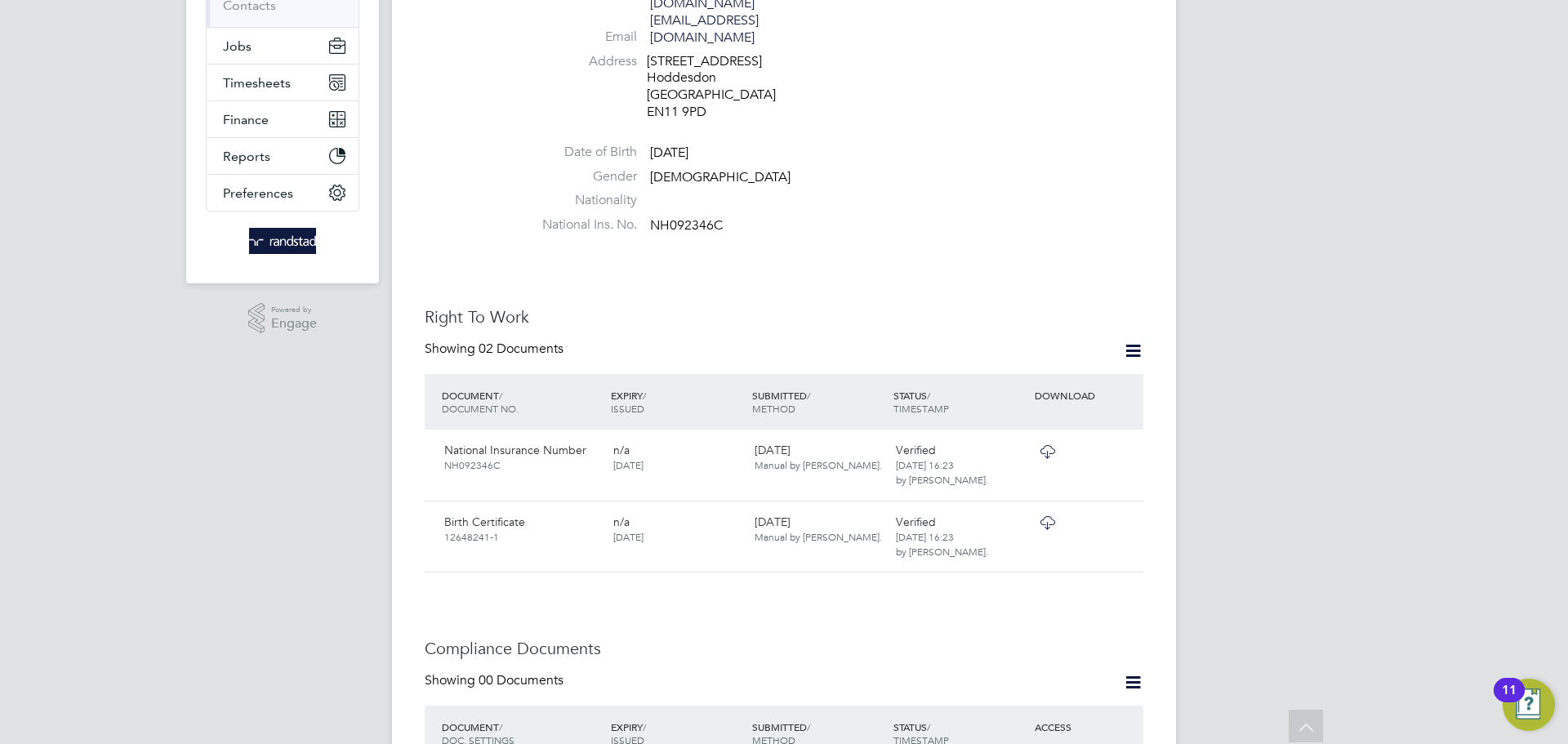
scroll to position [84, 0]
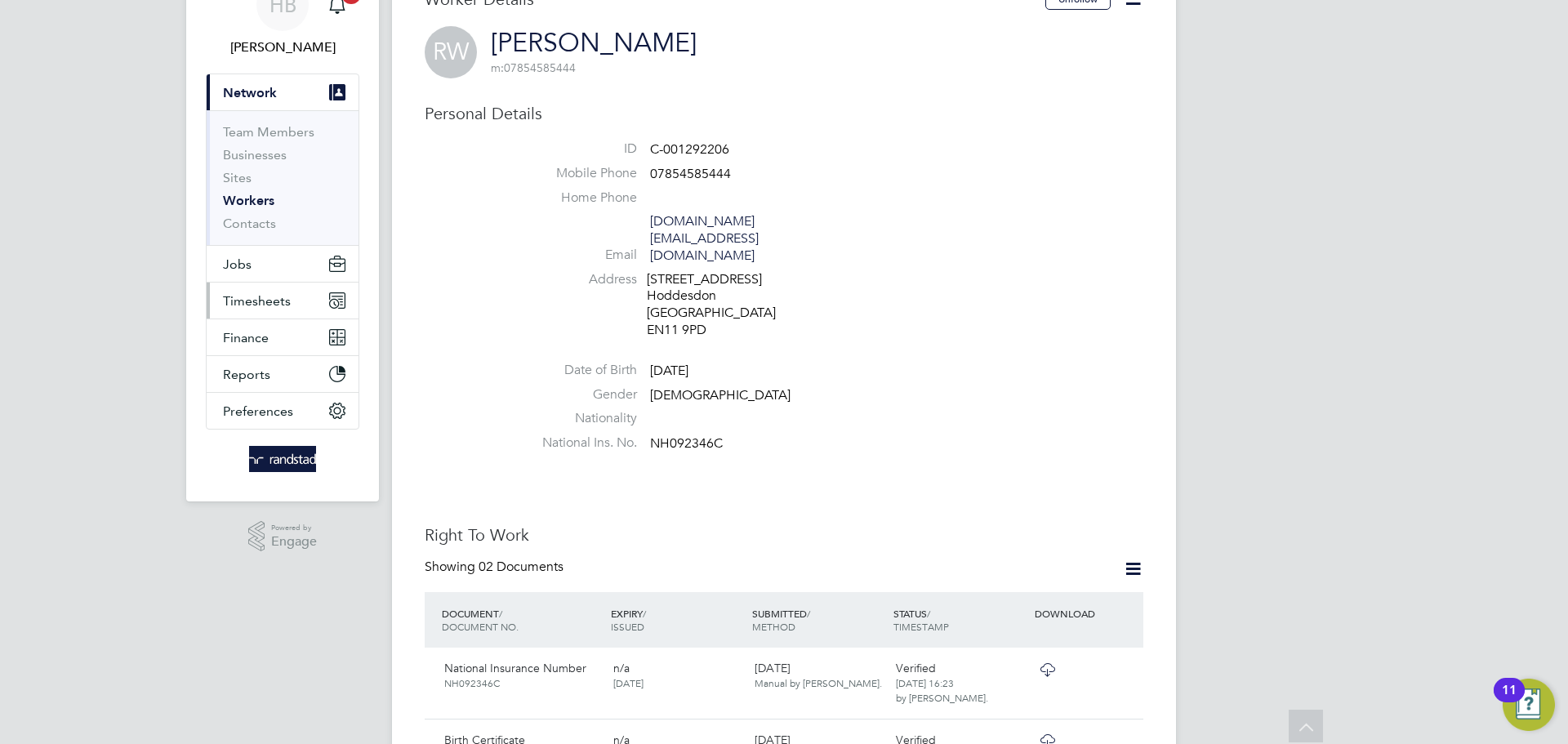
click at [256, 301] on span "Timesheets" at bounding box center [257, 301] width 68 height 16
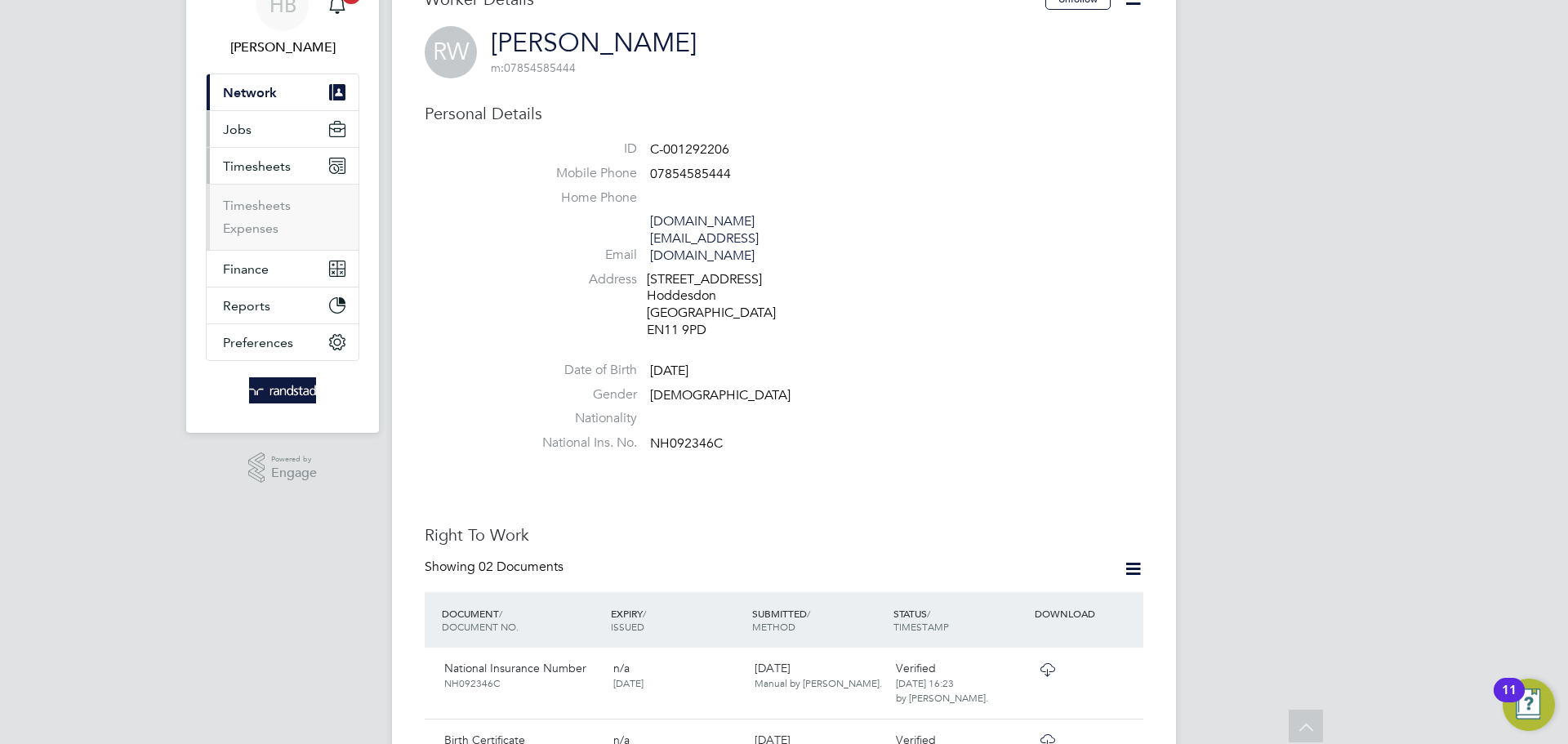
click at [232, 134] on span "Jobs" at bounding box center [237, 129] width 28 height 16
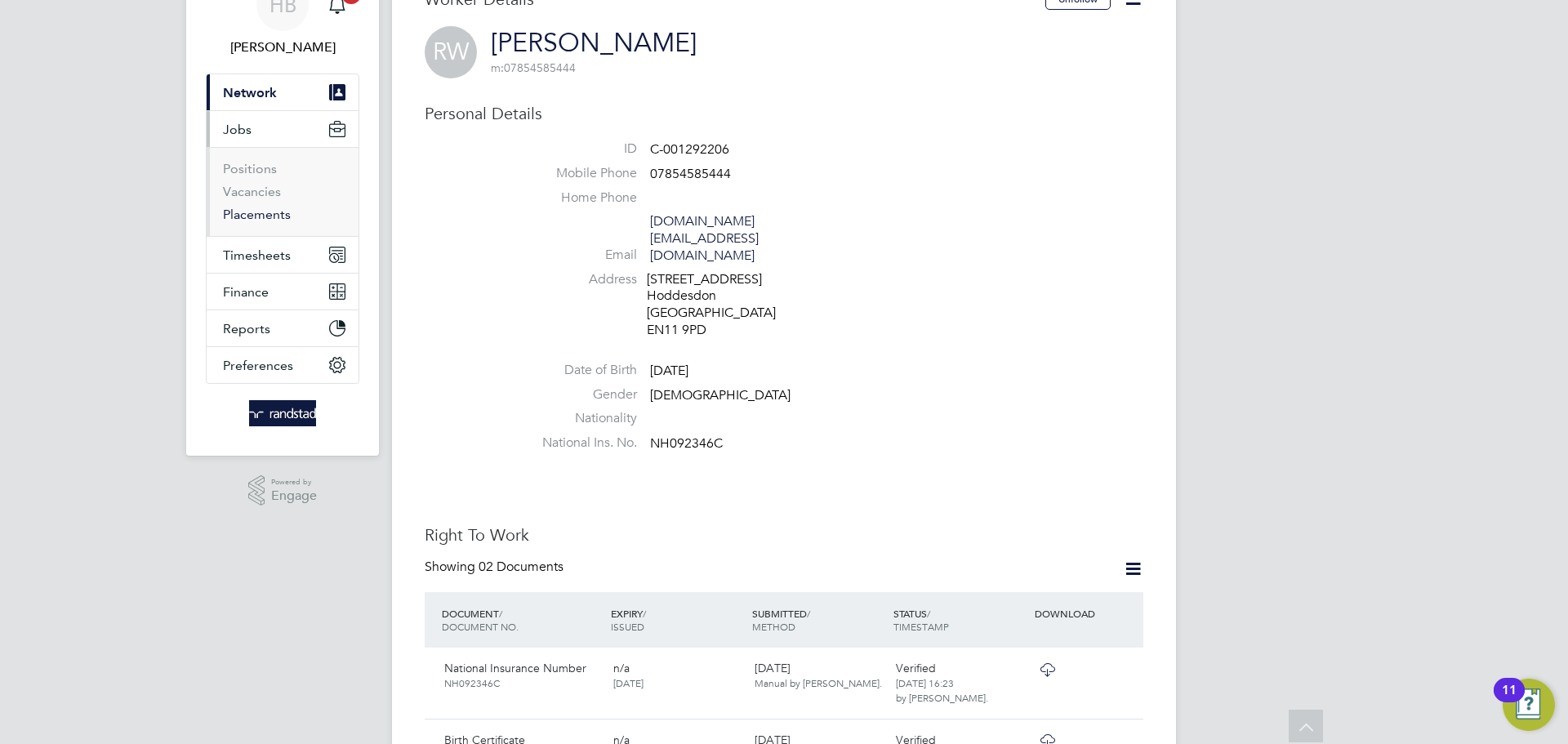
click at [251, 213] on link "Placements" at bounding box center [257, 214] width 68 height 16
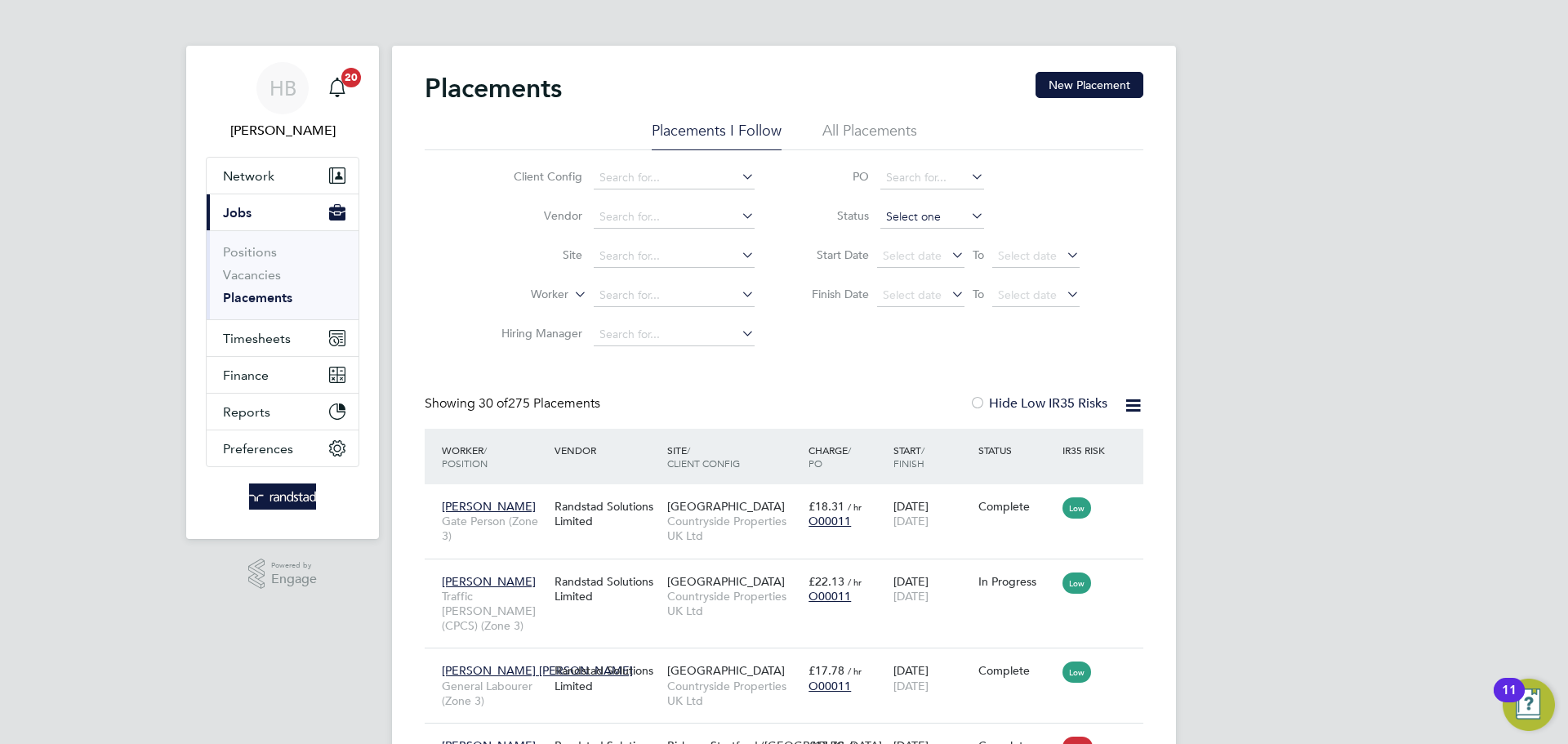
click at [933, 218] on input at bounding box center [932, 217] width 104 height 23
click at [917, 240] on li "Active" at bounding box center [932, 238] width 105 height 21
type input "Active"
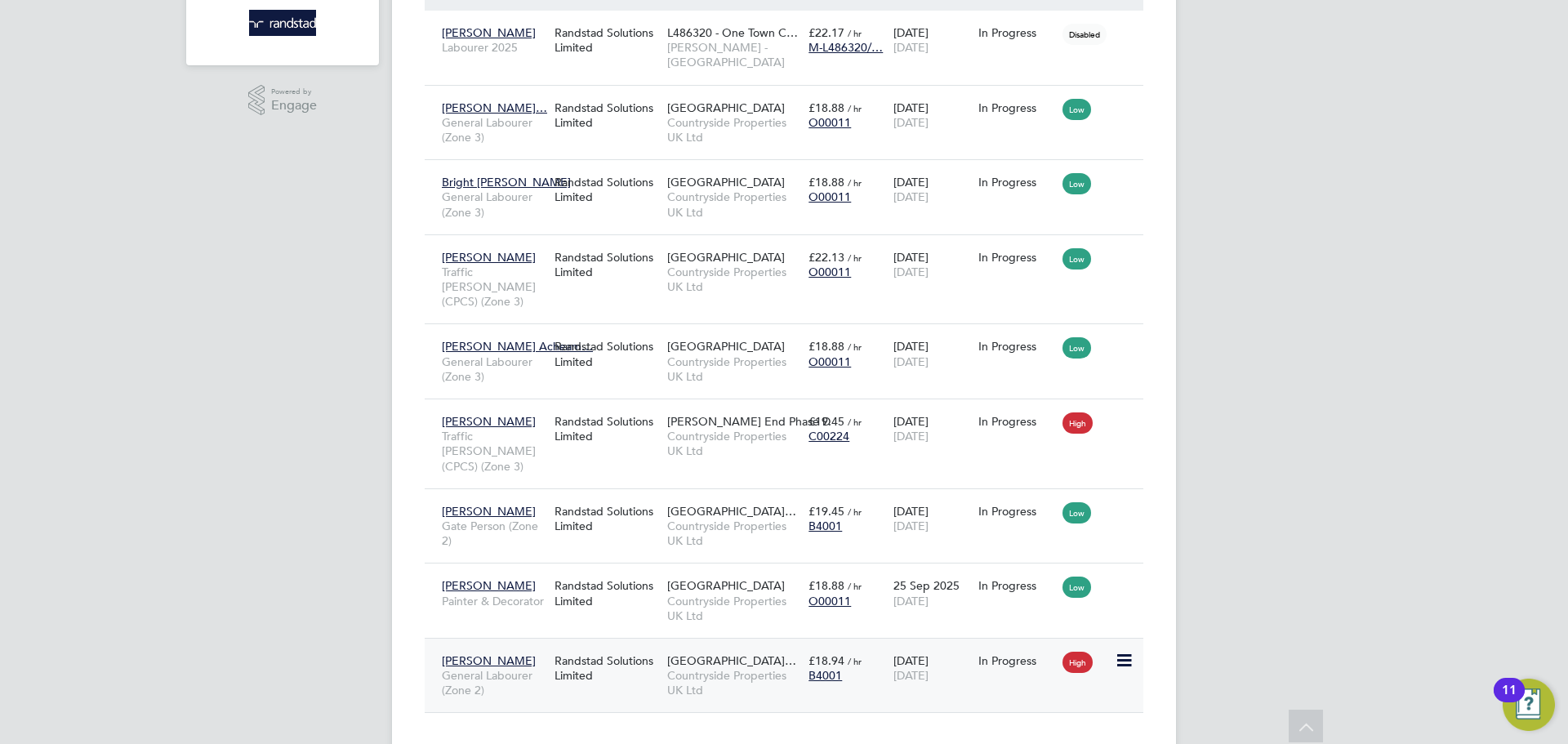
click at [643, 645] on div "Randstad Solutions Limited" at bounding box center [606, 667] width 113 height 46
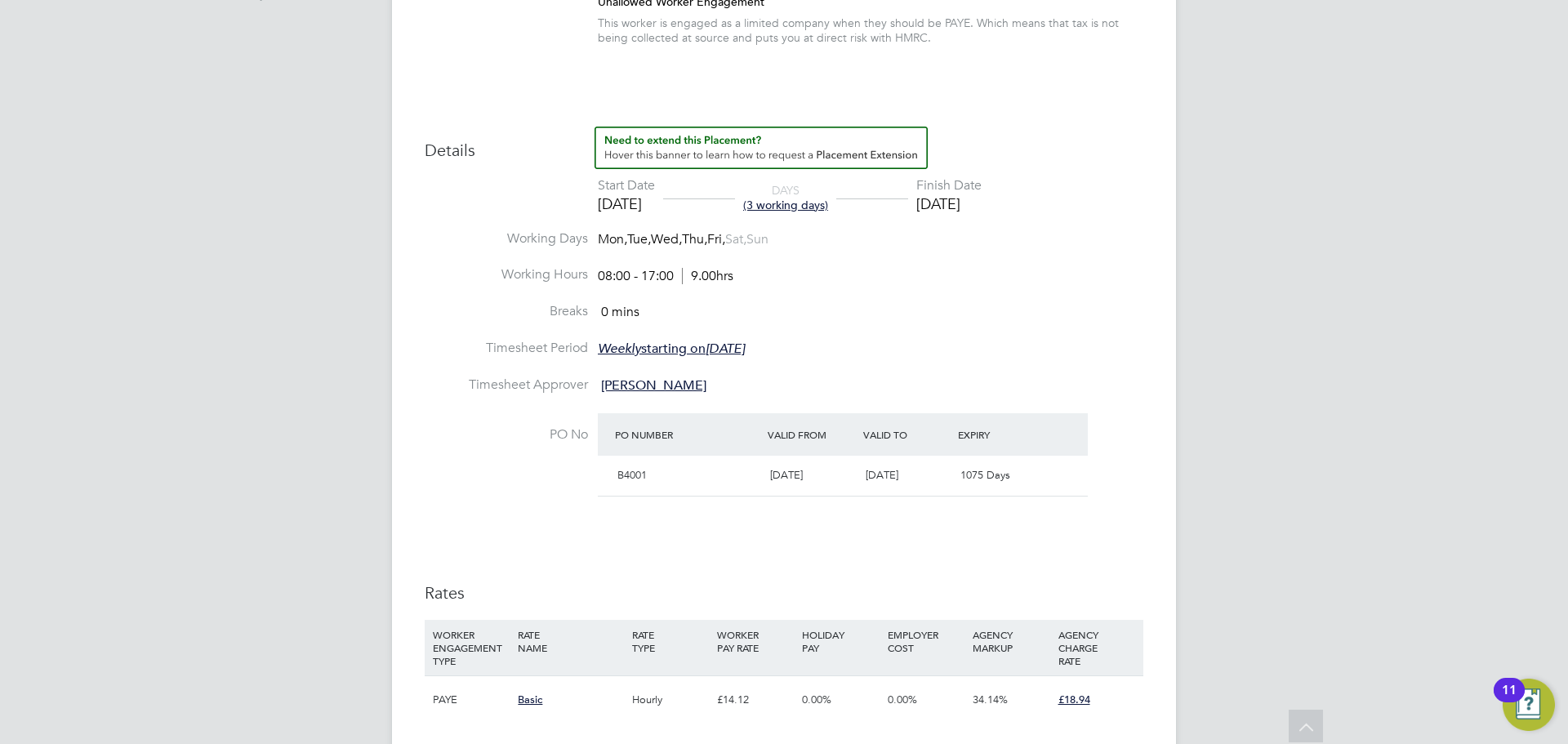
scroll to position [204, 0]
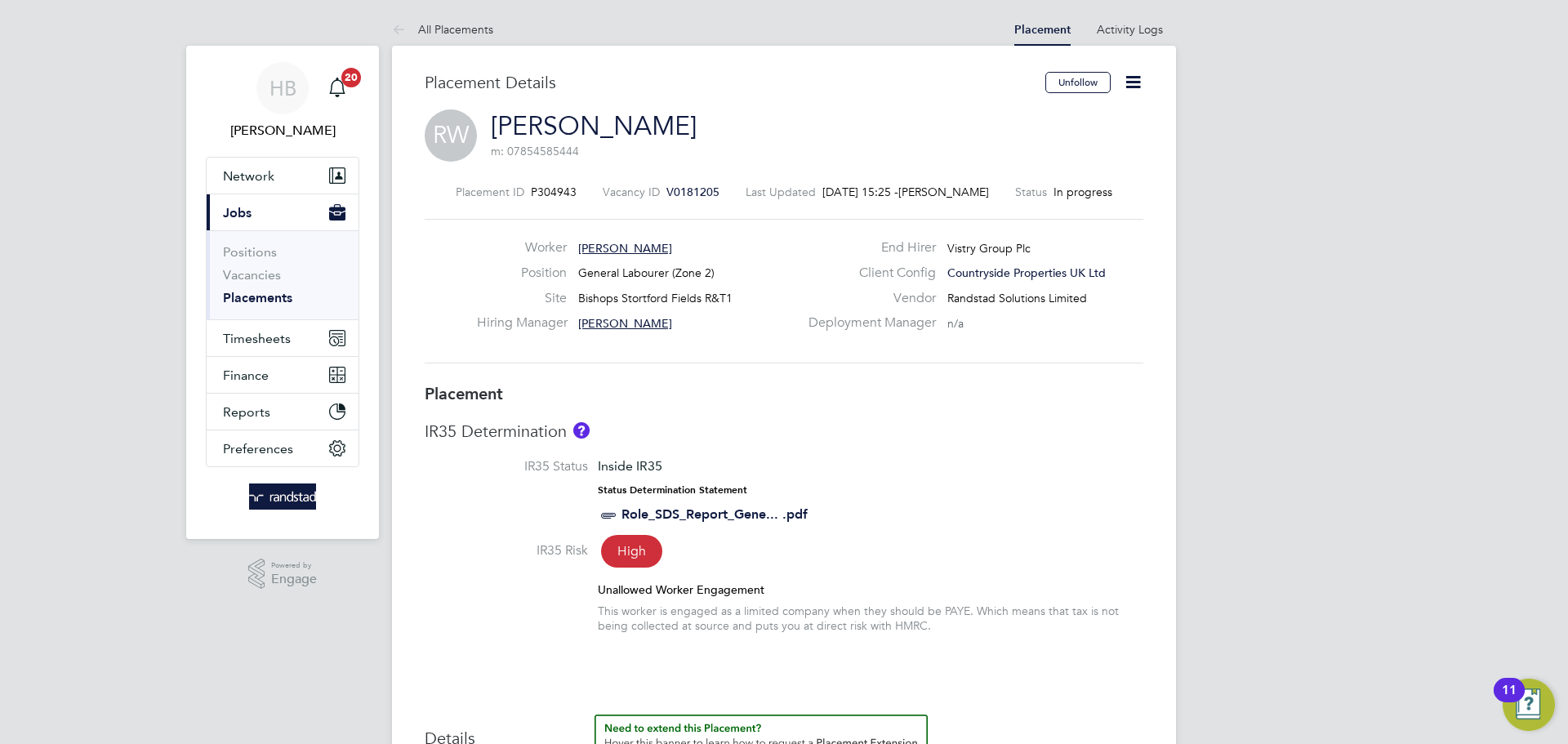
click at [622, 111] on link "[PERSON_NAME]" at bounding box center [594, 126] width 206 height 32
